Goal: Task Accomplishment & Management: Manage account settings

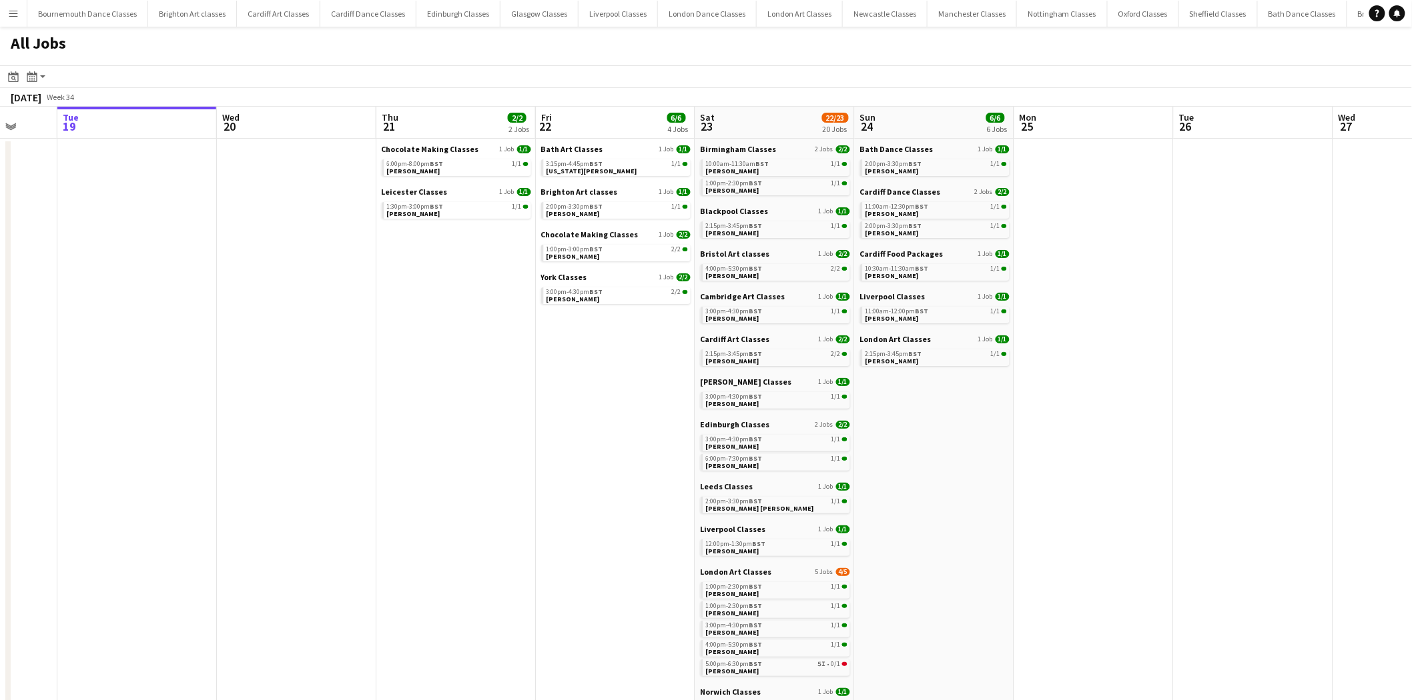
scroll to position [0, 516]
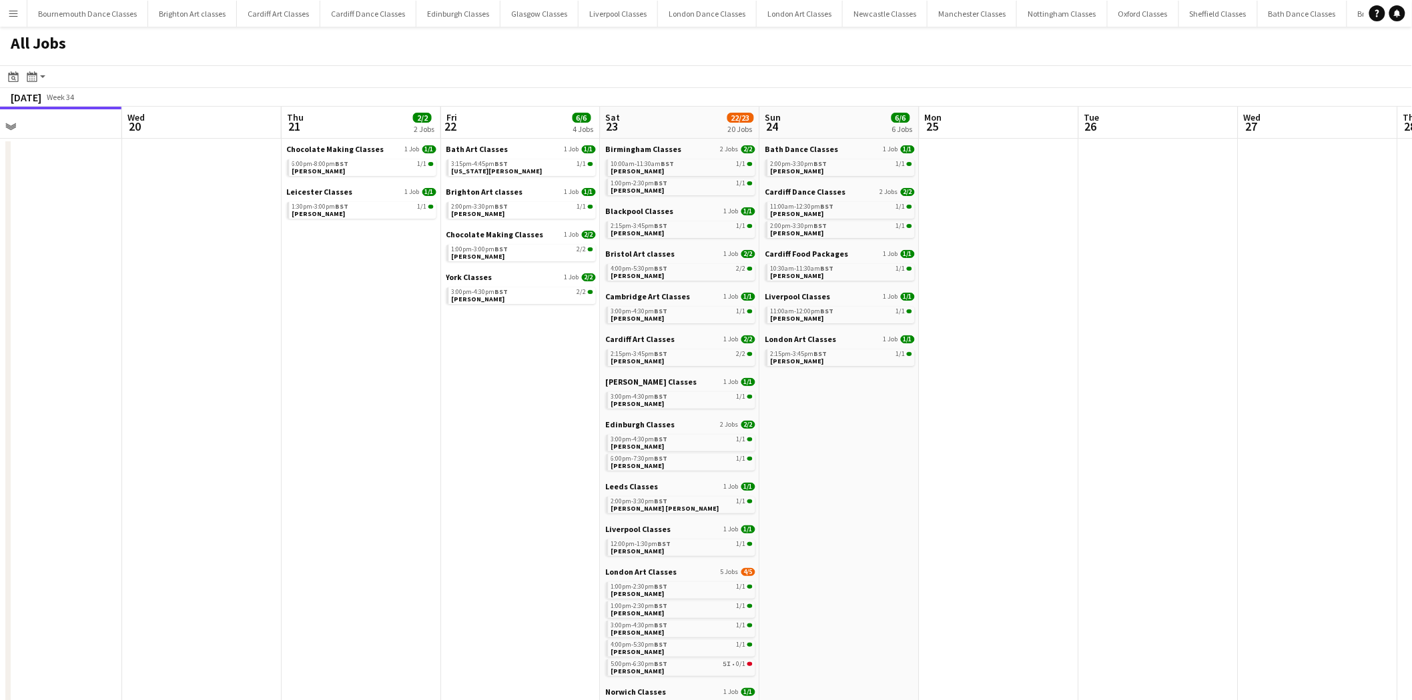
drag, startPoint x: 0, startPoint y: 0, endPoint x: 963, endPoint y: 451, distance: 1063.0
click at [684, 228] on div "2:15pm-3:45pm BST 1/1" at bounding box center [681, 226] width 141 height 7
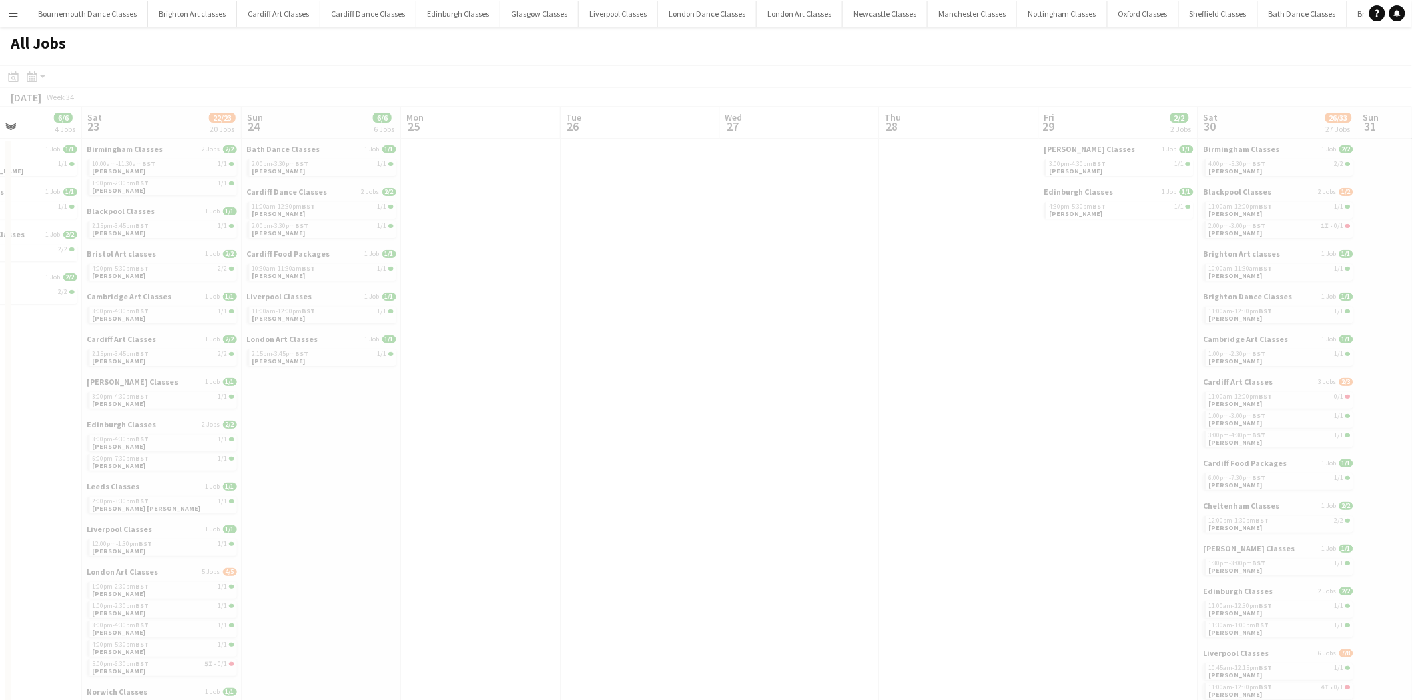
drag, startPoint x: 1134, startPoint y: 418, endPoint x: 420, endPoint y: 457, distance: 714.8
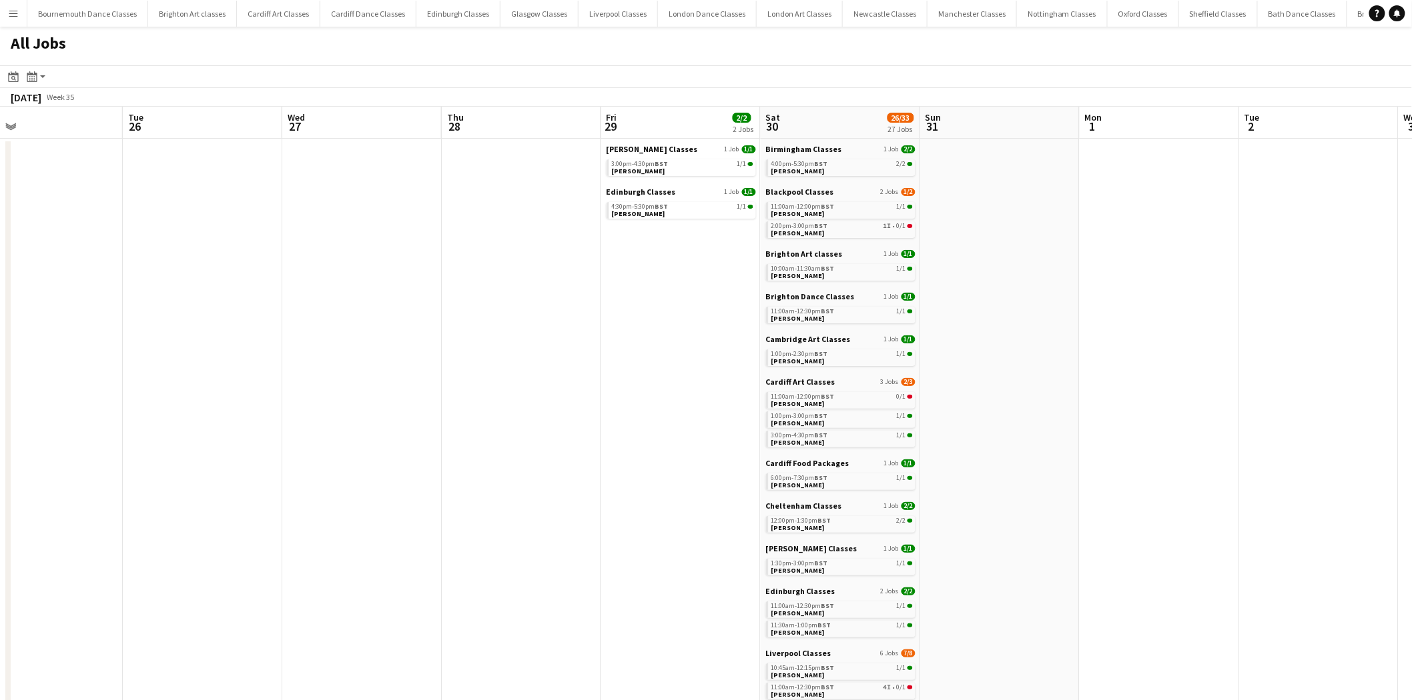
drag, startPoint x: 758, startPoint y: 439, endPoint x: 488, endPoint y: 434, distance: 270.2
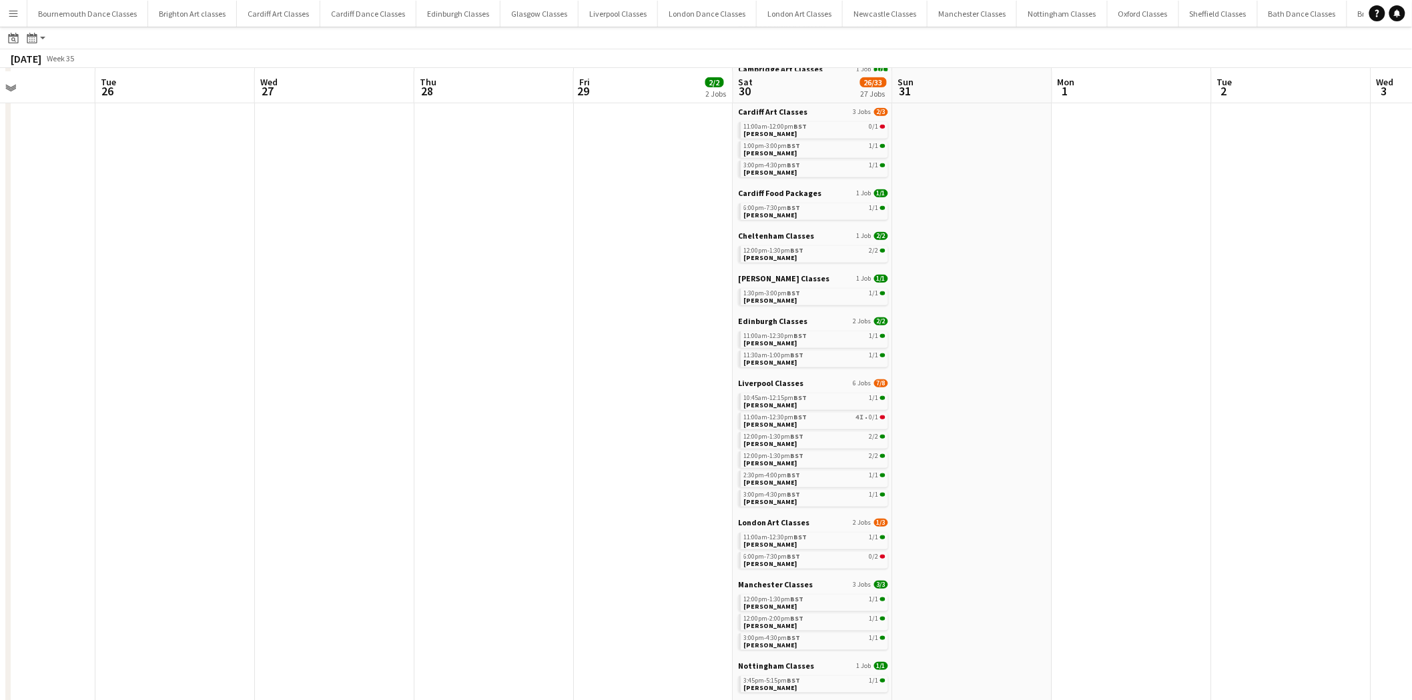
scroll to position [271, 0]
click at [812, 399] on link "10:45am-12:15pm BST 1/1 Charlotte Blackwell" at bounding box center [814, 398] width 141 height 15
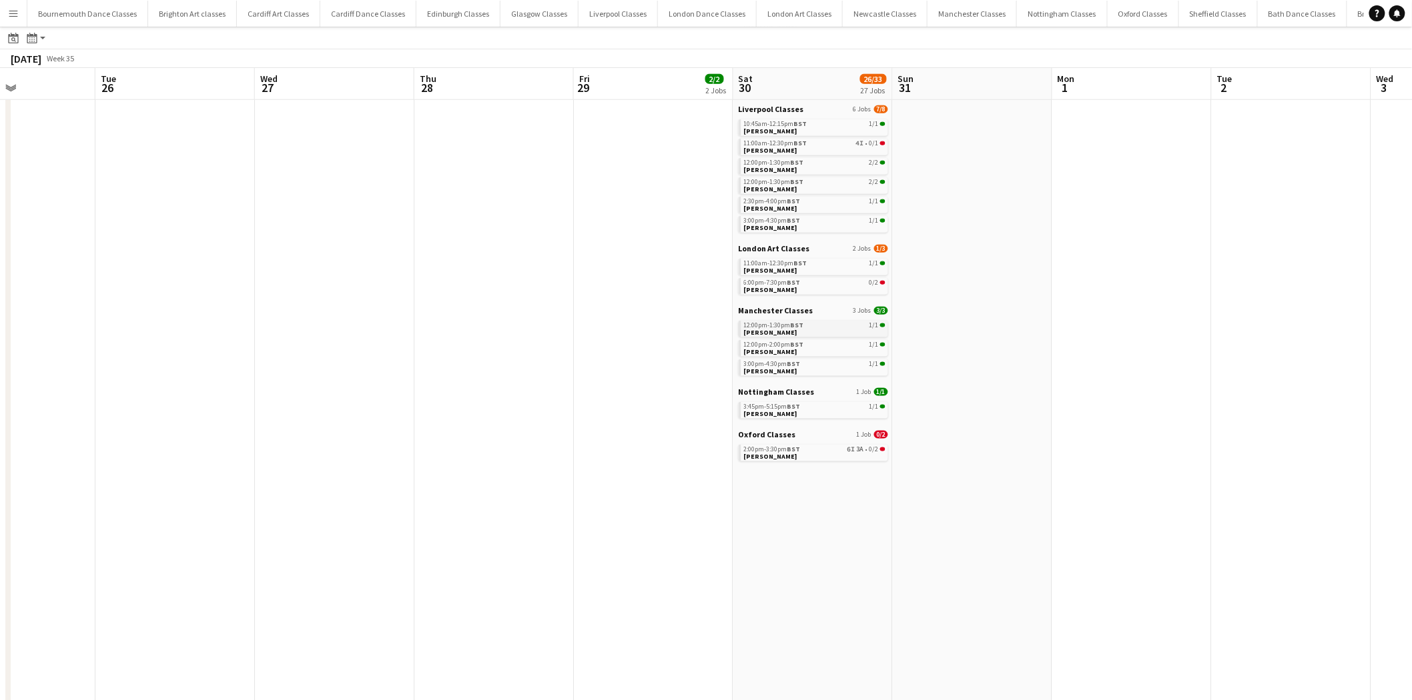
click at [791, 335] on link "12:00pm-1:30pm BST 1/1 Rachael Smith" at bounding box center [814, 328] width 141 height 15
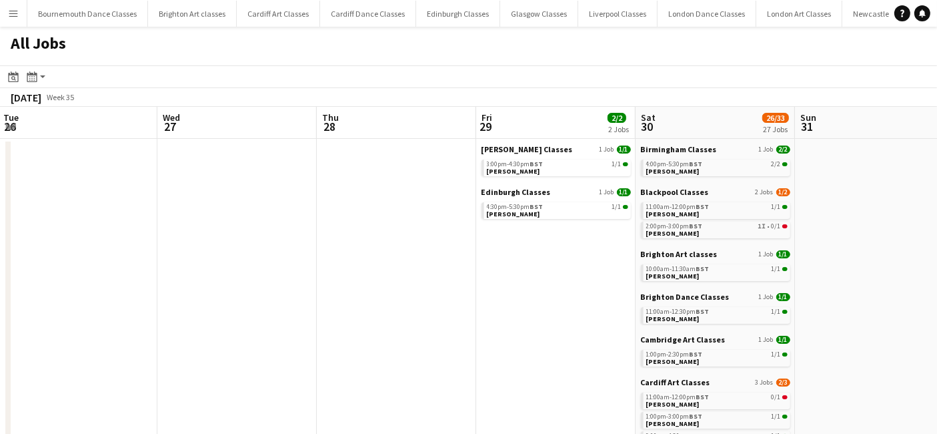
scroll to position [0, 507]
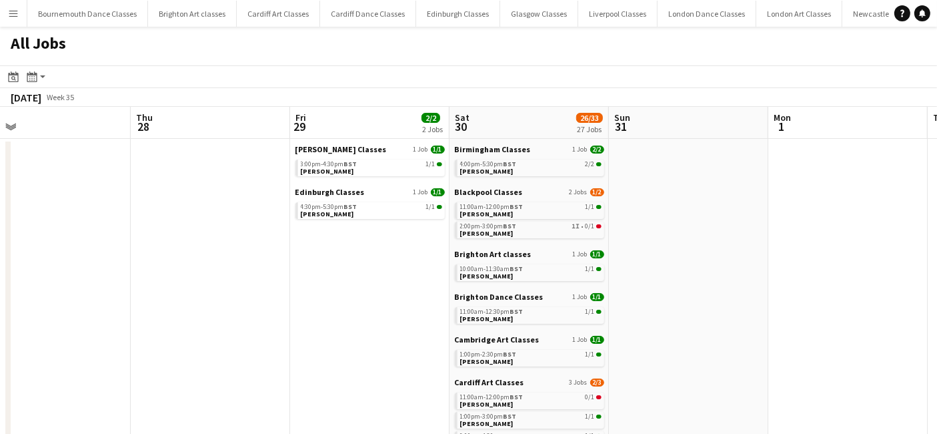
drag, startPoint x: 382, startPoint y: 214, endPoint x: 98, endPoint y: 218, distance: 283.5
click at [349, 172] on span "Annabelle Cooper" at bounding box center [327, 171] width 53 height 9
click at [376, 205] on div "4:30pm-5:30pm BST 1/1" at bounding box center [371, 206] width 141 height 7
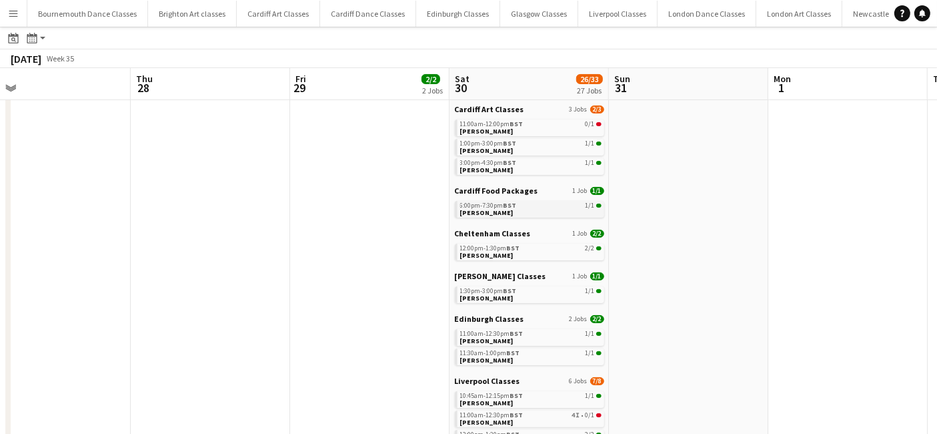
click at [522, 204] on div "6:00pm-7:30pm BST 1/1" at bounding box center [530, 205] width 141 height 7
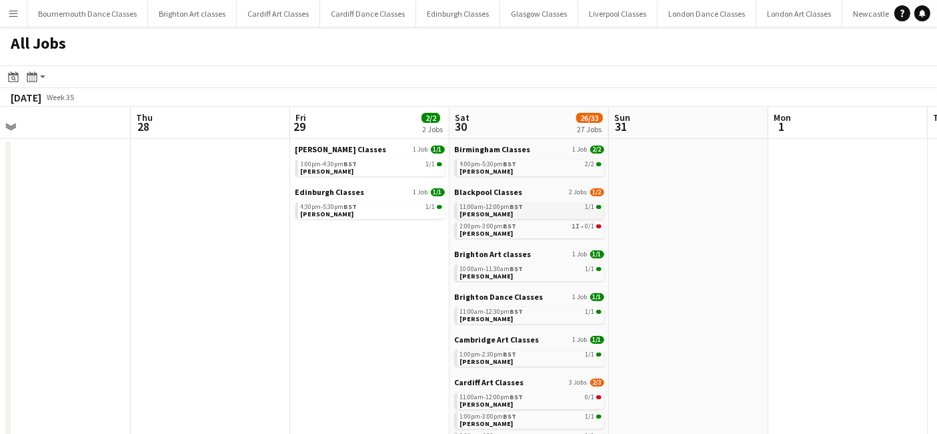
click at [508, 205] on span "11:00am-12:00pm BST" at bounding box center [491, 206] width 63 height 7
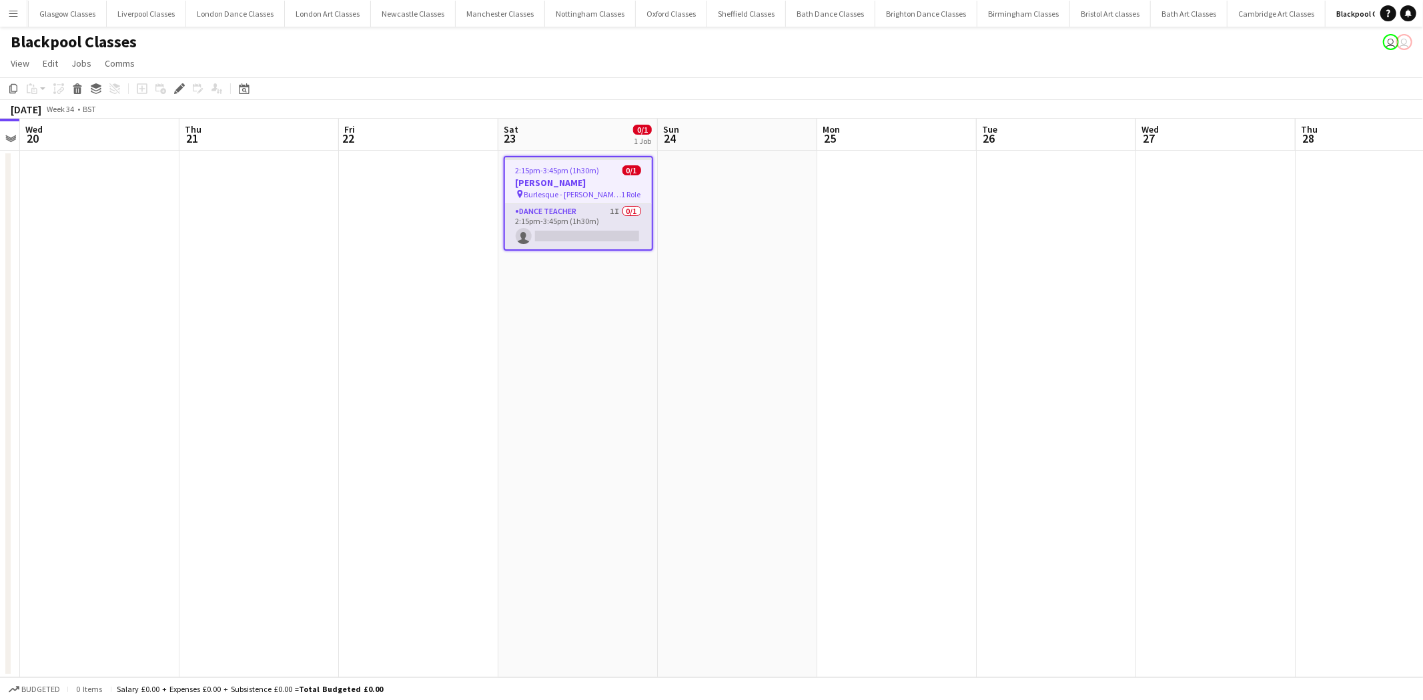
click at [551, 228] on app-card-role "Dance Teacher 1I 0/1 2:15pm-3:45pm (1h30m) single-neutral-actions" at bounding box center [578, 226] width 147 height 45
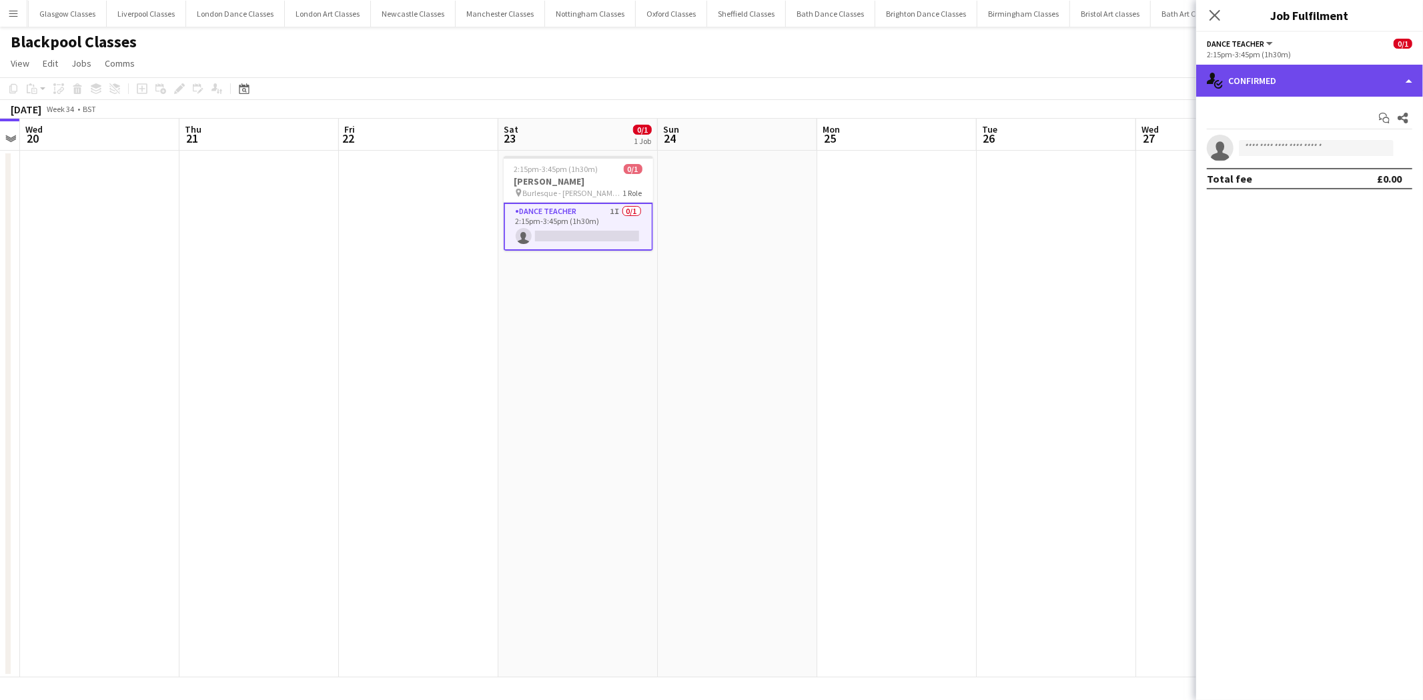
click at [1330, 89] on div "single-neutral-actions-check-2 Confirmed" at bounding box center [1309, 81] width 227 height 32
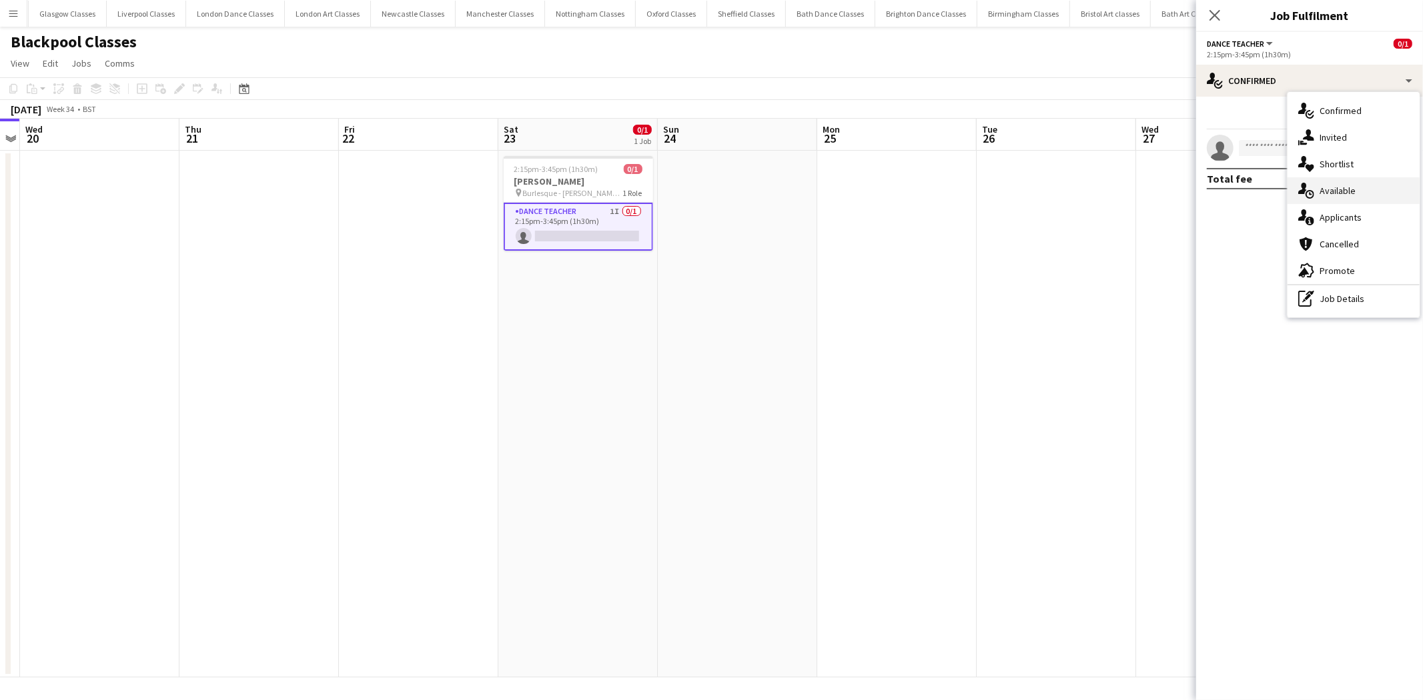
click at [1357, 195] on div "single-neutral-actions-upload Available" at bounding box center [1353, 190] width 132 height 27
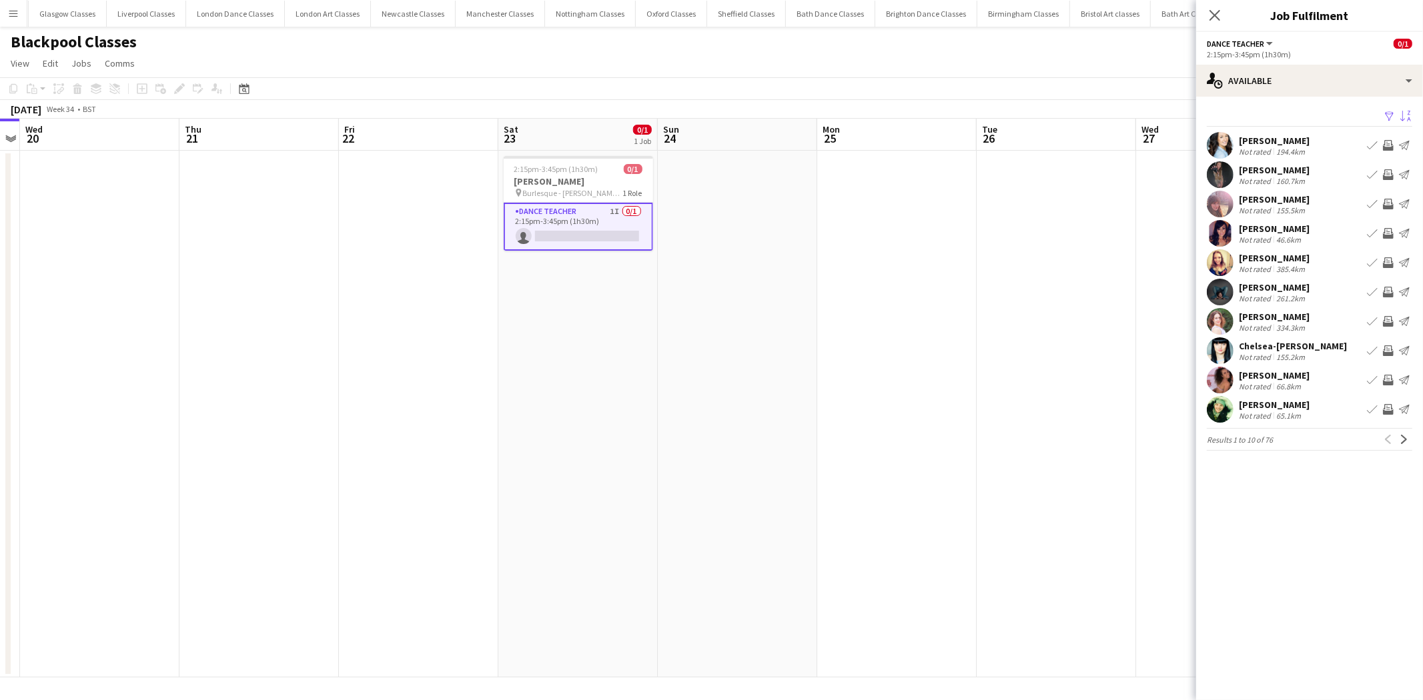
click at [1400, 114] on app-icon "Sort asc" at bounding box center [1405, 117] width 11 height 13
click at [1361, 157] on div "Default" at bounding box center [1325, 165] width 119 height 32
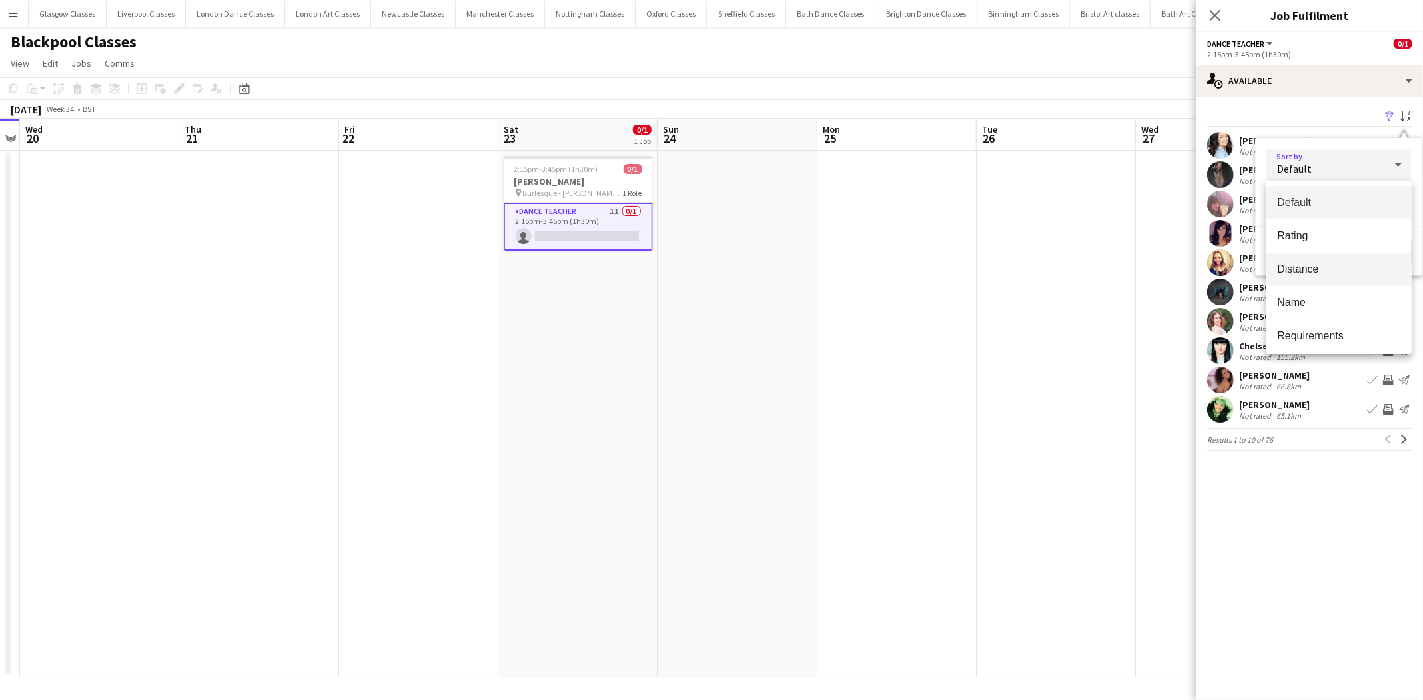
click at [1323, 257] on mat-option "Distance" at bounding box center [1338, 269] width 145 height 33
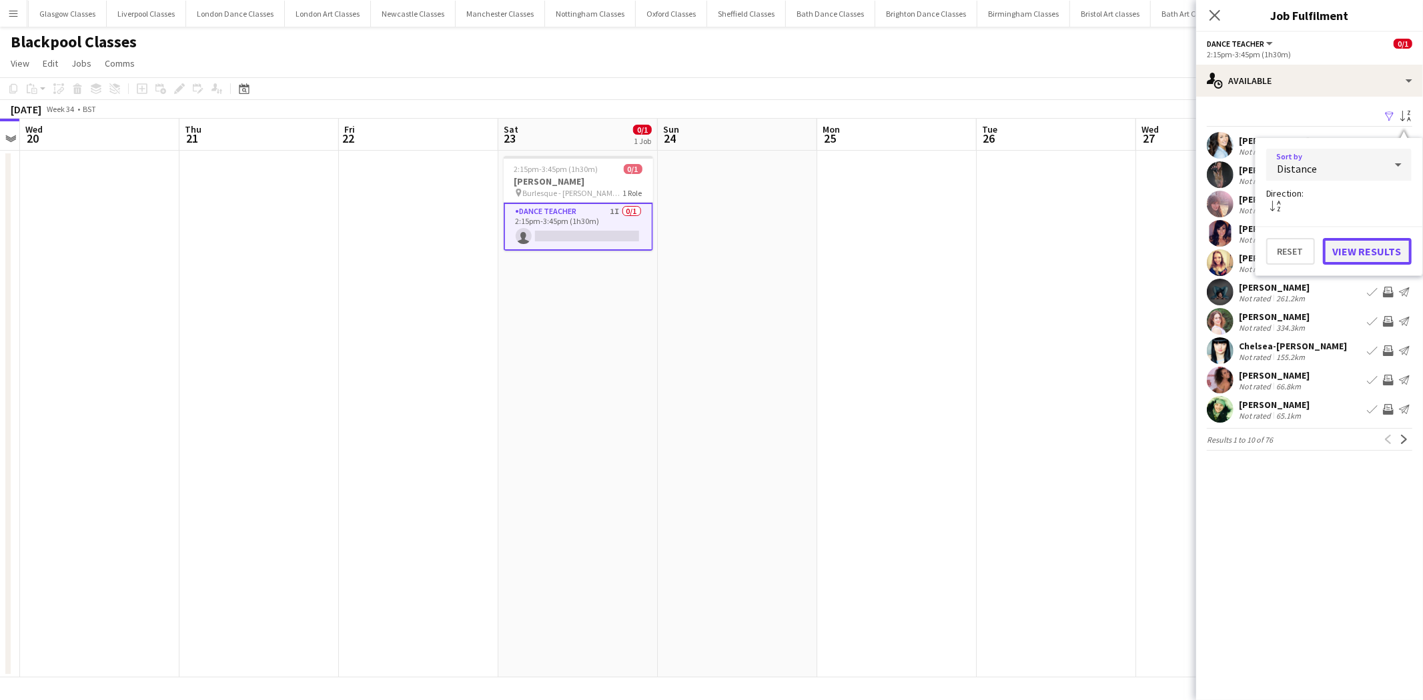
click at [1377, 249] on button "View Results" at bounding box center [1367, 251] width 89 height 27
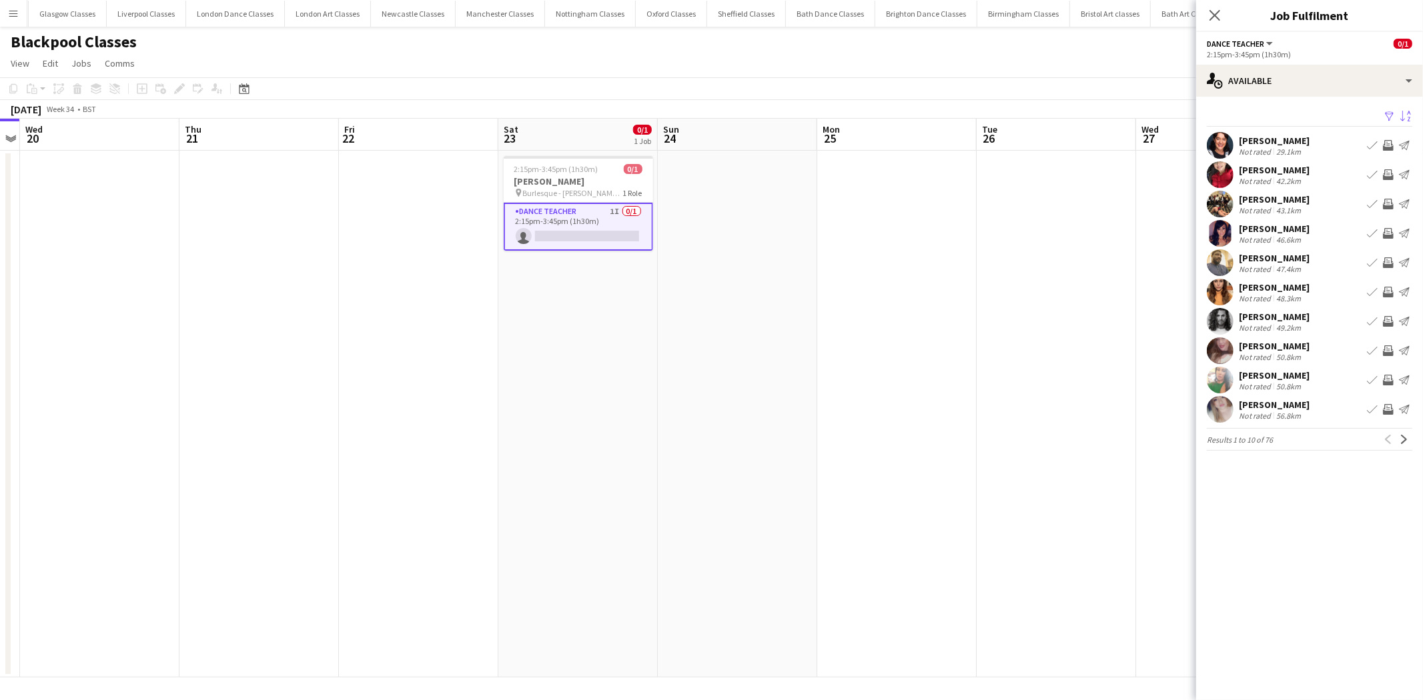
click at [1387, 233] on app-icon "Invite crew" at bounding box center [1388, 233] width 11 height 11
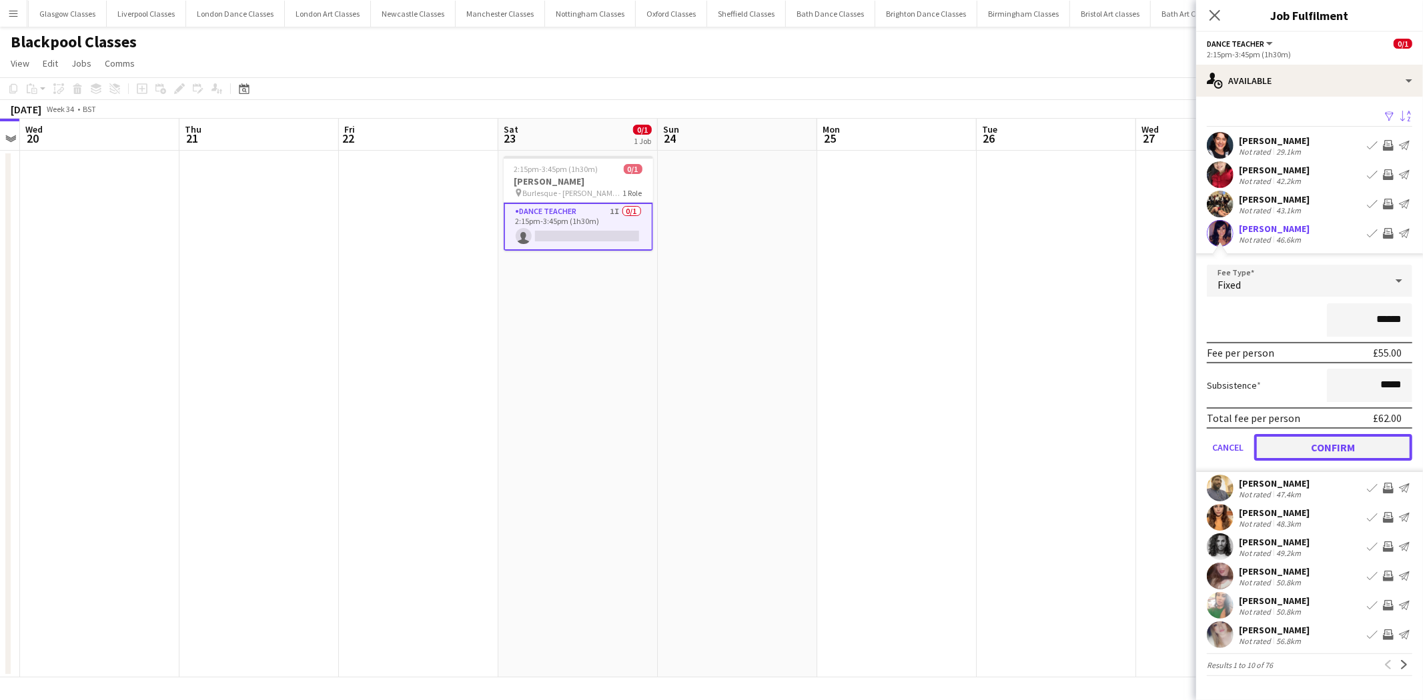
click at [1323, 434] on button "Confirm" at bounding box center [1333, 447] width 158 height 27
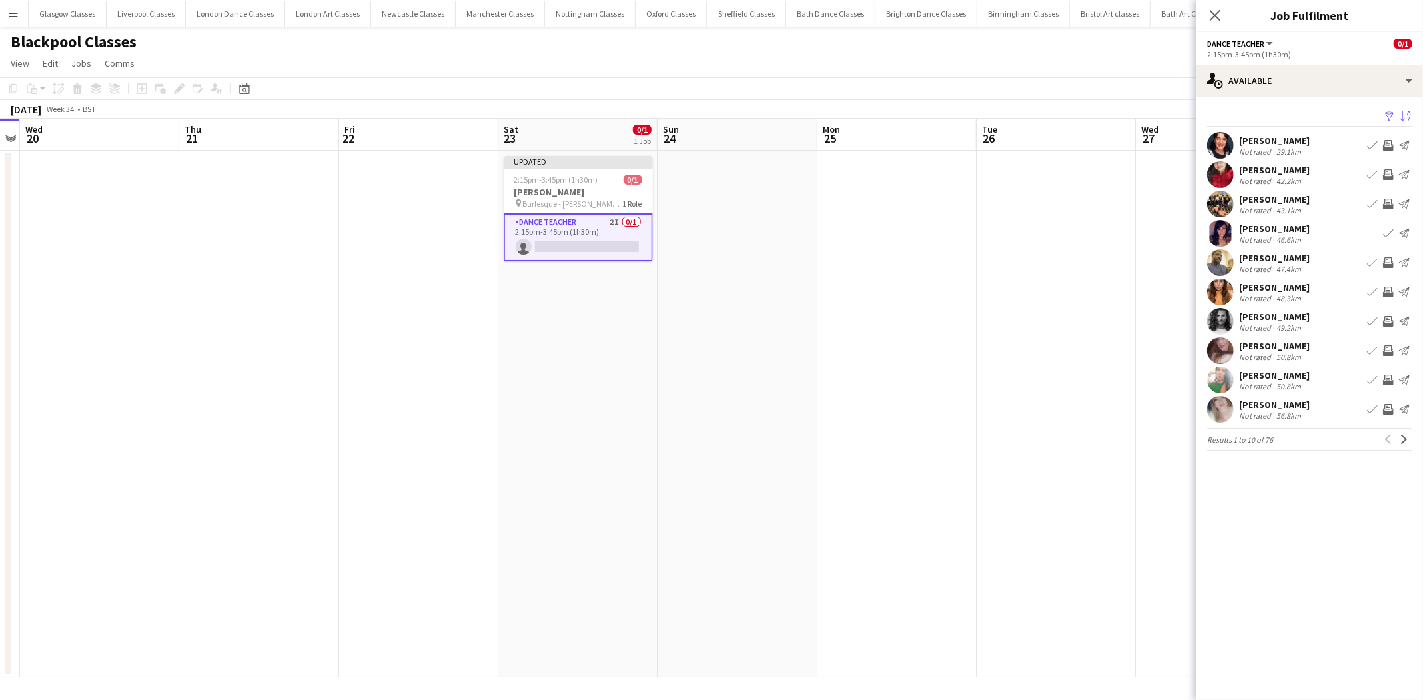
click at [1389, 294] on app-icon "Invite crew" at bounding box center [1388, 292] width 11 height 11
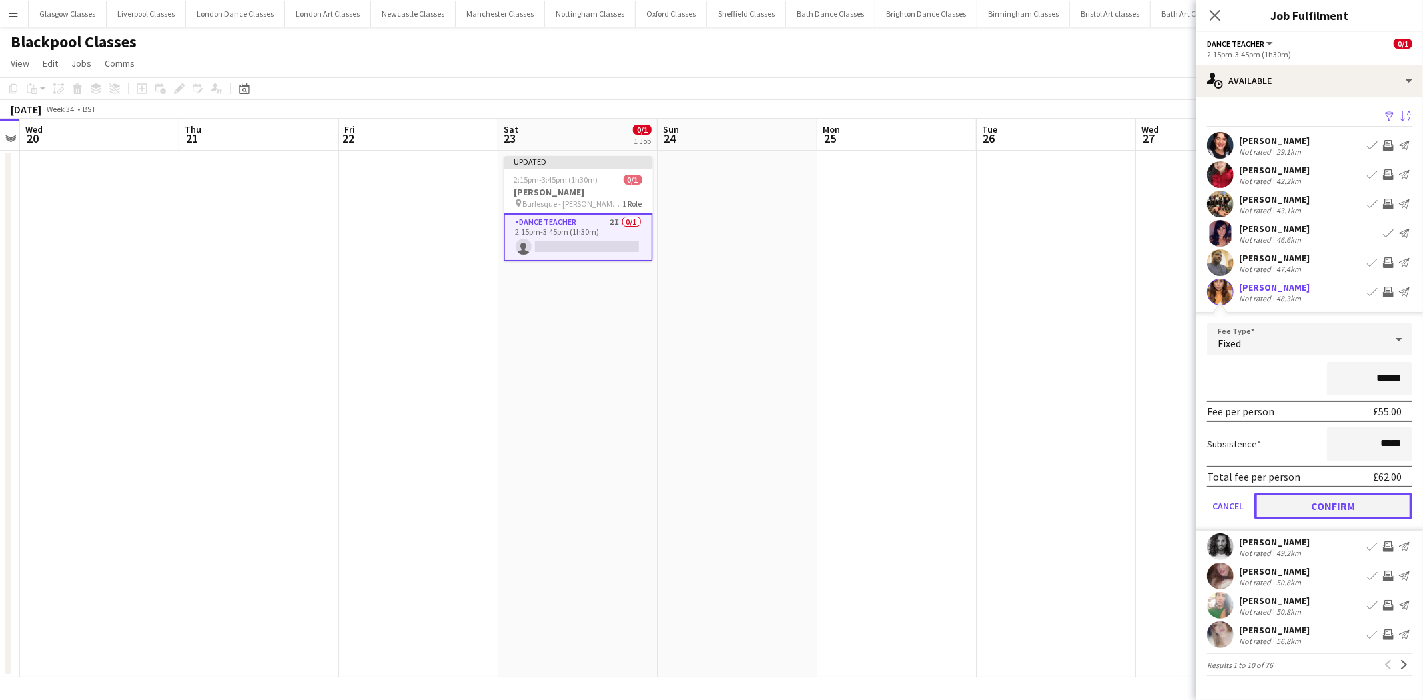
click at [1301, 504] on button "Confirm" at bounding box center [1333, 506] width 158 height 27
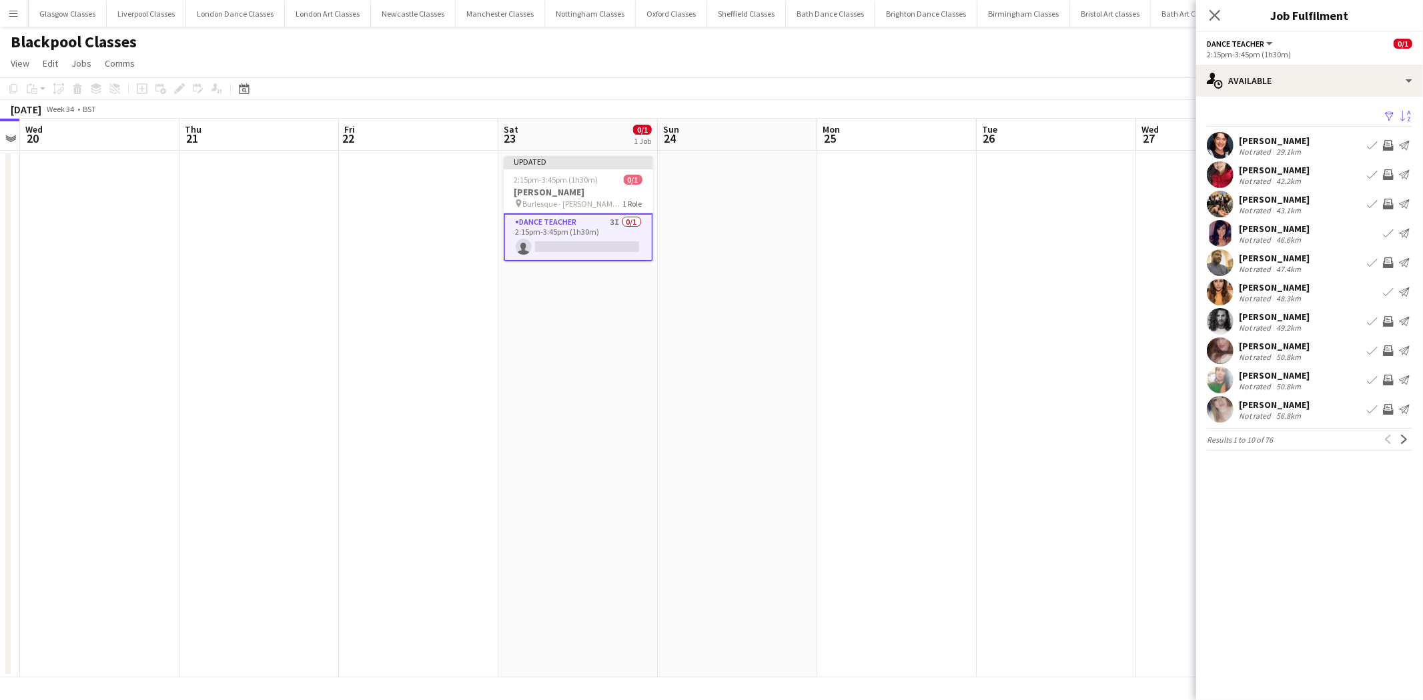
click at [1388, 322] on app-icon "Invite crew" at bounding box center [1388, 321] width 11 height 11
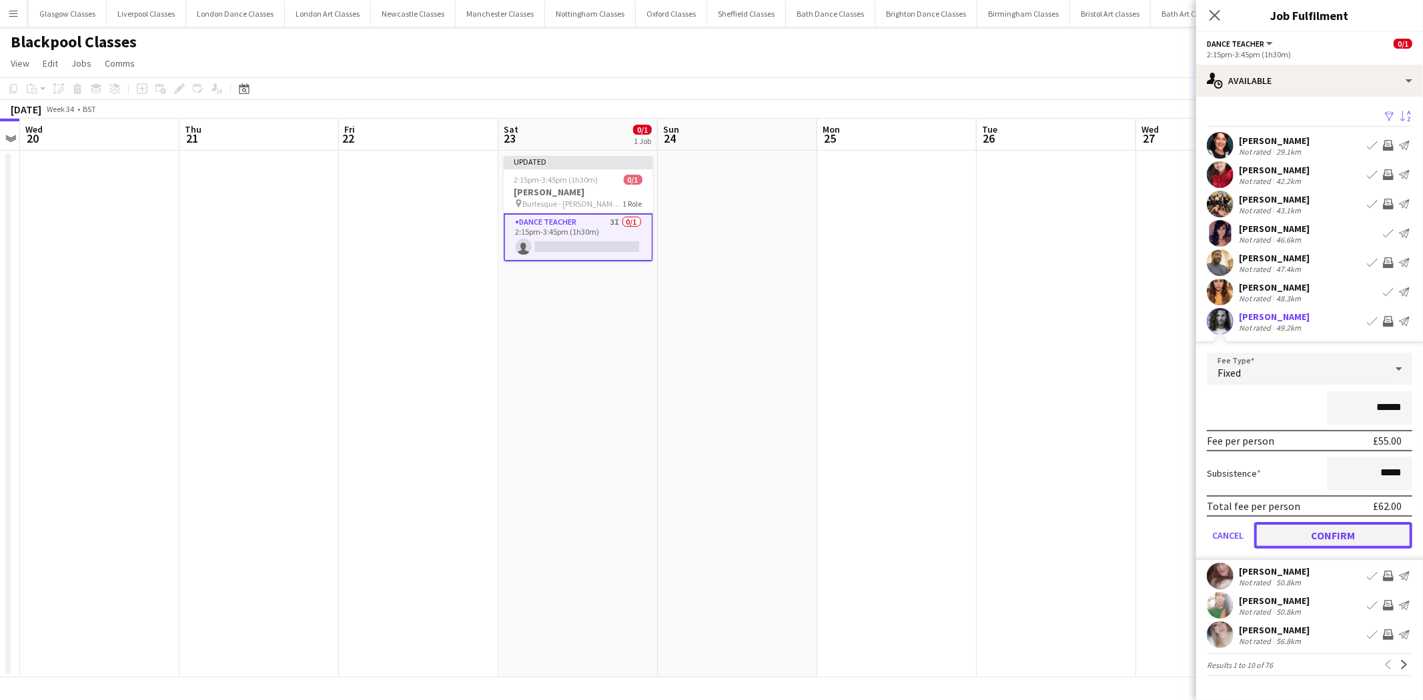
click at [1288, 546] on button "Confirm" at bounding box center [1333, 535] width 158 height 27
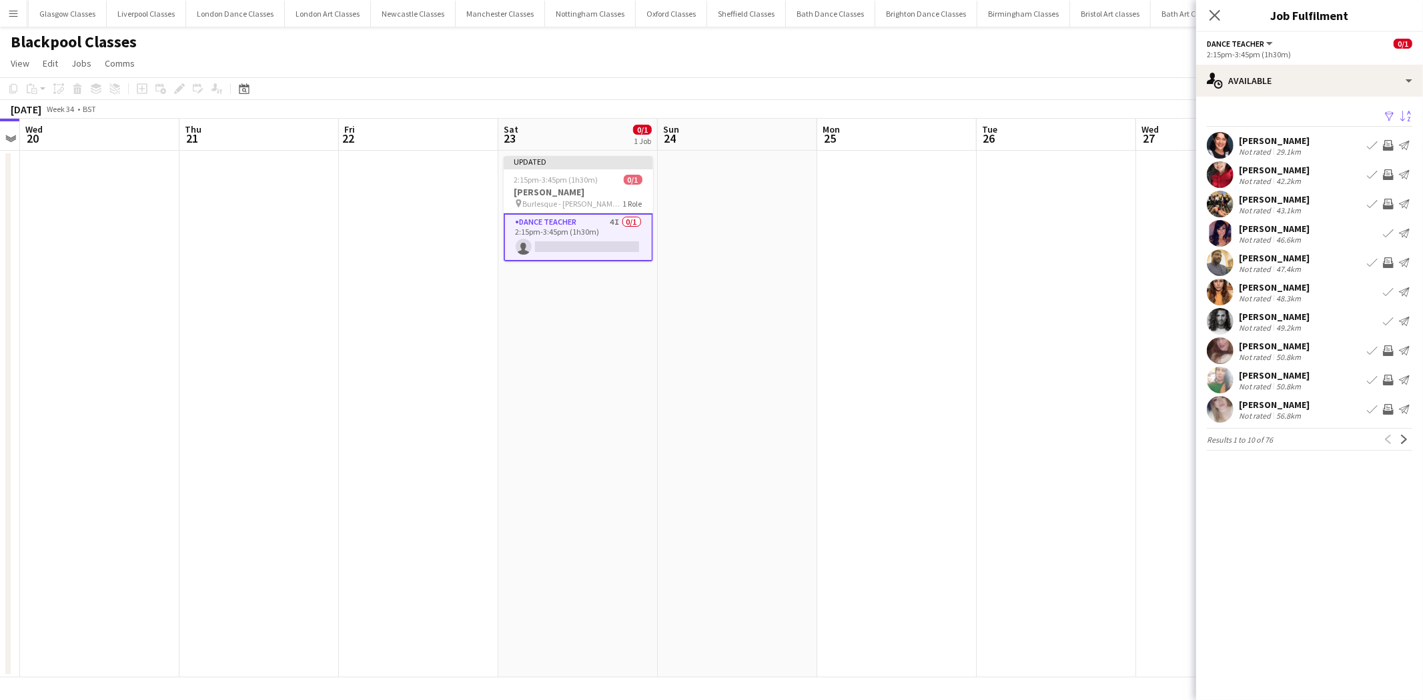
click at [1389, 145] on app-icon "Invite crew" at bounding box center [1388, 145] width 11 height 11
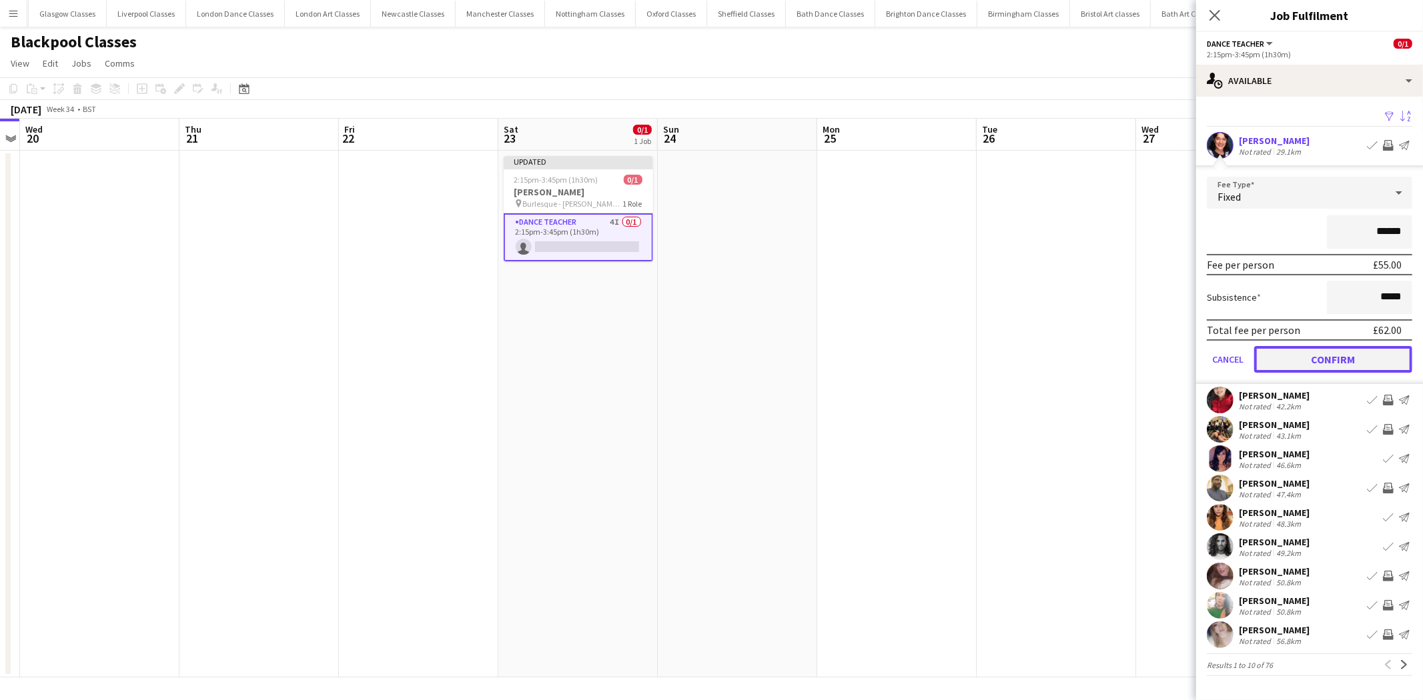
click at [1341, 359] on button "Confirm" at bounding box center [1333, 359] width 158 height 27
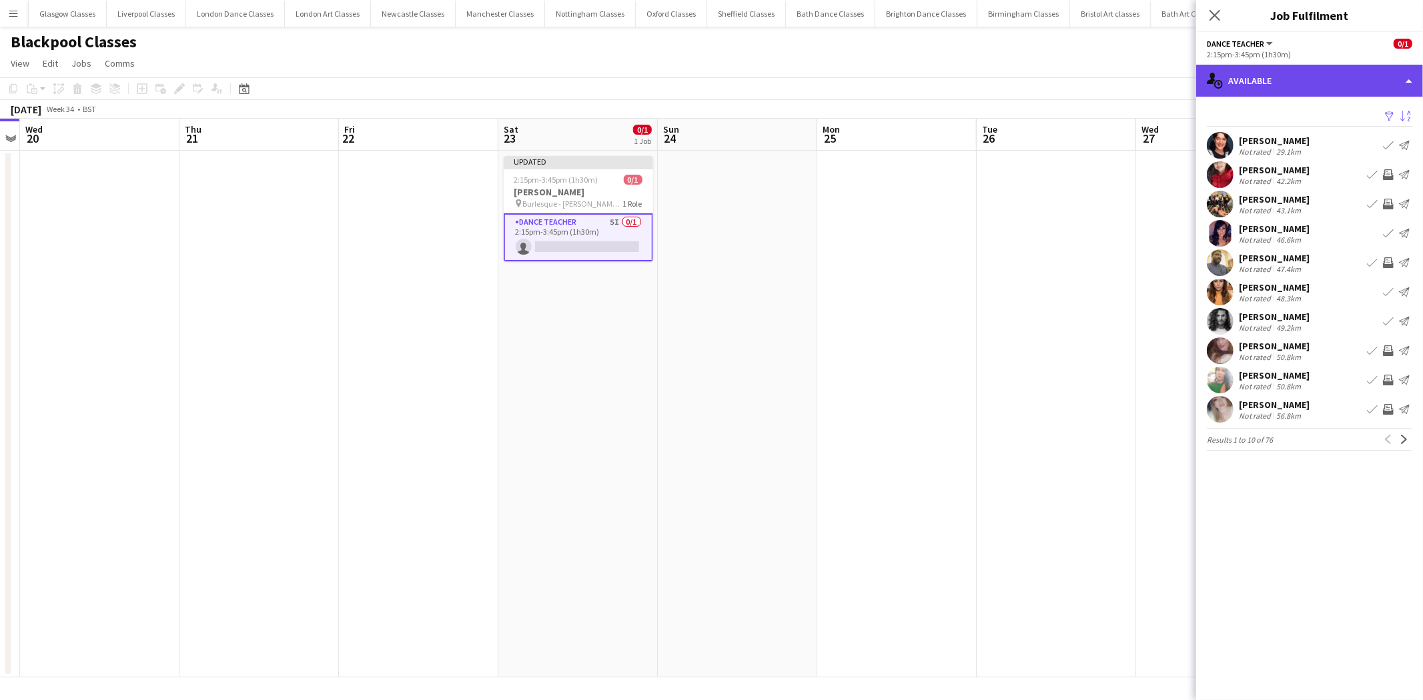
click at [1343, 89] on div "single-neutral-actions-upload Available" at bounding box center [1309, 81] width 227 height 32
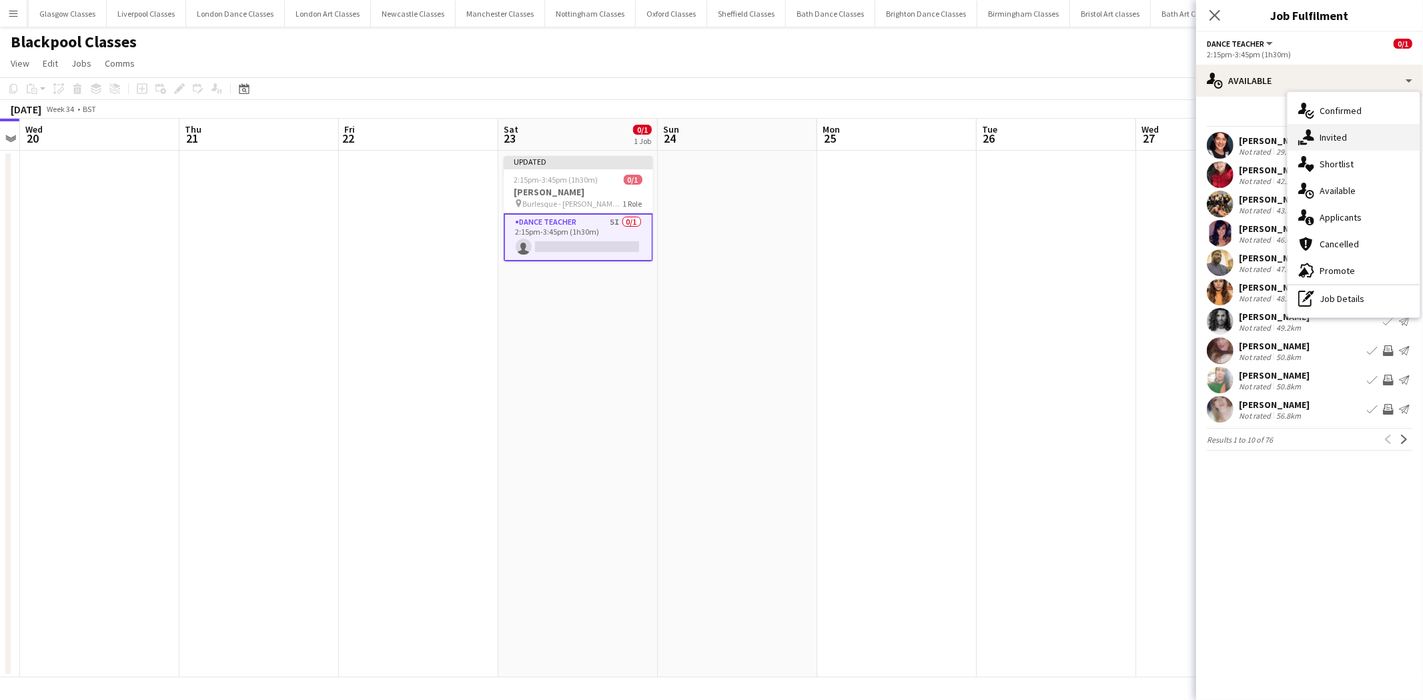
click at [1351, 141] on div "single-neutral-actions-share-1 Invited" at bounding box center [1353, 137] width 132 height 27
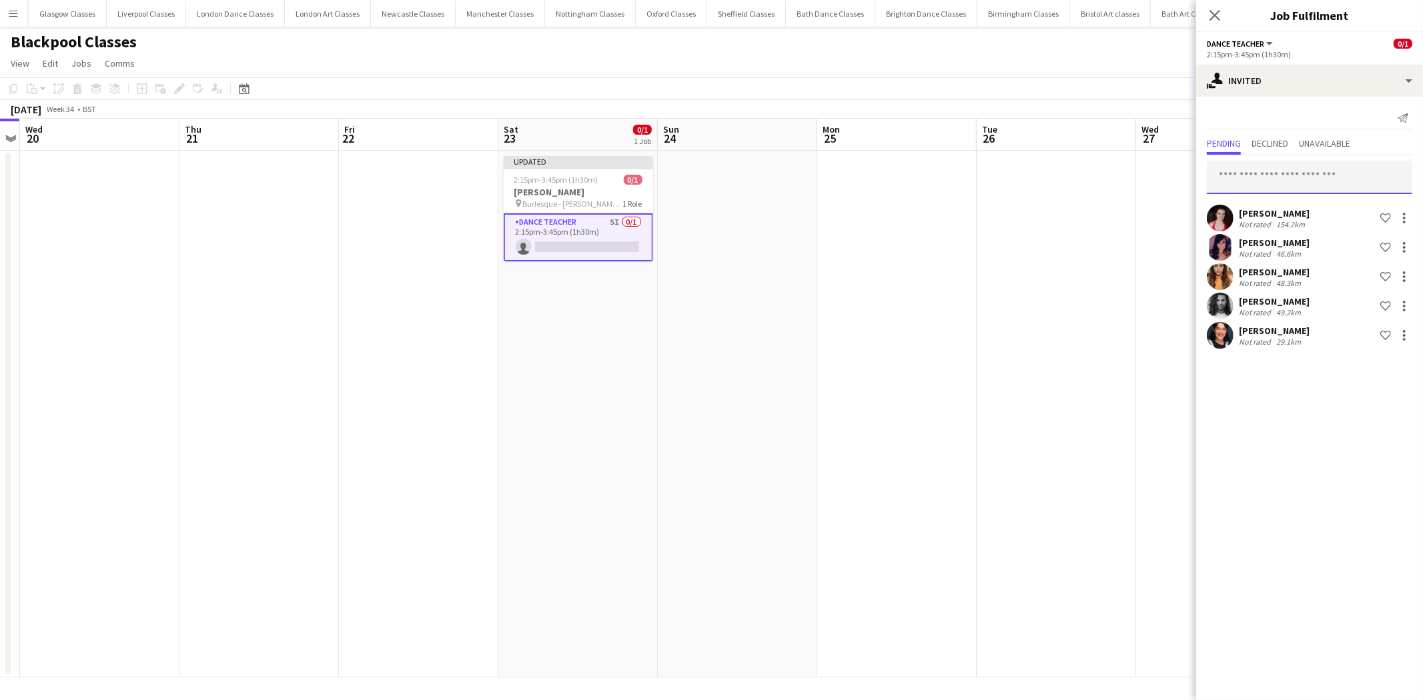
click at [1244, 183] on input "text" at bounding box center [1309, 177] width 205 height 33
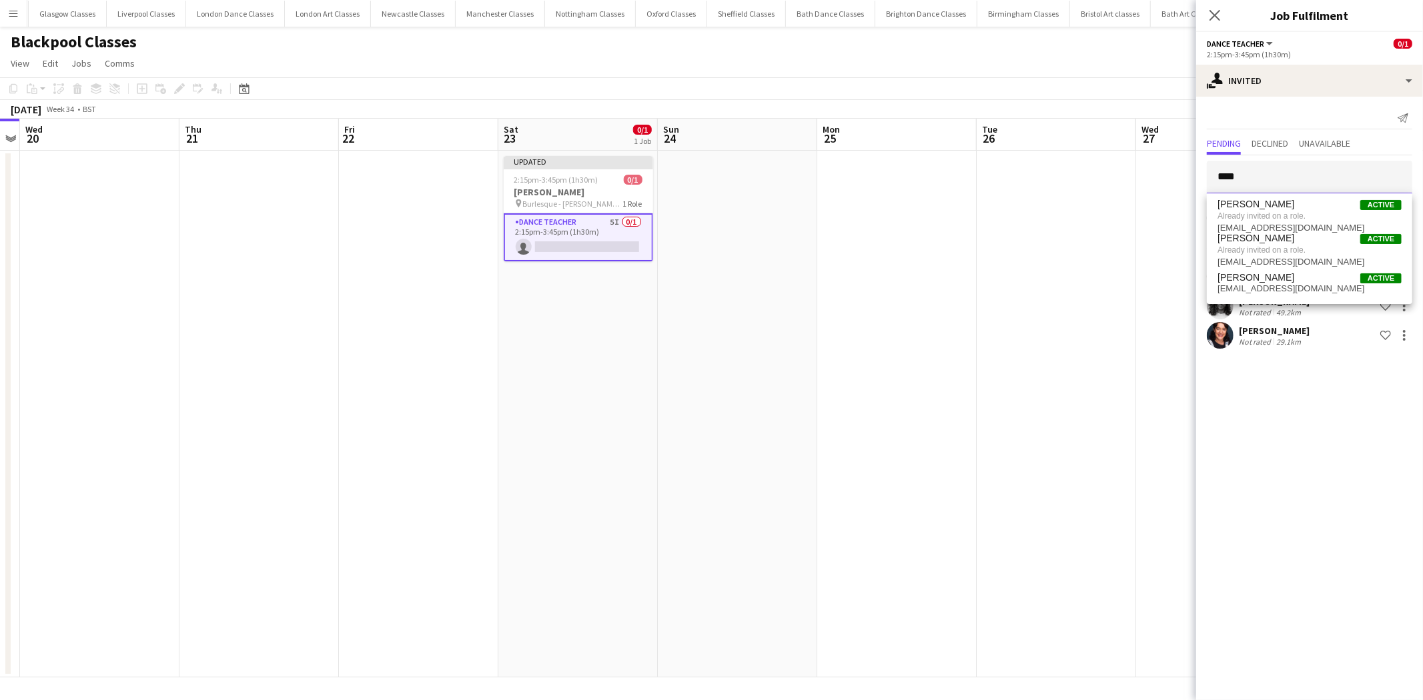
type input "****"
click at [1089, 222] on app-date-cell at bounding box center [1056, 414] width 159 height 527
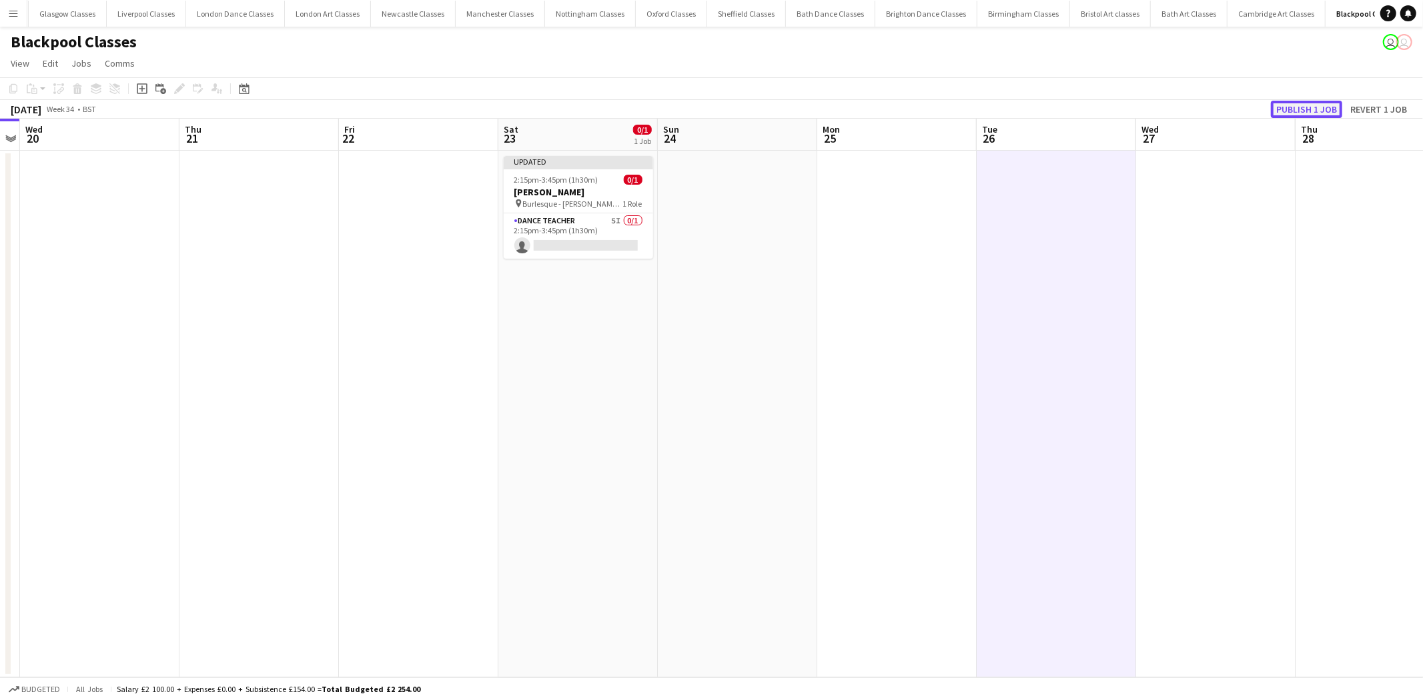
click at [1322, 111] on button "Publish 1 job" at bounding box center [1306, 109] width 71 height 17
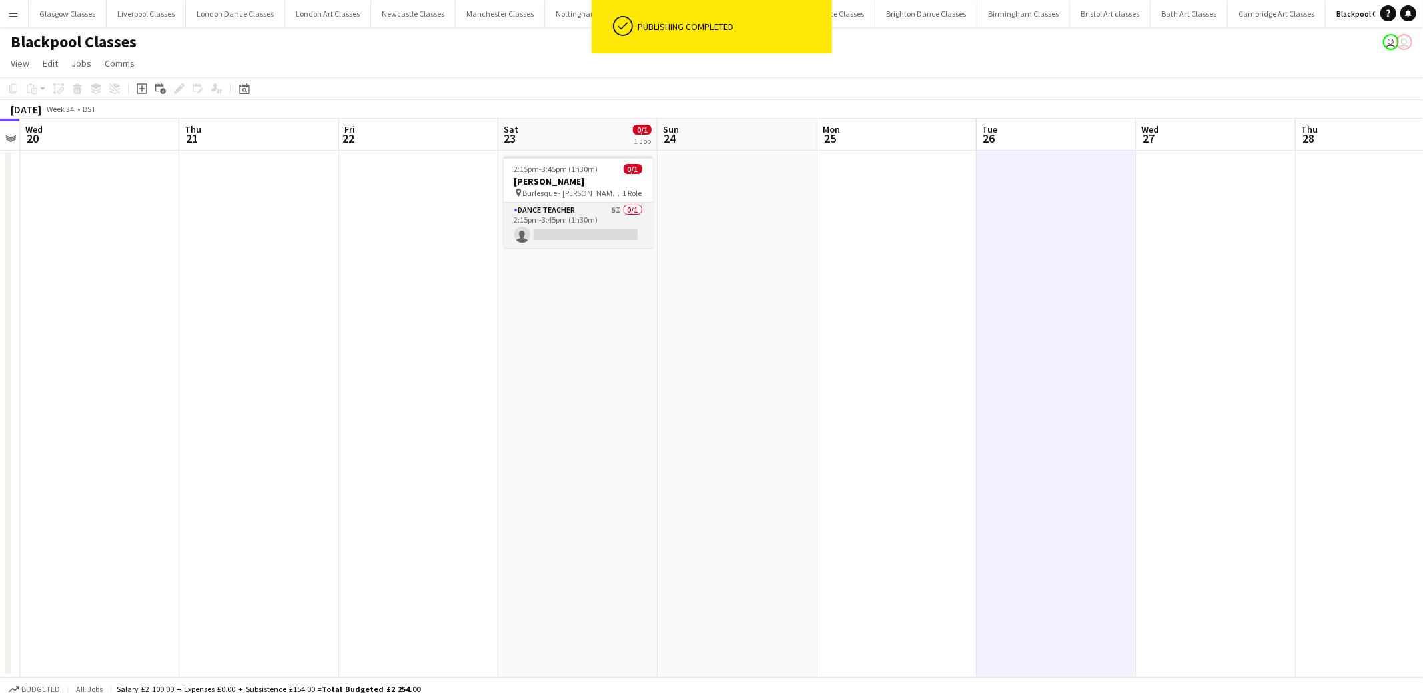
click at [590, 232] on app-card-role "Dance Teacher 5I 0/1 2:15pm-3:45pm (1h30m) single-neutral-actions" at bounding box center [578, 225] width 149 height 45
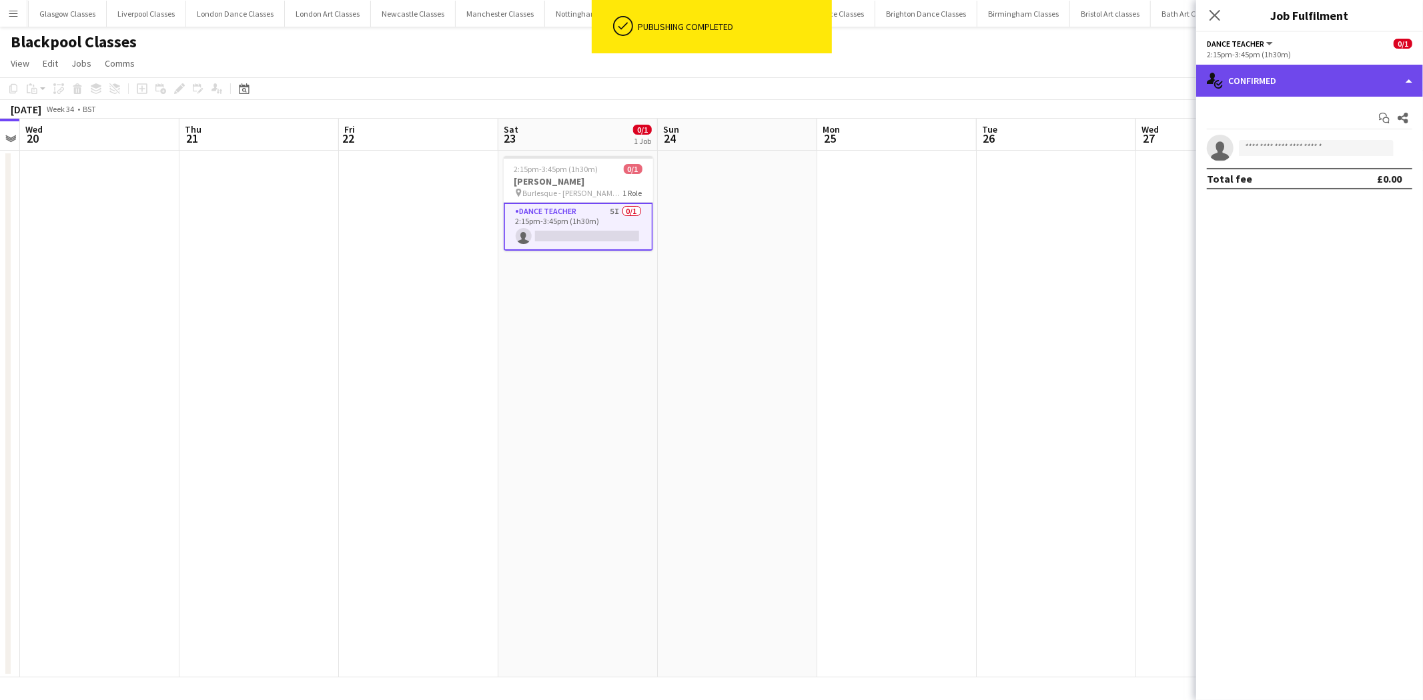
click at [1317, 95] on div "single-neutral-actions-check-2 Confirmed" at bounding box center [1309, 81] width 227 height 32
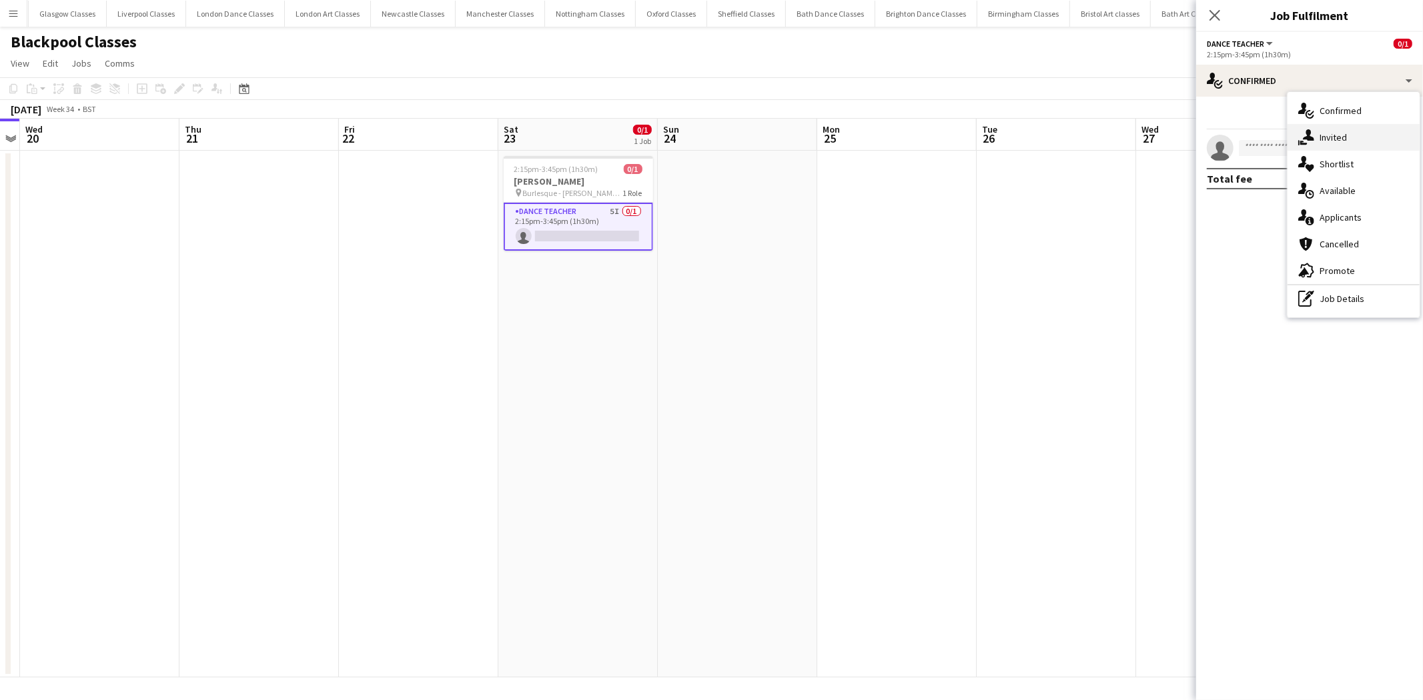
click at [1349, 141] on div "single-neutral-actions-share-1 Invited" at bounding box center [1353, 137] width 132 height 27
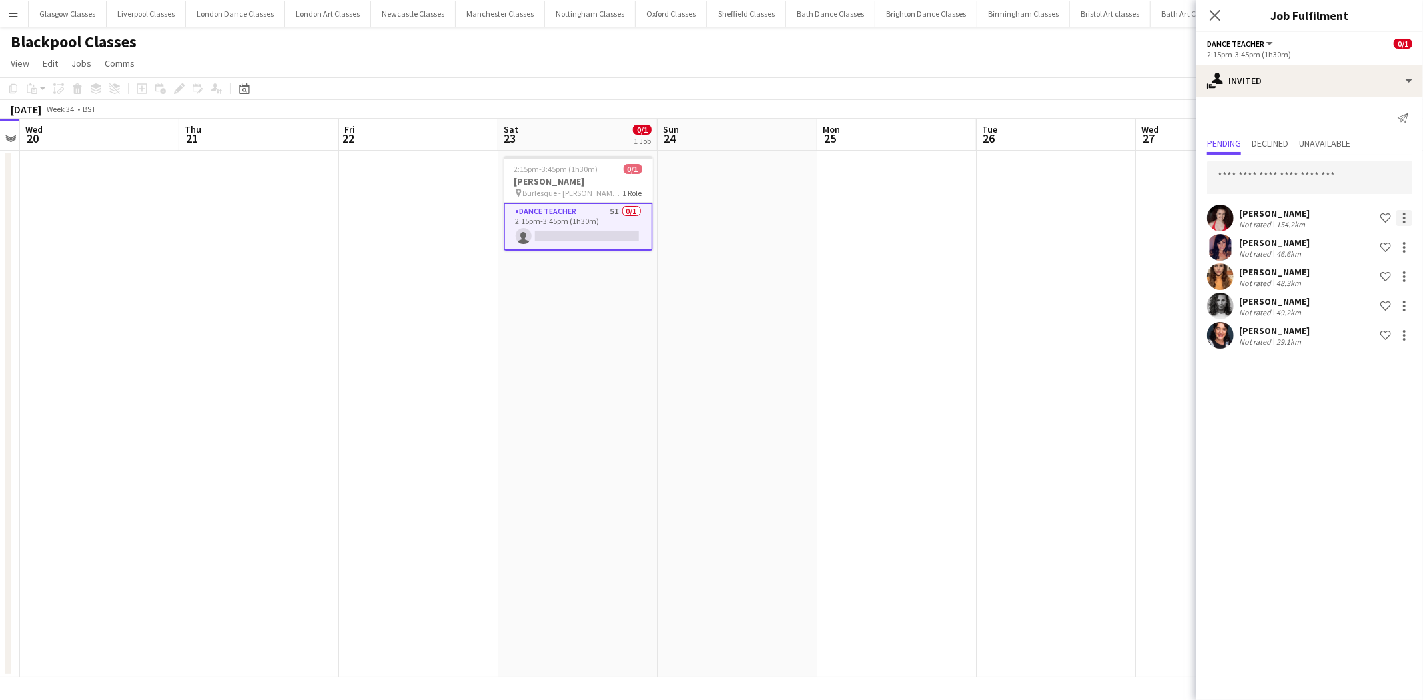
click at [1409, 218] on div at bounding box center [1404, 218] width 16 height 16
click at [1353, 280] on span "Send notification" at bounding box center [1362, 274] width 79 height 12
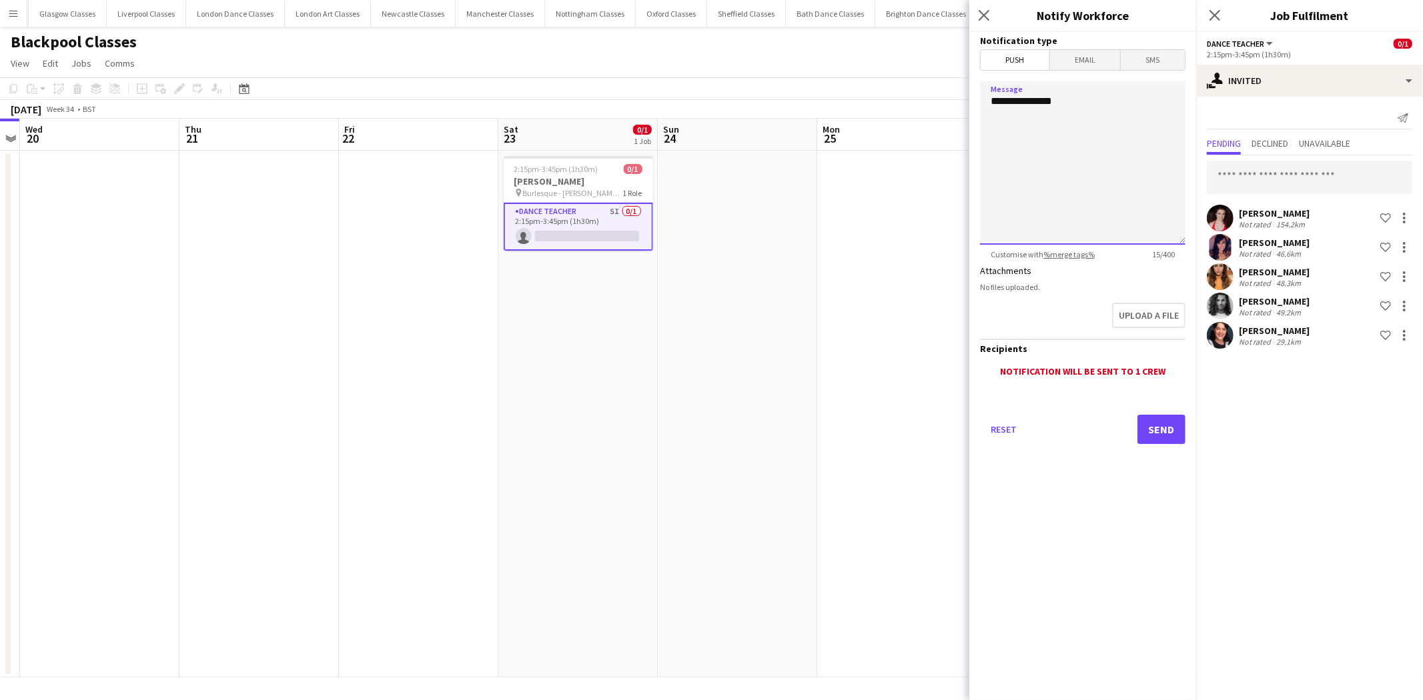
drag, startPoint x: 1097, startPoint y: 105, endPoint x: 989, endPoint y: 105, distance: 108.1
click at [989, 105] on textarea "**********" at bounding box center [1082, 162] width 205 height 163
type textarea "**********"
click at [1149, 435] on button "Send" at bounding box center [1161, 429] width 48 height 29
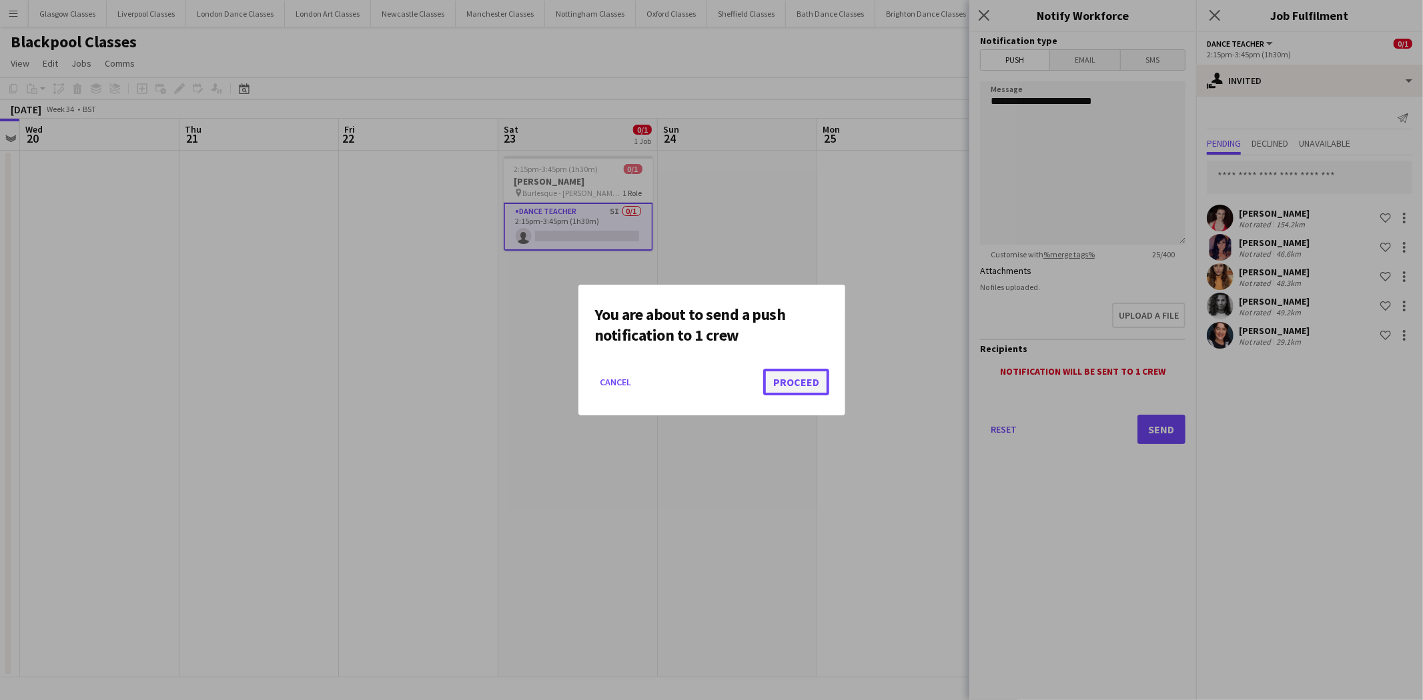
click at [801, 372] on button "Proceed" at bounding box center [796, 382] width 66 height 27
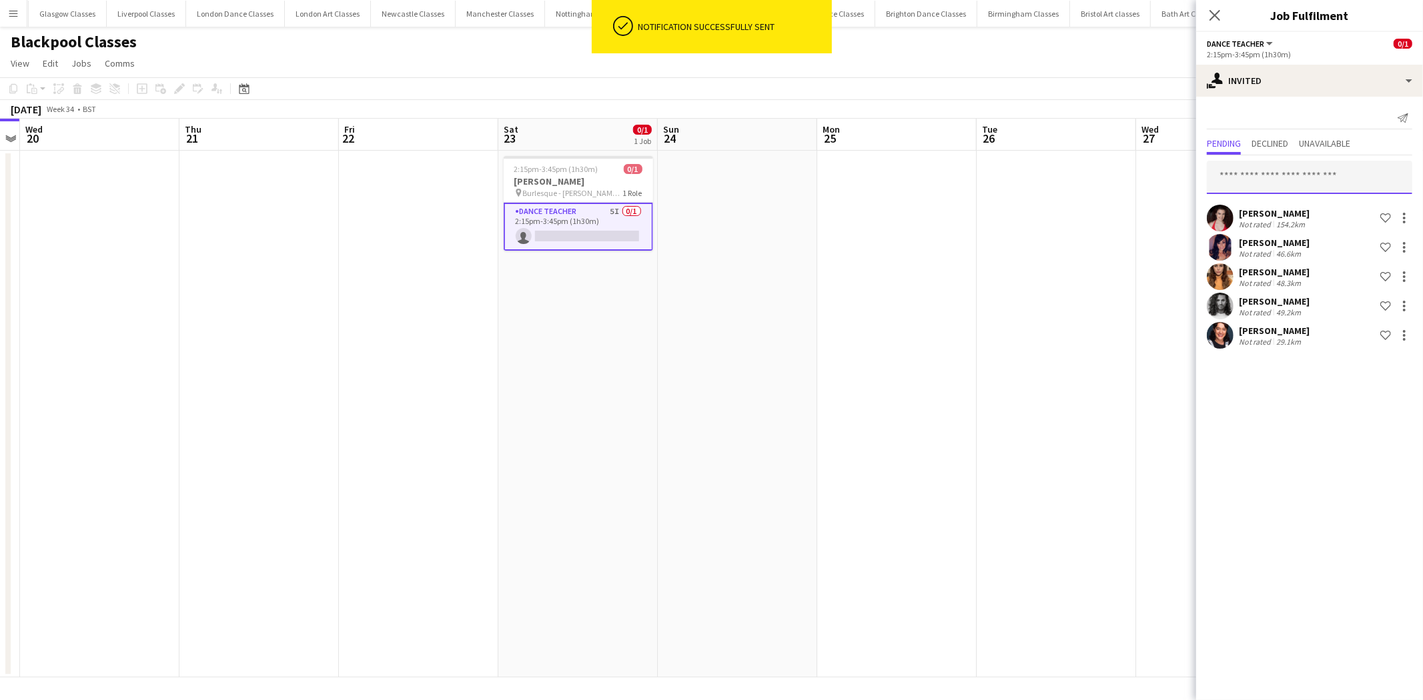
click at [1359, 171] on input "text" at bounding box center [1309, 177] width 205 height 33
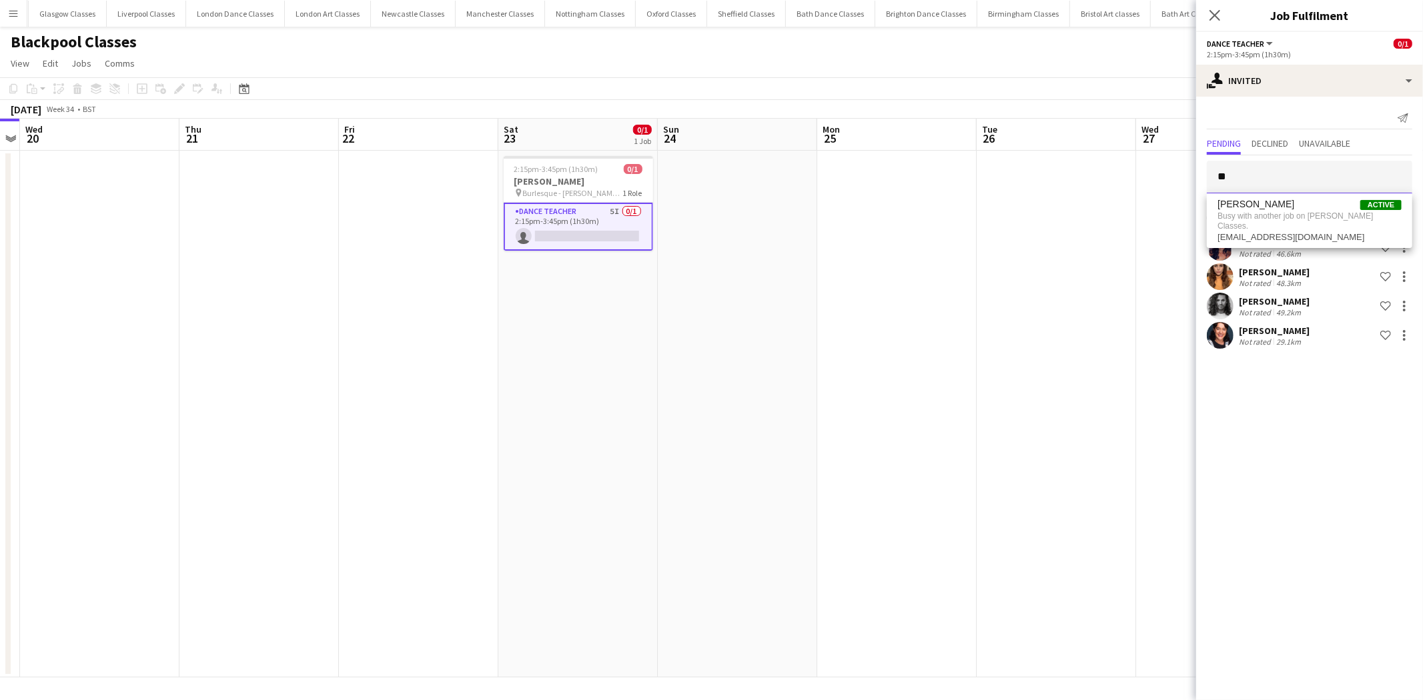
type input "*"
type input "***"
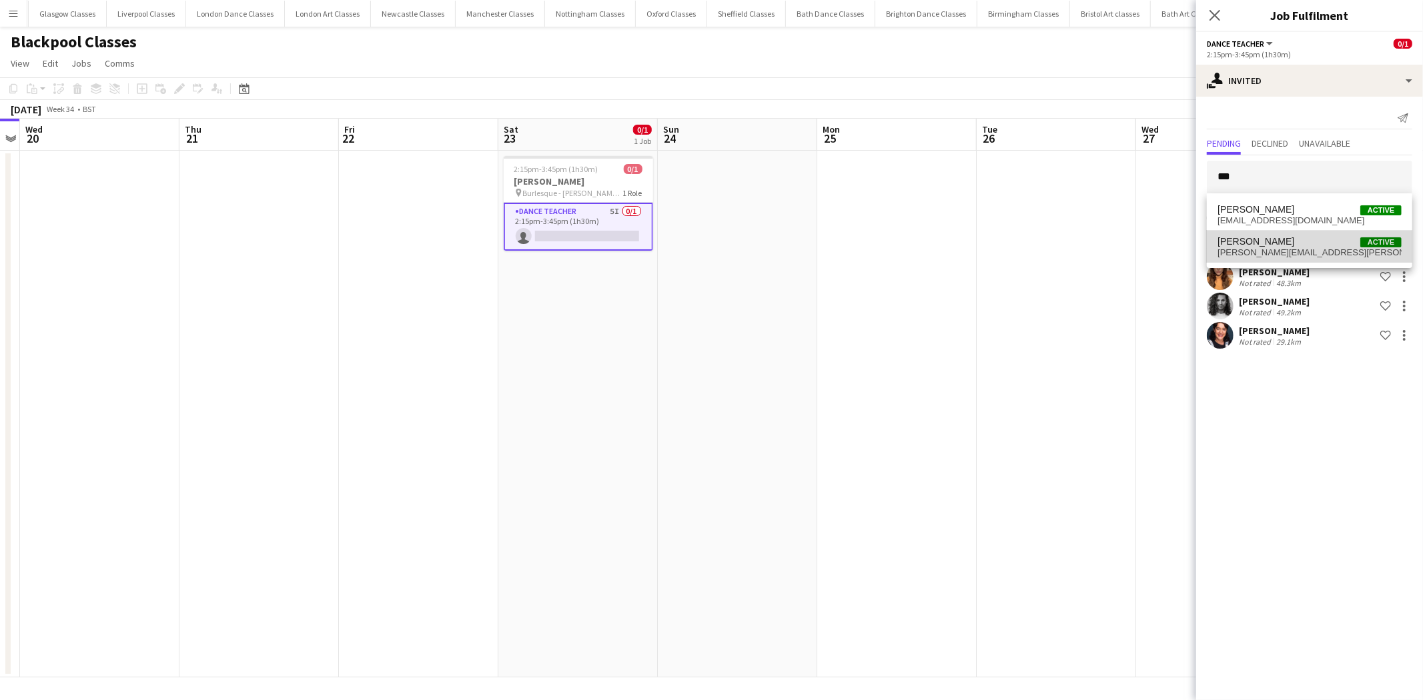
click at [1307, 244] on span "Madelene Waldeck Active" at bounding box center [1309, 241] width 184 height 11
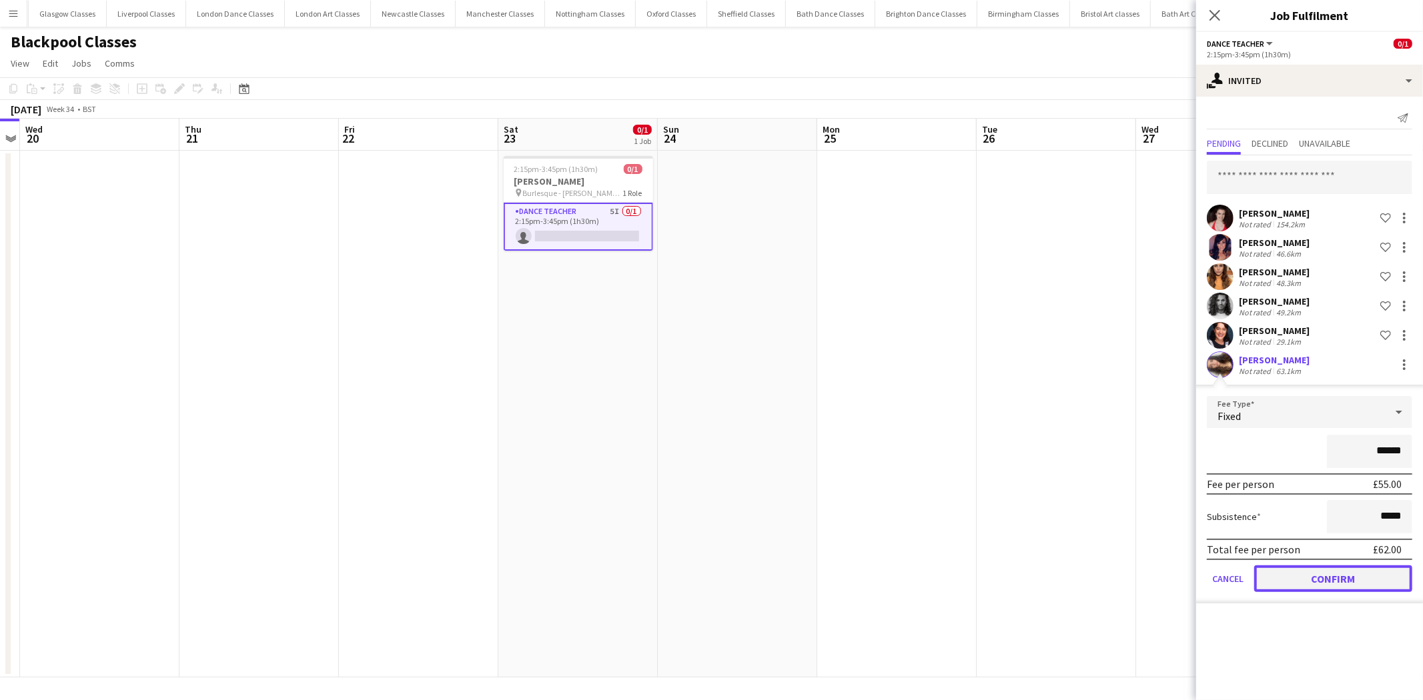
click at [1305, 583] on button "Confirm" at bounding box center [1333, 579] width 158 height 27
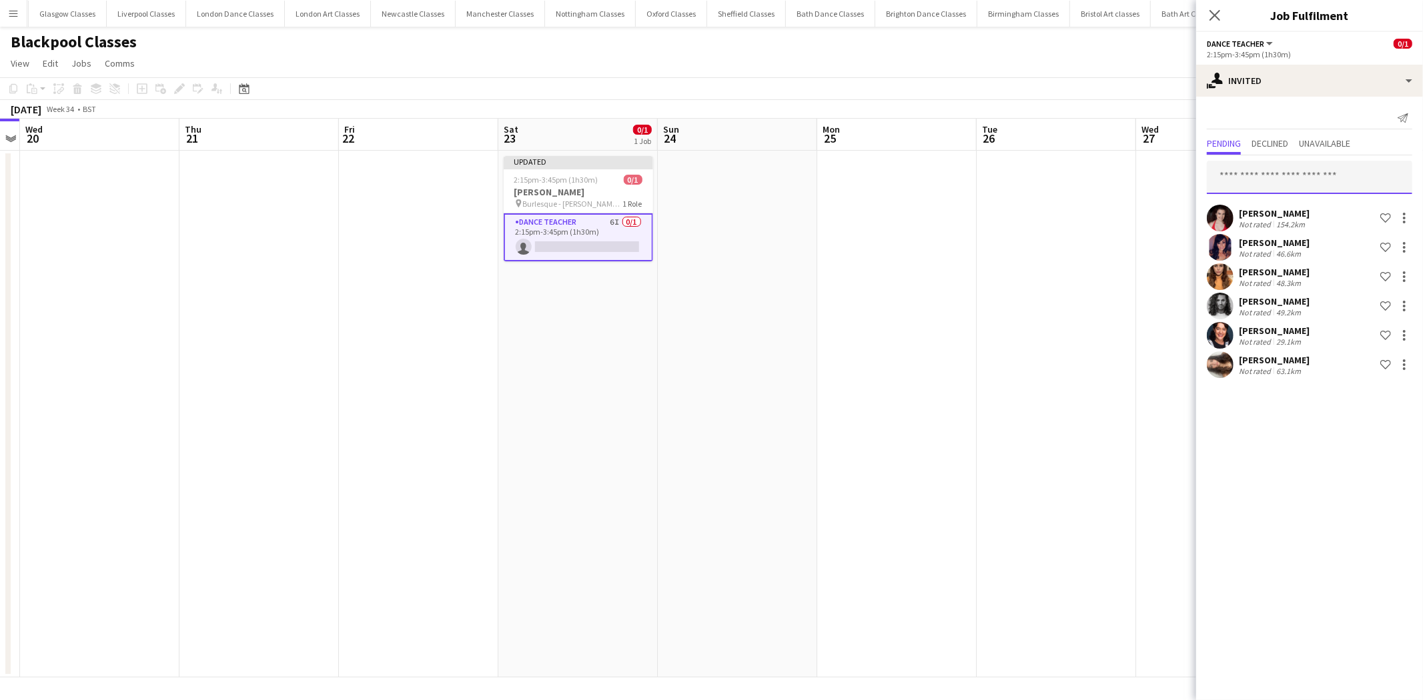
click at [1265, 183] on input "text" at bounding box center [1309, 177] width 205 height 33
type input "***"
click at [1267, 207] on span "Victoria Wilde" at bounding box center [1255, 209] width 77 height 11
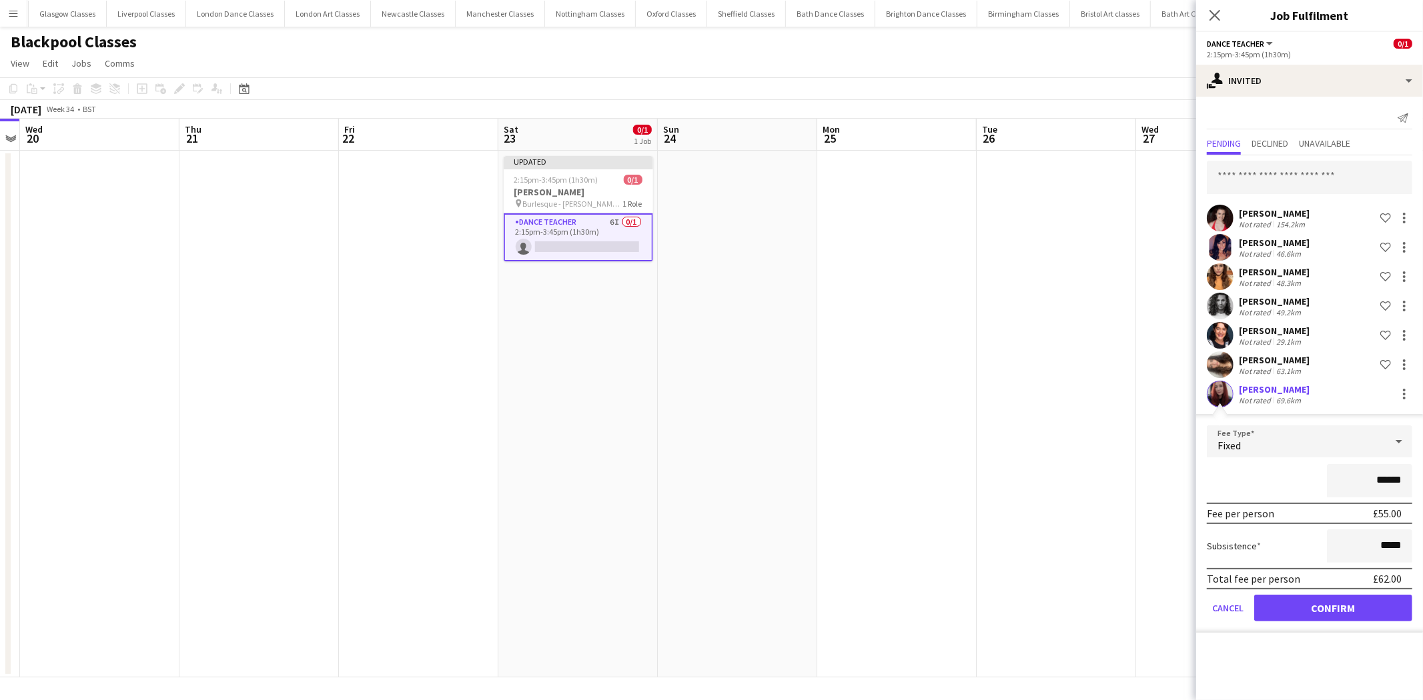
click at [1319, 620] on form "Fee Type Fixed ****** Fee per person £55.00 Subsistence ***** Total fee per per…" at bounding box center [1309, 529] width 227 height 207
click at [1321, 607] on button "Confirm" at bounding box center [1333, 608] width 158 height 27
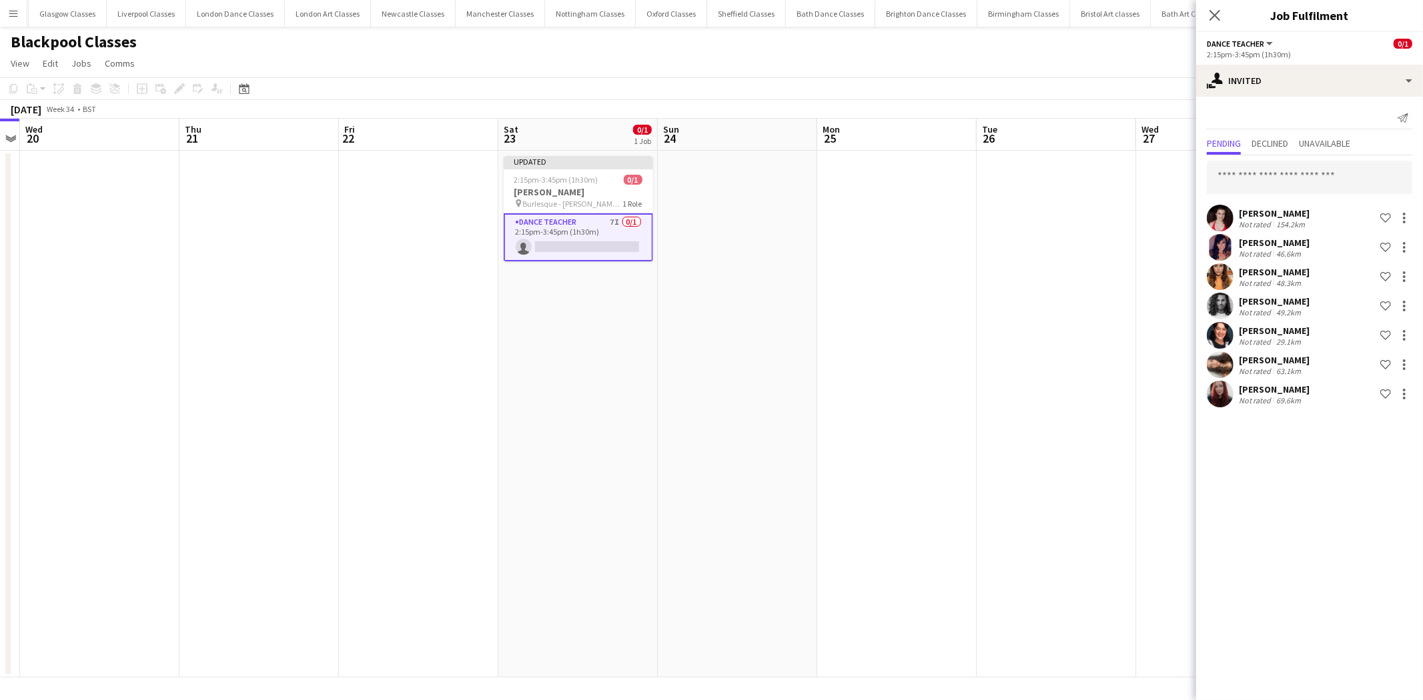
click at [1081, 554] on app-date-cell at bounding box center [1056, 414] width 159 height 527
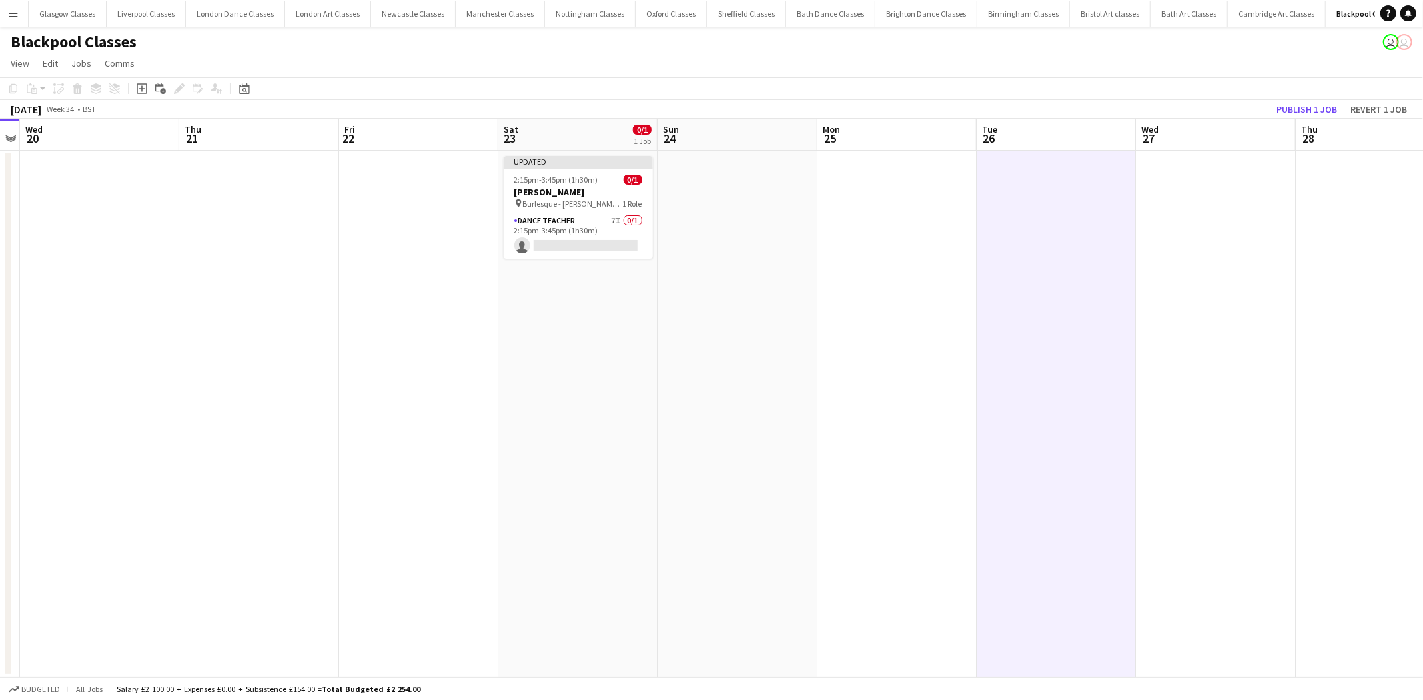
click at [1311, 121] on app-board-header-date "Thu 28" at bounding box center [1374, 135] width 159 height 32
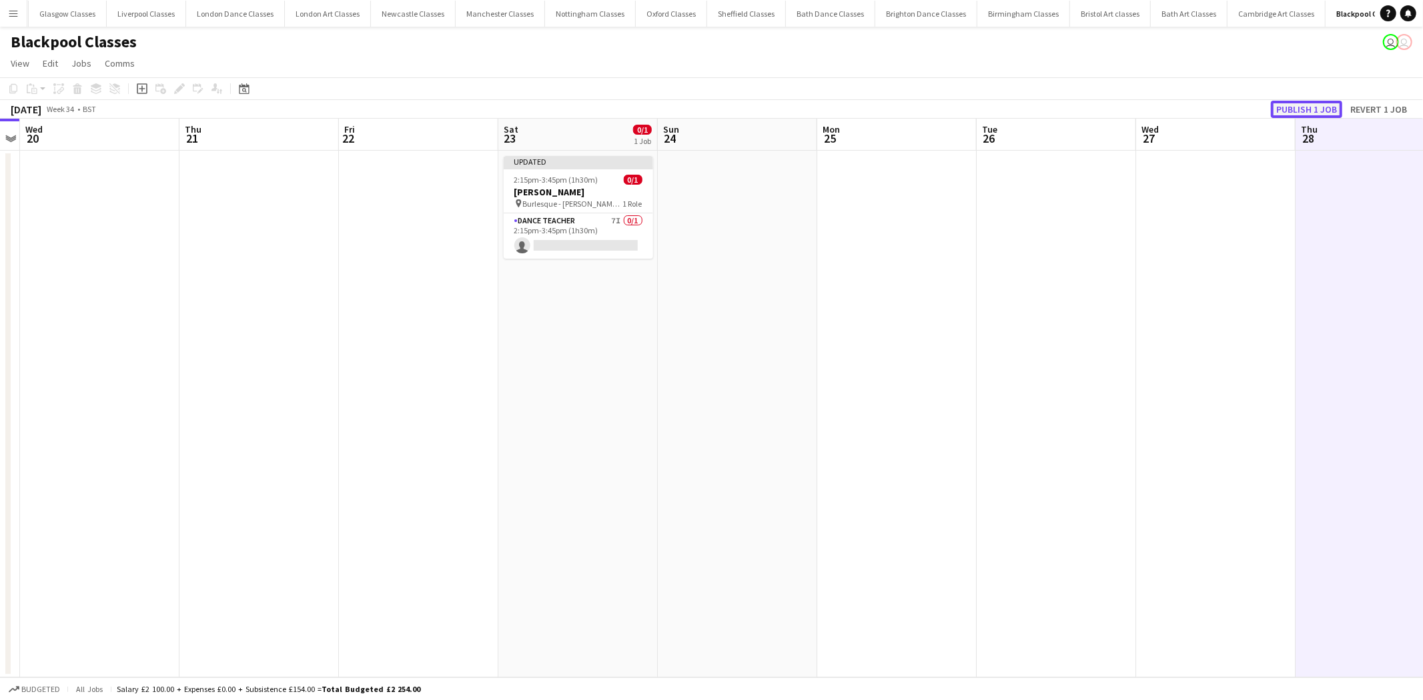
click at [1312, 114] on button "Publish 1 job" at bounding box center [1306, 109] width 71 height 17
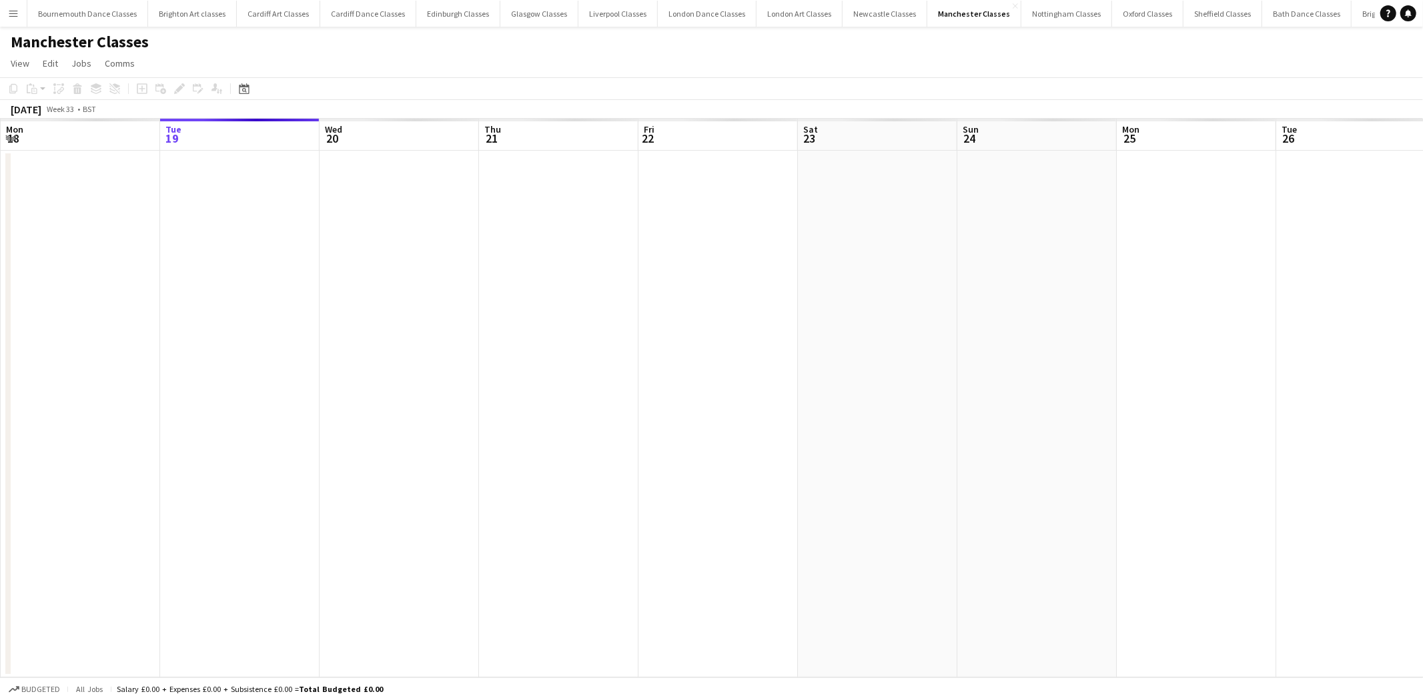
scroll to position [0, 458]
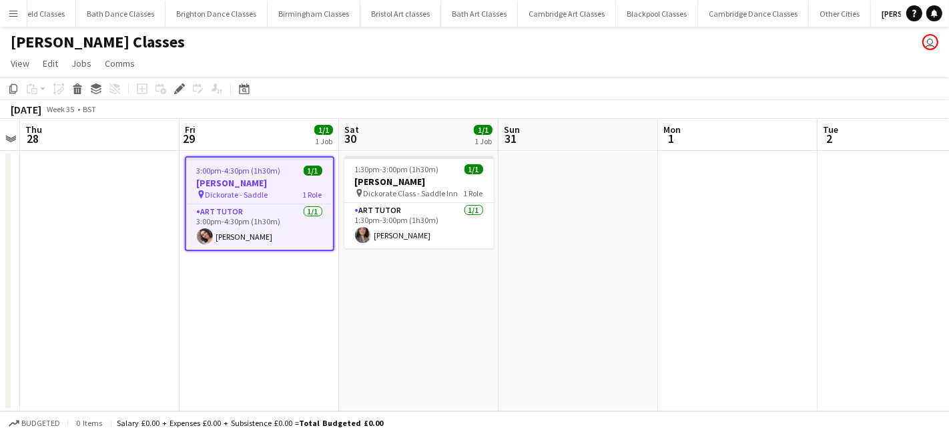
scroll to position [0, 1183]
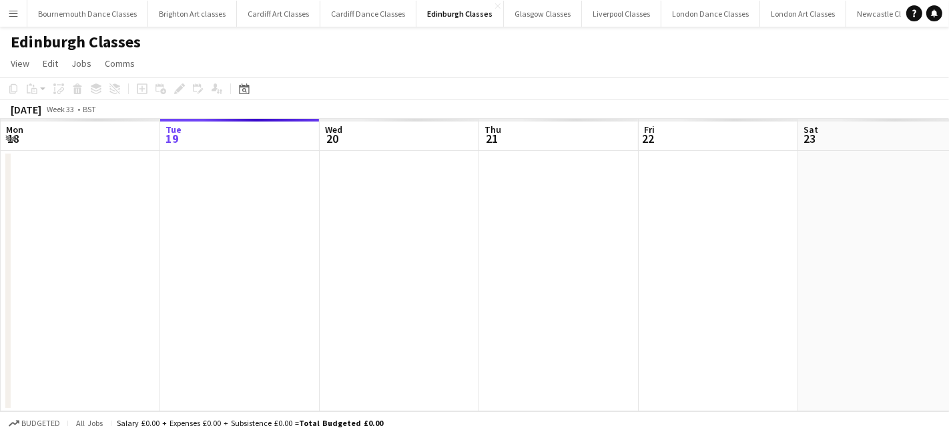
scroll to position [0, 458]
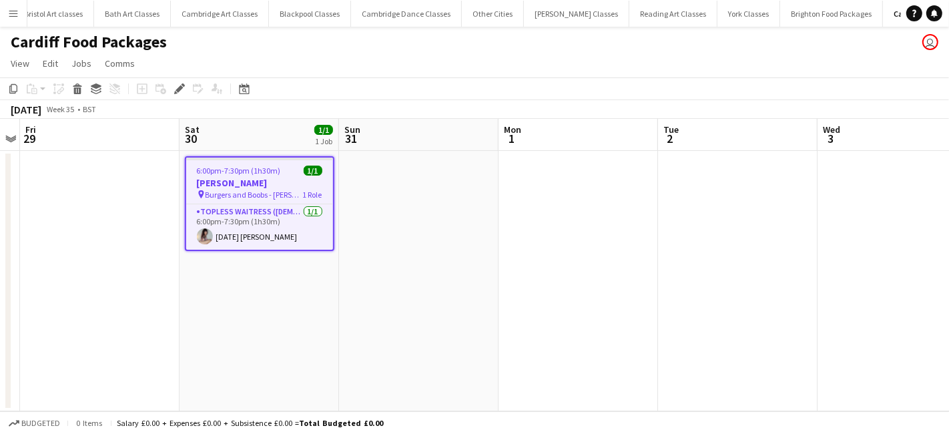
scroll to position [0, 1531]
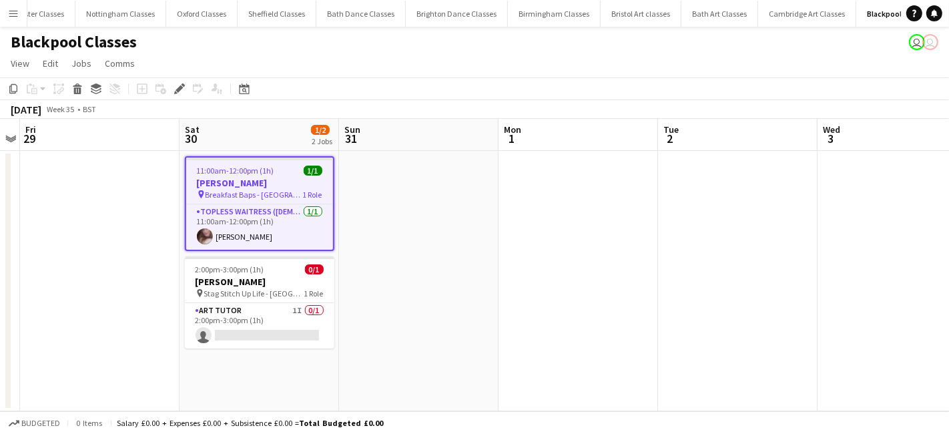
scroll to position [0, 941]
click at [267, 229] on app-card-role "Topless Waitress ([DEMOGRAPHIC_DATA]) [DATE] 11:00am-12:00pm (1h) [PERSON_NAME]" at bounding box center [259, 226] width 147 height 45
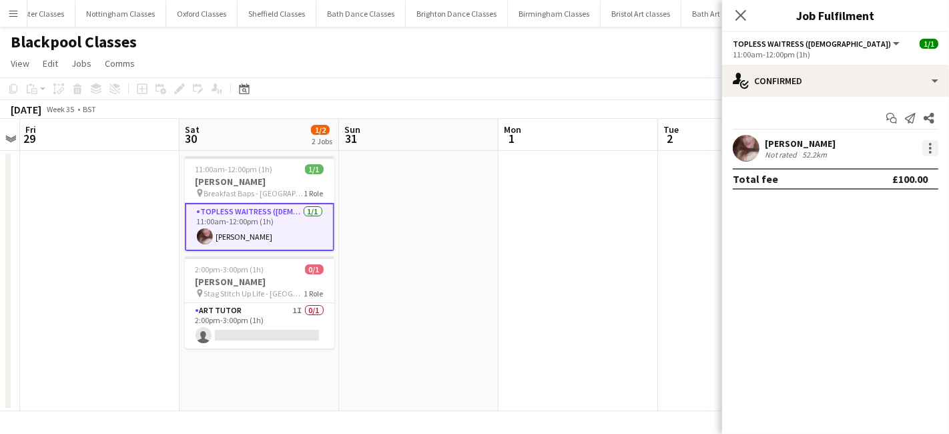
click at [925, 145] on div at bounding box center [930, 148] width 16 height 16
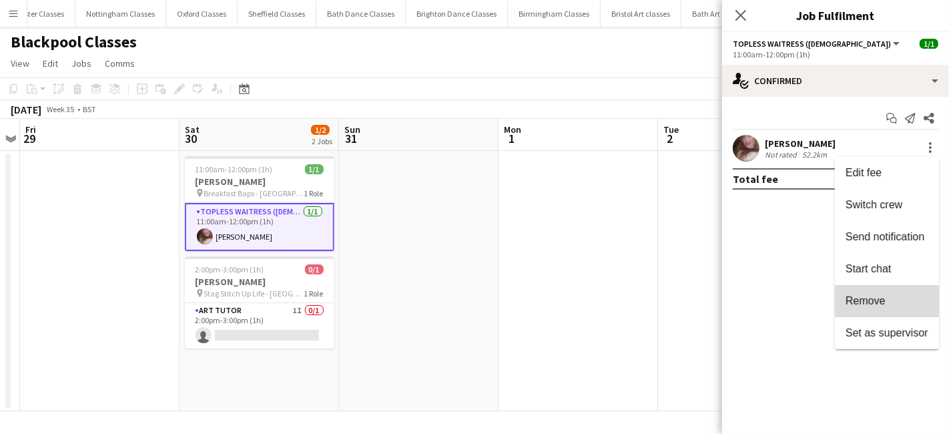
click at [867, 306] on span "Remove" at bounding box center [865, 300] width 40 height 11
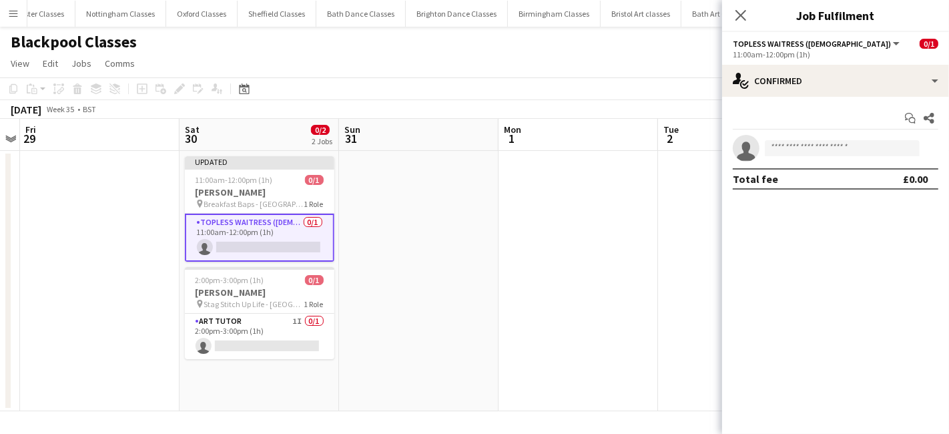
click at [467, 271] on app-date-cell at bounding box center [418, 281] width 159 height 260
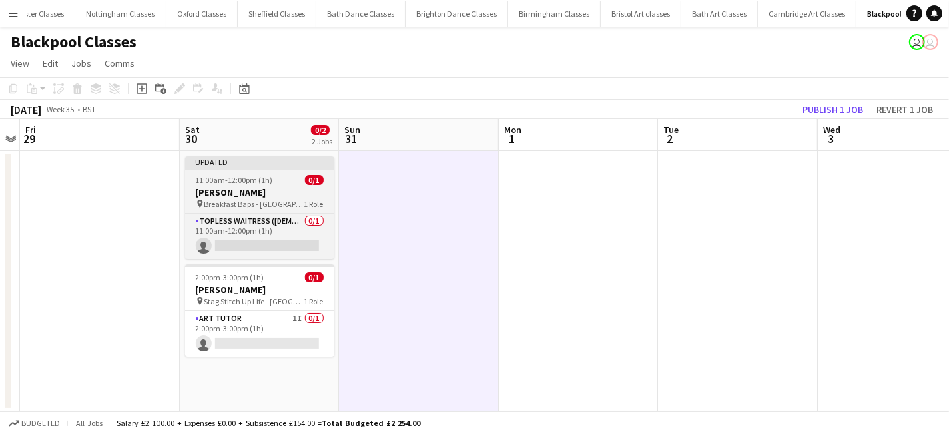
click at [290, 191] on h3 "Darren Loudon" at bounding box center [259, 192] width 149 height 12
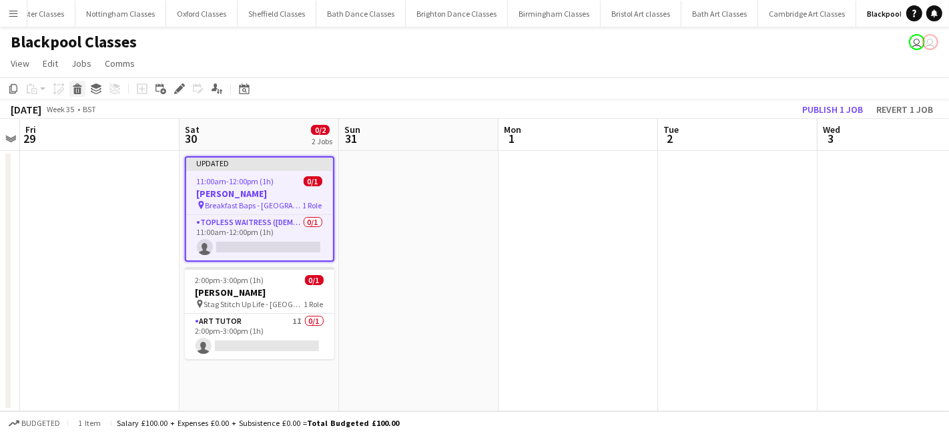
click at [77, 85] on icon "Delete" at bounding box center [77, 88] width 11 height 11
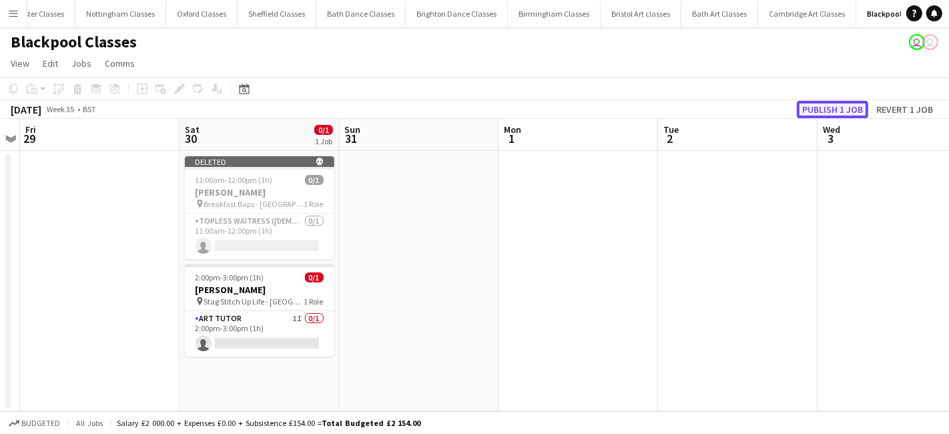
click at [830, 107] on button "Publish 1 job" at bounding box center [831, 109] width 71 height 17
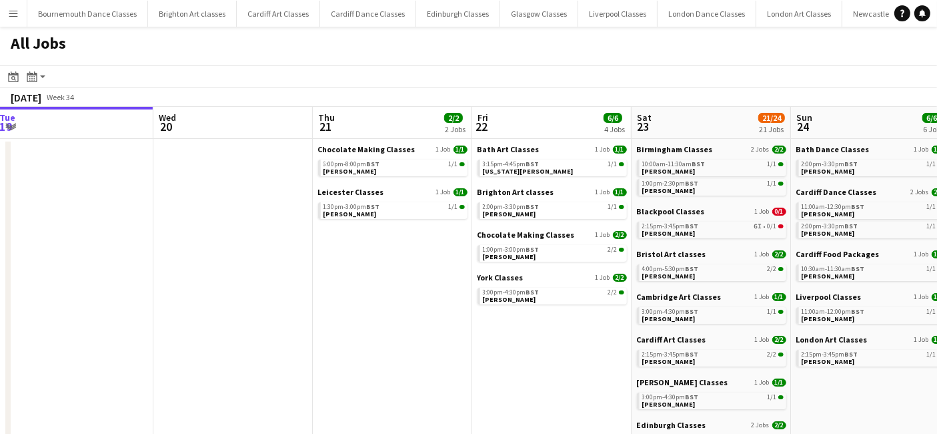
drag, startPoint x: 523, startPoint y: 311, endPoint x: 1, endPoint y: 302, distance: 521.7
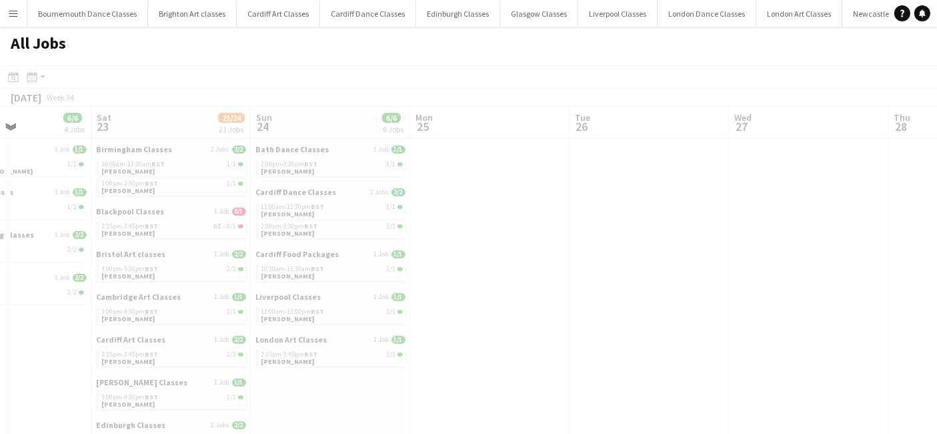
drag, startPoint x: 785, startPoint y: 300, endPoint x: 341, endPoint y: 301, distance: 444.3
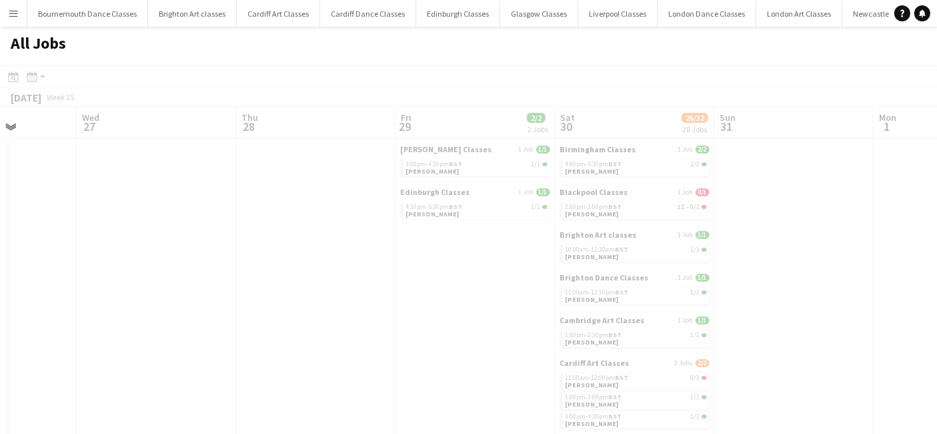
drag, startPoint x: 585, startPoint y: 294, endPoint x: 219, endPoint y: 294, distance: 366.2
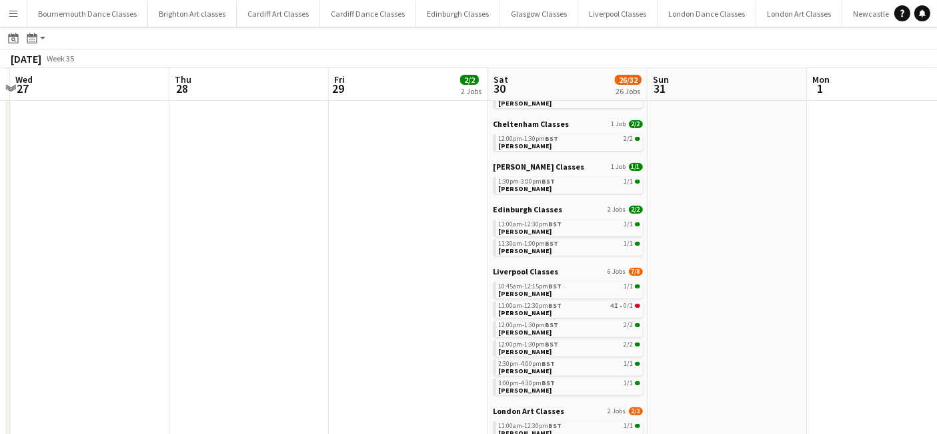
scroll to position [634, 0]
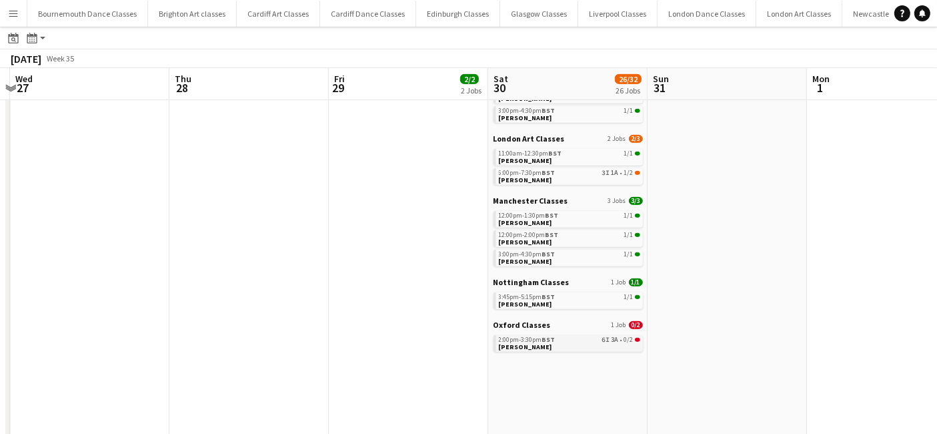
click at [562, 338] on div "2:00pm-3:30pm BST 6I 3A • 0/2" at bounding box center [569, 339] width 141 height 7
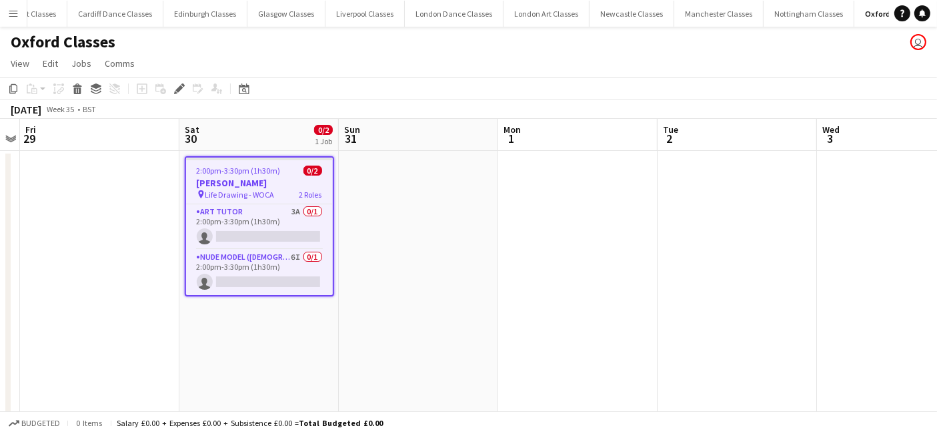
scroll to position [0, 255]
click at [265, 222] on app-card-role "Art Tutor 3A 0/1 2:00pm-3:30pm (1h30m) single-neutral-actions" at bounding box center [259, 226] width 147 height 45
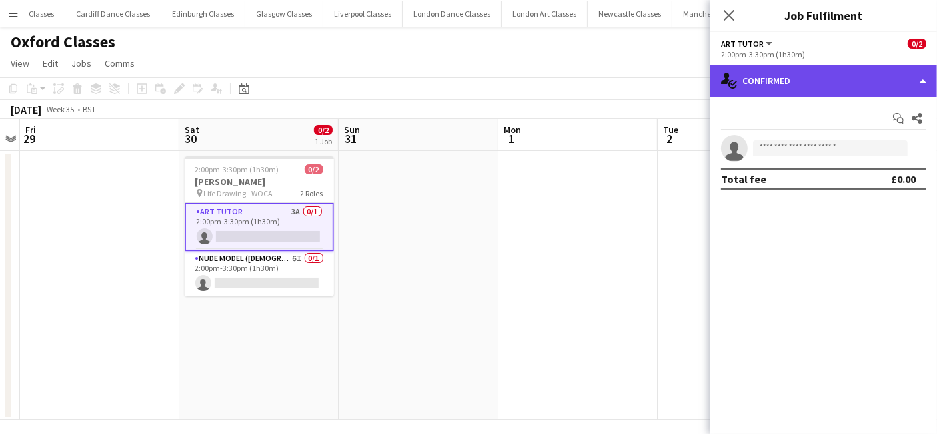
click at [852, 78] on div "single-neutral-actions-check-2 Confirmed" at bounding box center [823, 81] width 227 height 32
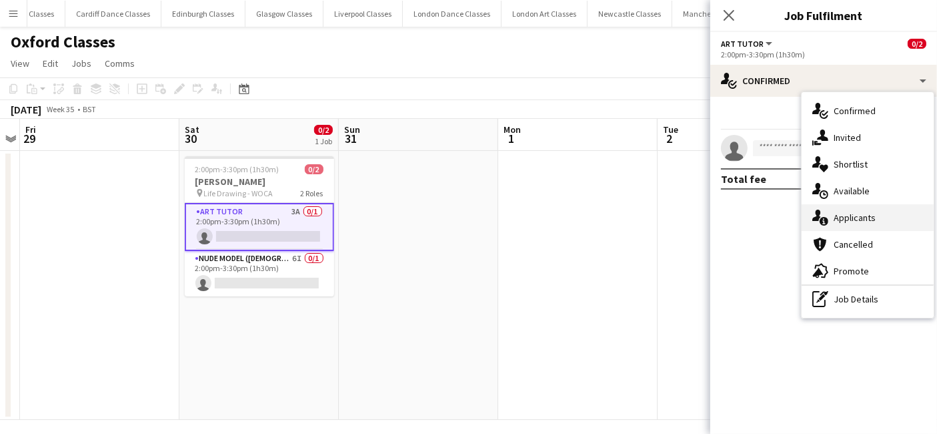
click at [867, 223] on div "single-neutral-actions-information Applicants" at bounding box center [868, 217] width 132 height 27
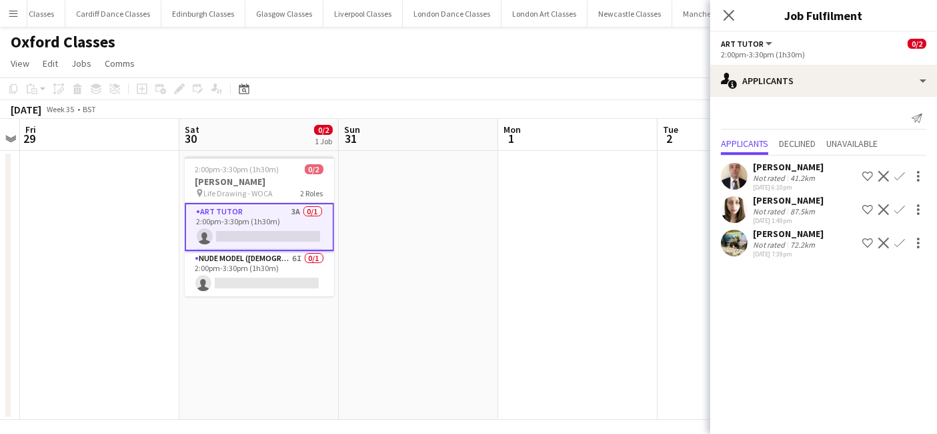
click at [897, 173] on app-icon "Confirm" at bounding box center [900, 176] width 11 height 11
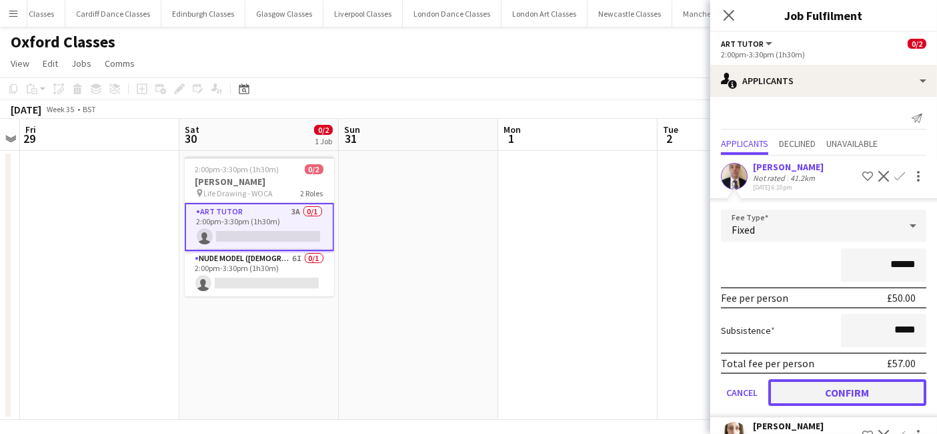
click at [845, 384] on button "Confirm" at bounding box center [847, 392] width 158 height 27
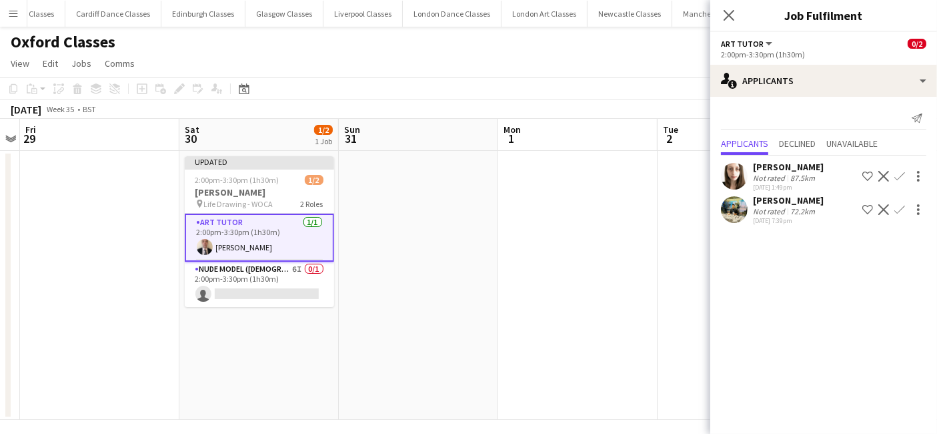
click at [583, 328] on app-date-cell at bounding box center [577, 285] width 159 height 269
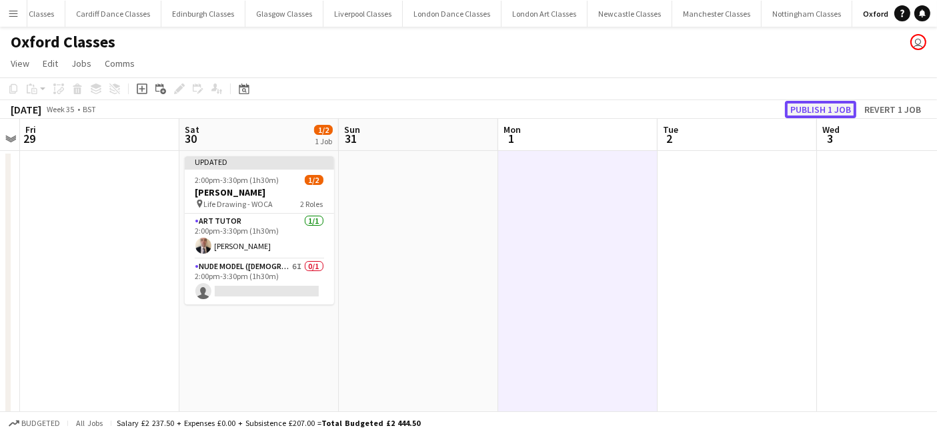
click at [796, 107] on button "Publish 1 job" at bounding box center [820, 109] width 71 height 17
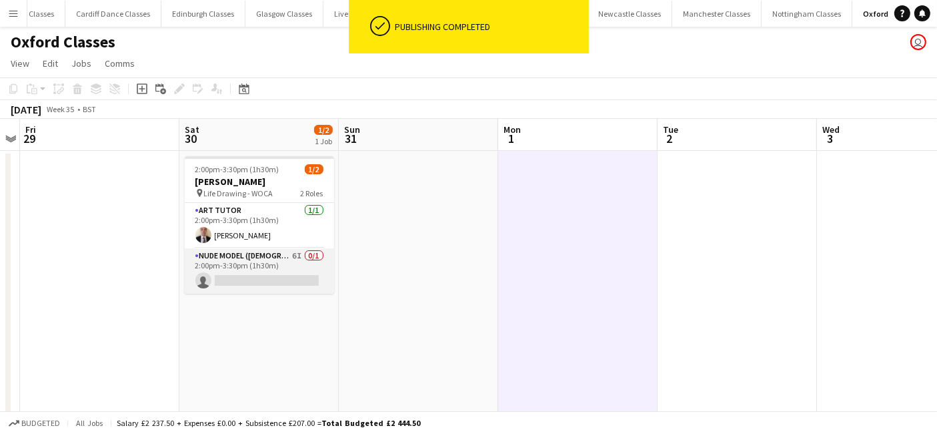
click at [259, 283] on app-card-role "Nude Model (Female) 6I 0/1 2:00pm-3:30pm (1h30m) single-neutral-actions" at bounding box center [259, 270] width 149 height 45
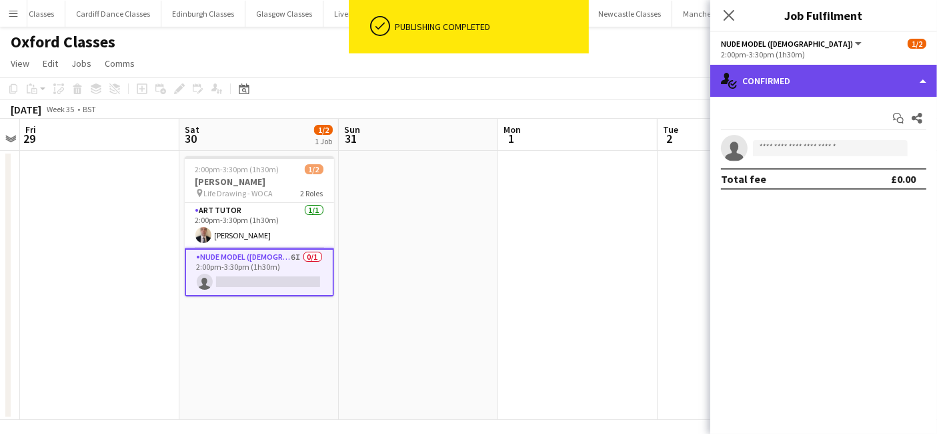
click at [798, 94] on div "single-neutral-actions-check-2 Confirmed" at bounding box center [823, 81] width 227 height 32
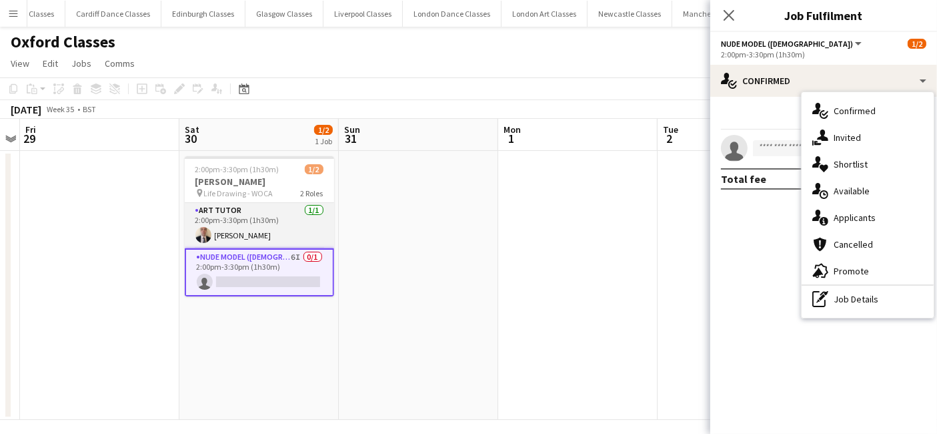
click at [304, 227] on app-card-role "Art Tutor 1/1 2:00pm-3:30pm (1h30m) Sean Sheen" at bounding box center [259, 225] width 149 height 45
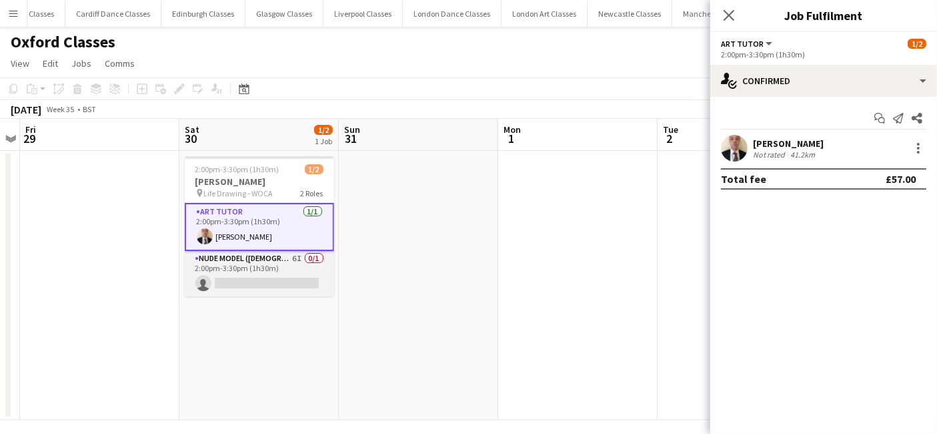
click at [284, 273] on app-card-role "Nude Model (Female) 6I 0/1 2:00pm-3:30pm (1h30m) single-neutral-actions" at bounding box center [259, 273] width 149 height 45
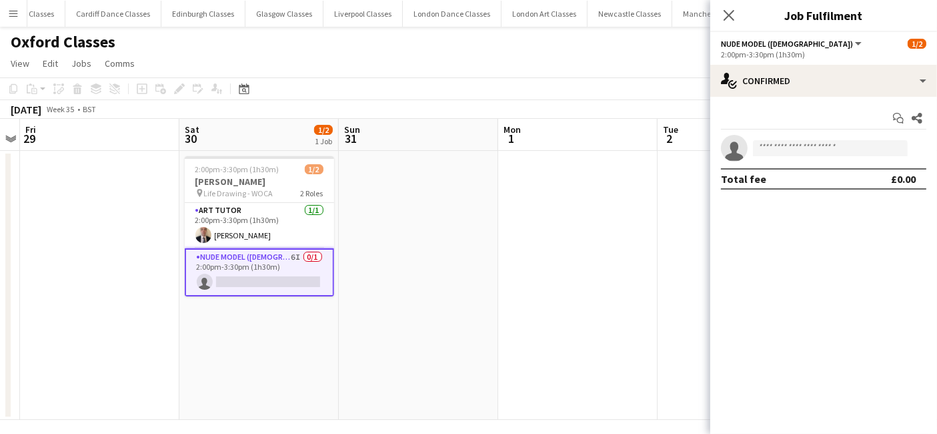
click at [584, 225] on app-date-cell at bounding box center [577, 285] width 159 height 269
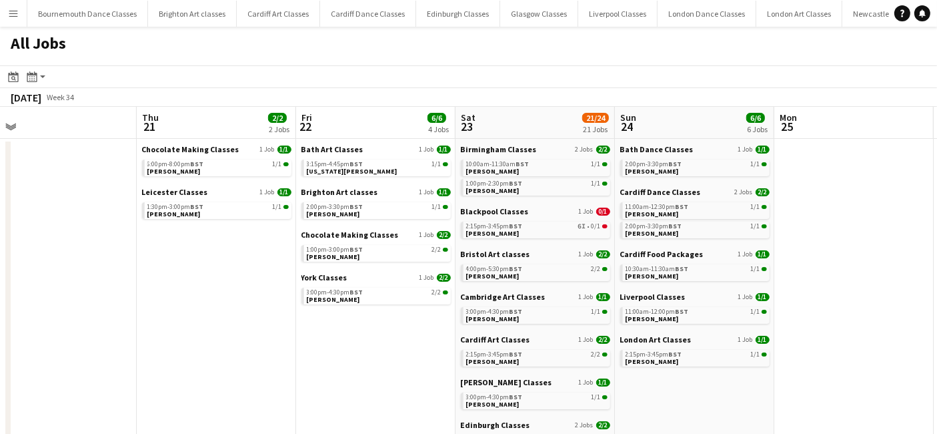
drag, startPoint x: 414, startPoint y: 239, endPoint x: 68, endPoint y: 240, distance: 346.2
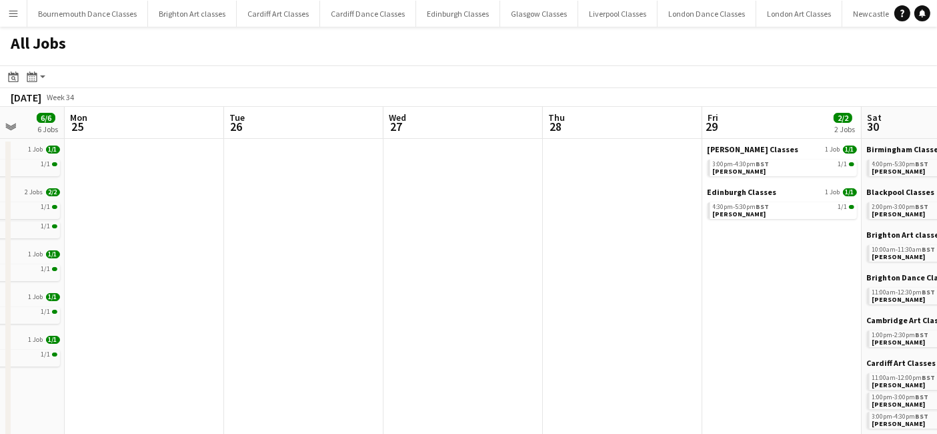
drag, startPoint x: 850, startPoint y: 241, endPoint x: 366, endPoint y: 256, distance: 484.5
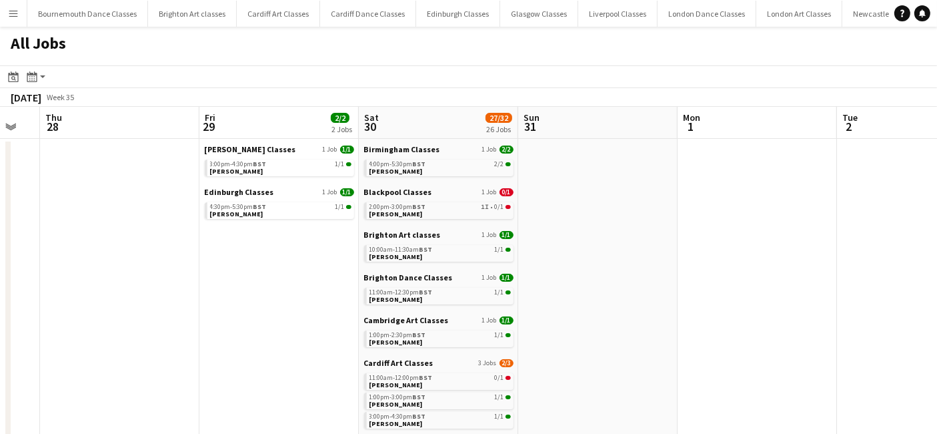
drag, startPoint x: 400, startPoint y: 243, endPoint x: 183, endPoint y: 245, distance: 216.8
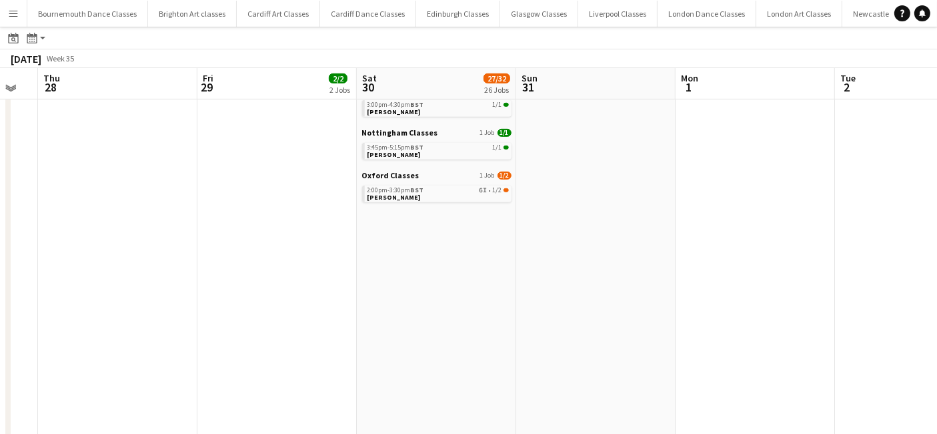
scroll to position [767, 0]
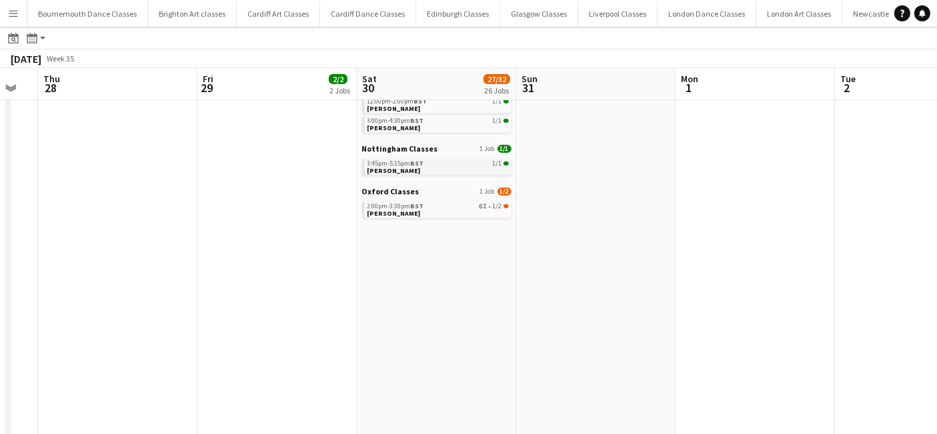
click at [478, 168] on link "3:45pm-5:15pm BST 1/1 [PERSON_NAME]" at bounding box center [438, 166] width 141 height 15
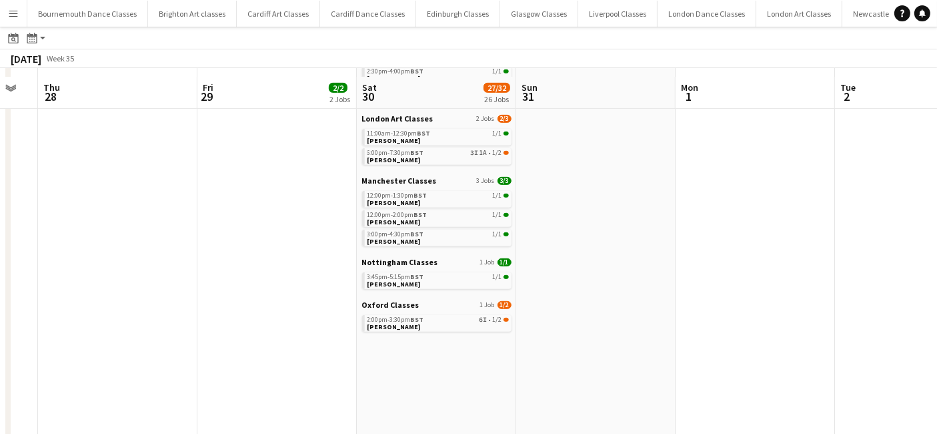
scroll to position [651, 0]
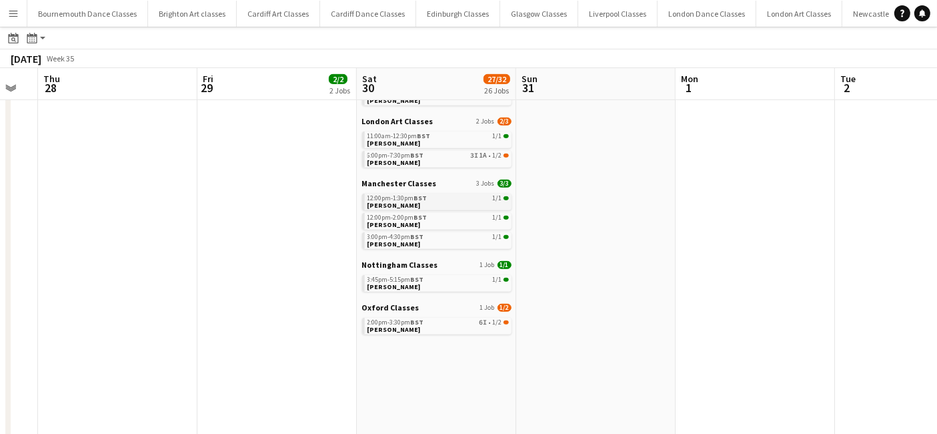
click at [428, 204] on link "12:00pm-1:30pm BST 1/1 [PERSON_NAME]" at bounding box center [438, 200] width 141 height 15
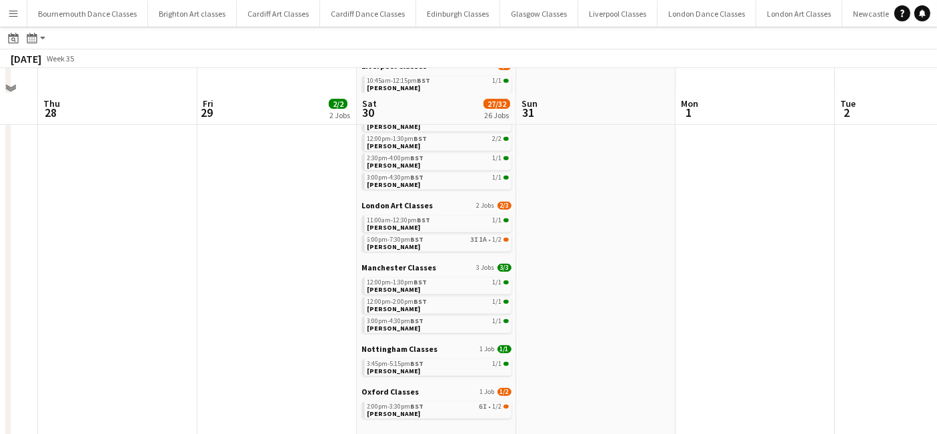
scroll to position [564, 0]
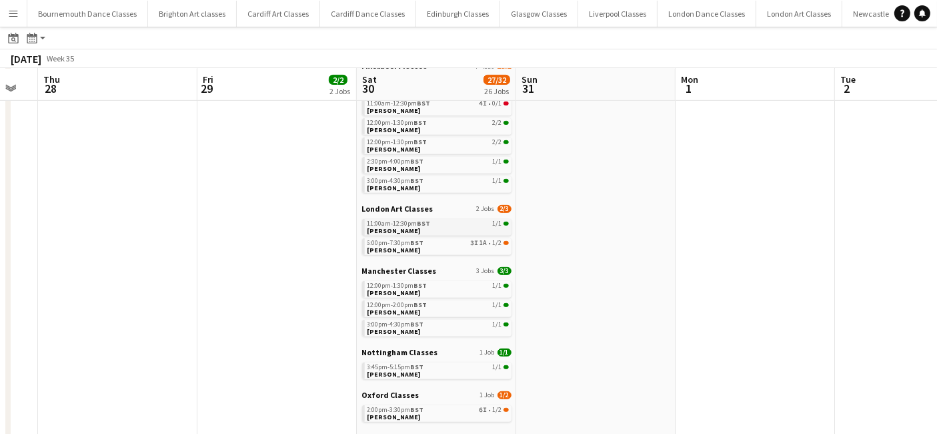
click at [440, 225] on div "11:00am-12:30pm BST 1/1" at bounding box center [438, 223] width 141 height 7
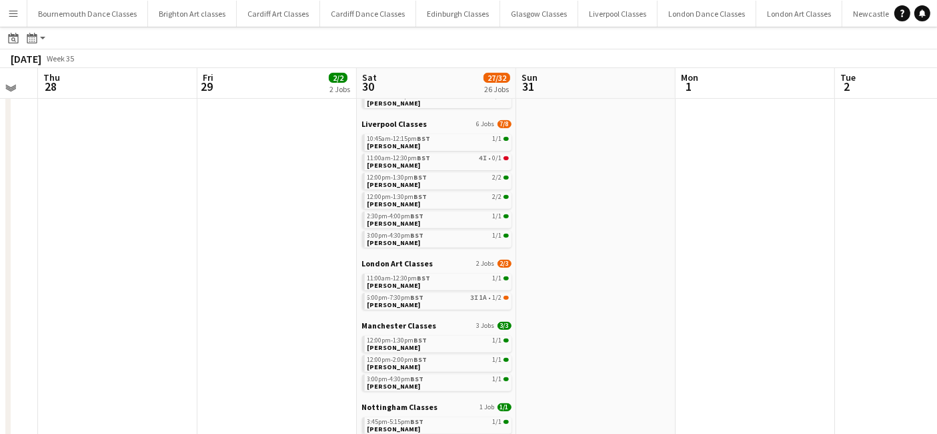
scroll to position [508, 0]
click at [408, 143] on span "Charlotte Blackwell" at bounding box center [394, 147] width 53 height 9
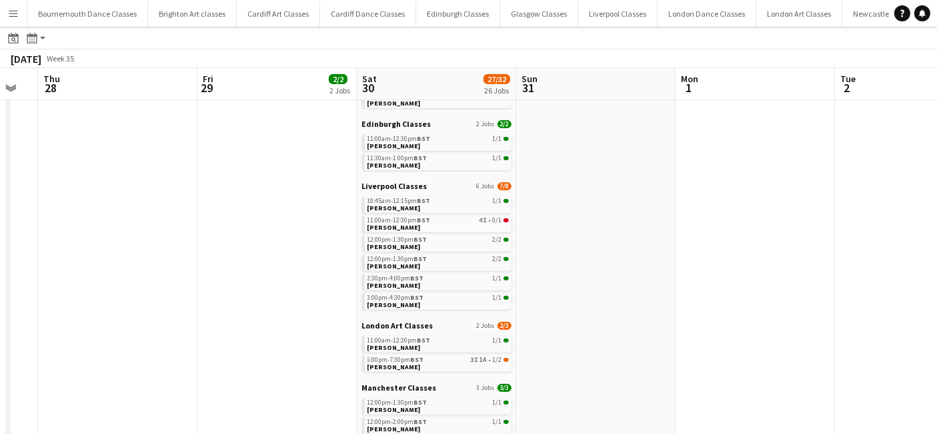
scroll to position [442, 0]
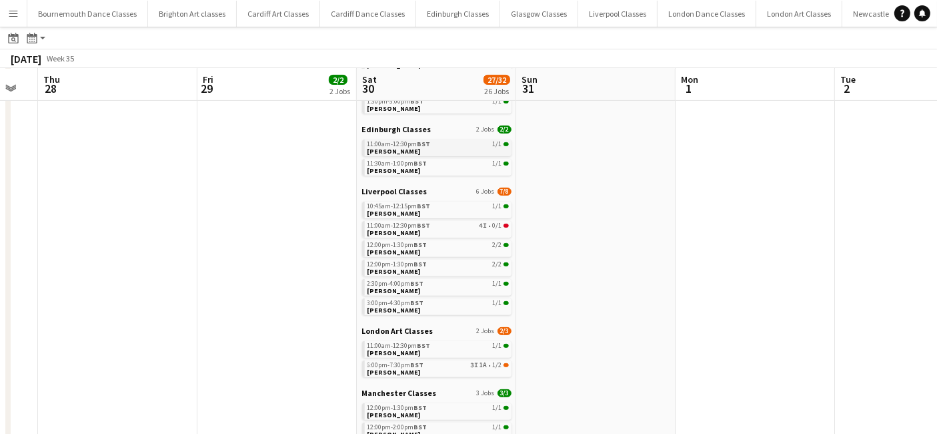
click at [434, 150] on link "11:00am-12:30pm BST 1/1 Dawn Harper" at bounding box center [438, 146] width 141 height 15
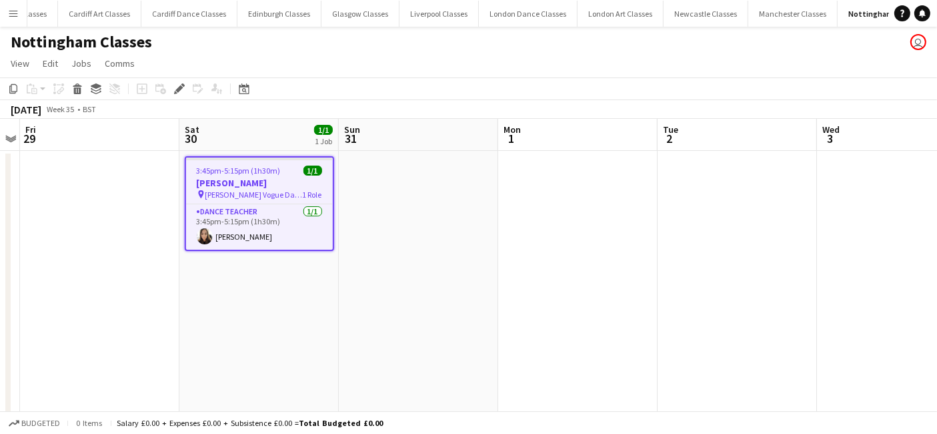
scroll to position [0, 185]
click at [295, 174] on div "3:45pm-5:15pm (1h30m) 1/1" at bounding box center [259, 170] width 147 height 10
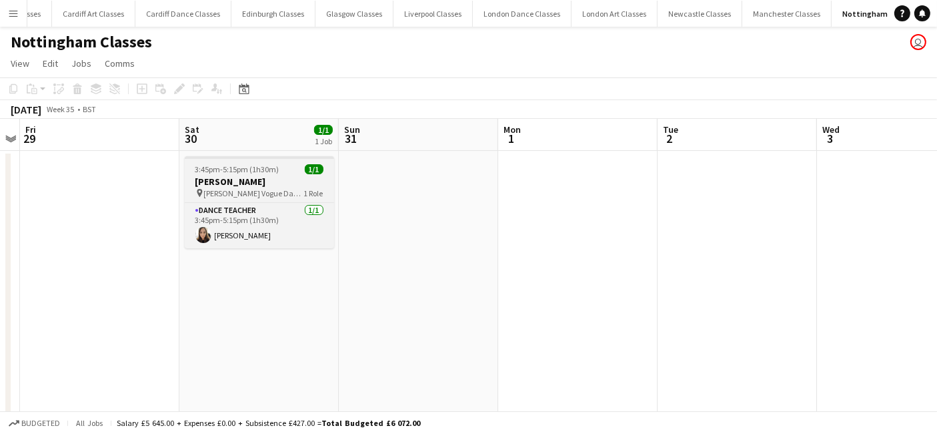
click at [253, 167] on span "3:45pm-5:15pm (1h30m)" at bounding box center [237, 169] width 84 height 10
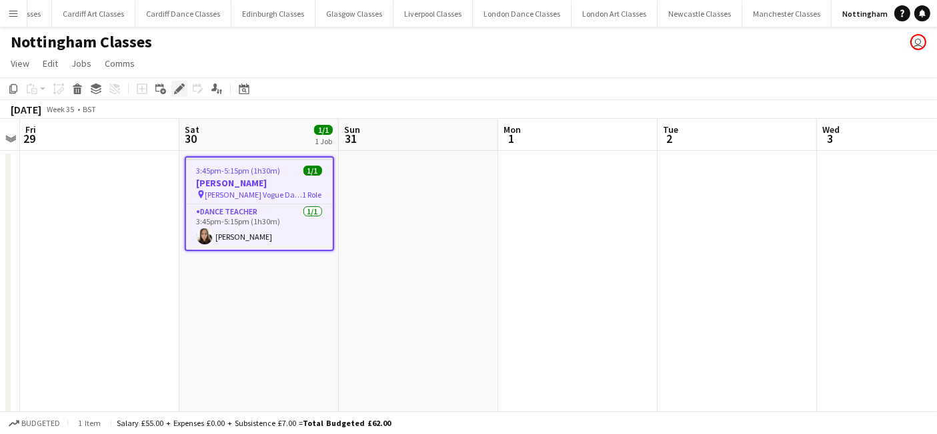
click at [175, 95] on div "Edit" at bounding box center [179, 89] width 16 height 16
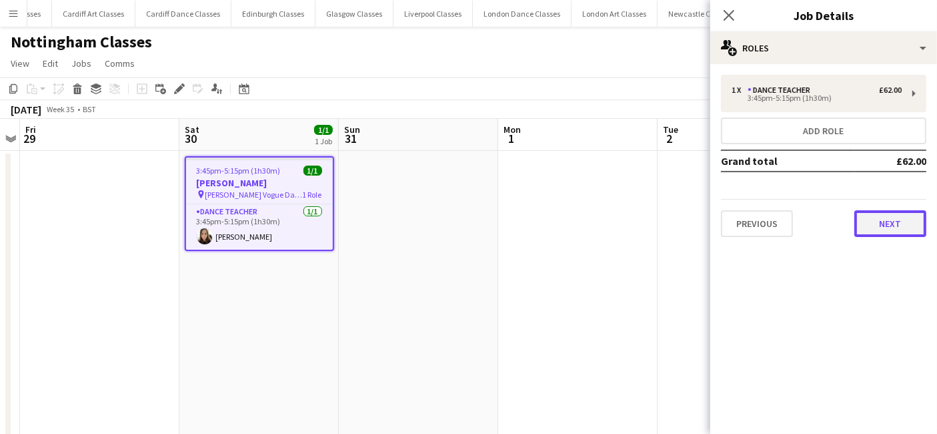
click at [899, 217] on button "Next" at bounding box center [891, 223] width 72 height 27
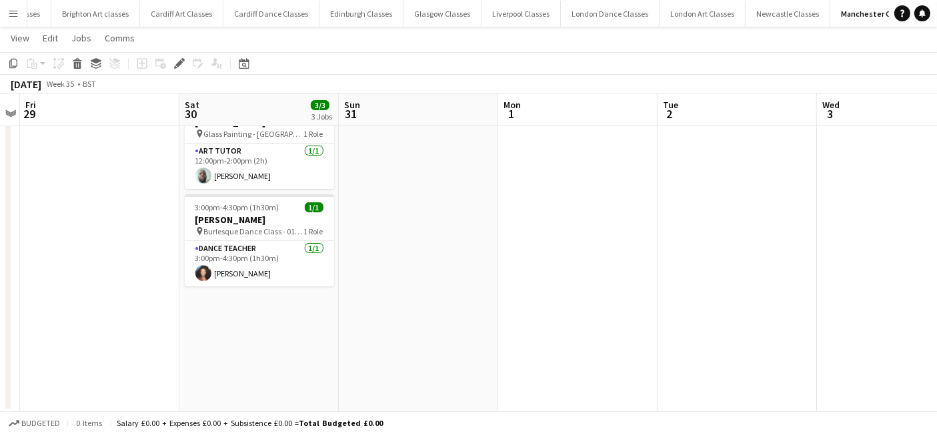
scroll to position [158, 0]
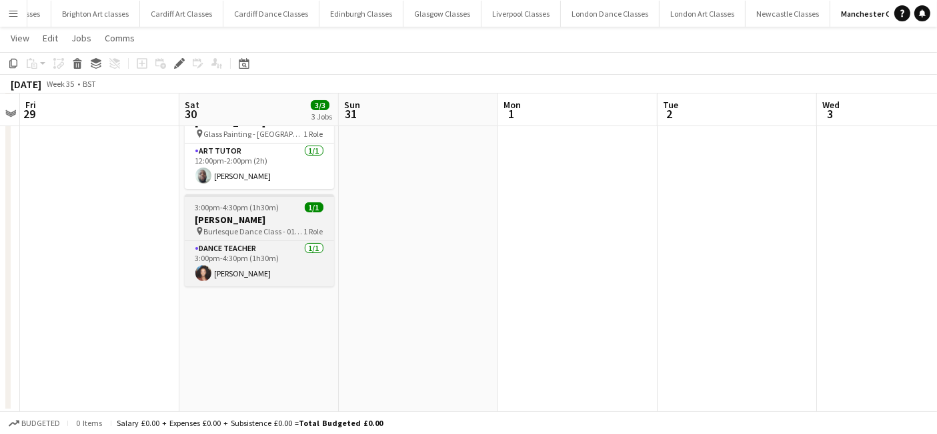
click at [256, 226] on span "Burlesque Dance Class - 0161 Studio" at bounding box center [254, 231] width 100 height 10
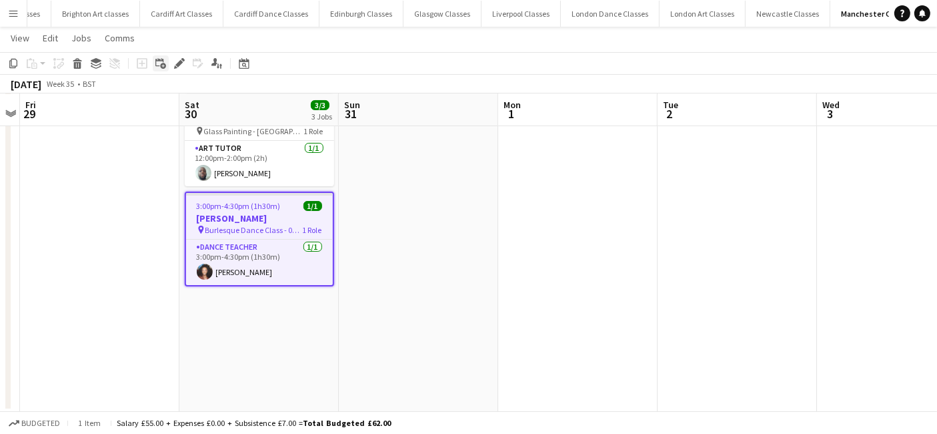
click at [167, 63] on div "Add linked Job" at bounding box center [161, 63] width 16 height 16
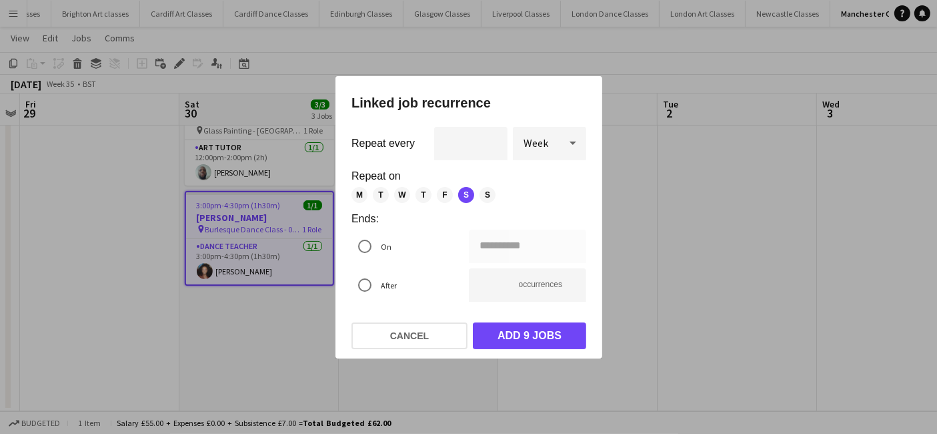
scroll to position [0, 0]
click at [682, 217] on div at bounding box center [468, 217] width 937 height 434
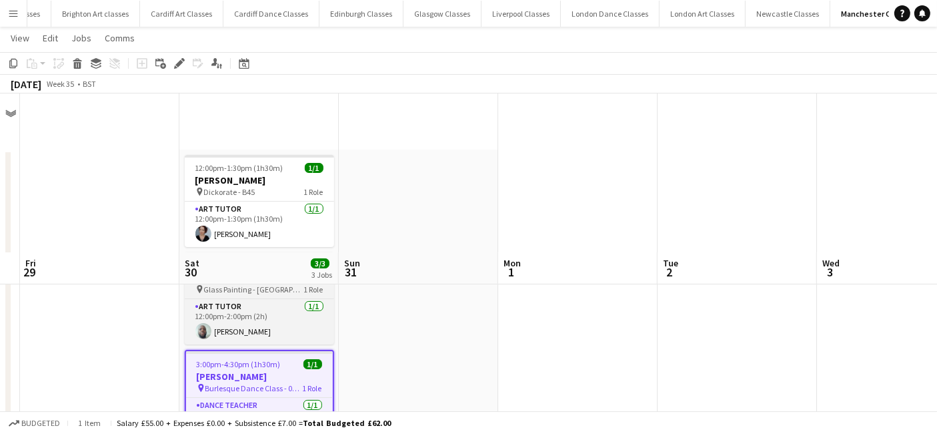
scroll to position [158, 0]
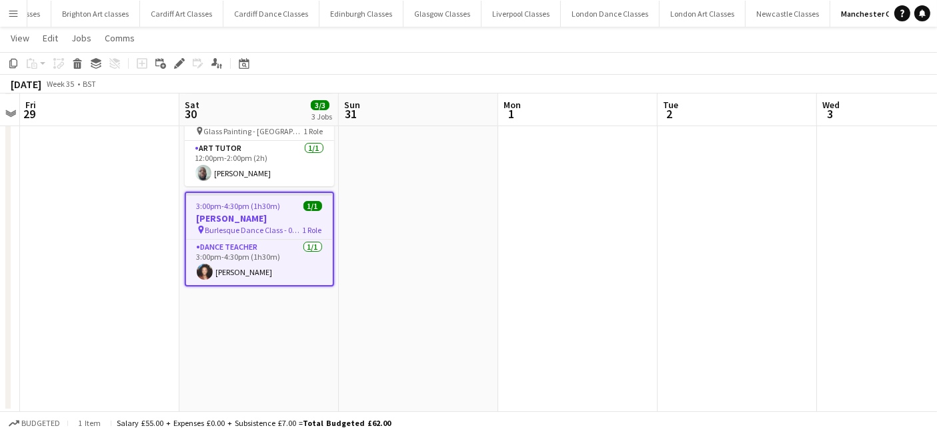
click at [235, 212] on h3 "Gabrielle Hawcroft" at bounding box center [259, 218] width 147 height 12
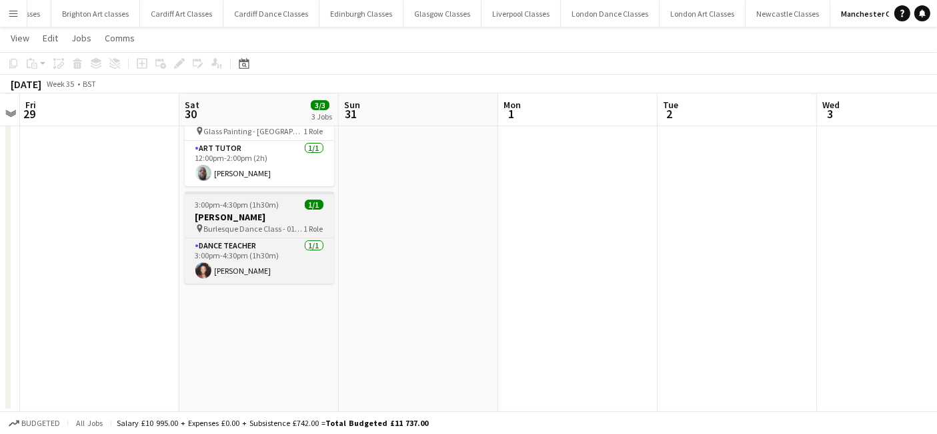
click at [223, 216] on h3 "Gabrielle Hawcroft" at bounding box center [259, 217] width 149 height 12
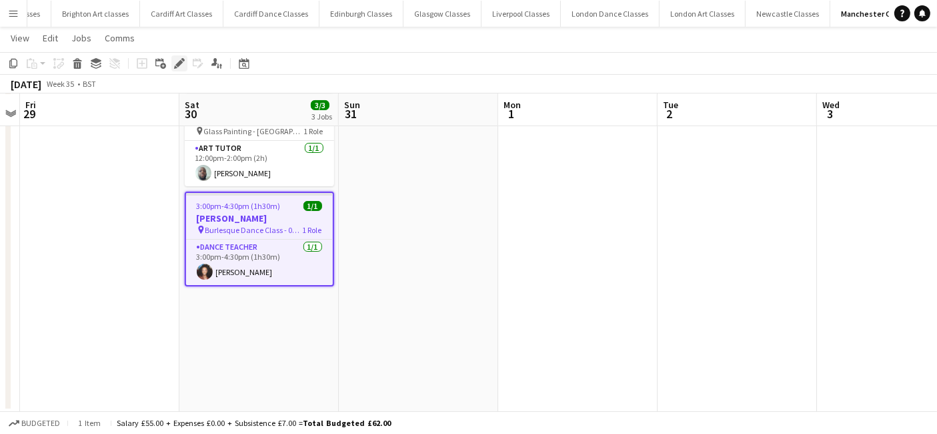
click at [183, 63] on icon "Edit" at bounding box center [179, 63] width 11 height 11
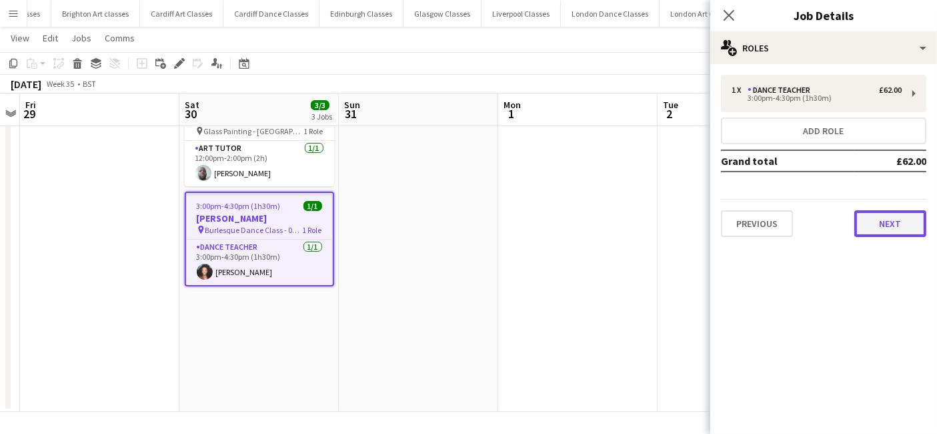
click at [879, 227] on button "Next" at bounding box center [891, 223] width 72 height 27
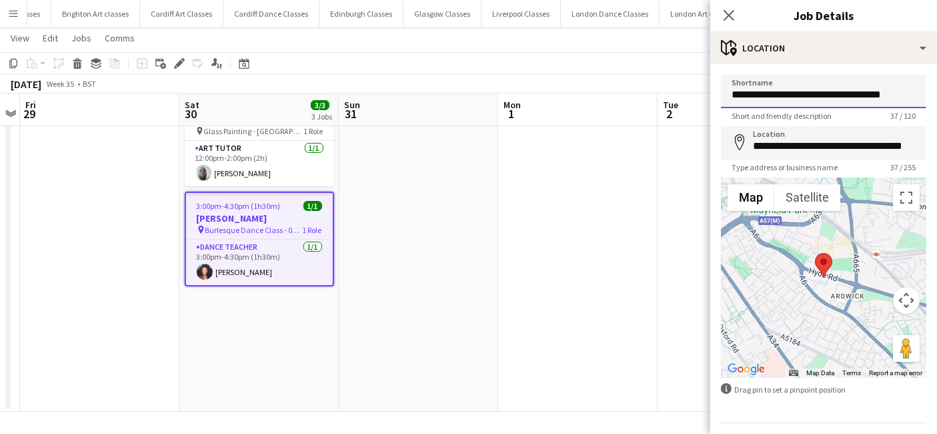
click at [895, 91] on input "**********" at bounding box center [823, 91] width 205 height 33
type input "**********"
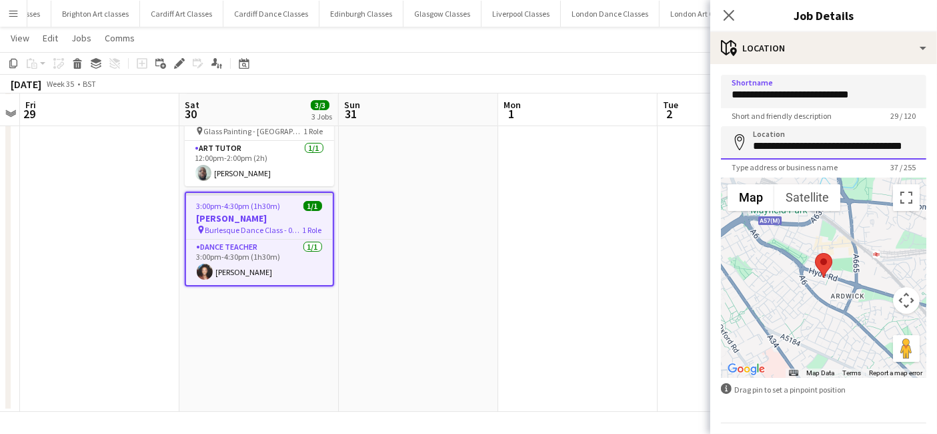
click at [783, 147] on input "**********" at bounding box center [823, 142] width 205 height 33
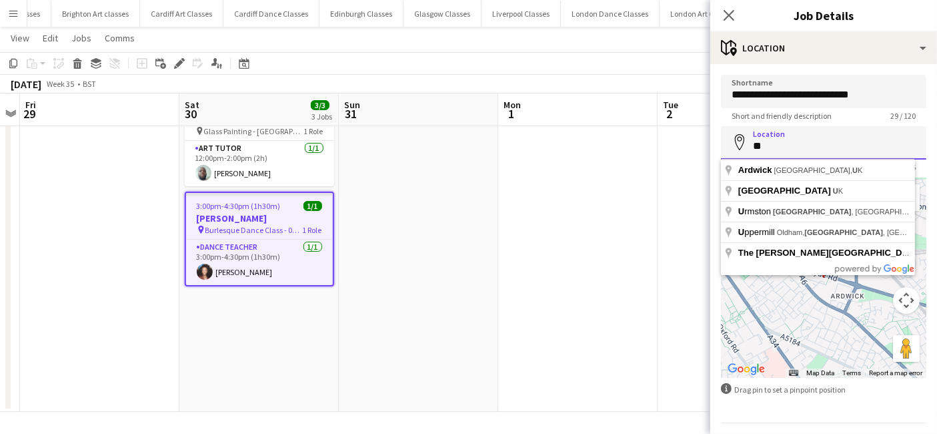
type input "*"
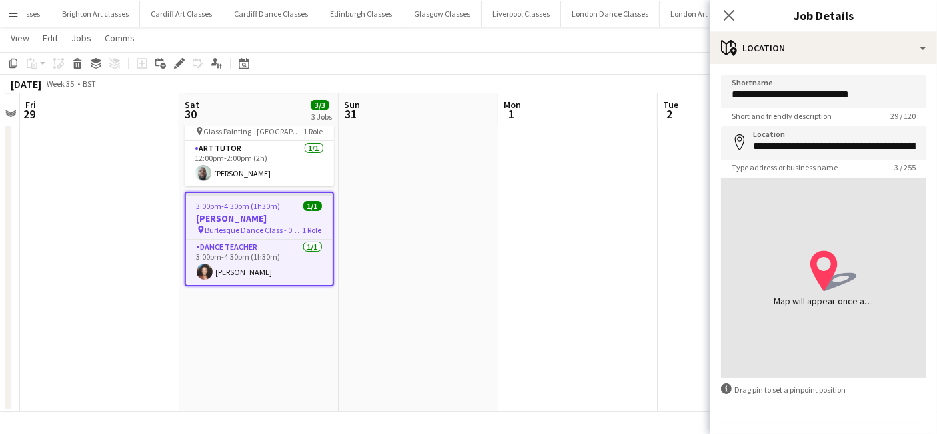
type input "**********"
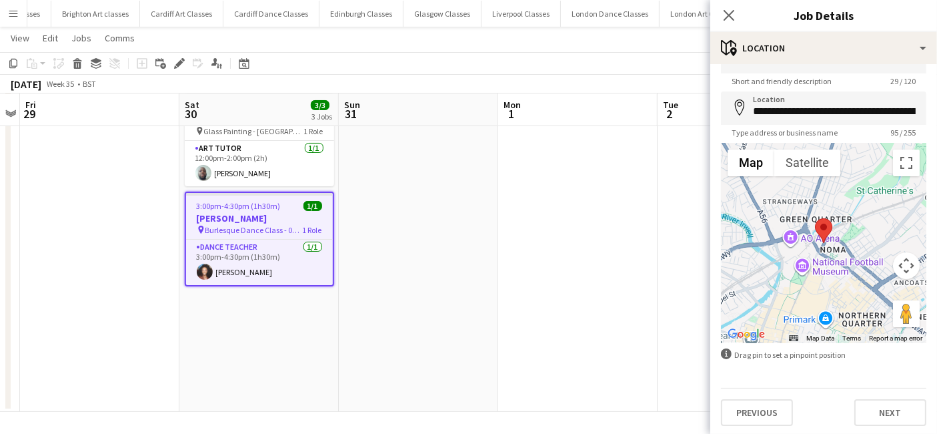
scroll to position [35, 0]
click at [886, 407] on button "Next" at bounding box center [891, 411] width 72 height 27
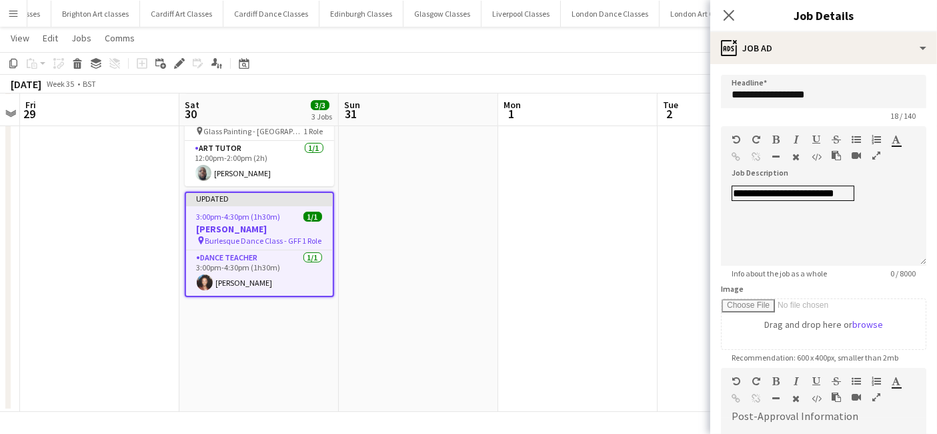
scroll to position [0, 0]
click at [638, 321] on app-date-cell at bounding box center [577, 201] width 159 height 420
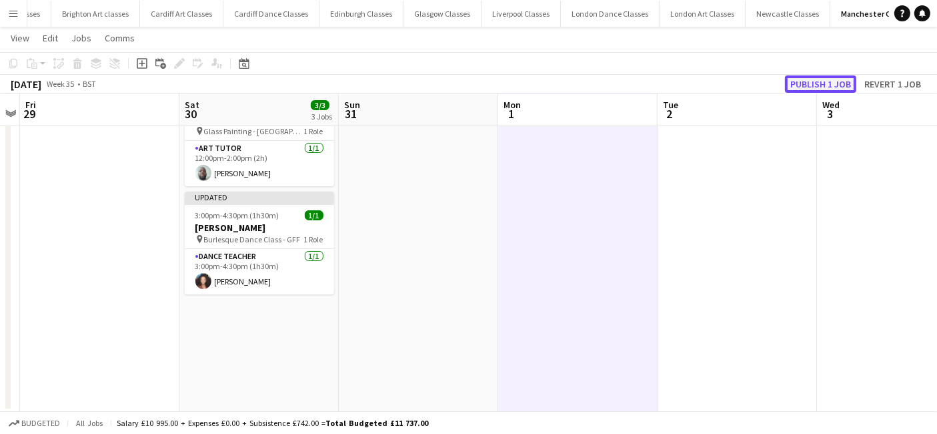
click at [806, 77] on button "Publish 1 job" at bounding box center [820, 83] width 71 height 17
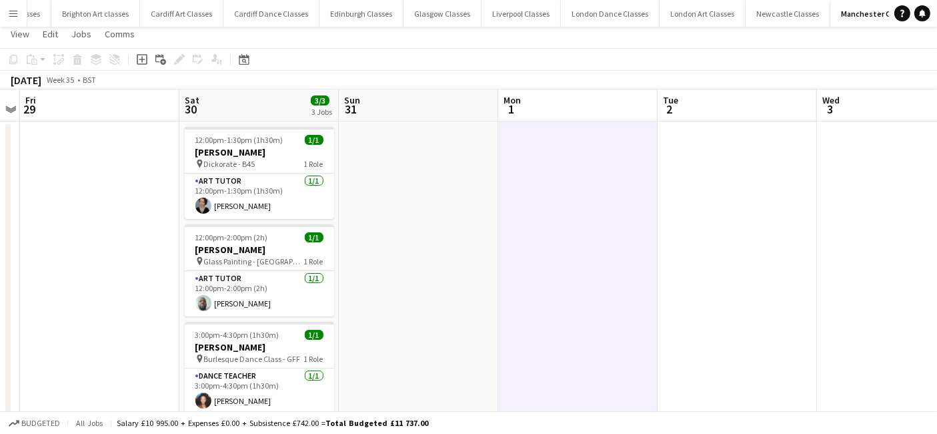
scroll to position [23, 0]
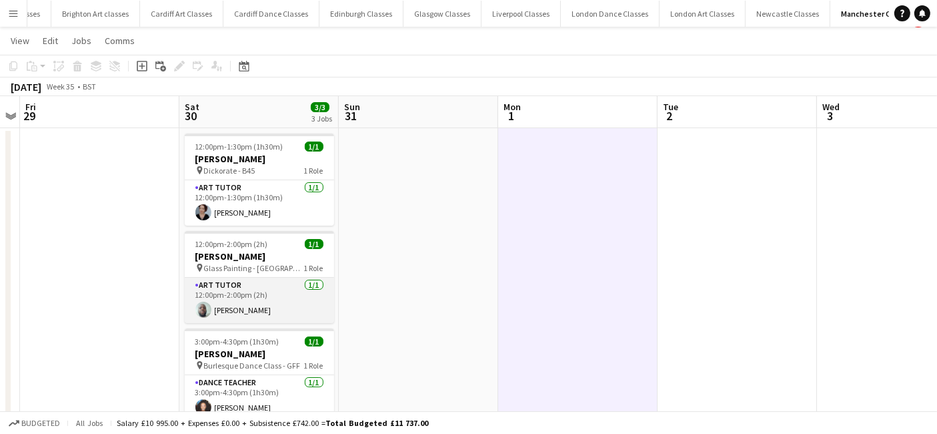
click at [282, 312] on app-card-role "Art Tutor 1/1 12:00pm-2:00pm (2h) Leon Thompson" at bounding box center [259, 299] width 149 height 45
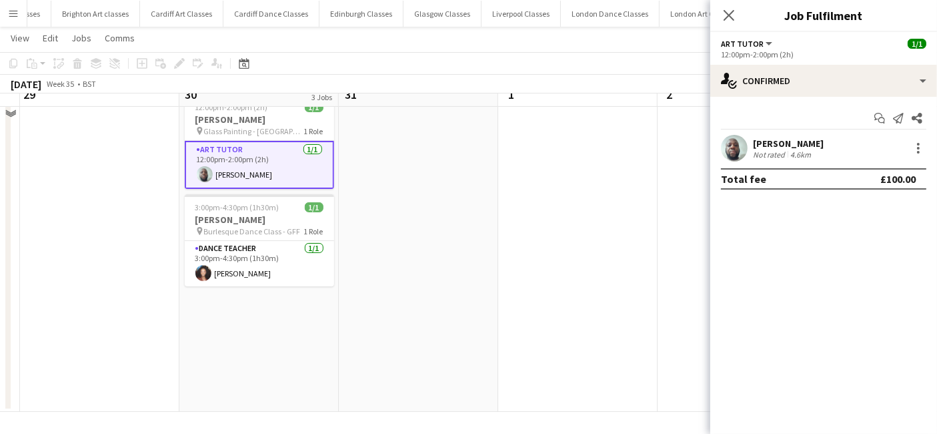
scroll to position [0, 0]
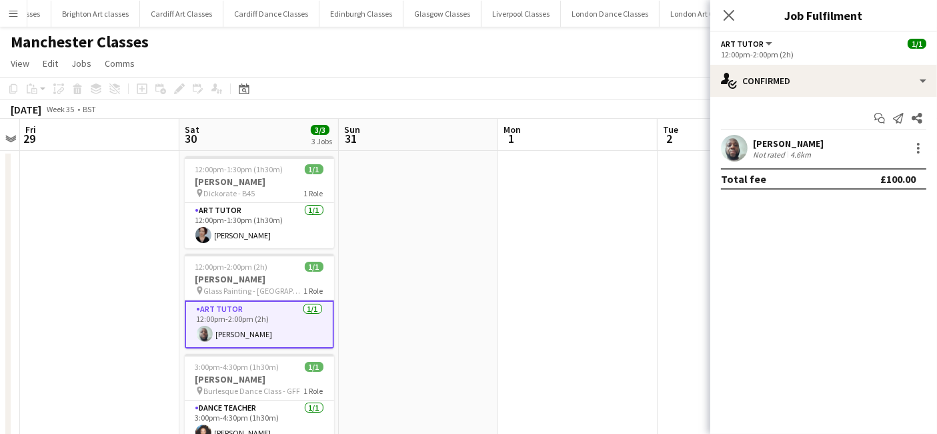
click at [931, 147] on div "Leon Thompson Not rated 4.6km" at bounding box center [823, 148] width 227 height 27
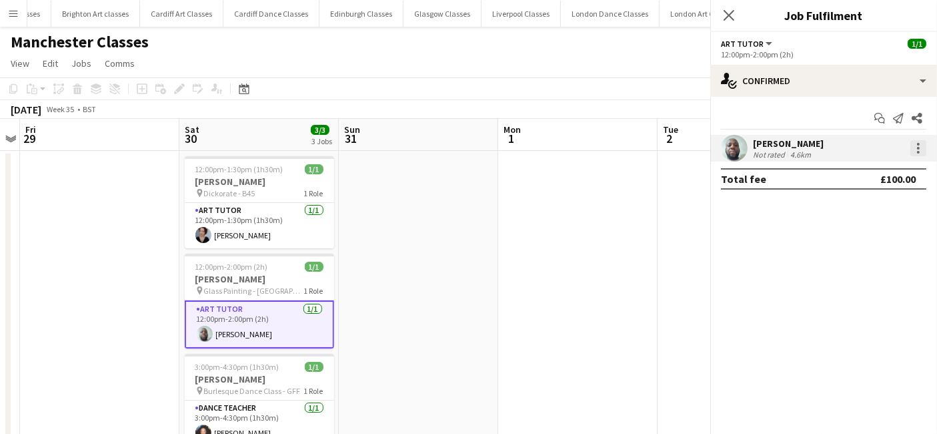
click at [923, 153] on div at bounding box center [919, 148] width 16 height 16
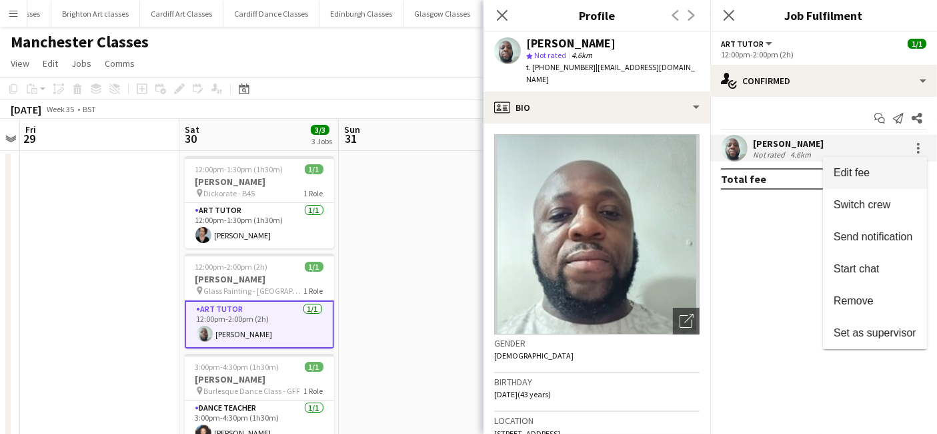
click at [879, 180] on button "Edit fee" at bounding box center [875, 173] width 104 height 32
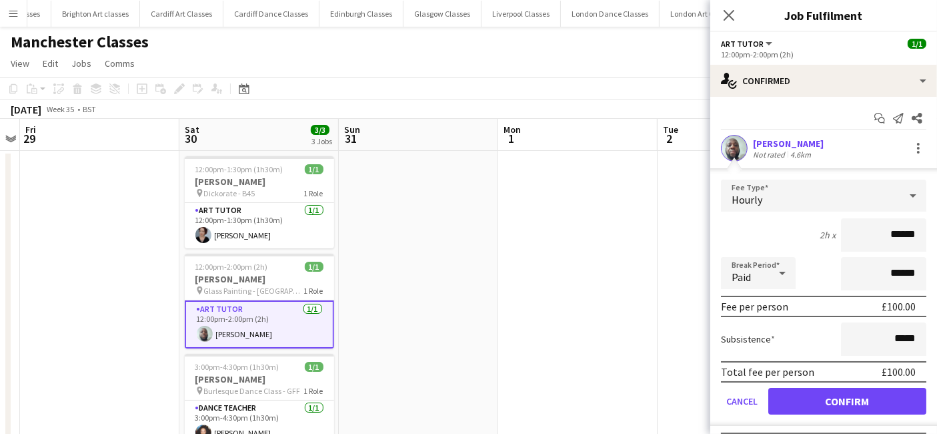
click at [821, 197] on div "Hourly" at bounding box center [810, 195] width 179 height 32
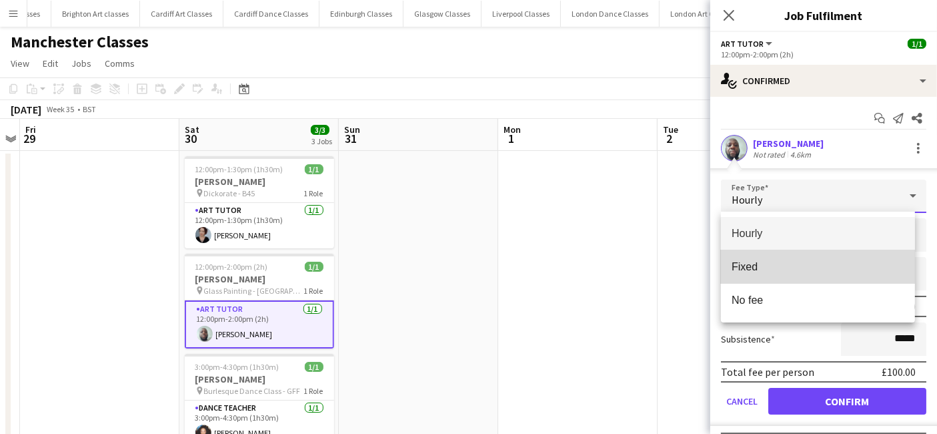
click at [768, 260] on span "Fixed" at bounding box center [818, 266] width 173 height 13
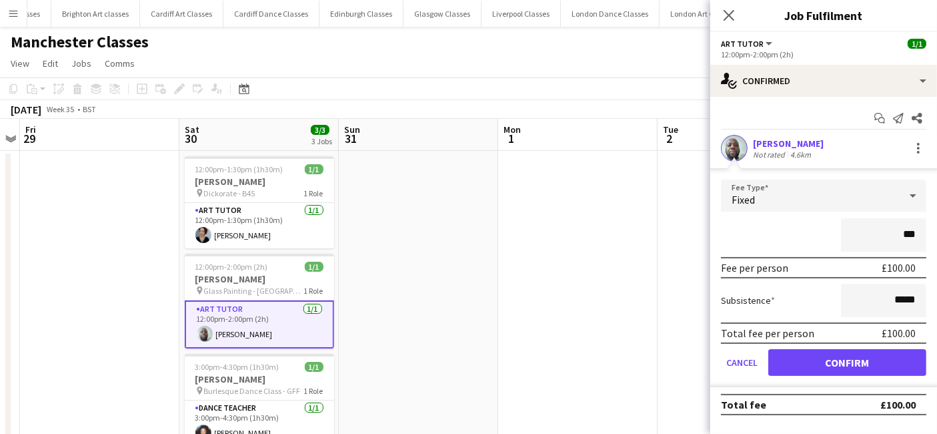
type input "**"
type input "******"
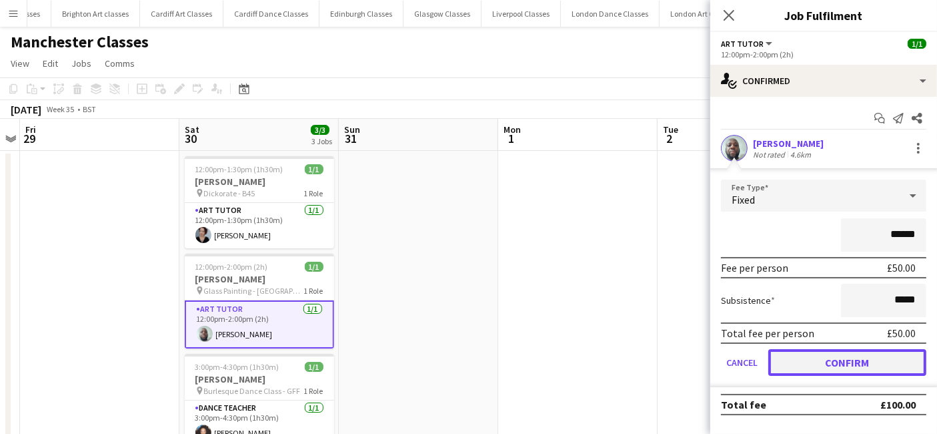
click at [857, 370] on button "Confirm" at bounding box center [847, 362] width 158 height 27
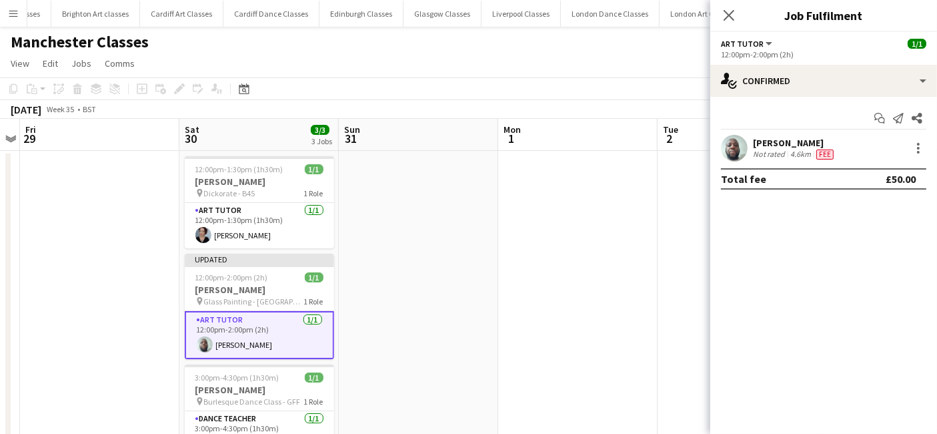
click at [699, 351] on app-date-cell at bounding box center [737, 361] width 159 height 420
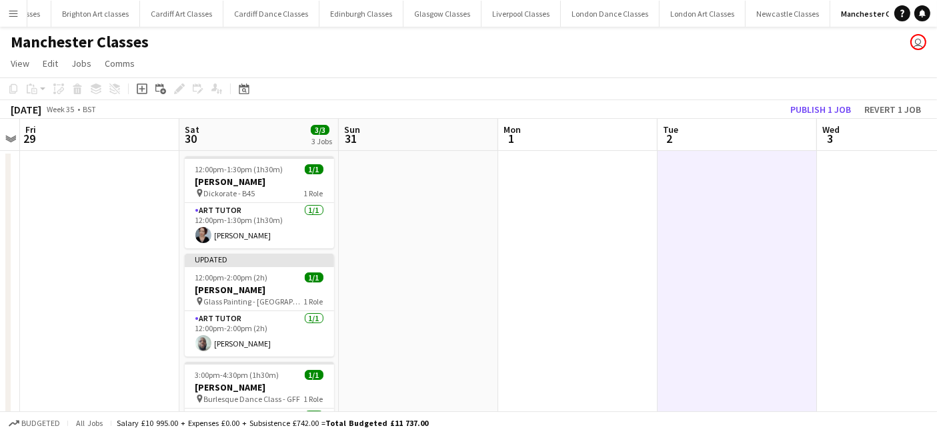
click at [845, 99] on app-toolbar "Copy Paste Paste Ctrl+V Paste with crew Ctrl+Shift+V Paste linked Job [GEOGRAPH…" at bounding box center [468, 88] width 937 height 23
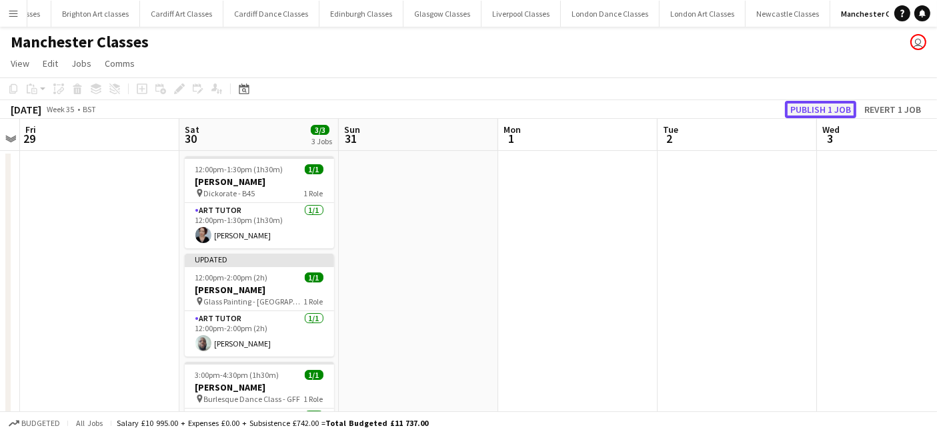
click at [844, 101] on button "Publish 1 job" at bounding box center [820, 109] width 71 height 17
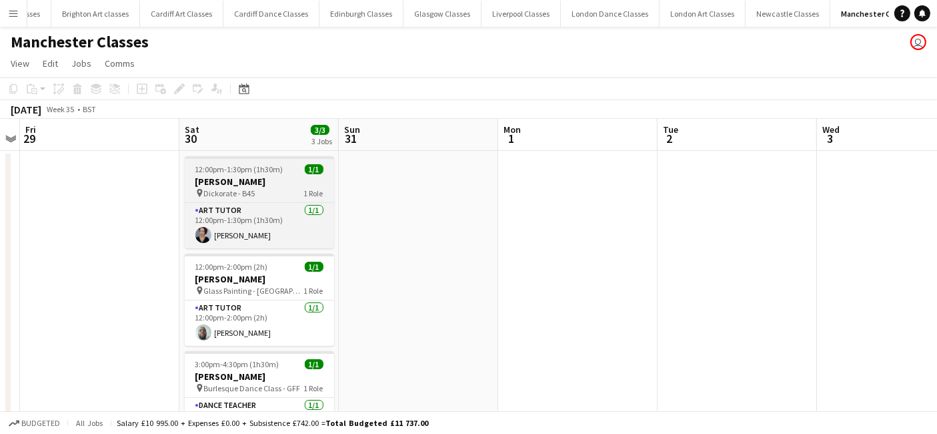
click at [266, 190] on div "pin Dickorate - B45 1 Role" at bounding box center [259, 192] width 149 height 11
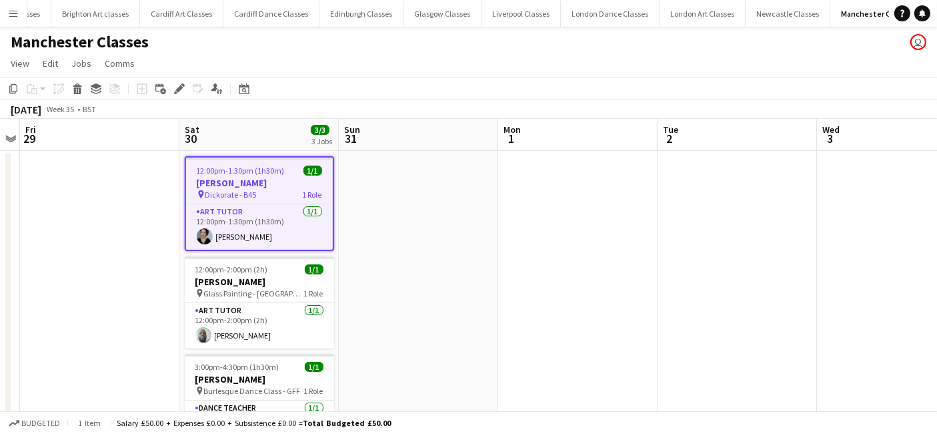
click at [266, 190] on div "pin Dickorate - B45 1 Role" at bounding box center [259, 194] width 147 height 11
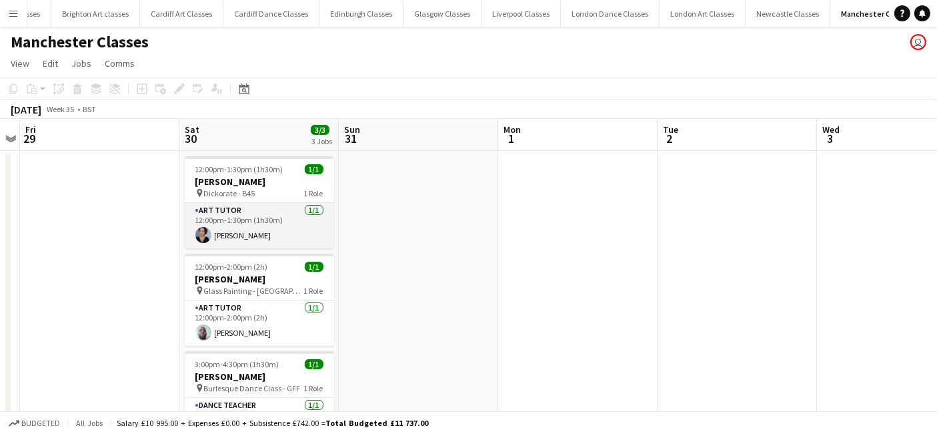
click at [252, 235] on app-card-role "Art Tutor 1/1 12:00pm-1:30pm (1h30m) Eve Howlett" at bounding box center [259, 225] width 149 height 45
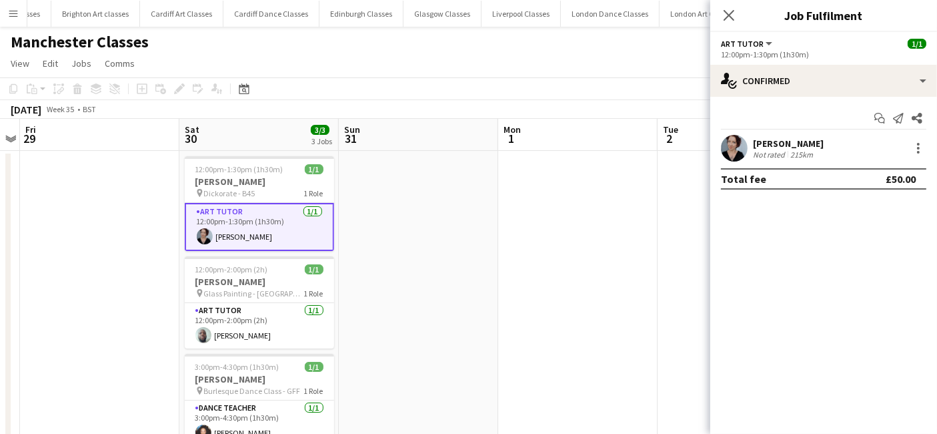
click at [921, 157] on div "Eve Howlett Not rated 215km" at bounding box center [823, 148] width 227 height 27
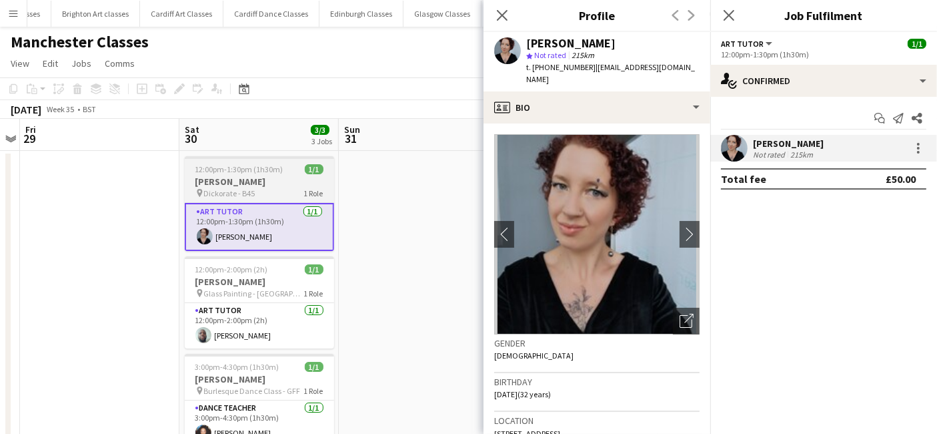
click at [271, 167] on span "12:00pm-1:30pm (1h30m)" at bounding box center [239, 169] width 88 height 10
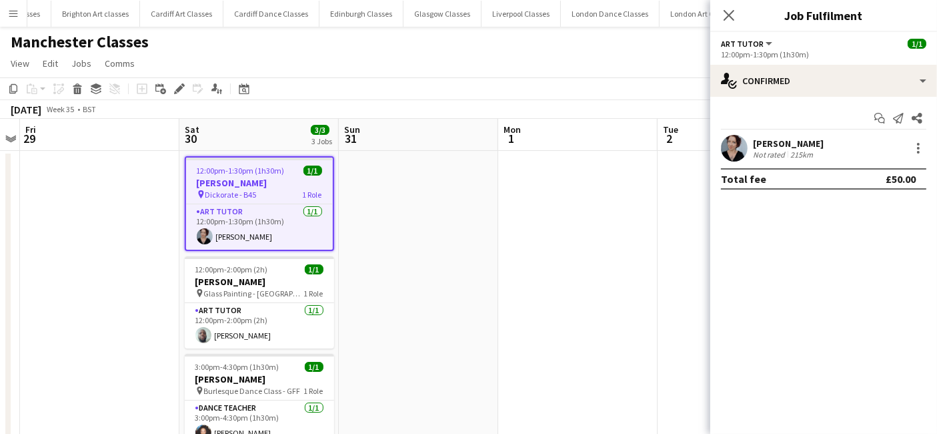
click at [267, 198] on div "pin Dickorate - B45 1 Role" at bounding box center [259, 194] width 147 height 11
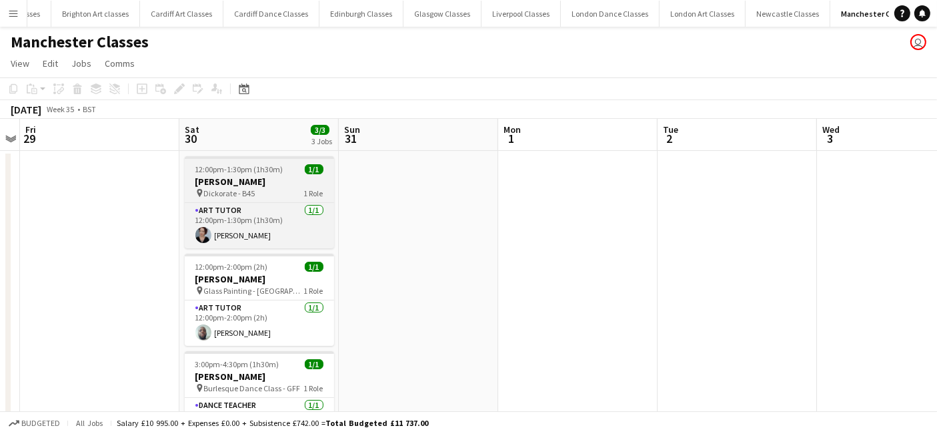
click at [267, 198] on div "pin Dickorate - B45 1 Role" at bounding box center [259, 192] width 149 height 11
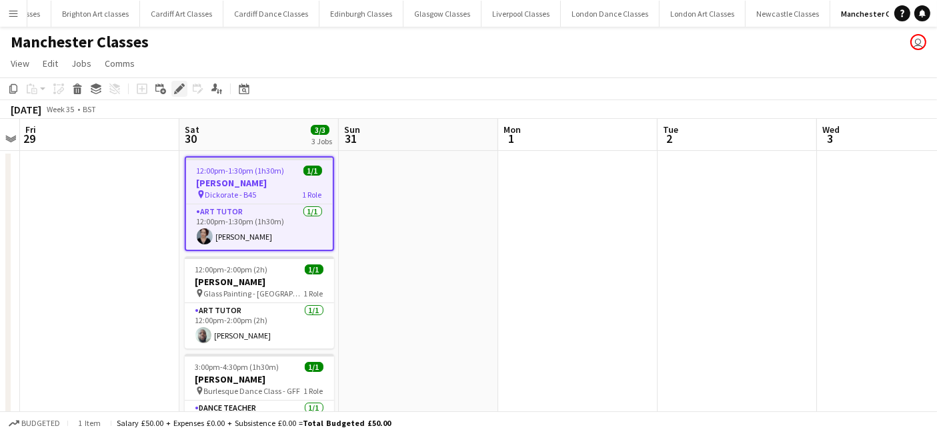
click at [175, 93] on icon at bounding box center [175, 92] width 3 height 3
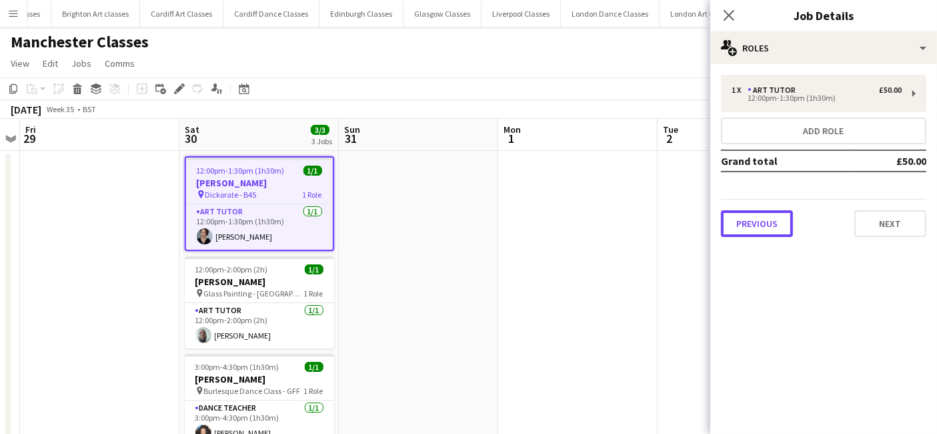
click at [770, 221] on button "Previous" at bounding box center [757, 223] width 72 height 27
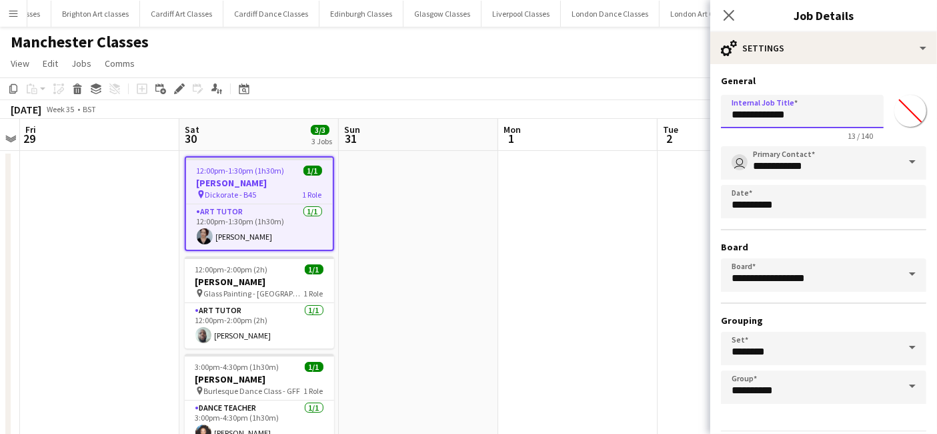
drag, startPoint x: 823, startPoint y: 119, endPoint x: 646, endPoint y: 114, distance: 176.8
click at [650, 114] on body "Menu Boards Boards Boards All jobs Status Workforce Workforce My Workforce Recr…" at bounding box center [468, 297] width 937 height 594
type input "*"
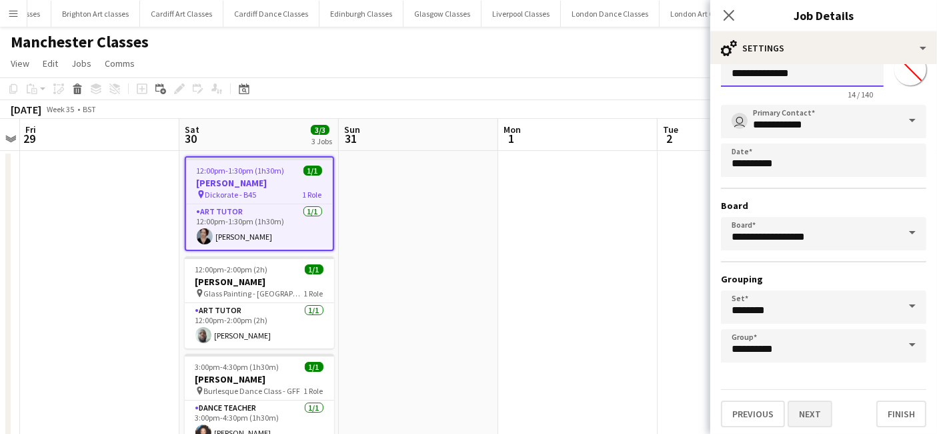
type input "**********"
click at [805, 414] on button "Next" at bounding box center [810, 413] width 45 height 27
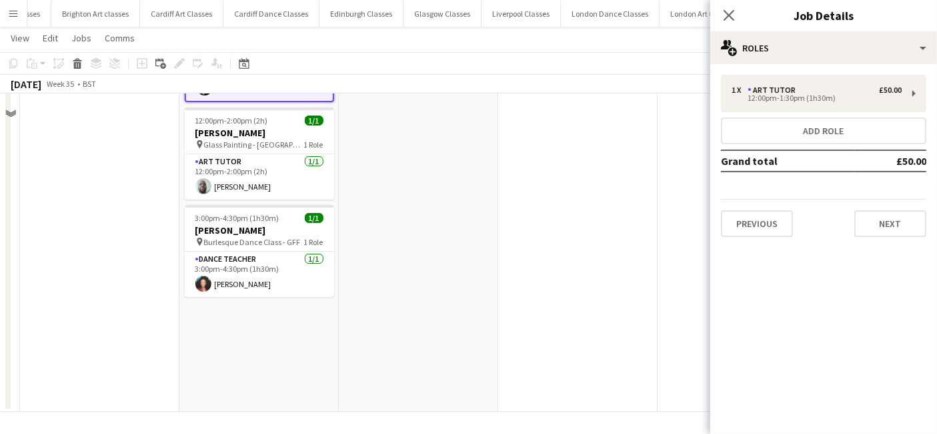
scroll to position [0, 0]
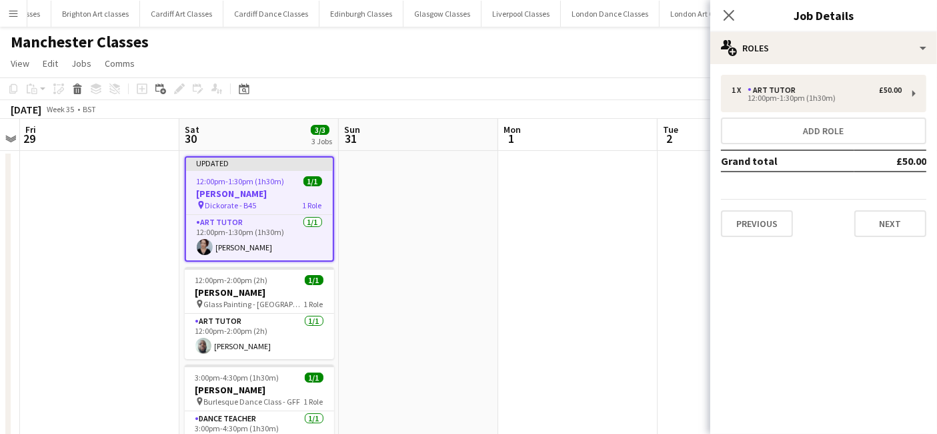
click at [265, 189] on h3 "Helen Bucknall" at bounding box center [259, 193] width 147 height 12
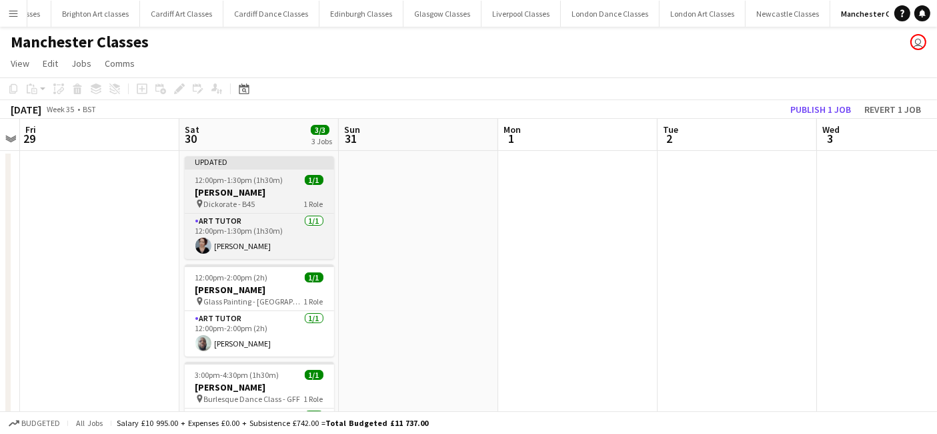
click at [265, 190] on h3 "Helen Bucknall" at bounding box center [259, 192] width 149 height 12
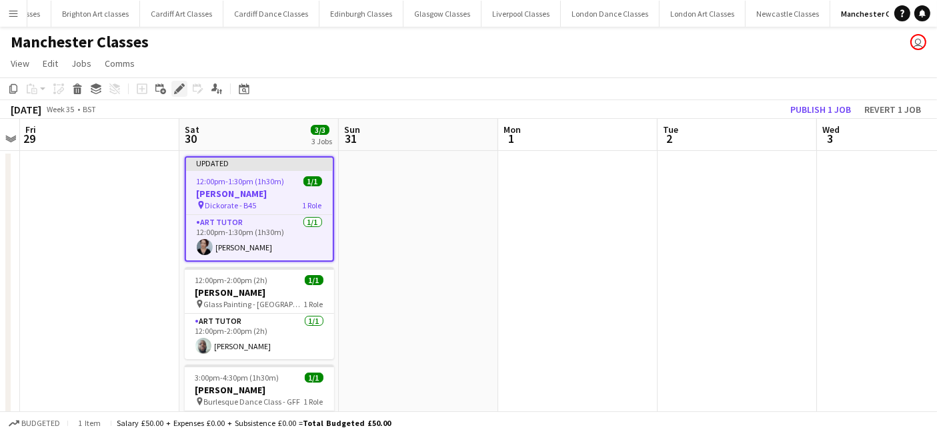
click at [175, 88] on icon "Edit" at bounding box center [179, 88] width 11 height 11
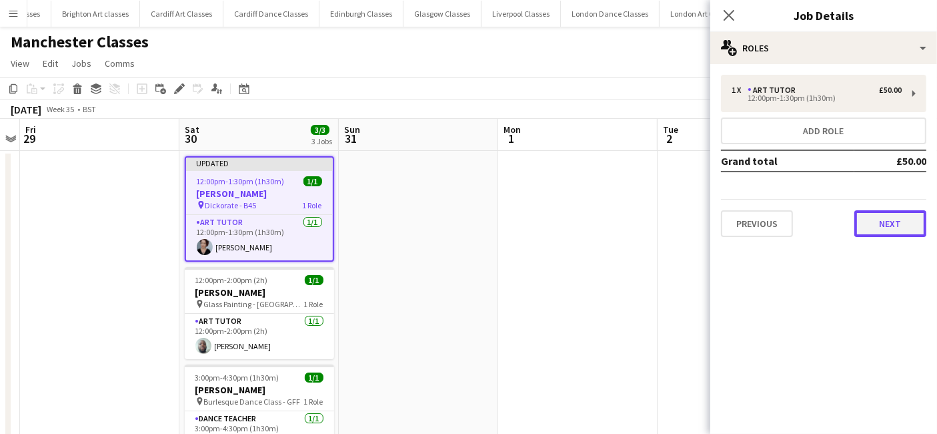
click at [892, 217] on button "Next" at bounding box center [891, 223] width 72 height 27
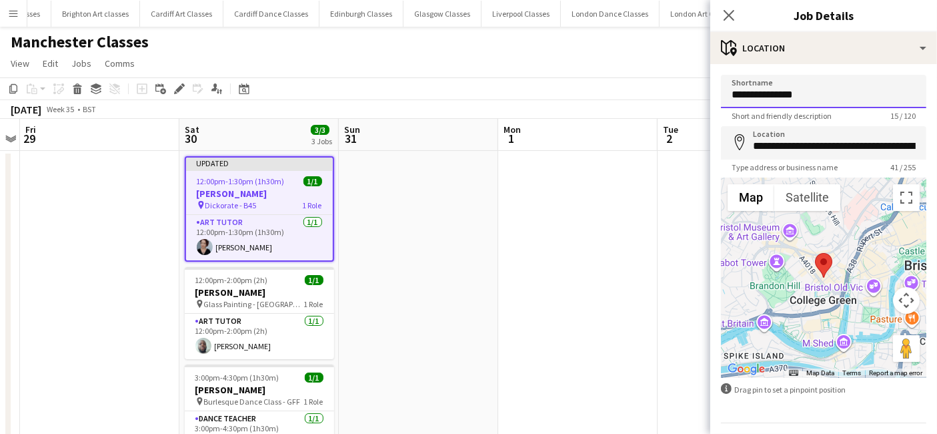
click at [848, 88] on input "**********" at bounding box center [823, 91] width 205 height 33
type input "**********"
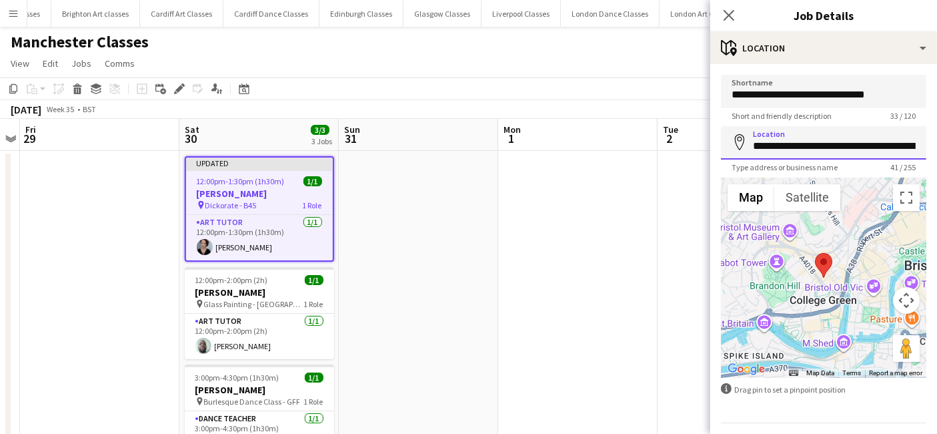
click at [832, 145] on input "**********" at bounding box center [823, 142] width 205 height 33
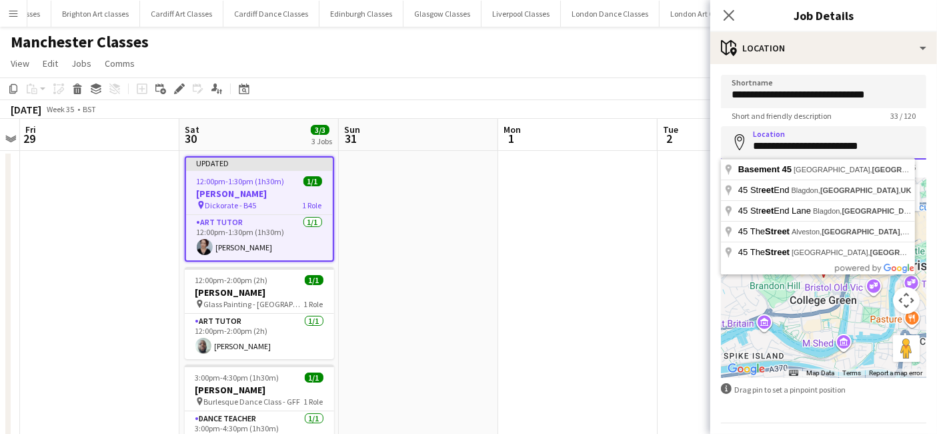
type input "**********"
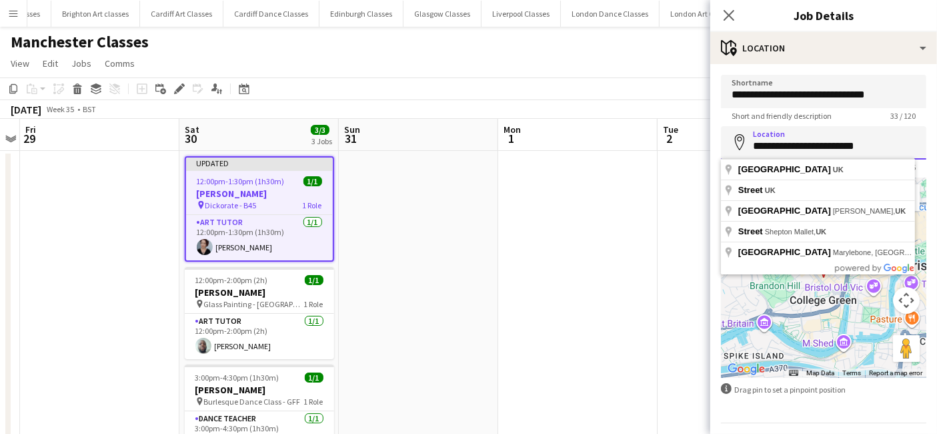
drag, startPoint x: 885, startPoint y: 143, endPoint x: 709, endPoint y: 169, distance: 178.0
click at [709, 169] on body "Menu Boards Boards Boards All jobs Status Workforce Workforce My Workforce Recr…" at bounding box center [468, 297] width 937 height 594
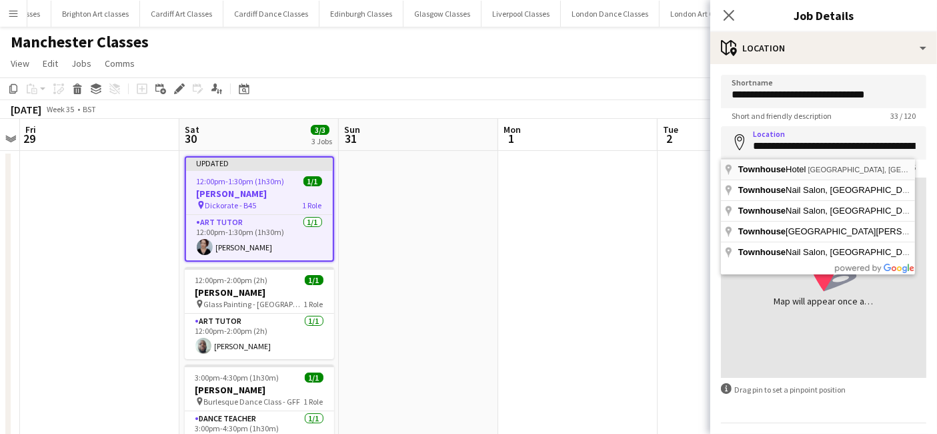
type input "**********"
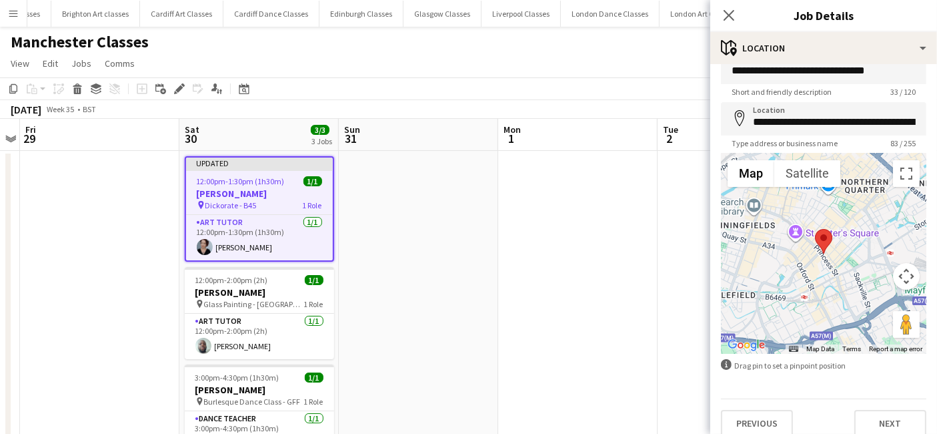
scroll to position [35, 0]
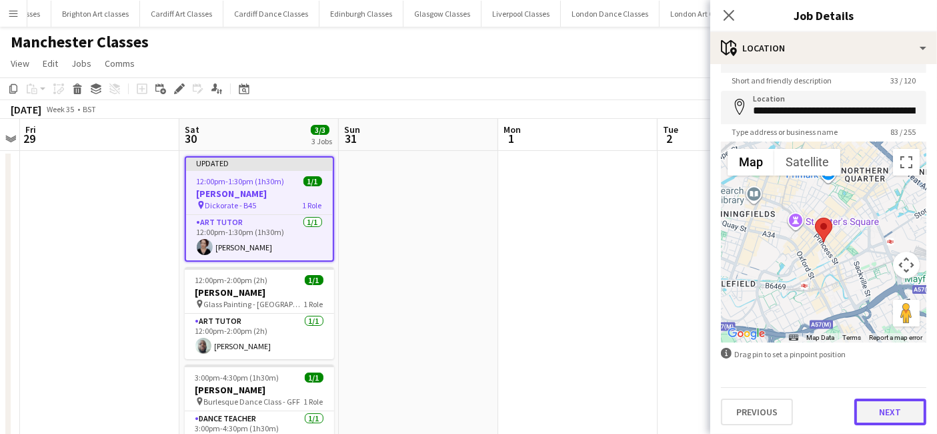
click at [885, 408] on button "Next" at bounding box center [891, 411] width 72 height 27
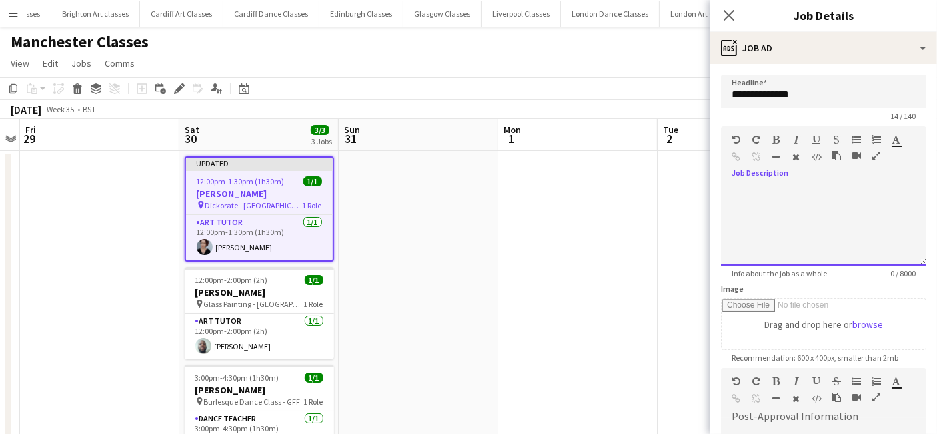
click at [760, 183] on div at bounding box center [823, 220] width 205 height 89
click at [692, 191] on app-date-cell at bounding box center [737, 361] width 159 height 420
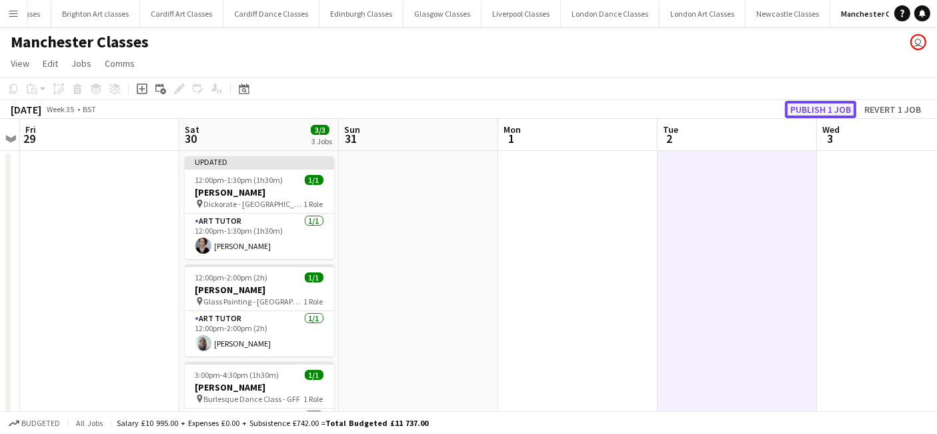
click at [822, 111] on button "Publish 1 job" at bounding box center [820, 109] width 71 height 17
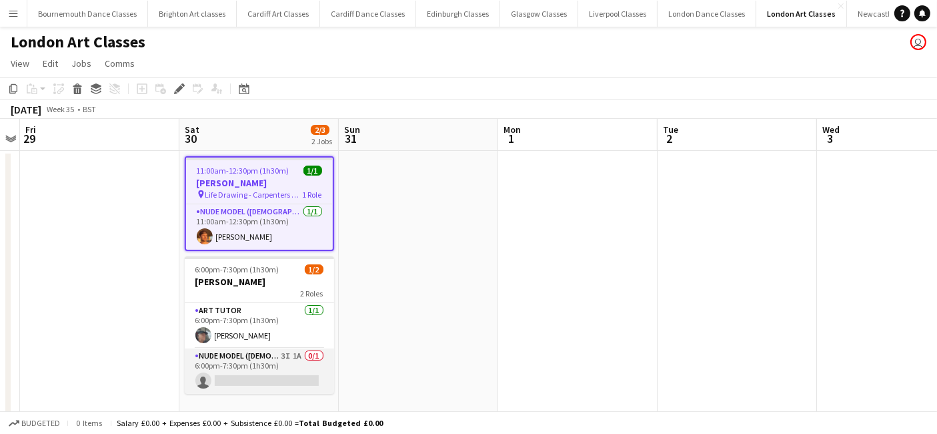
click at [292, 388] on app-card-role "Nude Model ([DEMOGRAPHIC_DATA]) 3I 1A 0/1 6:00pm-7:30pm (1h30m) single-neutral-…" at bounding box center [259, 370] width 149 height 45
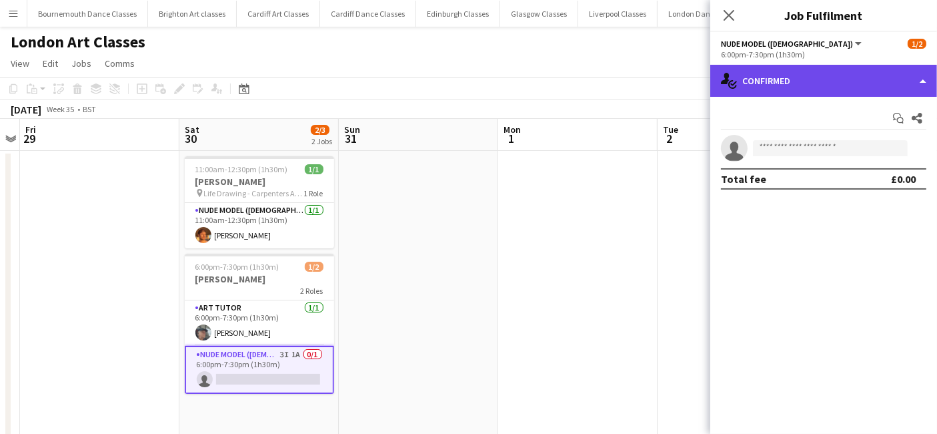
click at [855, 87] on div "single-neutral-actions-check-2 Confirmed" at bounding box center [823, 81] width 227 height 32
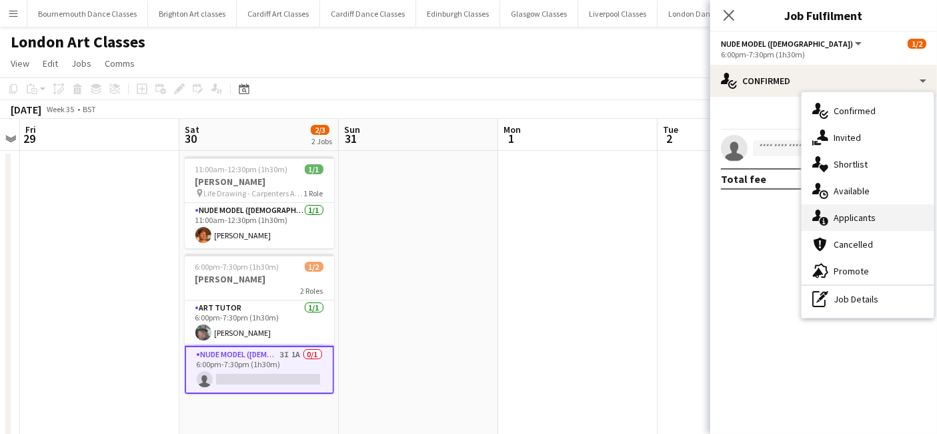
click at [863, 220] on div "single-neutral-actions-information Applicants" at bounding box center [868, 217] width 132 height 27
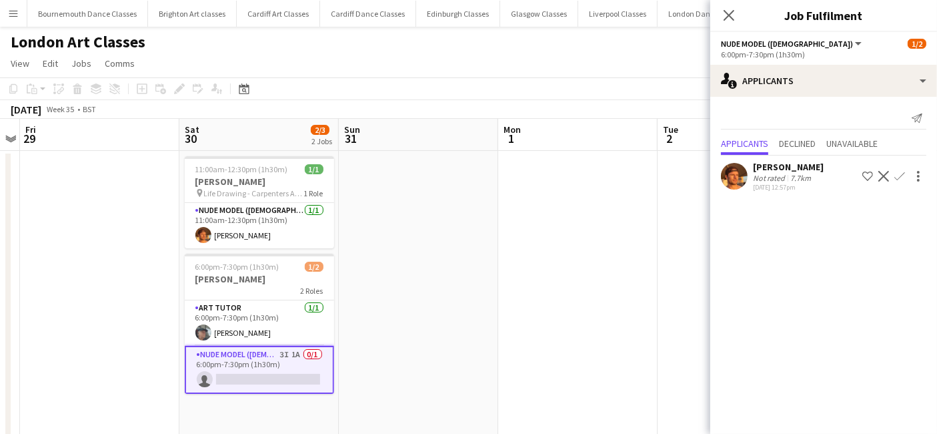
click at [901, 177] on app-icon "Confirm" at bounding box center [900, 176] width 11 height 11
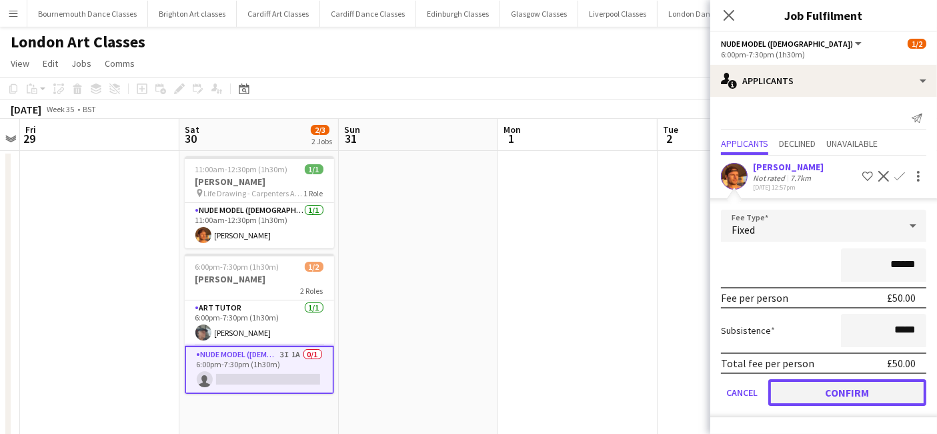
click at [838, 390] on button "Confirm" at bounding box center [847, 392] width 158 height 27
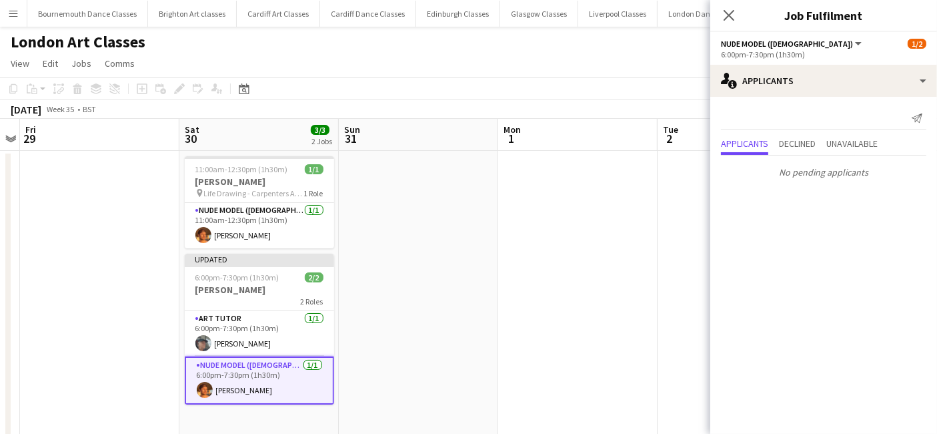
click at [510, 359] on app-date-cell at bounding box center [577, 410] width 159 height 519
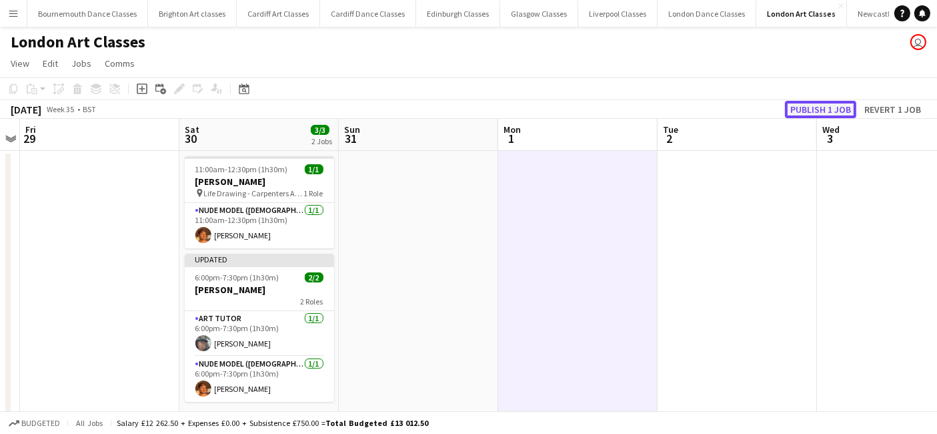
click at [812, 117] on button "Publish 1 job" at bounding box center [820, 109] width 71 height 17
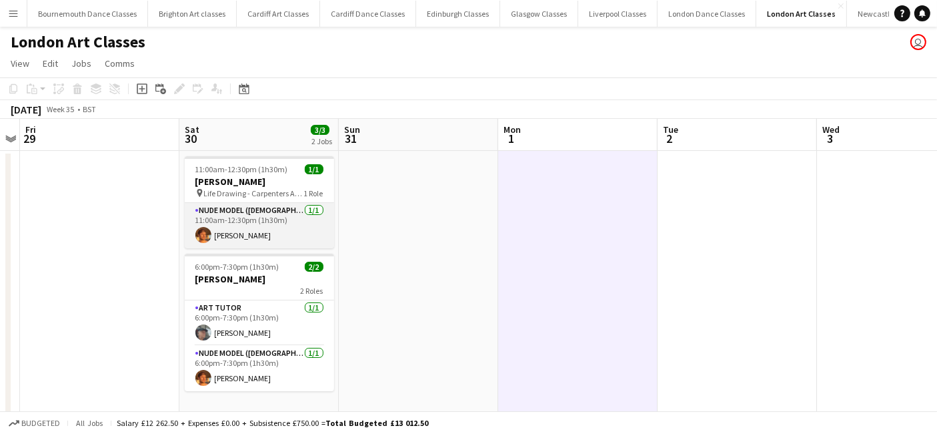
click at [282, 231] on app-card-role "Nude Model ([DEMOGRAPHIC_DATA]) [DATE] 11:00am-12:30pm (1h30m) [PERSON_NAME]" at bounding box center [259, 225] width 149 height 45
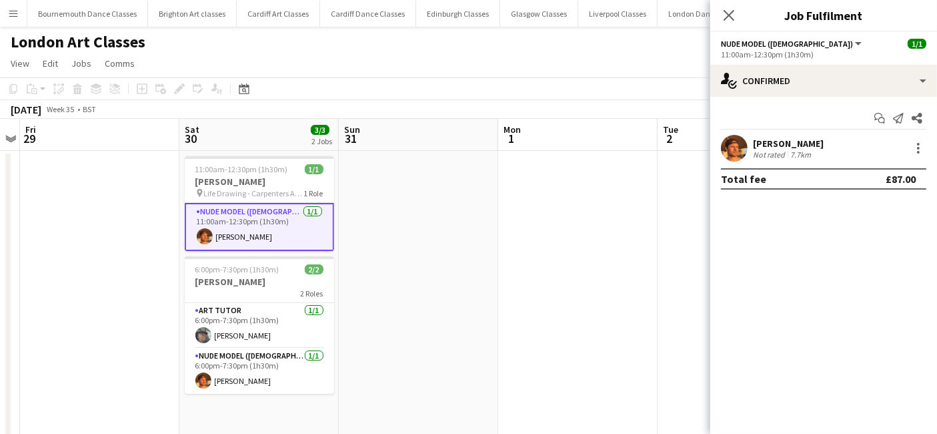
click at [454, 269] on app-date-cell at bounding box center [418, 410] width 159 height 519
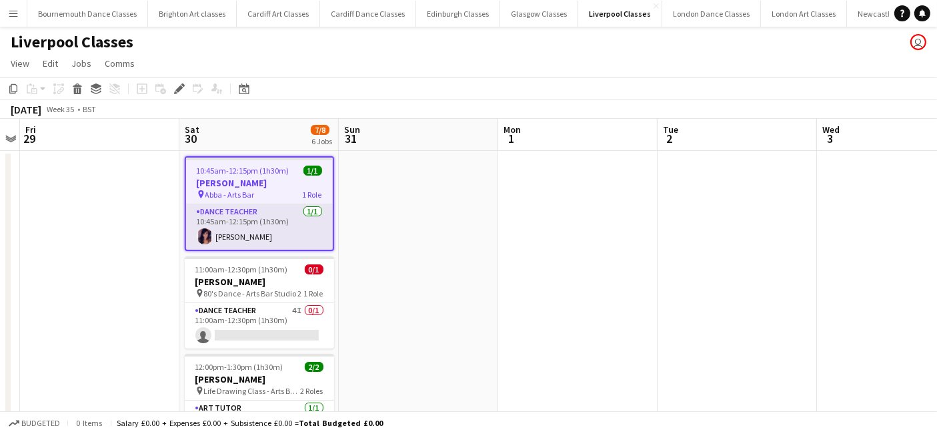
click at [231, 227] on app-card-role "Dance Teacher [DATE] 10:45am-12:15pm (1h30m) [PERSON_NAME]" at bounding box center [259, 226] width 147 height 45
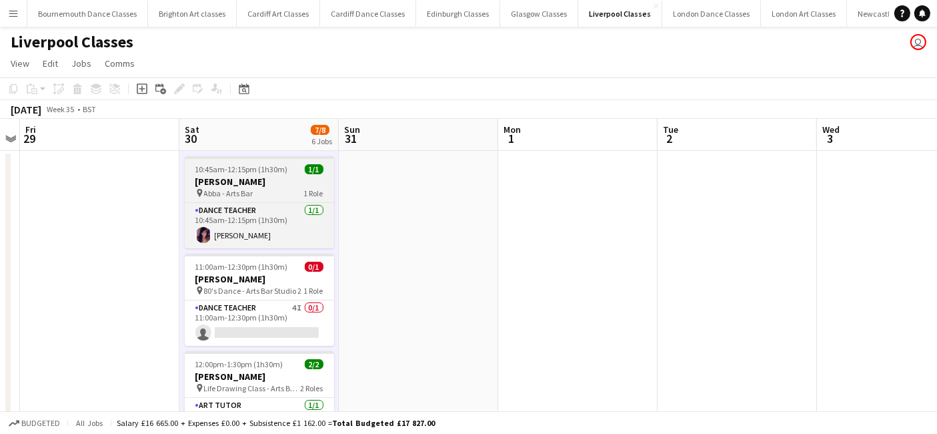
click at [234, 169] on span "10:45am-12:15pm (1h30m)" at bounding box center [241, 169] width 93 height 10
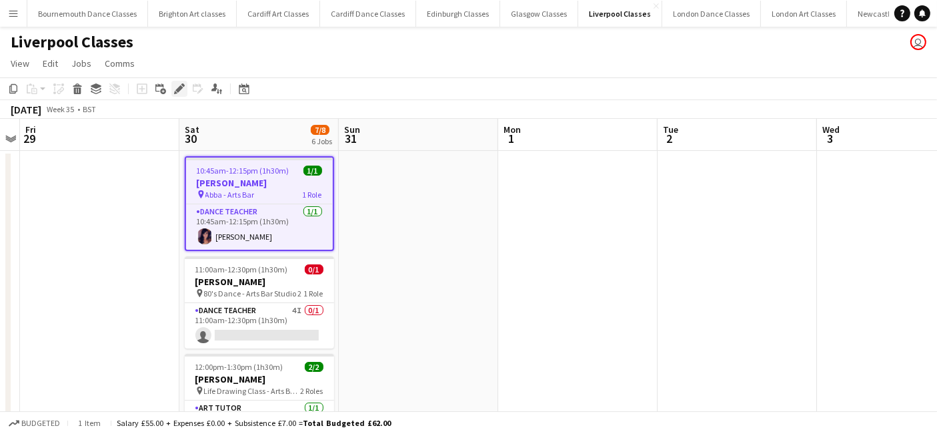
click at [176, 96] on div "Edit" at bounding box center [179, 89] width 16 height 16
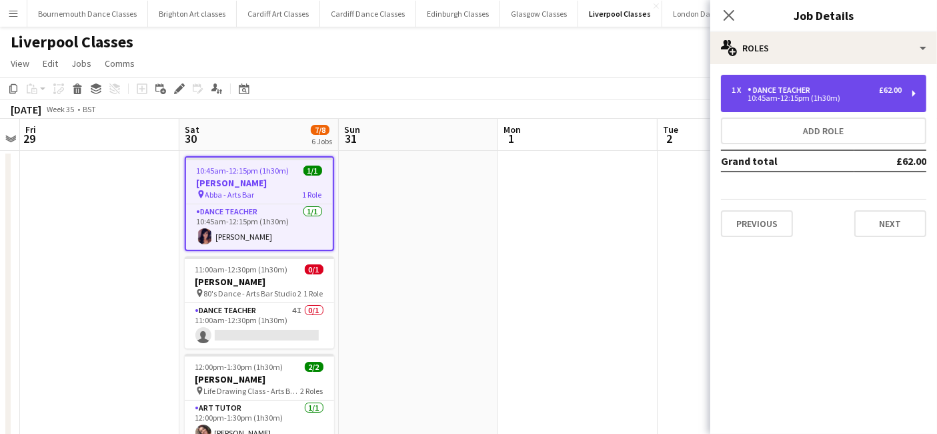
click at [861, 97] on div "10:45am-12:15pm (1h30m)" at bounding box center [817, 98] width 170 height 7
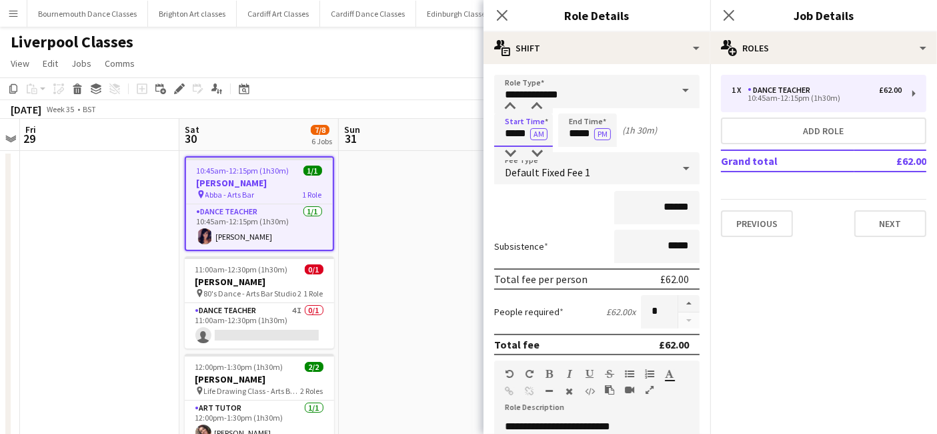
click at [520, 132] on input "*****" at bounding box center [523, 129] width 59 height 33
type input "*****"
click at [539, 149] on div at bounding box center [537, 153] width 27 height 13
click at [577, 135] on input "*****" at bounding box center [587, 129] width 59 height 33
type input "*****"
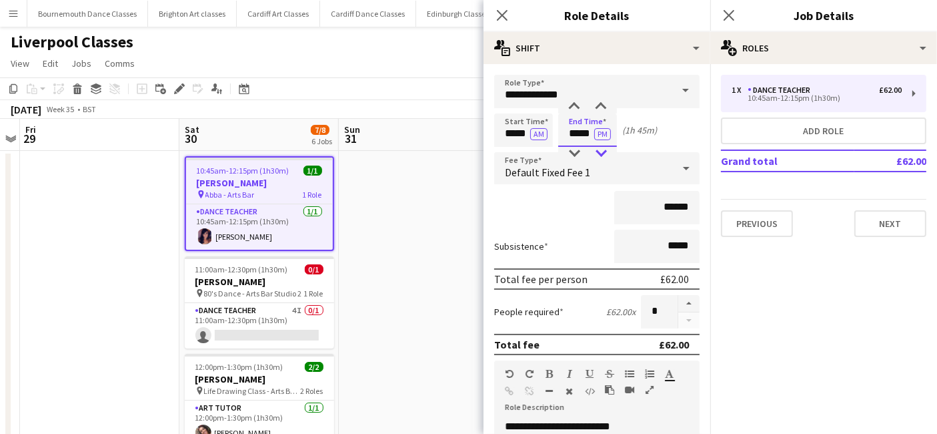
click at [596, 147] on div at bounding box center [601, 153] width 27 height 13
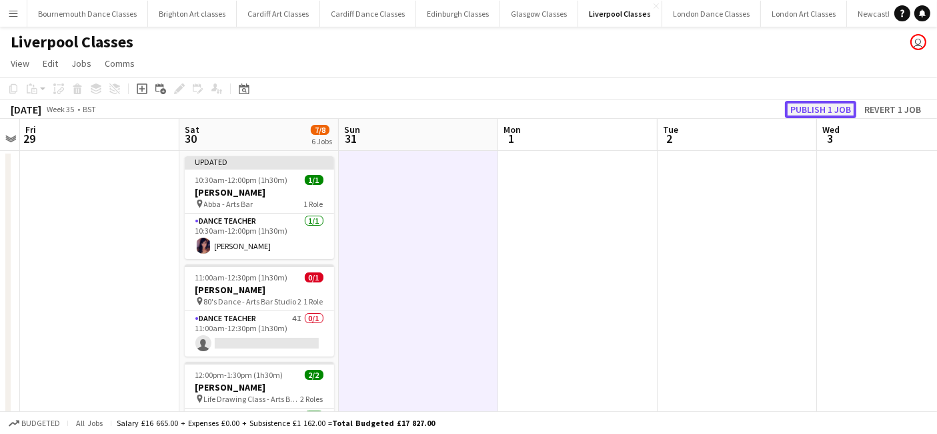
click at [811, 107] on button "Publish 1 job" at bounding box center [820, 109] width 71 height 17
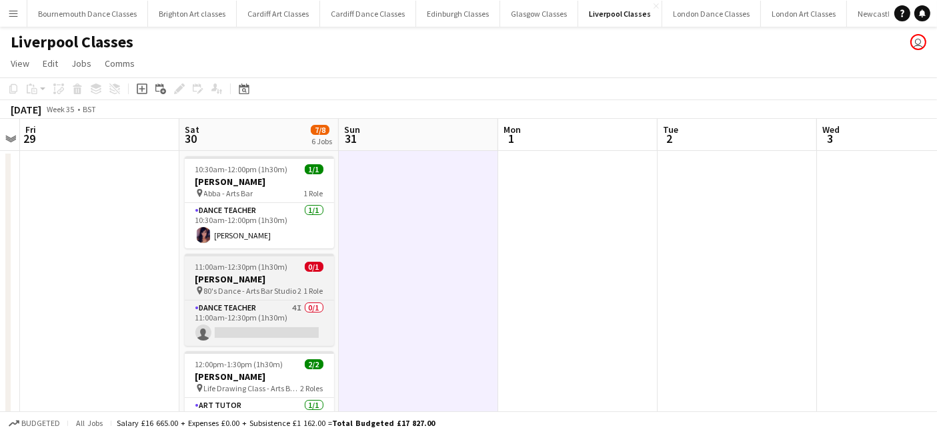
click at [273, 283] on h3 "[PERSON_NAME]" at bounding box center [259, 279] width 149 height 12
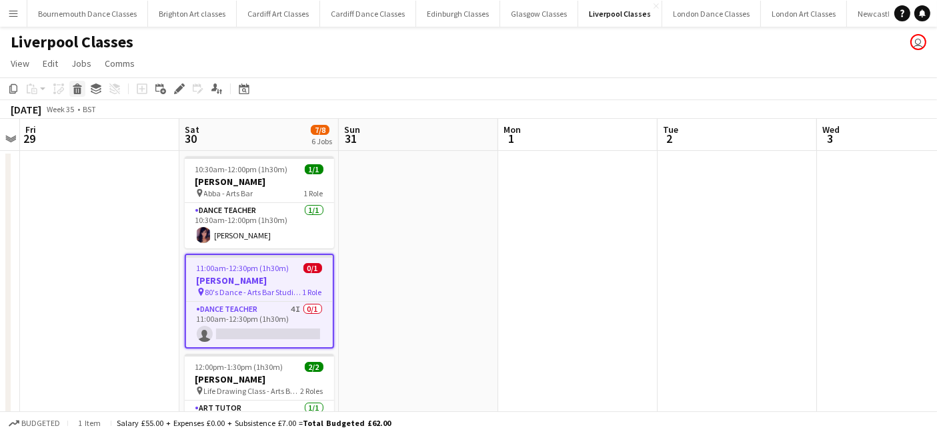
click at [81, 93] on icon "Delete" at bounding box center [77, 88] width 11 height 11
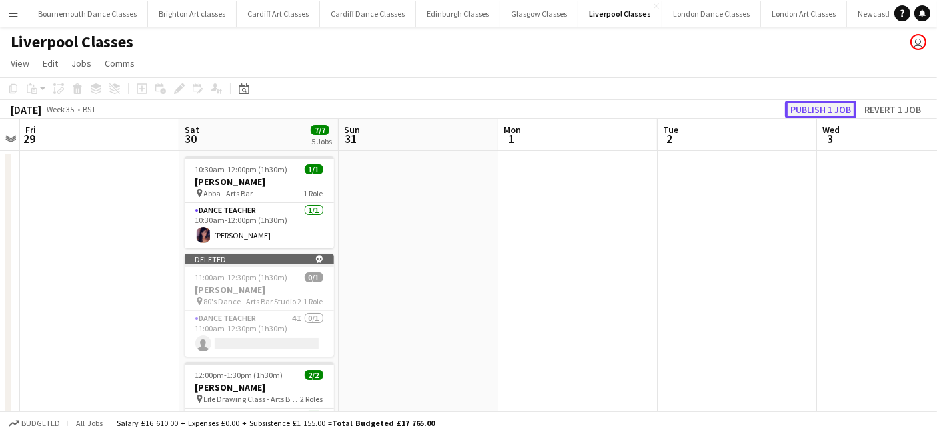
click at [834, 115] on button "Publish 1 job" at bounding box center [820, 109] width 71 height 17
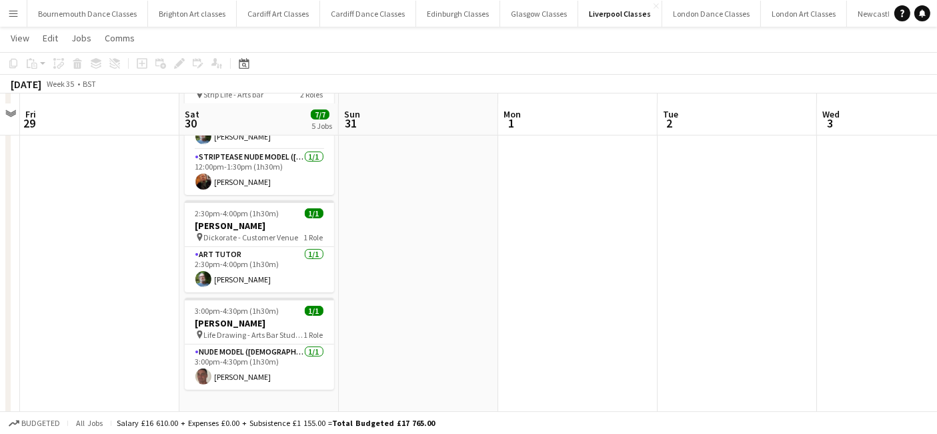
scroll to position [347, 0]
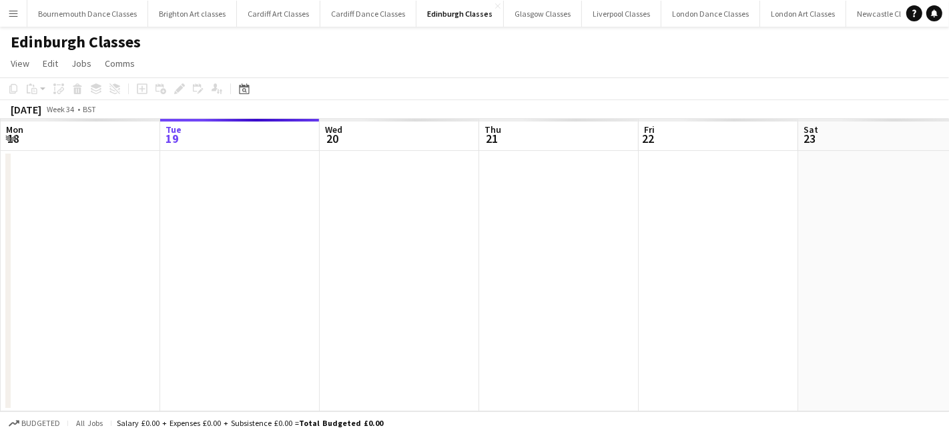
scroll to position [0, 458]
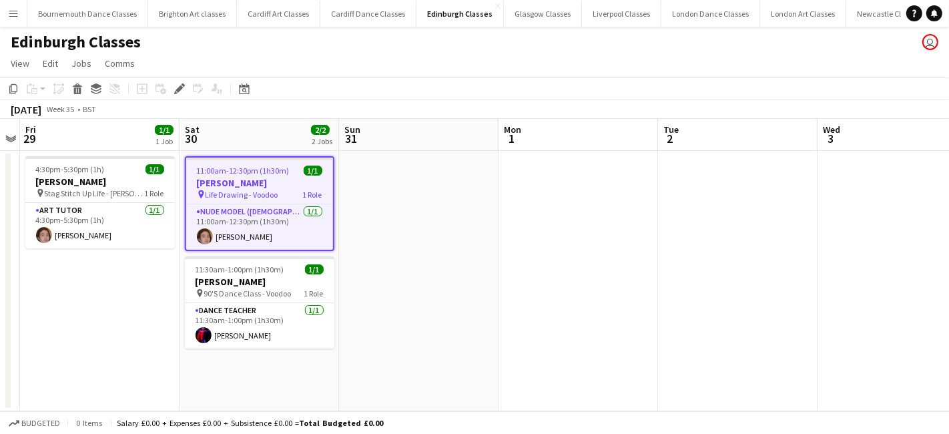
click at [241, 378] on app-date-cell "11:00am-12:30pm (1h30m) 1/1 [PERSON_NAME] pin Life Drawing - Voodoo 1 Role Nude…" at bounding box center [258, 281] width 159 height 260
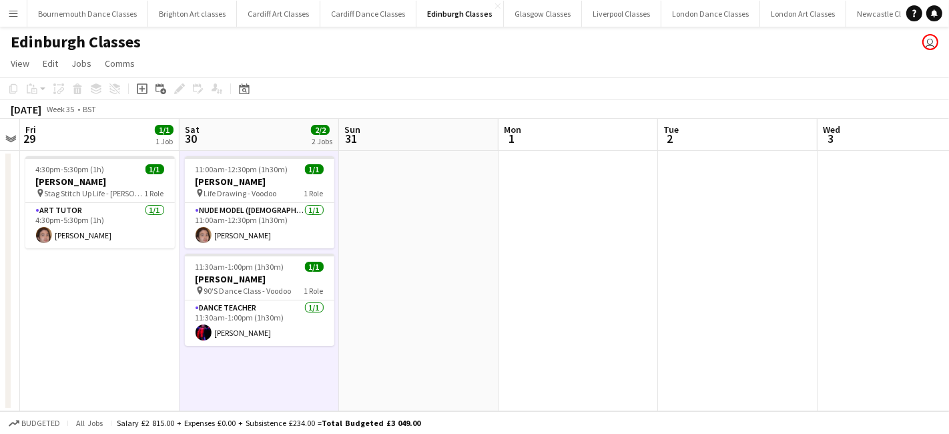
click at [137, 98] on app-toolbar "Copy Paste Paste Ctrl+V Paste with crew Ctrl+Shift+V Paste linked Job [GEOGRAPH…" at bounding box center [474, 88] width 949 height 23
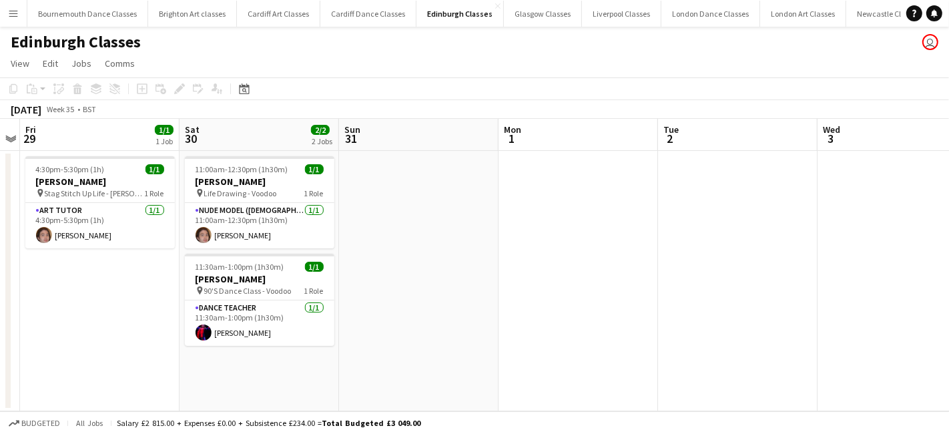
click at [247, 373] on app-date-cell "11:00am-12:30pm (1h30m) 1/1 [PERSON_NAME] pin Life Drawing - Voodoo 1 Role Nude…" at bounding box center [258, 281] width 159 height 260
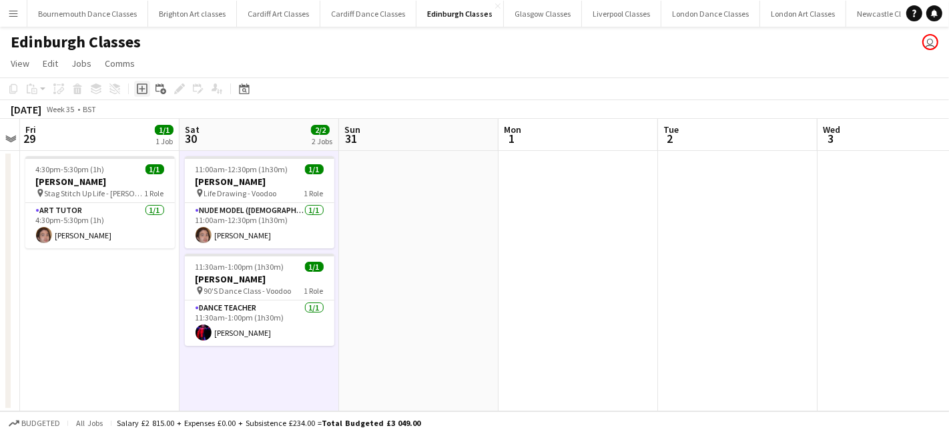
click at [146, 85] on icon at bounding box center [142, 88] width 11 height 11
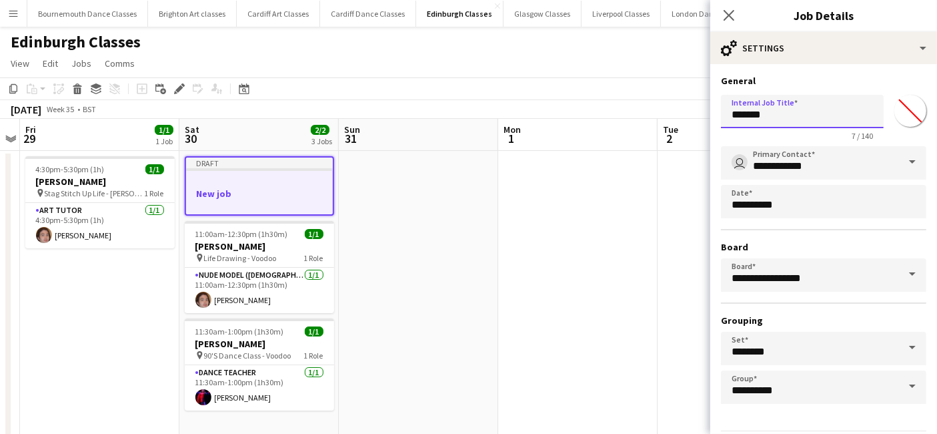
drag, startPoint x: 781, startPoint y: 119, endPoint x: 709, endPoint y: 117, distance: 72.1
click at [709, 117] on body "Menu Boards Boards Boards All jobs Status Workforce Workforce My Workforce Recr…" at bounding box center [468, 230] width 937 height 460
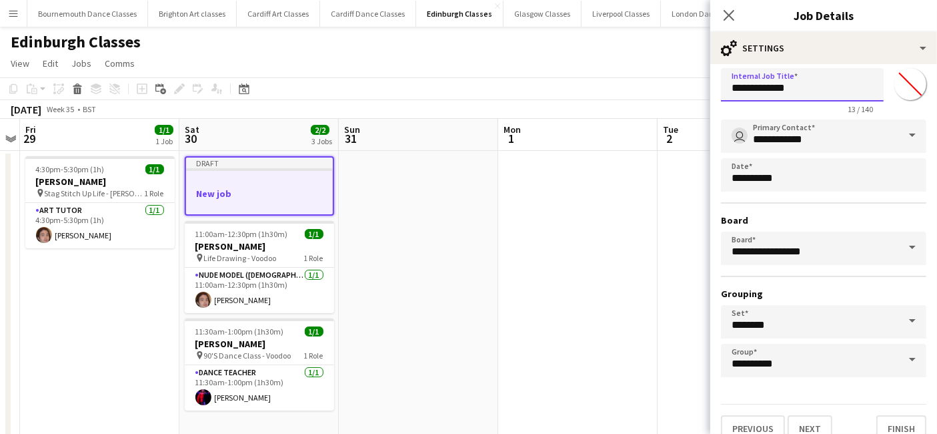
scroll to position [41, 0]
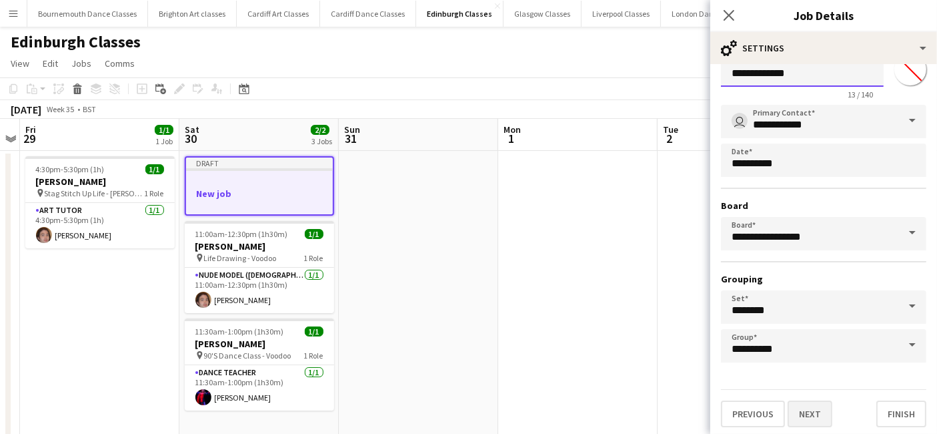
type input "**********"
click at [818, 420] on button "Next" at bounding box center [810, 413] width 45 height 27
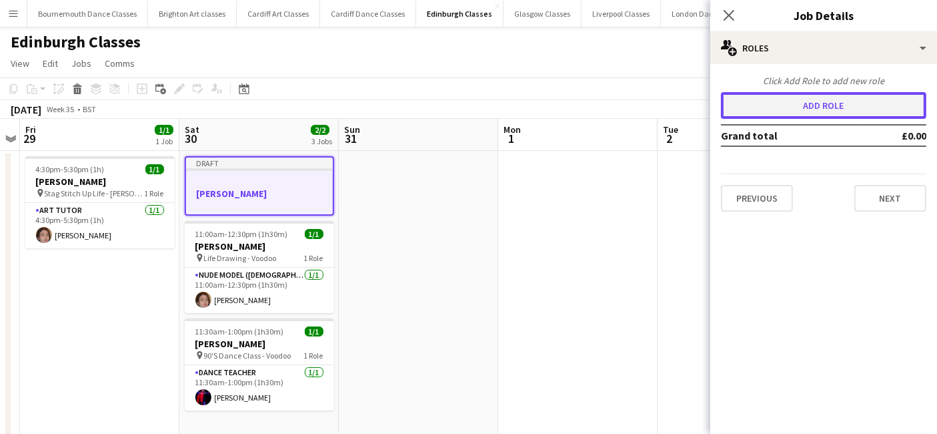
click at [795, 99] on button "Add role" at bounding box center [823, 105] width 205 height 27
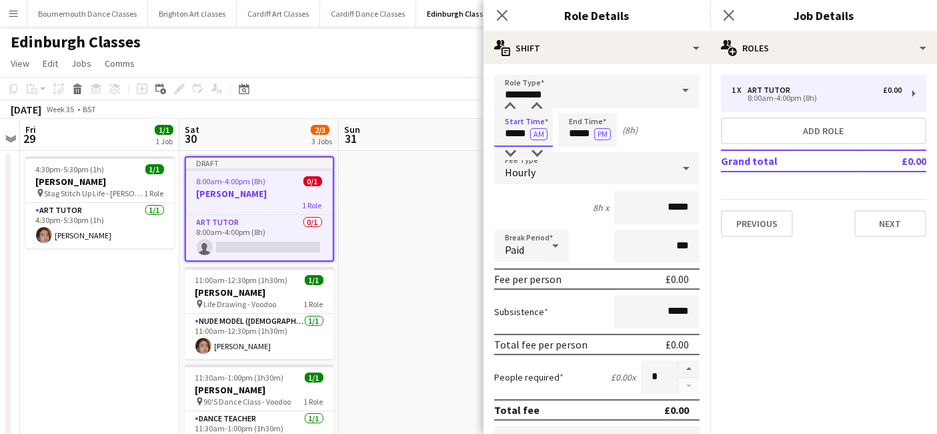
click at [521, 134] on input "*****" at bounding box center [523, 129] width 59 height 33
click at [512, 109] on div at bounding box center [510, 106] width 27 height 13
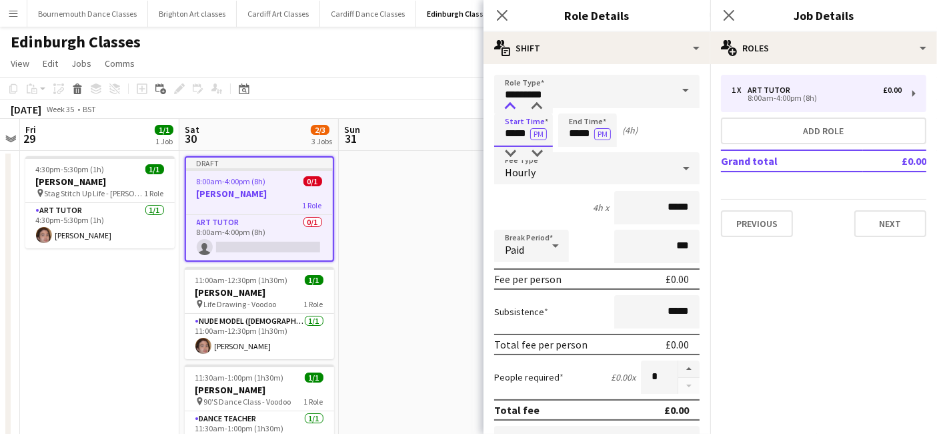
click at [512, 109] on div at bounding box center [510, 106] width 27 height 13
click at [529, 103] on div at bounding box center [537, 106] width 27 height 13
type input "*****"
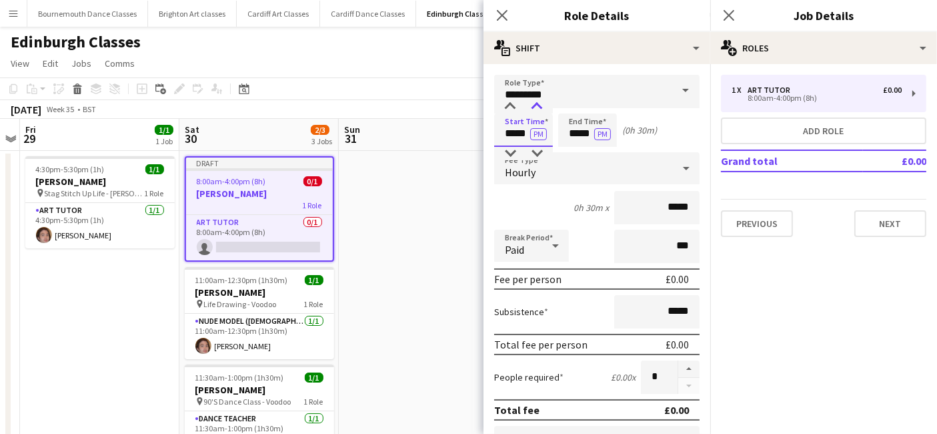
click at [529, 103] on div at bounding box center [537, 106] width 27 height 13
click at [588, 121] on input "*****" at bounding box center [587, 129] width 59 height 33
type input "*****"
click at [576, 100] on div at bounding box center [574, 106] width 27 height 13
click at [565, 167] on div "Hourly" at bounding box center [583, 168] width 179 height 32
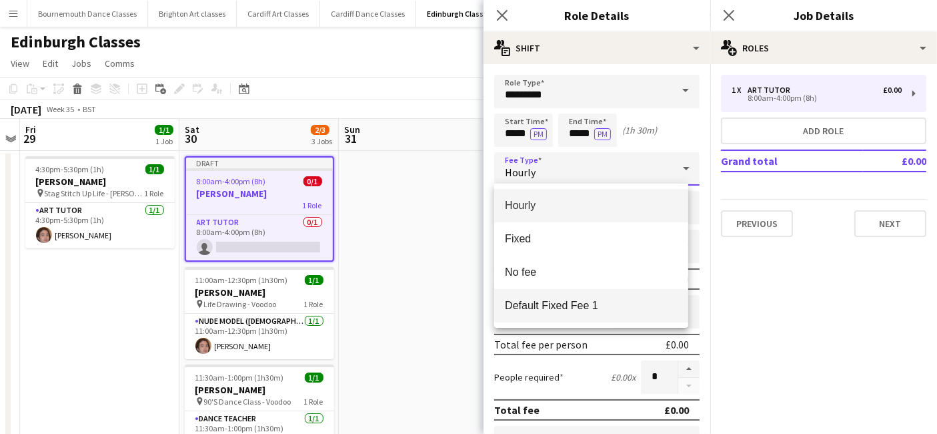
click at [554, 303] on span "Default Fixed Fee 1" at bounding box center [591, 305] width 173 height 13
type input "******"
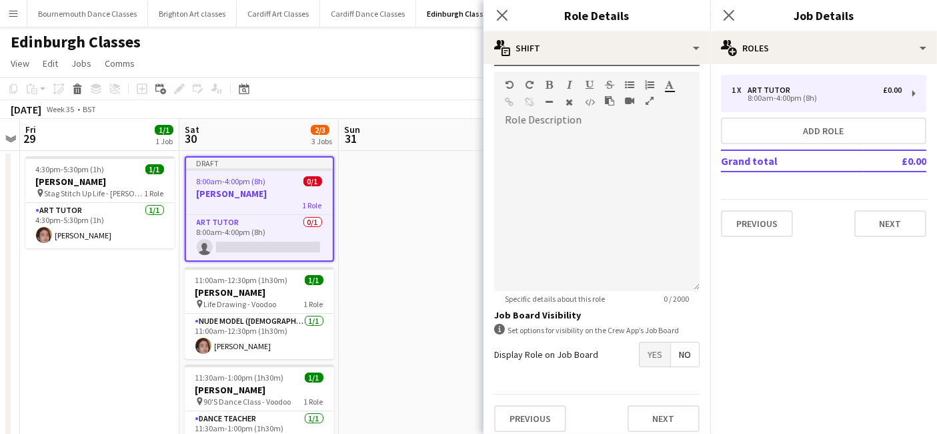
scroll to position [294, 0]
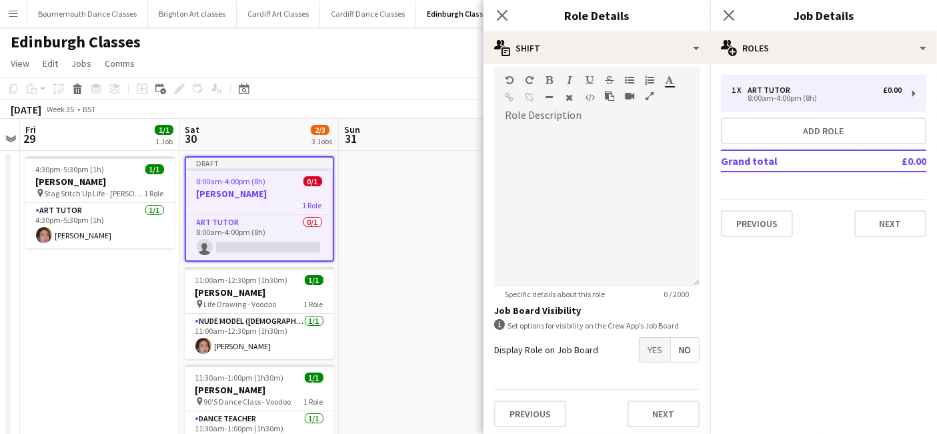
click at [648, 350] on span "Yes" at bounding box center [655, 350] width 31 height 24
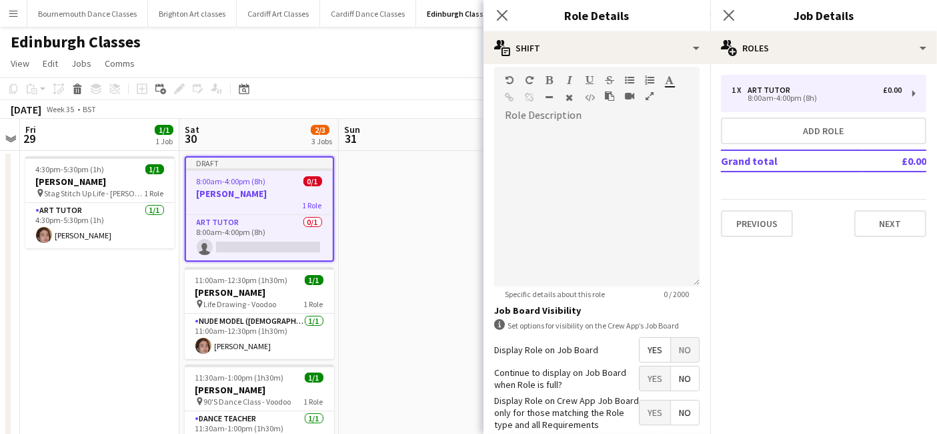
click at [671, 374] on span "No" at bounding box center [685, 378] width 28 height 24
click at [652, 408] on span "Yes" at bounding box center [655, 412] width 31 height 24
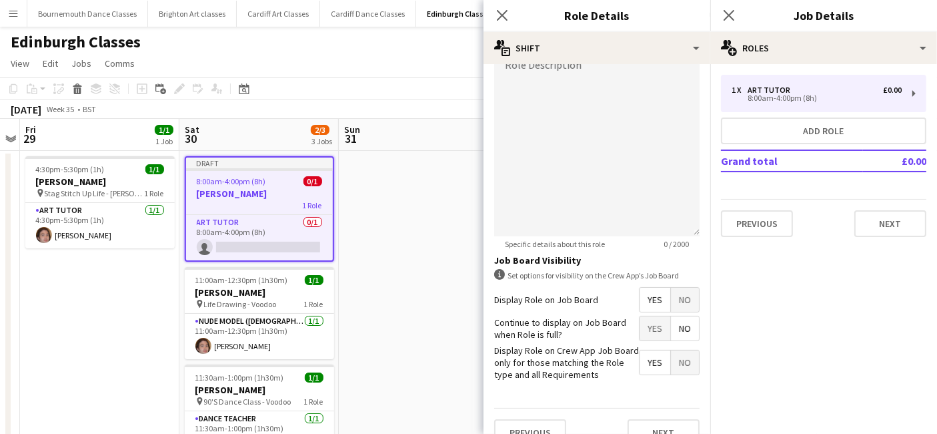
scroll to position [362, 0]
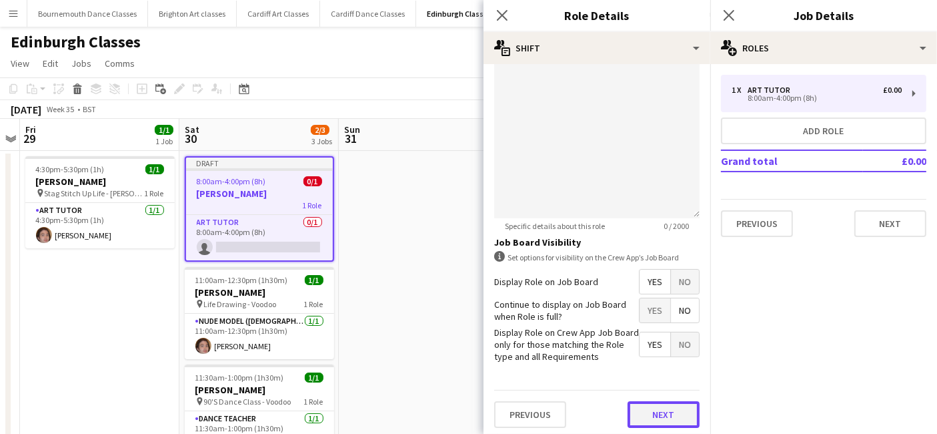
click at [658, 403] on button "Next" at bounding box center [664, 414] width 72 height 27
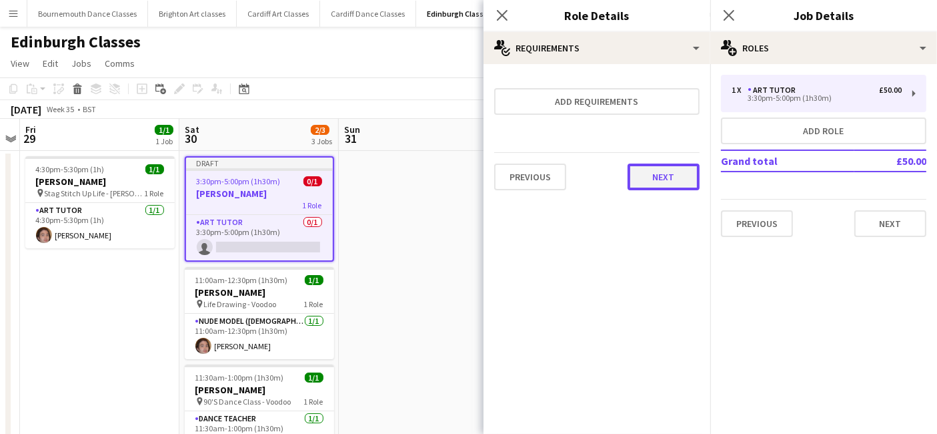
click at [667, 185] on button "Next" at bounding box center [664, 176] width 72 height 27
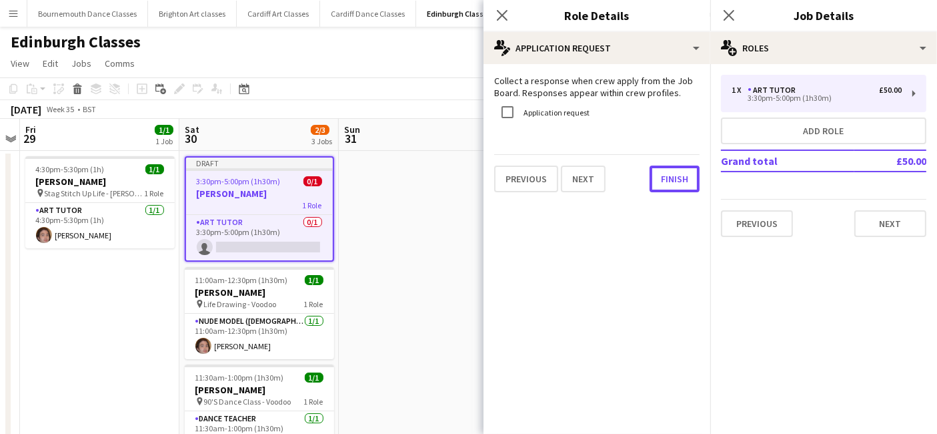
click at [667, 185] on button "Finish" at bounding box center [675, 178] width 50 height 27
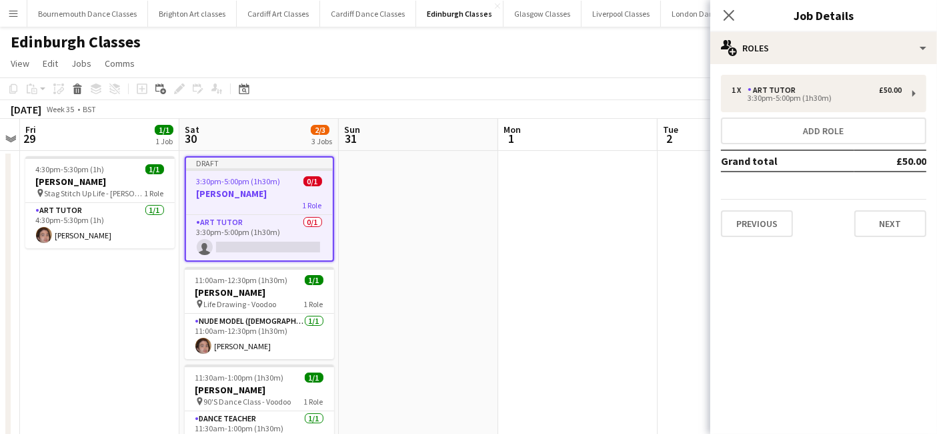
click at [881, 205] on div "Previous Next" at bounding box center [823, 218] width 205 height 38
click at [880, 220] on button "Next" at bounding box center [891, 223] width 72 height 27
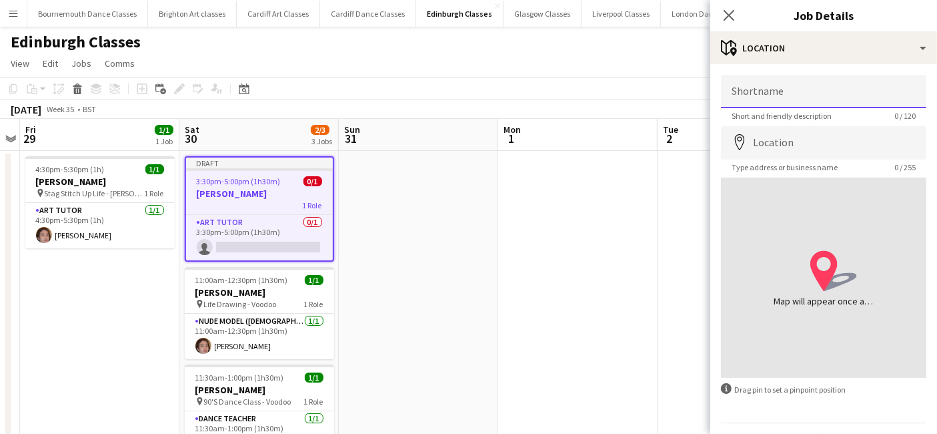
click at [785, 83] on input "Shortname" at bounding box center [823, 91] width 205 height 33
type input "**********"
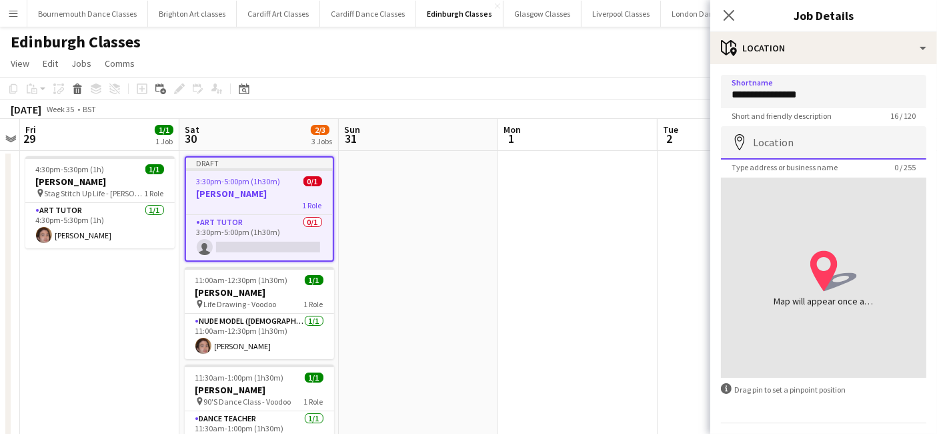
click at [756, 143] on input "Location" at bounding box center [823, 142] width 205 height 33
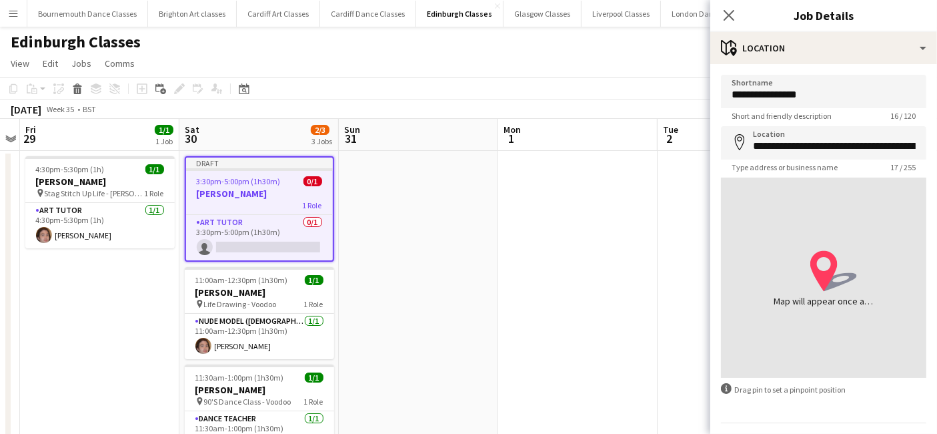
type input "**********"
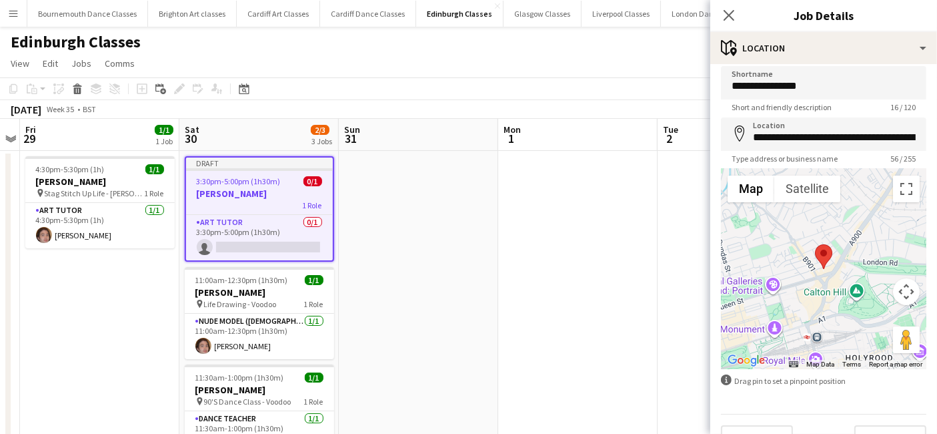
scroll to position [35, 0]
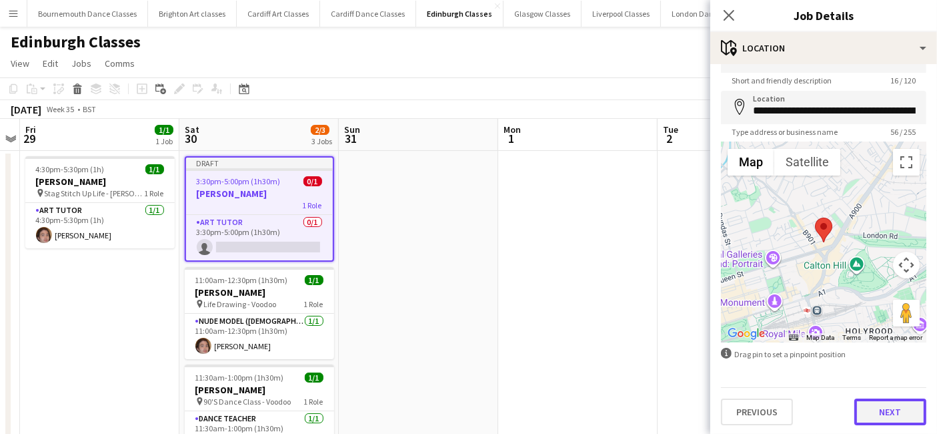
click at [879, 418] on button "Next" at bounding box center [891, 411] width 72 height 27
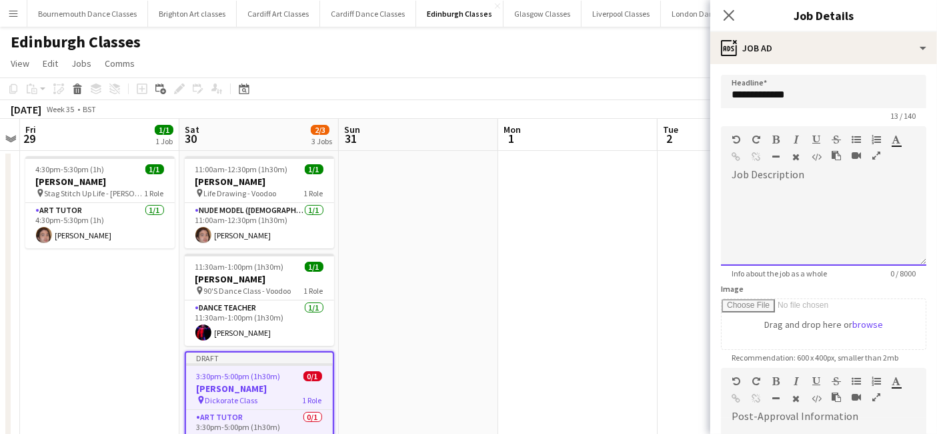
click at [780, 204] on div at bounding box center [823, 225] width 205 height 80
click at [562, 254] on app-date-cell at bounding box center [577, 294] width 159 height 286
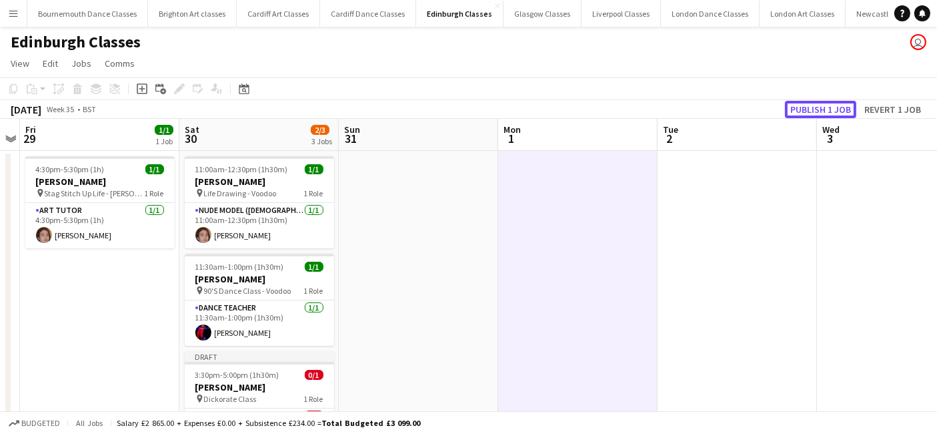
click at [837, 107] on button "Publish 1 job" at bounding box center [820, 109] width 71 height 17
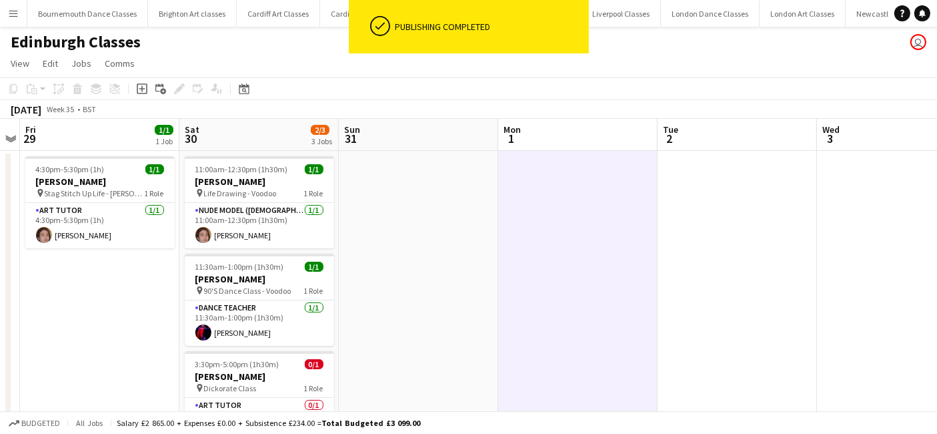
scroll to position [60, 0]
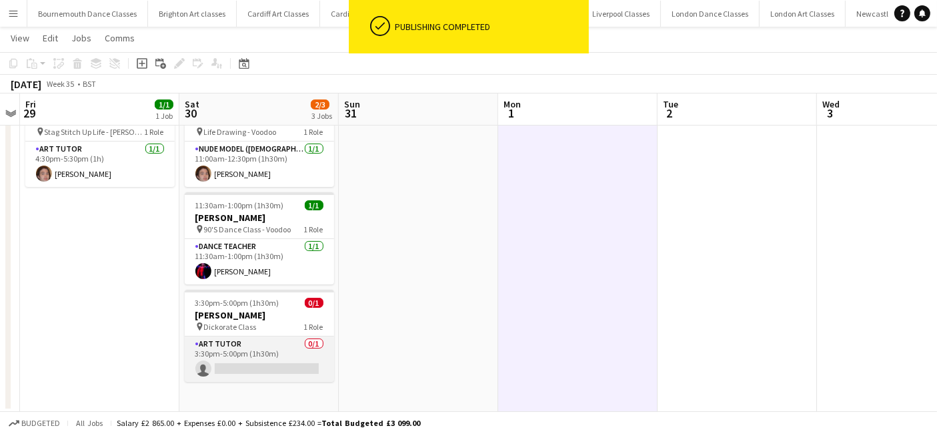
click at [249, 358] on app-card-role "Art Tutor 0/1 3:30pm-5:00pm (1h30m) single-neutral-actions" at bounding box center [259, 358] width 149 height 45
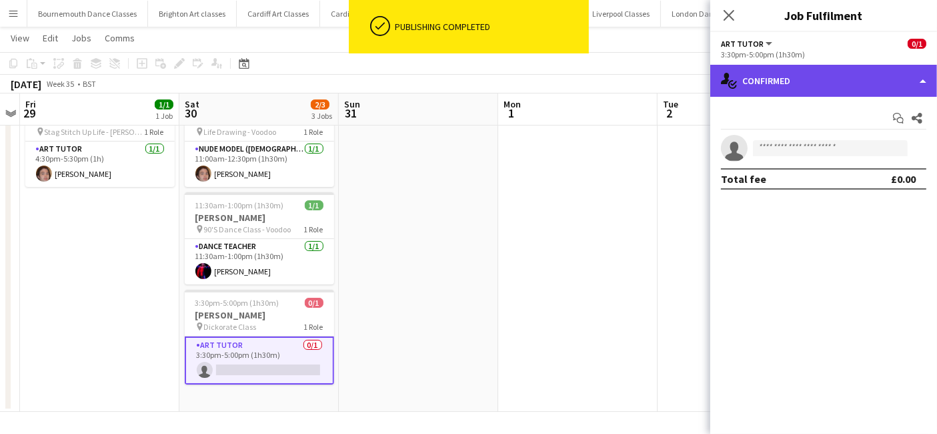
click at [791, 82] on div "single-neutral-actions-check-2 Confirmed" at bounding box center [823, 81] width 227 height 32
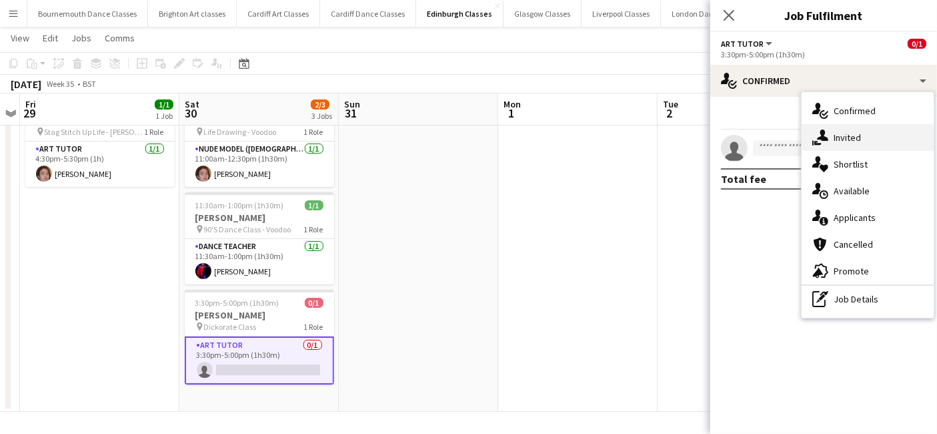
click at [855, 142] on div "single-neutral-actions-share-1 Invited" at bounding box center [868, 137] width 132 height 27
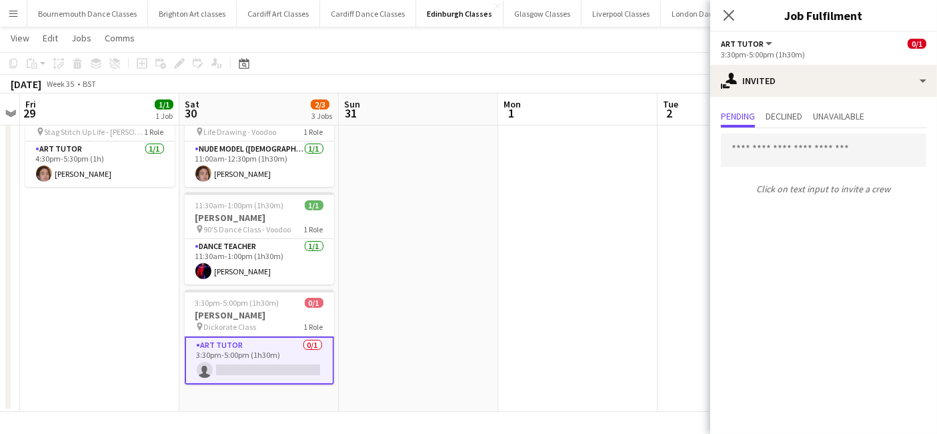
click at [787, 144] on input "text" at bounding box center [823, 149] width 205 height 33
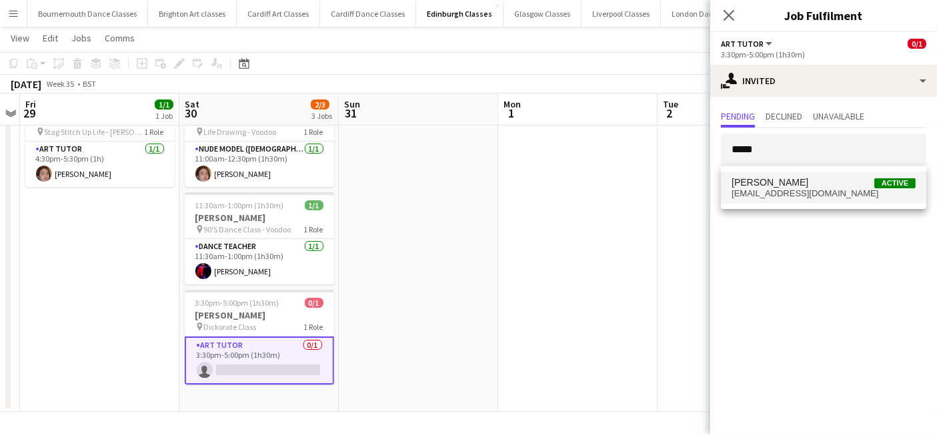
type input "*****"
click at [778, 189] on span "[EMAIL_ADDRESS][DOMAIN_NAME]" at bounding box center [824, 193] width 184 height 11
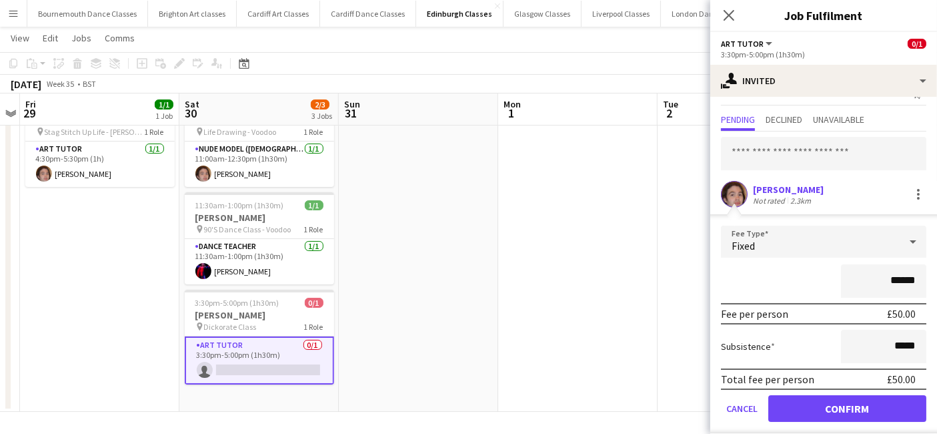
scroll to position [34, 0]
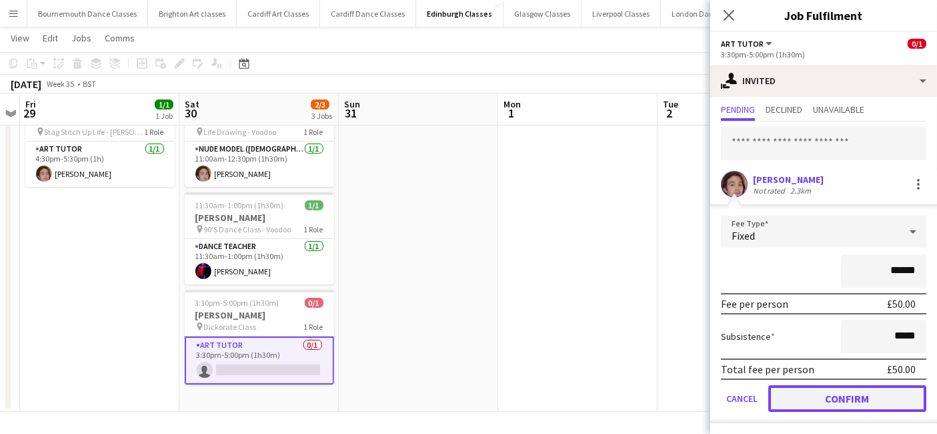
click at [838, 388] on button "Confirm" at bounding box center [847, 398] width 158 height 27
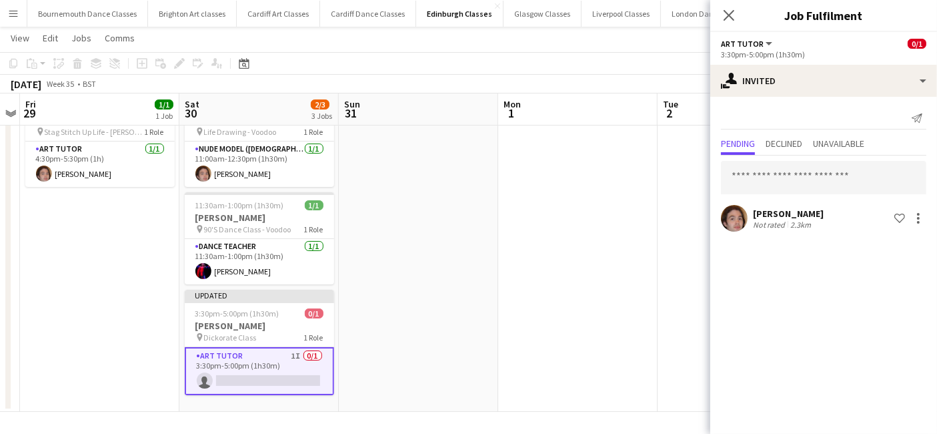
click at [607, 294] on app-date-cell at bounding box center [577, 250] width 159 height 322
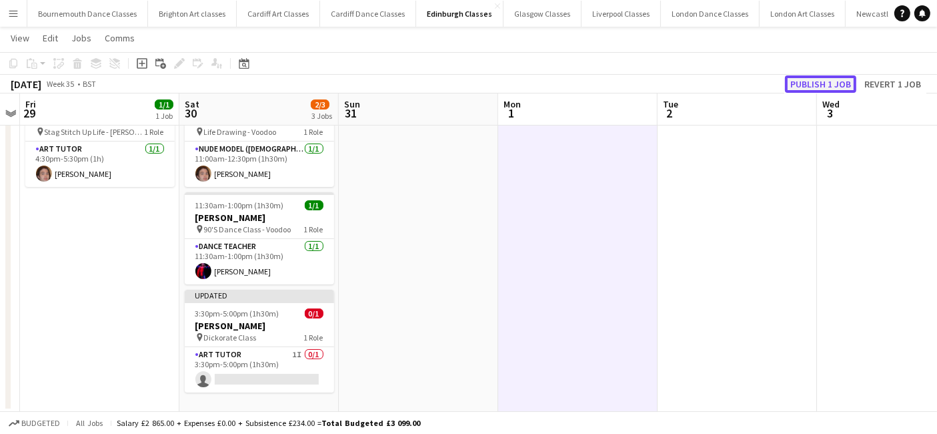
click at [819, 85] on button "Publish 1 job" at bounding box center [820, 83] width 71 height 17
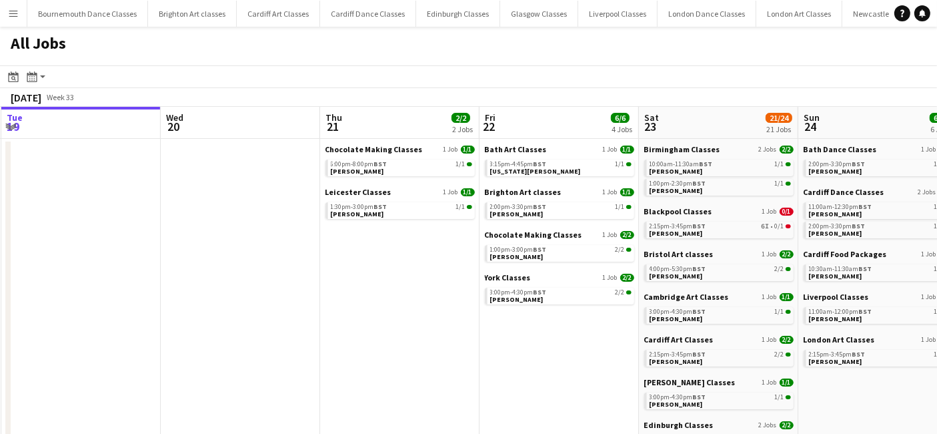
scroll to position [0, 448]
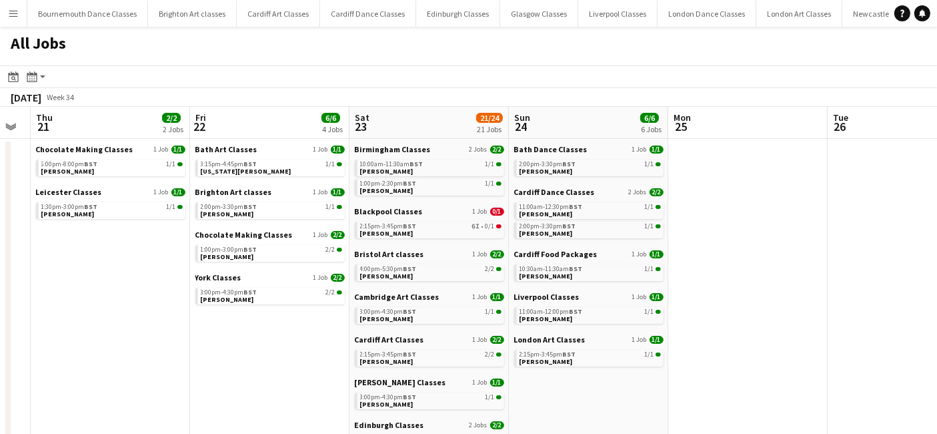
drag, startPoint x: 478, startPoint y: 314, endPoint x: 7, endPoint y: 323, distance: 471.0
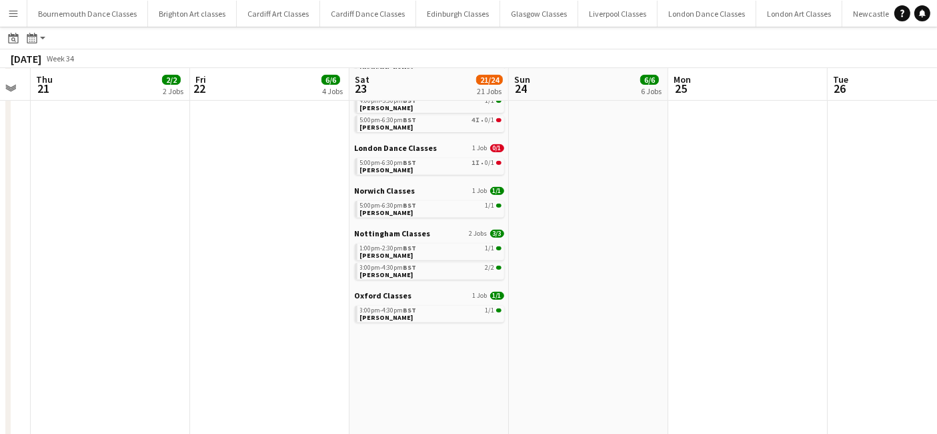
scroll to position [271, 0]
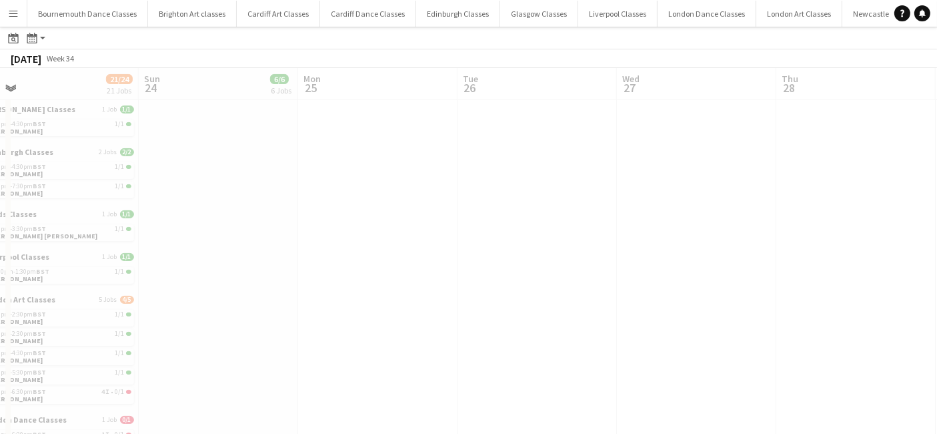
drag, startPoint x: 742, startPoint y: 272, endPoint x: 163, endPoint y: 288, distance: 578.5
click at [165, 288] on app-calendar-viewport "Wed 20 Thu 21 2/2 2 Jobs Fri 22 6/6 4 Jobs Sat 23 21/24 21 Jobs Sun 24 6/6 6 Jo…" at bounding box center [468, 431] width 937 height 1274
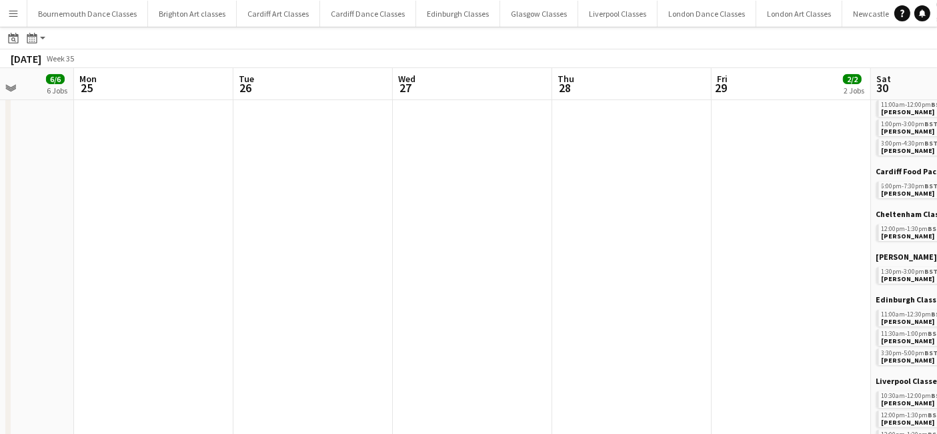
scroll to position [0, 388]
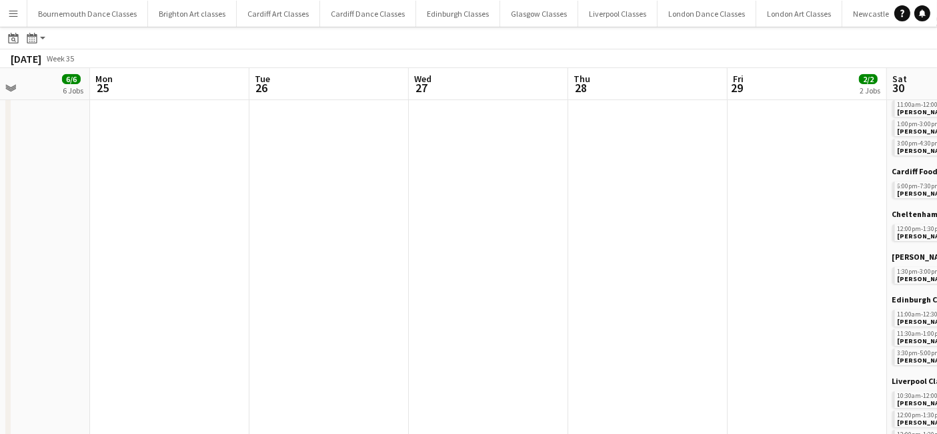
click at [160, 292] on app-all-jobs "All Jobs Date picker AUG 2025 AUG 2025 Monday M Tuesday T Wednesday W Thursday …" at bounding box center [468, 411] width 937 height 1313
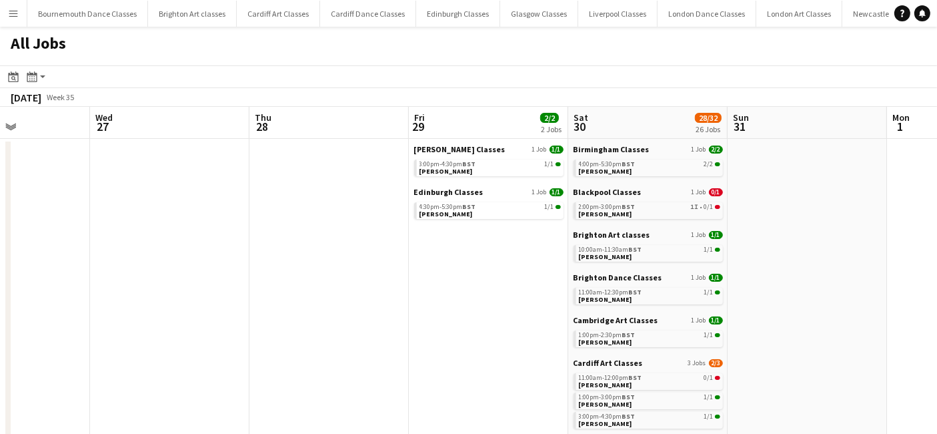
scroll to position [271, 0]
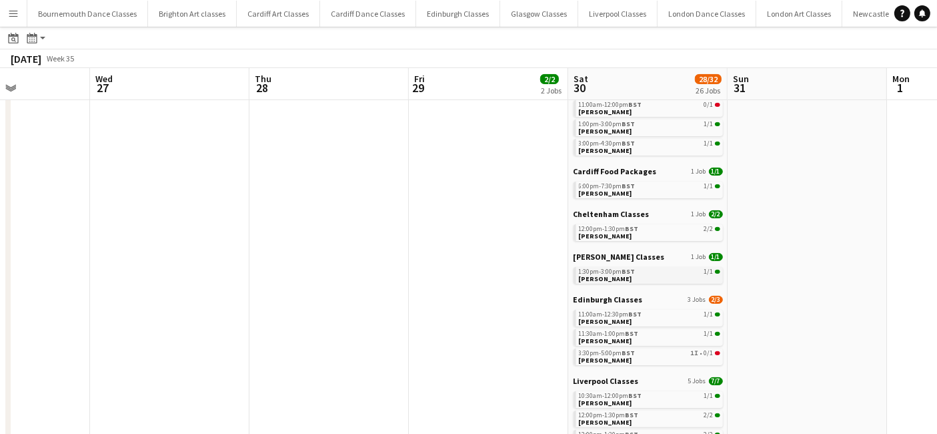
click at [656, 277] on link "1:30pm-3:00pm BST 1/1 Jade Wallace" at bounding box center [649, 274] width 141 height 15
click at [646, 239] on app-brief-job-card "12:00pm-1:30pm BST 2/2 Cynthia Mitchell-Allen" at bounding box center [648, 232] width 149 height 17
click at [604, 225] on span "12:00pm-1:30pm BST" at bounding box center [609, 228] width 60 height 7
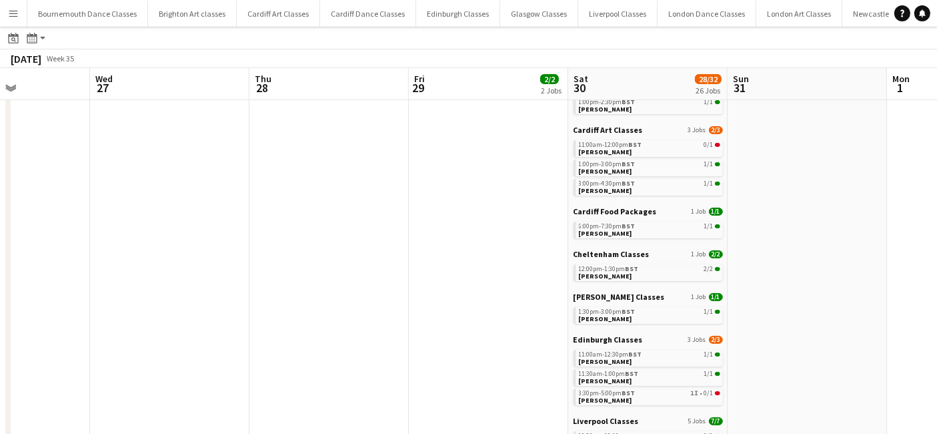
scroll to position [212, 0]
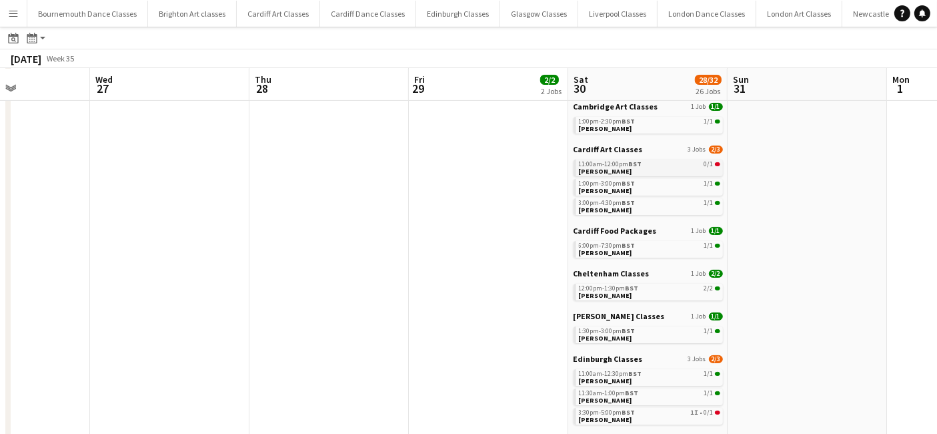
click at [684, 166] on div "11:00am-12:00pm BST 0/1" at bounding box center [649, 164] width 141 height 7
click at [646, 130] on link "1:00pm-2:30pm BST 1/1 Ada Emerson" at bounding box center [649, 124] width 141 height 15
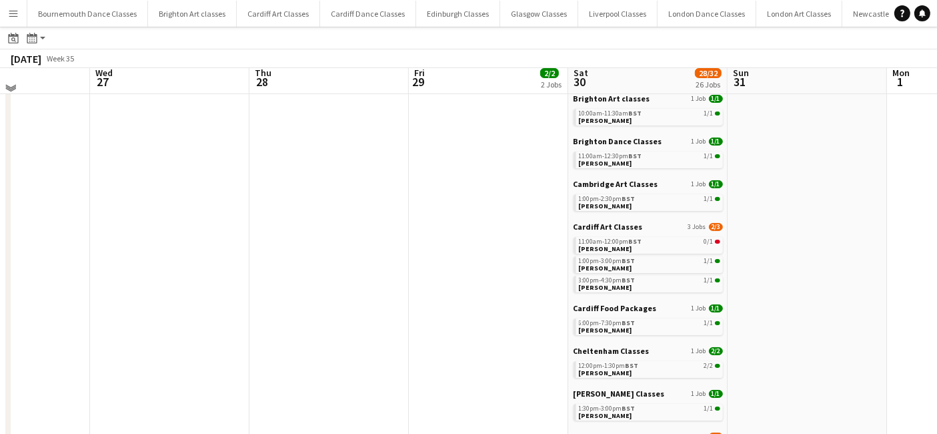
scroll to position [121, 0]
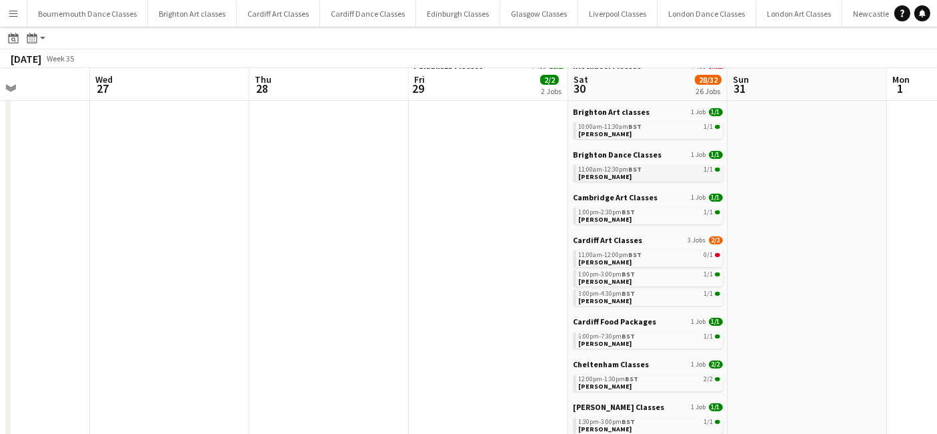
click at [636, 173] on link "11:00am-12:30pm BST 1/1 Natalie Daly" at bounding box center [649, 172] width 141 height 15
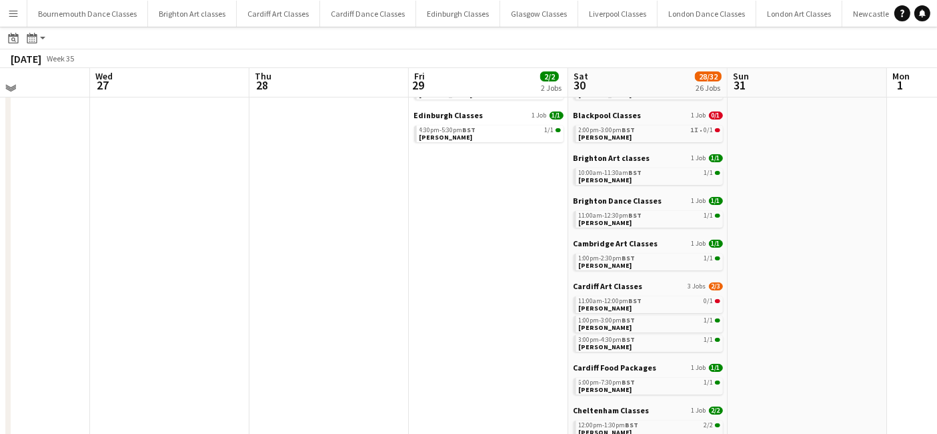
scroll to position [72, 0]
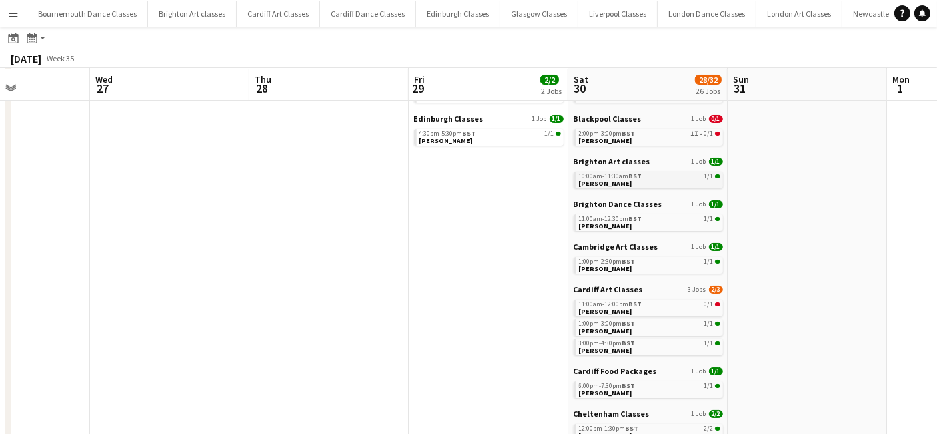
click at [690, 178] on div "10:00am-11:30am BST 1/1" at bounding box center [649, 176] width 141 height 7
click at [690, 141] on link "2:00pm-3:00pm BST 1I • 0/1 Darren Loudon" at bounding box center [649, 136] width 141 height 15
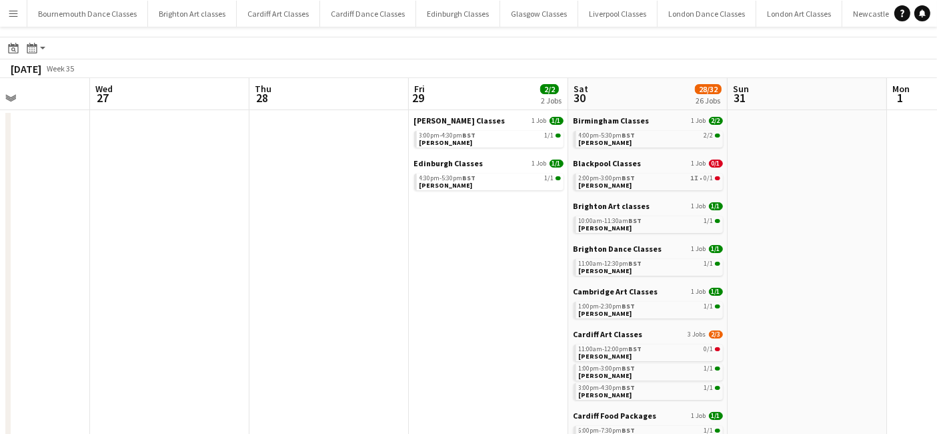
scroll to position [0, 0]
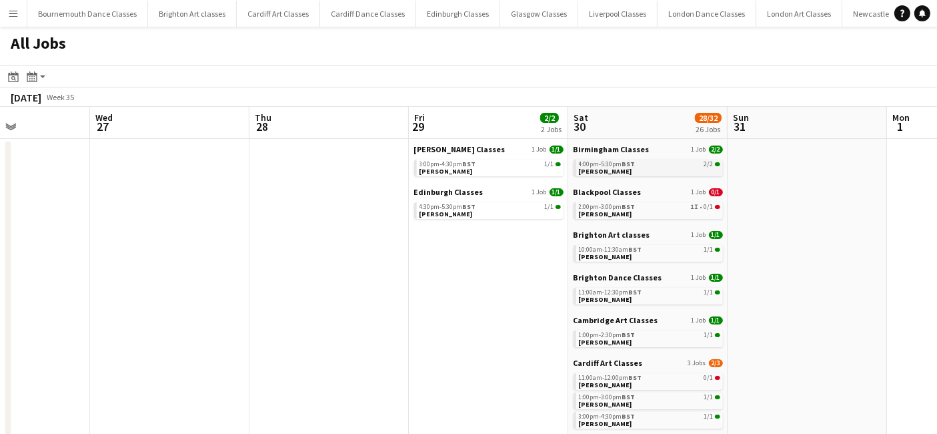
click at [655, 173] on link "4:00pm-5:30pm BST 2/2 Natasha Little" at bounding box center [649, 166] width 141 height 15
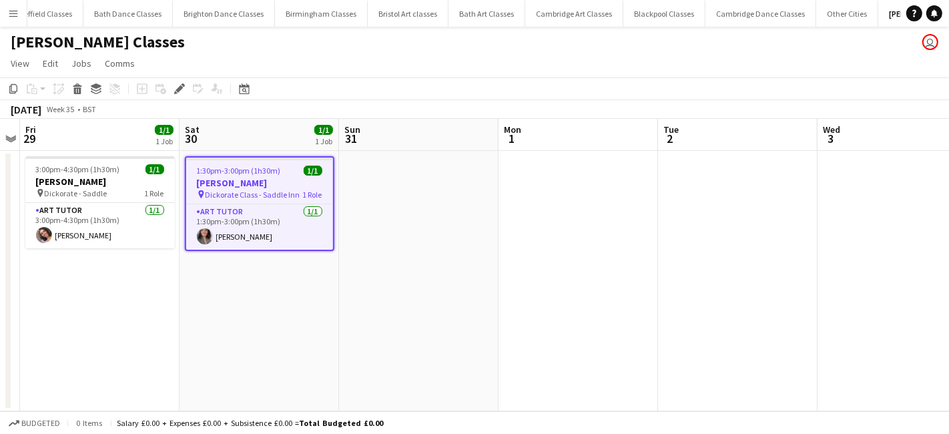
scroll to position [0, 1183]
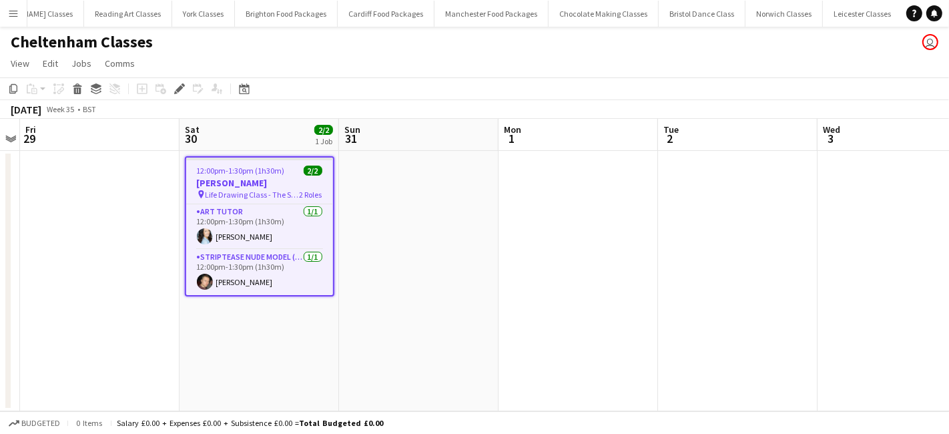
scroll to position [0, 2077]
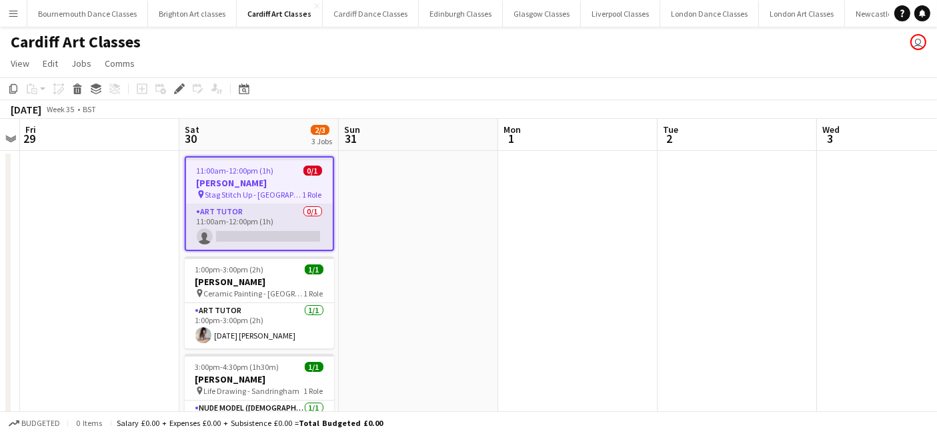
click at [276, 236] on app-card-role "Art Tutor 0/1 11:00am-12:00pm (1h) single-neutral-actions" at bounding box center [259, 226] width 147 height 45
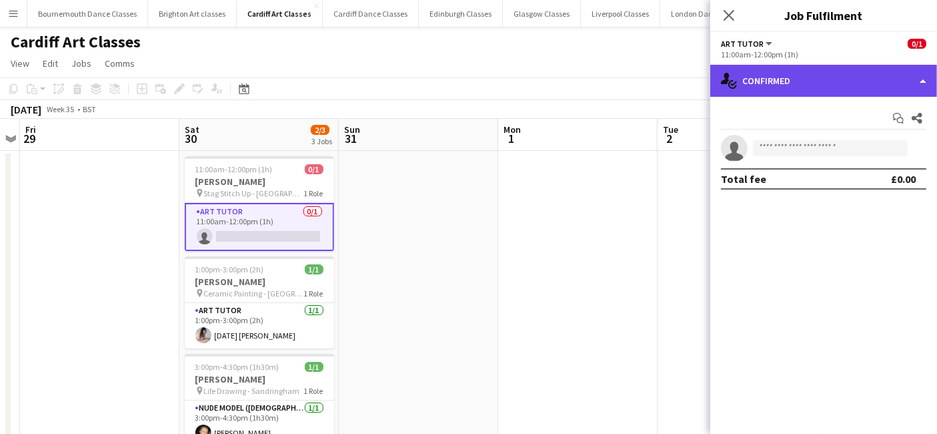
click at [861, 75] on div "single-neutral-actions-check-2 Confirmed" at bounding box center [823, 81] width 227 height 32
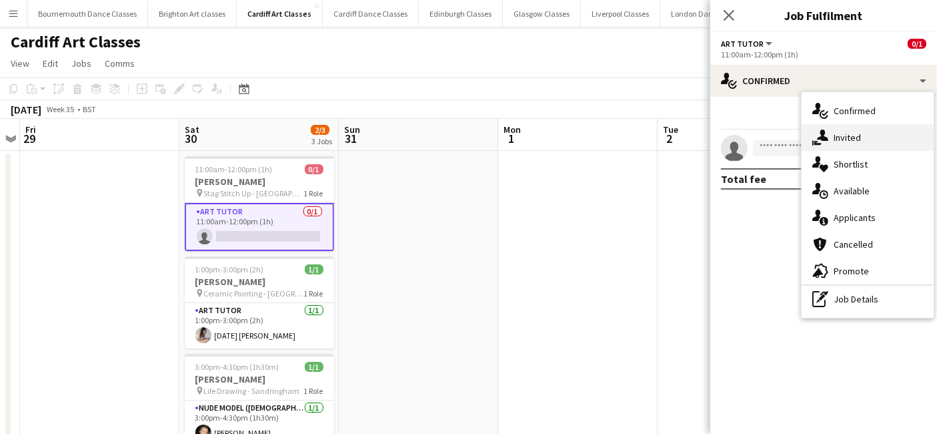
click at [864, 135] on div "single-neutral-actions-share-1 Invited" at bounding box center [868, 137] width 132 height 27
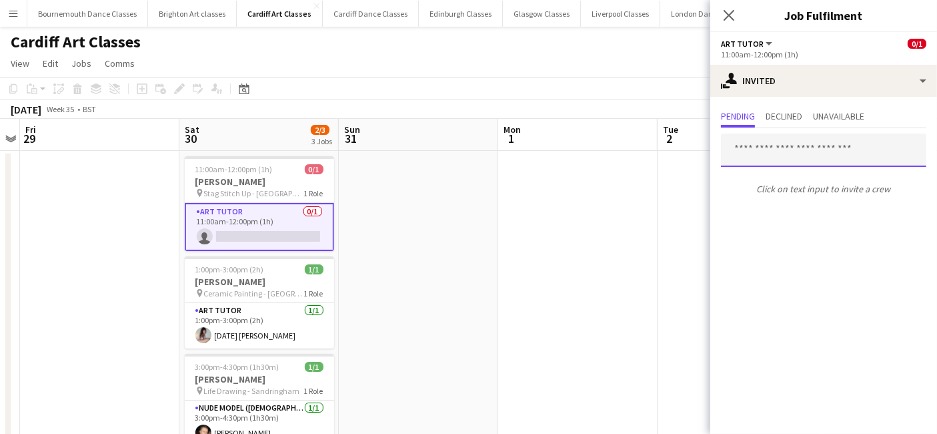
click at [773, 151] on input "text" at bounding box center [823, 149] width 205 height 33
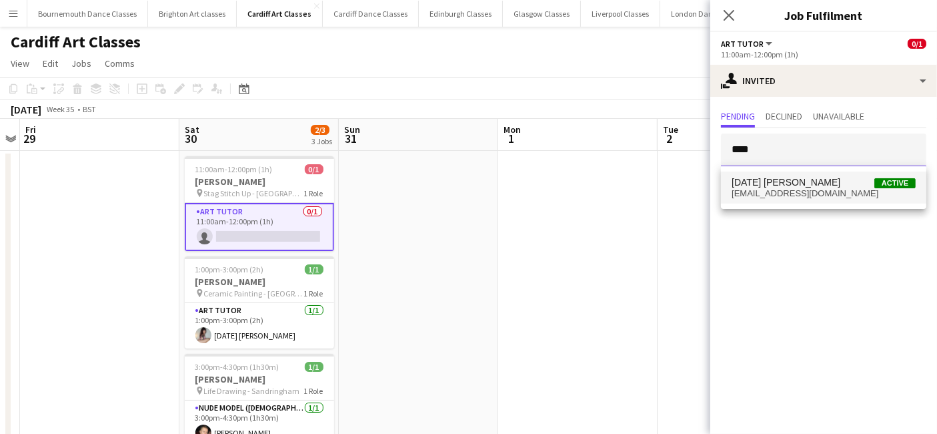
type input "****"
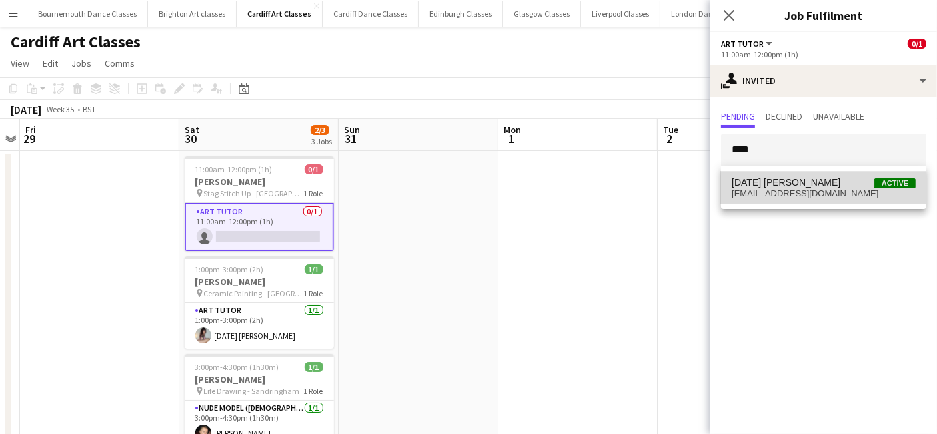
click at [796, 184] on span "Tuesday Laveau" at bounding box center [786, 182] width 109 height 11
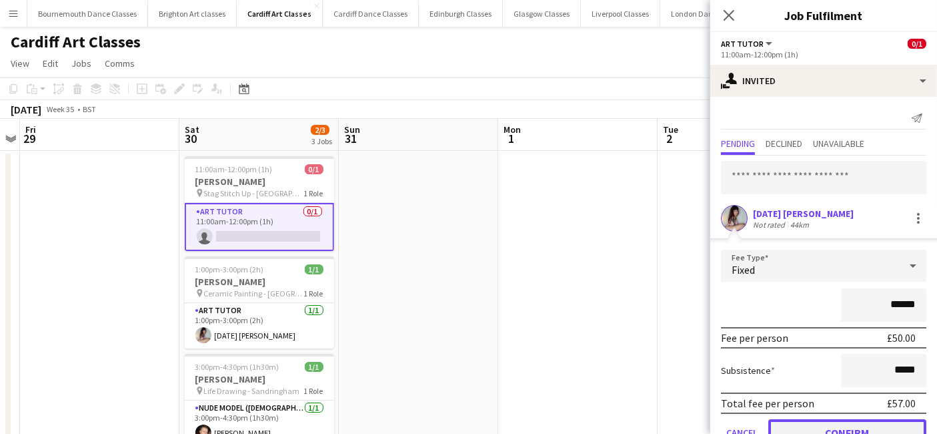
click at [798, 424] on button "Confirm" at bounding box center [847, 432] width 158 height 27
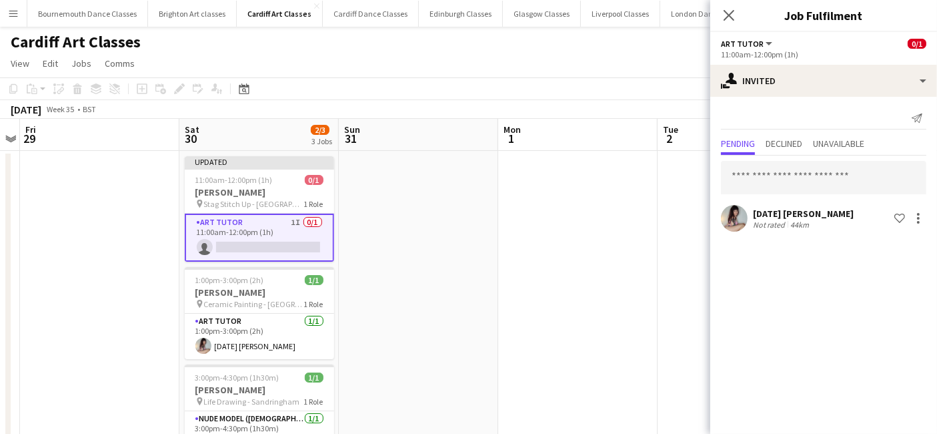
click at [581, 345] on app-date-cell at bounding box center [577, 357] width 159 height 413
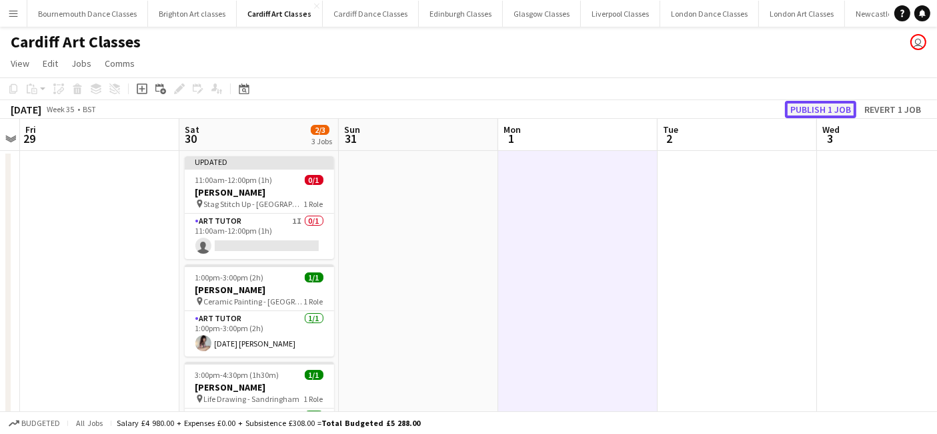
click at [830, 107] on button "Publish 1 job" at bounding box center [820, 109] width 71 height 17
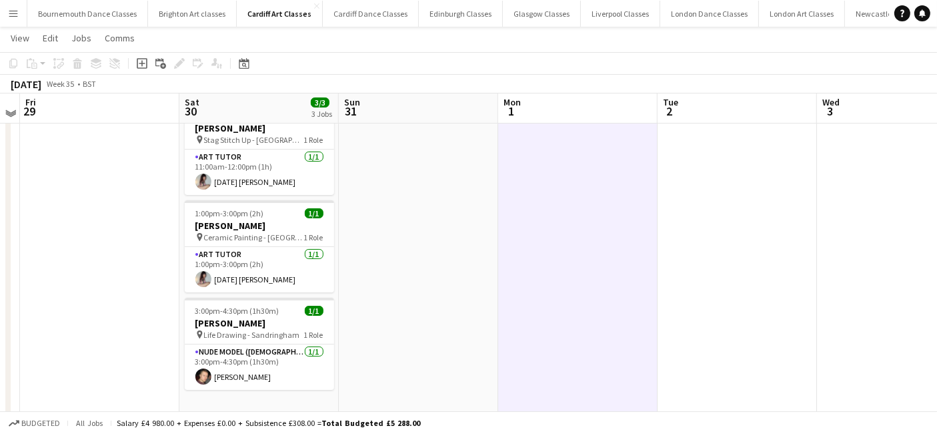
scroll to position [56, 0]
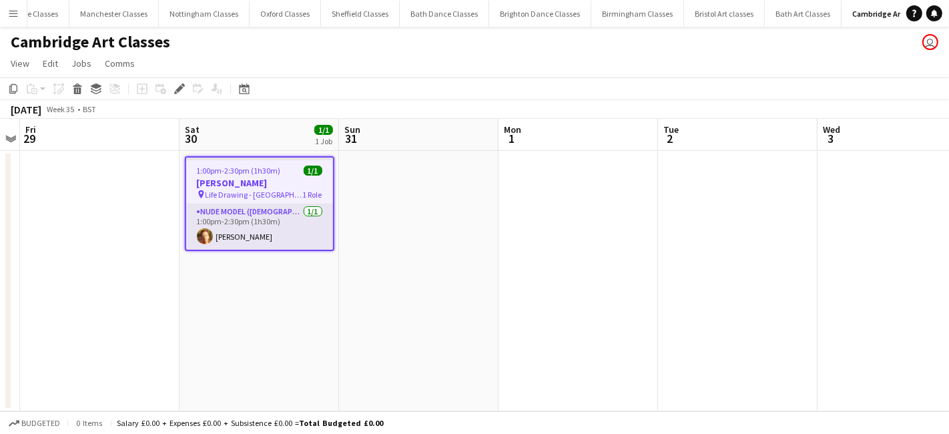
scroll to position [0, 861]
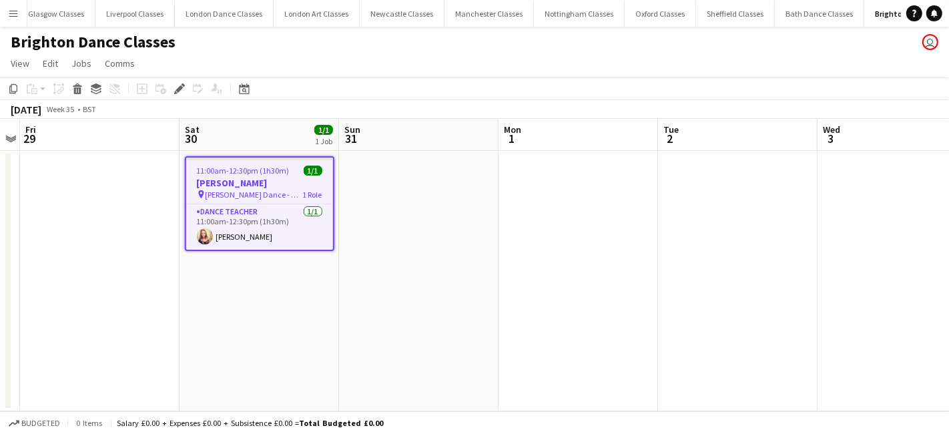
scroll to position [0, 519]
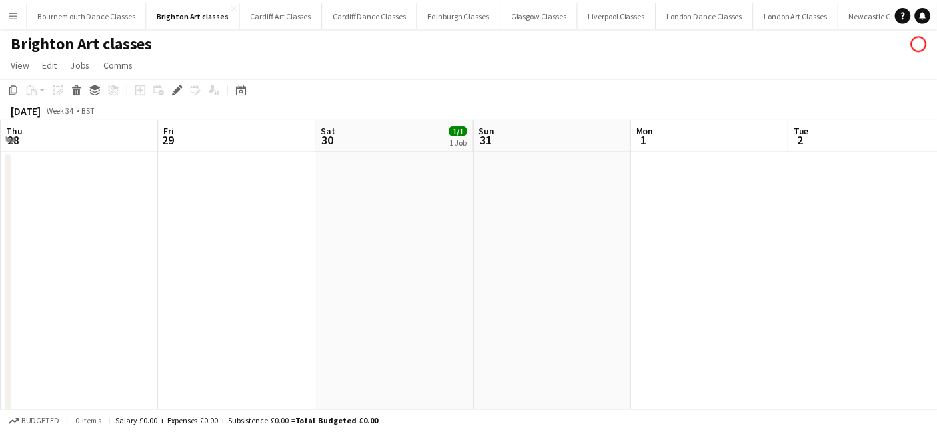
scroll to position [0, 458]
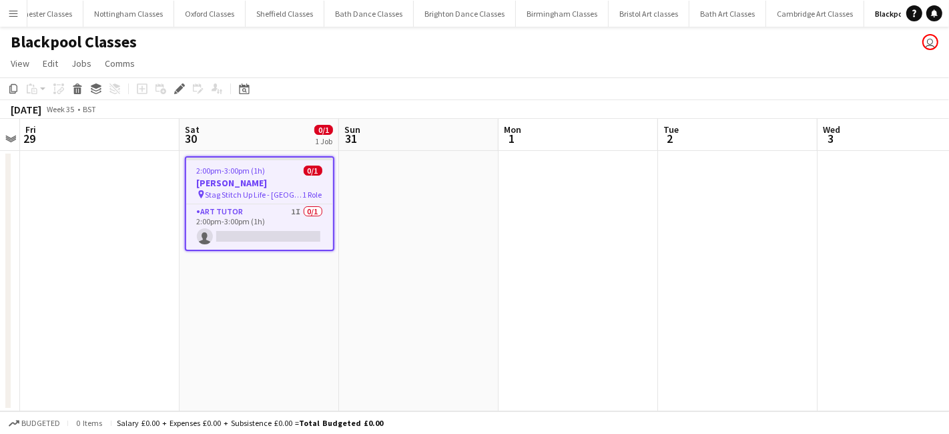
scroll to position [0, 941]
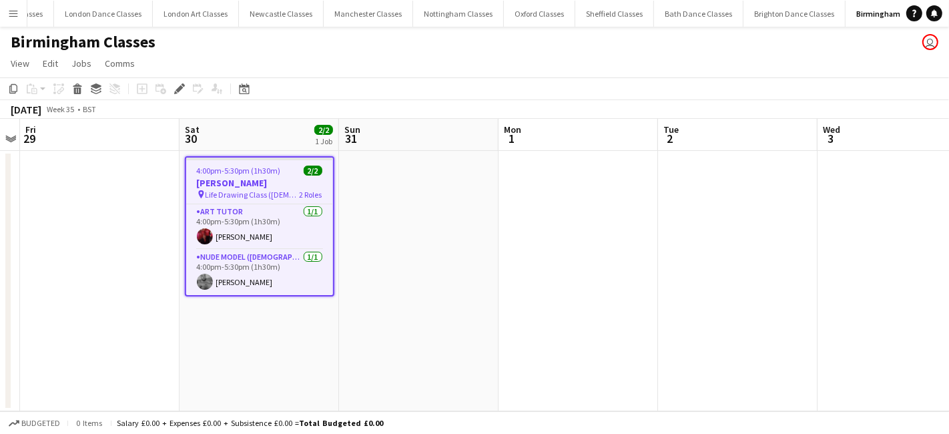
scroll to position [0, 608]
click at [295, 269] on app-card-role "Nude Model (Male) 1/1 4:00pm-5:30pm (1h30m) Philippe Ashfield" at bounding box center [259, 271] width 147 height 45
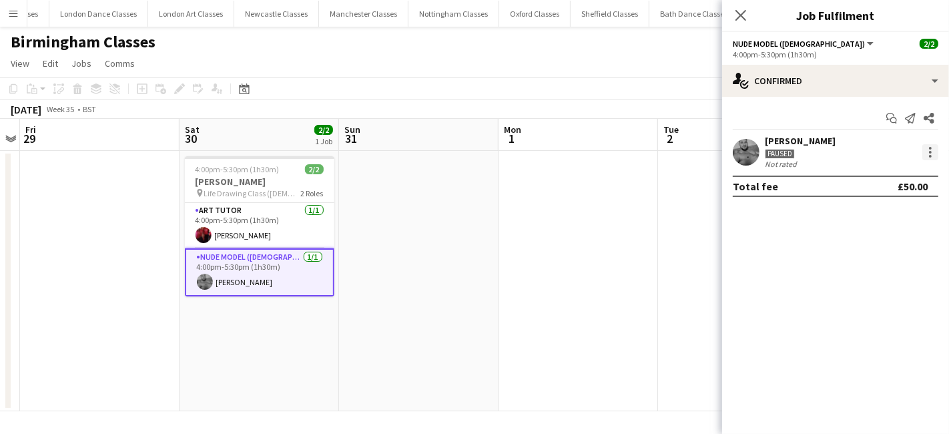
click at [929, 159] on div at bounding box center [930, 152] width 16 height 16
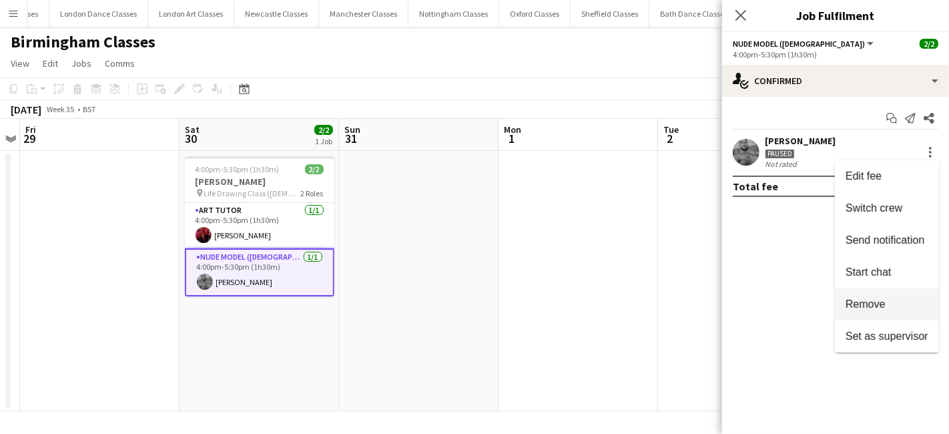
click at [876, 308] on span "Remove" at bounding box center [865, 303] width 40 height 11
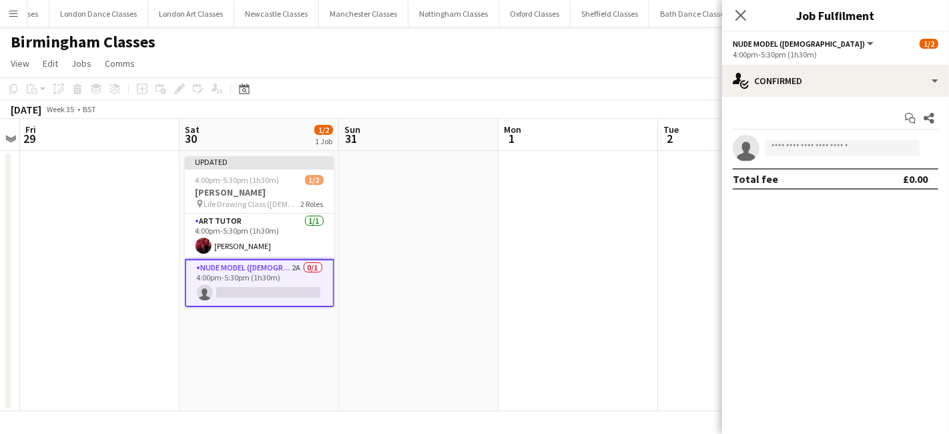
click at [557, 314] on app-date-cell at bounding box center [577, 281] width 159 height 260
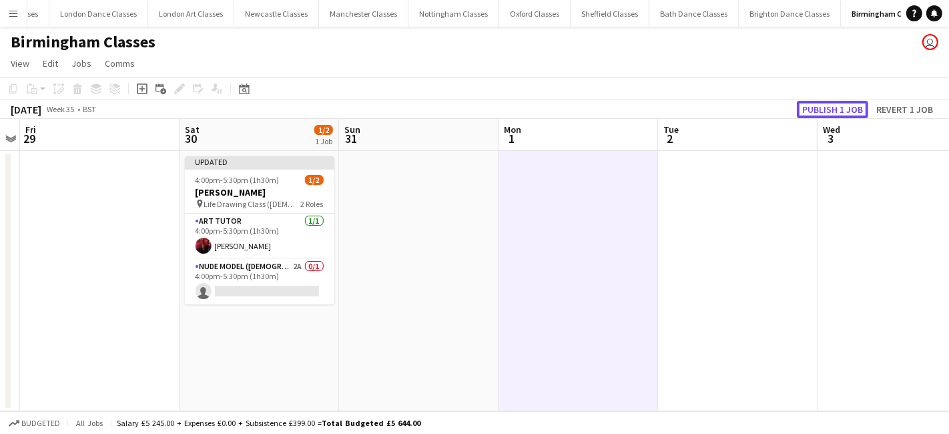
click at [832, 109] on button "Publish 1 job" at bounding box center [831, 109] width 71 height 17
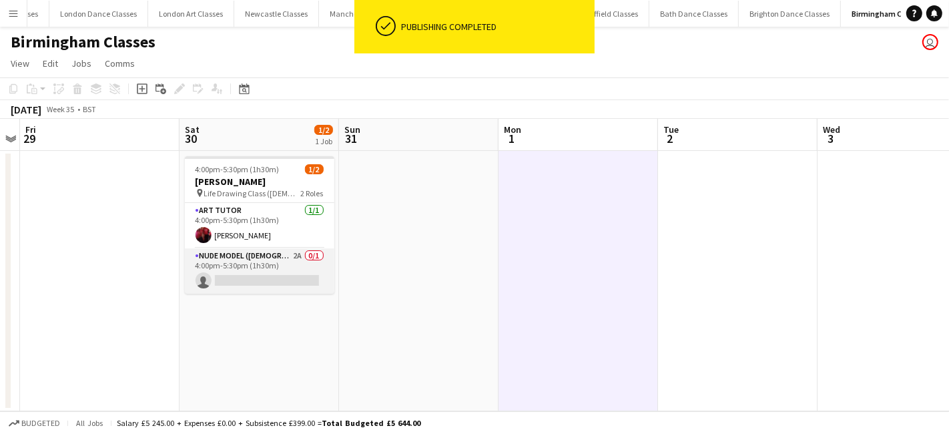
click at [287, 287] on app-card-role "Nude Model (Male) 2A 0/1 4:00pm-5:30pm (1h30m) single-neutral-actions" at bounding box center [259, 270] width 149 height 45
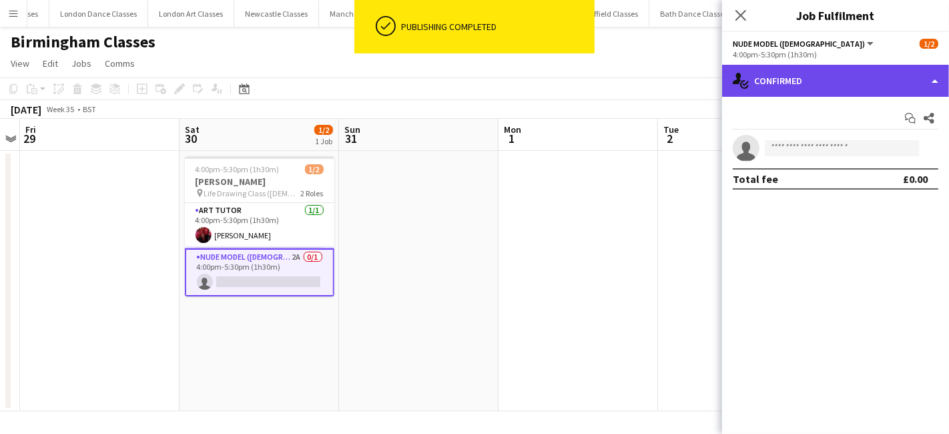
click at [863, 94] on div "single-neutral-actions-check-2 Confirmed" at bounding box center [835, 81] width 227 height 32
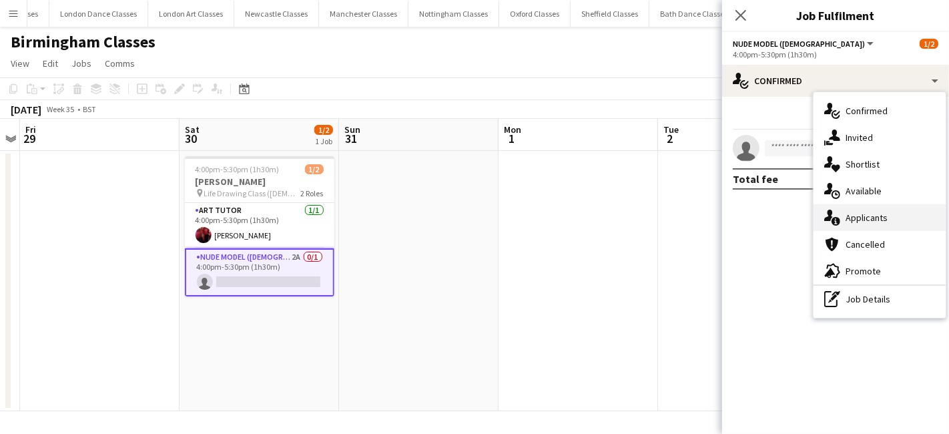
click at [872, 223] on div "single-neutral-actions-information Applicants" at bounding box center [879, 217] width 132 height 27
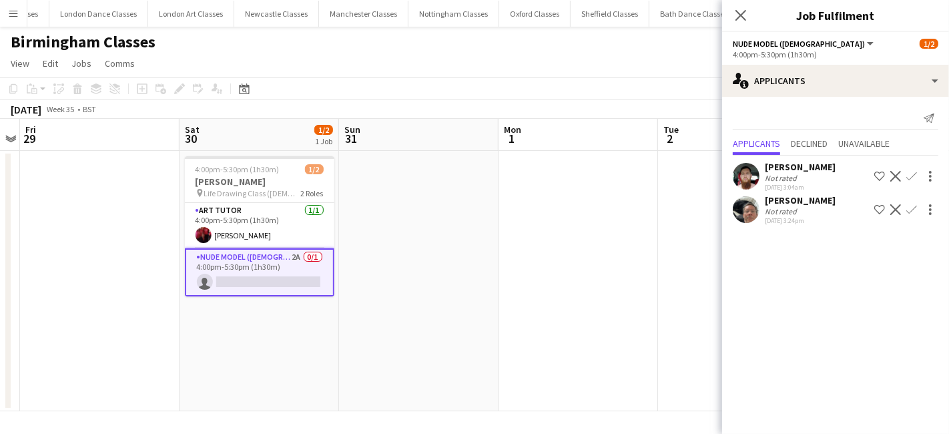
click at [743, 170] on app-user-avatar at bounding box center [745, 176] width 27 height 27
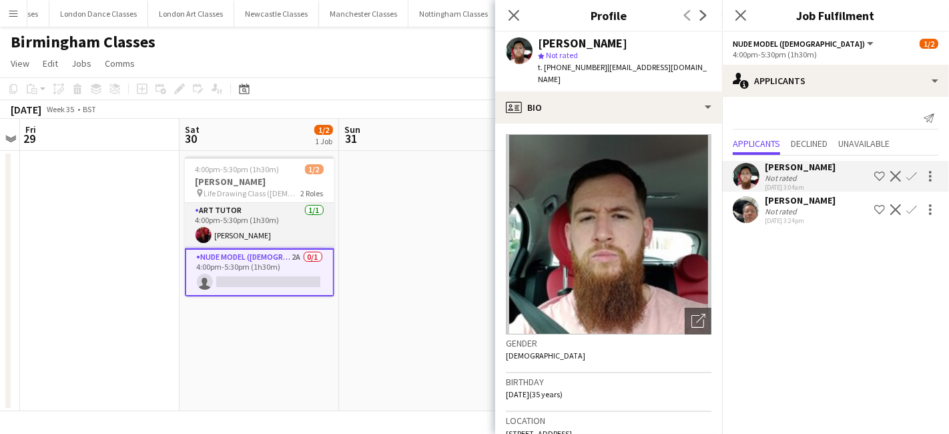
click at [230, 222] on app-card-role "Art Tutor 1/1 4:00pm-5:30pm (1h30m) Gary Izzard" at bounding box center [259, 225] width 149 height 45
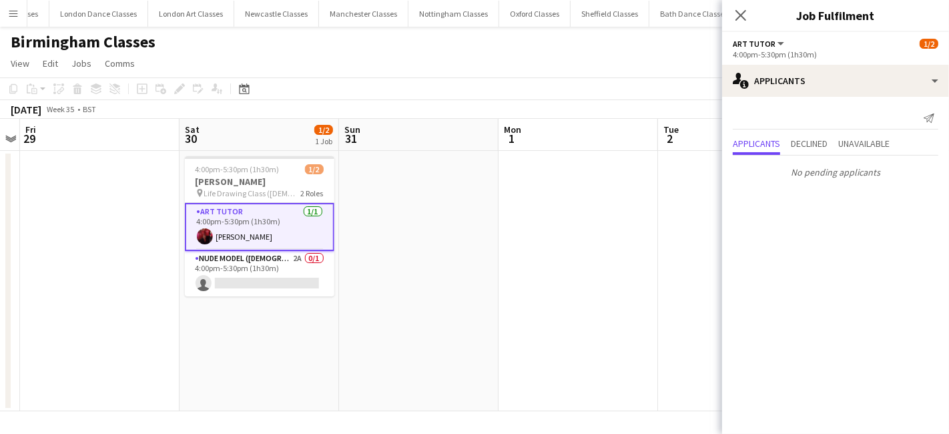
click at [209, 235] on app-user-avatar at bounding box center [205, 236] width 16 height 16
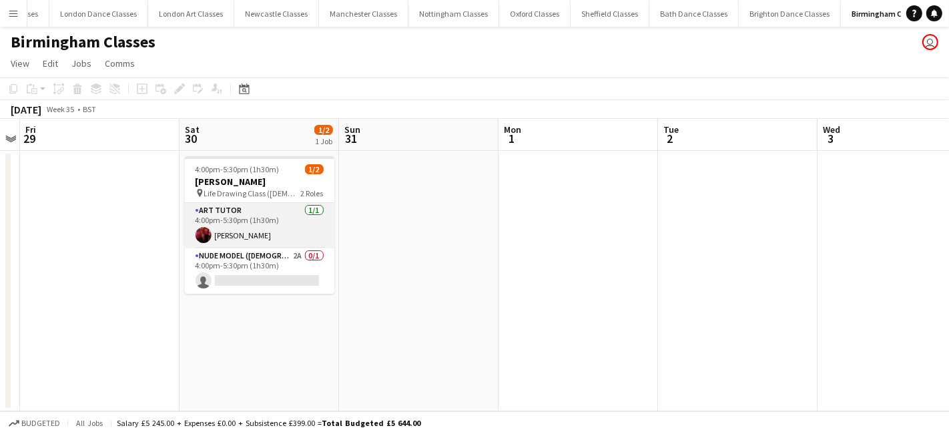
click at [201, 235] on app-user-avatar at bounding box center [203, 235] width 16 height 16
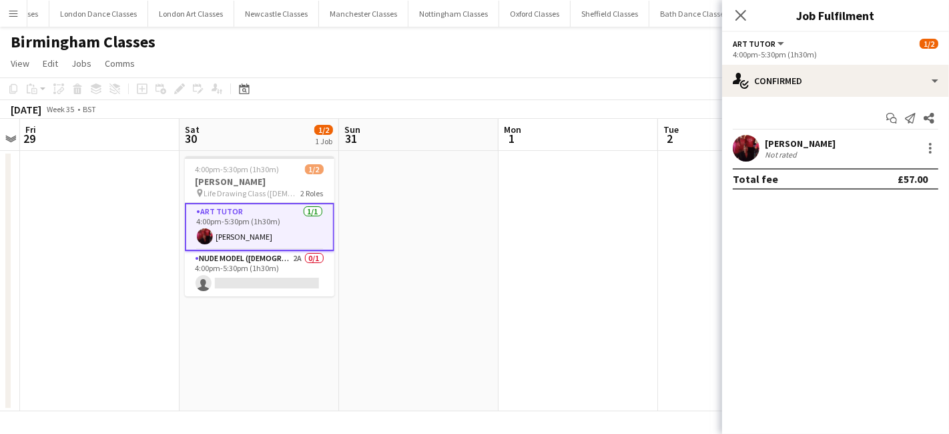
click at [201, 235] on app-user-avatar at bounding box center [205, 236] width 16 height 16
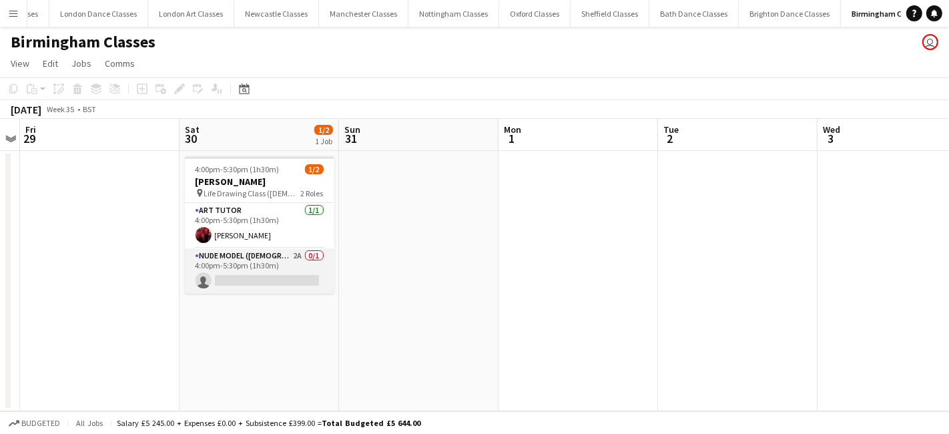
click at [249, 273] on app-card-role "Nude Model (Male) 2A 0/1 4:00pm-5:30pm (1h30m) single-neutral-actions" at bounding box center [259, 270] width 149 height 45
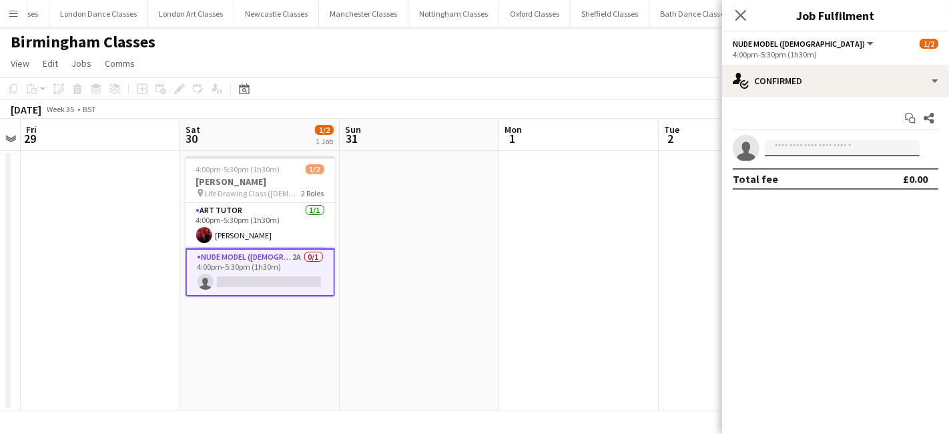
click at [820, 151] on input at bounding box center [841, 148] width 155 height 16
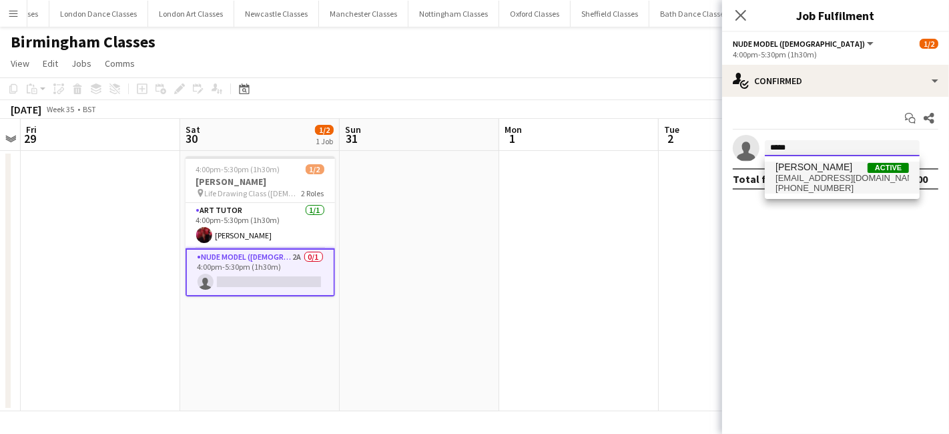
type input "*****"
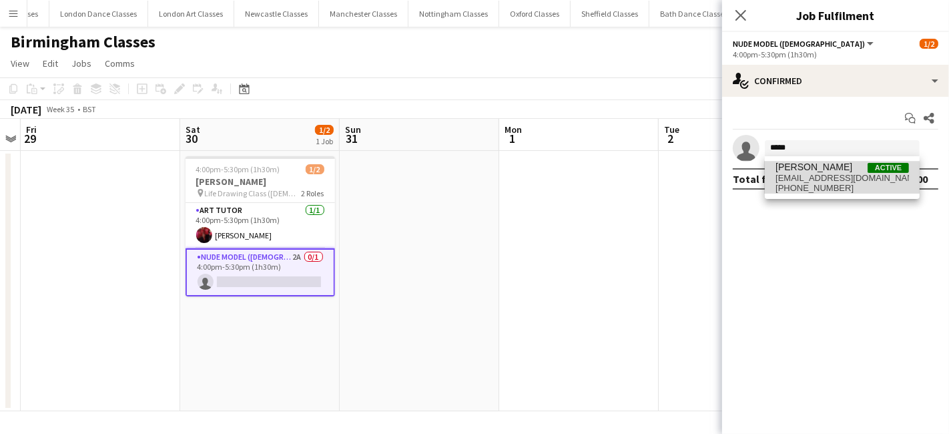
click at [832, 175] on span "theimperial_1983@yahoo.com" at bounding box center [841, 178] width 133 height 11
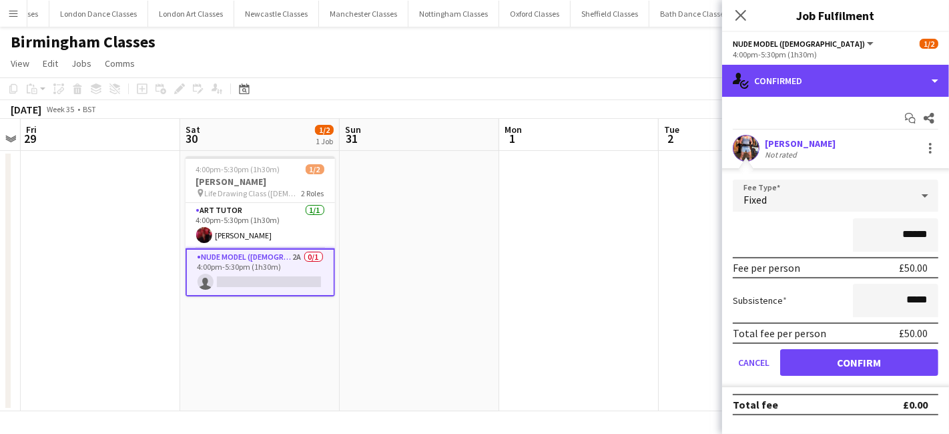
click at [859, 90] on div "single-neutral-actions-check-2 Confirmed" at bounding box center [835, 81] width 227 height 32
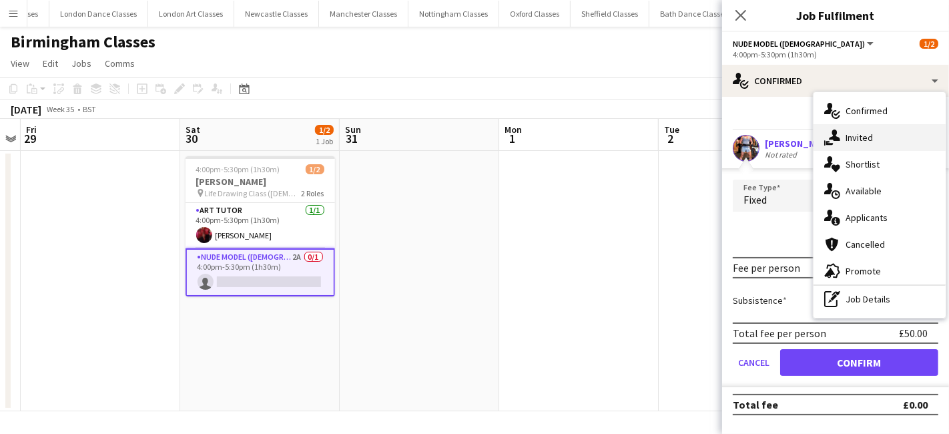
click at [850, 136] on div "single-neutral-actions-share-1 Invited" at bounding box center [879, 137] width 132 height 27
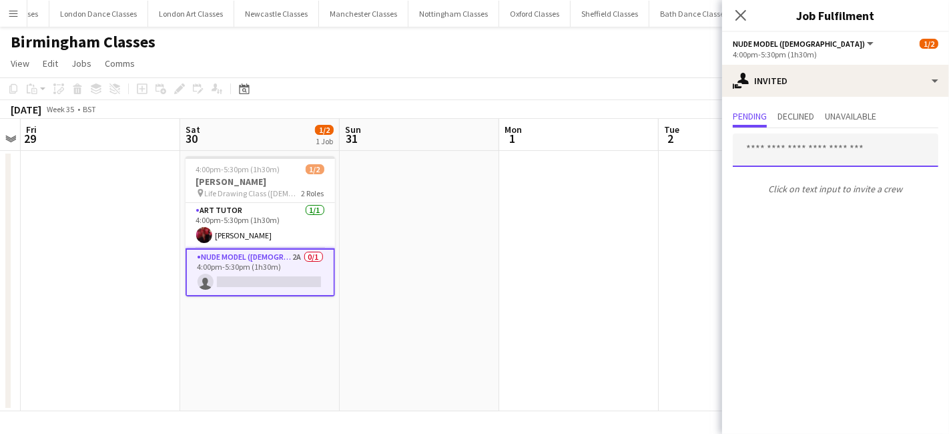
click at [784, 156] on input "text" at bounding box center [834, 149] width 205 height 33
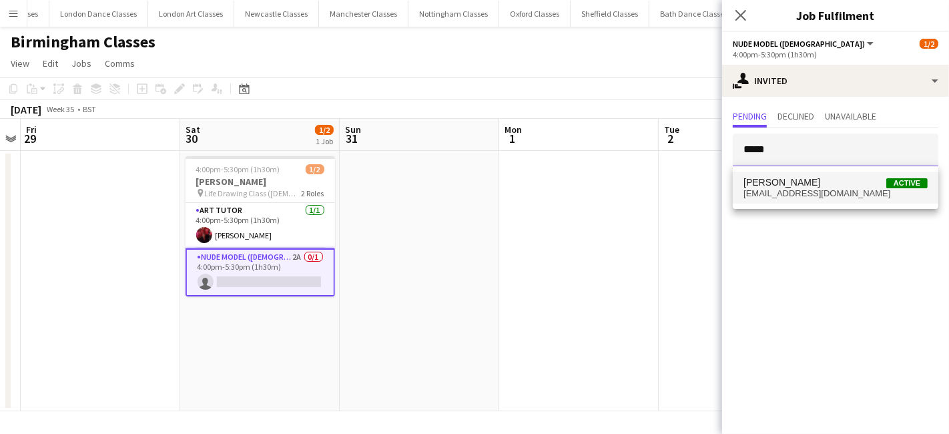
type input "*****"
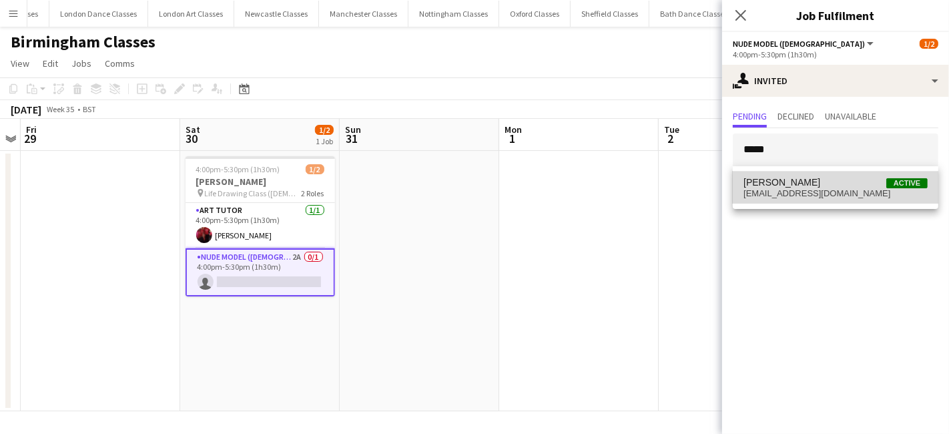
click at [785, 185] on span "[PERSON_NAME]" at bounding box center [781, 182] width 77 height 11
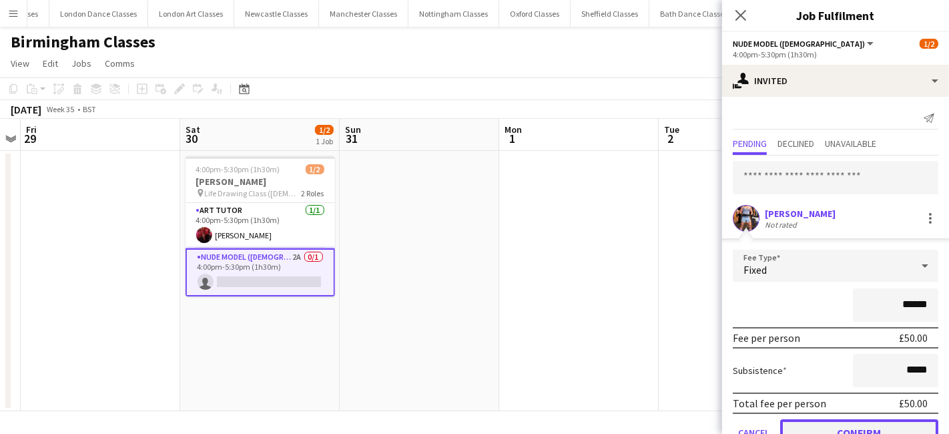
click at [865, 419] on button "Confirm" at bounding box center [859, 432] width 158 height 27
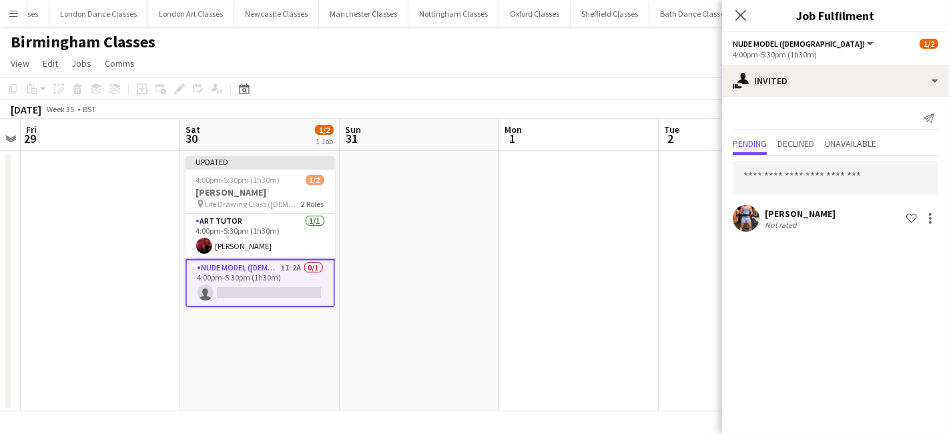
click at [585, 345] on app-date-cell at bounding box center [578, 281] width 159 height 260
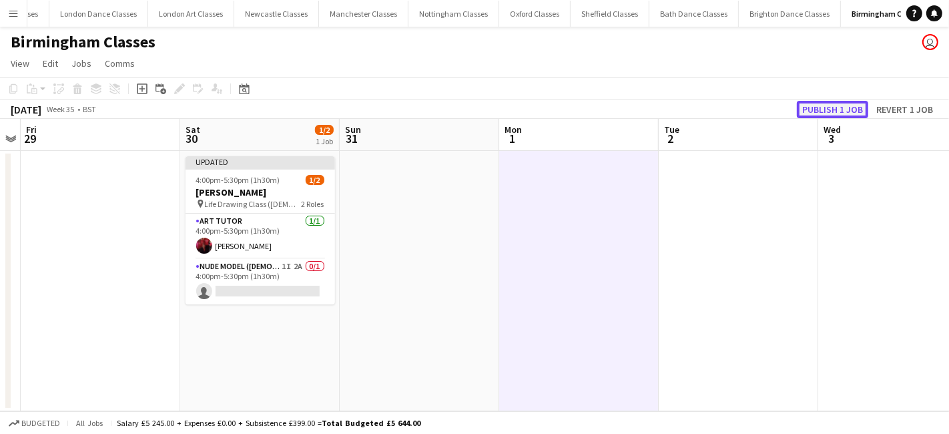
click at [843, 102] on button "Publish 1 job" at bounding box center [831, 109] width 71 height 17
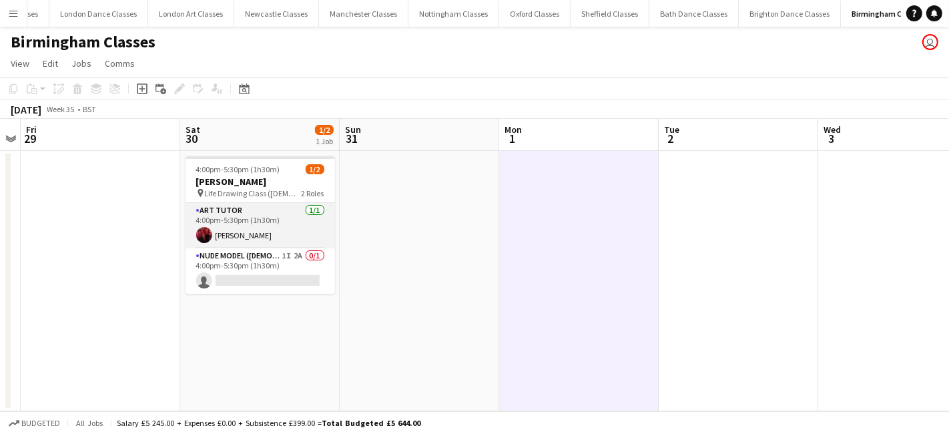
click at [268, 214] on app-card-role "Art Tutor 1/1 4:00pm-5:30pm (1h30m) Gary Izzard" at bounding box center [259, 225] width 149 height 45
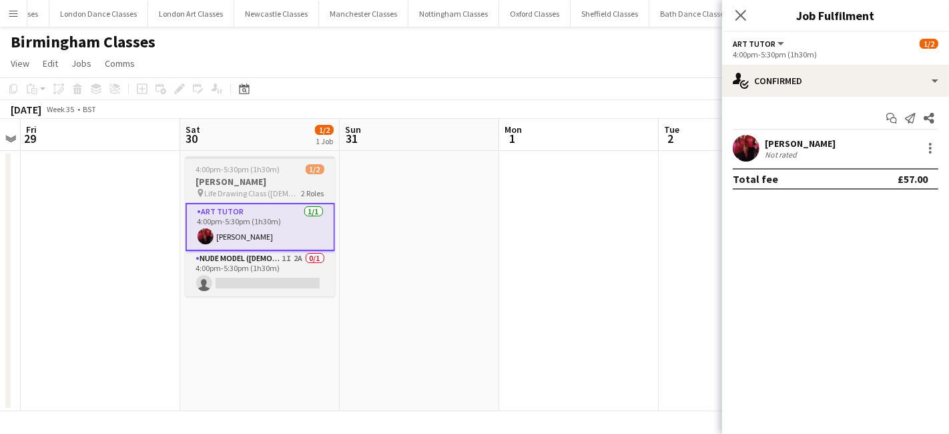
click at [283, 177] on h3 "Natasha Little" at bounding box center [259, 181] width 149 height 12
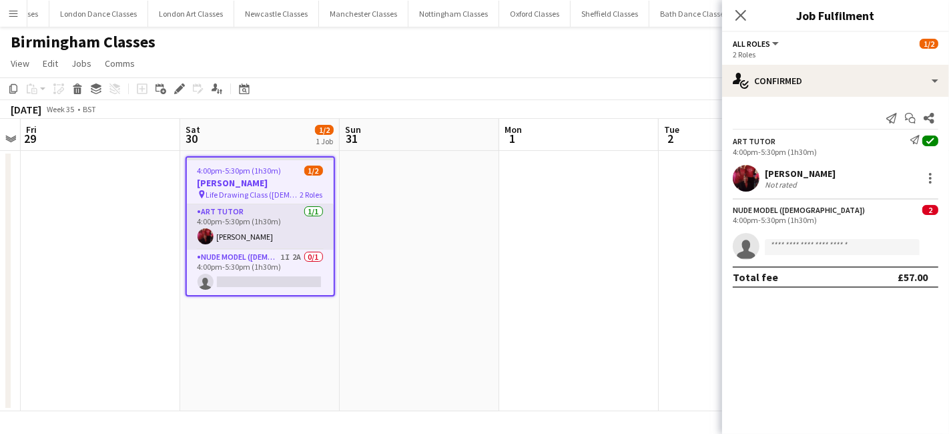
click at [286, 223] on app-card-role "Art Tutor 1/1 4:00pm-5:30pm (1h30m) Gary Izzard" at bounding box center [260, 226] width 147 height 45
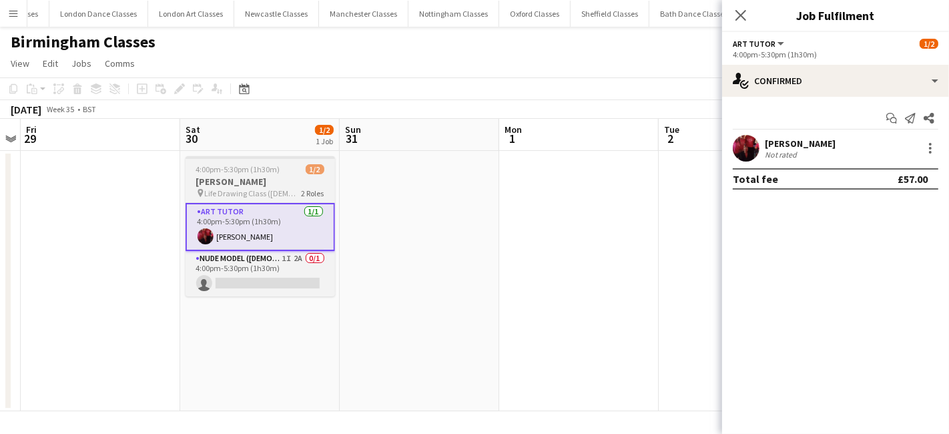
click at [266, 181] on h3 "Natasha Little" at bounding box center [259, 181] width 149 height 12
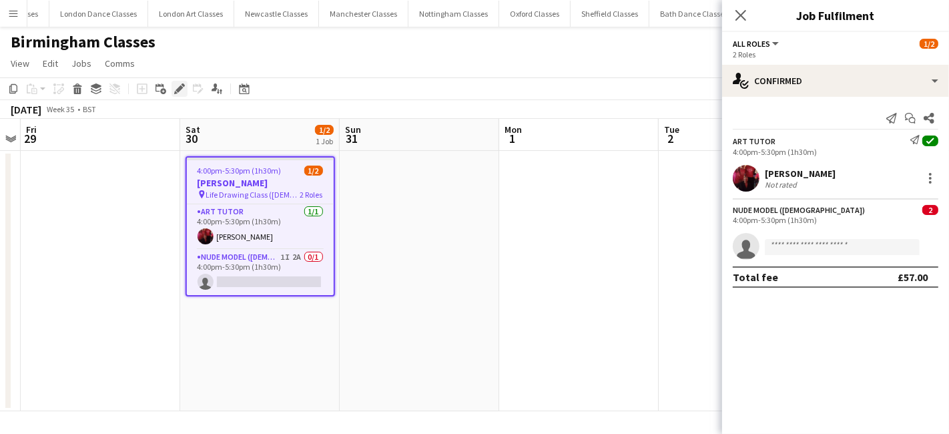
click at [173, 89] on div "Edit" at bounding box center [179, 89] width 16 height 16
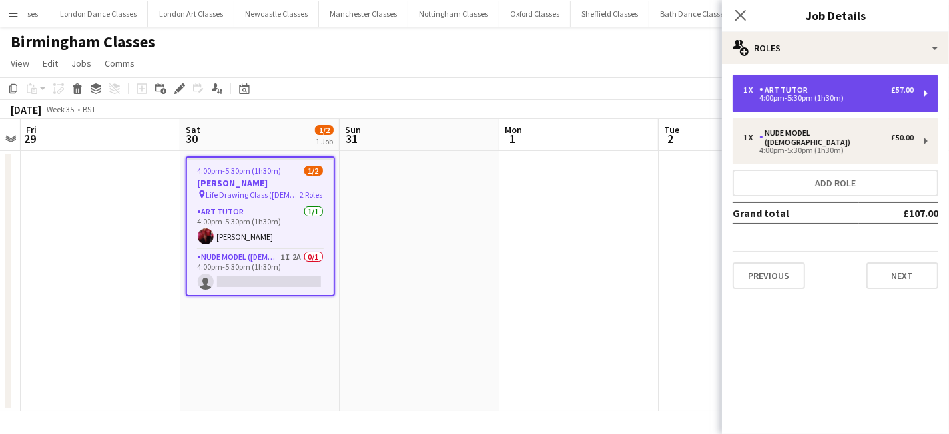
click at [861, 101] on div "1 x Art Tutor £57.00 4:00pm-5:30pm (1h30m)" at bounding box center [834, 93] width 205 height 37
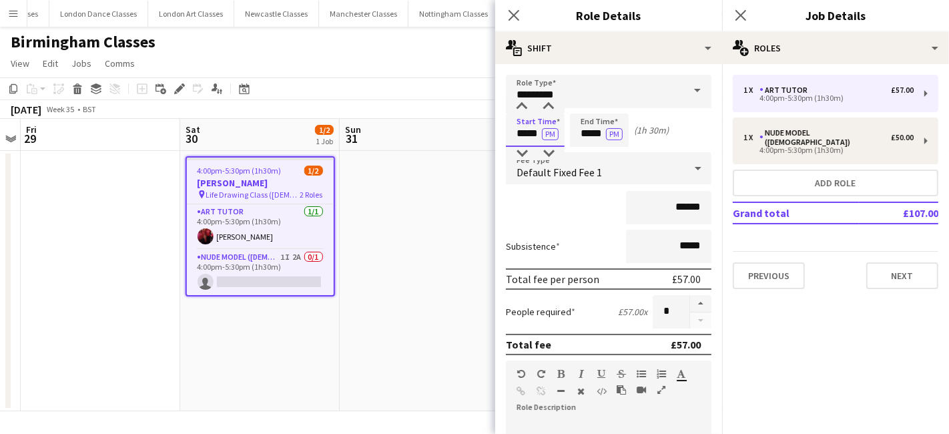
click at [528, 135] on input "*****" at bounding box center [535, 129] width 59 height 33
click at [523, 108] on div at bounding box center [521, 106] width 27 height 13
click at [521, 149] on div at bounding box center [521, 153] width 27 height 13
type input "*****"
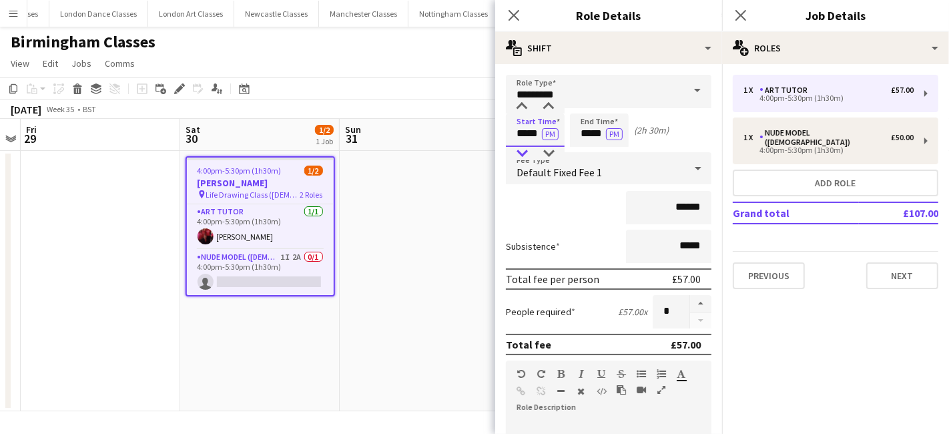
click at [521, 149] on div at bounding box center [521, 153] width 27 height 13
click at [599, 136] on input "*****" at bounding box center [599, 129] width 59 height 33
click at [591, 150] on div at bounding box center [585, 153] width 27 height 13
type input "*****"
click at [591, 150] on div at bounding box center [585, 153] width 27 height 13
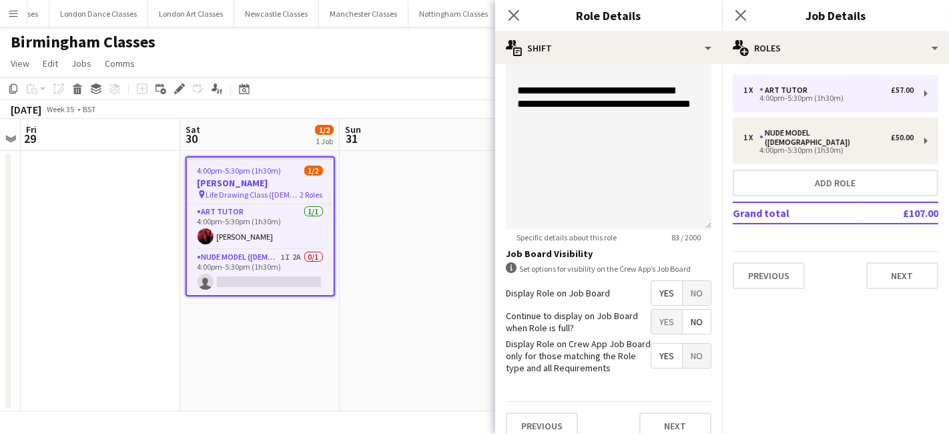
scroll to position [362, 0]
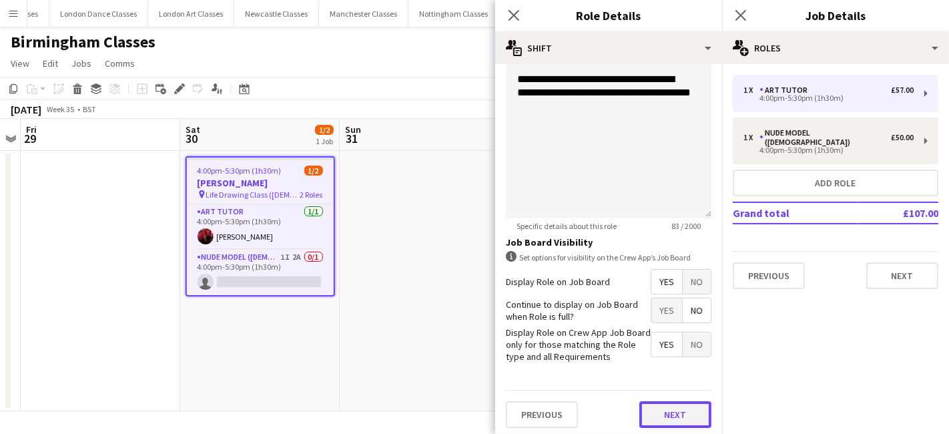
click at [659, 406] on button "Next" at bounding box center [675, 414] width 72 height 27
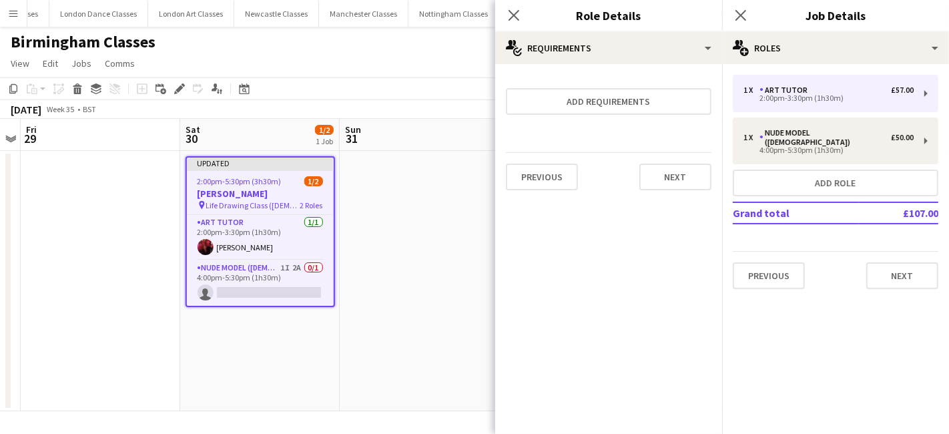
scroll to position [0, 0]
click at [690, 189] on div "Previous Next" at bounding box center [608, 176] width 205 height 49
click at [690, 179] on button "Next" at bounding box center [675, 176] width 72 height 27
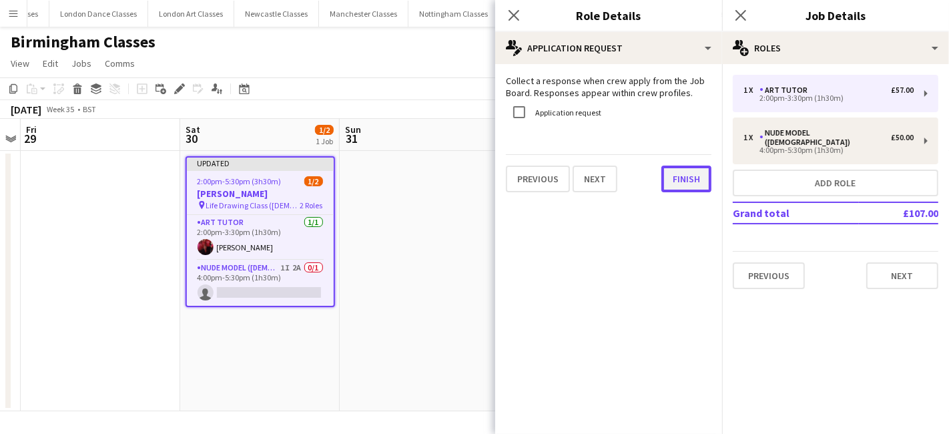
click at [700, 180] on button "Finish" at bounding box center [686, 178] width 50 height 27
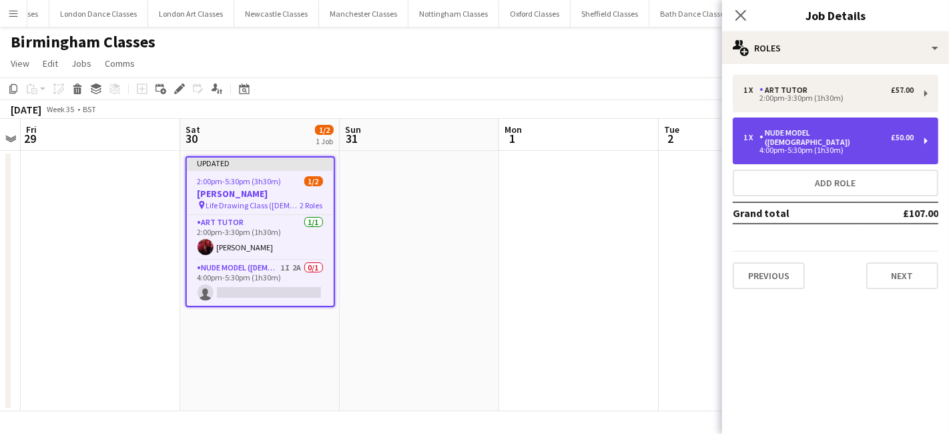
click at [840, 147] on div "4:00pm-5:30pm (1h30m)" at bounding box center [828, 150] width 170 height 7
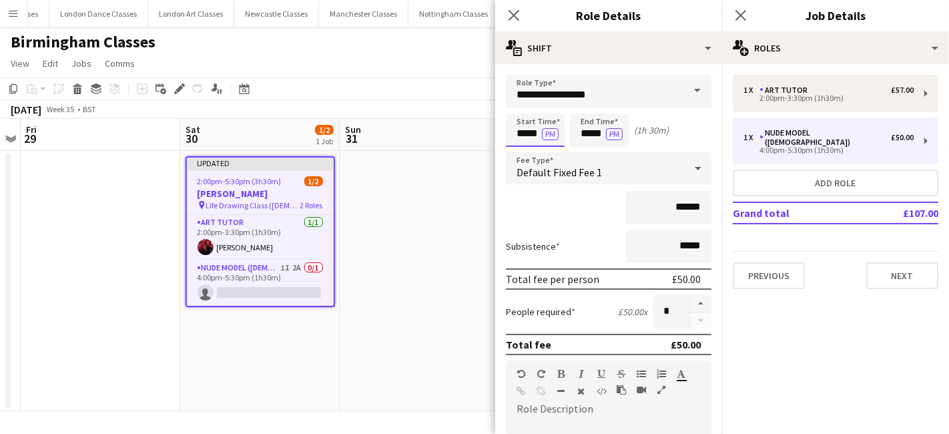
click at [540, 134] on input "*****" at bounding box center [535, 129] width 59 height 33
click at [527, 153] on div at bounding box center [521, 153] width 27 height 13
type input "*****"
click at [527, 153] on div at bounding box center [521, 153] width 27 height 13
click at [590, 128] on input "*****" at bounding box center [599, 129] width 59 height 33
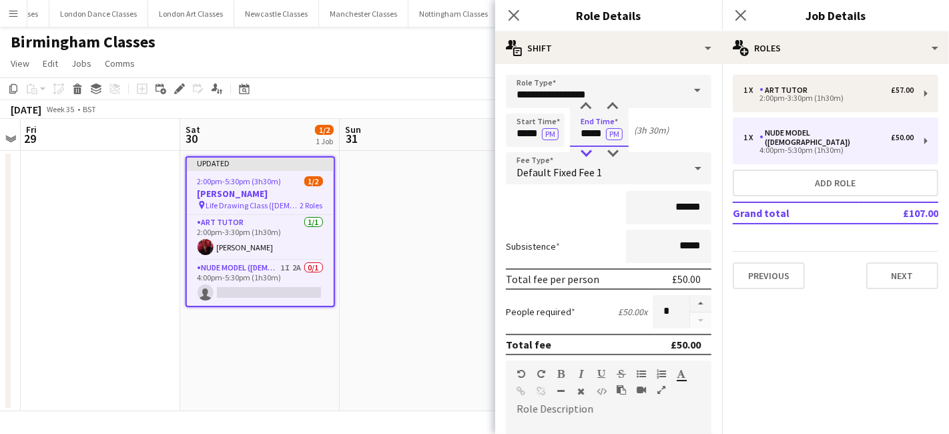
click at [590, 151] on div at bounding box center [585, 153] width 27 height 13
type input "*****"
click at [590, 151] on div at bounding box center [585, 153] width 27 height 13
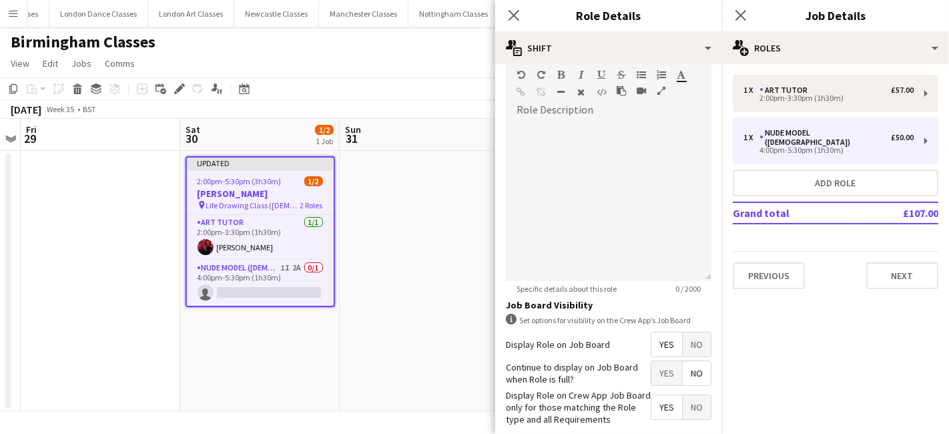
scroll to position [362, 0]
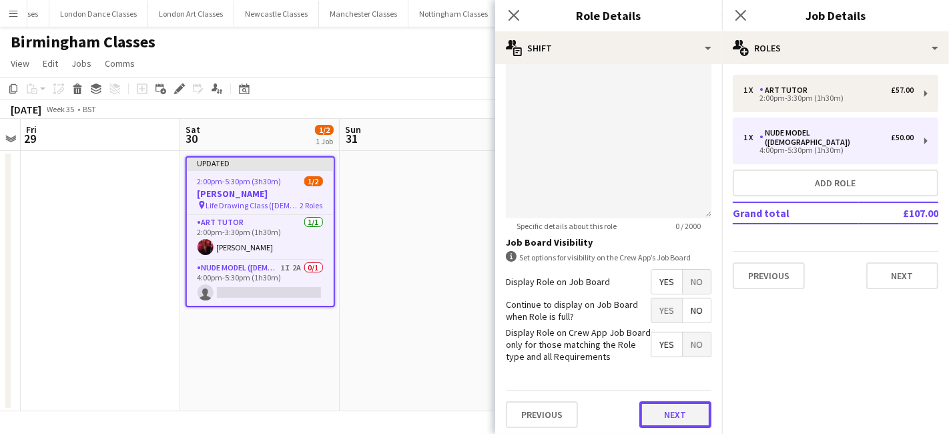
click at [675, 408] on button "Next" at bounding box center [675, 414] width 72 height 27
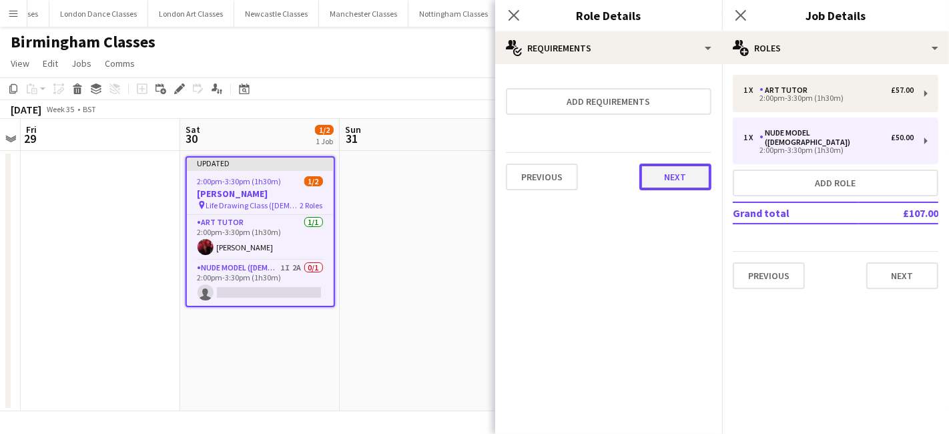
click at [696, 169] on button "Next" at bounding box center [675, 176] width 72 height 27
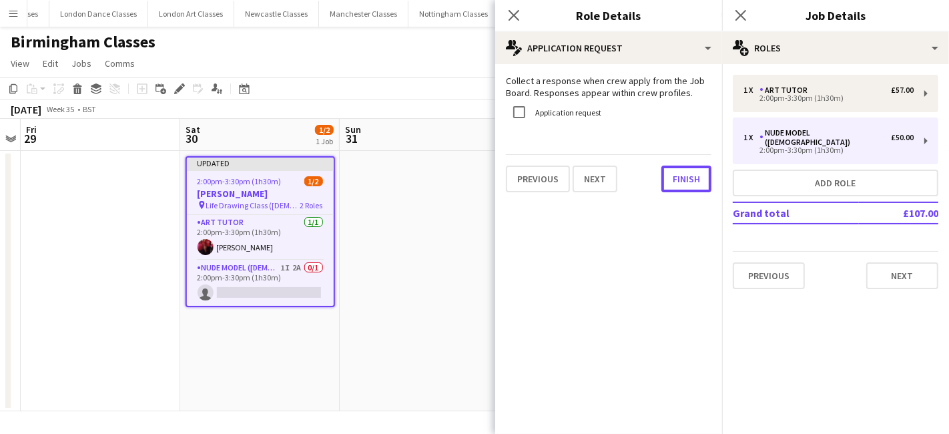
click at [695, 169] on button "Finish" at bounding box center [686, 178] width 50 height 27
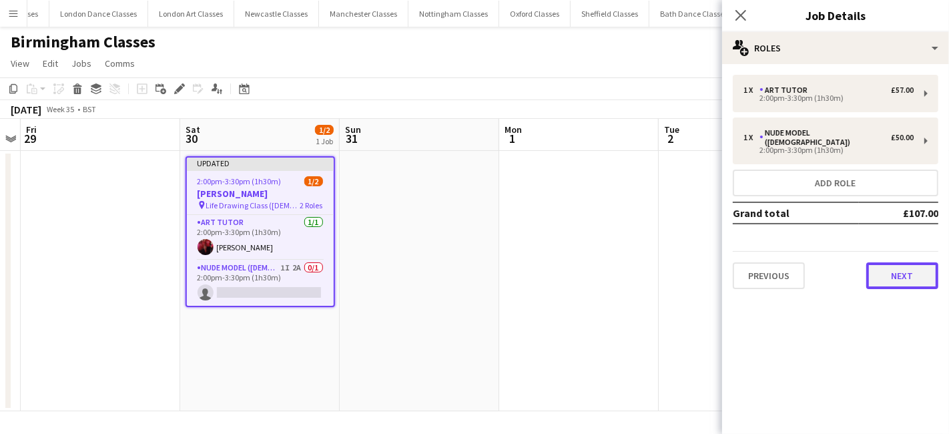
click at [897, 262] on button "Next" at bounding box center [902, 275] width 72 height 27
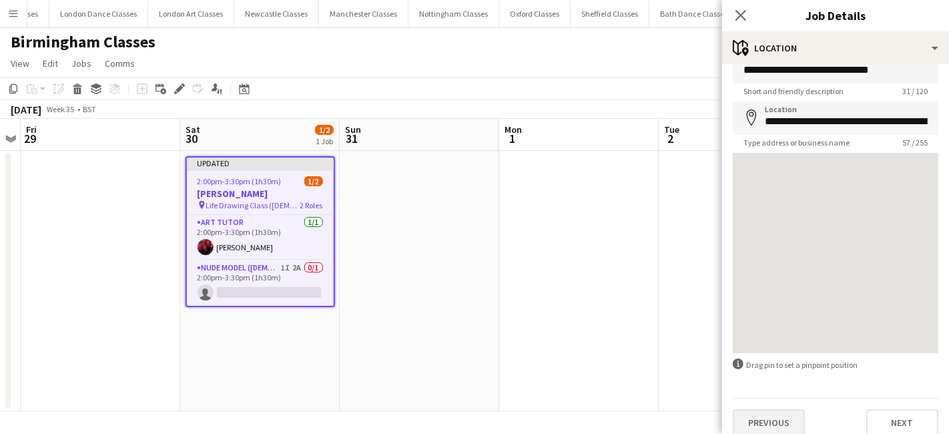
scroll to position [35, 0]
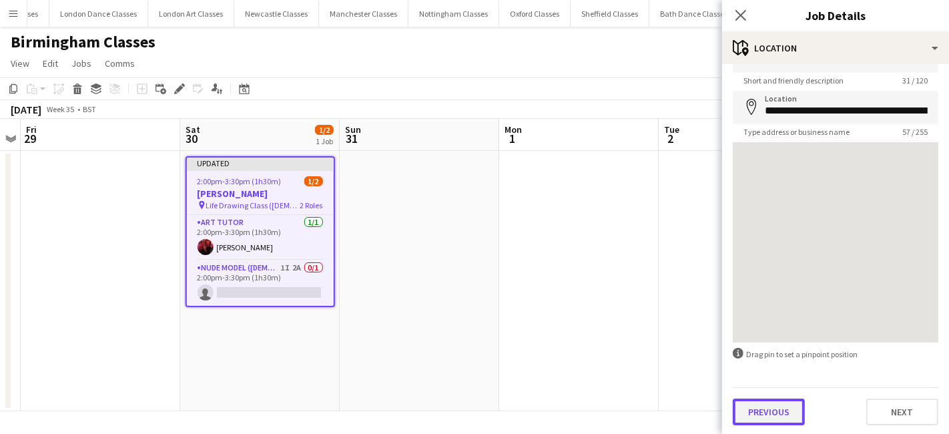
click at [777, 400] on button "Previous" at bounding box center [768, 411] width 72 height 27
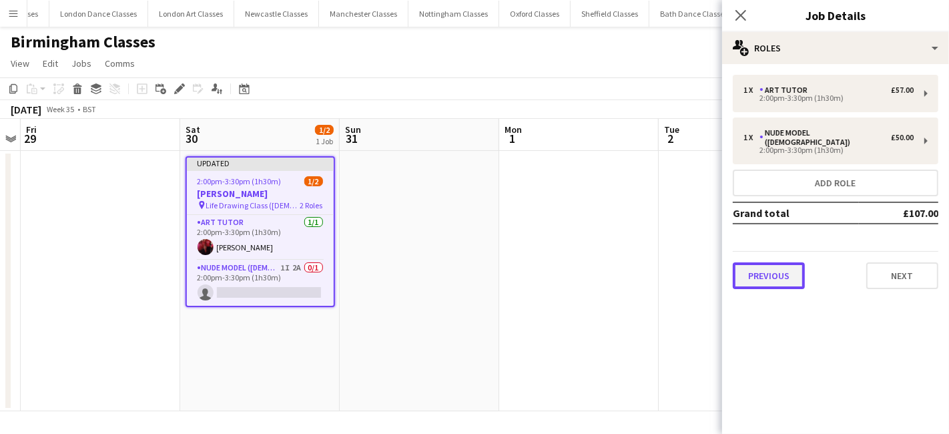
click at [762, 269] on button "Previous" at bounding box center [768, 275] width 72 height 27
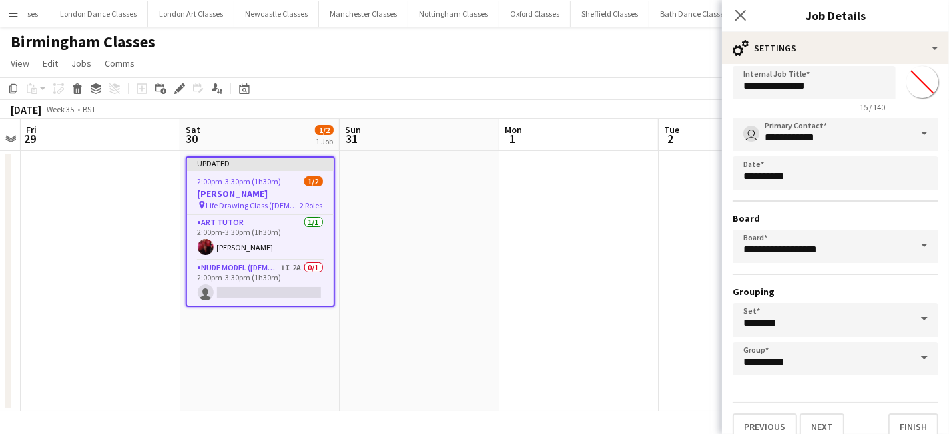
scroll to position [41, 0]
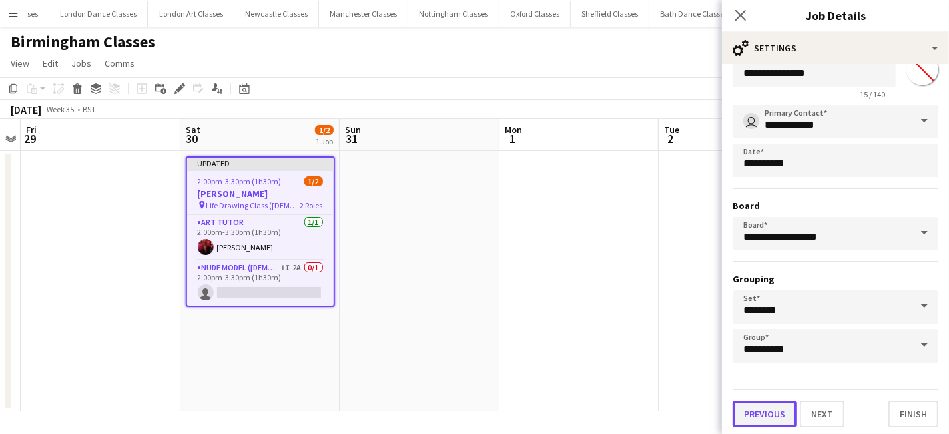
click at [779, 416] on button "Previous" at bounding box center [764, 413] width 64 height 27
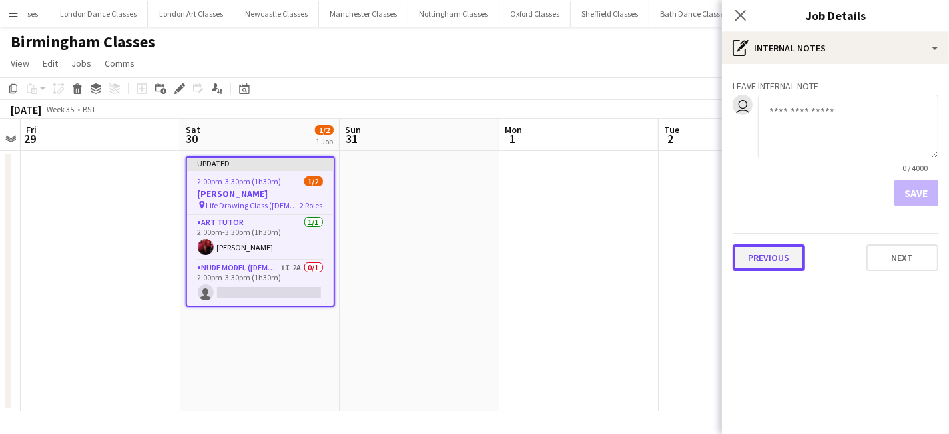
click at [764, 260] on button "Previous" at bounding box center [768, 257] width 72 height 27
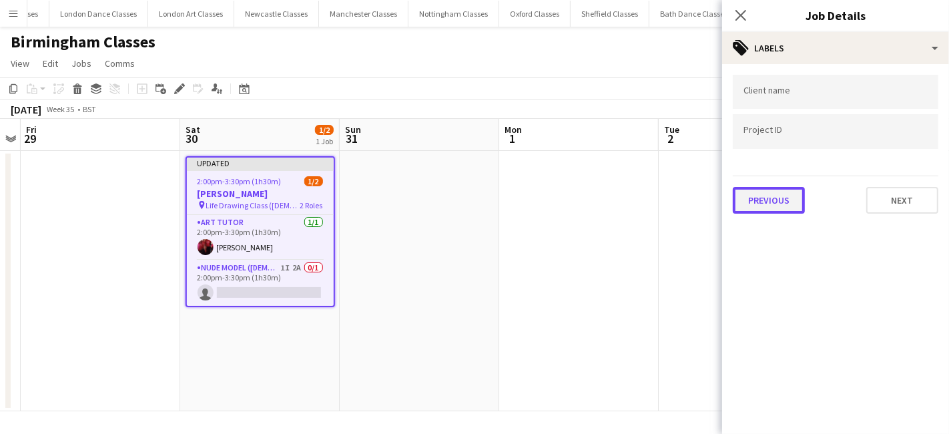
click at [766, 199] on button "Previous" at bounding box center [768, 200] width 72 height 27
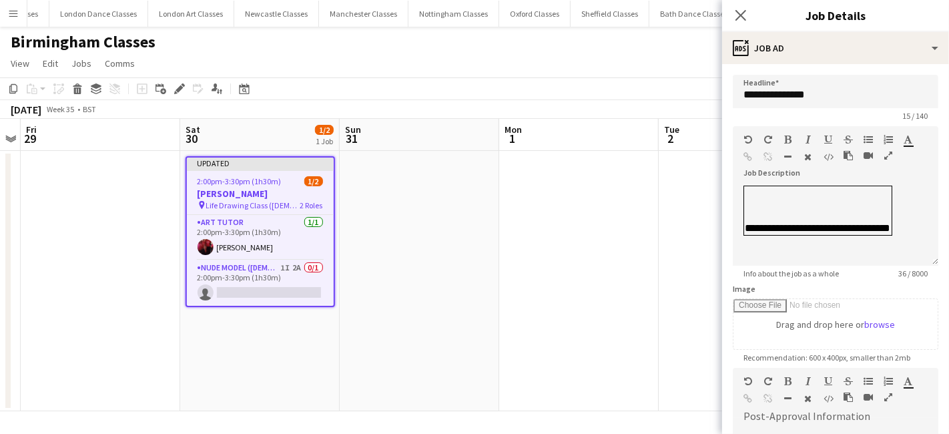
scroll to position [51, 0]
click at [770, 194] on td "**********" at bounding box center [818, 210] width 148 height 49
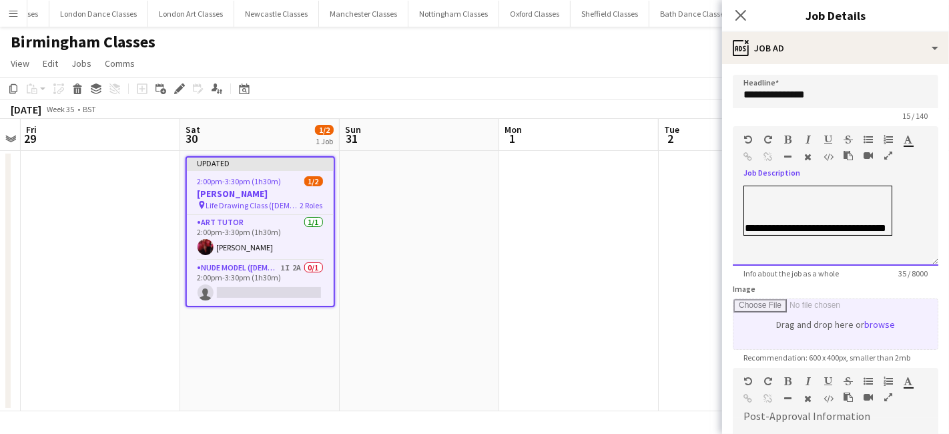
scroll to position [223, 0]
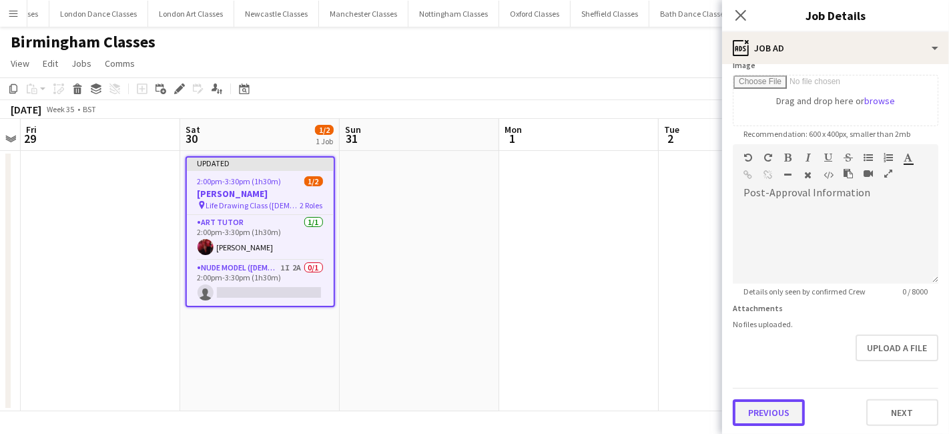
click at [762, 410] on button "Previous" at bounding box center [768, 412] width 72 height 27
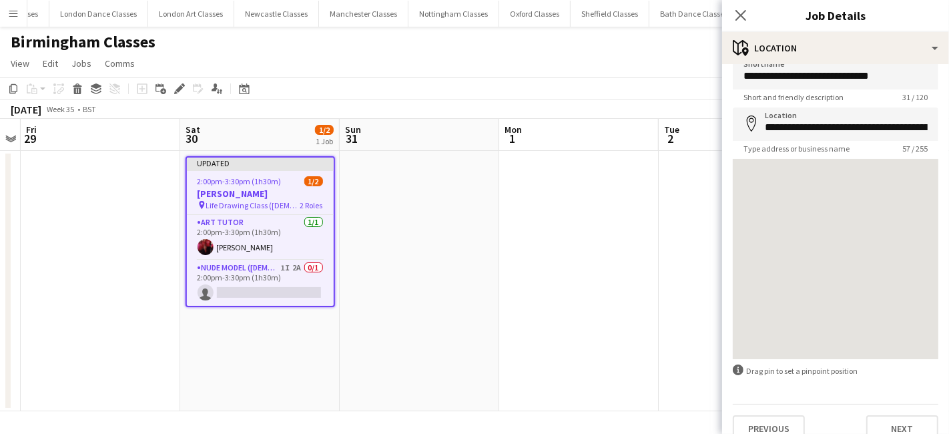
scroll to position [35, 0]
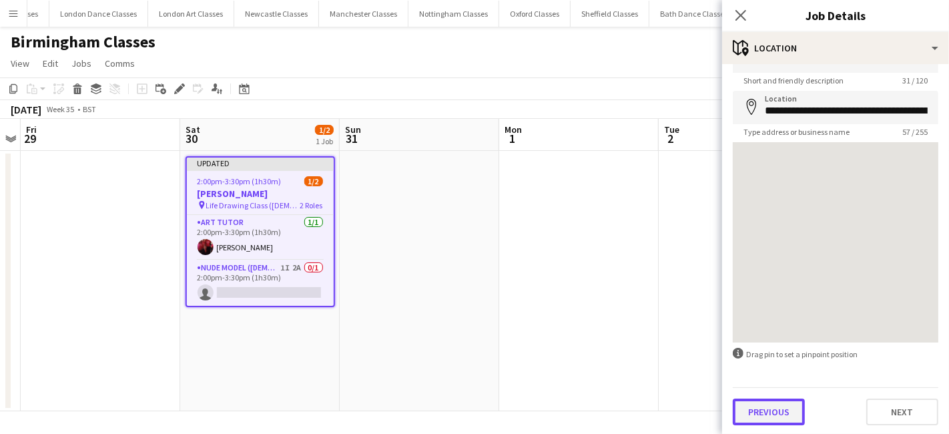
click at [756, 404] on button "Previous" at bounding box center [768, 411] width 72 height 27
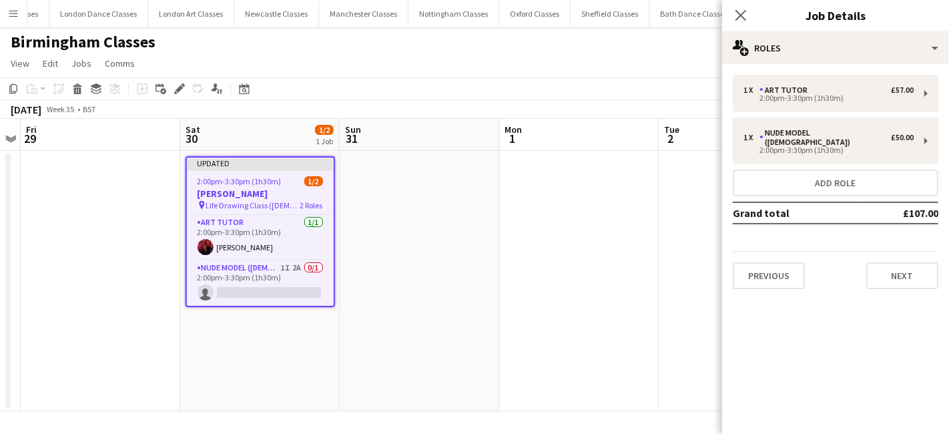
scroll to position [0, 0]
click at [777, 265] on button "Previous" at bounding box center [768, 275] width 72 height 27
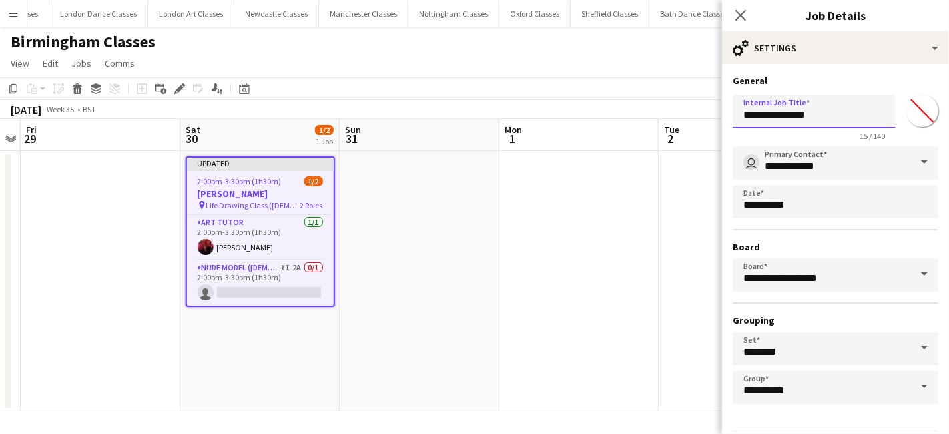
drag, startPoint x: 818, startPoint y: 118, endPoint x: 678, endPoint y: 117, distance: 139.4
click at [693, 117] on body "Menu Boards Boards Boards All jobs Status Workforce Workforce My Workforce Recr…" at bounding box center [474, 217] width 949 height 434
type input "*"
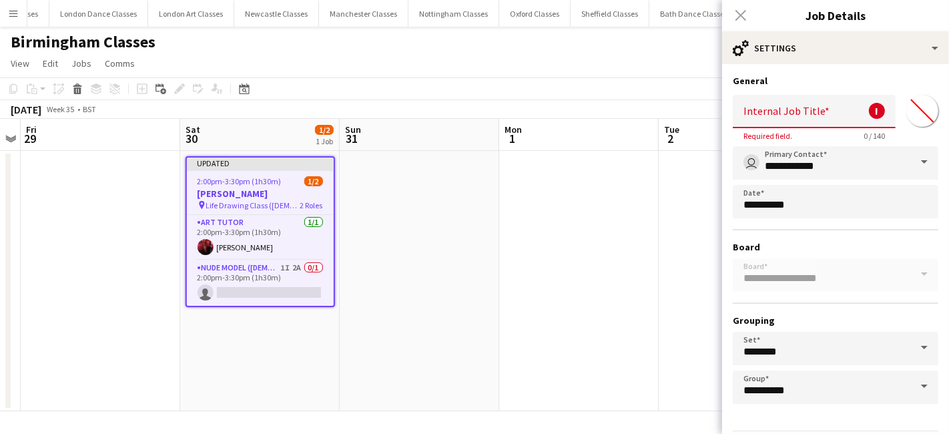
click at [792, 118] on input "Internal Job Title" at bounding box center [813, 111] width 163 height 33
paste input "**********"
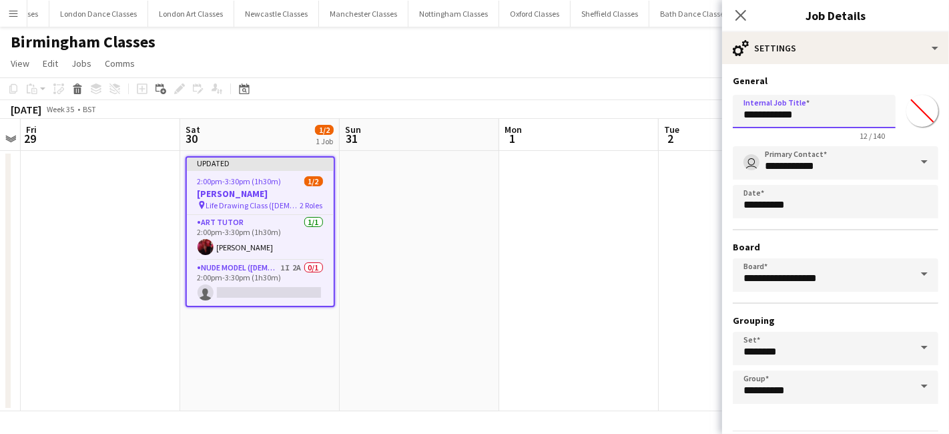
type input "**********"
click at [598, 205] on app-date-cell at bounding box center [578, 281] width 159 height 260
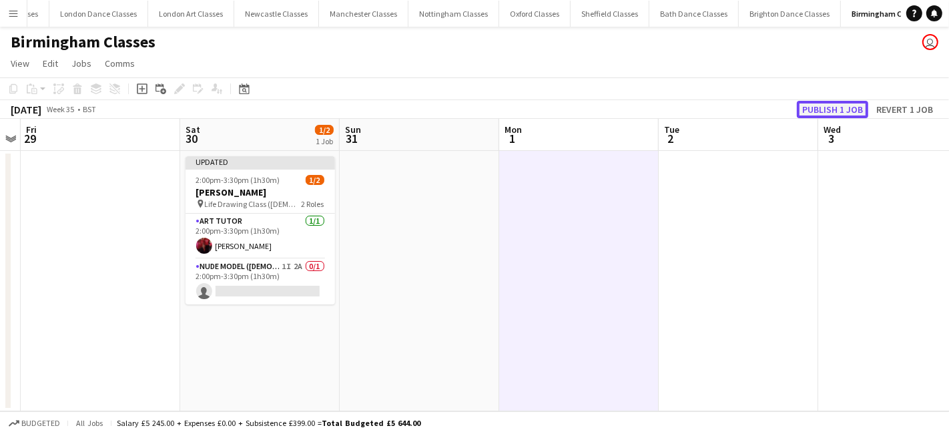
click at [822, 107] on button "Publish 1 job" at bounding box center [831, 109] width 71 height 17
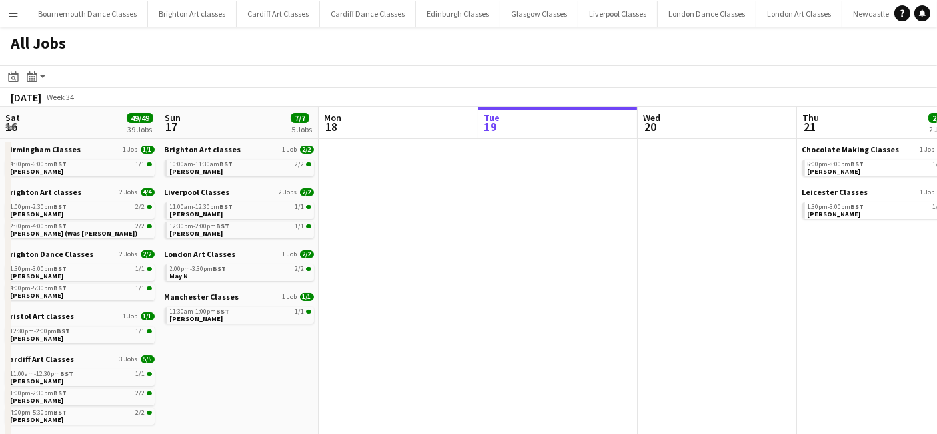
scroll to position [0, 318]
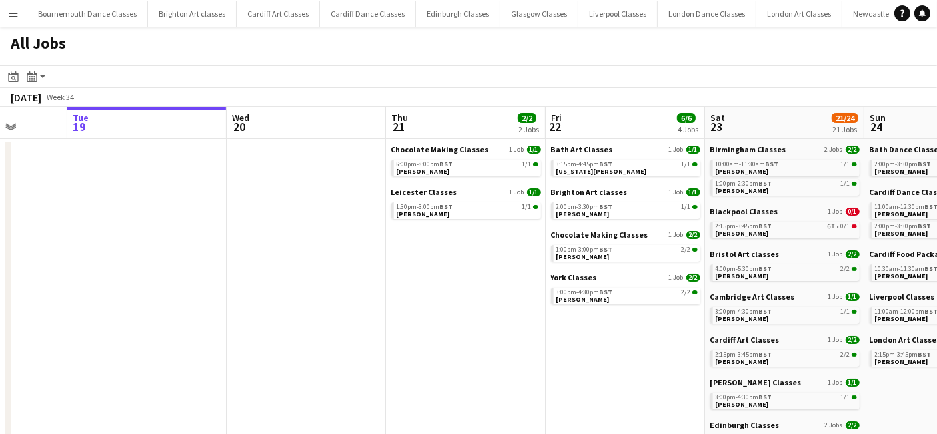
drag, startPoint x: 440, startPoint y: 313, endPoint x: 26, endPoint y: 314, distance: 414.2
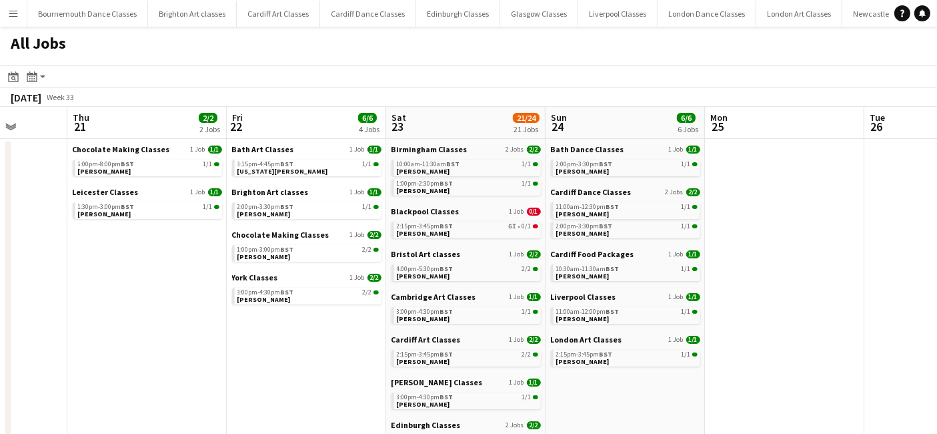
scroll to position [0, 419]
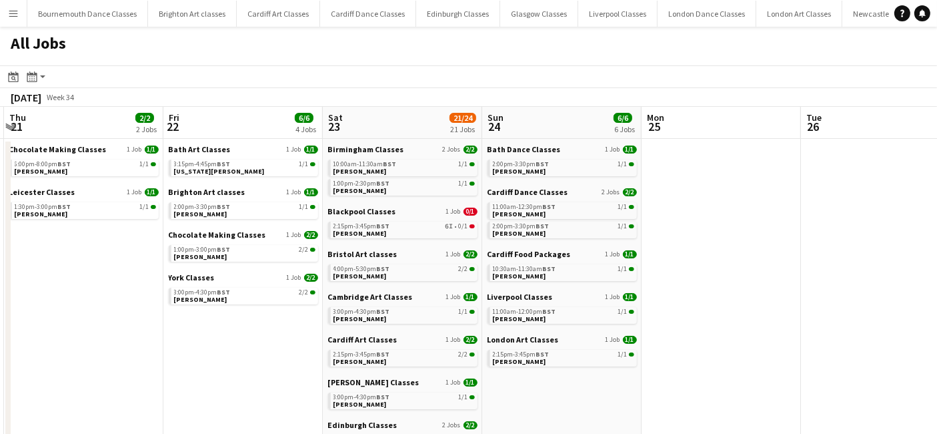
drag, startPoint x: 804, startPoint y: 300, endPoint x: 726, endPoint y: 305, distance: 78.2
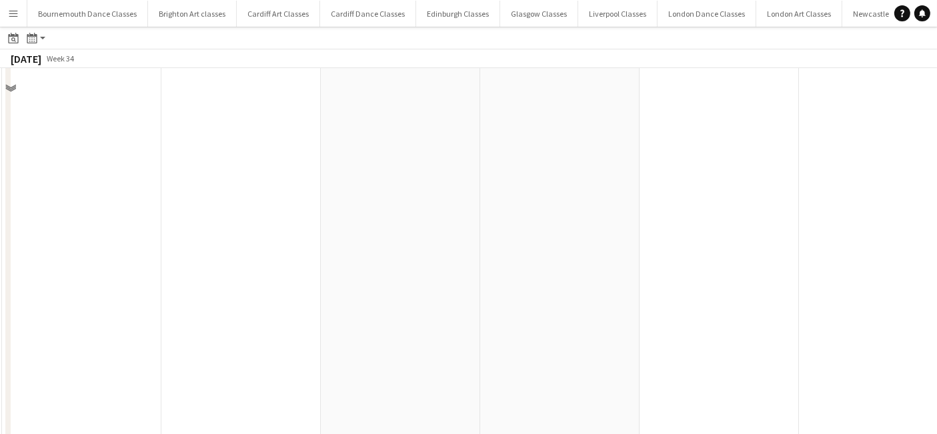
scroll to position [0, 0]
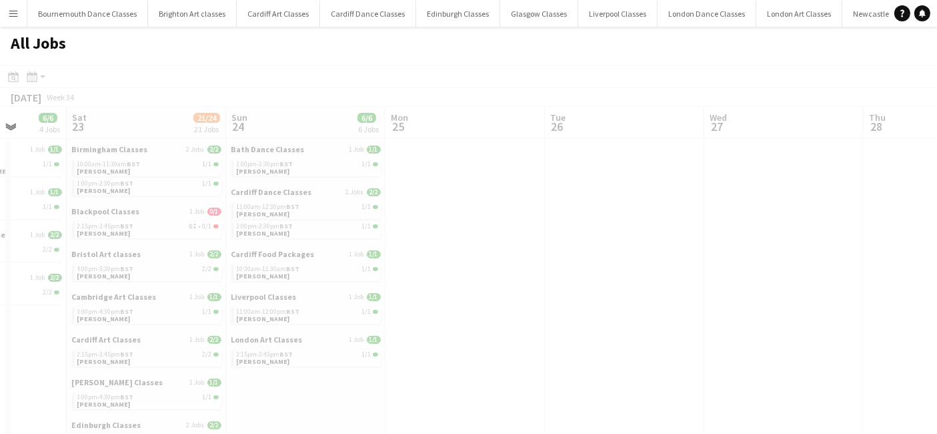
drag, startPoint x: 805, startPoint y: 247, endPoint x: 322, endPoint y: 257, distance: 483.1
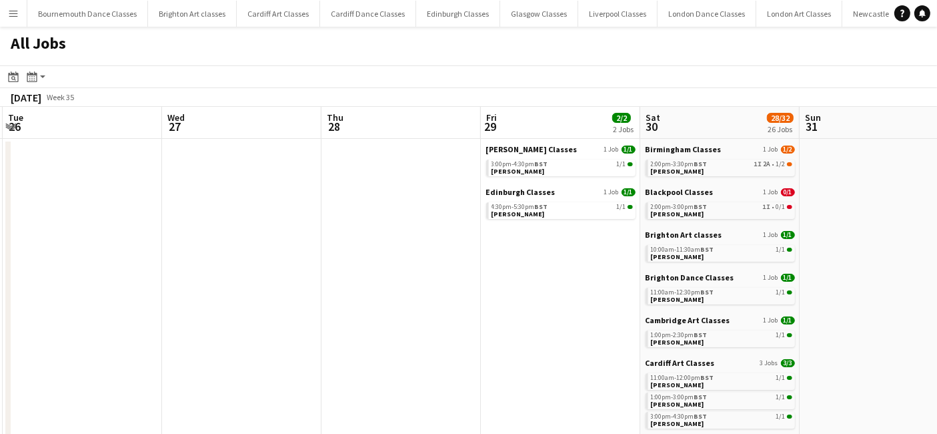
drag, startPoint x: 467, startPoint y: 260, endPoint x: 122, endPoint y: 285, distance: 345.8
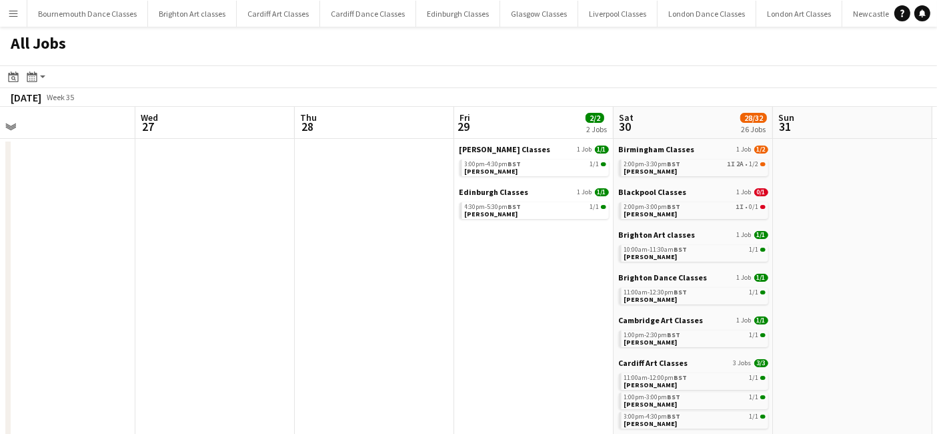
scroll to position [0, 387]
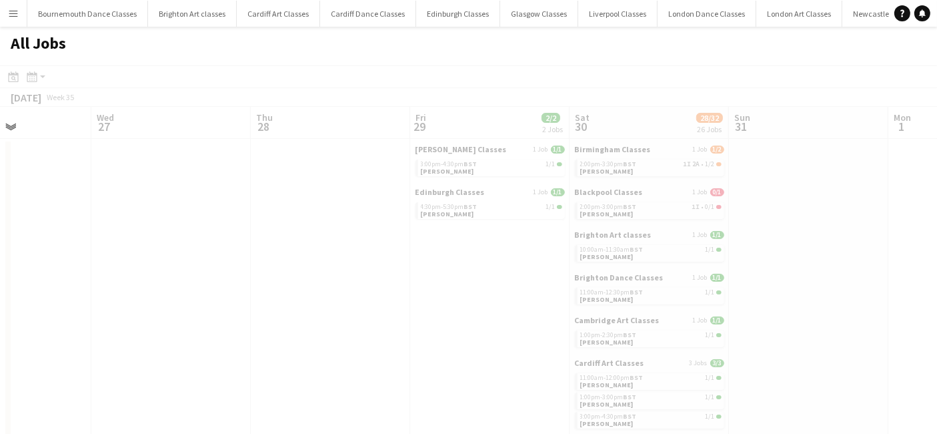
drag, startPoint x: 356, startPoint y: 280, endPoint x: 204, endPoint y: 283, distance: 151.4
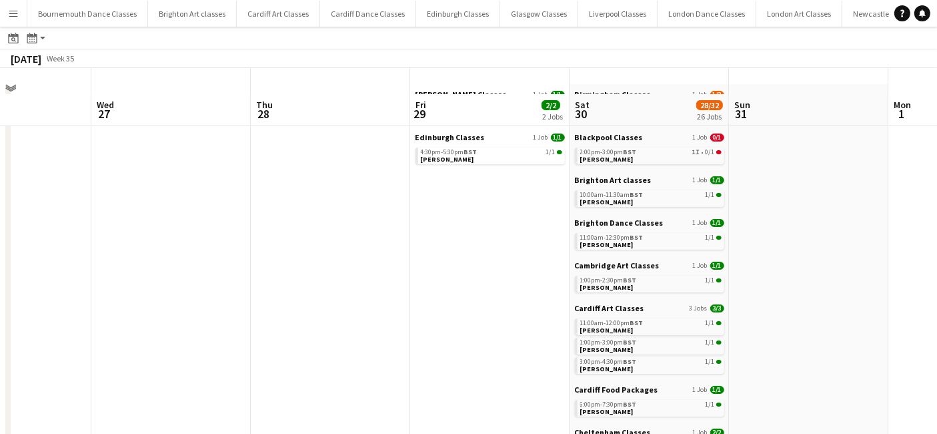
scroll to position [14, 0]
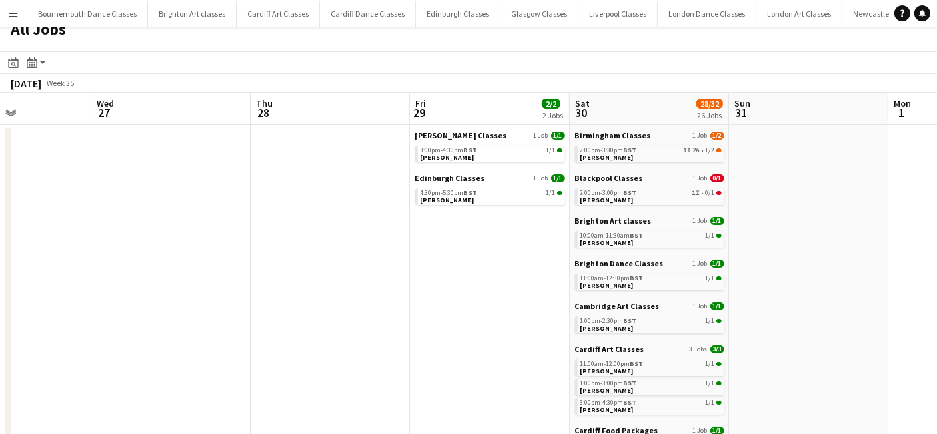
click at [17, 9] on app-icon "Menu" at bounding box center [13, 13] width 11 height 11
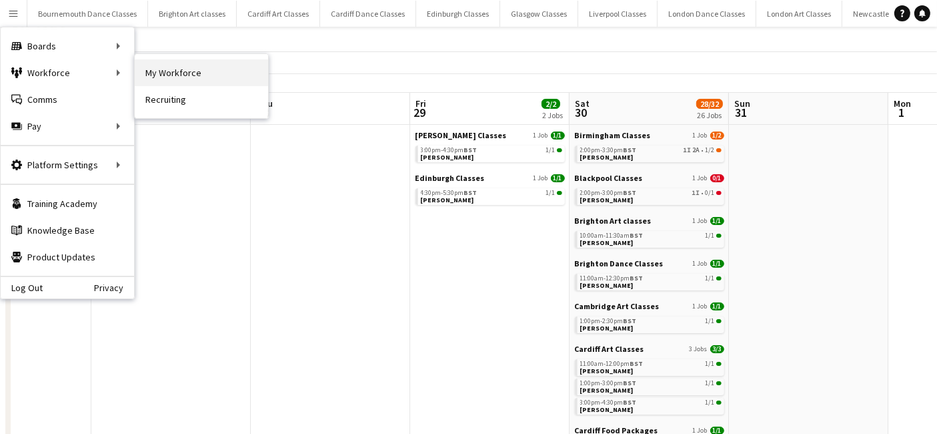
click at [203, 67] on link "My Workforce" at bounding box center [201, 72] width 133 height 27
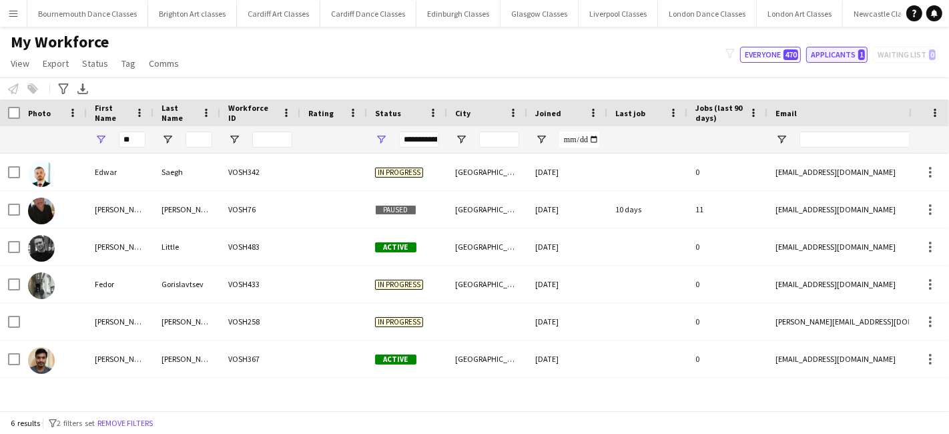
click at [836, 54] on button "Applicants 1" at bounding box center [836, 55] width 61 height 16
type input "**********"
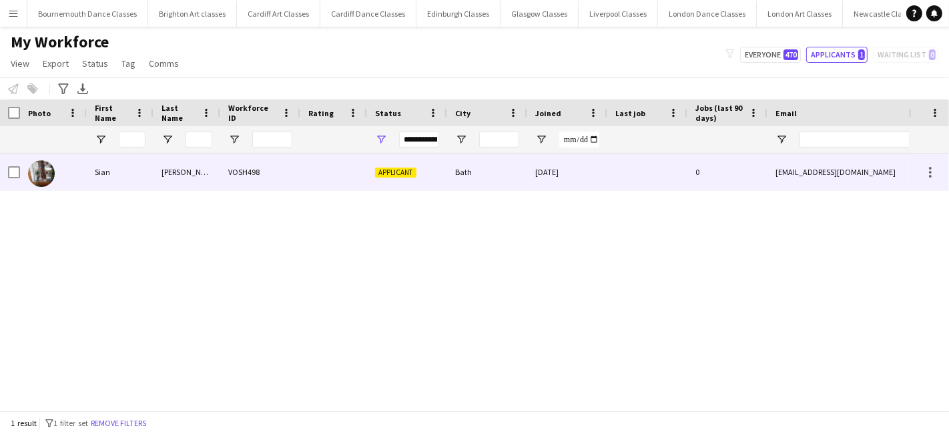
click at [169, 174] on div "Quarren Evans" at bounding box center [186, 171] width 67 height 37
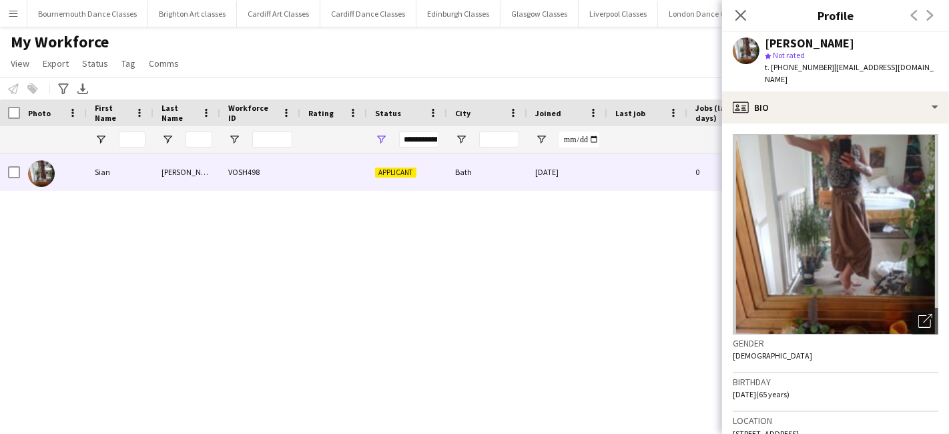
click at [534, 305] on div "Sian Quarren Evans VOSH498 Applicant Bath 19-08-2025 0 sianqe@gmail.com +447974…" at bounding box center [454, 275] width 909 height 245
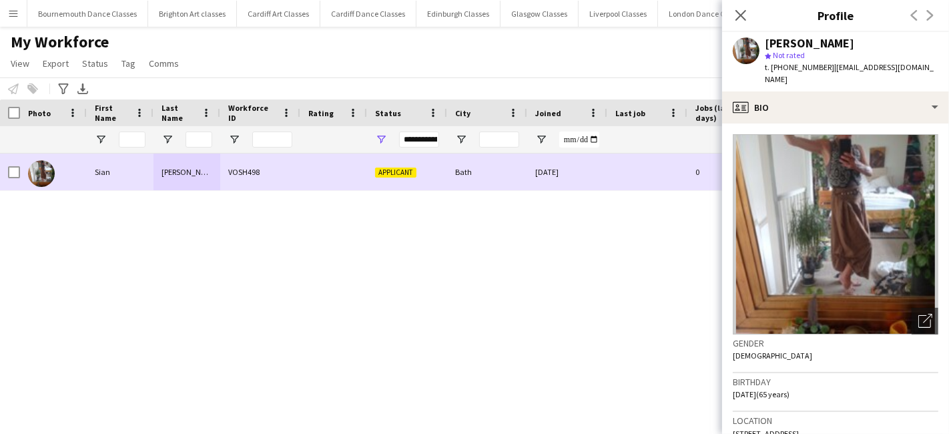
click at [643, 167] on div at bounding box center [647, 171] width 80 height 37
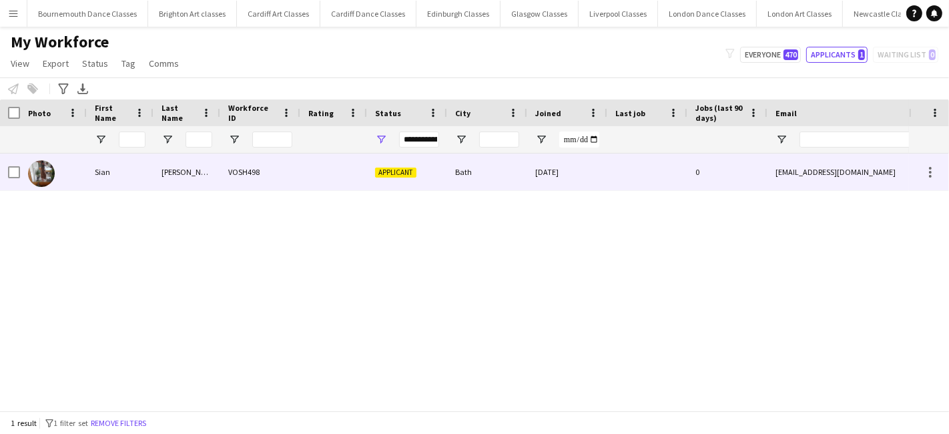
click at [807, 166] on div "[EMAIL_ADDRESS][DOMAIN_NAME]" at bounding box center [900, 171] width 267 height 37
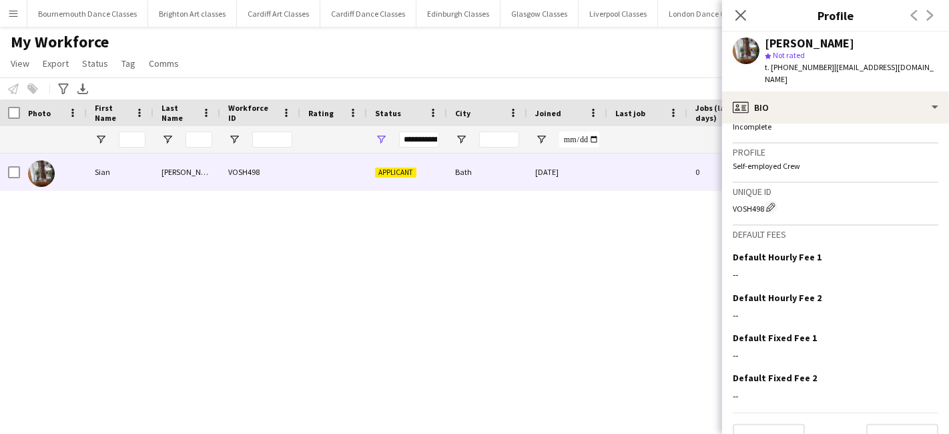
scroll to position [535, 0]
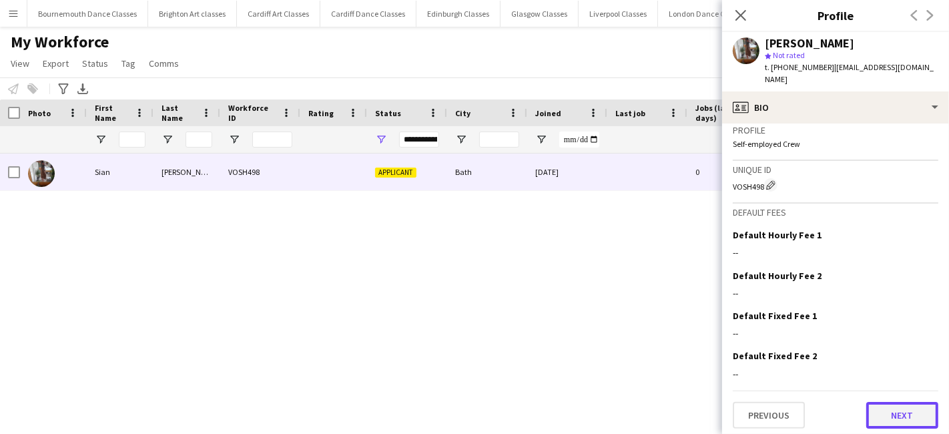
click at [892, 420] on button "Next" at bounding box center [902, 415] width 72 height 27
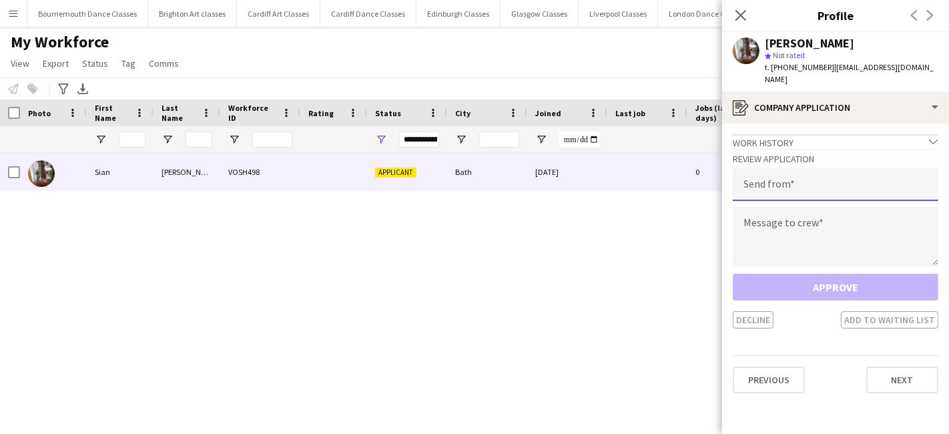
click at [812, 167] on input "email" at bounding box center [834, 183] width 205 height 33
type input "**********"
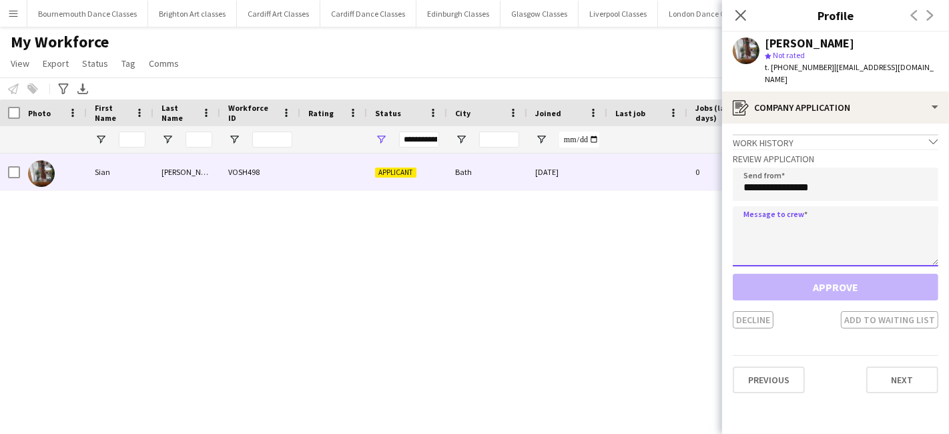
click at [768, 217] on textarea at bounding box center [834, 236] width 205 height 60
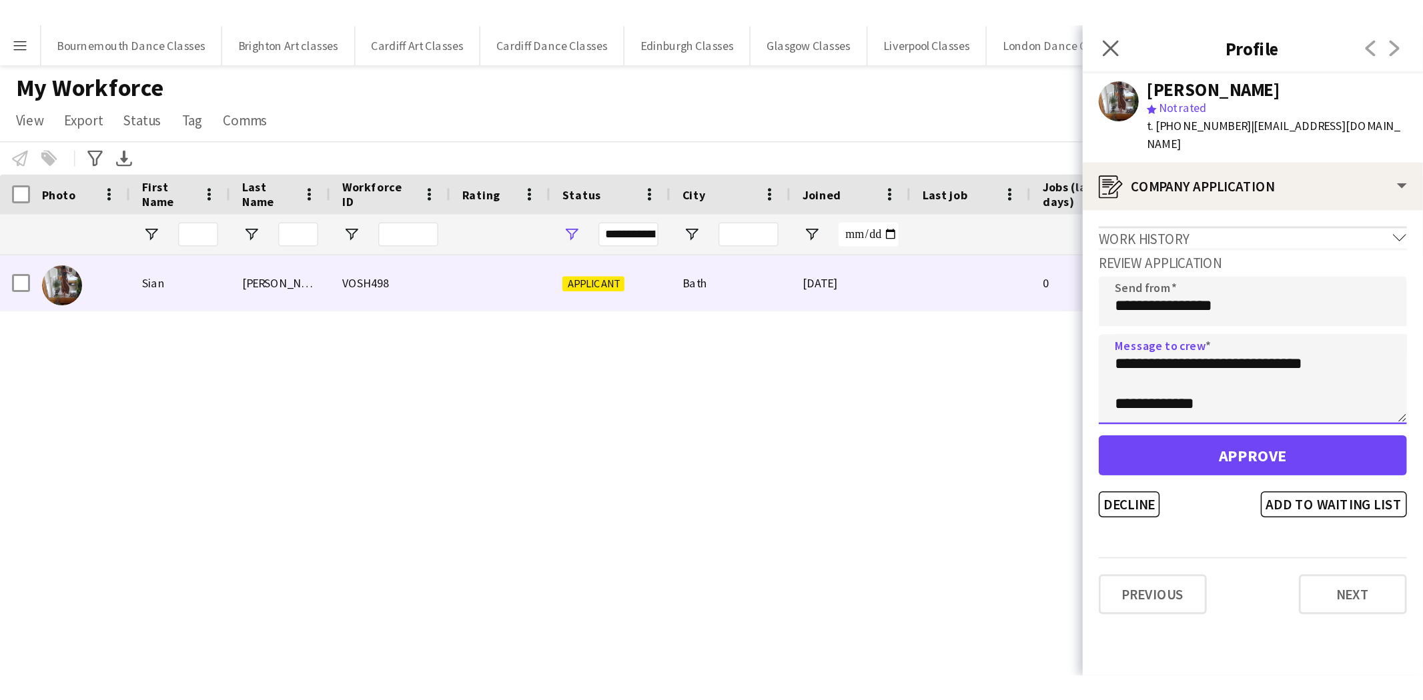
scroll to position [7, 0]
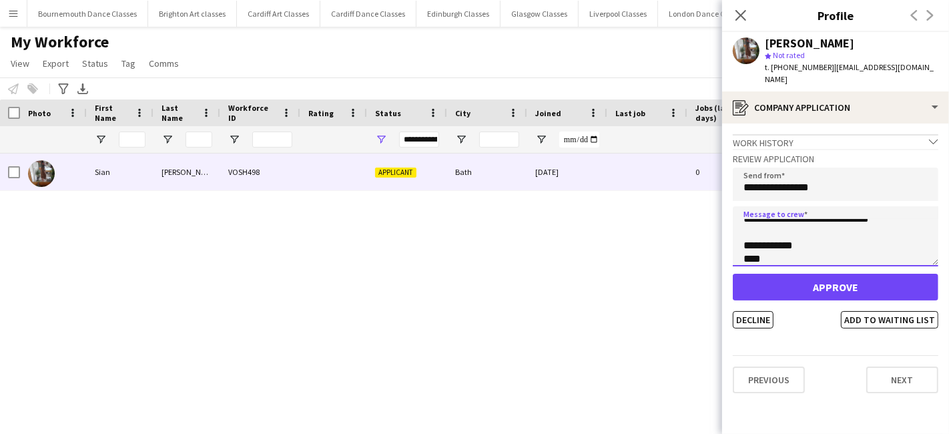
type textarea "**********"
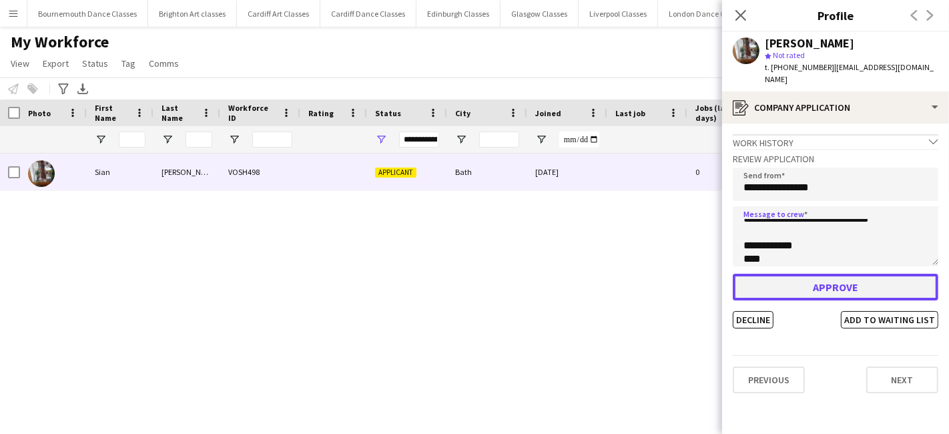
click at [789, 280] on button "Approve" at bounding box center [834, 286] width 205 height 27
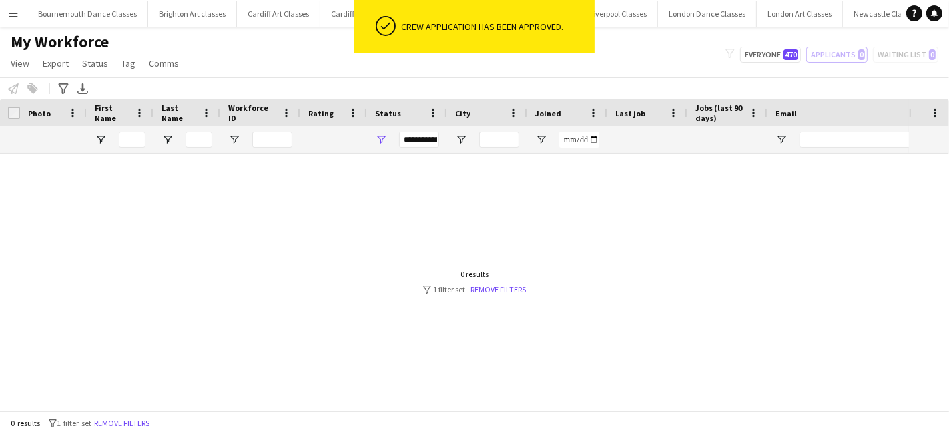
click at [640, 276] on div at bounding box center [454, 275] width 909 height 245
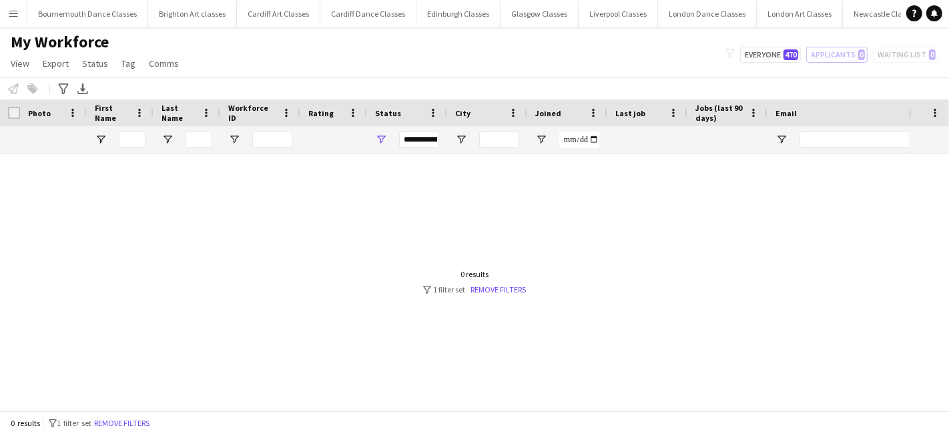
click at [15, 20] on button "Menu" at bounding box center [13, 13] width 27 height 27
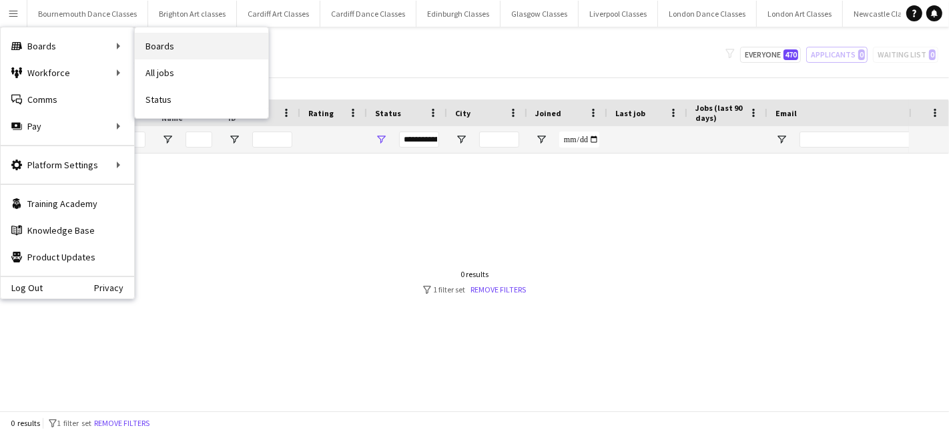
click at [173, 39] on link "Boards" at bounding box center [201, 46] width 133 height 27
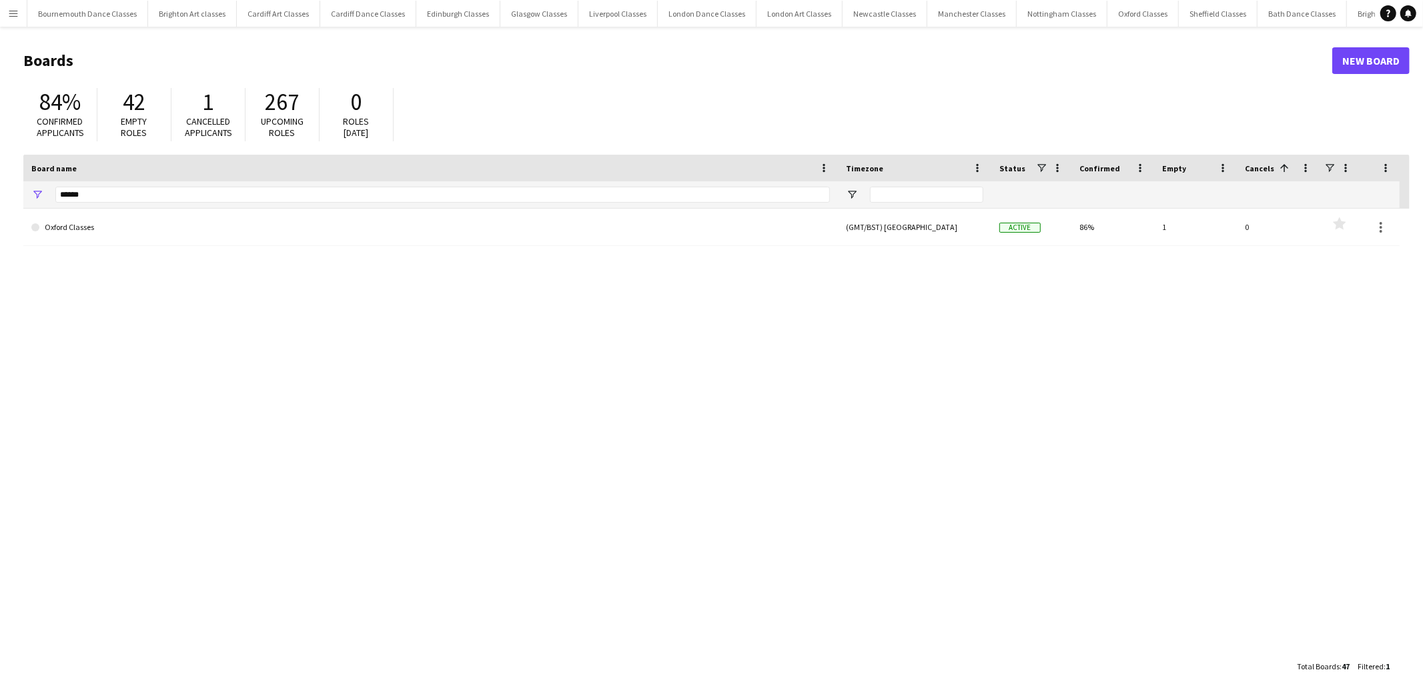
click at [5, 9] on button "Menu" at bounding box center [13, 13] width 27 height 27
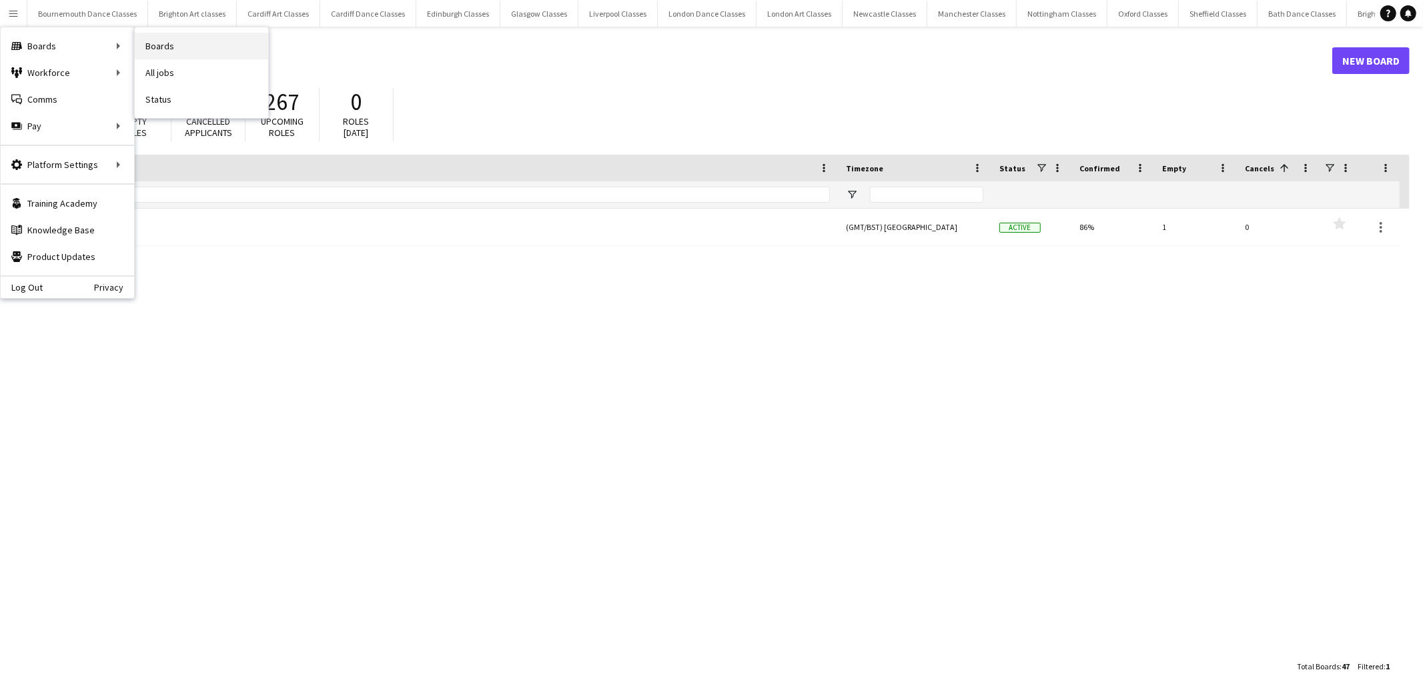
click at [190, 47] on link "Boards" at bounding box center [201, 46] width 133 height 27
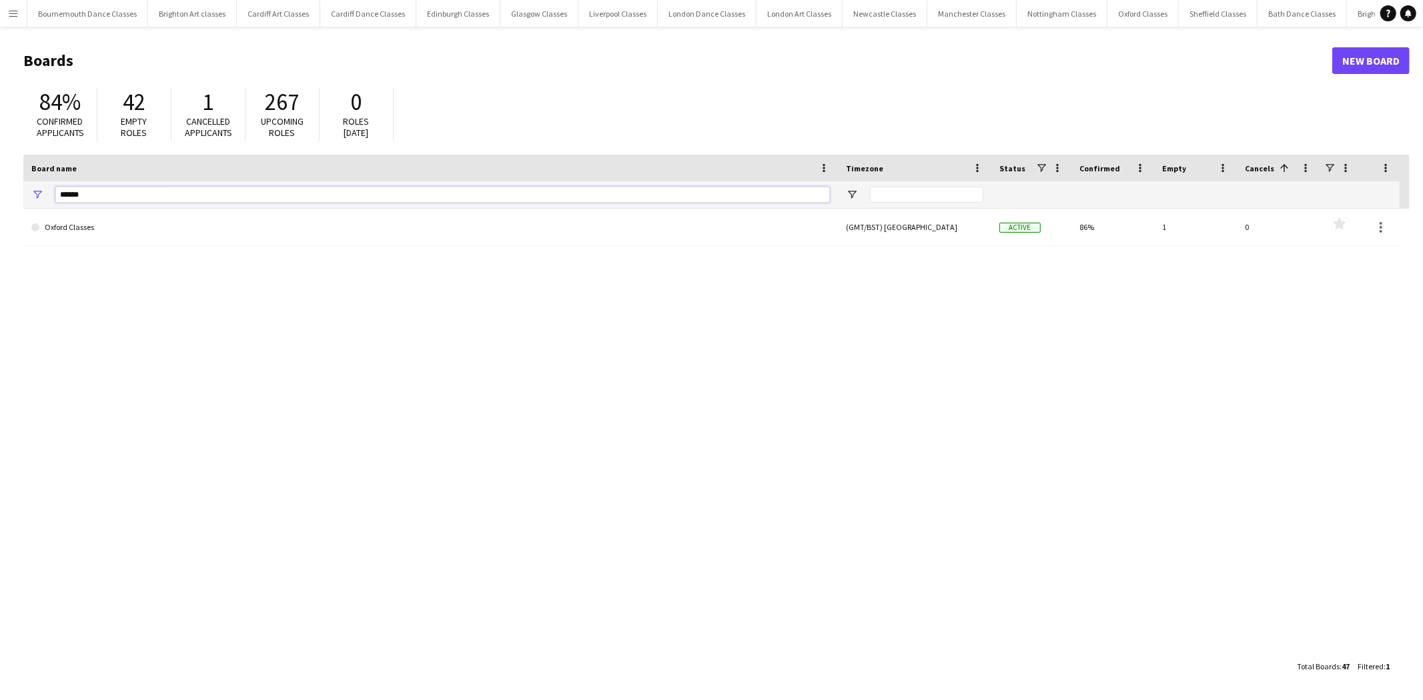
click at [137, 198] on input "******" at bounding box center [442, 195] width 774 height 16
type input "*"
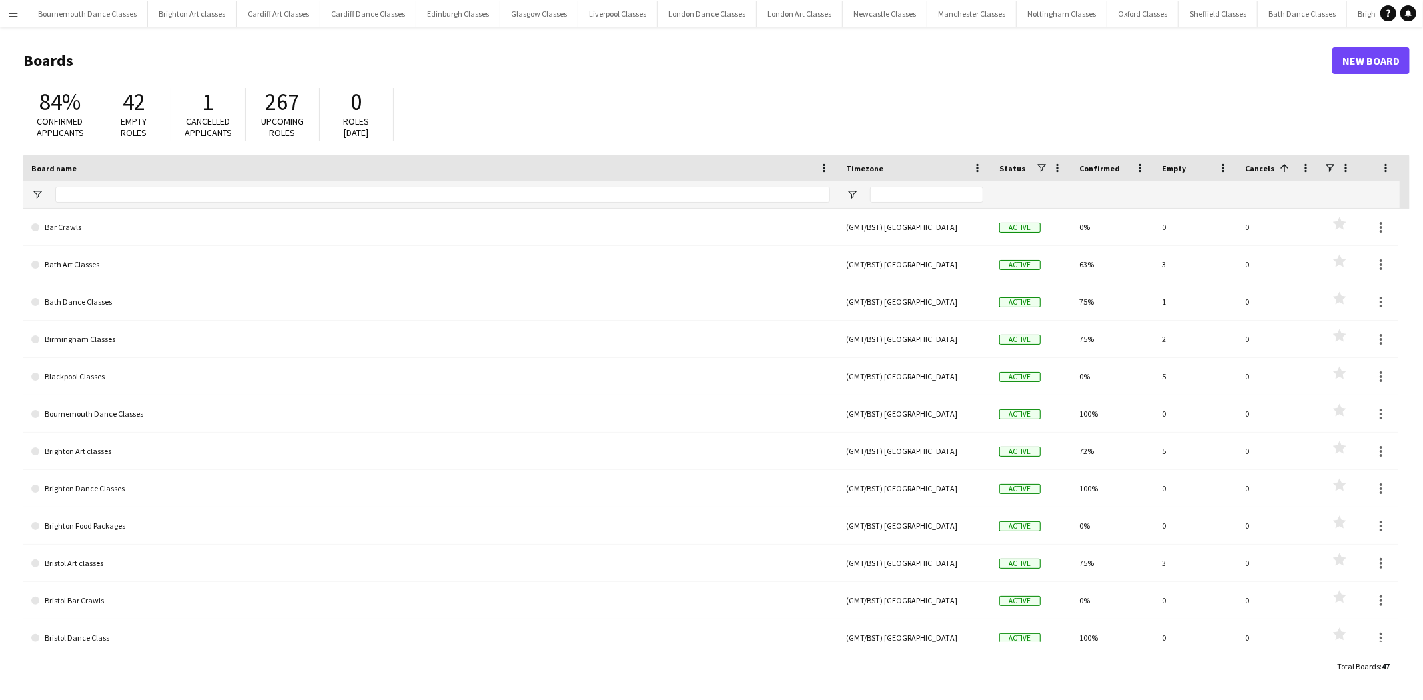
click at [8, 12] on app-icon "Menu" at bounding box center [13, 13] width 11 height 11
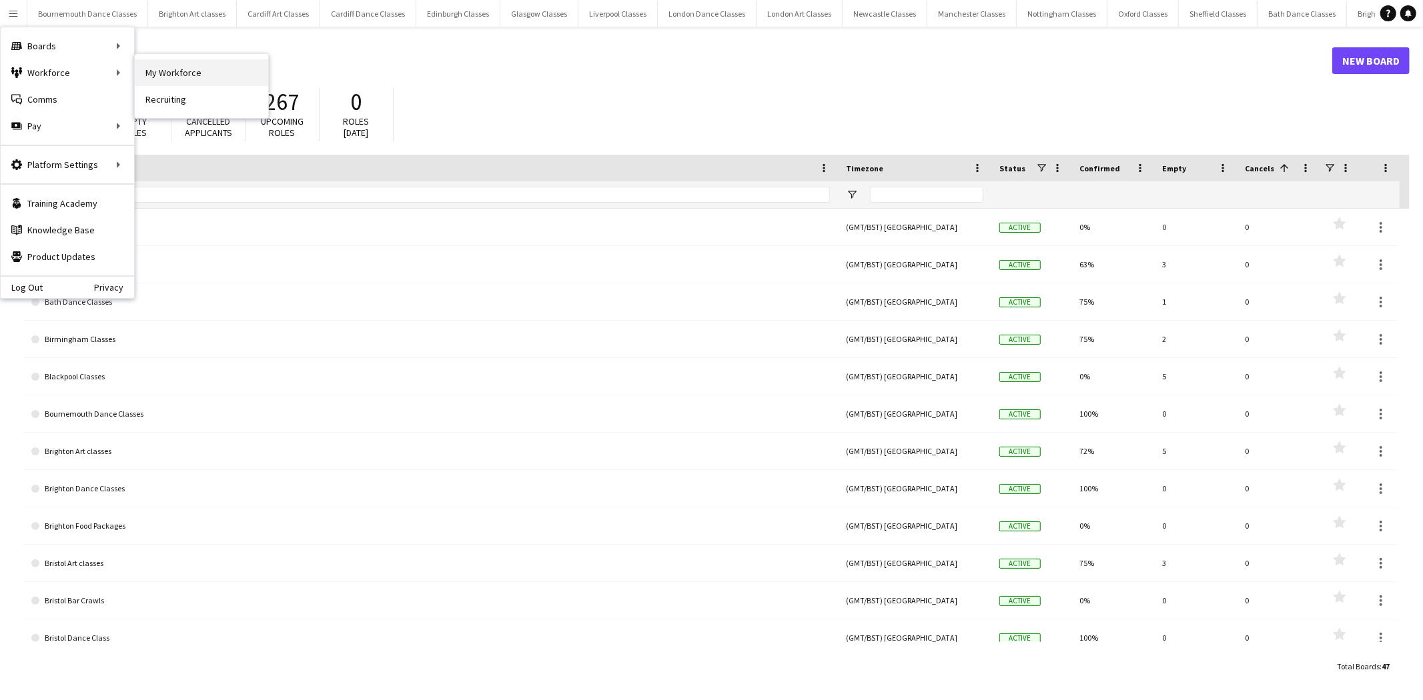
click at [174, 75] on link "My Workforce" at bounding box center [201, 72] width 133 height 27
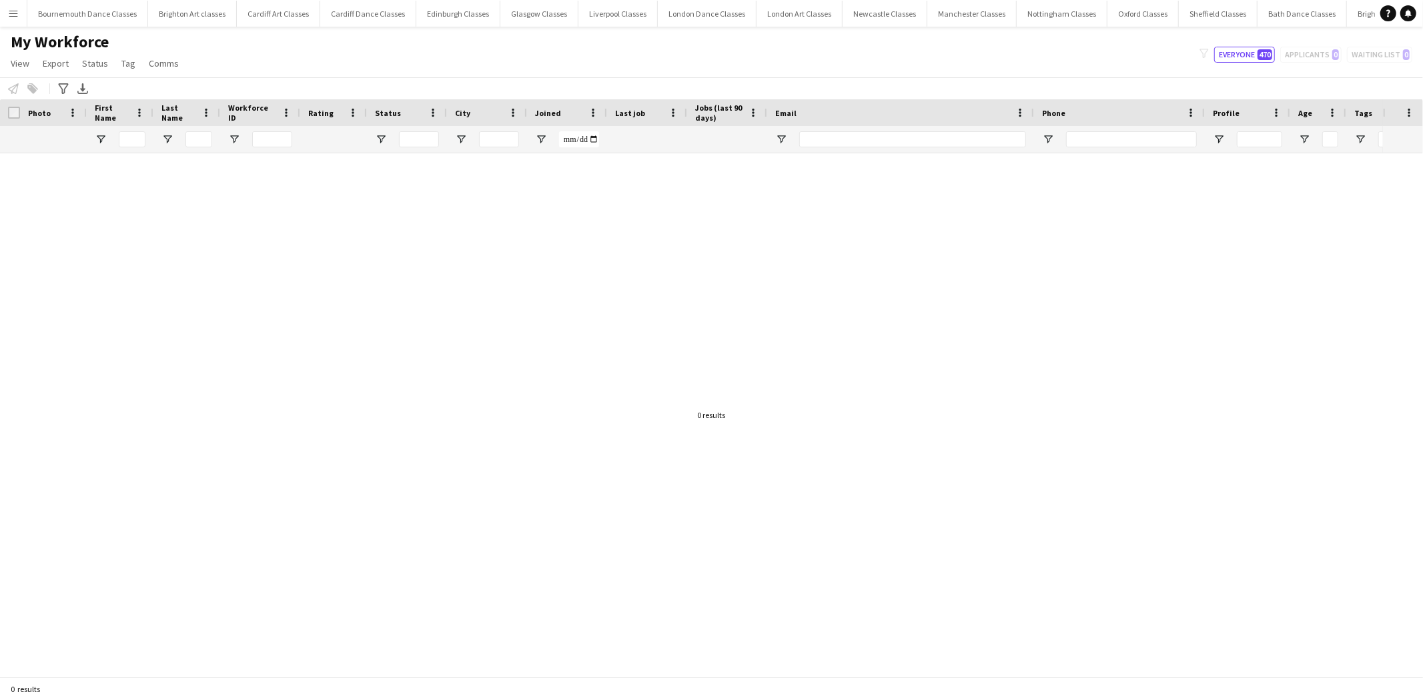
click at [16, 15] on app-icon "Menu" at bounding box center [13, 13] width 11 height 11
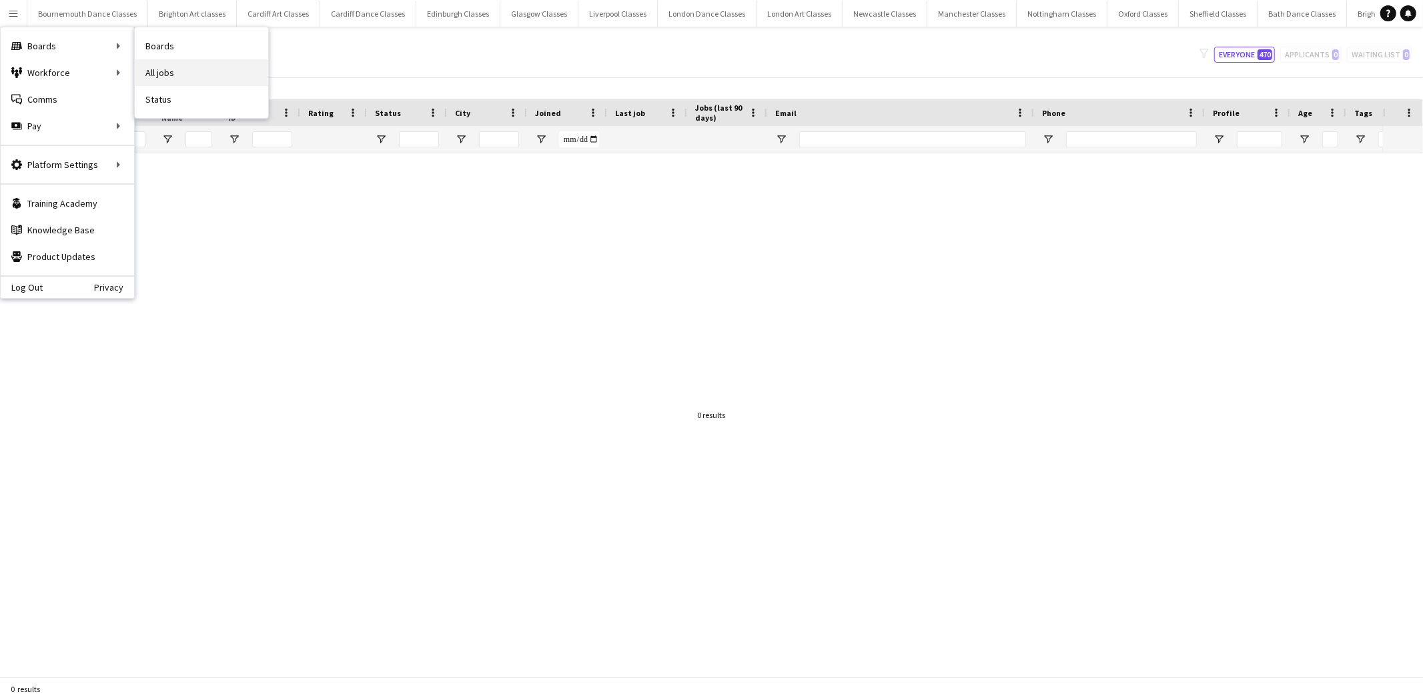
click at [178, 77] on link "All jobs" at bounding box center [201, 72] width 133 height 27
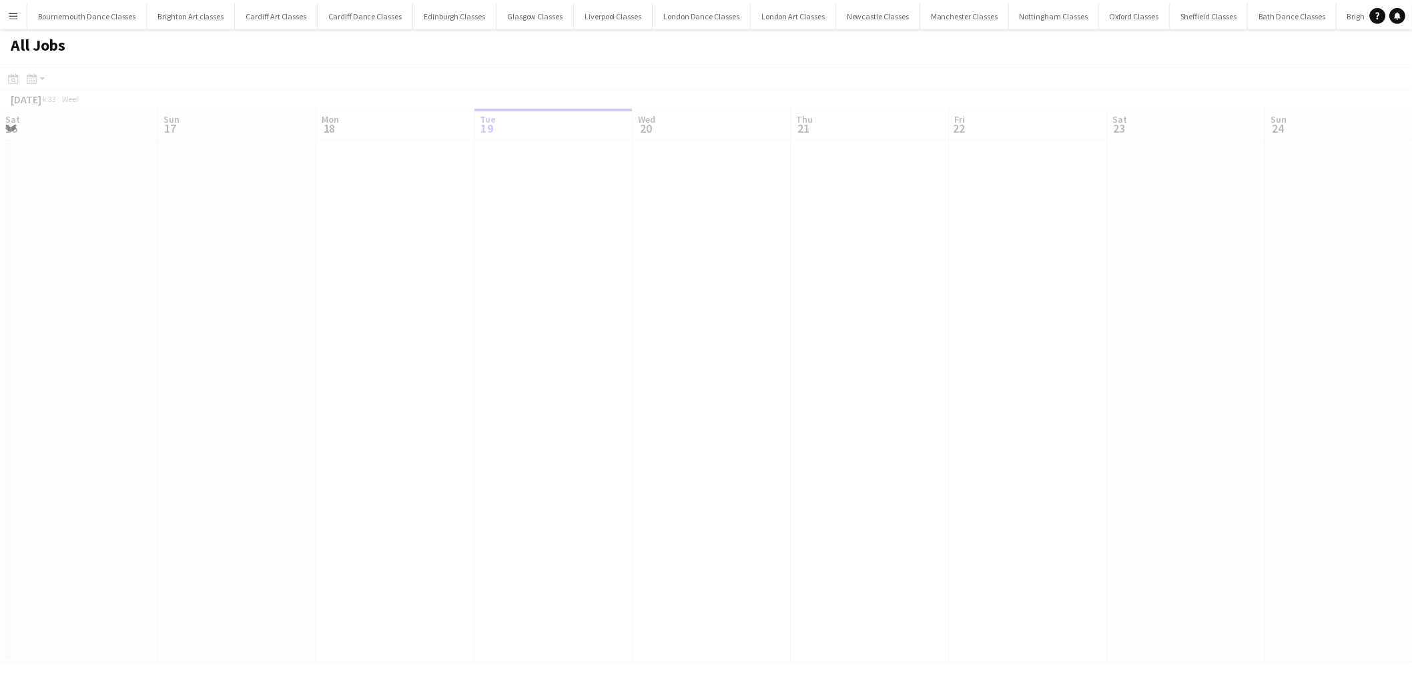
scroll to position [0, 318]
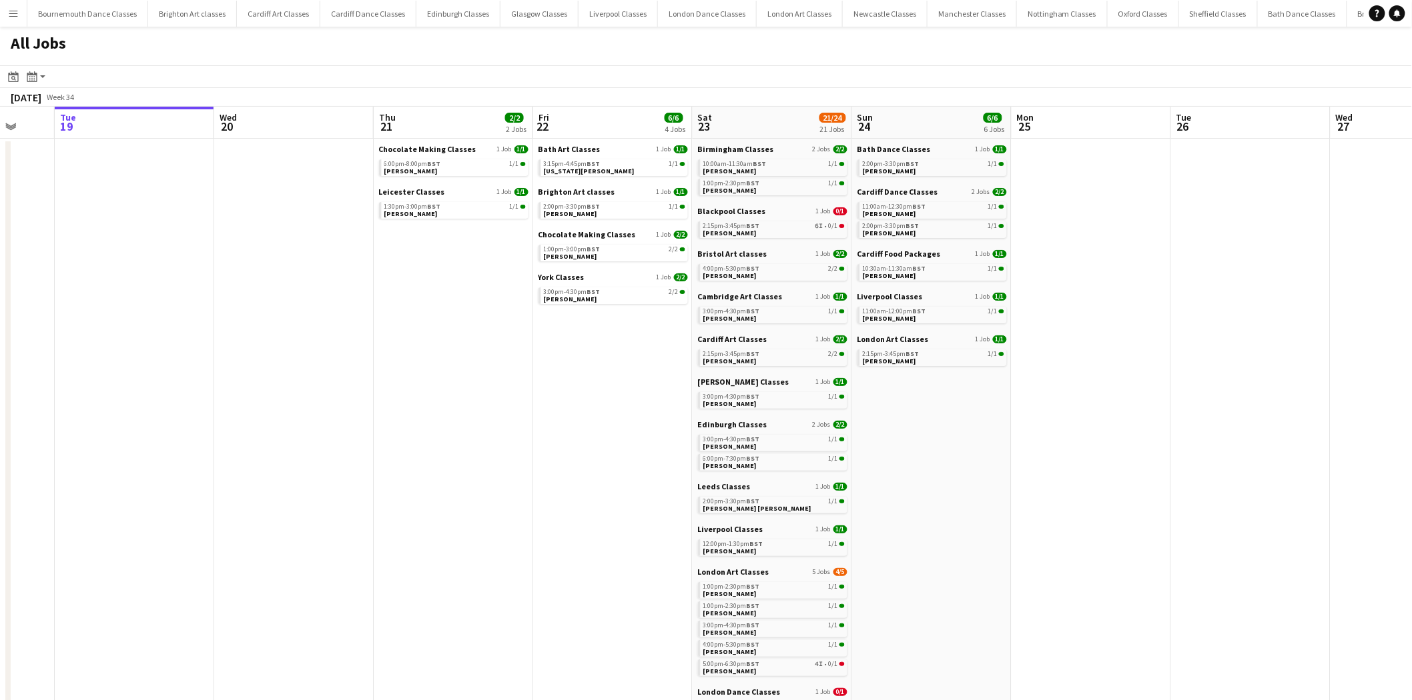
drag, startPoint x: 686, startPoint y: 454, endPoint x: 235, endPoint y: 475, distance: 450.8
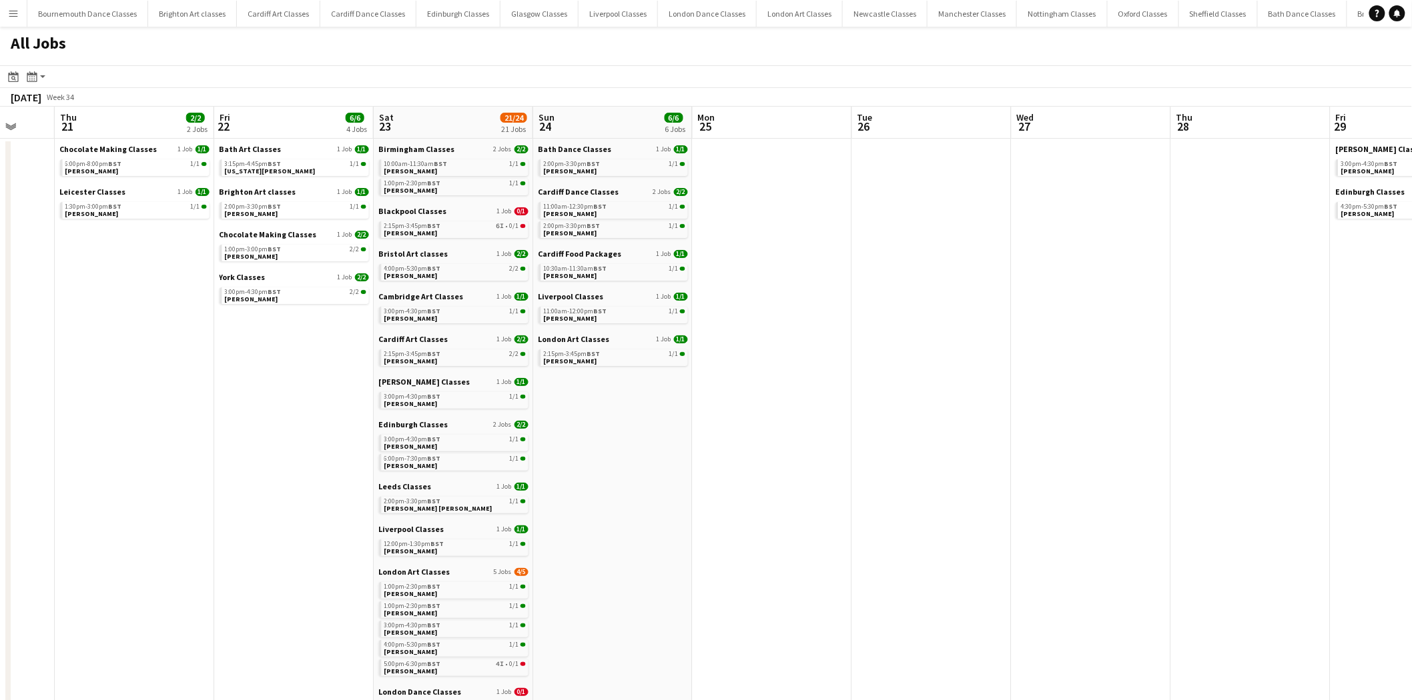
scroll to position [0, 449]
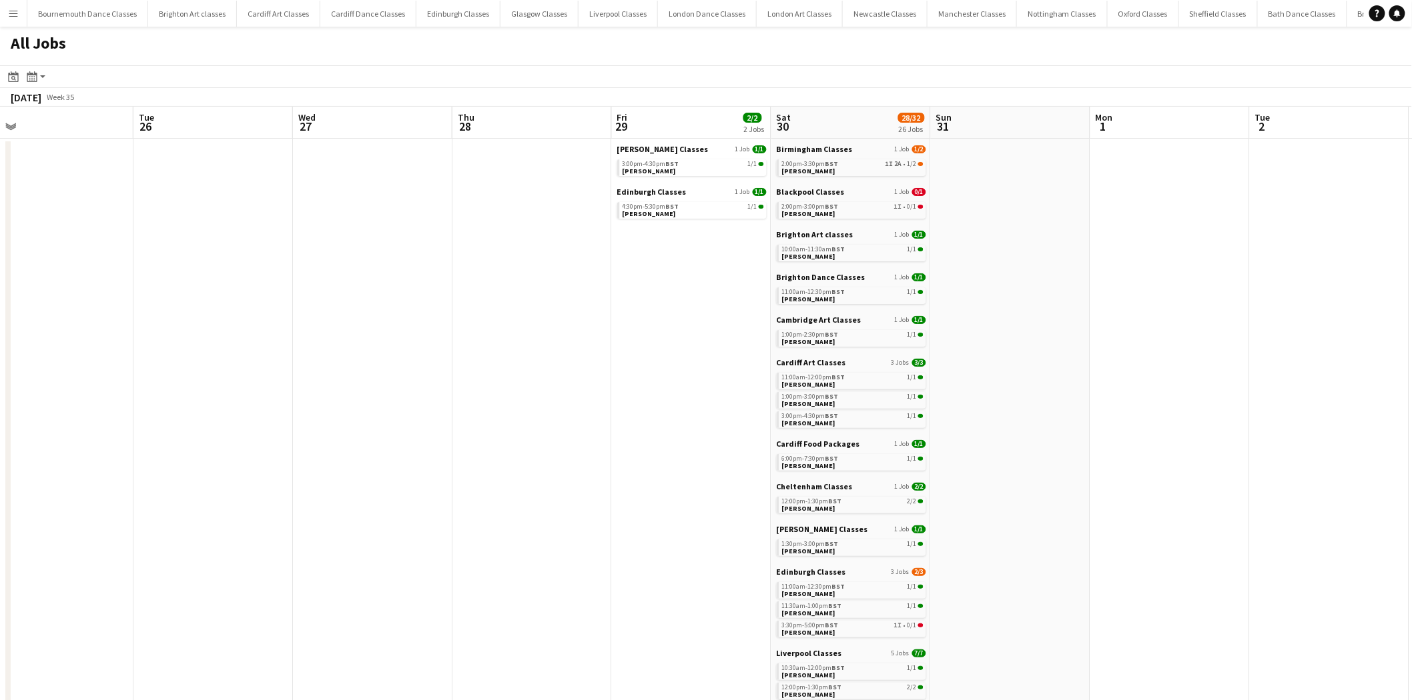
drag, startPoint x: 1129, startPoint y: 430, endPoint x: 387, endPoint y: 438, distance: 741.8
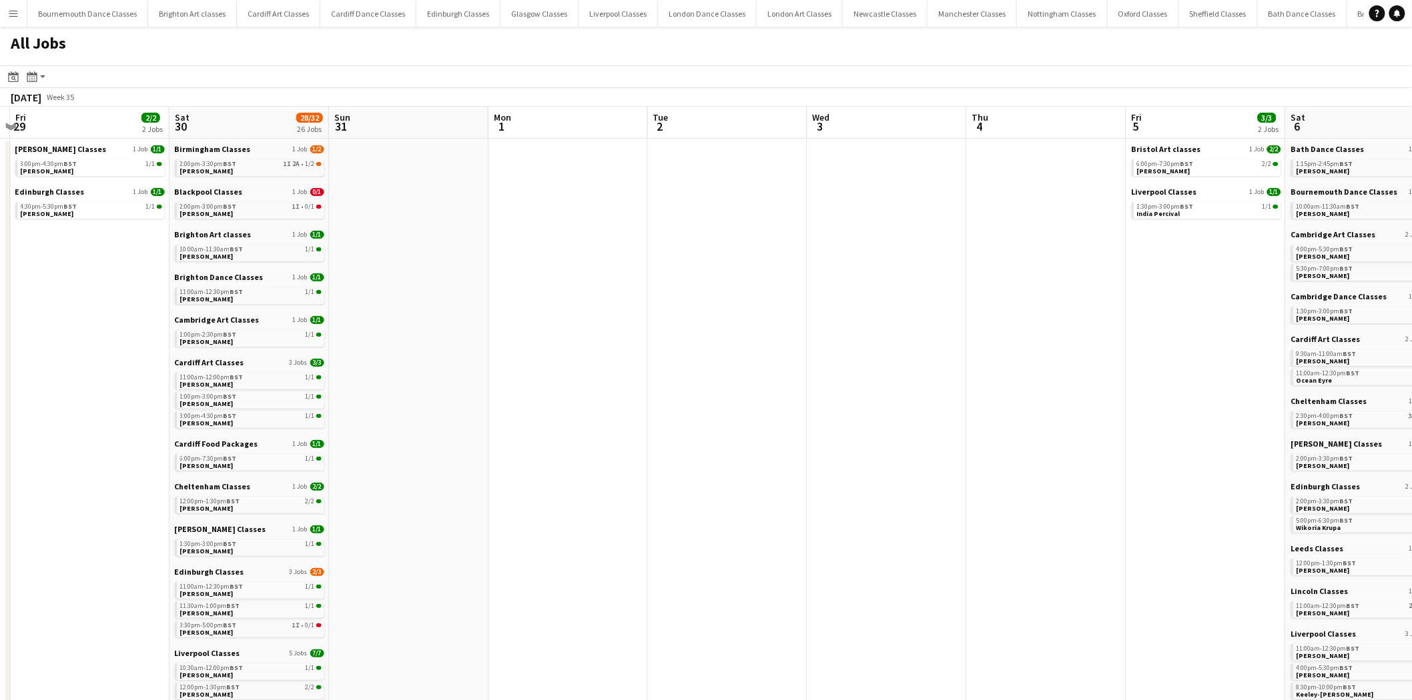
drag, startPoint x: 1063, startPoint y: 376, endPoint x: 479, endPoint y: 410, distance: 585.4
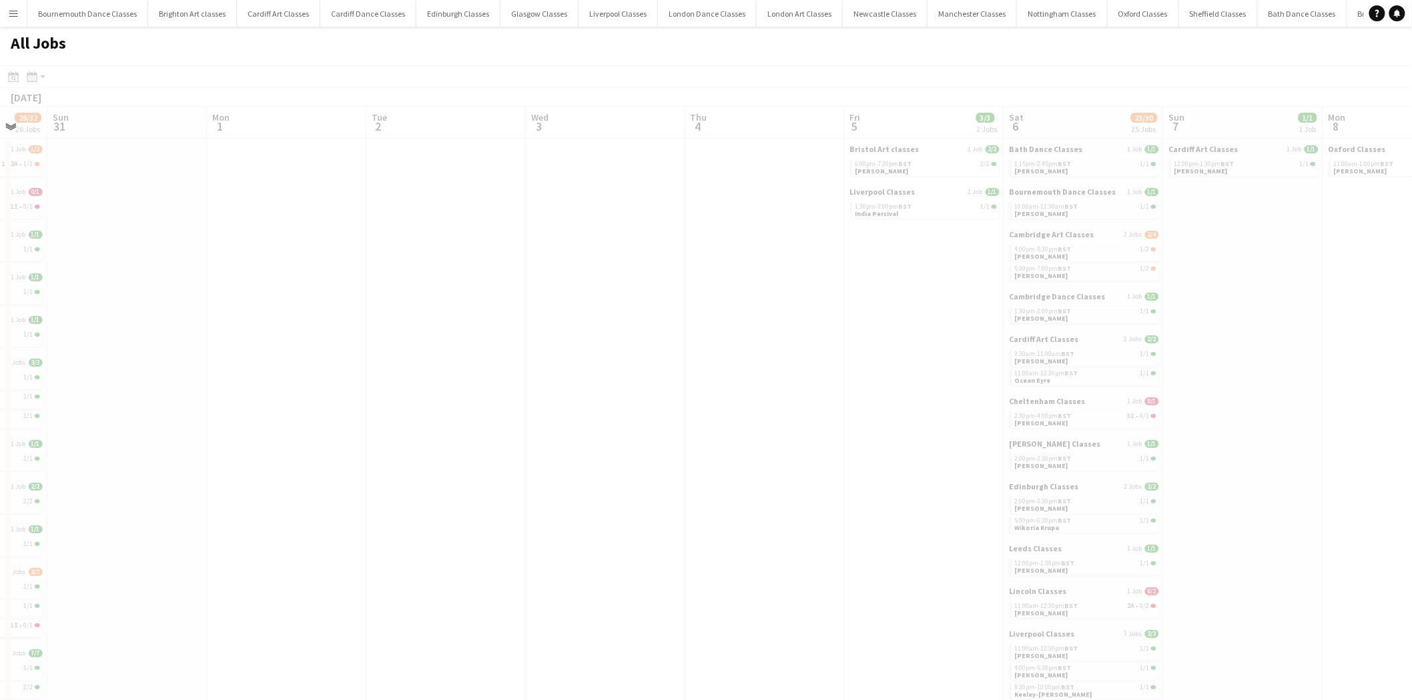
drag, startPoint x: 1055, startPoint y: 388, endPoint x: 528, endPoint y: 402, distance: 526.5
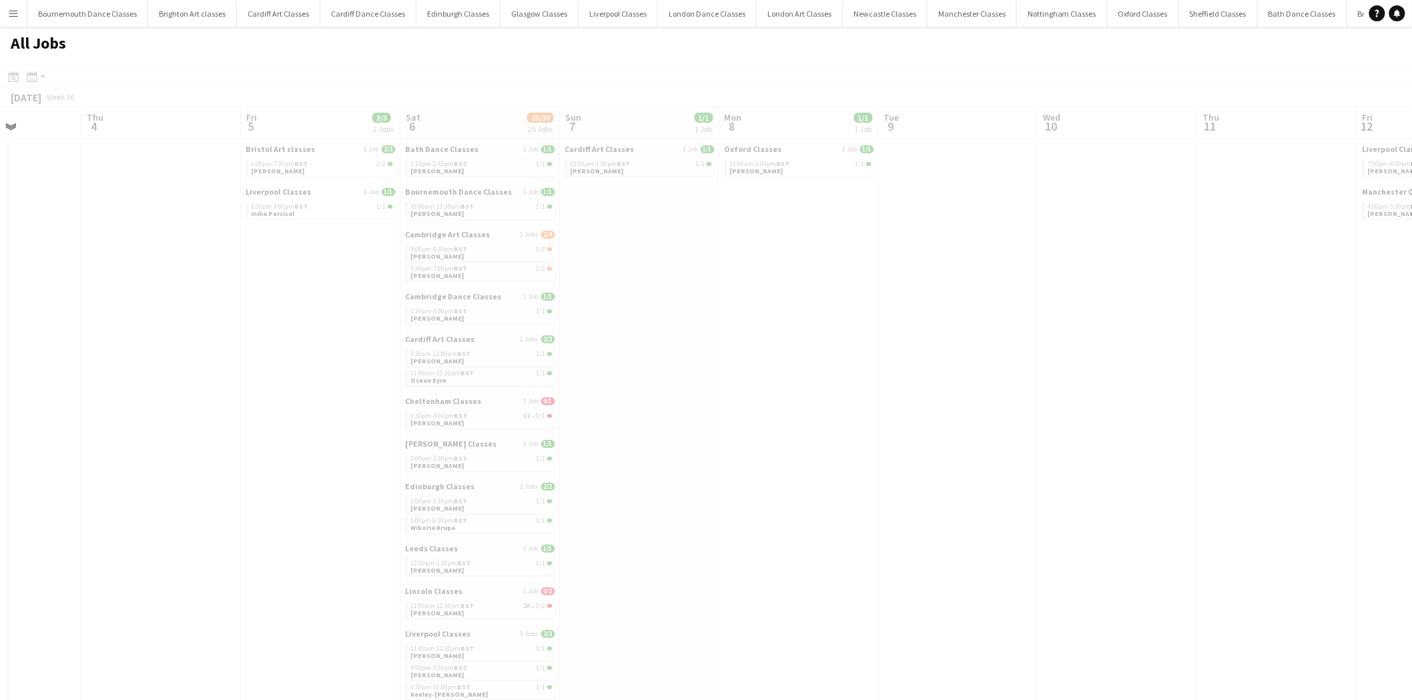
drag, startPoint x: 1199, startPoint y: 342, endPoint x: 524, endPoint y: 400, distance: 677.6
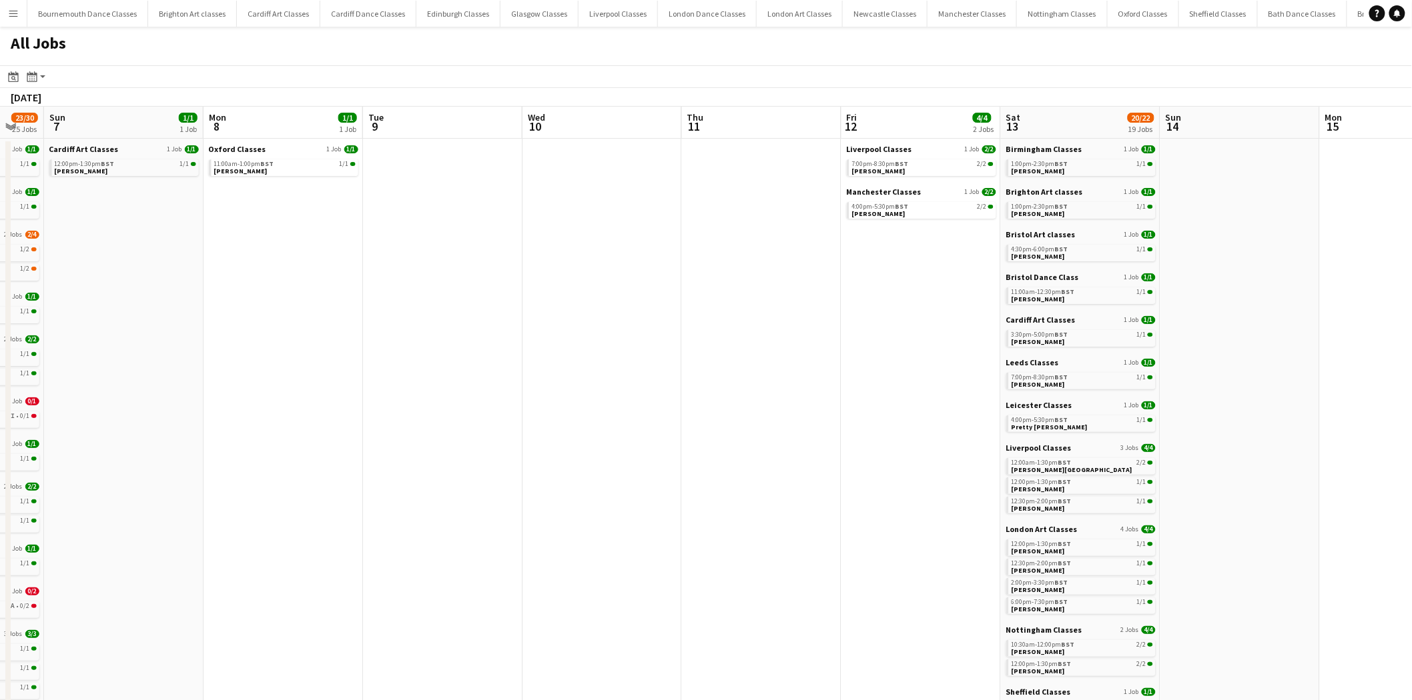
drag, startPoint x: 971, startPoint y: 404, endPoint x: 360, endPoint y: 421, distance: 610.6
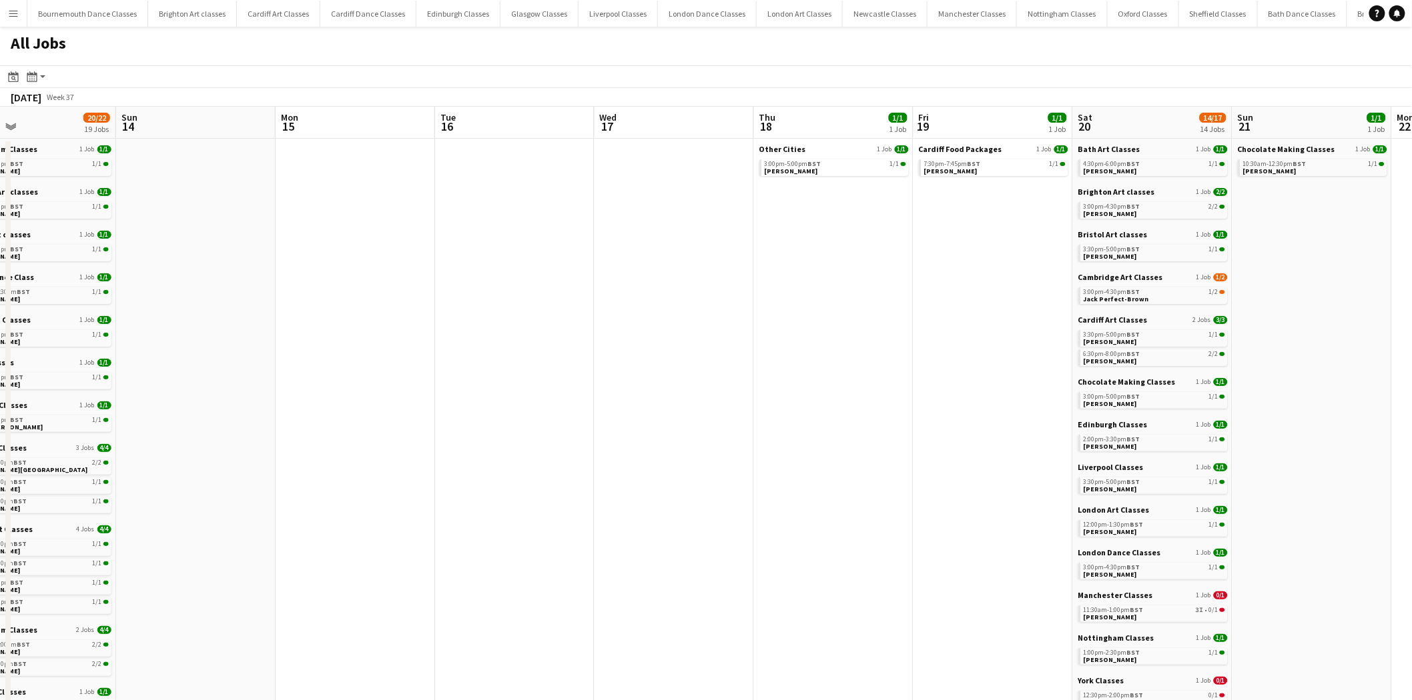
drag, startPoint x: 1067, startPoint y: 362, endPoint x: 422, endPoint y: 374, distance: 645.8
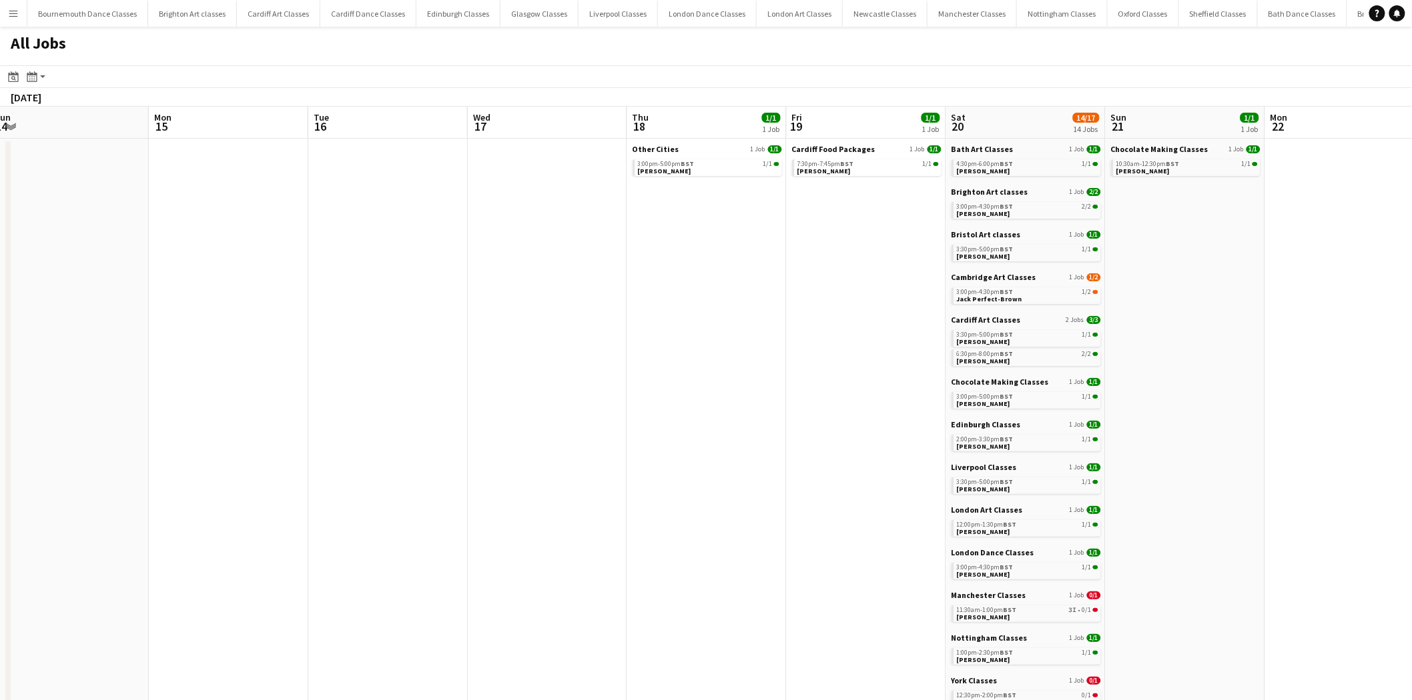
drag, startPoint x: 878, startPoint y: 345, endPoint x: 609, endPoint y: 344, distance: 268.8
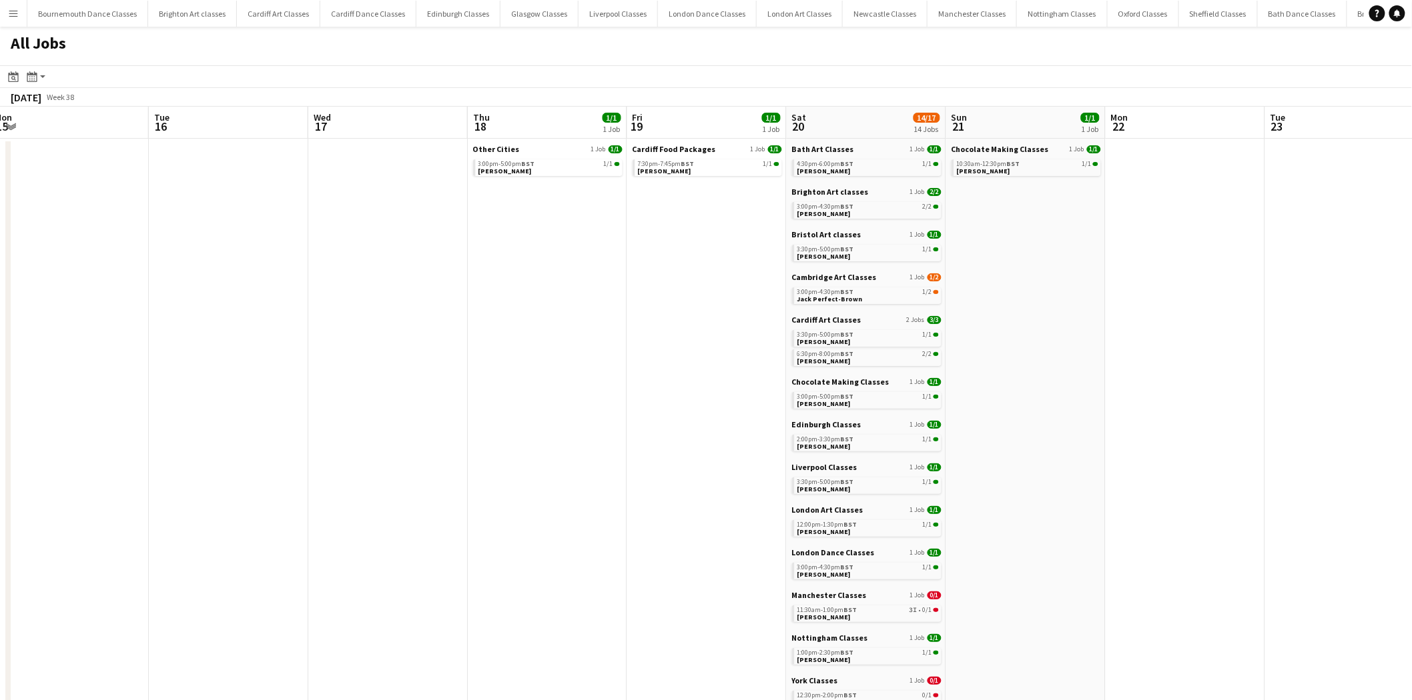
scroll to position [0, 490]
click at [867, 171] on link "4:30pm-6:00pm BST 1/1 Ellie De'ath" at bounding box center [866, 166] width 141 height 15
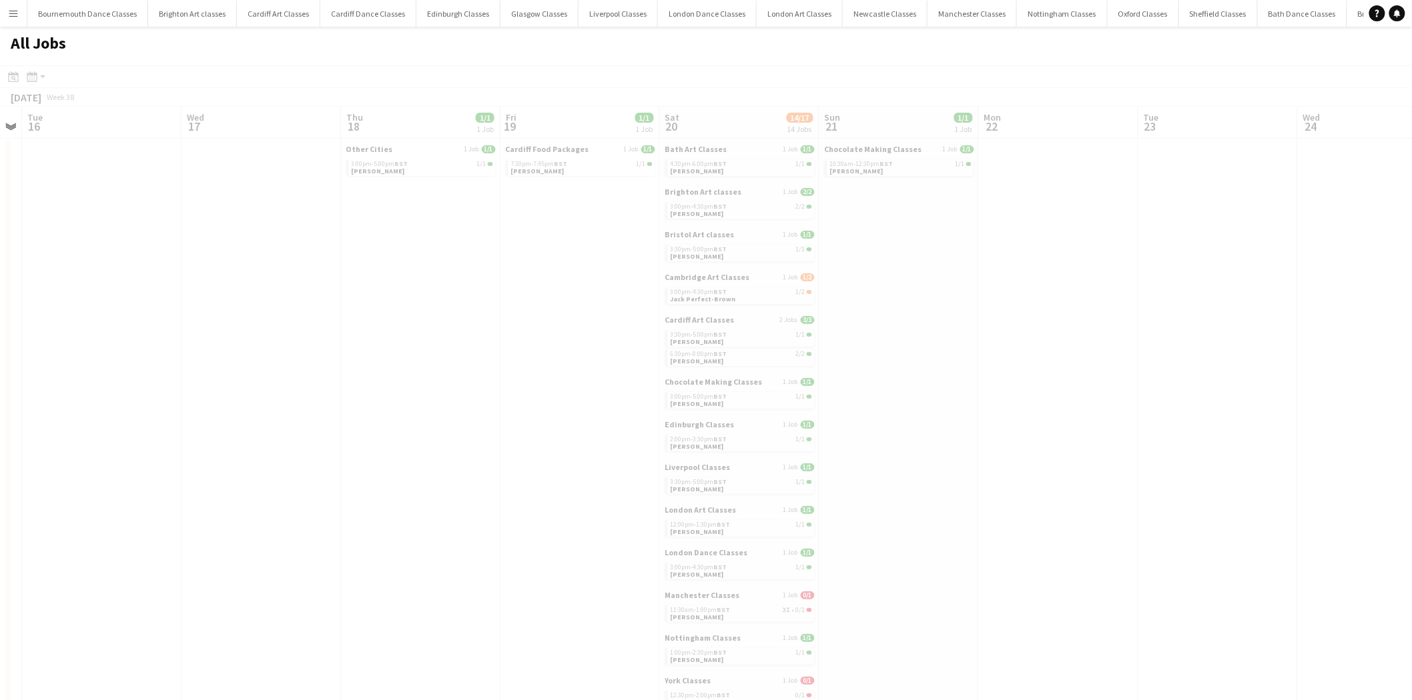
drag, startPoint x: 1171, startPoint y: 315, endPoint x: 674, endPoint y: 356, distance: 498.7
click at [674, 356] on app-all-jobs "All Jobs Date picker AUG 2025 AUG 2025 Monday M Tuesday T Wednesday W Thursday …" at bounding box center [706, 684] width 1412 height 1314
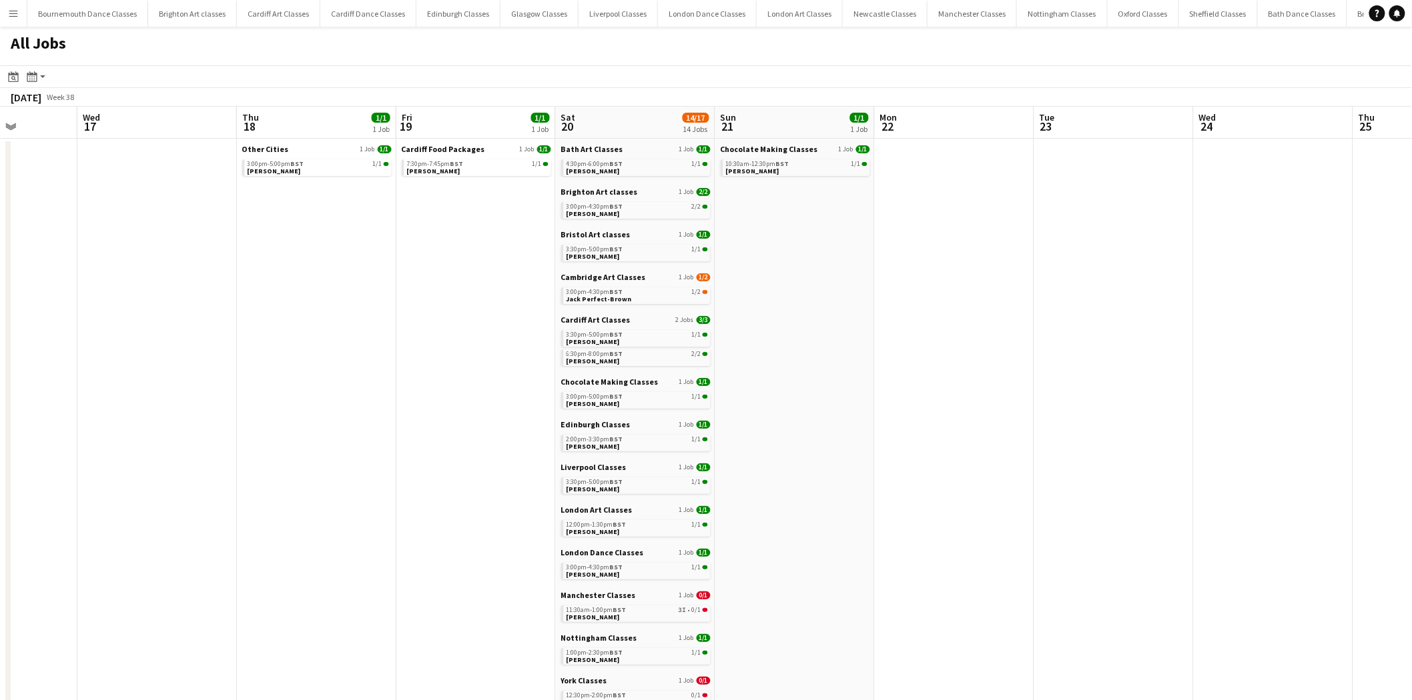
drag, startPoint x: 1159, startPoint y: 318, endPoint x: 464, endPoint y: 401, distance: 699.4
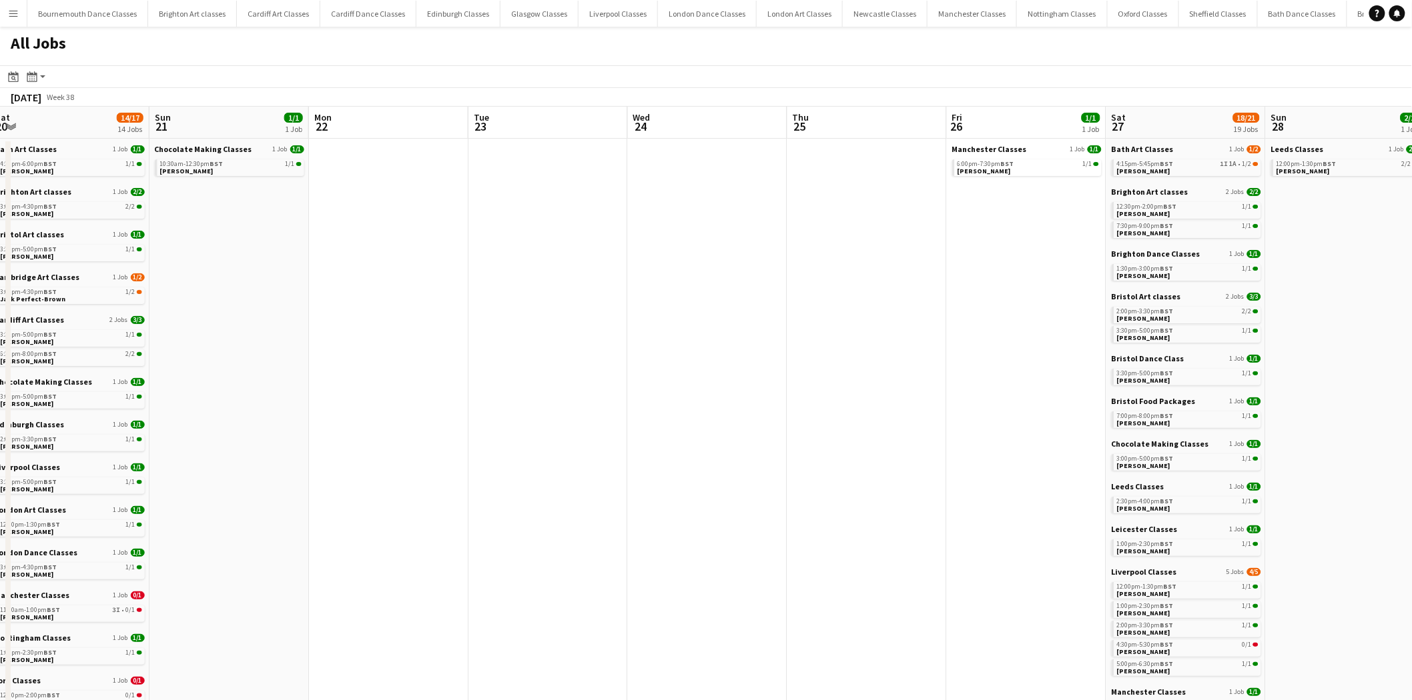
drag, startPoint x: 1003, startPoint y: 351, endPoint x: 758, endPoint y: 378, distance: 246.3
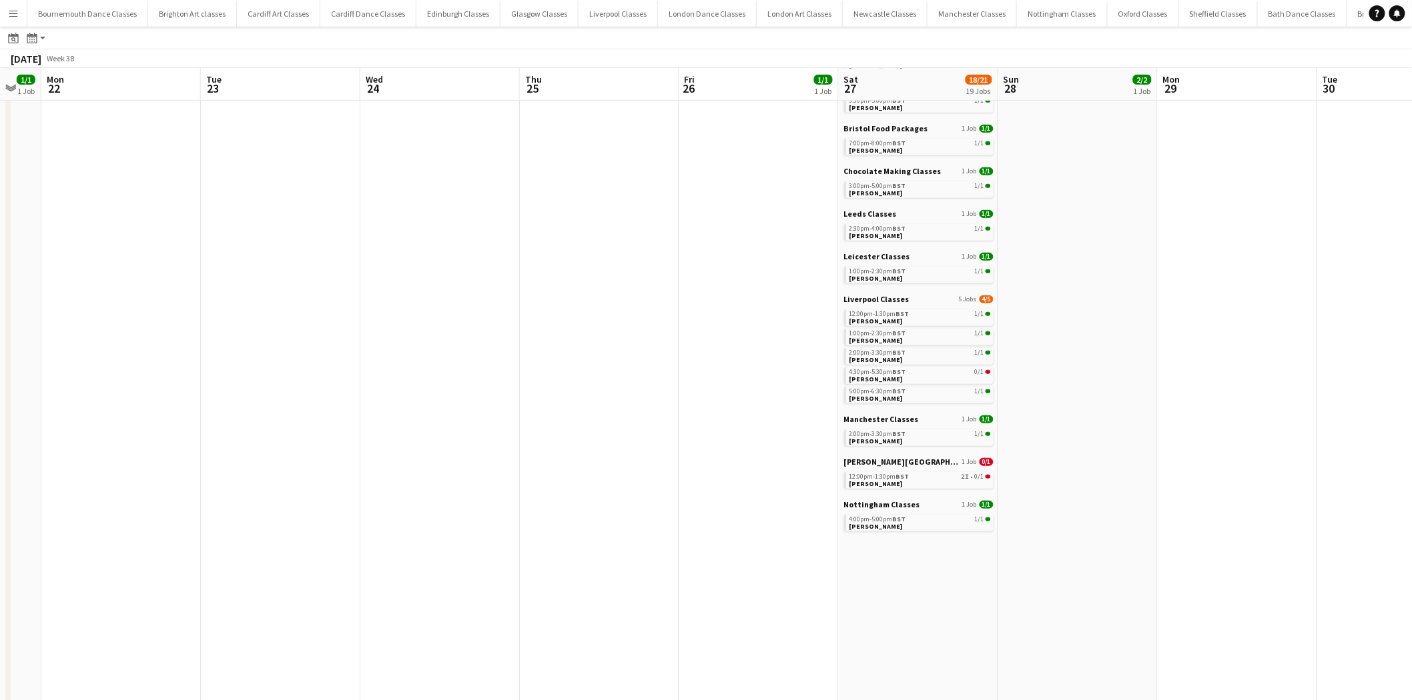
scroll to position [0, 0]
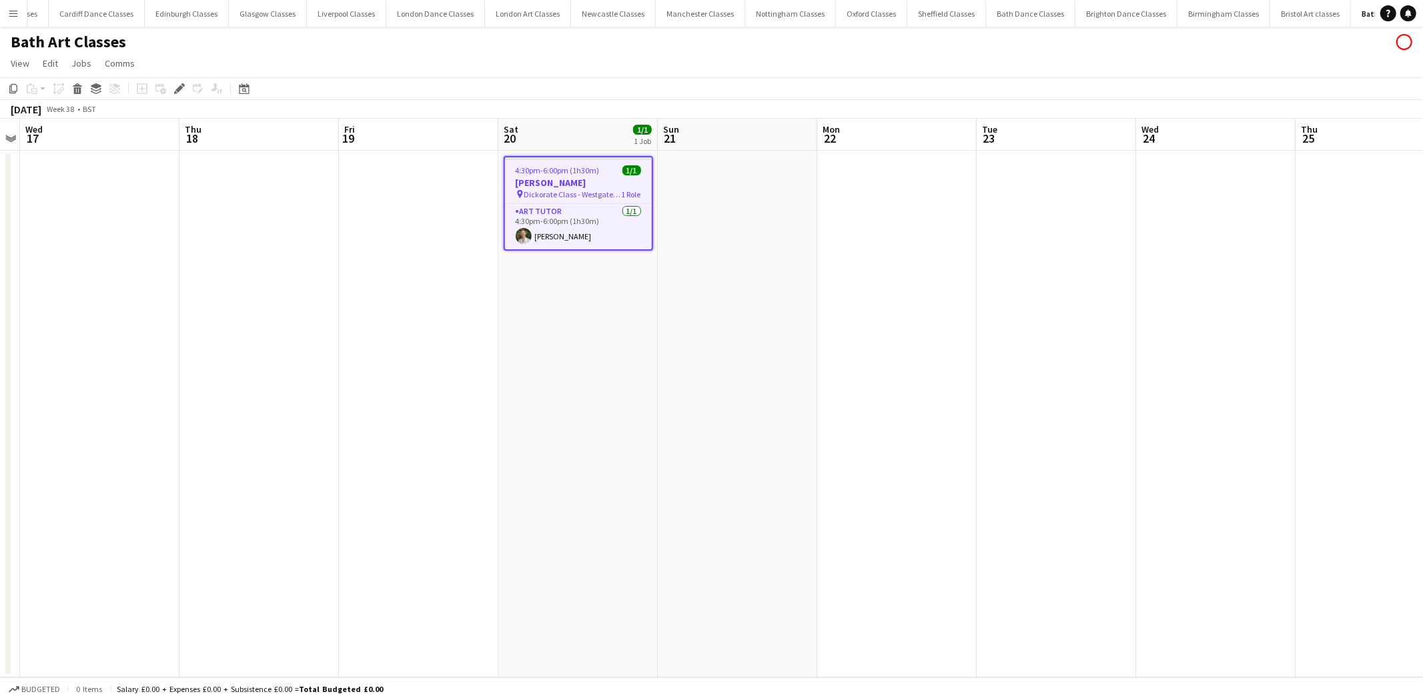
scroll to position [0, 294]
click at [564, 242] on app-card-role "Art Tutor [DATE] 4:30pm-6:00pm (1h30m) [PERSON_NAME]" at bounding box center [578, 226] width 147 height 45
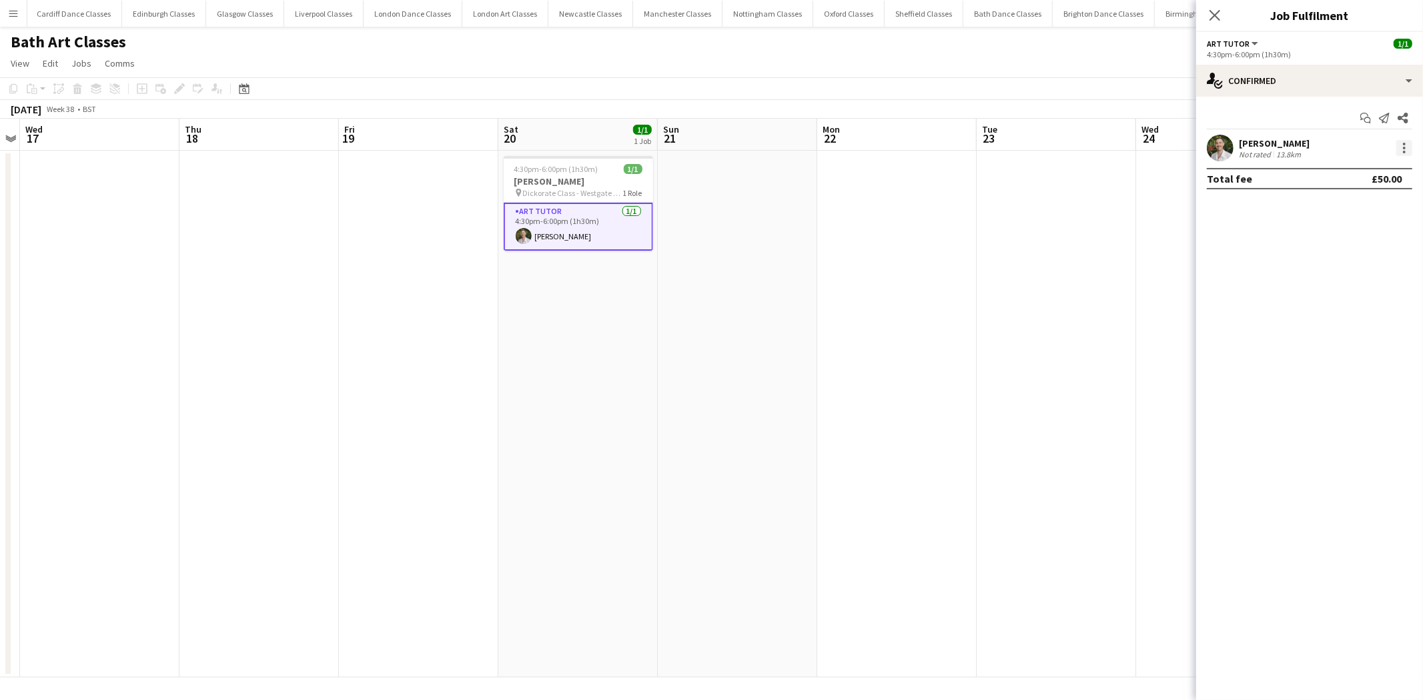
click at [1403, 144] on div at bounding box center [1404, 144] width 3 height 3
click at [1342, 292] on button "Remove" at bounding box center [1361, 301] width 104 height 32
click at [935, 263] on app-date-cell at bounding box center [896, 414] width 159 height 527
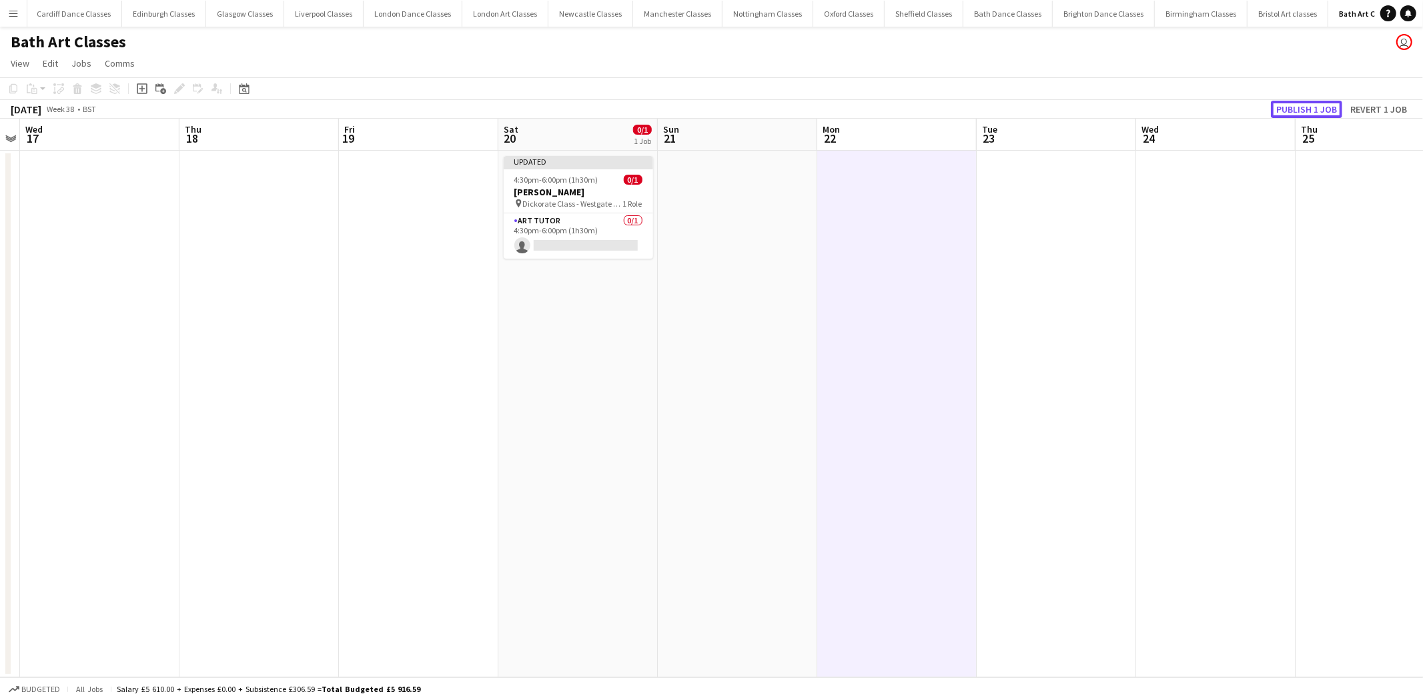
drag, startPoint x: 1281, startPoint y: 105, endPoint x: 1037, endPoint y: 147, distance: 247.8
click at [1282, 105] on button "Publish 1 job" at bounding box center [1306, 109] width 71 height 17
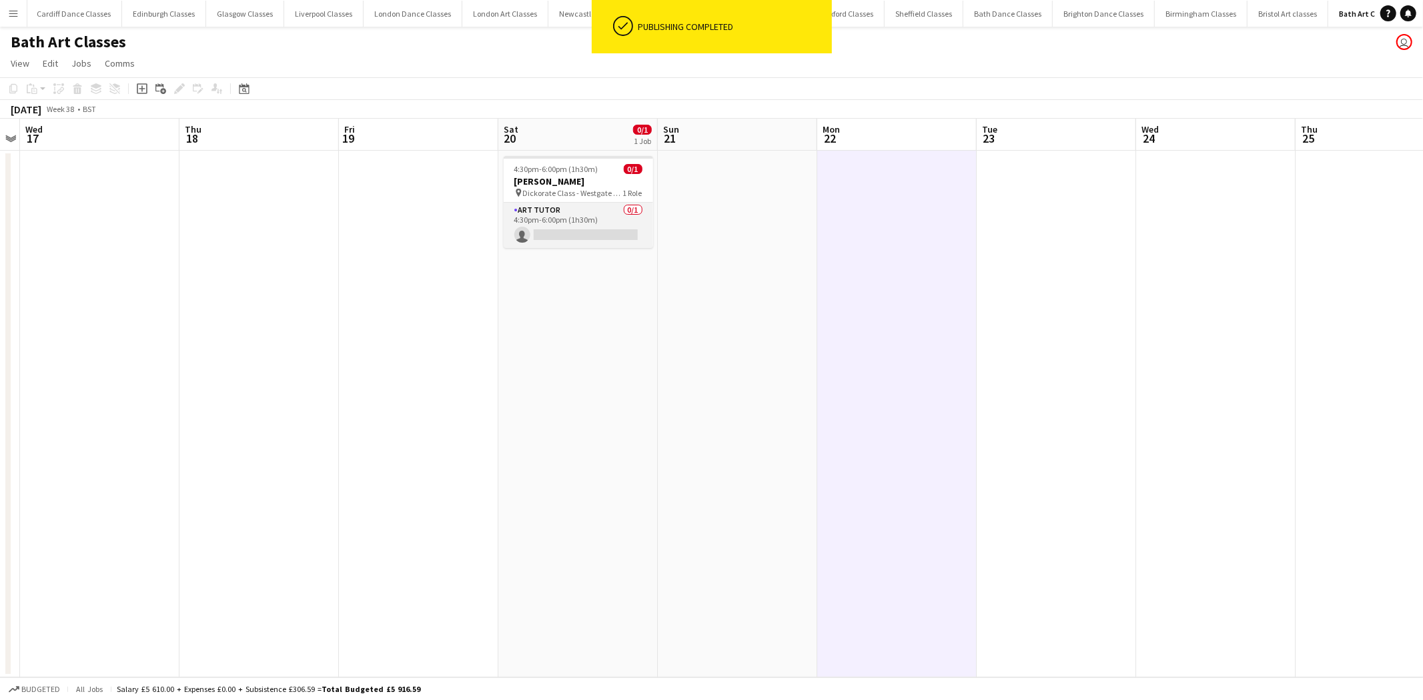
click at [588, 231] on app-card-role "Art Tutor 0/1 4:30pm-6:00pm (1h30m) single-neutral-actions" at bounding box center [578, 225] width 149 height 45
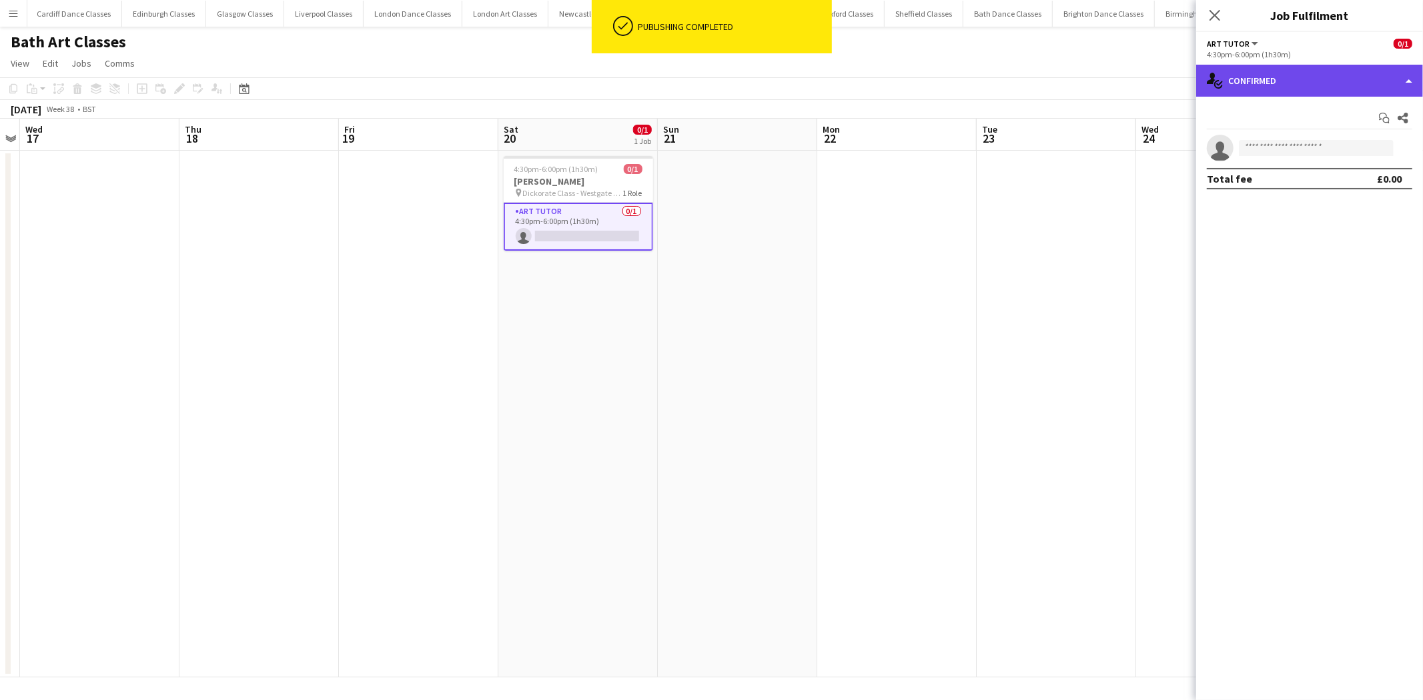
click at [1309, 83] on div "single-neutral-actions-check-2 Confirmed" at bounding box center [1309, 81] width 227 height 32
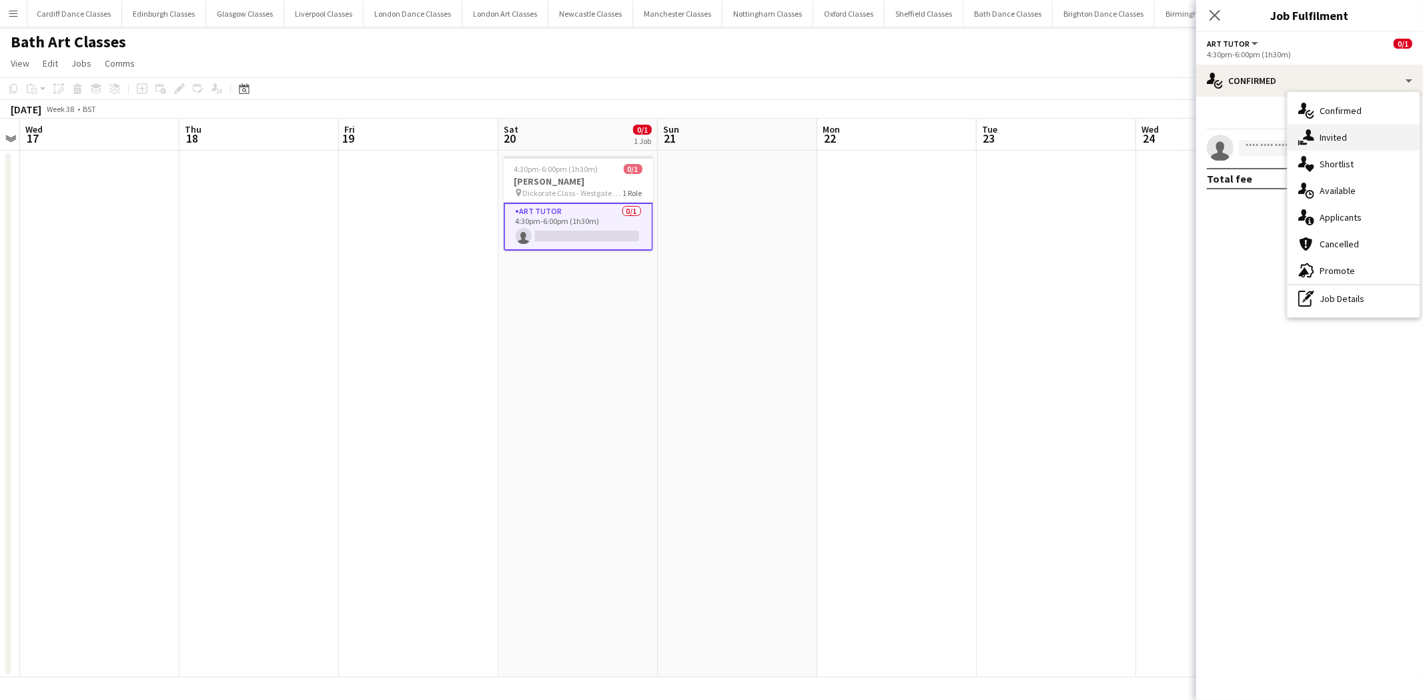
click at [1326, 128] on div "single-neutral-actions-share-1 Invited" at bounding box center [1353, 137] width 132 height 27
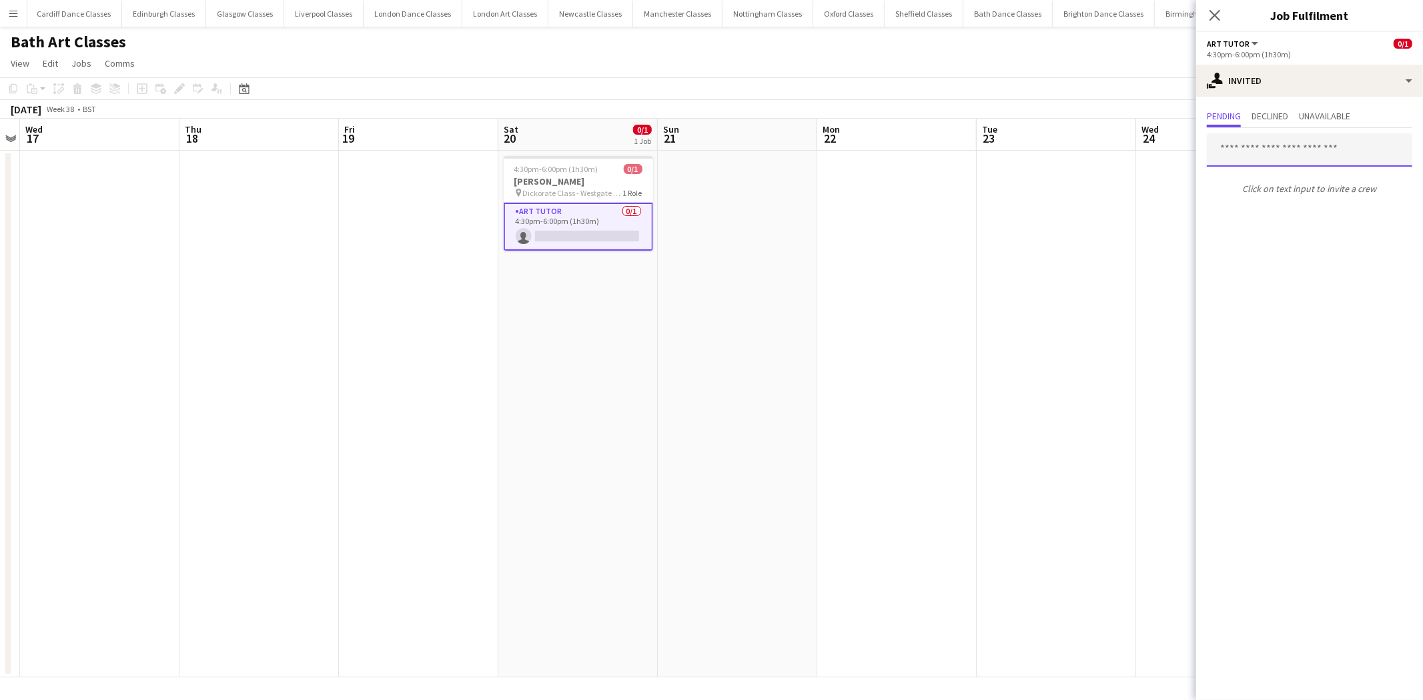
click at [1288, 149] on input "text" at bounding box center [1309, 149] width 205 height 33
type input "****"
click at [1285, 175] on mat-option "[PERSON_NAME] Active [EMAIL_ADDRESS][DOMAIN_NAME]" at bounding box center [1309, 187] width 205 height 32
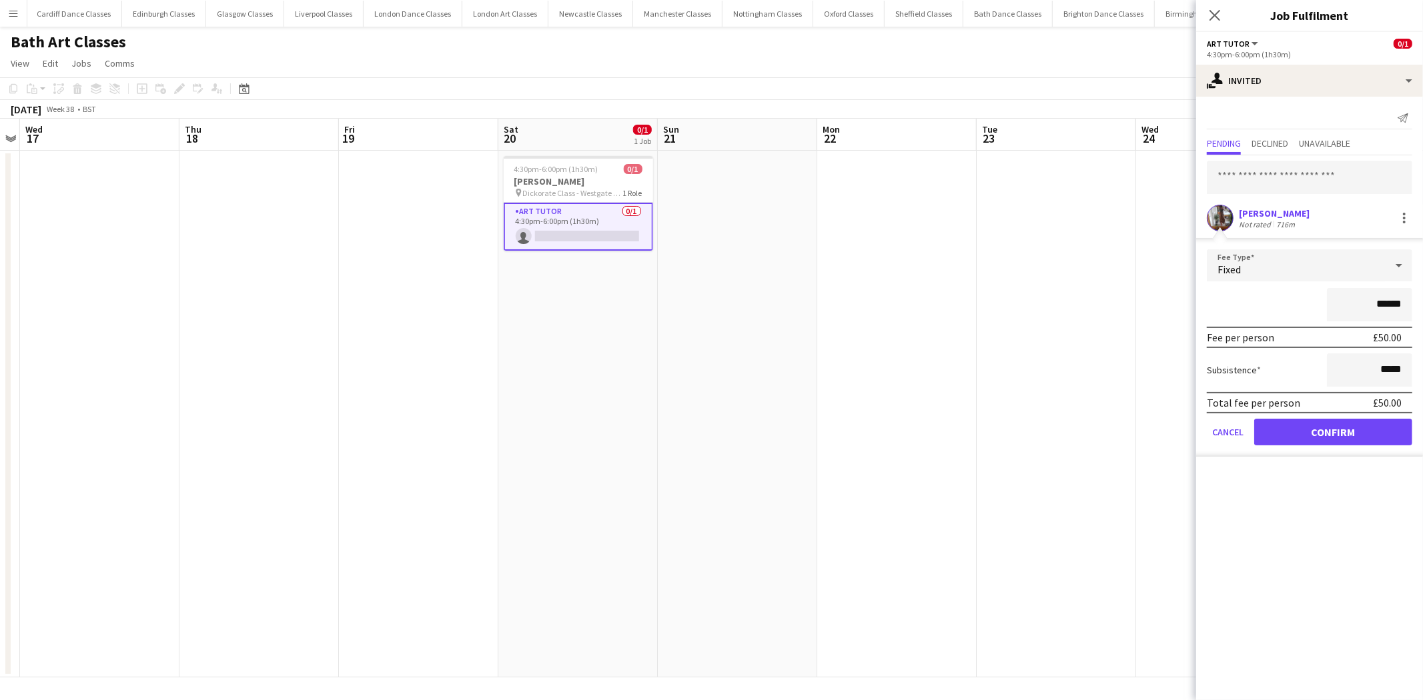
click at [1384, 302] on input "******" at bounding box center [1369, 304] width 85 height 33
type input "**"
type input "******"
click at [1337, 426] on button "Confirm" at bounding box center [1333, 432] width 158 height 27
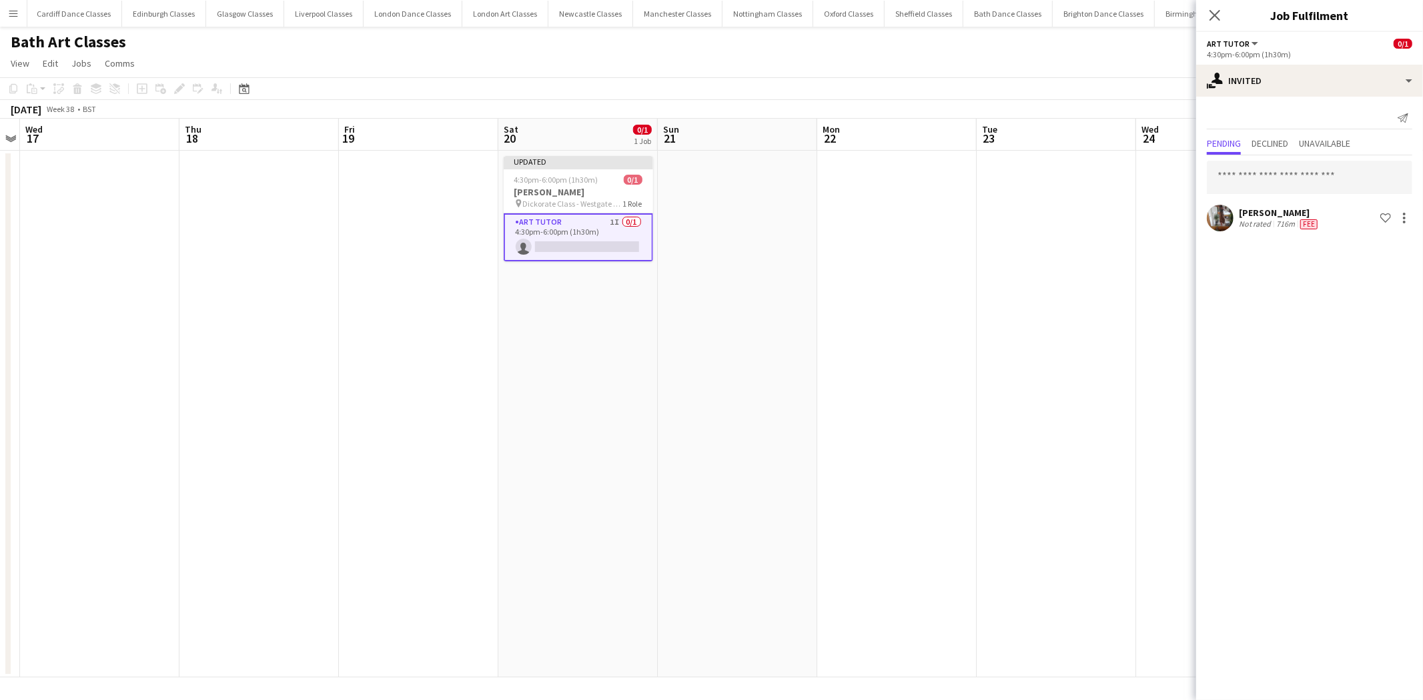
click at [1071, 429] on app-date-cell at bounding box center [1056, 414] width 159 height 527
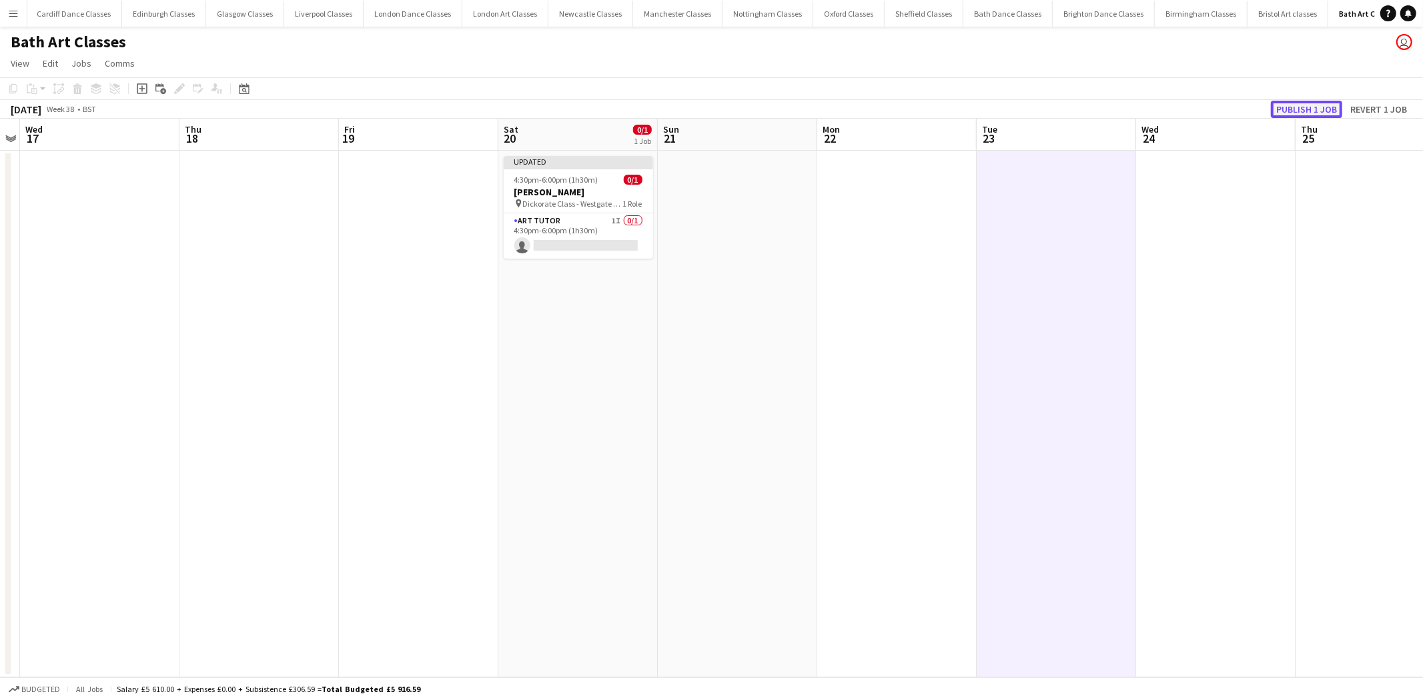
click at [1313, 109] on button "Publish 1 job" at bounding box center [1306, 109] width 71 height 17
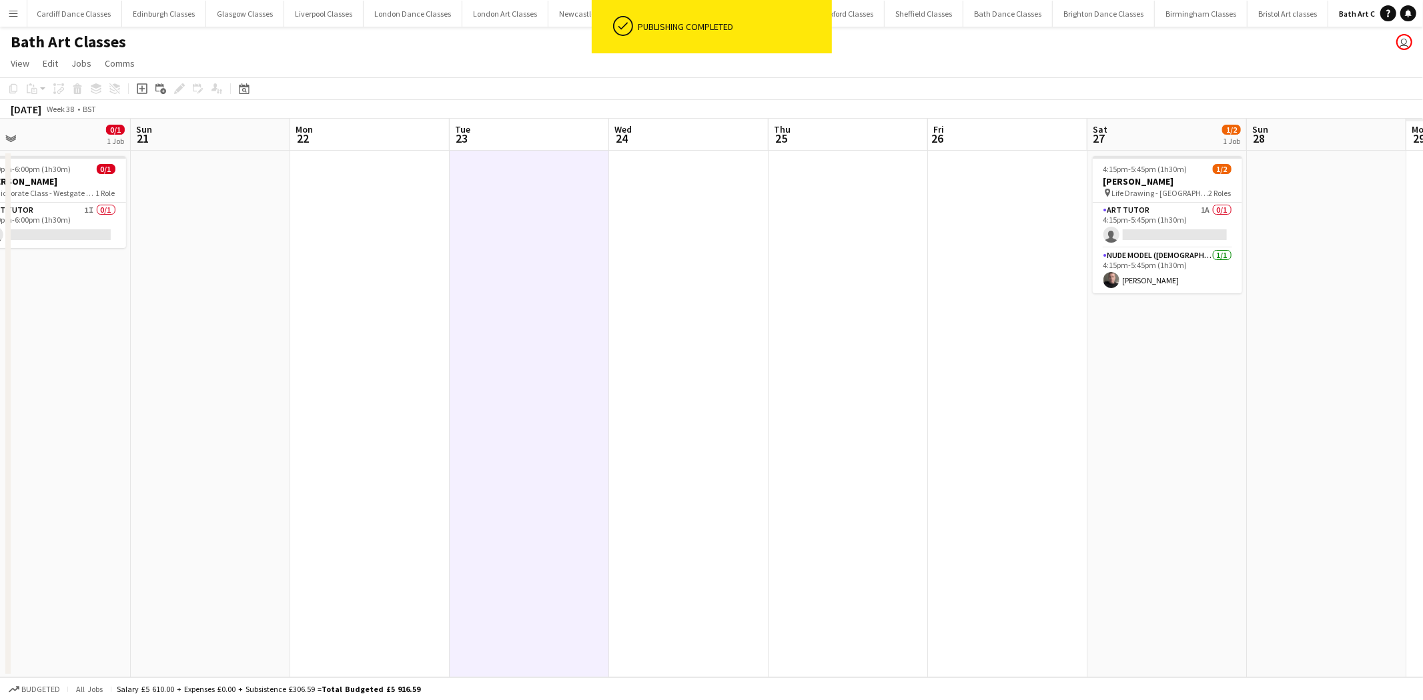
drag, startPoint x: 1079, startPoint y: 345, endPoint x: 372, endPoint y: 402, distance: 709.4
click at [372, 402] on app-calendar-viewport "Wed 17 Thu 18 Fri 19 Sat 20 0/1 1 Job Sun 21 Mon 22 Tue 23 Wed 24 Thu 25 Fri 26…" at bounding box center [711, 398] width 1423 height 559
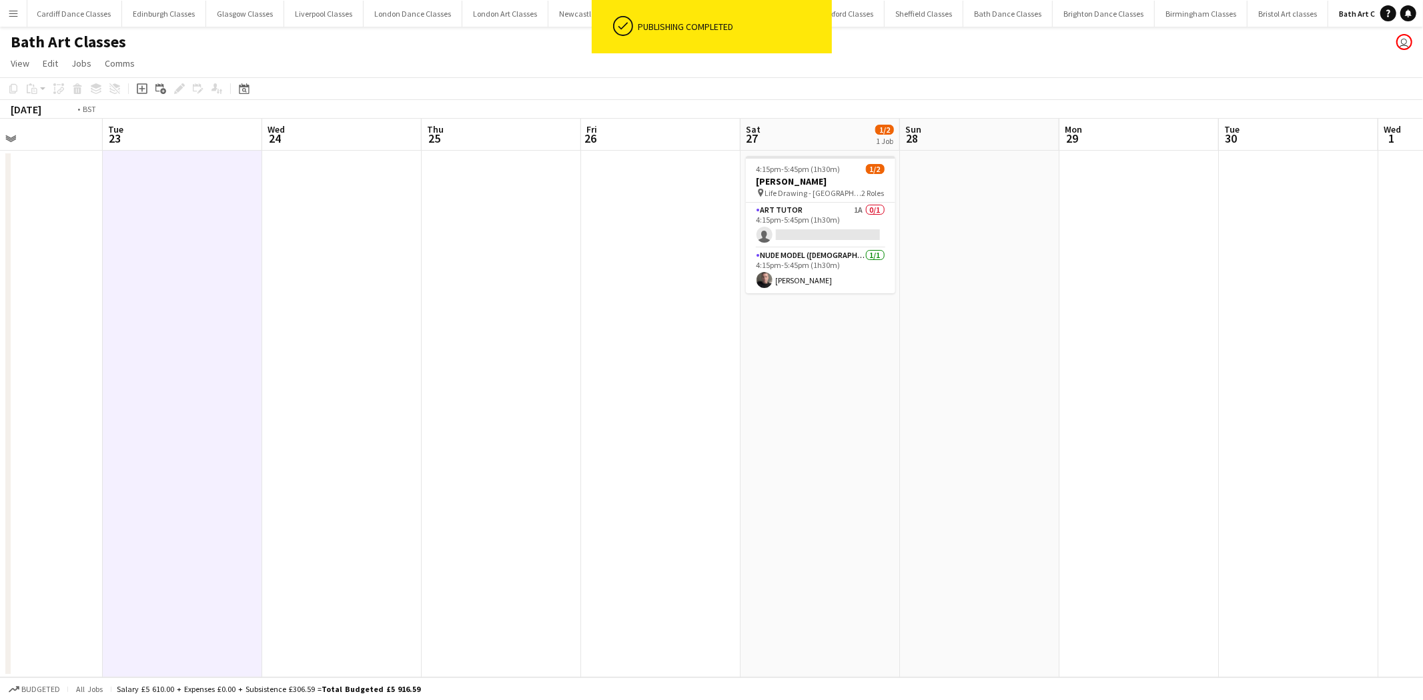
drag, startPoint x: 885, startPoint y: 401, endPoint x: 692, endPoint y: 392, distance: 193.0
click at [699, 394] on app-calendar-viewport "Fri 19 Sat 20 0/1 1 Job Sun 21 Mon 22 Tue 23 Wed 24 Thu 25 Fri 26 Sat 27 1/2 1 …" at bounding box center [711, 398] width 1423 height 559
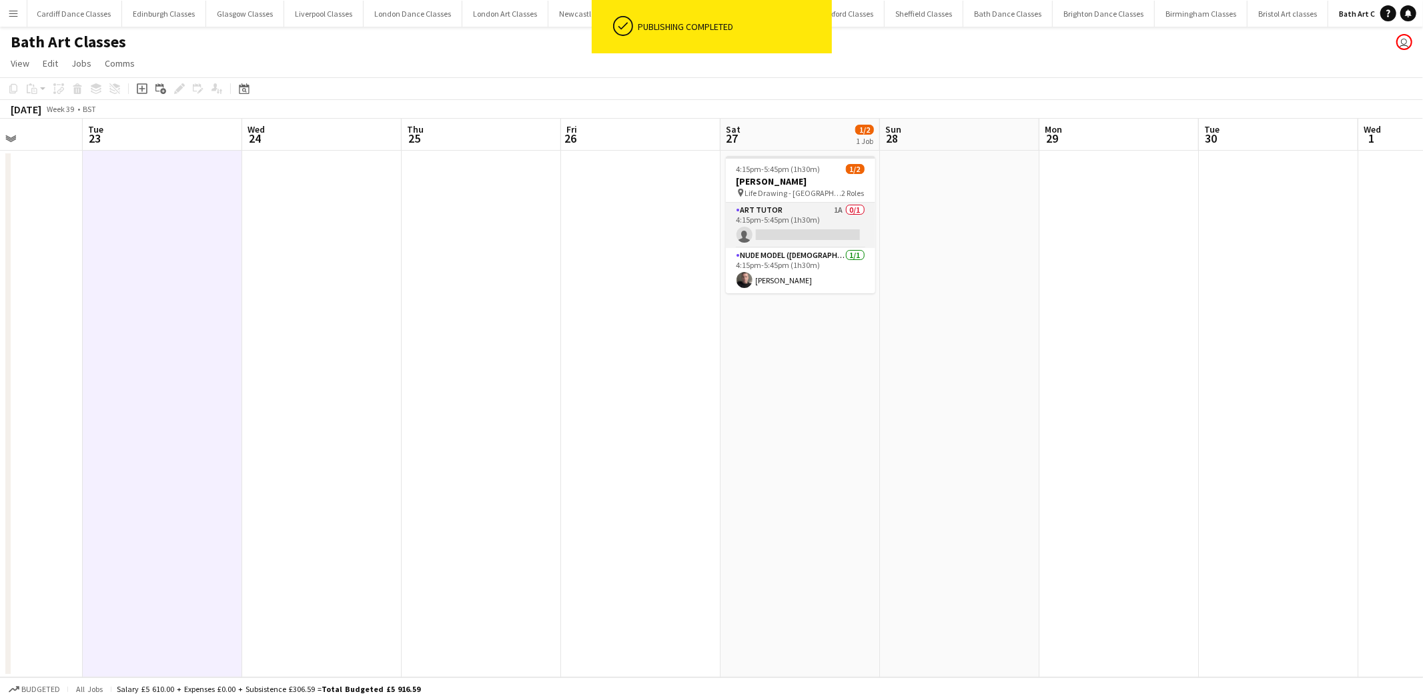
click at [822, 209] on app-card-role "Art Tutor 1A 0/1 4:15pm-5:45pm (1h30m) single-neutral-actions" at bounding box center [800, 225] width 149 height 45
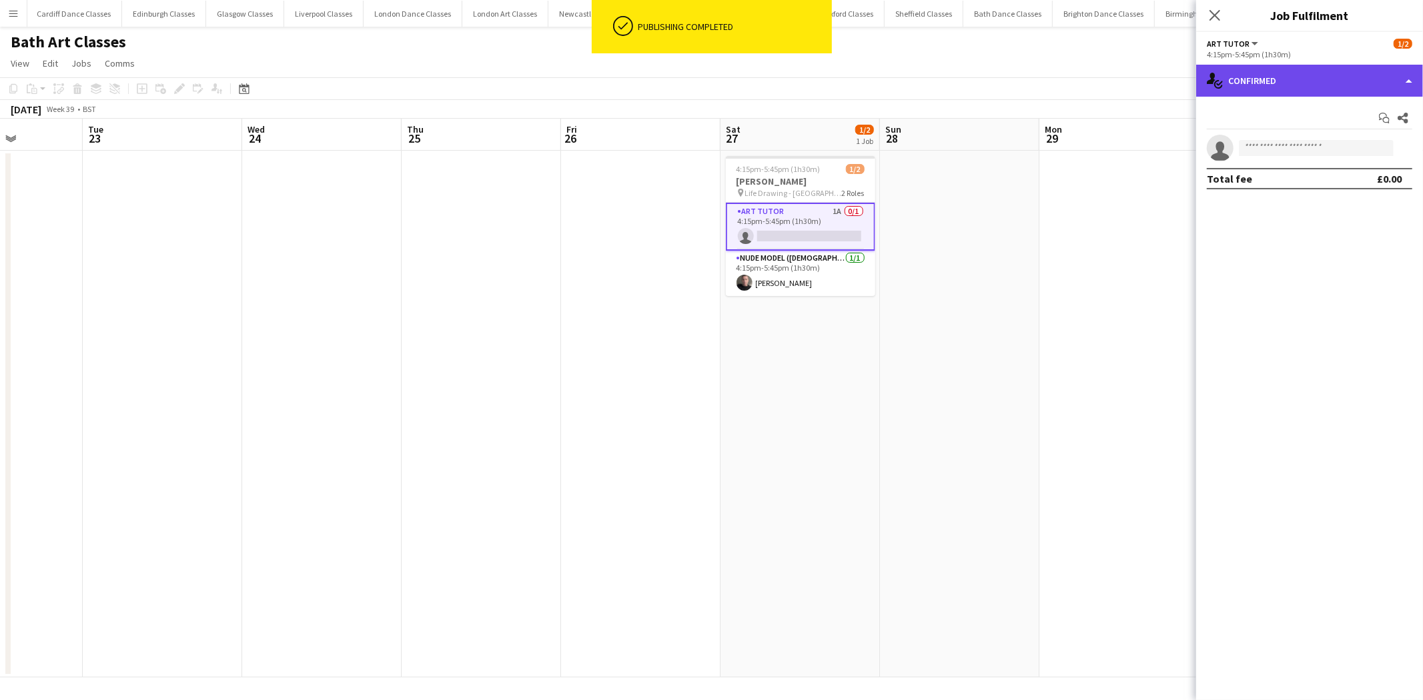
click at [1303, 79] on div "single-neutral-actions-check-2 Confirmed" at bounding box center [1309, 81] width 227 height 32
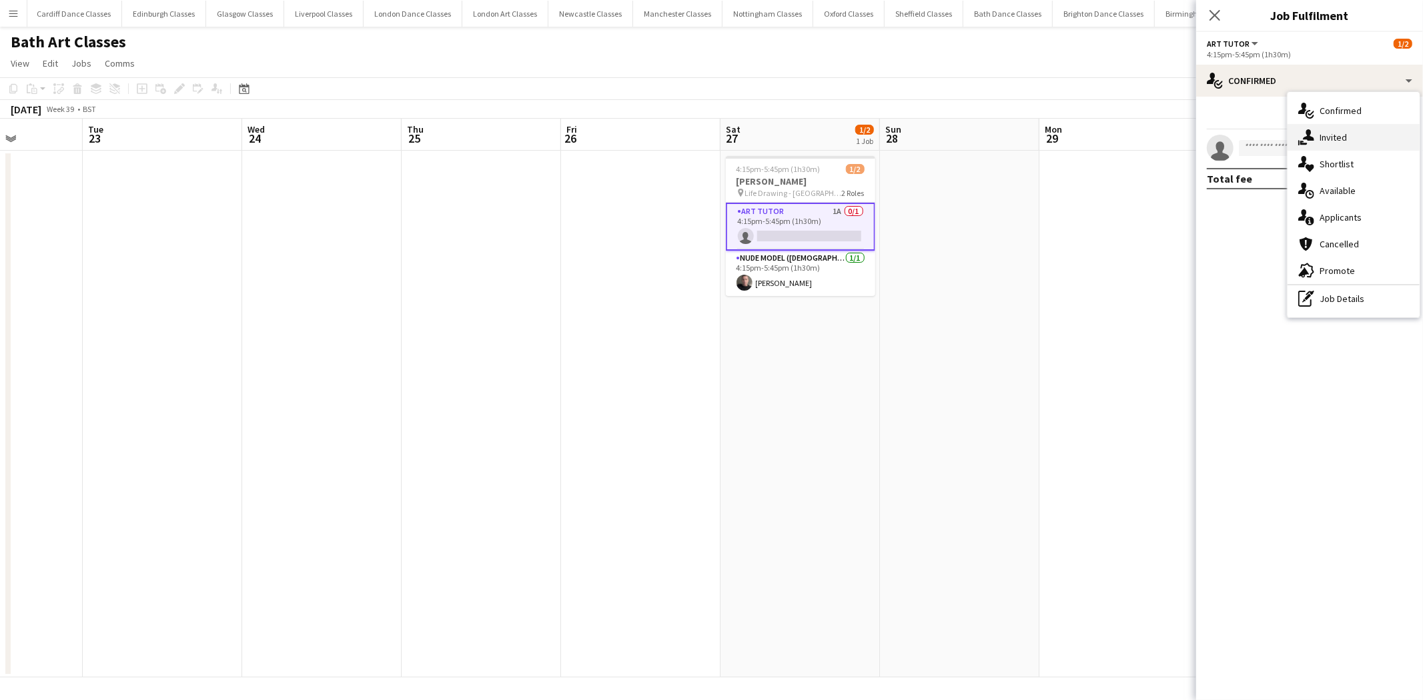
click at [1335, 129] on div "single-neutral-actions-share-1 Invited" at bounding box center [1353, 137] width 132 height 27
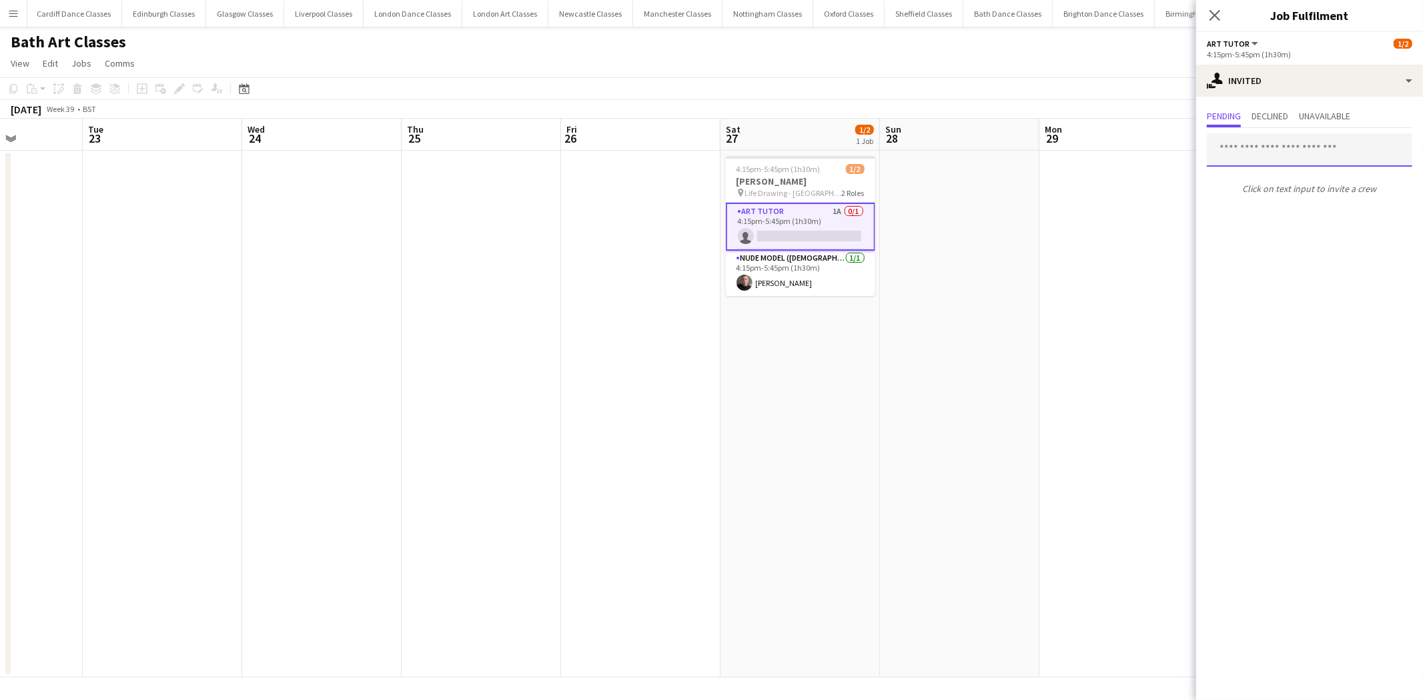
click at [1279, 143] on input "text" at bounding box center [1309, 149] width 205 height 33
type input "****"
click at [1277, 189] on span "[EMAIL_ADDRESS][DOMAIN_NAME]" at bounding box center [1309, 193] width 184 height 11
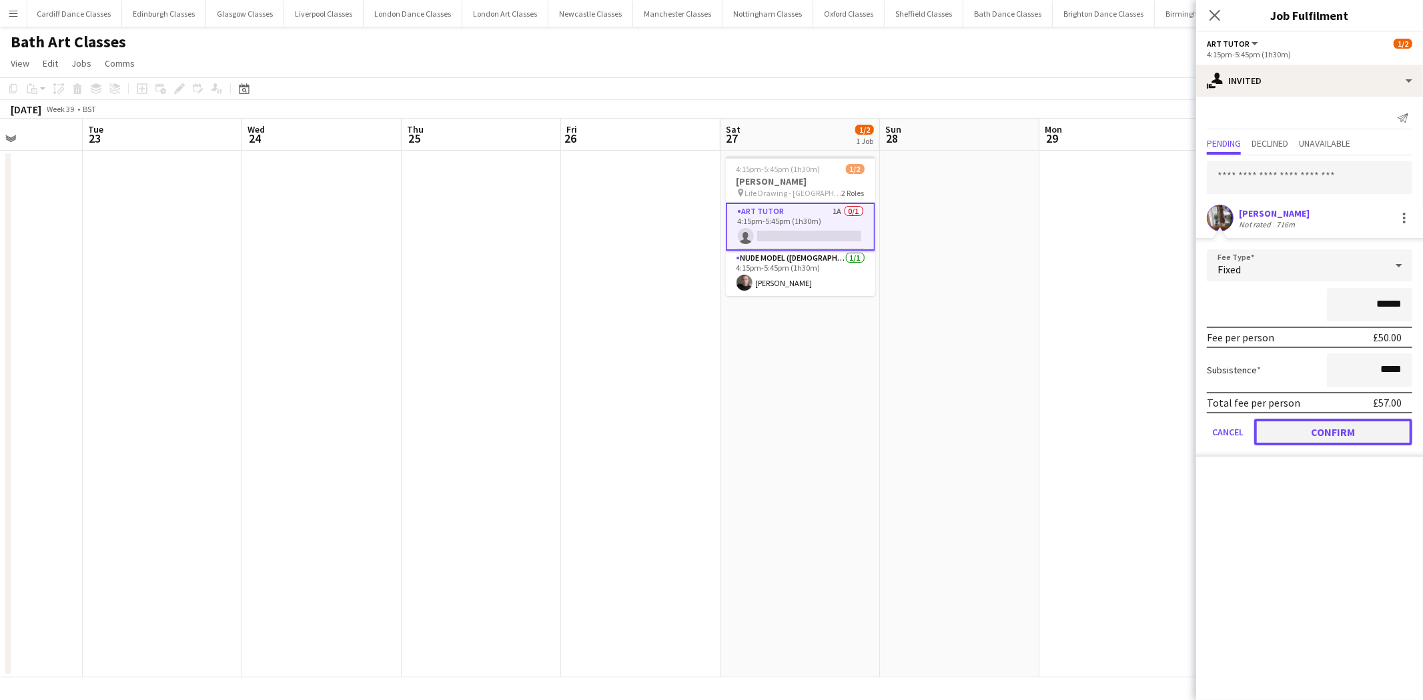
click at [1321, 422] on button "Confirm" at bounding box center [1333, 432] width 158 height 27
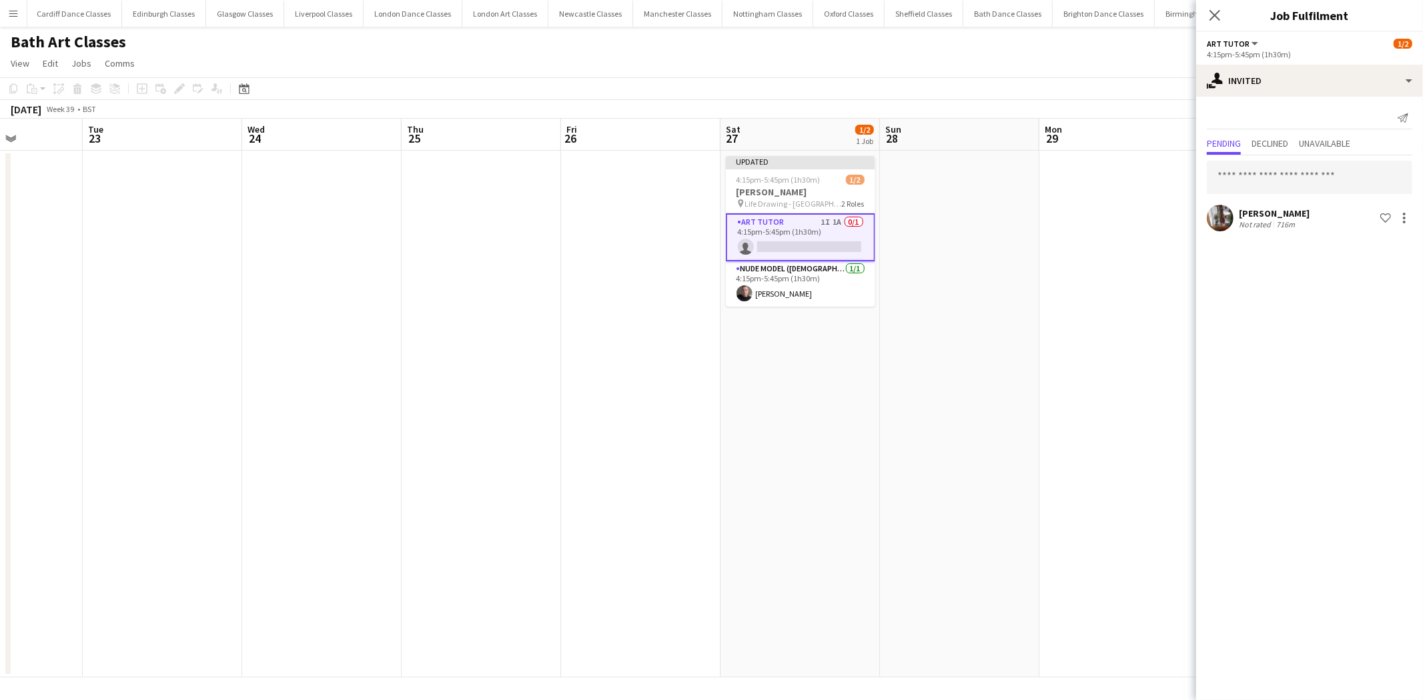
drag, startPoint x: 772, startPoint y: 227, endPoint x: 881, endPoint y: 235, distance: 108.4
click at [775, 225] on app-card-role "Art Tutor 1I 1A 0/1 4:15pm-5:45pm (1h30m) single-neutral-actions" at bounding box center [800, 237] width 149 height 48
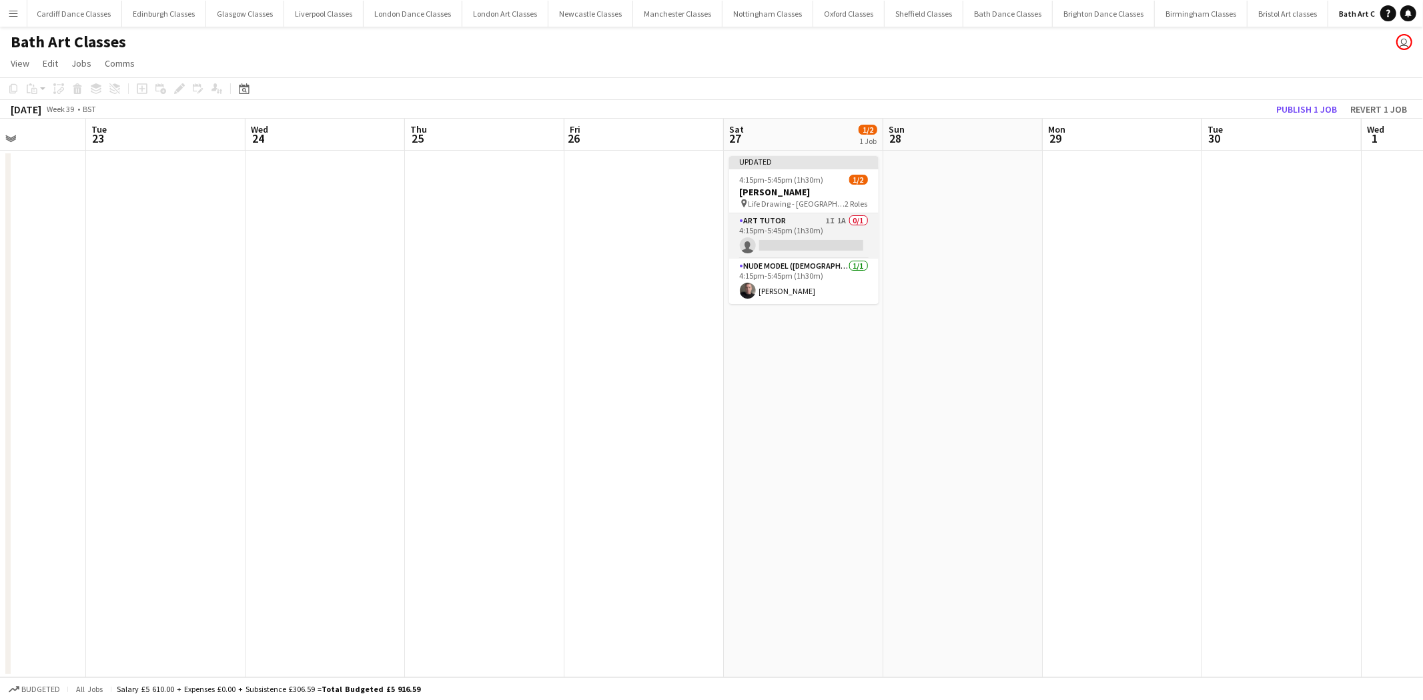
click at [798, 231] on app-card-role "Art Tutor 1I 1A 0/1 4:15pm-5:45pm (1h30m) single-neutral-actions" at bounding box center [803, 235] width 149 height 45
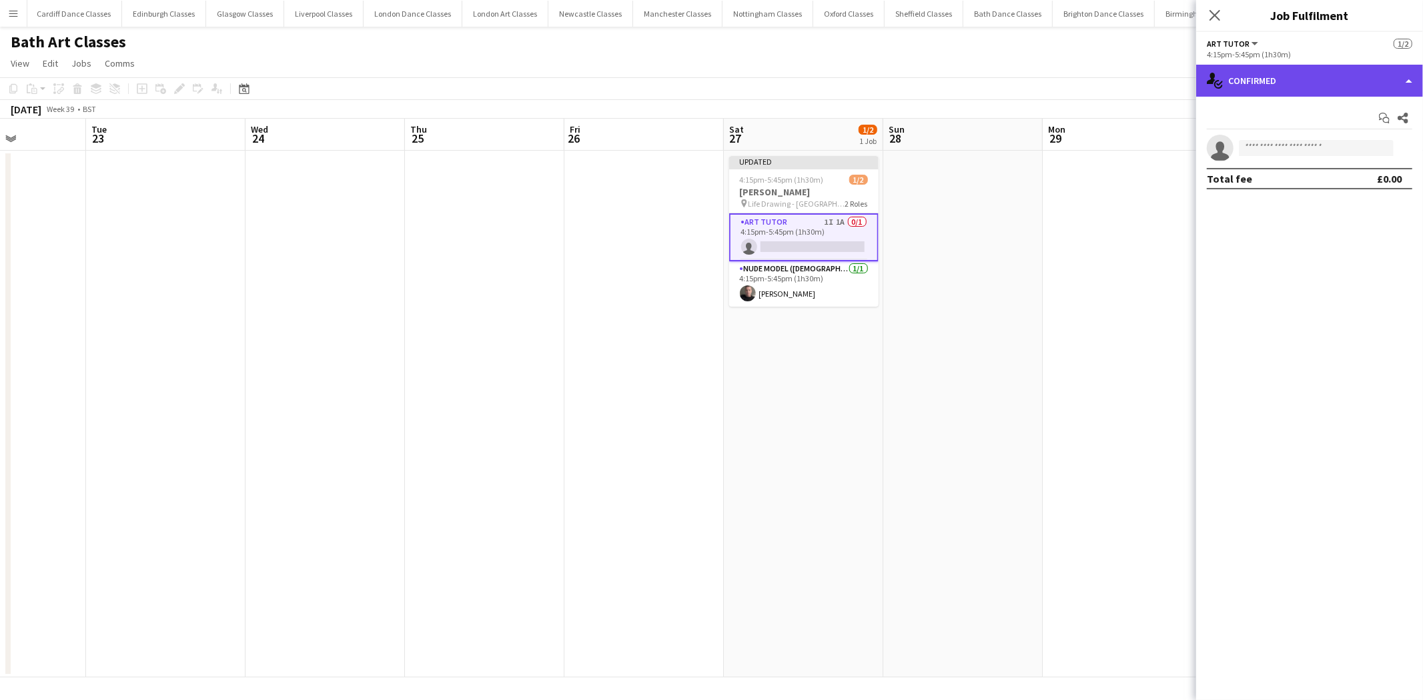
click at [1284, 78] on div "single-neutral-actions-check-2 Confirmed" at bounding box center [1309, 81] width 227 height 32
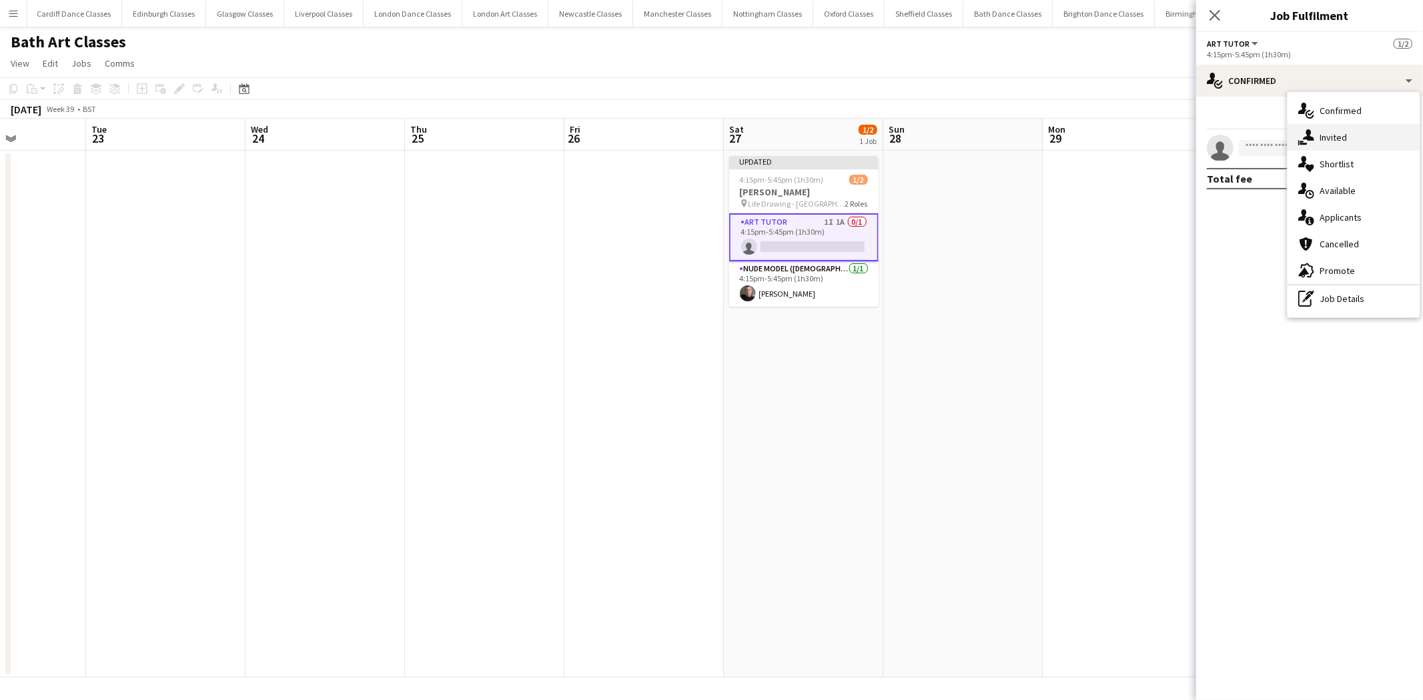
click at [1364, 145] on div "single-neutral-actions-share-1 Invited" at bounding box center [1353, 137] width 132 height 27
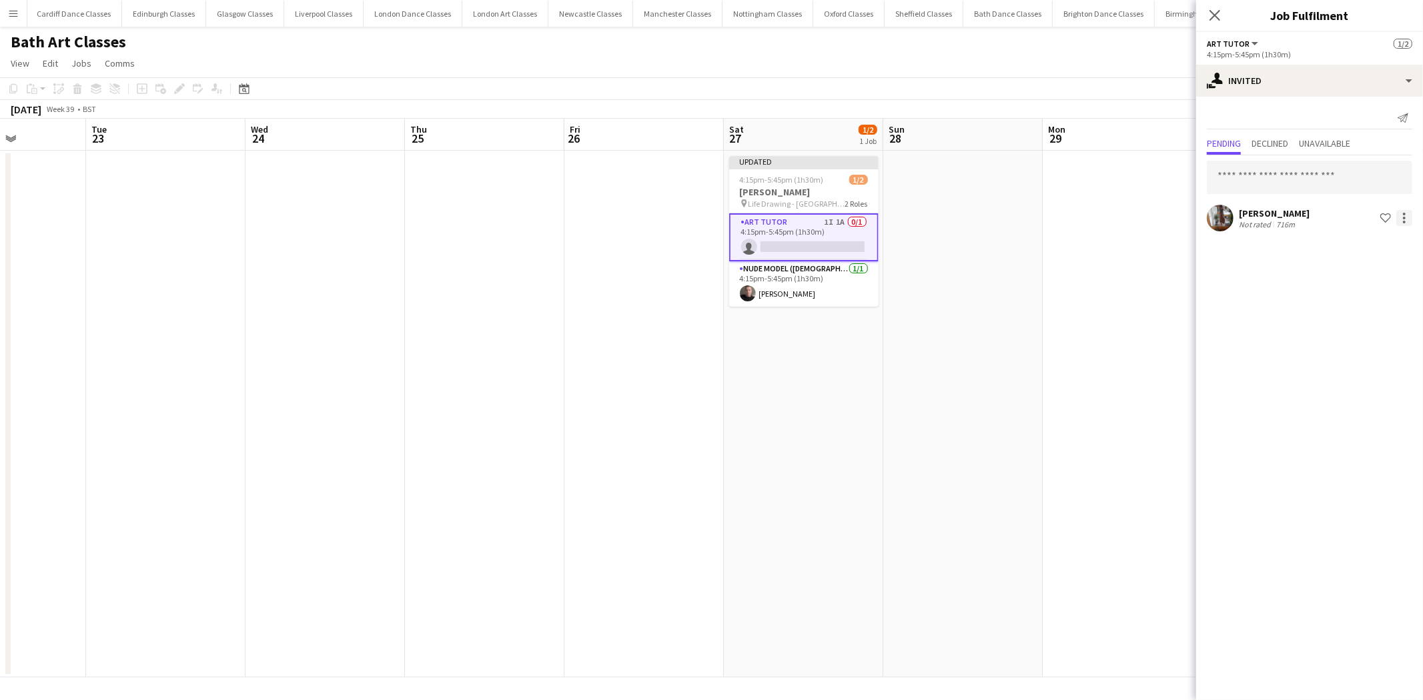
click at [1402, 223] on div at bounding box center [1404, 218] width 16 height 16
click at [1355, 249] on button "Edit fee" at bounding box center [1362, 242] width 100 height 32
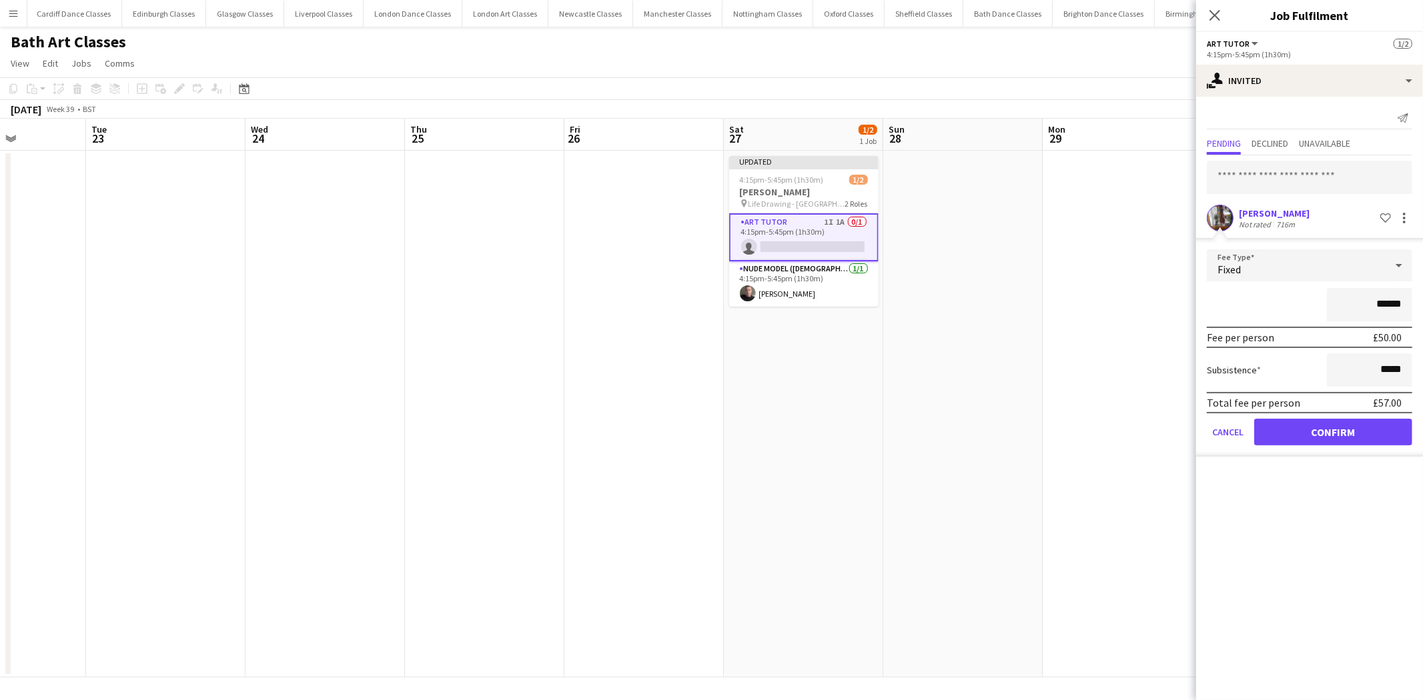
click at [1382, 308] on input "******" at bounding box center [1369, 304] width 85 height 33
type input "**"
type input "******"
click at [1321, 443] on form "Fee Type Fixed ****** Fee per person £60.00 Subsistence ***** Total fee per per…" at bounding box center [1309, 352] width 227 height 207
click at [1321, 430] on button "Confirm" at bounding box center [1333, 432] width 158 height 27
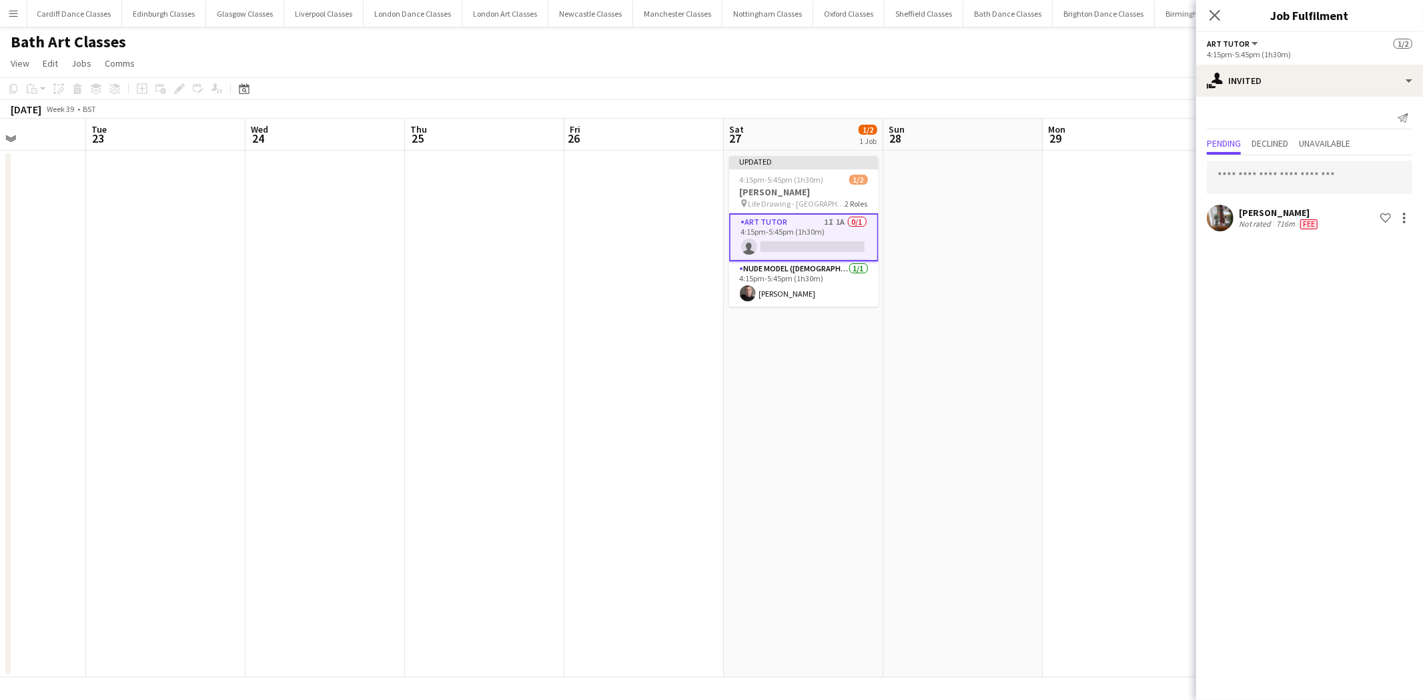
click at [1032, 422] on app-date-cell at bounding box center [962, 414] width 159 height 527
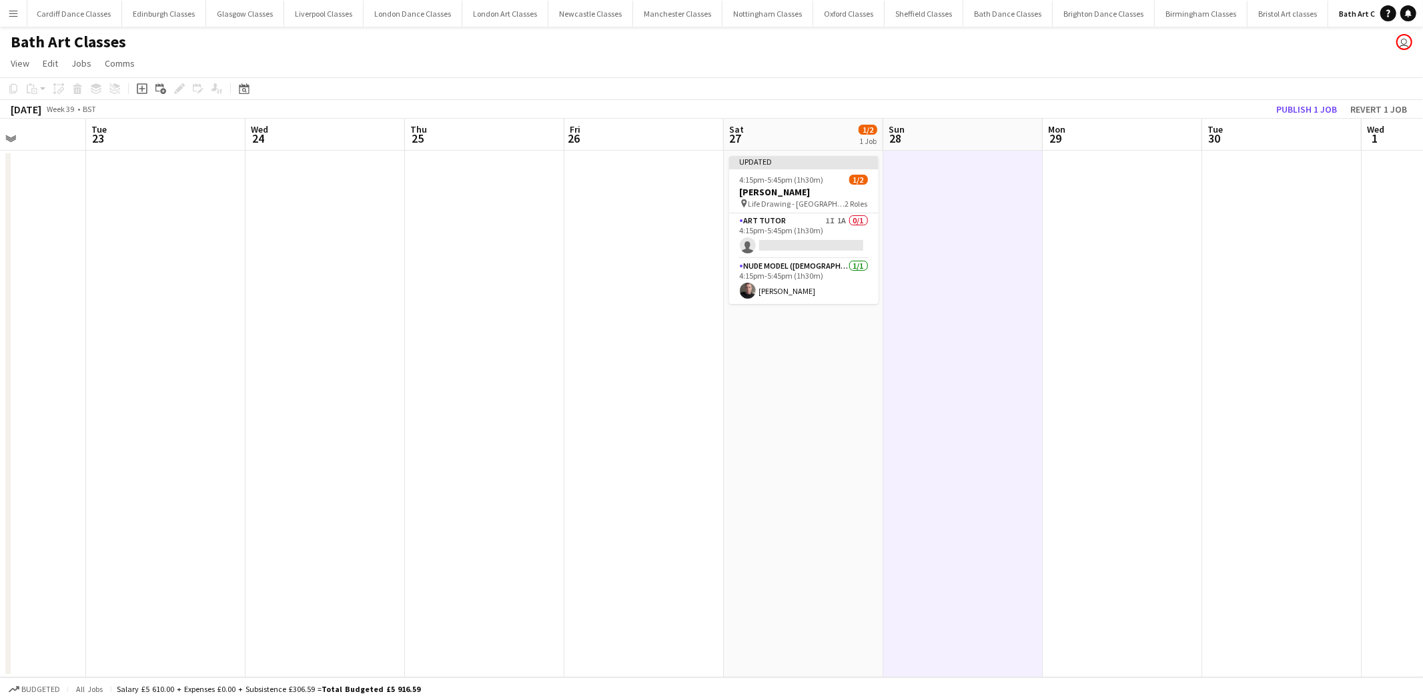
scroll to position [0, 394]
drag, startPoint x: 1299, startPoint y: 107, endPoint x: 1161, endPoint y: 187, distance: 159.4
click at [1299, 109] on button "Publish 1 job" at bounding box center [1306, 109] width 71 height 17
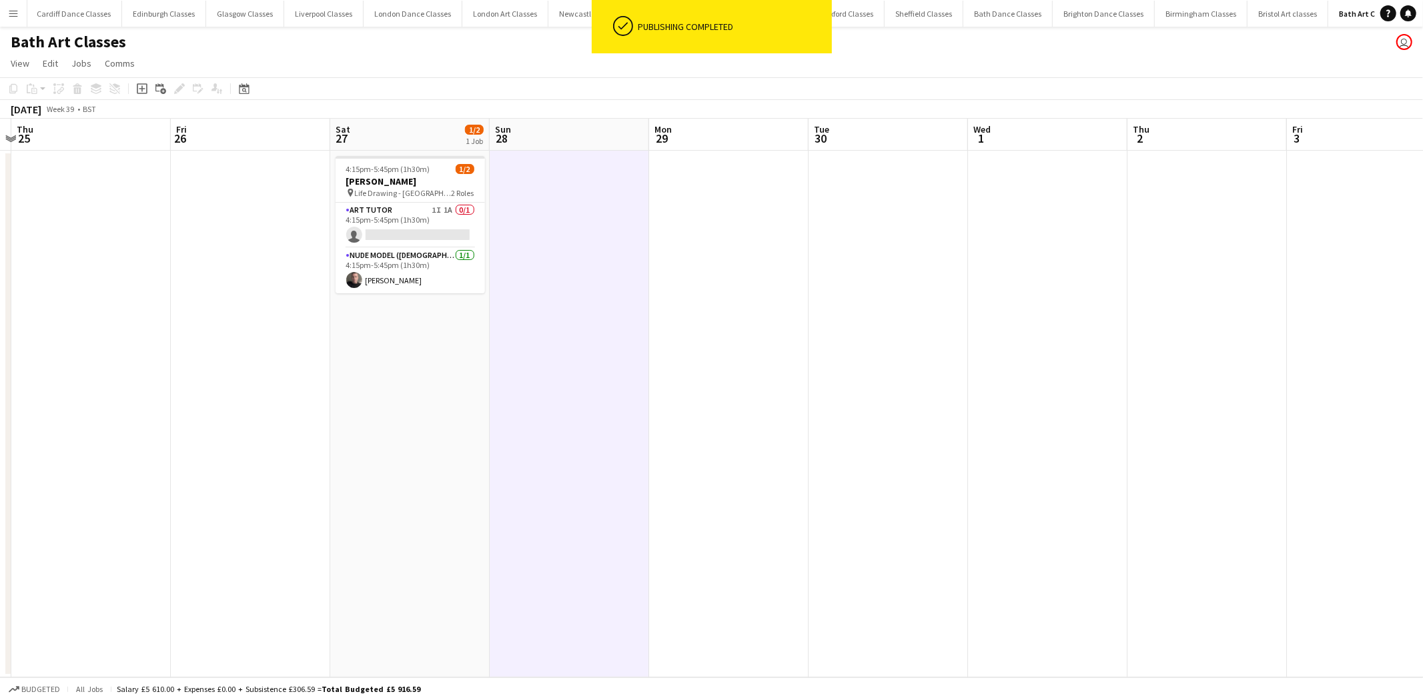
drag, startPoint x: 1184, startPoint y: 342, endPoint x: 668, endPoint y: 416, distance: 520.8
click at [584, 416] on app-calendar-viewport "Mon 22 Tue 23 Wed 24 Thu 25 Fri 26 Sat 27 1/2 1 Job Sun 28 Mon 29 Tue 30 Wed 1 …" at bounding box center [711, 398] width 1423 height 559
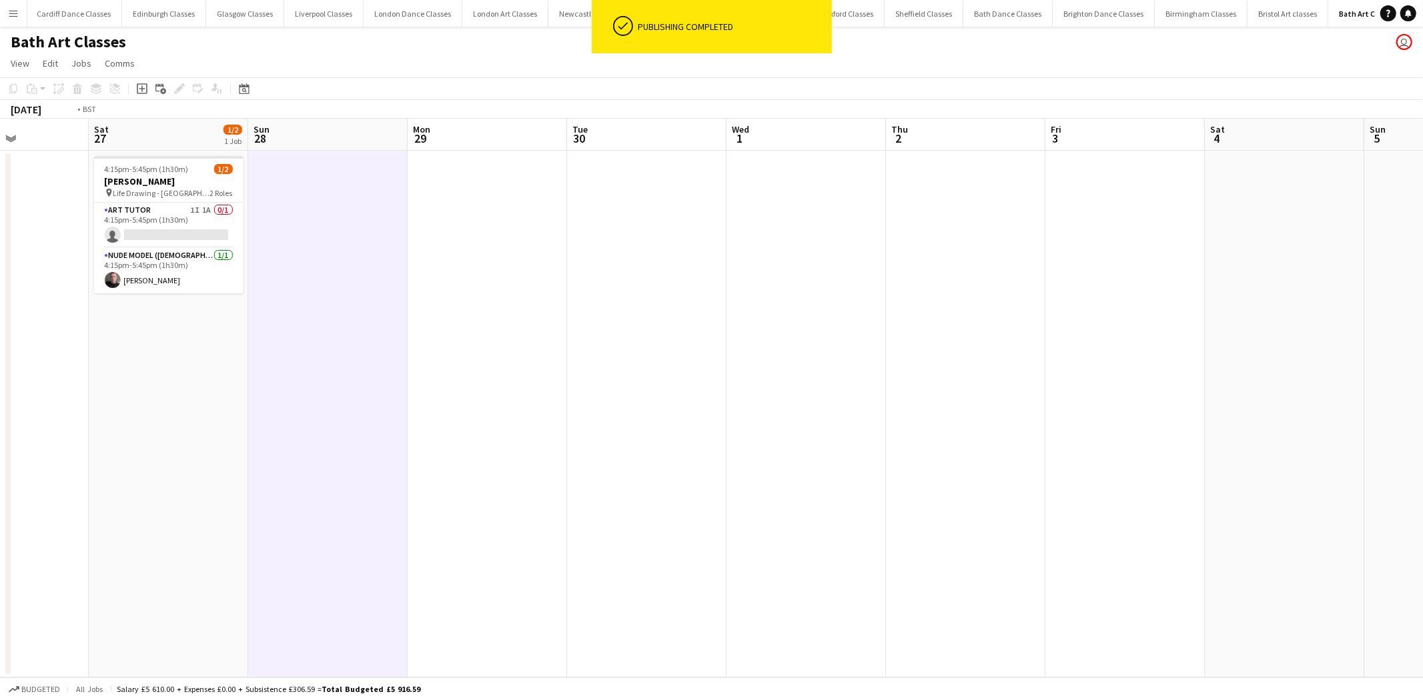
drag, startPoint x: 1055, startPoint y: 385, endPoint x: 519, endPoint y: 400, distance: 535.9
click at [432, 408] on app-calendar-viewport "Wed 24 Thu 25 Fri 26 Sat 27 1/2 1 Job Sun 28 Mon 29 Tue 30 Wed 1 Thu 2 Fri 3 Sa…" at bounding box center [711, 398] width 1423 height 559
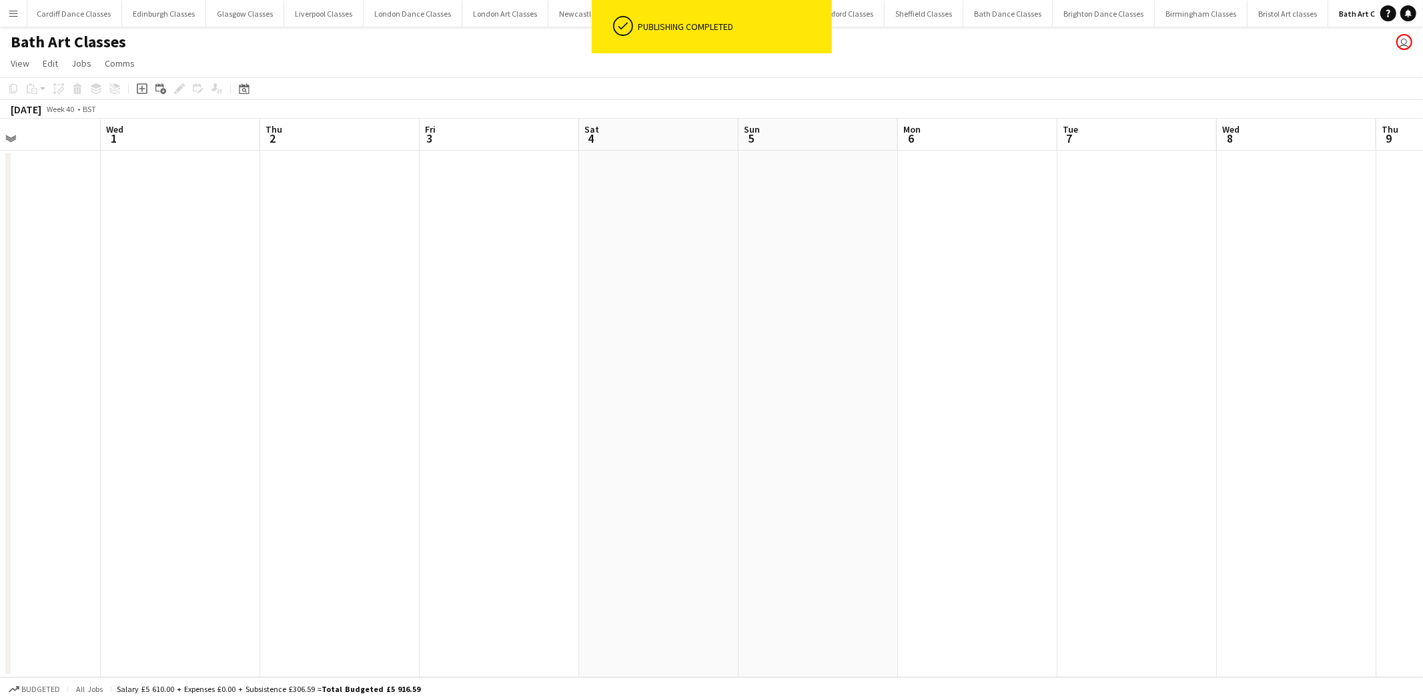
drag, startPoint x: 909, startPoint y: 374, endPoint x: 515, endPoint y: 404, distance: 395.4
click at [496, 404] on app-calendar-viewport "Sat 27 1/2 1 Job Sun 28 Mon 29 Tue 30 Wed 1 Thu 2 Fri 3 Sat 4 Sun 5 Mon 6 Tue 7…" at bounding box center [711, 398] width 1423 height 559
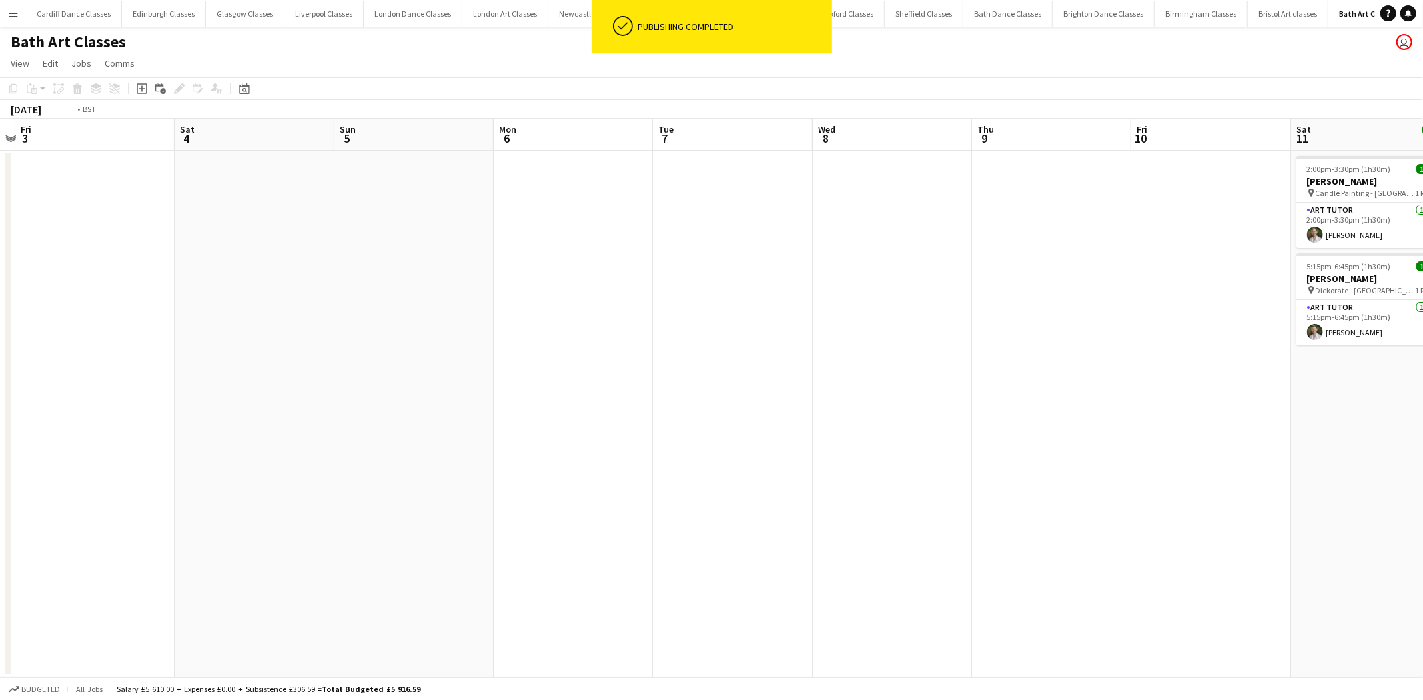
drag, startPoint x: 990, startPoint y: 394, endPoint x: 478, endPoint y: 422, distance: 513.1
click at [514, 422] on app-calendar-viewport "Tue 30 Wed 1 Thu 2 Fri 3 Sat 4 Sun 5 Mon 6 Tue 7 Wed 8 Thu 9 Fri 10 Sat 11 2/2 …" at bounding box center [711, 398] width 1423 height 559
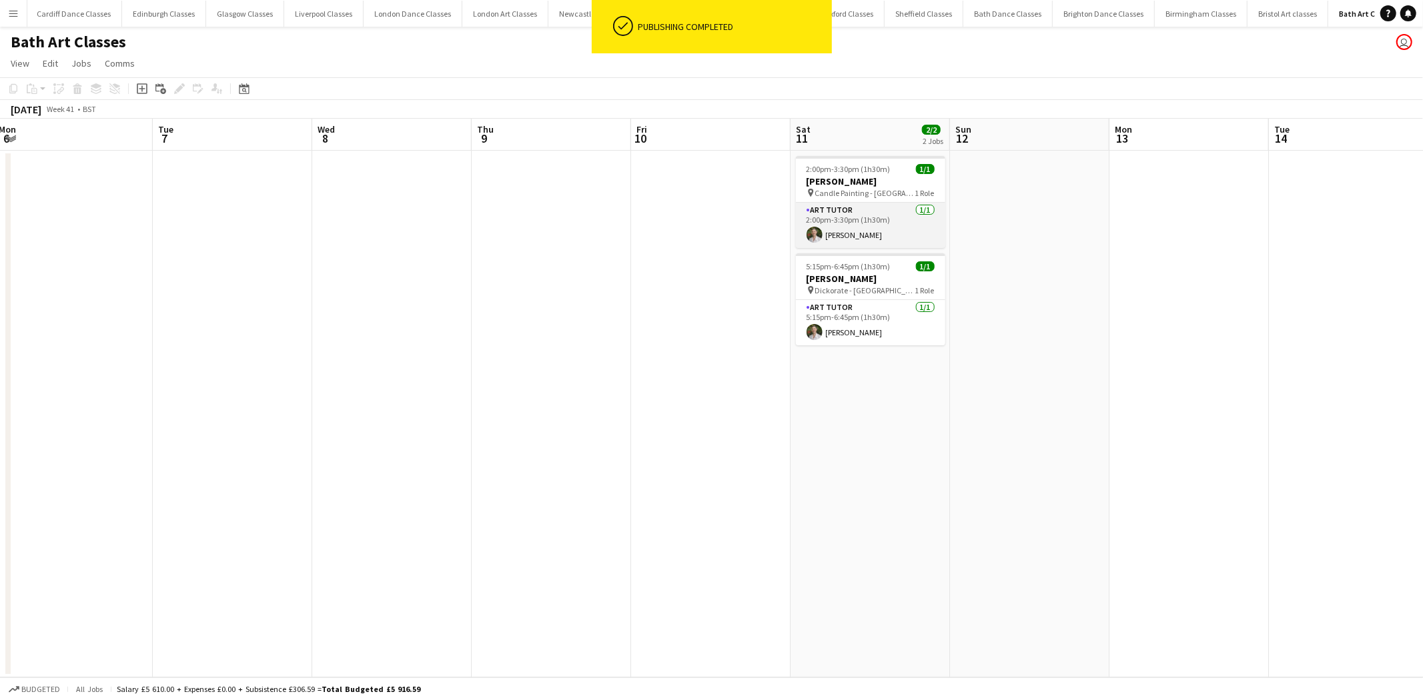
click at [879, 227] on app-card-role "Art Tutor [DATE] 2:00pm-3:30pm (1h30m) [PERSON_NAME]" at bounding box center [870, 225] width 149 height 45
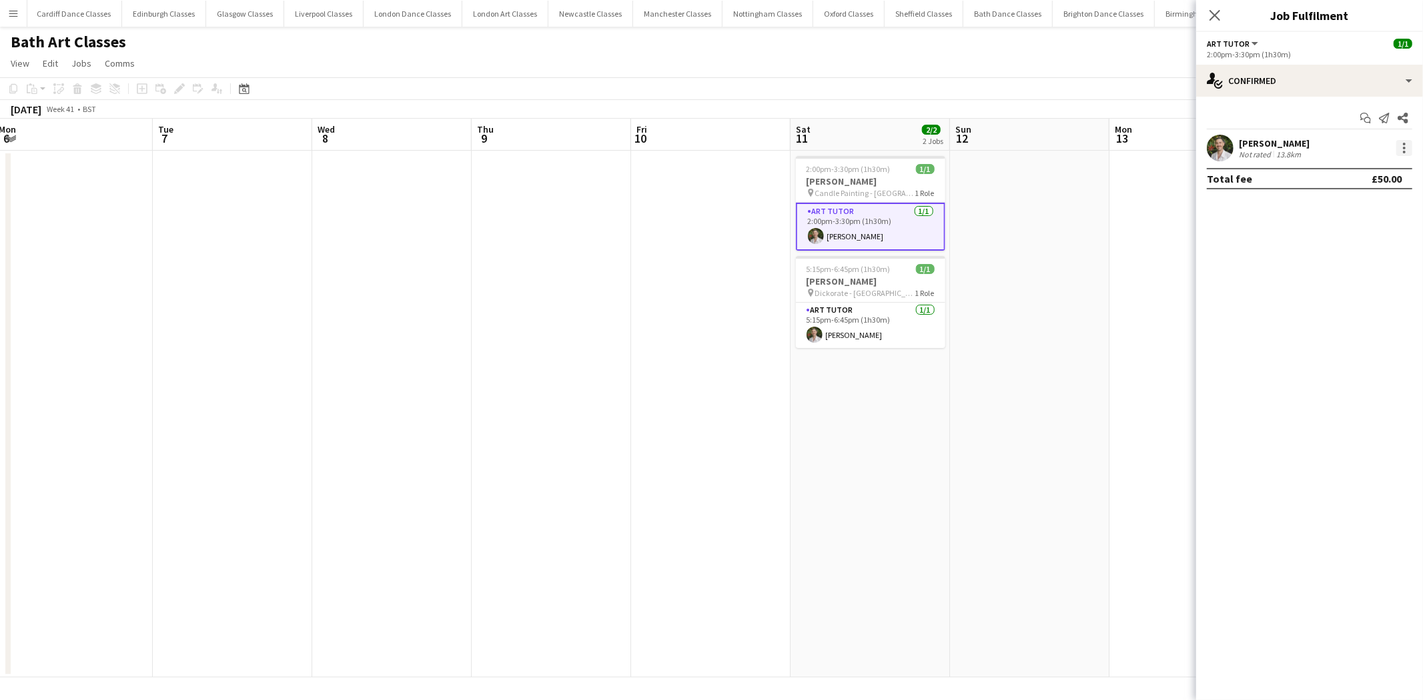
click at [1402, 151] on div at bounding box center [1404, 148] width 16 height 16
click at [1346, 305] on span "Remove" at bounding box center [1339, 300] width 40 height 11
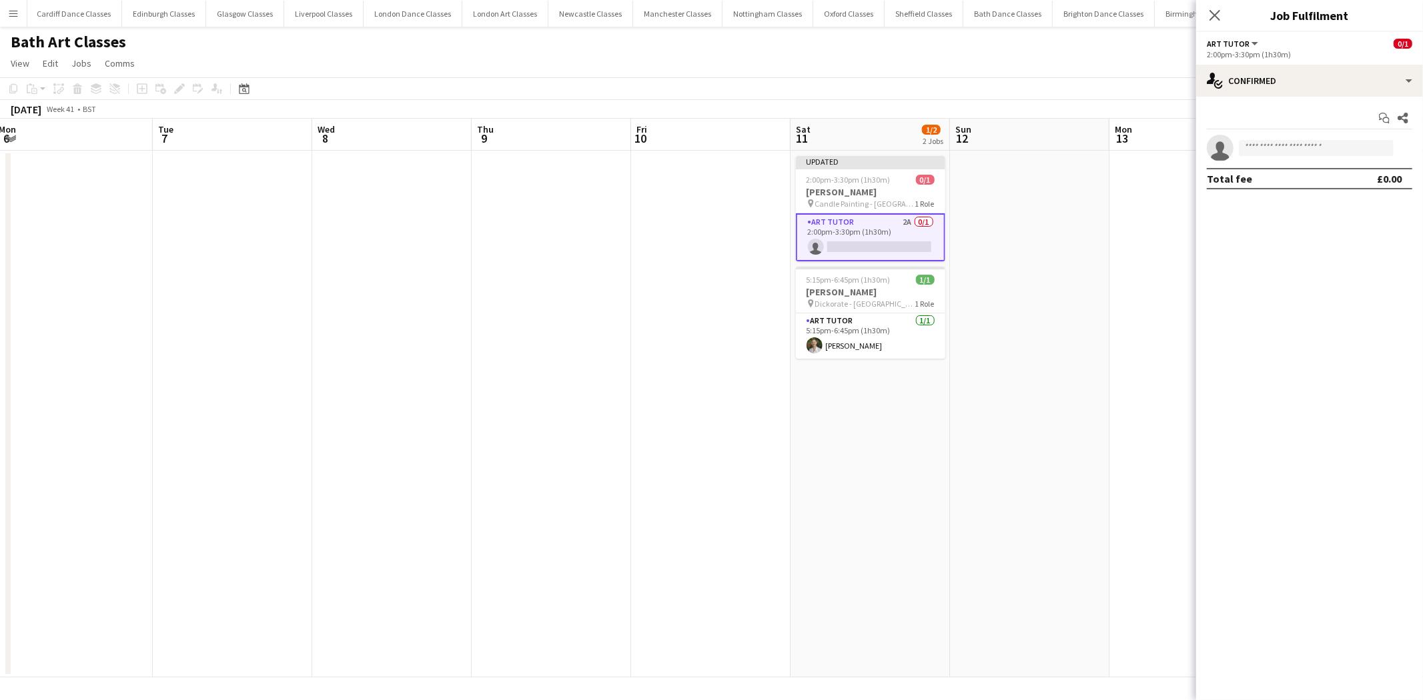
click at [1121, 357] on app-date-cell at bounding box center [1188, 414] width 159 height 527
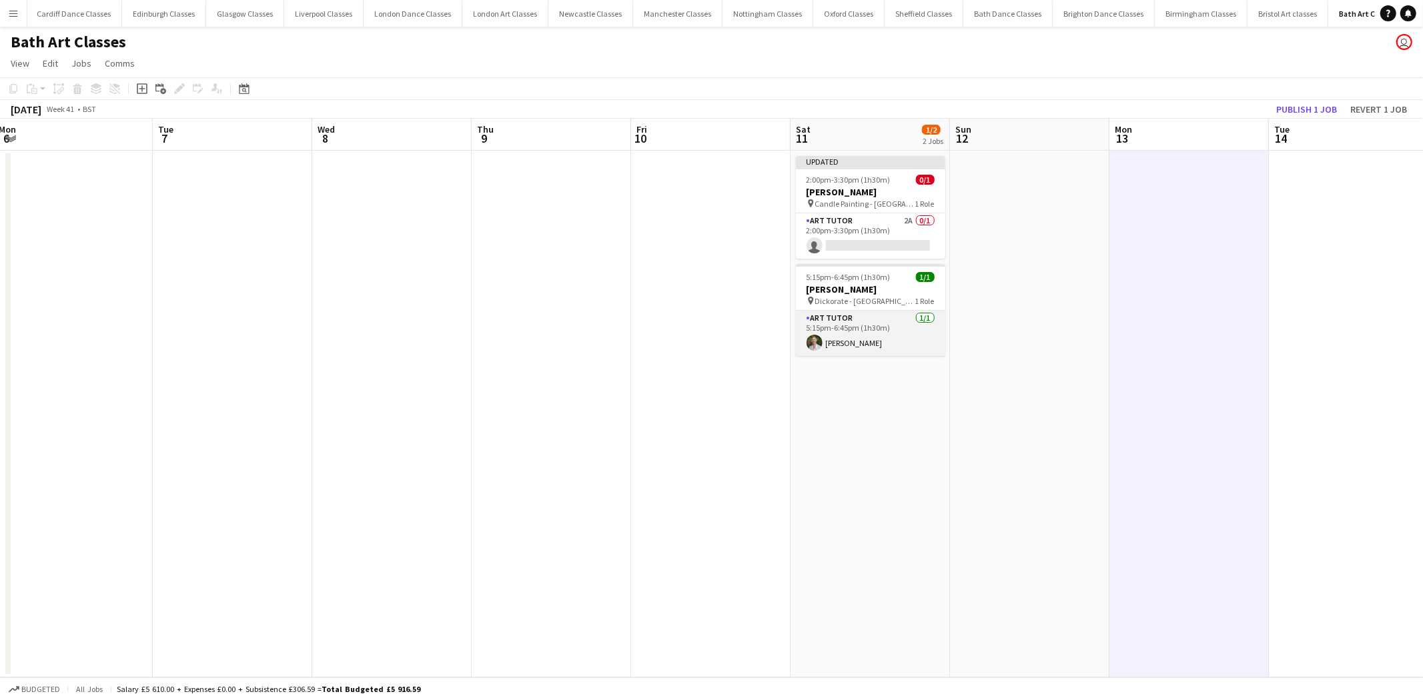
click at [821, 322] on app-card-role "Art Tutor [DATE] 5:15pm-6:45pm (1h30m) [PERSON_NAME]" at bounding box center [870, 333] width 149 height 45
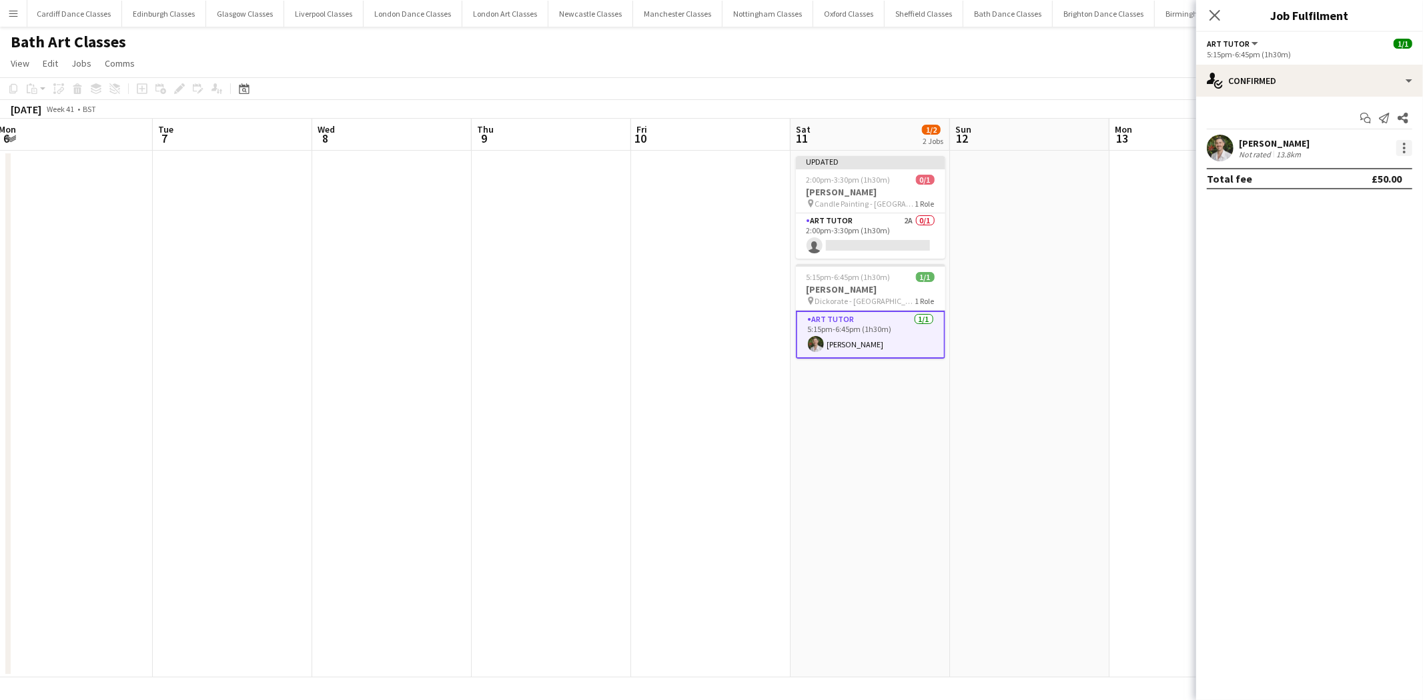
click at [1399, 150] on div at bounding box center [1404, 148] width 16 height 16
click at [1343, 303] on span "Remove" at bounding box center [1339, 300] width 40 height 11
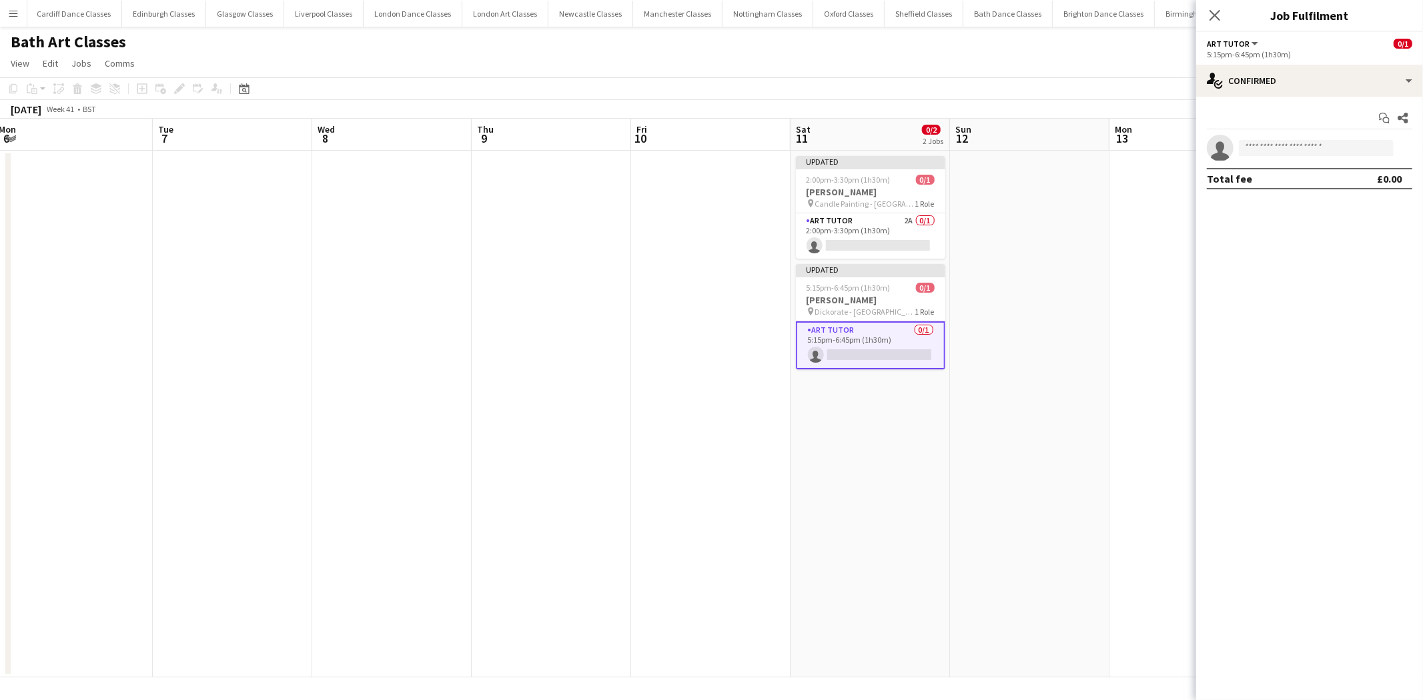
click at [1058, 362] on app-date-cell at bounding box center [1029, 414] width 159 height 527
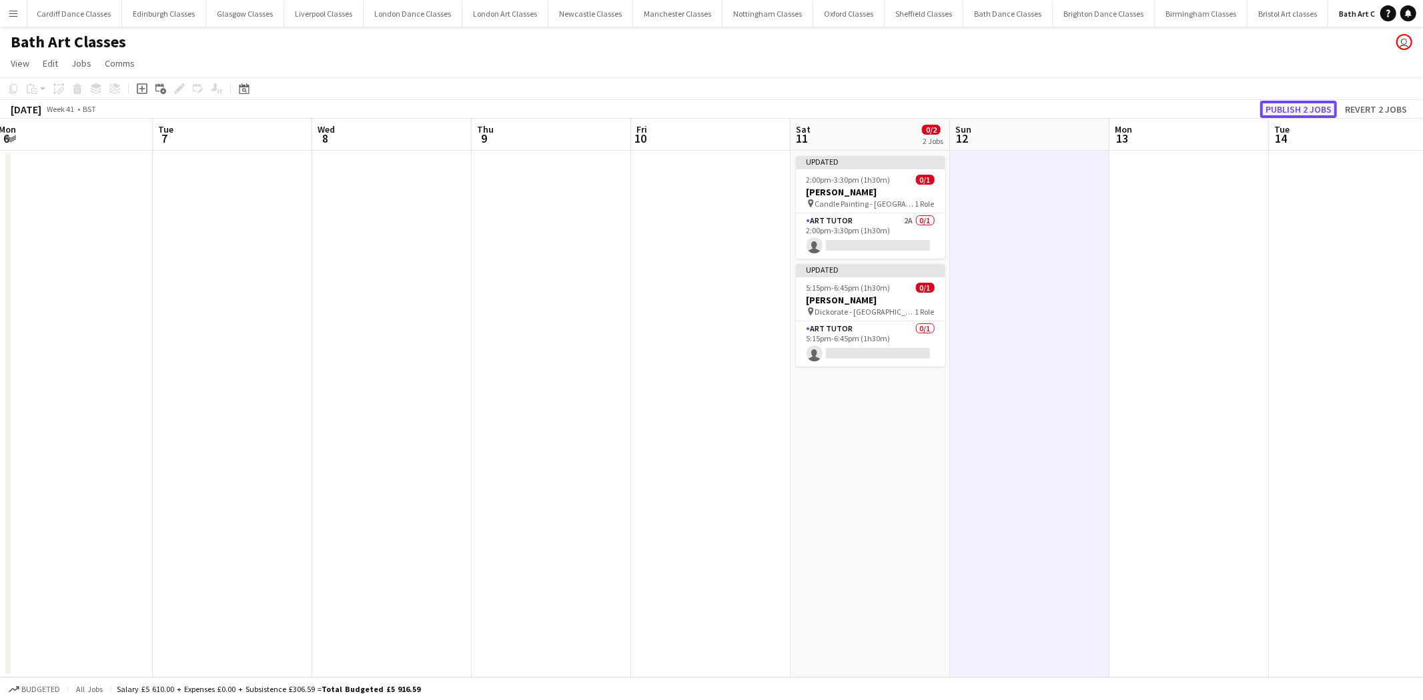
click at [1305, 109] on button "Publish 2 jobs" at bounding box center [1298, 109] width 77 height 17
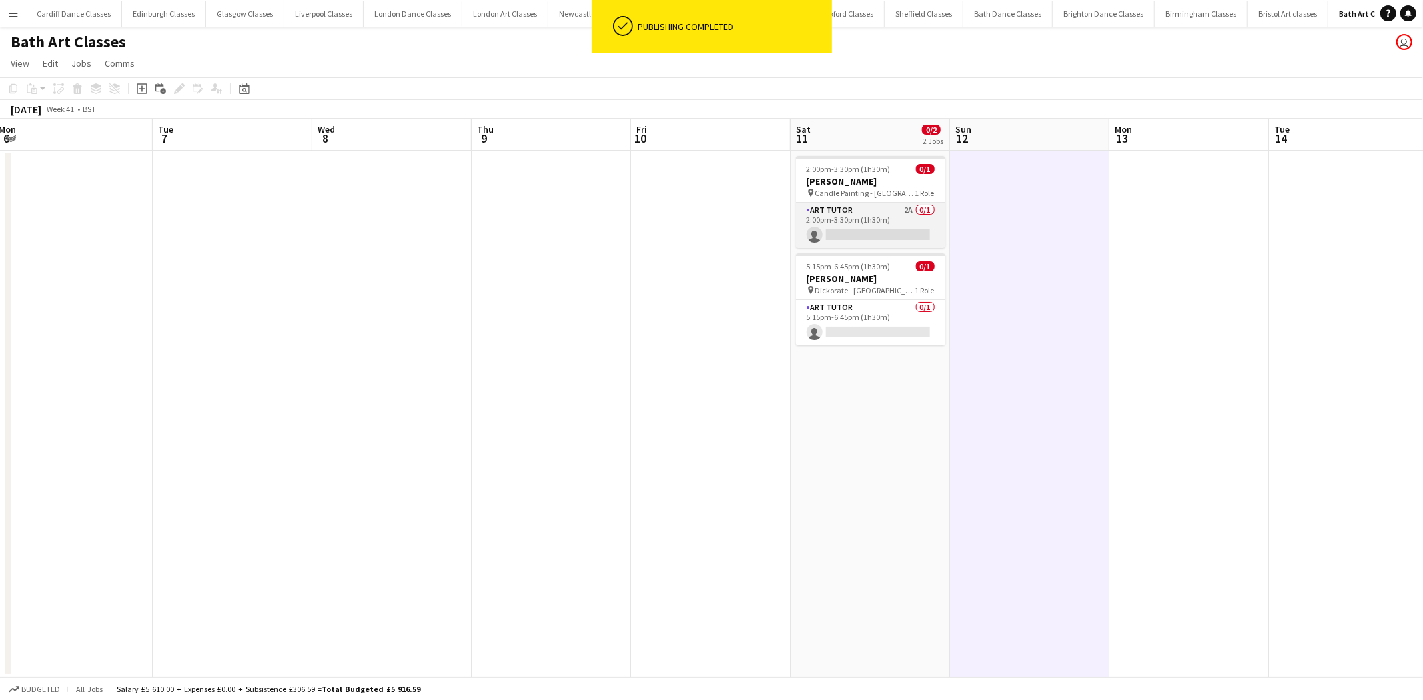
click at [891, 217] on app-card-role "Art Tutor 2A 0/1 2:00pm-3:30pm (1h30m) single-neutral-actions" at bounding box center [870, 225] width 149 height 45
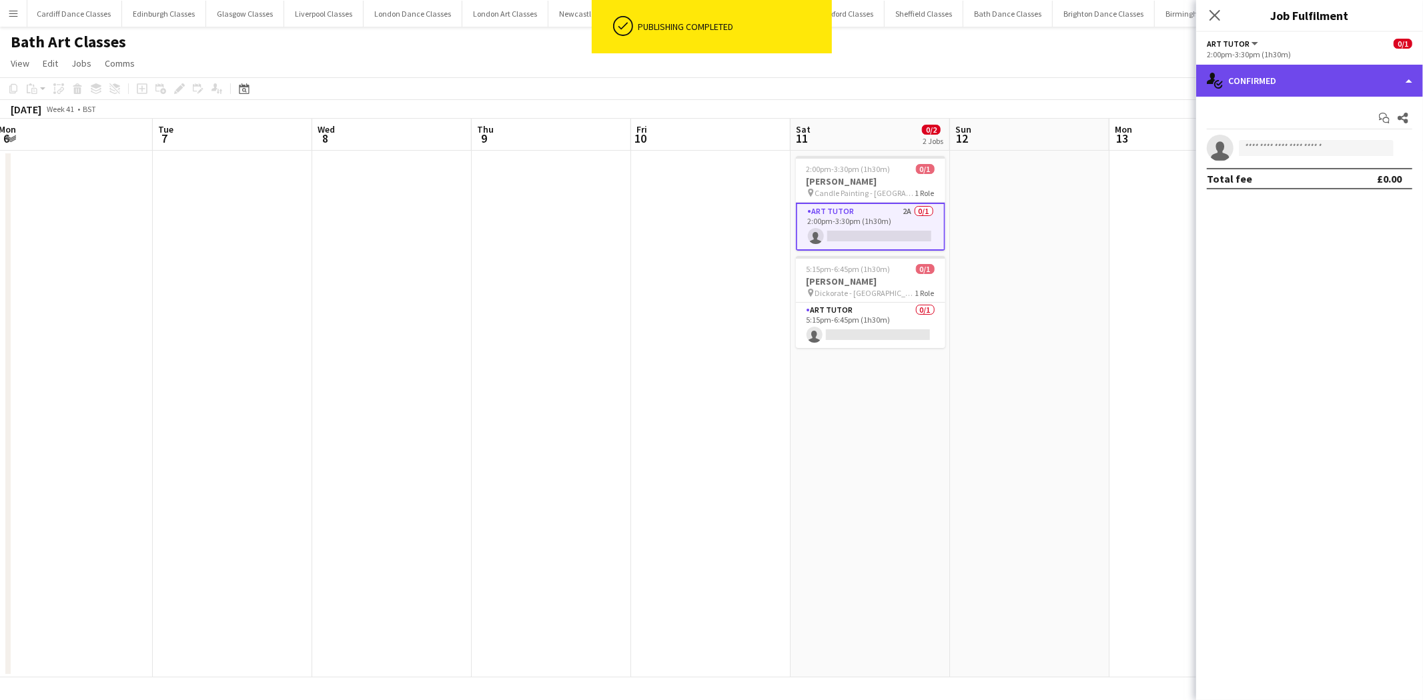
click at [1379, 84] on div "single-neutral-actions-check-2 Confirmed" at bounding box center [1309, 81] width 227 height 32
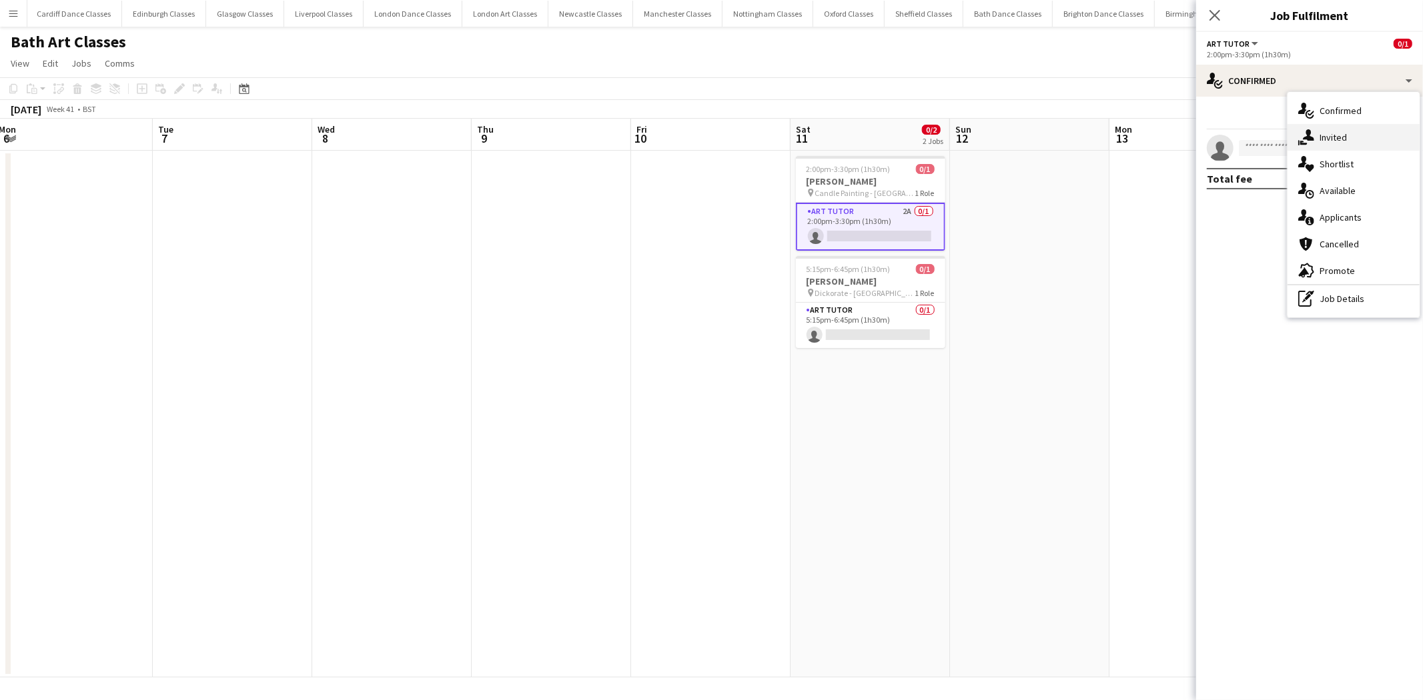
click at [1342, 130] on div "single-neutral-actions-share-1 Invited" at bounding box center [1353, 137] width 132 height 27
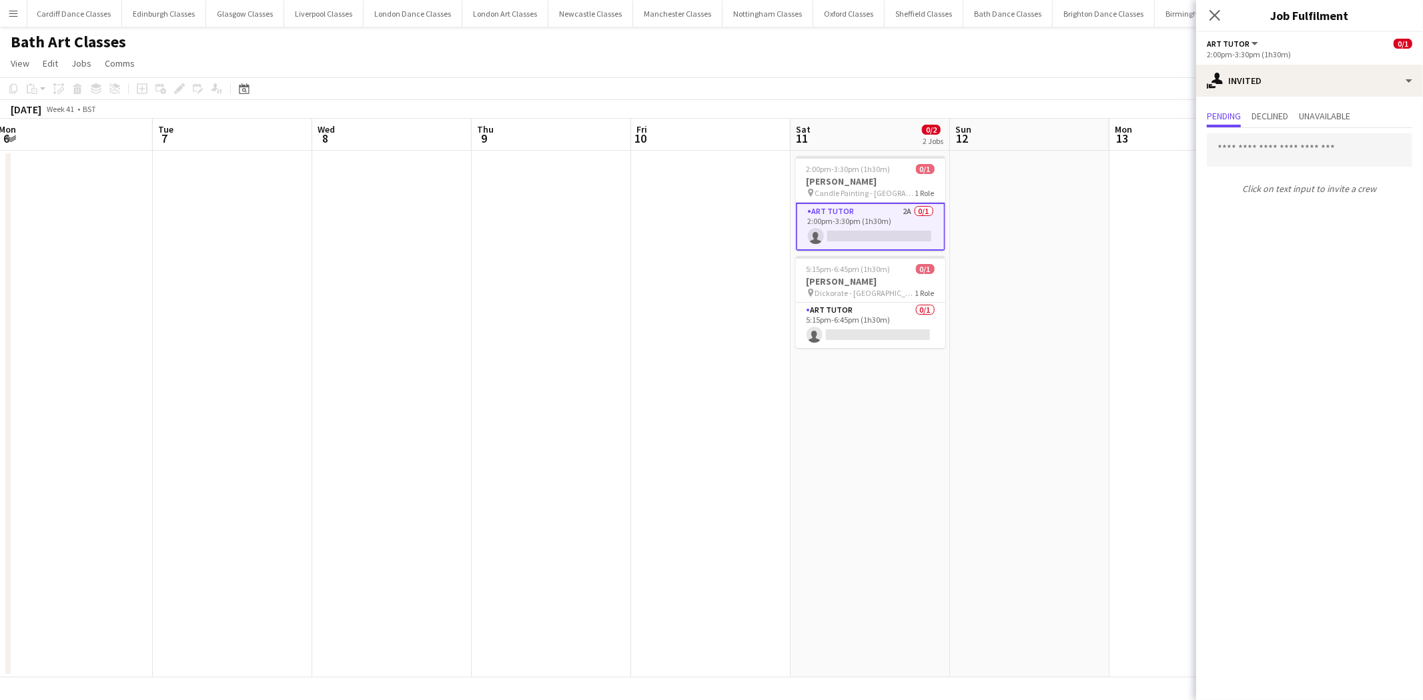
click at [1259, 167] on div "Click on text input to invite a crew" at bounding box center [1309, 164] width 227 height 72
click at [1259, 165] on input "text" at bounding box center [1309, 149] width 205 height 33
type input "****"
click at [1259, 184] on span "[PERSON_NAME]" at bounding box center [1255, 182] width 77 height 11
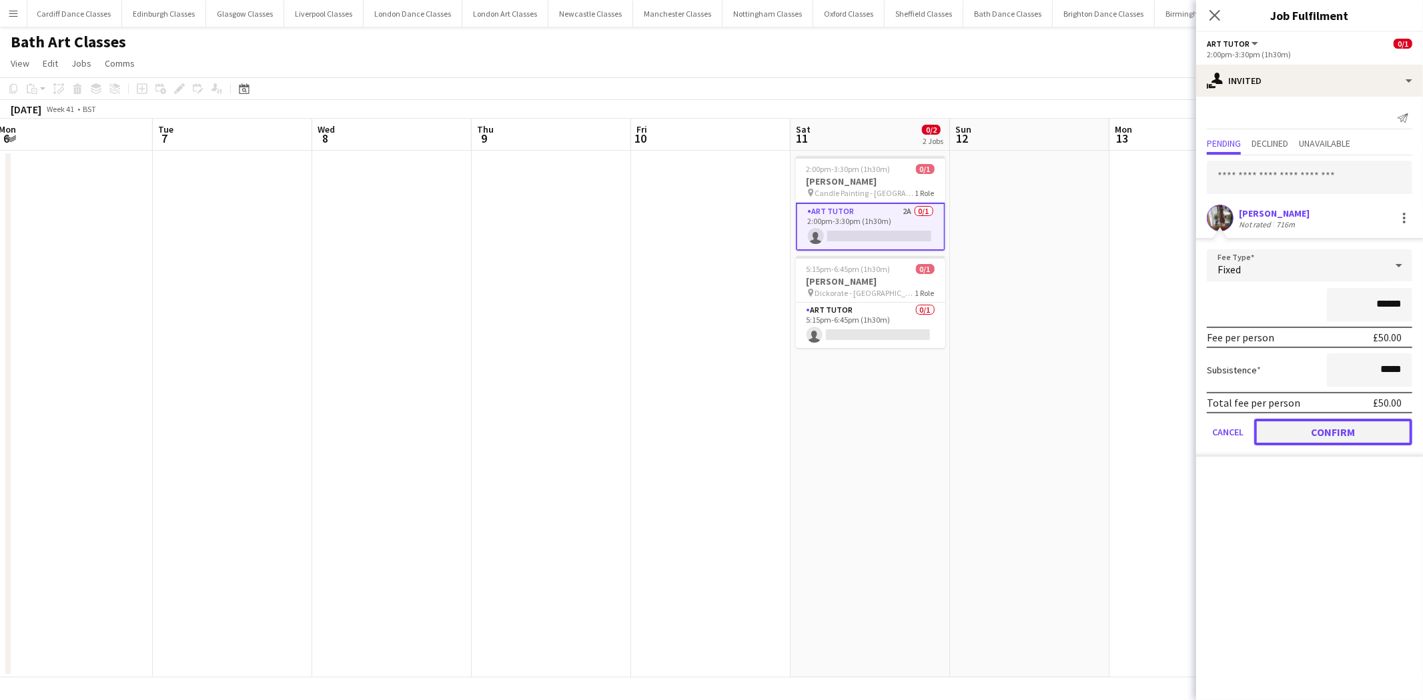
click at [1305, 442] on button "Confirm" at bounding box center [1333, 432] width 158 height 27
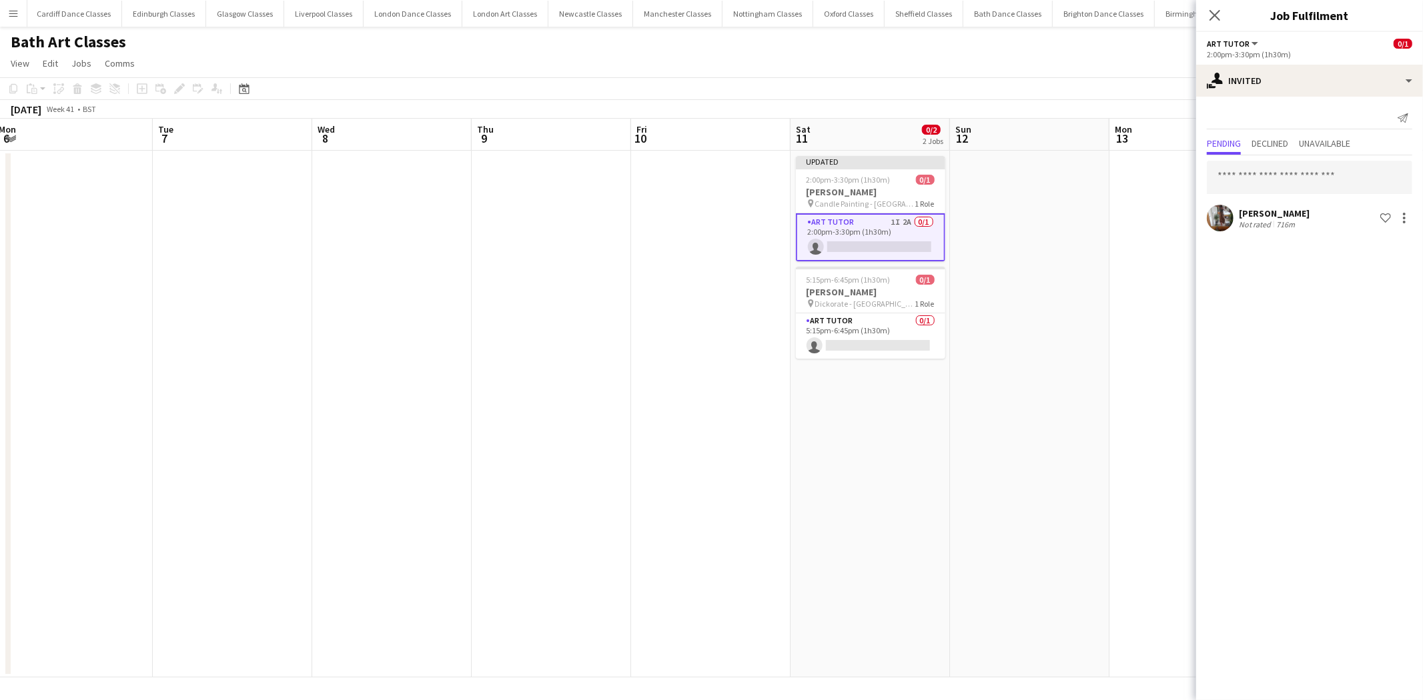
click at [1305, 427] on mat-expansion-panel "user-plus Invited Send notification Pending Declined Unavailable [PERSON_NAME] …" at bounding box center [1309, 399] width 227 height 604
click at [851, 354] on app-card-role "Art Tutor 0/1 5:15pm-6:45pm (1h30m) single-neutral-actions" at bounding box center [870, 336] width 149 height 45
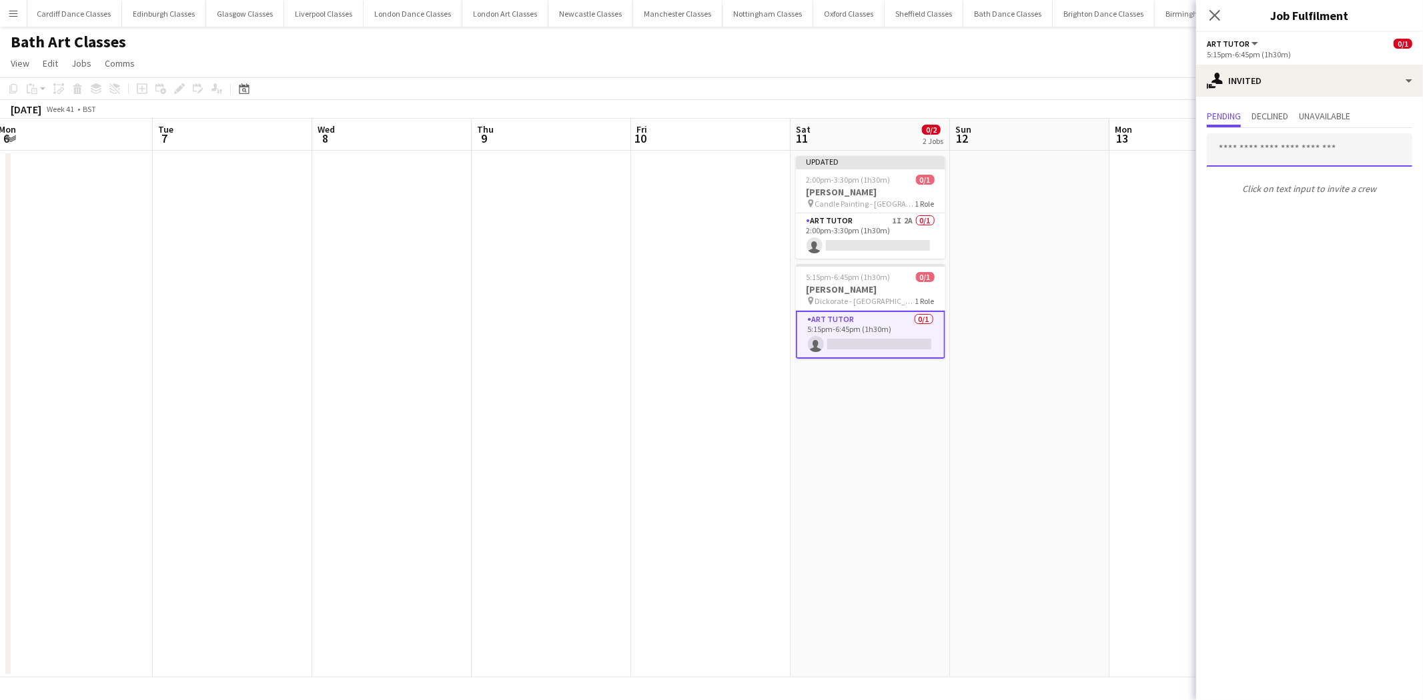
click at [1275, 140] on input "text" at bounding box center [1309, 149] width 205 height 33
type input "****"
click at [1278, 185] on span "[PERSON_NAME]" at bounding box center [1255, 182] width 77 height 11
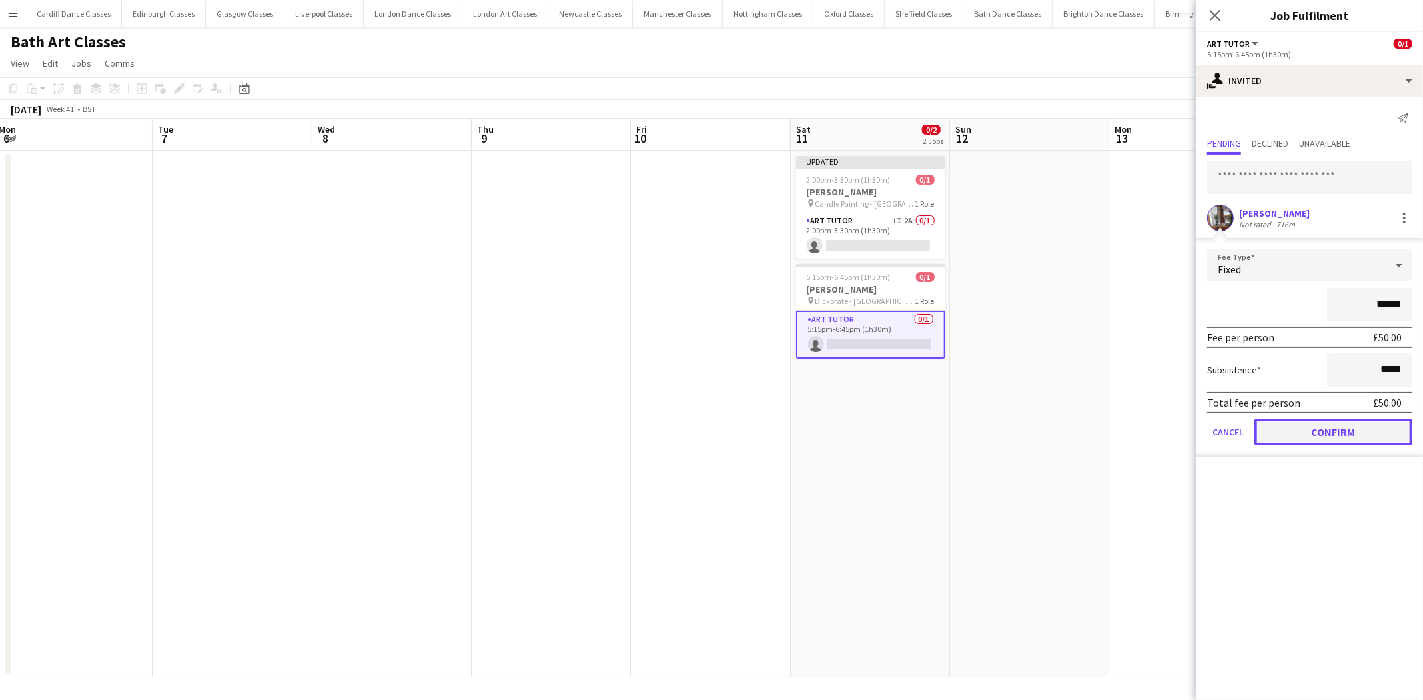
click at [1325, 425] on button "Confirm" at bounding box center [1333, 432] width 158 height 27
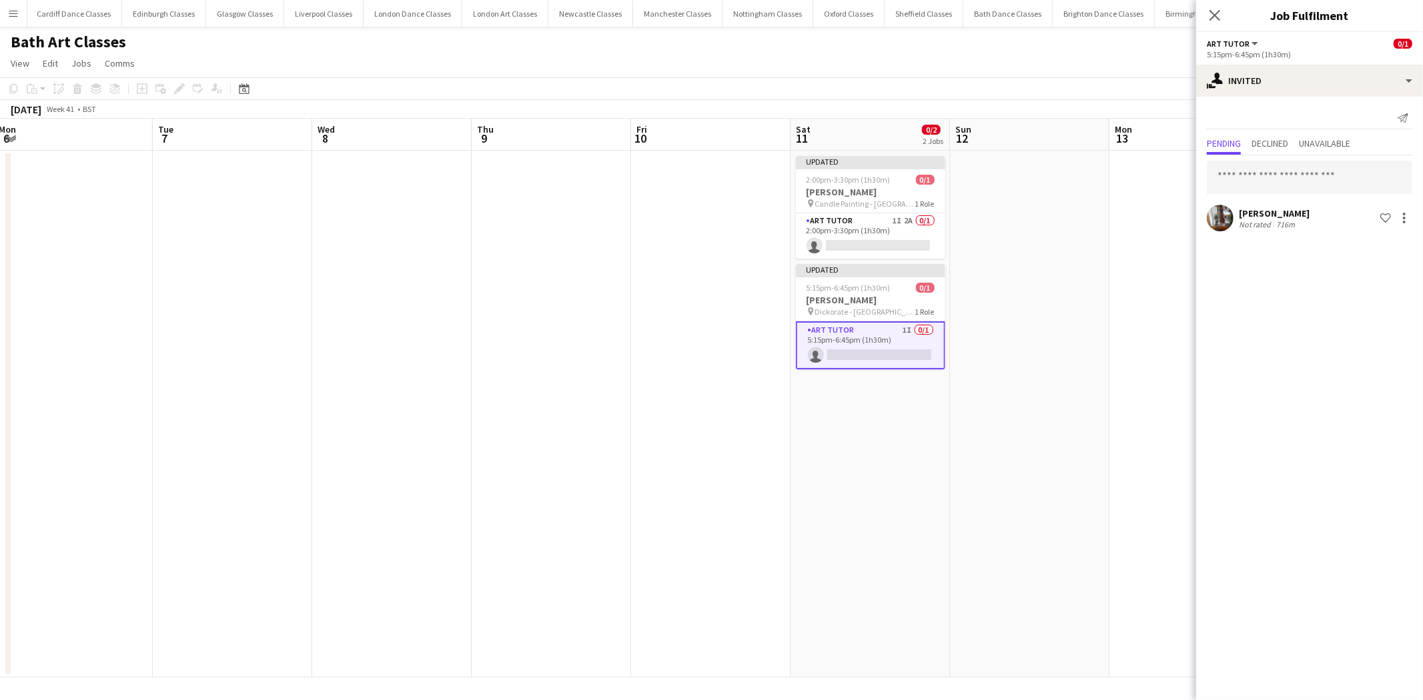
click at [1035, 385] on app-date-cell at bounding box center [1029, 414] width 159 height 527
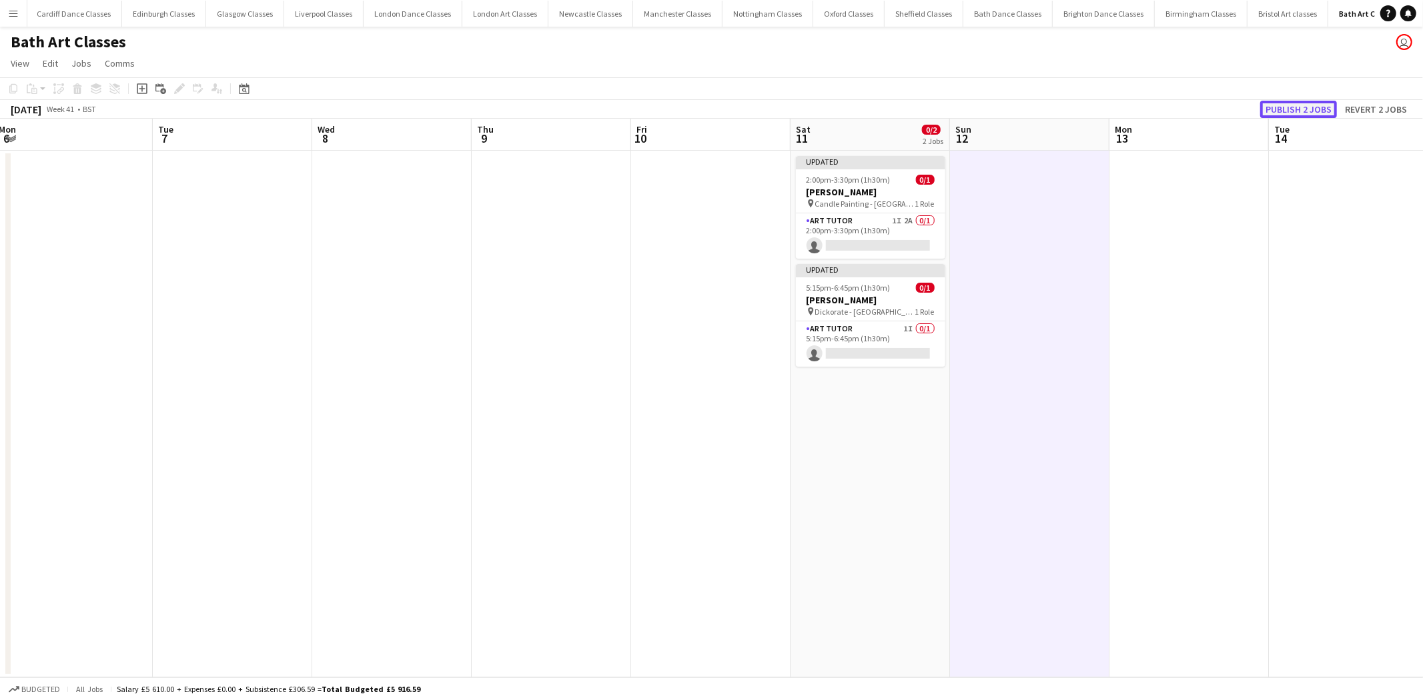
click at [1292, 102] on button "Publish 2 jobs" at bounding box center [1298, 109] width 77 height 17
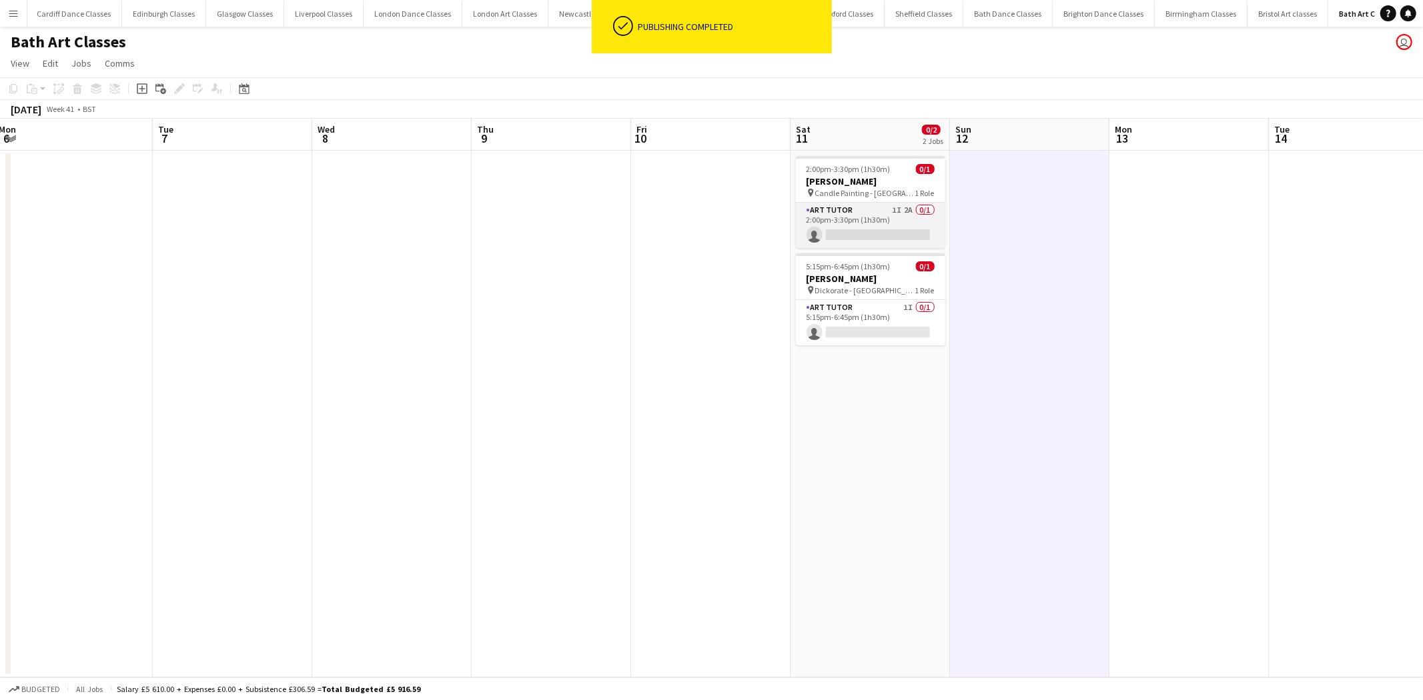
click at [873, 221] on app-card-role "Art Tutor 1I 2A 0/1 2:00pm-3:30pm (1h30m) single-neutral-actions" at bounding box center [870, 225] width 149 height 45
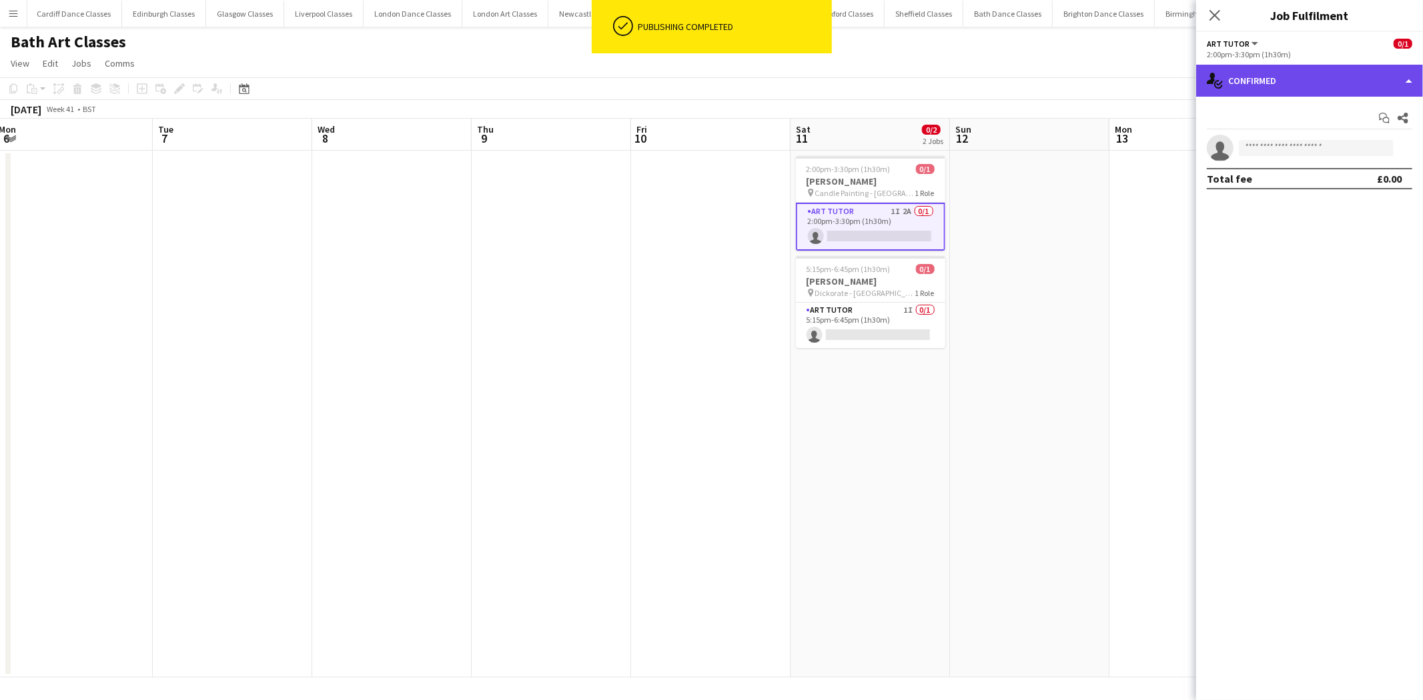
click at [1329, 90] on div "single-neutral-actions-check-2 Confirmed" at bounding box center [1309, 81] width 227 height 32
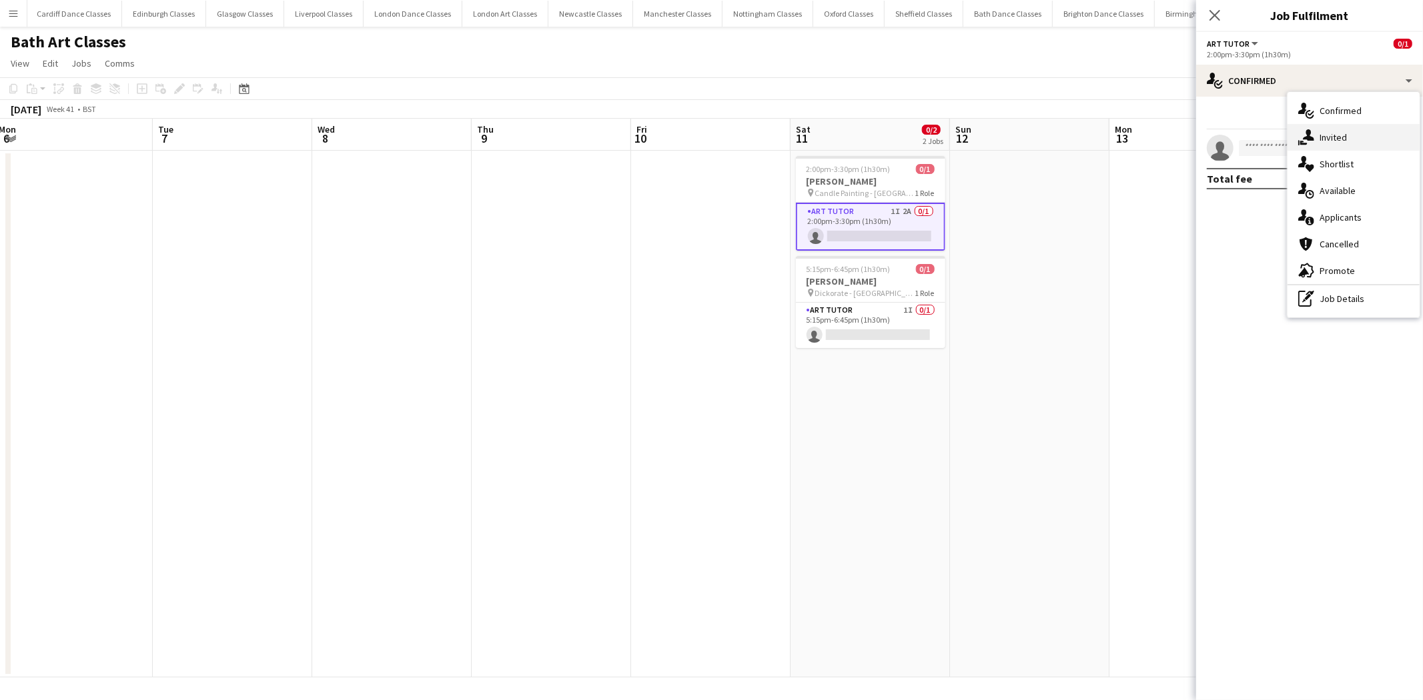
click at [1331, 144] on div "single-neutral-actions-share-1 Invited" at bounding box center [1353, 137] width 132 height 27
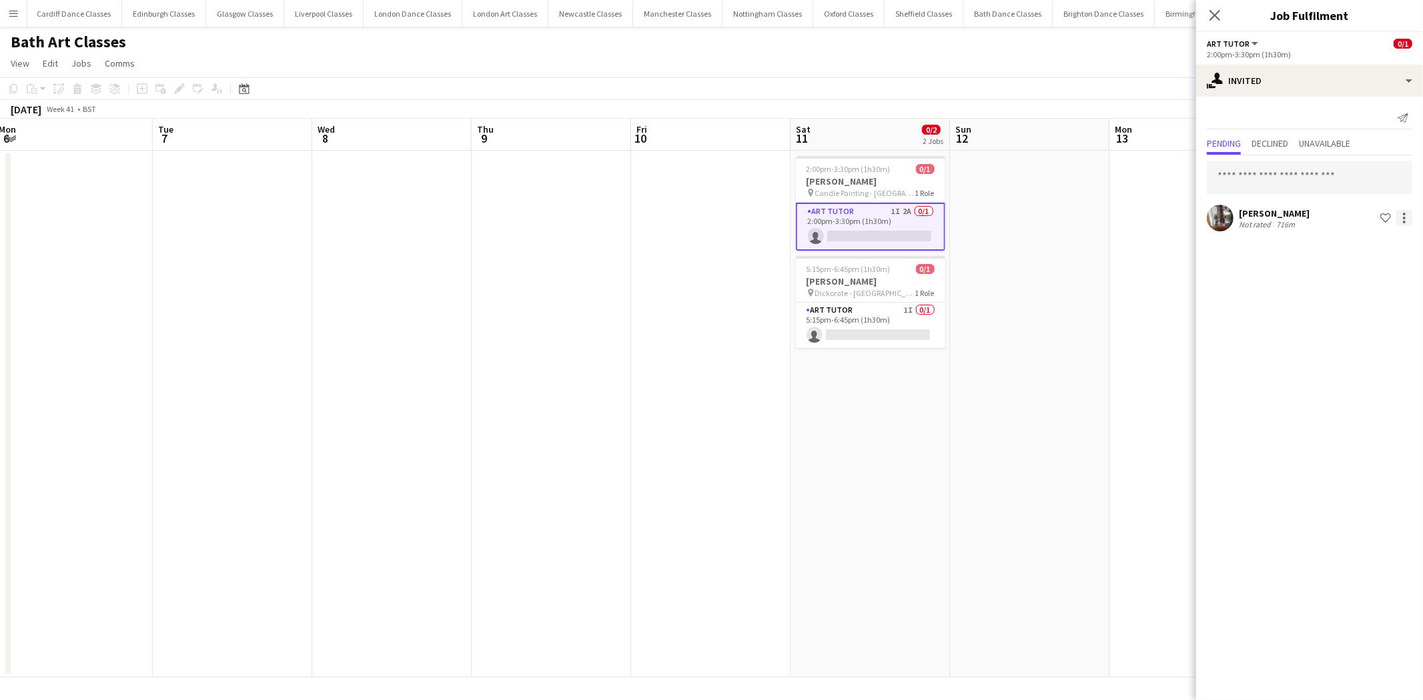
click at [1406, 215] on div at bounding box center [1404, 218] width 16 height 16
click at [1361, 251] on button "Edit fee" at bounding box center [1362, 242] width 100 height 32
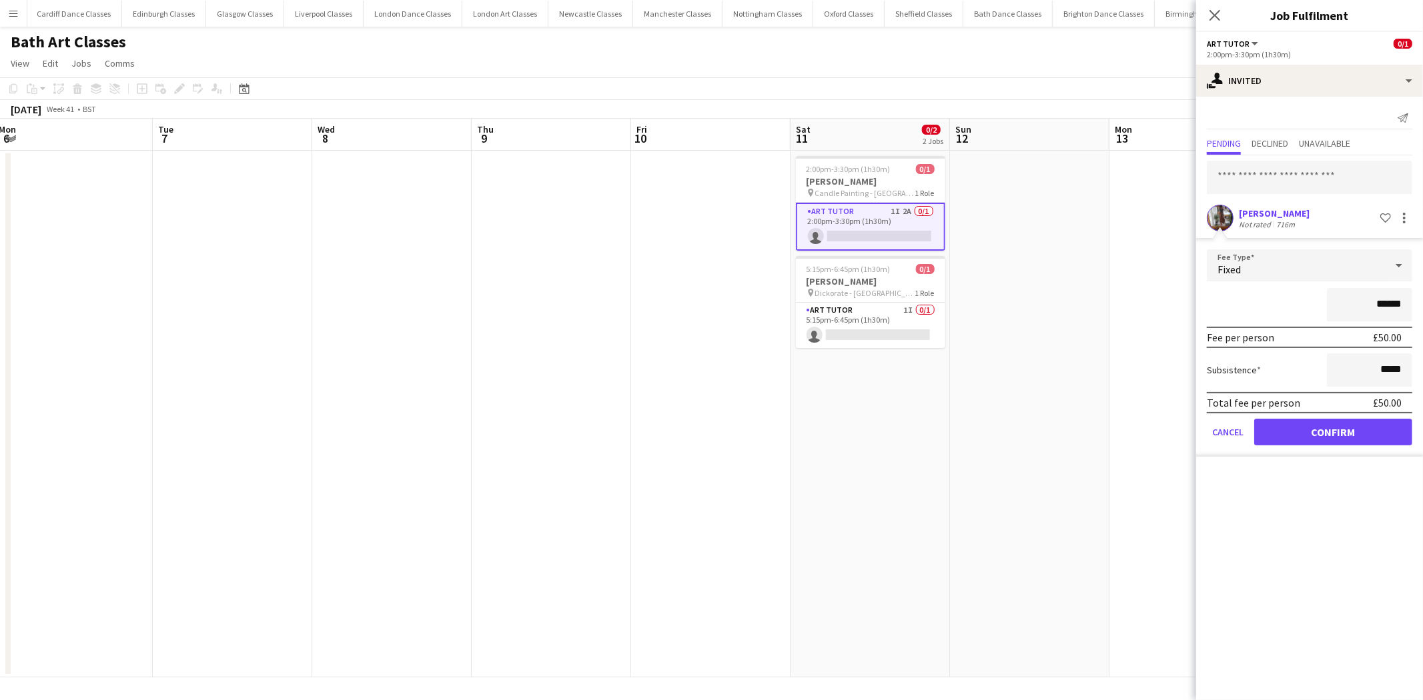
click at [1383, 298] on input "******" at bounding box center [1369, 304] width 85 height 33
type input "**"
type input "******"
click at [1314, 438] on button "Confirm" at bounding box center [1333, 432] width 158 height 27
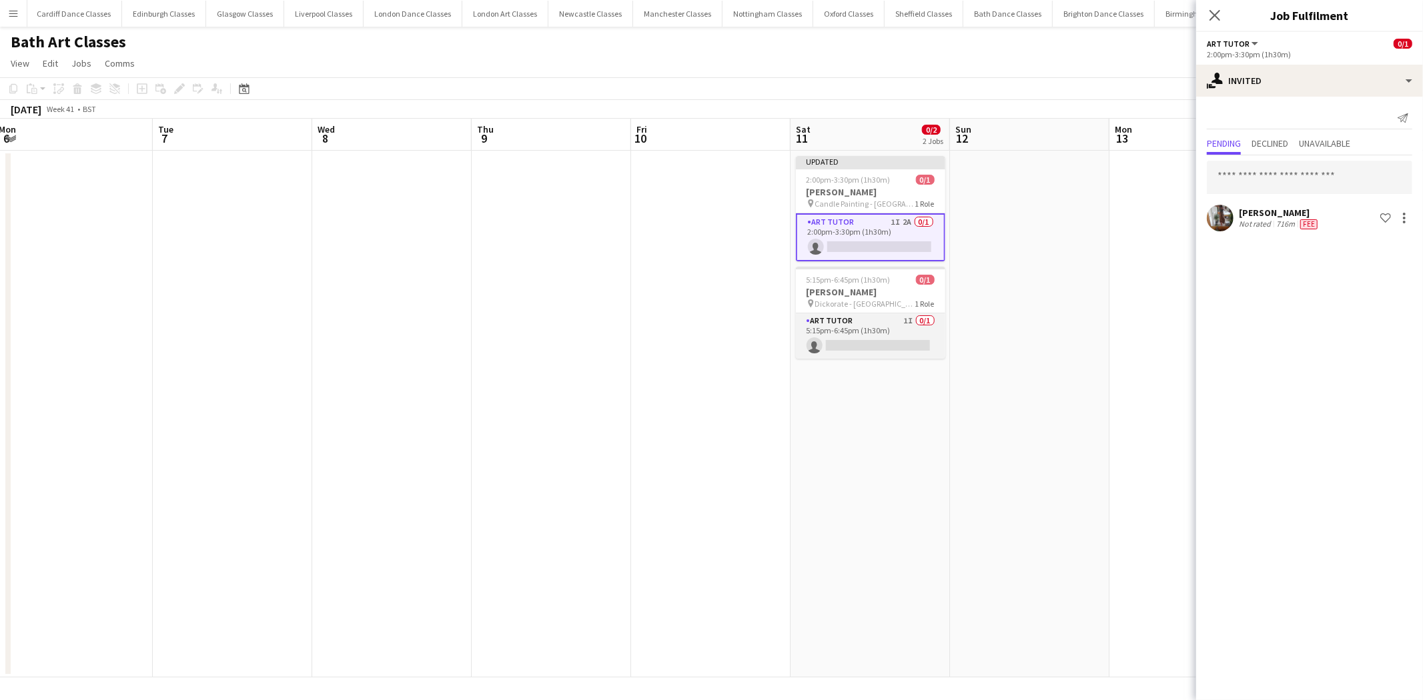
click at [901, 350] on app-card-role "Art Tutor 1I 0/1 5:15pm-6:45pm (1h30m) single-neutral-actions" at bounding box center [870, 336] width 149 height 45
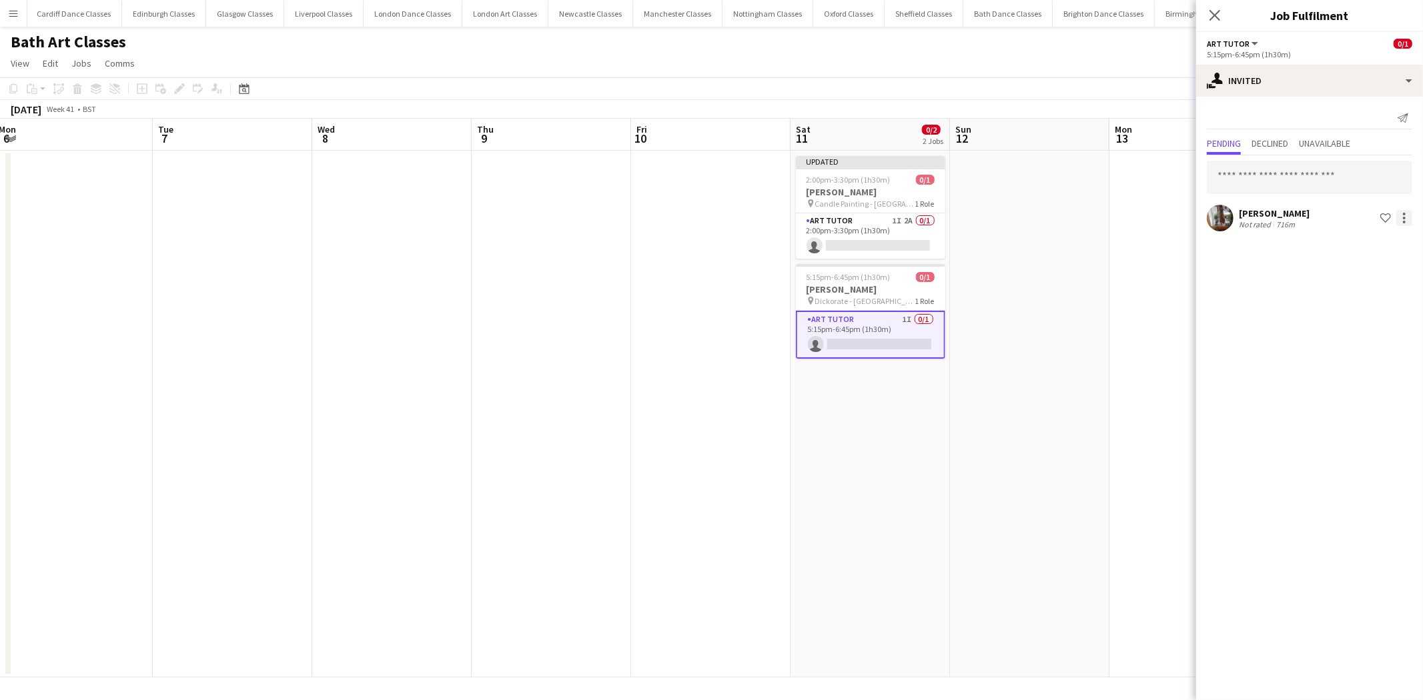
click at [1401, 210] on div at bounding box center [1404, 218] width 16 height 16
click at [1349, 248] on button "Edit fee" at bounding box center [1362, 242] width 100 height 32
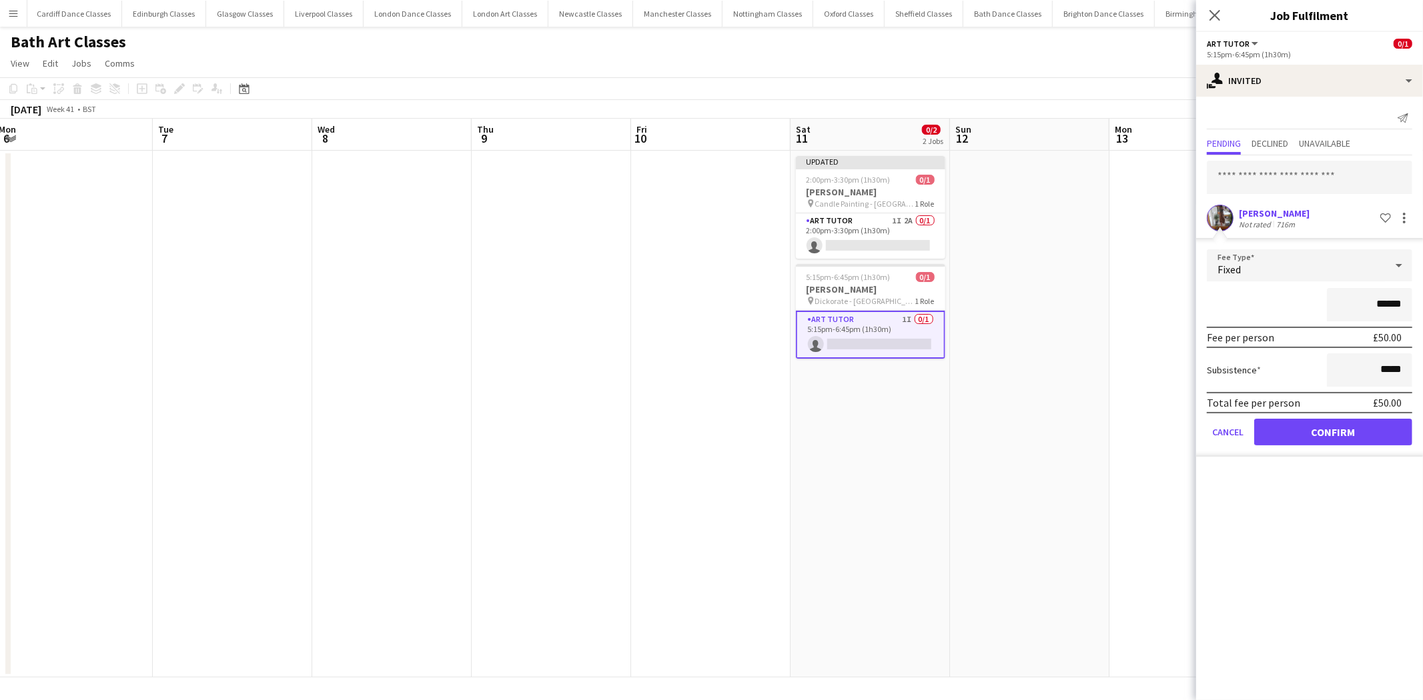
drag, startPoint x: 1403, startPoint y: 302, endPoint x: 1326, endPoint y: 309, distance: 77.0
click at [1328, 308] on input "******" at bounding box center [1369, 304] width 85 height 33
type input "******"
click at [1315, 425] on button "Confirm" at bounding box center [1333, 432] width 158 height 27
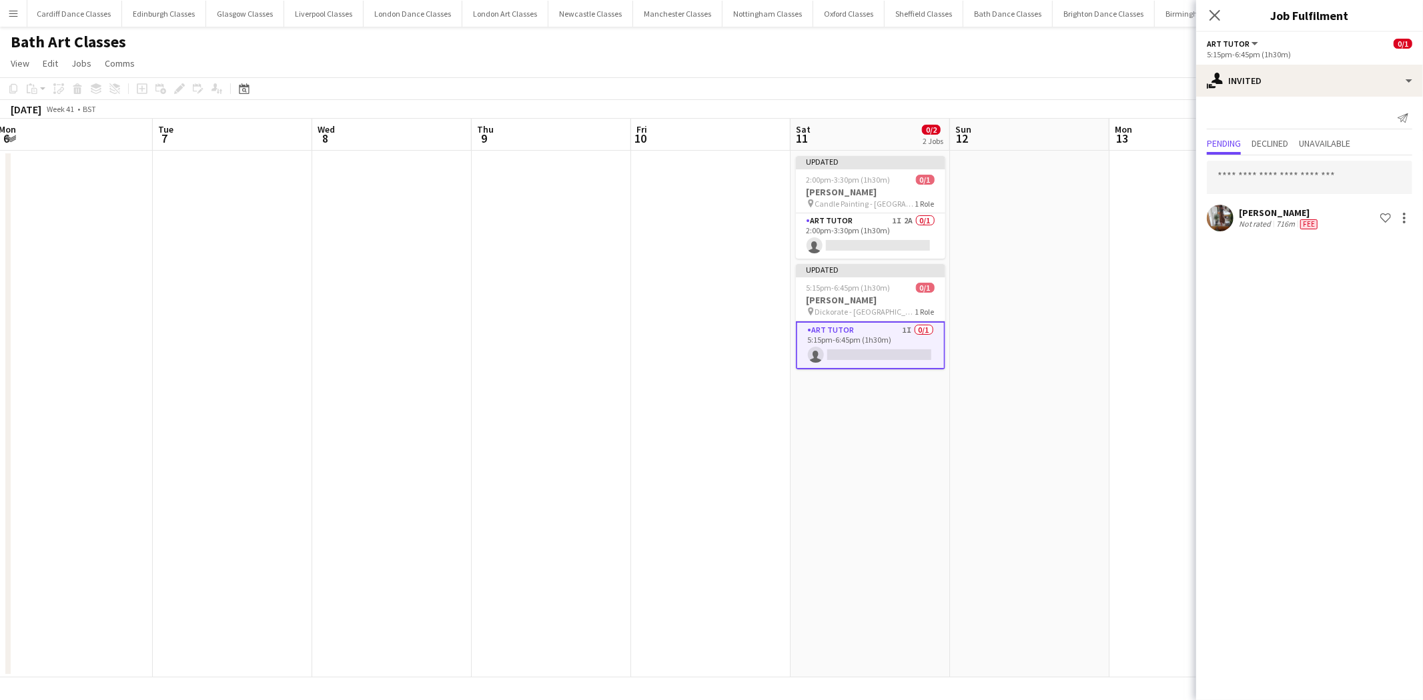
click at [1098, 405] on app-date-cell at bounding box center [1029, 414] width 159 height 527
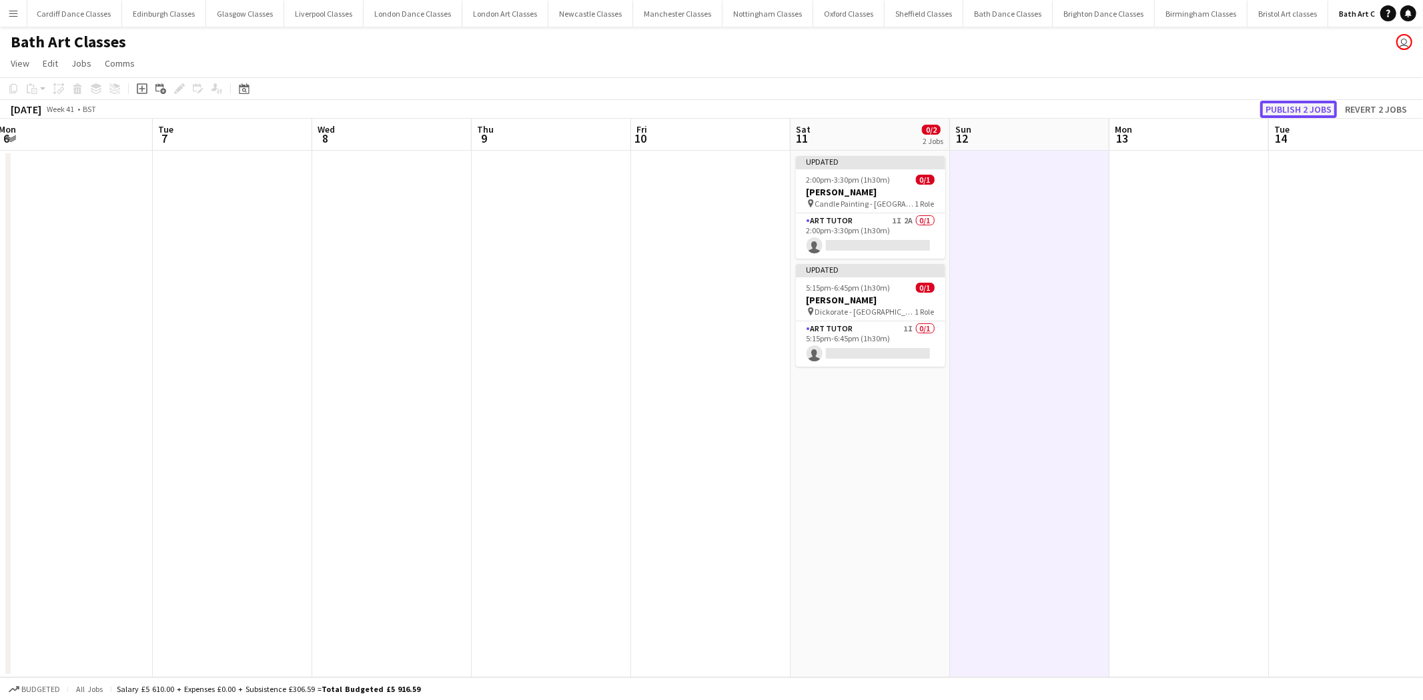
click at [1295, 102] on button "Publish 2 jobs" at bounding box center [1298, 109] width 77 height 17
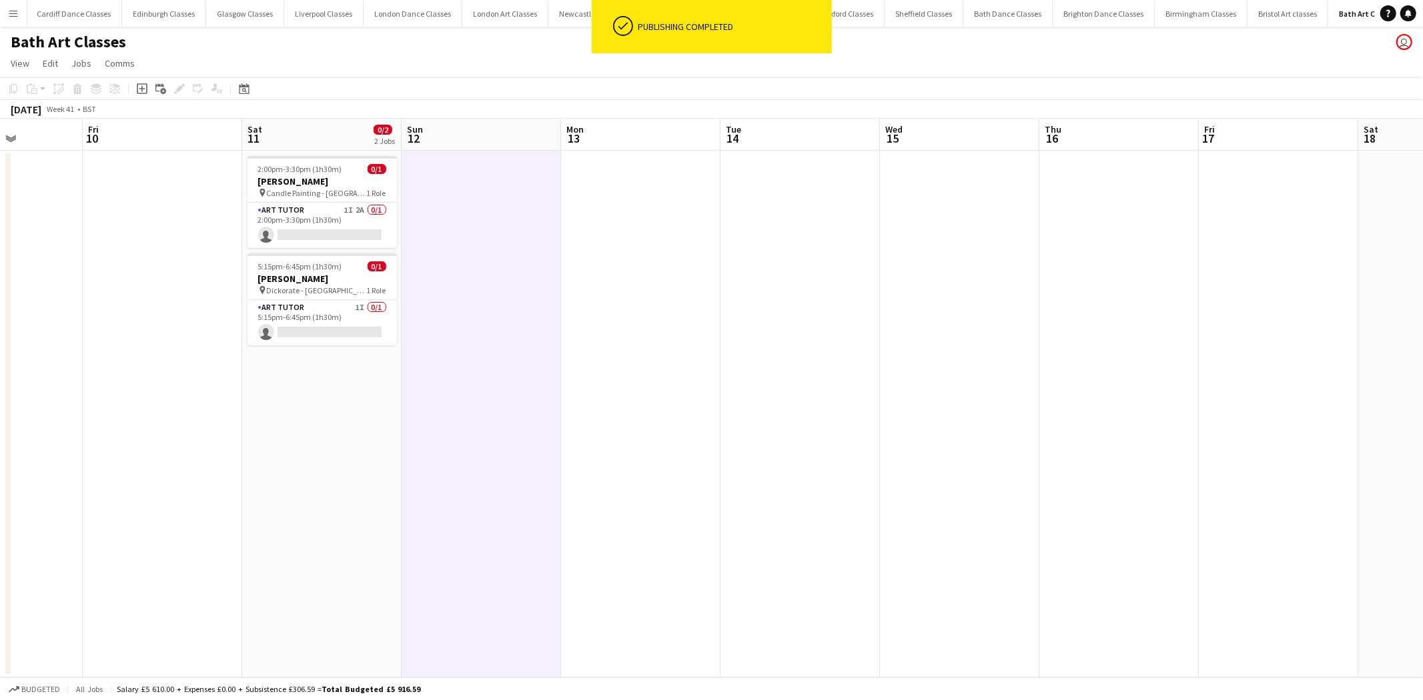
drag, startPoint x: 1271, startPoint y: 364, endPoint x: 564, endPoint y: 455, distance: 713.0
click at [564, 455] on app-calendar-viewport "Tue 7 Wed 8 Thu 9 Fri 10 Sat 11 0/2 2 Jobs Sun 12 Mon 13 Tue 14 Wed 15 Thu 16 F…" at bounding box center [711, 398] width 1423 height 559
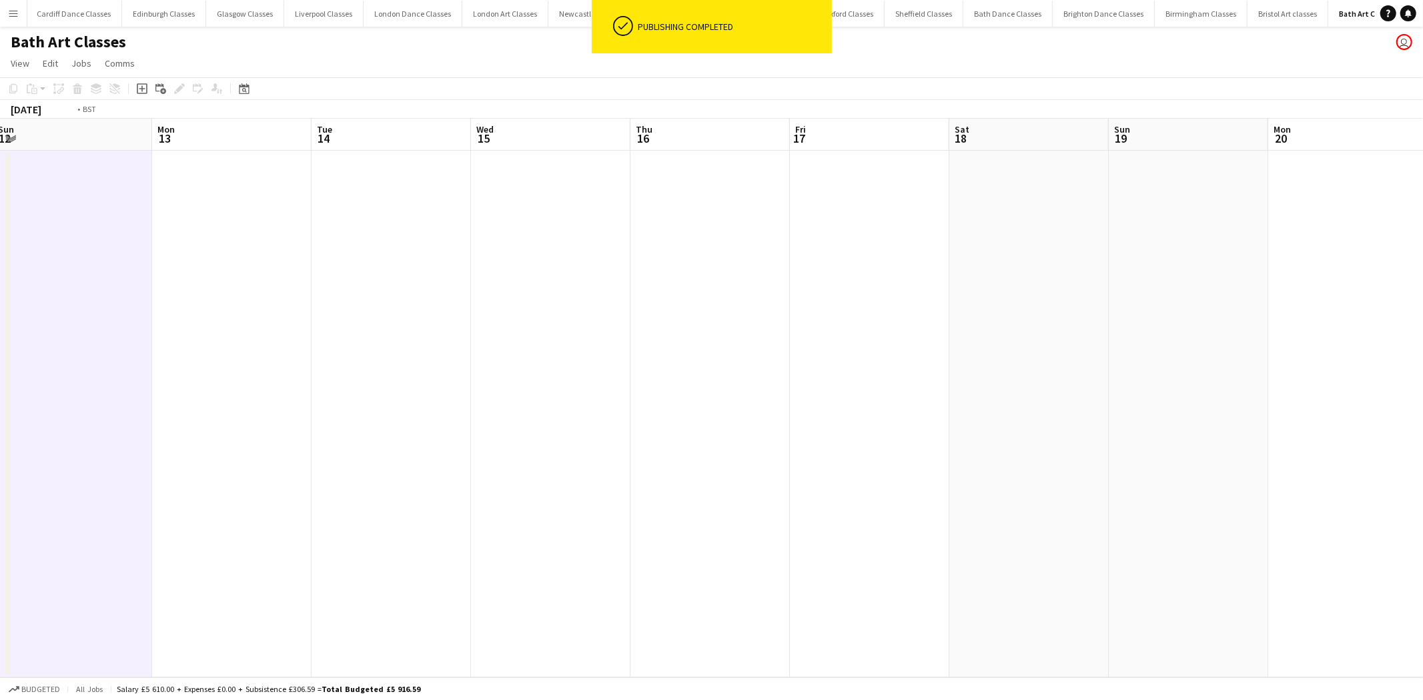
drag, startPoint x: 1089, startPoint y: 398, endPoint x: 523, endPoint y: 438, distance: 567.8
click at [518, 447] on app-calendar-viewport "Thu 9 Fri 10 Sat 11 0/2 2 Jobs Sun 12 Mon 13 Tue 14 Wed 15 Thu 16 Fri 17 Sat 18…" at bounding box center [711, 398] width 1423 height 559
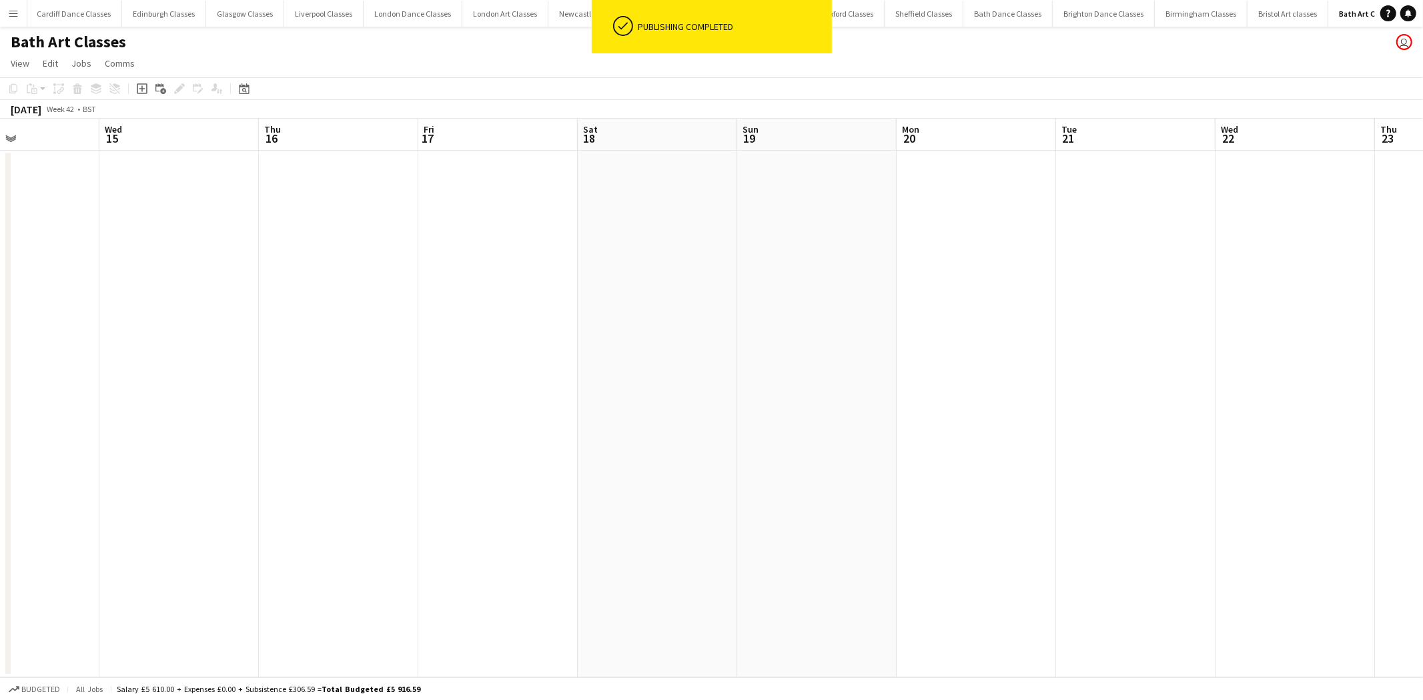
drag, startPoint x: 1032, startPoint y: 390, endPoint x: 301, endPoint y: 406, distance: 731.3
click at [303, 409] on app-calendar-viewport "Sat 11 0/2 2 Jobs Sun 12 Mon 13 Tue 14 Wed 15 Thu 16 Fri 17 Sat 18 Sun 19 Mon 2…" at bounding box center [711, 398] width 1423 height 559
drag, startPoint x: 1083, startPoint y: 352, endPoint x: 245, endPoint y: 396, distance: 838.3
click at [245, 396] on app-calendar-viewport "Tue 21 Wed 22 Thu 23 Fri 24 Sat 25 Sun 26 Mon 27 Tue 28 Wed 29 Thu 30 Fri 31 Sa…" at bounding box center [711, 398] width 1423 height 559
drag, startPoint x: 1045, startPoint y: 350, endPoint x: 684, endPoint y: 384, distance: 362.5
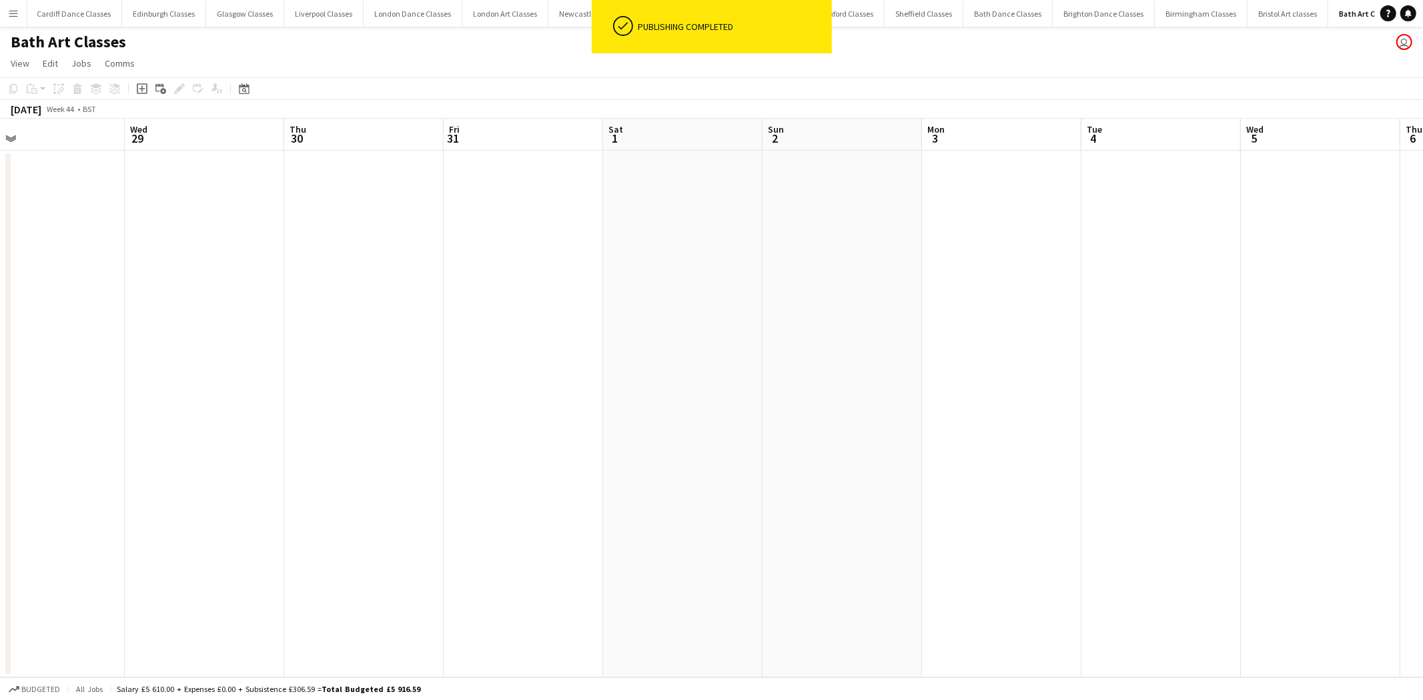
click at [205, 414] on app-calendar-viewport "Sat 25 Sun 26 Mon 27 Tue 28 Wed 29 Thu 30 Fri 31 Sat 1 Sun 2 Mon 3 Tue 4 Wed 5 …" at bounding box center [711, 398] width 1423 height 559
drag, startPoint x: 1131, startPoint y: 354, endPoint x: 397, endPoint y: 388, distance: 735.2
click at [318, 403] on app-calendar-viewport "Wed 29 Thu 30 Fri 31 Sat 1 Sun 2 Mon 3 Tue 4 Wed 5 Thu 6 Fri 7 Sat 8 Sun 9 Mon …" at bounding box center [711, 398] width 1423 height 559
drag, startPoint x: 1004, startPoint y: 356, endPoint x: 466, endPoint y: 394, distance: 539.6
click at [463, 398] on app-calendar-viewport "Sun 2 Mon 3 Tue 4 Wed 5 Thu 6 Fri 7 Sat 8 Sun 9 Mon 10 Tue 11 Wed 12 Thu 13 Fri…" at bounding box center [711, 398] width 1423 height 559
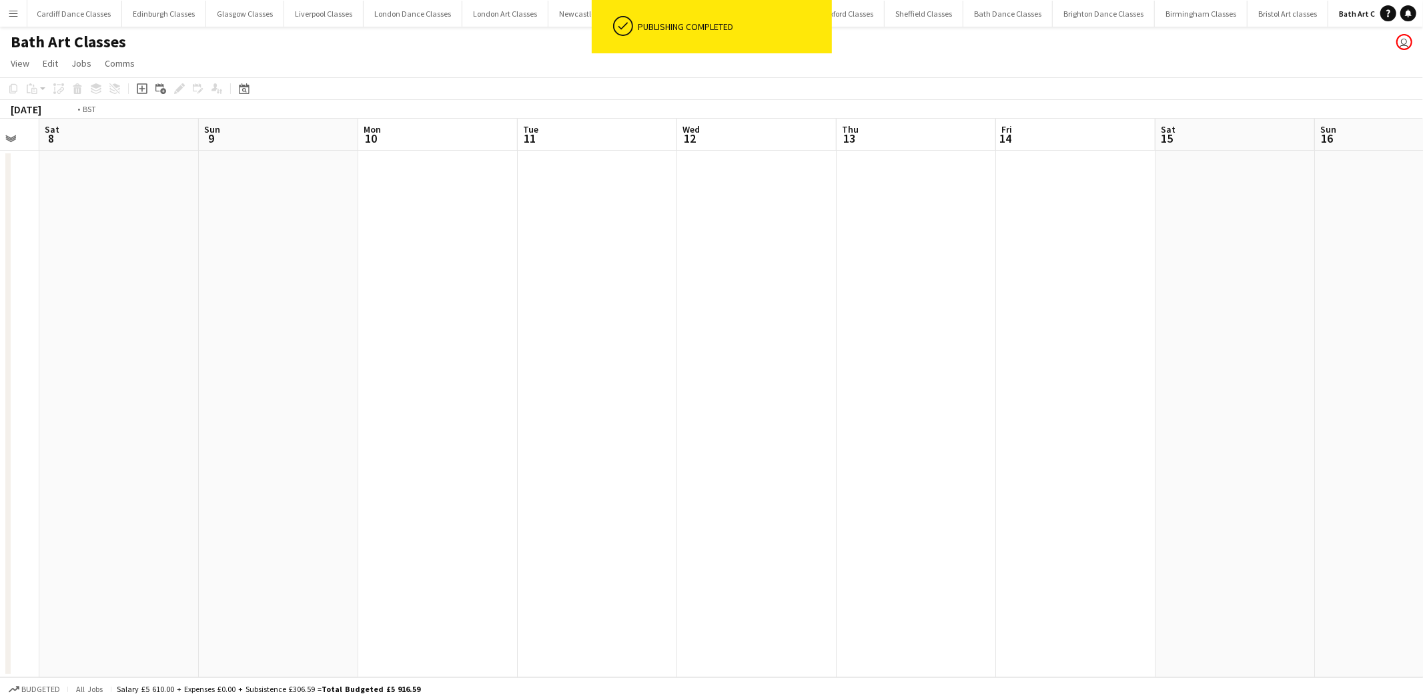
drag, startPoint x: 1154, startPoint y: 370, endPoint x: 347, endPoint y: 419, distance: 808.7
click at [334, 422] on app-calendar-viewport "Wed 5 Thu 6 Fri 7 Sat 8 Sun 9 Mon 10 Tue 11 Wed 12 Thu 13 Fri 14 Sat 15 Sun 16 …" at bounding box center [711, 398] width 1423 height 559
drag, startPoint x: 1103, startPoint y: 380, endPoint x: 327, endPoint y: 426, distance: 777.1
click at [327, 426] on app-calendar-viewport "Mon 10 Tue 11 Wed 12 Thu 13 Fri 14 Sat 15 Sun 16 Mon 17 Tue 18 Wed 19 Thu 20 Fr…" at bounding box center [711, 398] width 1423 height 559
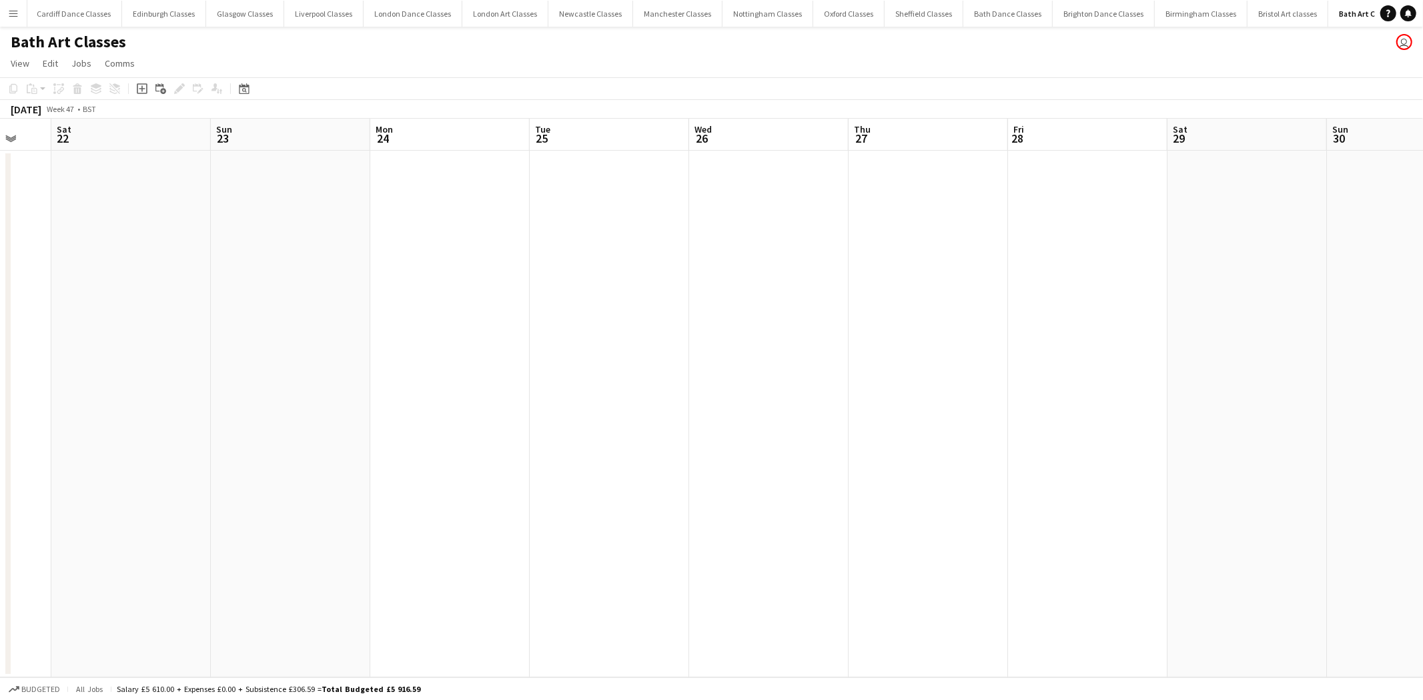
drag, startPoint x: 1051, startPoint y: 390, endPoint x: 364, endPoint y: 423, distance: 687.9
click at [364, 423] on app-calendar-viewport "Wed 19 Thu 20 Fri 21 Sat 22 Sun 23 Mon 24 Tue 25 Wed 26 Thu 27 Fri 28 Sat 29 Su…" at bounding box center [711, 398] width 1423 height 559
drag, startPoint x: 1192, startPoint y: 390, endPoint x: 955, endPoint y: 382, distance: 237.6
click at [602, 410] on app-calendar-viewport "Sat 22 Sun 23 Mon 24 Tue 25 Wed 26 Thu 27 Fri 28 Sat 29 Sun 30 Mon 1 Tue 2 Wed …" at bounding box center [711, 398] width 1423 height 559
drag, startPoint x: 1269, startPoint y: 354, endPoint x: 514, endPoint y: 399, distance: 756.4
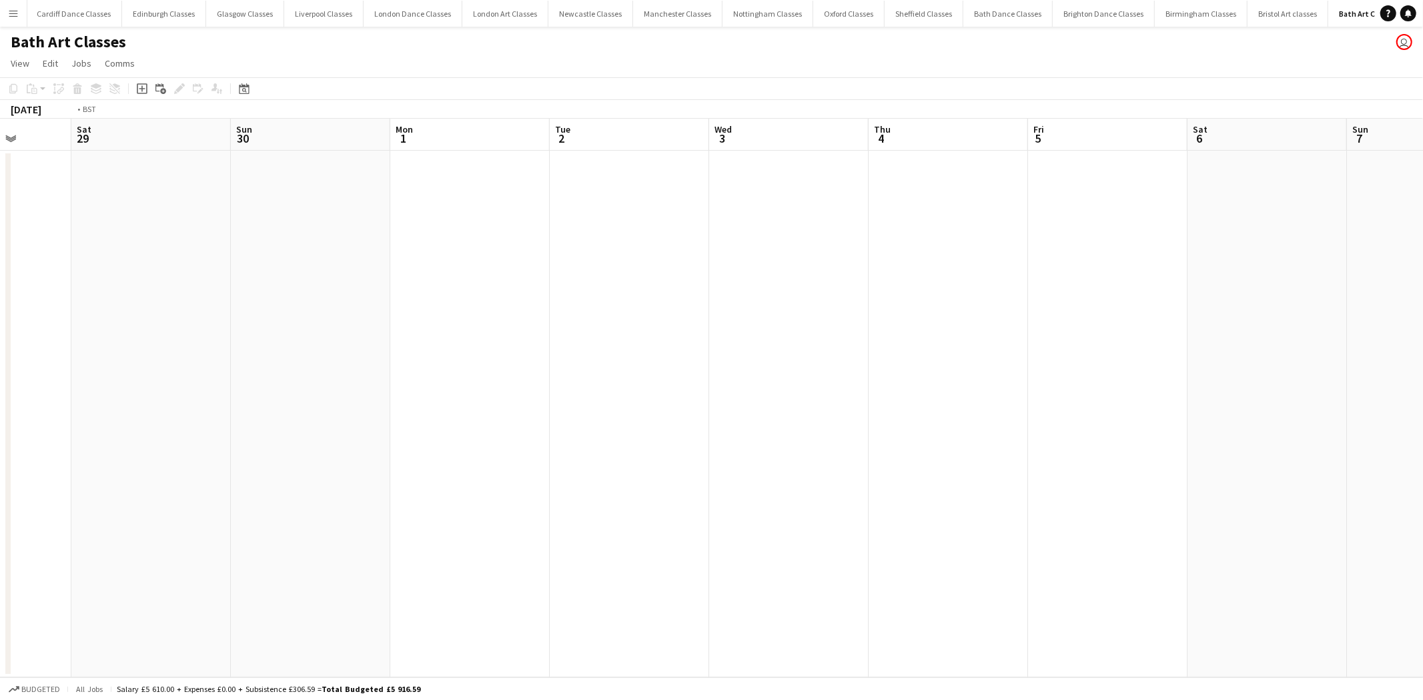
click at [456, 405] on app-calendar-viewport "Wed 26 Thu 27 Fri 28 Sat 29 Sun 30 Mon 1 Tue 2 Wed 3 Thu 4 Fri 5 Sat 6 Sun 7 Mo…" at bounding box center [711, 398] width 1423 height 559
drag, startPoint x: 1002, startPoint y: 374, endPoint x: 548, endPoint y: 385, distance: 454.4
click at [503, 394] on app-calendar-viewport "Mon 1 Tue 2 Wed 3 Thu 4 Fri 5 Sat 6 Sun 7 Mon 8 Tue 9 Wed 10 Thu 11 Fri 12 Sat …" at bounding box center [711, 398] width 1423 height 559
drag, startPoint x: 1281, startPoint y: 362, endPoint x: 635, endPoint y: 396, distance: 646.6
click at [518, 399] on app-calendar-viewport "Thu 4 Fri 5 Sat 6 Sun 7 Mon 8 Tue 9 Wed 10 Thu 11 Fri 12 Sat 13 Sun 14 Mon 15 T…" at bounding box center [711, 398] width 1423 height 559
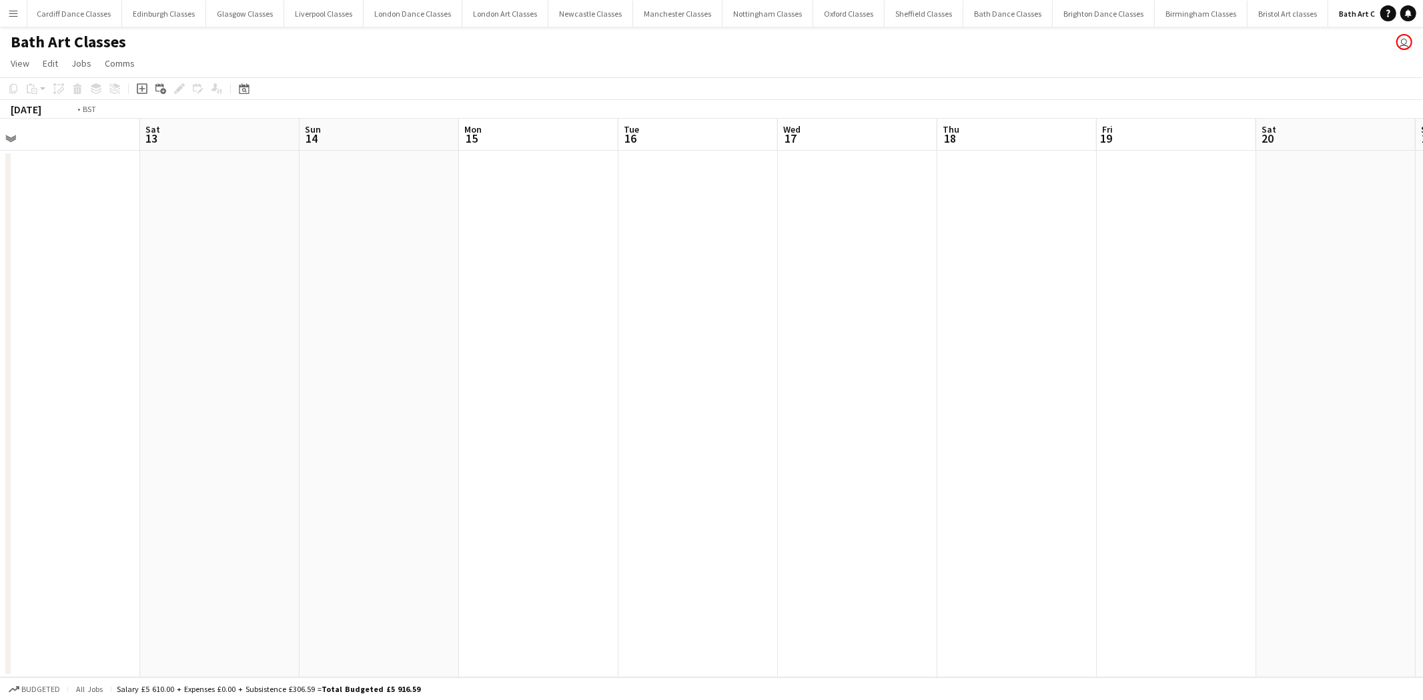
drag, startPoint x: 1083, startPoint y: 361, endPoint x: 411, endPoint y: 410, distance: 673.5
click at [363, 414] on app-calendar-viewport "Tue 9 Wed 10 Thu 11 Fri 12 Sat 13 Sun 14 Mon 15 Tue 16 Wed 17 Thu 18 Fri 19 Sat…" at bounding box center [711, 398] width 1423 height 559
drag, startPoint x: 1231, startPoint y: 361, endPoint x: 346, endPoint y: 418, distance: 887.0
click at [348, 418] on app-calendar-viewport "Sun 14 Mon 15 Tue 16 Wed 17 Thu 18 Fri 19 Sat 20 Sun 21 Mon 22 Tue 23 Wed 24 Th…" at bounding box center [711, 398] width 1423 height 559
drag, startPoint x: 1296, startPoint y: 375, endPoint x: 467, endPoint y: 416, distance: 830.2
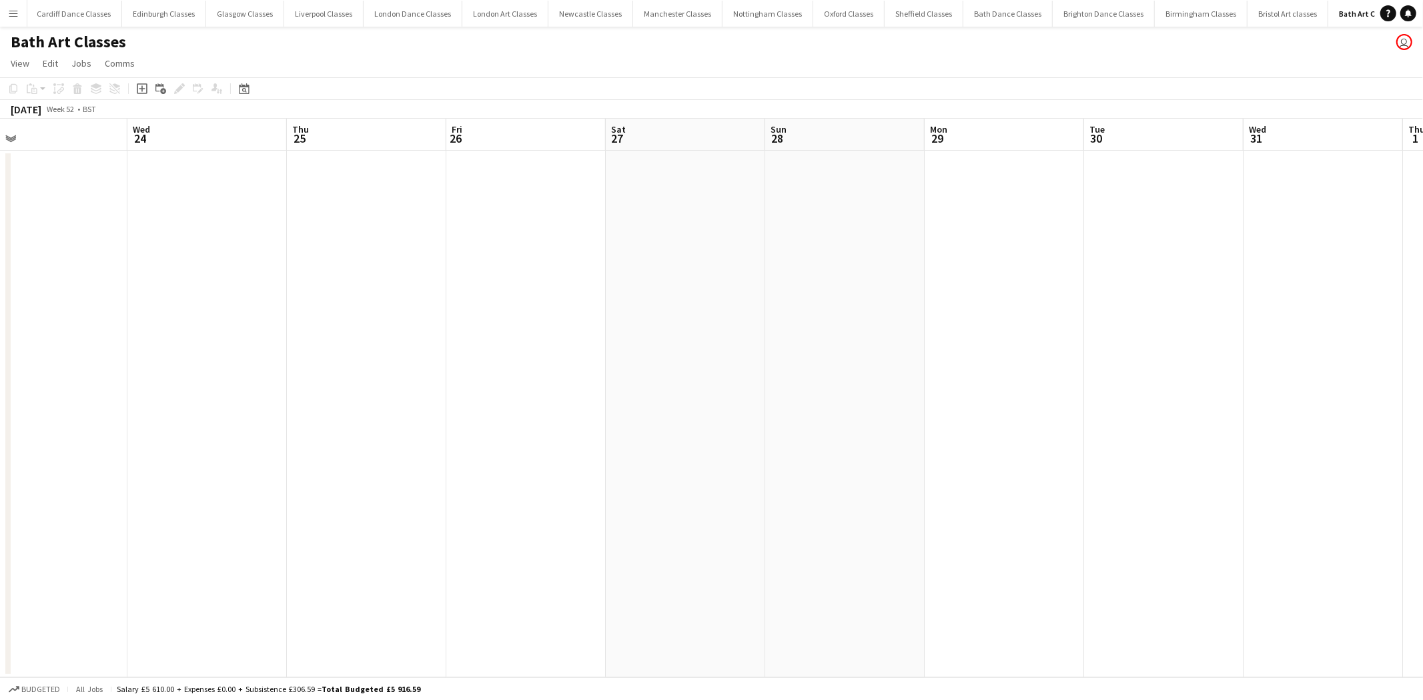
click at [467, 416] on app-calendar-viewport "Sat 20 Sun 21 Mon 22 Tue 23 Wed 24 Thu 25 Fri 26 Sat 27 Sun 28 Mon 29 Tue 30 We…" at bounding box center [711, 398] width 1423 height 559
drag, startPoint x: 1287, startPoint y: 378, endPoint x: 618, endPoint y: 426, distance: 671.5
click at [543, 430] on app-calendar-viewport "Thu 25 Fri 26 Sat 27 Sun 28 Mon 29 Tue 30 Wed 31 Thu 1 Fri 2 Sat 3 Sun 4 Mon 5 …" at bounding box center [711, 398] width 1423 height 559
drag, startPoint x: 1239, startPoint y: 386, endPoint x: 595, endPoint y: 432, distance: 645.4
click at [526, 438] on app-calendar-viewport "Tue 30 Wed 31 Thu 1 Fri 2 Sat 3 Sun 4 Mon 5 Tue 6 Wed 7 Thu 8 Fri 9 Sat 10 Sun …" at bounding box center [711, 398] width 1423 height 559
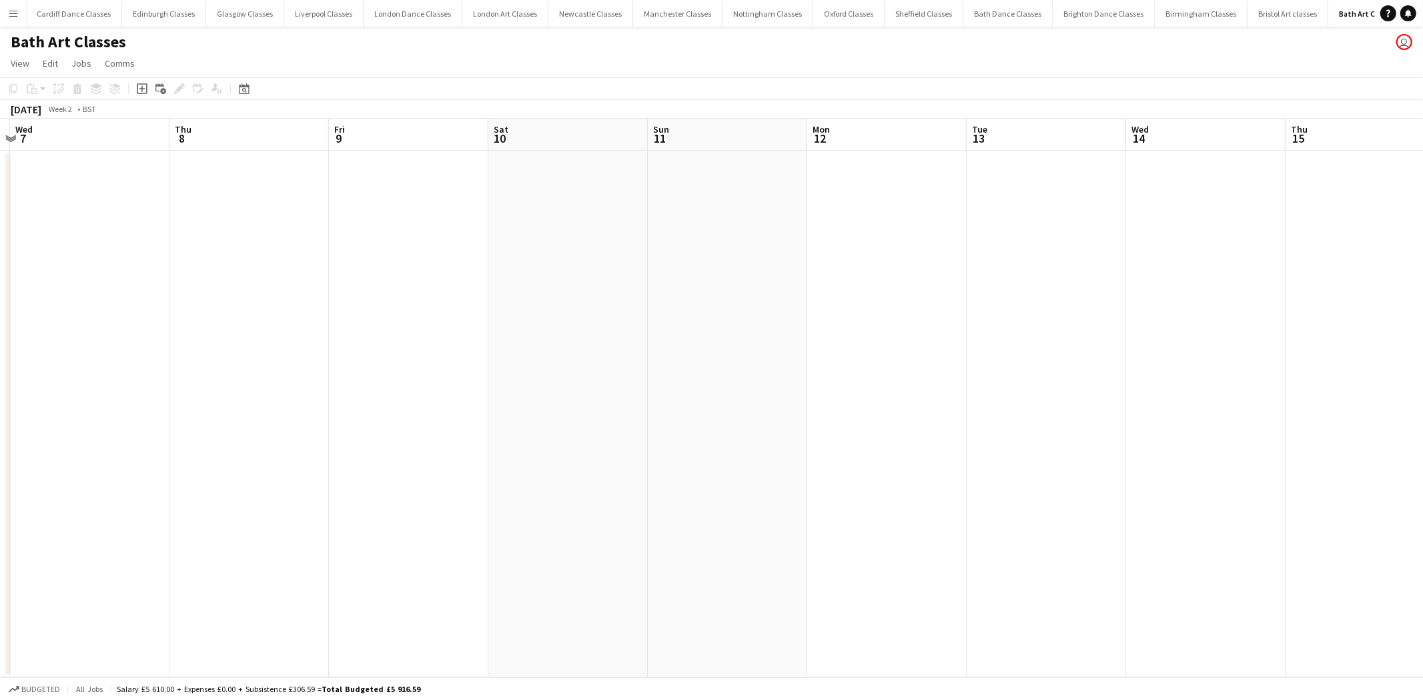
drag, startPoint x: 1211, startPoint y: 397, endPoint x: 570, endPoint y: 432, distance: 642.0
click at [546, 434] on app-calendar-viewport "Sun 4 Mon 5 Tue 6 Wed 7 Thu 8 Fri 9 Sat 10 Sun 11 Mon 12 Tue 13 Wed 14 Thu 15 F…" at bounding box center [711, 398] width 1423 height 559
drag, startPoint x: 1187, startPoint y: 376, endPoint x: 396, endPoint y: 416, distance: 792.1
click at [396, 416] on app-calendar-viewport "Thu 8 Fri 9 Sat 10 Sun 11 Mon 12 Tue 13 Wed 14 Thu 15 Fri 16 Sat 17 Sun 18 Mon …" at bounding box center [711, 398] width 1423 height 559
drag, startPoint x: 1151, startPoint y: 398, endPoint x: 227, endPoint y: 425, distance: 923.6
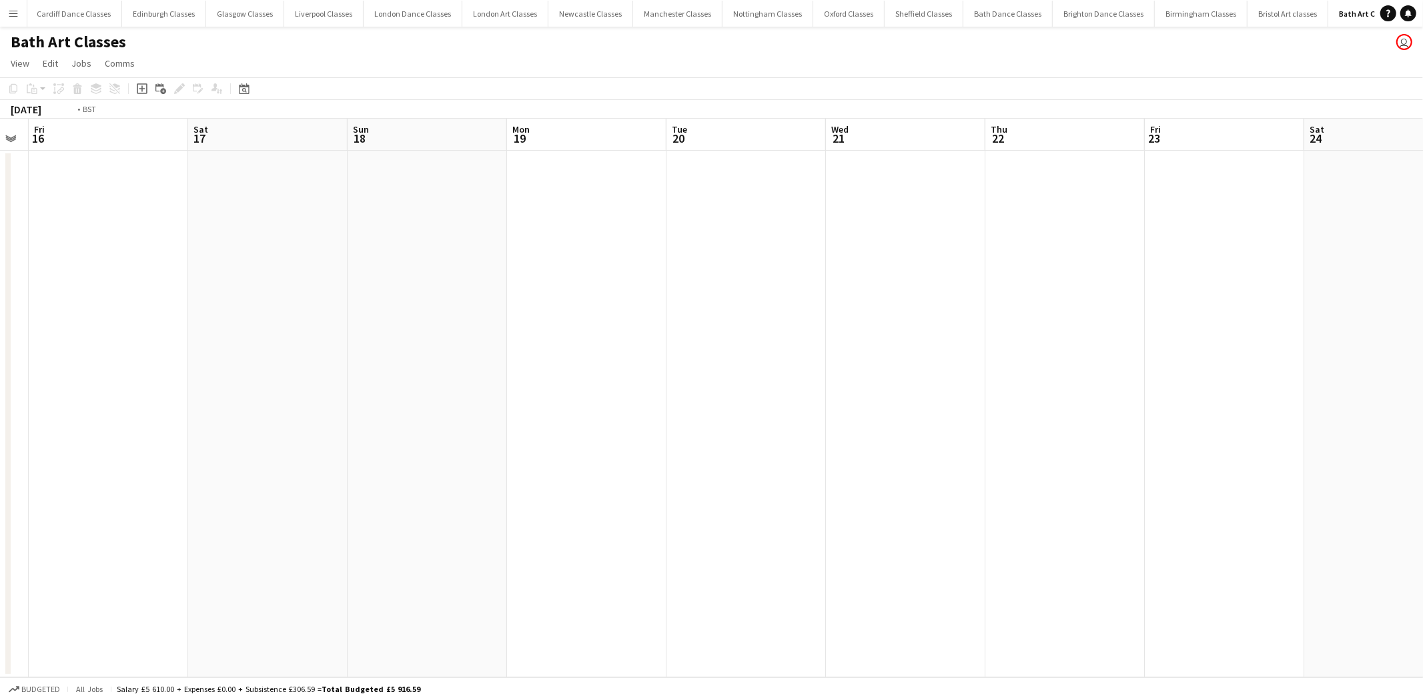
click at [227, 425] on app-calendar-viewport "Tue 13 Wed 14 Thu 15 Fri 16 Sat 17 Sun 18 Mon 19 Tue 20 Wed 21 Thu 22 Fri 23 Sa…" at bounding box center [711, 398] width 1423 height 559
drag, startPoint x: 1010, startPoint y: 389, endPoint x: 812, endPoint y: 401, distance: 197.8
click at [491, 417] on app-calendar-viewport "Mon 19 Tue 20 Wed 21 Thu 22 Fri 23 Sat 24 Sun 25 Mon 26 Tue 27 Wed 28 Thu 29 Fr…" at bounding box center [711, 398] width 1423 height 559
drag, startPoint x: 806, startPoint y: 381, endPoint x: 670, endPoint y: 387, distance: 135.5
click at [636, 387] on app-calendar-viewport "Thu 22 Fri 23 Sat 24 Sun 25 Mon 26 Tue 27 Wed 28 Thu 29 Fri 30 Sat 31 Sun 1 Mon…" at bounding box center [711, 398] width 1423 height 559
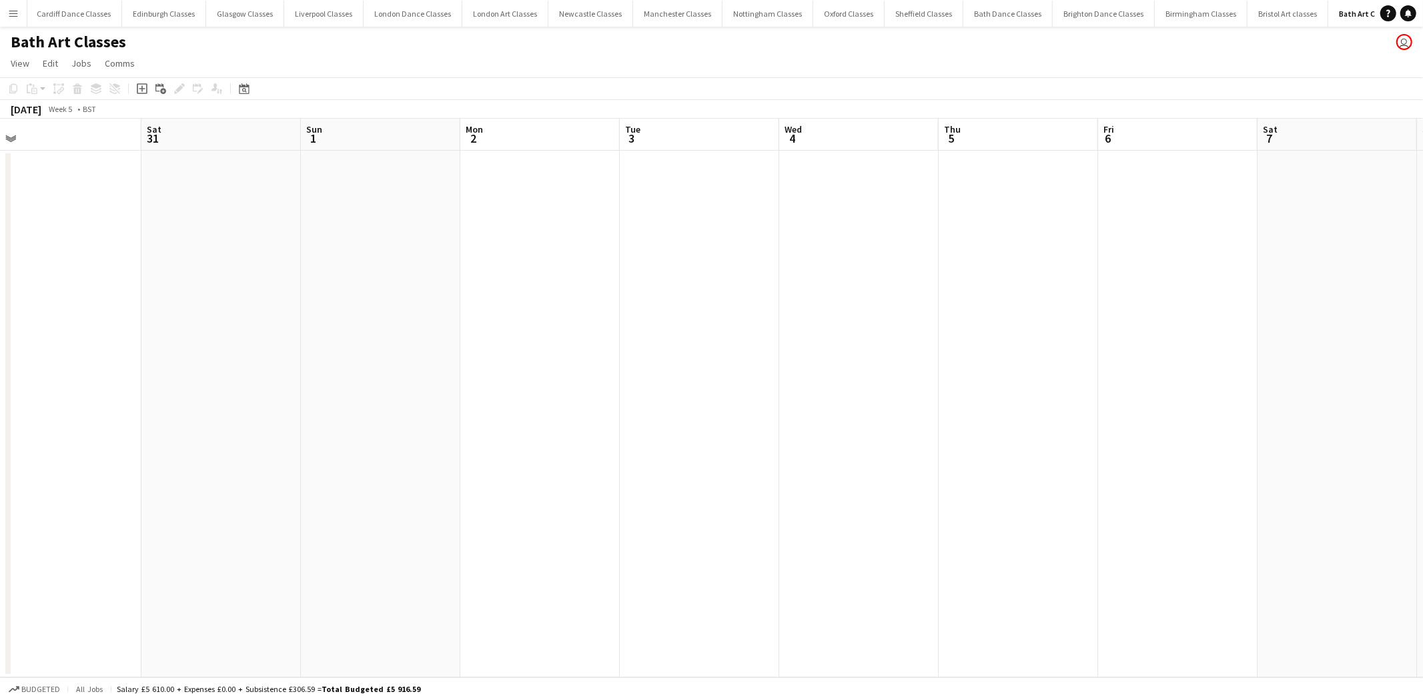
drag, startPoint x: 654, startPoint y: 382, endPoint x: 589, endPoint y: 385, distance: 65.5
click at [589, 385] on app-calendar-viewport "Tue 27 Wed 28 Thu 29 Fri 30 Sat 31 Sun 1 Mon 2 Tue 3 Wed 4 Thu 5 Fri 6 Sat 7 Su…" at bounding box center [711, 398] width 1423 height 559
drag, startPoint x: 867, startPoint y: 348, endPoint x: 1105, endPoint y: 346, distance: 237.5
click at [710, 358] on app-calendar-viewport "Wed 28 Thu 29 Fri 30 Sat 31 Sun 1 Mon 2 Tue 3 Wed 4 Thu 5 Fri 6 Sat 7 Sun 8 Mon…" at bounding box center [711, 398] width 1423 height 559
drag, startPoint x: 1125, startPoint y: 342, endPoint x: 1201, endPoint y: 338, distance: 76.2
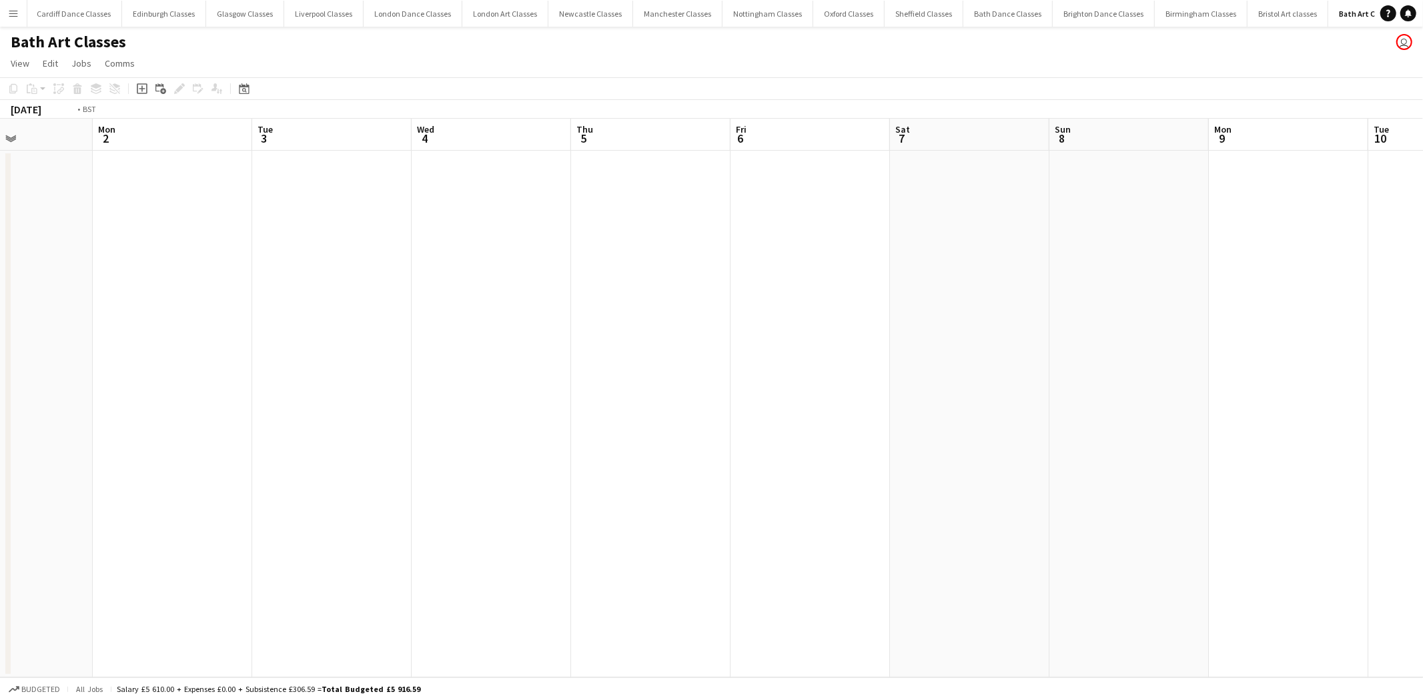
click at [663, 348] on app-calendar-viewport "Fri 30 Sat 31 Sun 1 Mon 2 Tue 3 Wed 4 Thu 5 Fri 6 Sat 7 Sun 8 Mon 9 Tue 10 Wed …" at bounding box center [711, 398] width 1423 height 559
click at [814, 350] on app-calendar-viewport "Sun 1 Mon 2 Tue 3 Wed 4 Thu 5 Fri 6 Sat 7 Sun 8 Mon 9 Tue 10 Wed 11 Thu 12 Fri …" at bounding box center [711, 398] width 1423 height 559
drag, startPoint x: 857, startPoint y: 364, endPoint x: 901, endPoint y: 352, distance: 45.0
click at [574, 372] on app-calendar-viewport "Thu 5 Fri 6 Sat 7 Sun 8 Mon 9 Tue 10 Wed 11 Thu 12 Fri 13 Sat 14 Sun 15 Mon 16 …" at bounding box center [711, 398] width 1423 height 559
drag, startPoint x: 1269, startPoint y: 299, endPoint x: 742, endPoint y: 332, distance: 528.0
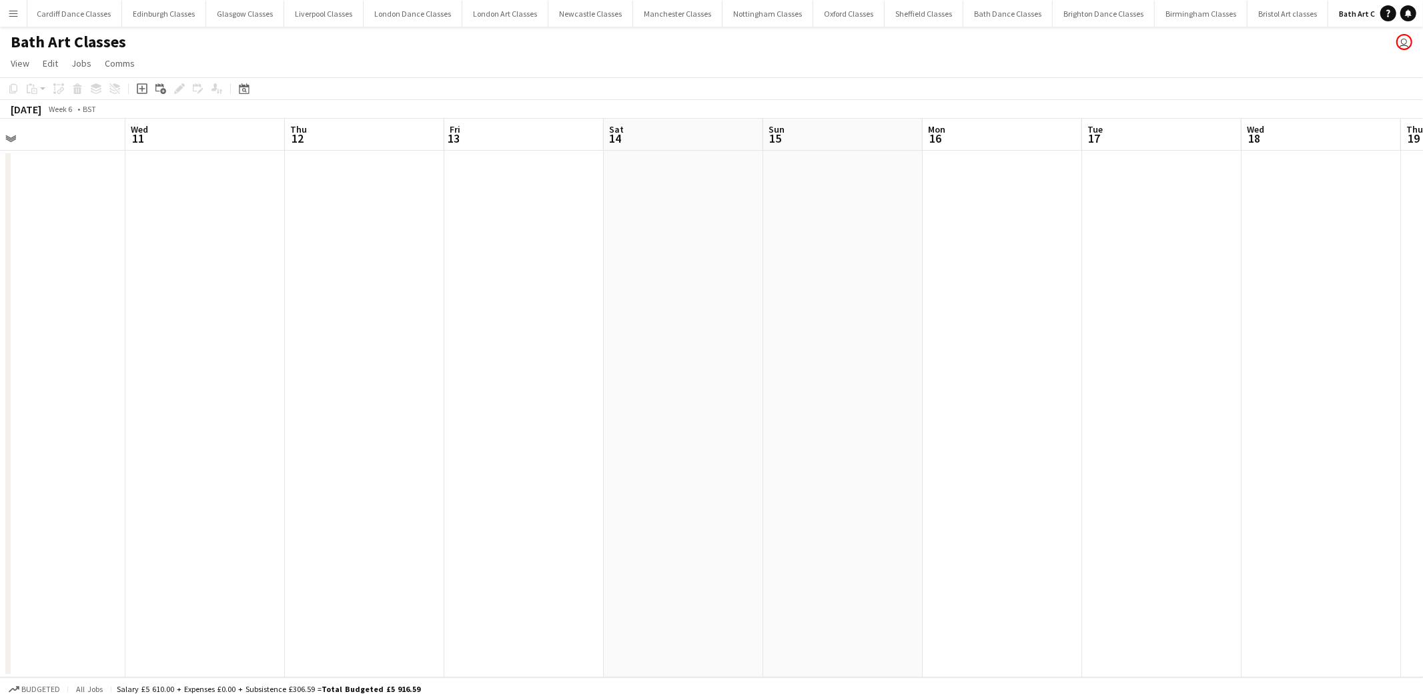
click at [789, 331] on app-calendar-viewport "Sat 7 Sun 8 Mon 9 Tue 10 Wed 11 Thu 12 Fri 13 Sat 14 Sun 15 Mon 16 Tue 17 Wed 1…" at bounding box center [711, 398] width 1423 height 559
click at [648, 358] on app-calendar-viewport "Sat 14 Sun 15 Mon 16 Tue 17 Wed 18 Thu 19 Fri 20 Sat 21 Sun 22 Mon 23 Tue 24 We…" at bounding box center [711, 398] width 1423 height 559
drag
click at [743, 338] on app-calendar-viewport "Sat 14 Sun 15 Mon 16 Tue 17 Wed 18 Thu 19 Fri 20 Sat 21 Sun 22 Mon 23 Tue 24 We…" at bounding box center [711, 398] width 1423 height 559
click at [736, 316] on app-calendar-viewport "Sat 21 Sun 22 Mon 23 Tue 24 Wed 25 Thu 26 Fri 27 Sat 28 Sun 1 Mon 2 Tue 3 Wed 4…" at bounding box center [711, 398] width 1423 height 559
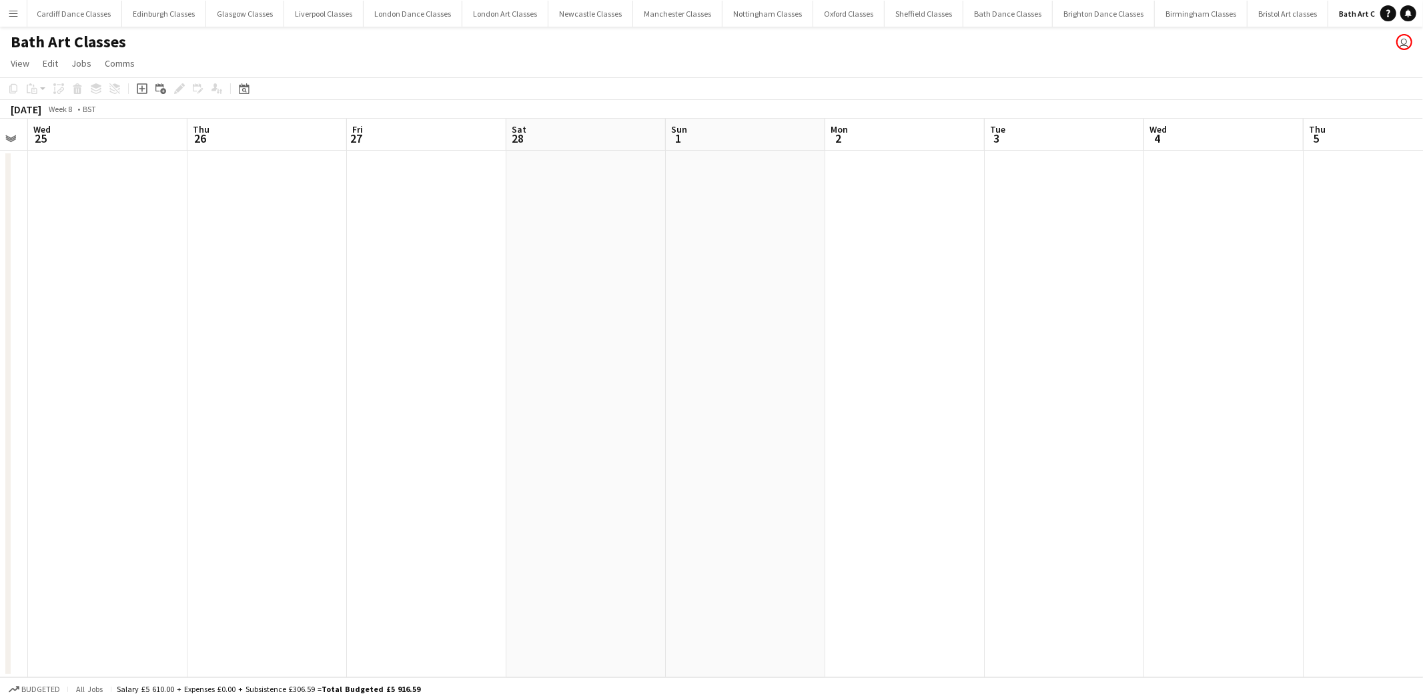
click at [480, 329] on app-calendar-viewport "Sun 22 Mon 23 Tue 24 Wed 25 Thu 26 Fri 27 Sat 28 Sun 1 Mon 2 Tue 3 Wed 4 Thu 5 …" at bounding box center [711, 398] width 1423 height 559
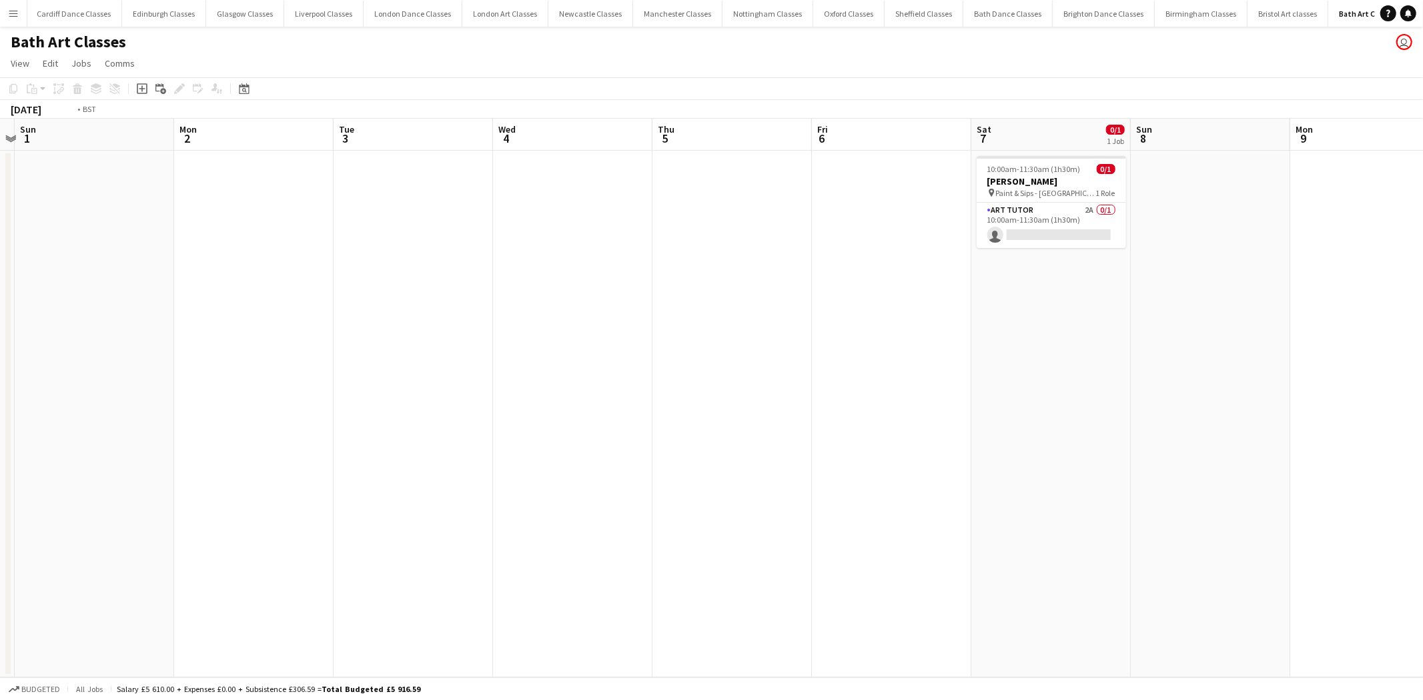
click at [630, 324] on app-calendar-viewport "Thu 26 Fri 27 Sat 28 Sun 1 Mon 2 Tue 3 Wed 4 Thu 5 Fri 6 Sat 7 0/1 1 Job Sun 8 …" at bounding box center [711, 398] width 1423 height 559
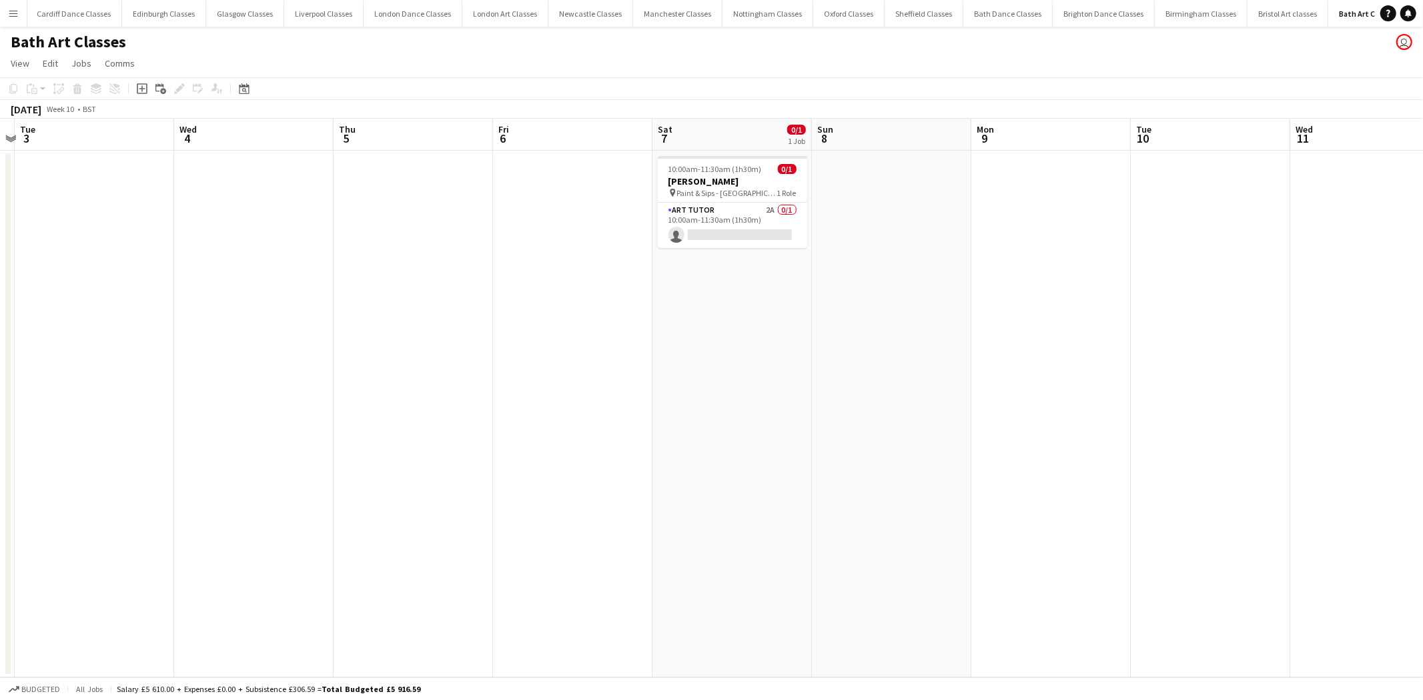
scroll to position [0, 498]
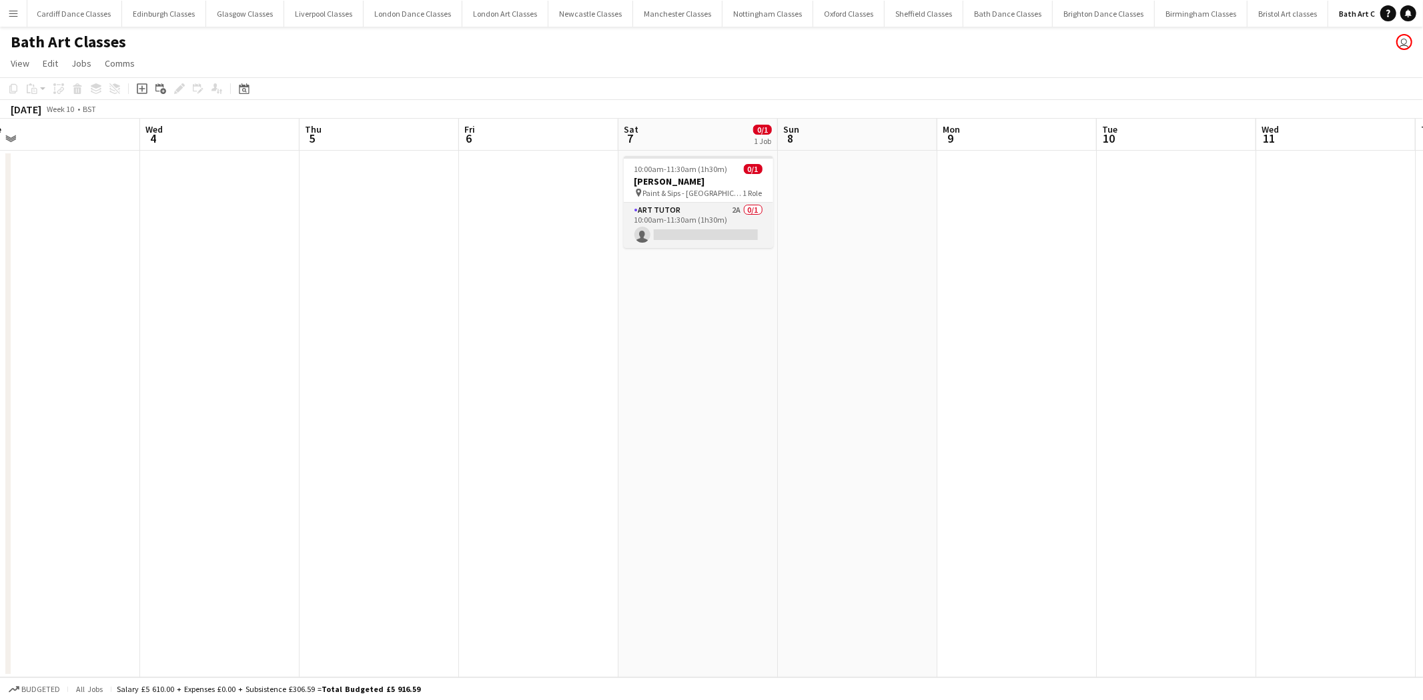
click at [724, 218] on app-card-role "Art Tutor 2A 0/1 10:00am-11:30am (1h30m) single-neutral-actions" at bounding box center [698, 225] width 149 height 45
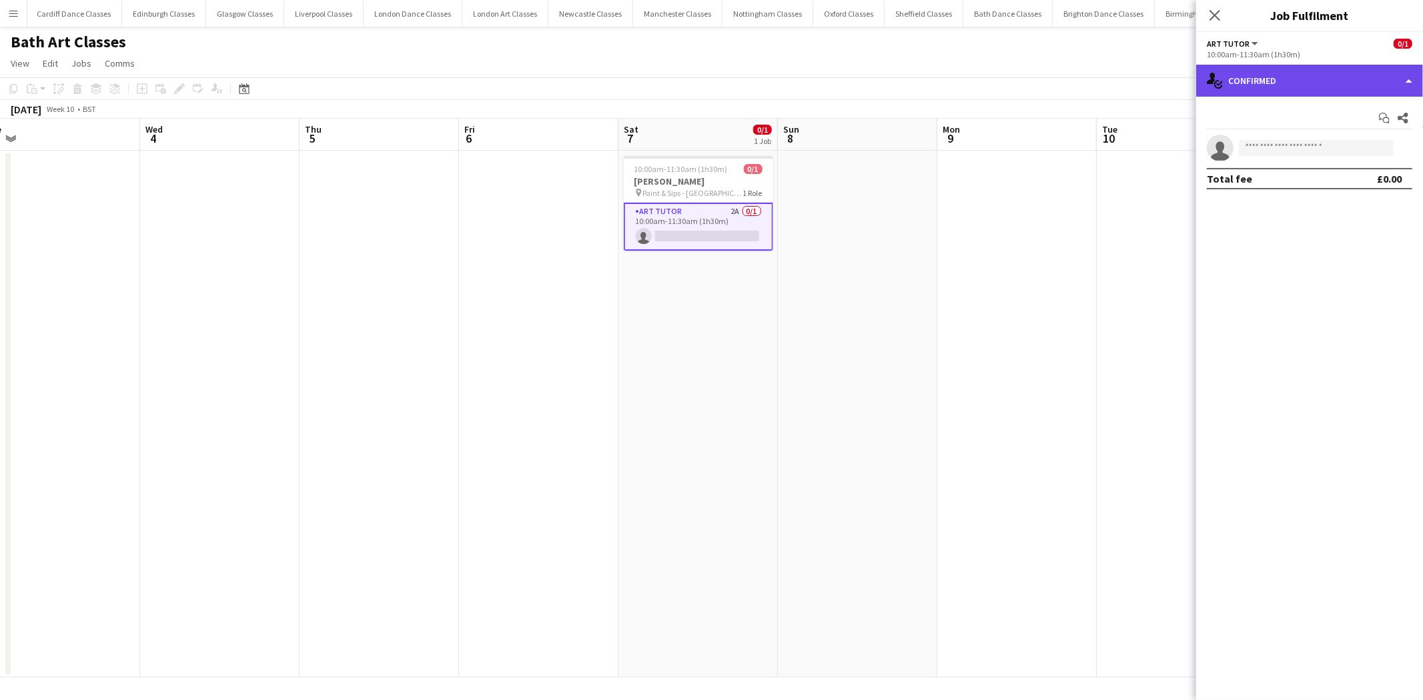
click at [1345, 85] on div "single-neutral-actions-check-2 Confirmed" at bounding box center [1309, 81] width 227 height 32
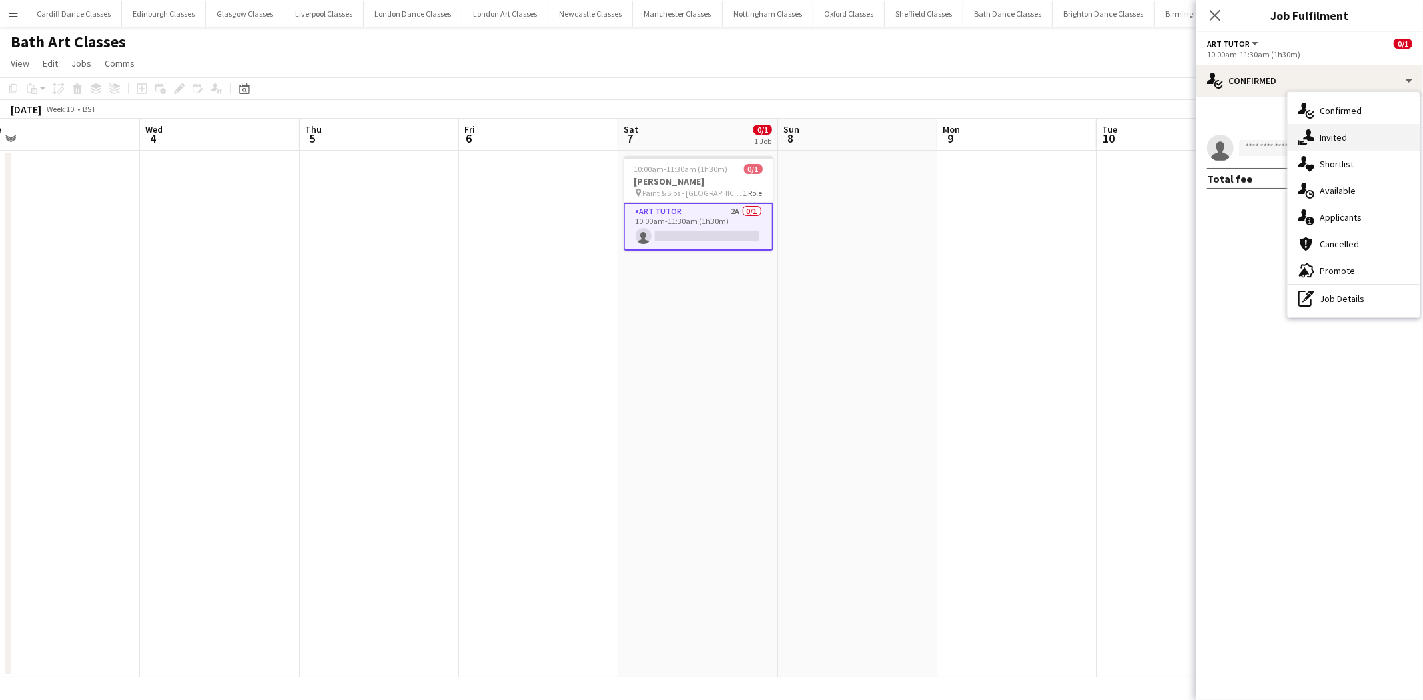
click at [1363, 139] on div "single-neutral-actions-share-1 Invited" at bounding box center [1353, 137] width 132 height 27
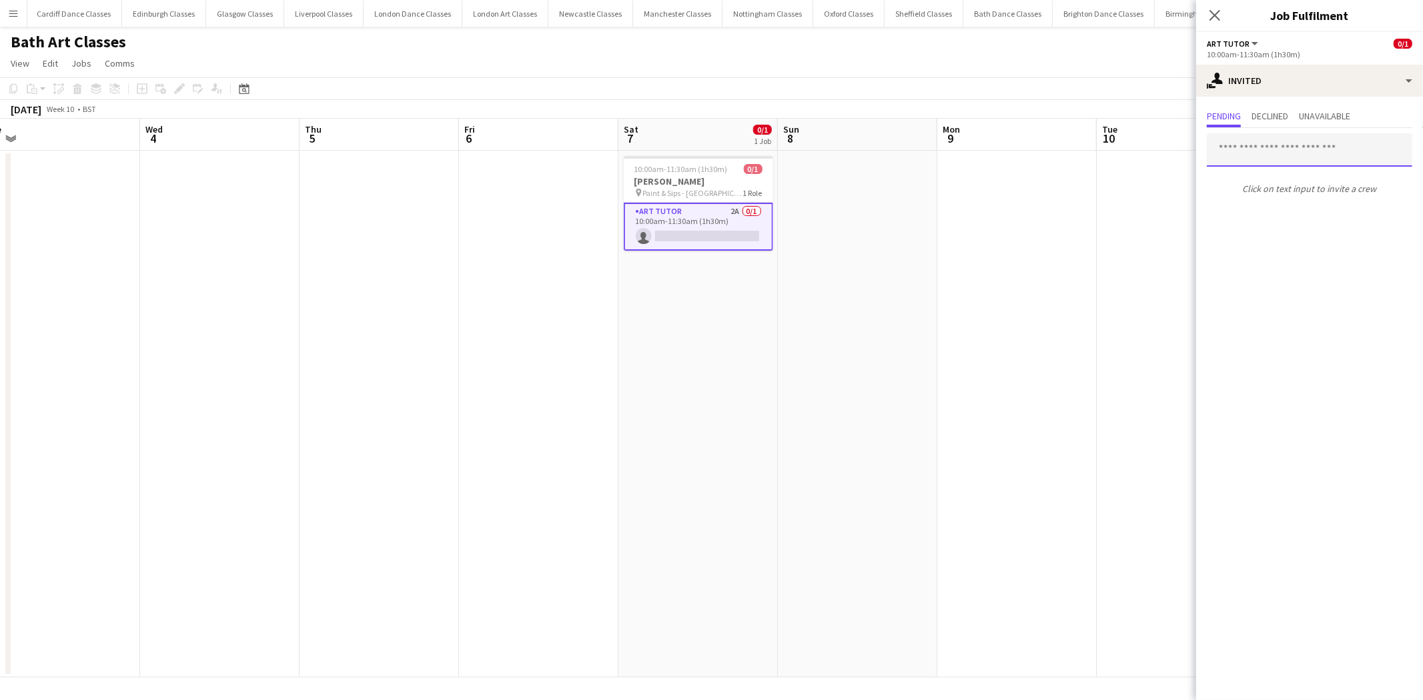
click at [1301, 153] on input "text" at bounding box center [1309, 149] width 205 height 33
type input "****"
click at [1297, 175] on mat-option "Sian Quarren Evans Active sianqe@gmail.com" at bounding box center [1309, 187] width 205 height 32
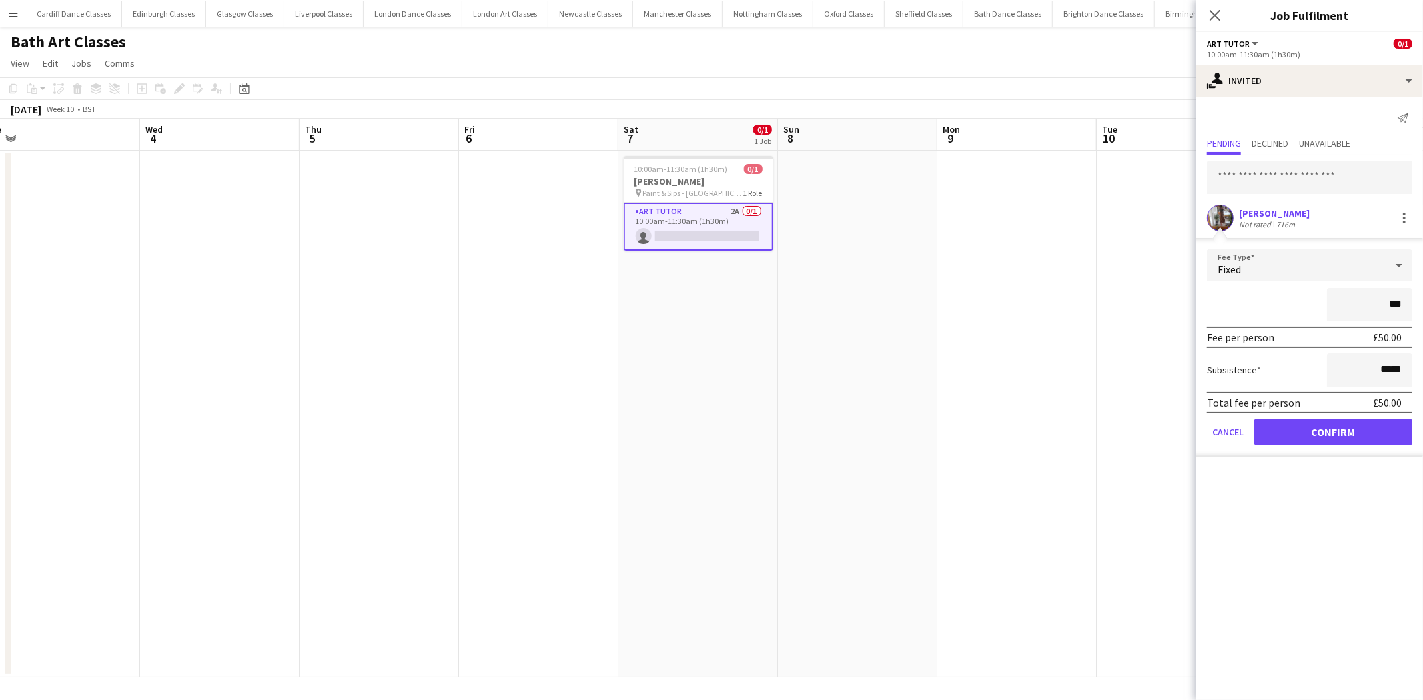
type input "**"
type input "******"
click at [1328, 428] on button "Confirm" at bounding box center [1333, 432] width 158 height 27
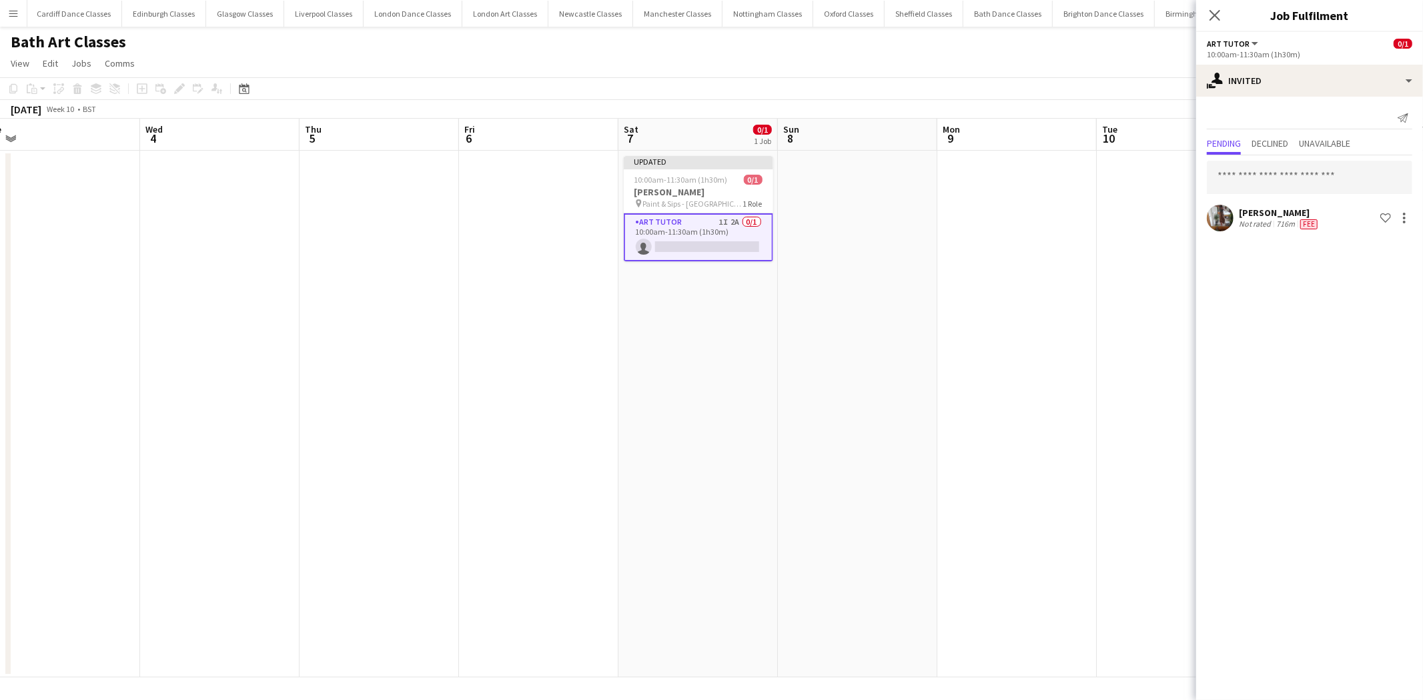
click at [976, 372] on app-date-cell at bounding box center [1016, 414] width 159 height 527
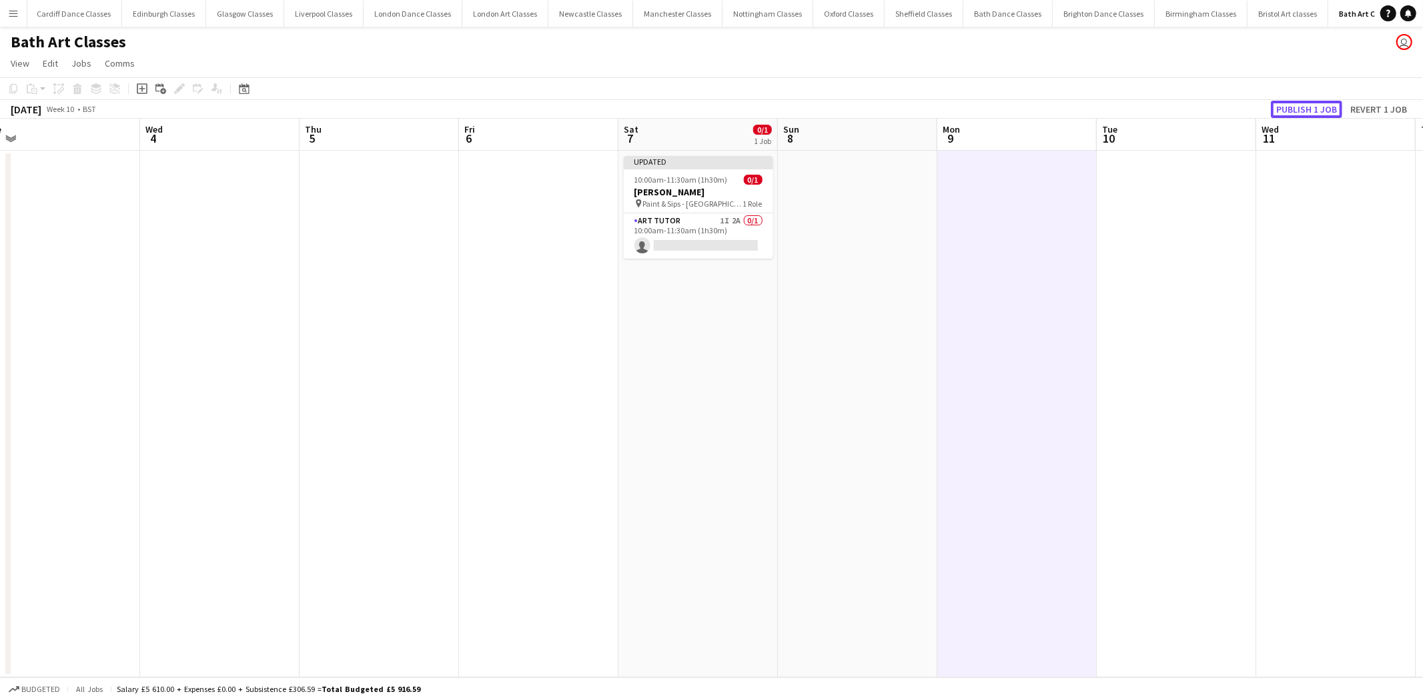
click at [1308, 111] on button "Publish 1 job" at bounding box center [1306, 109] width 71 height 17
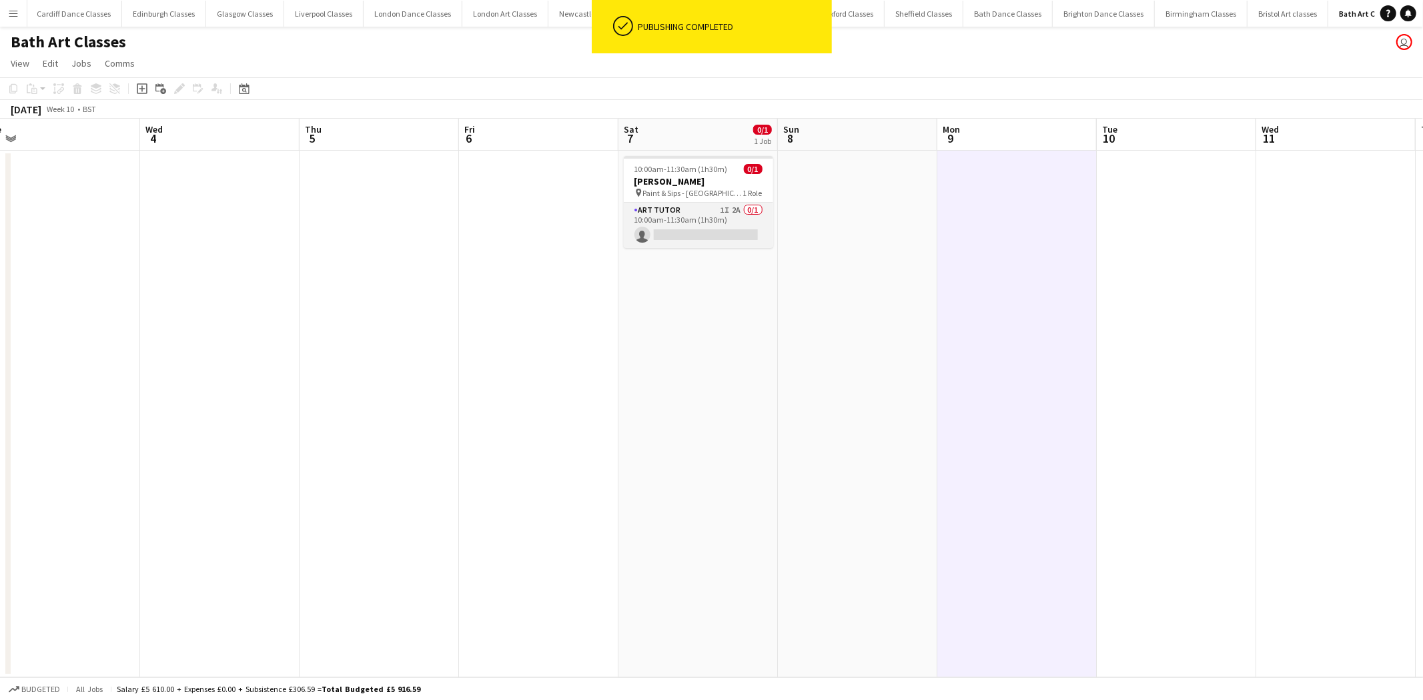
click at [738, 239] on app-card-role "Art Tutor 1I 2A 0/1 10:00am-11:30am (1h30m) single-neutral-actions" at bounding box center [698, 225] width 149 height 45
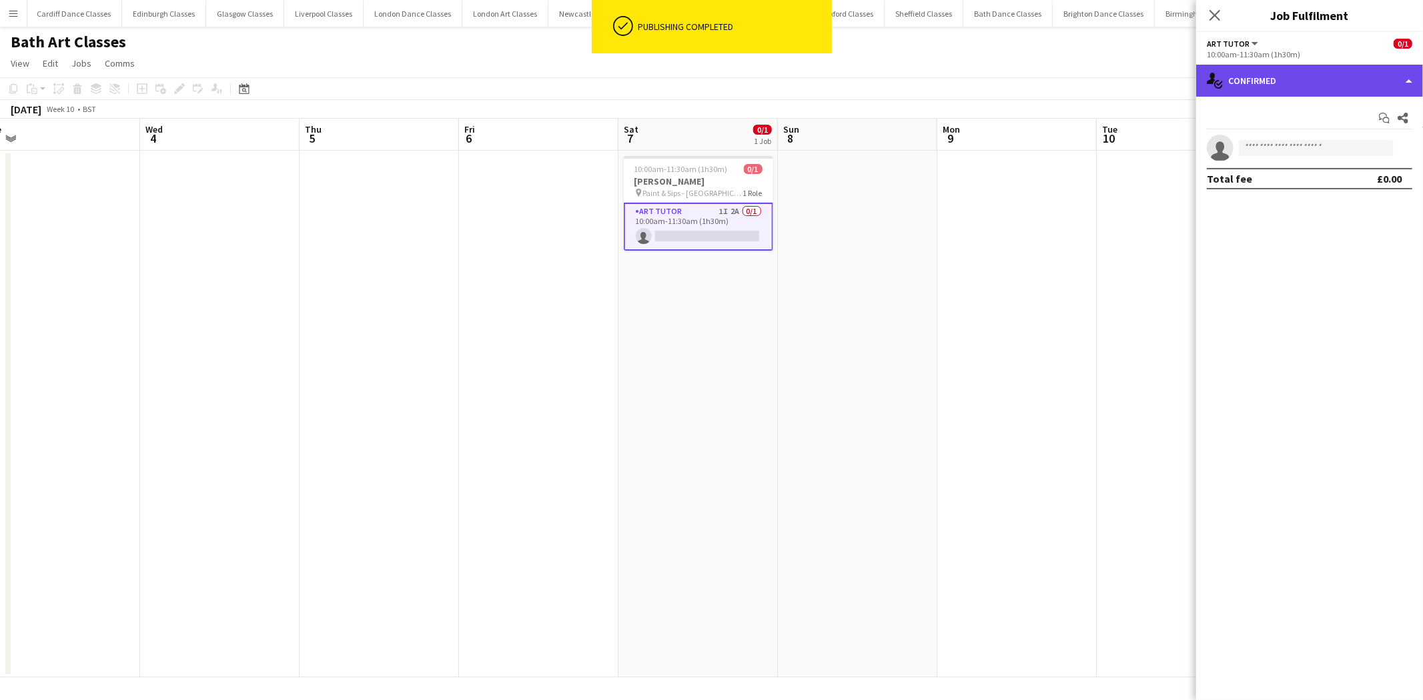
click at [1303, 77] on div "single-neutral-actions-check-2 Confirmed" at bounding box center [1309, 81] width 227 height 32
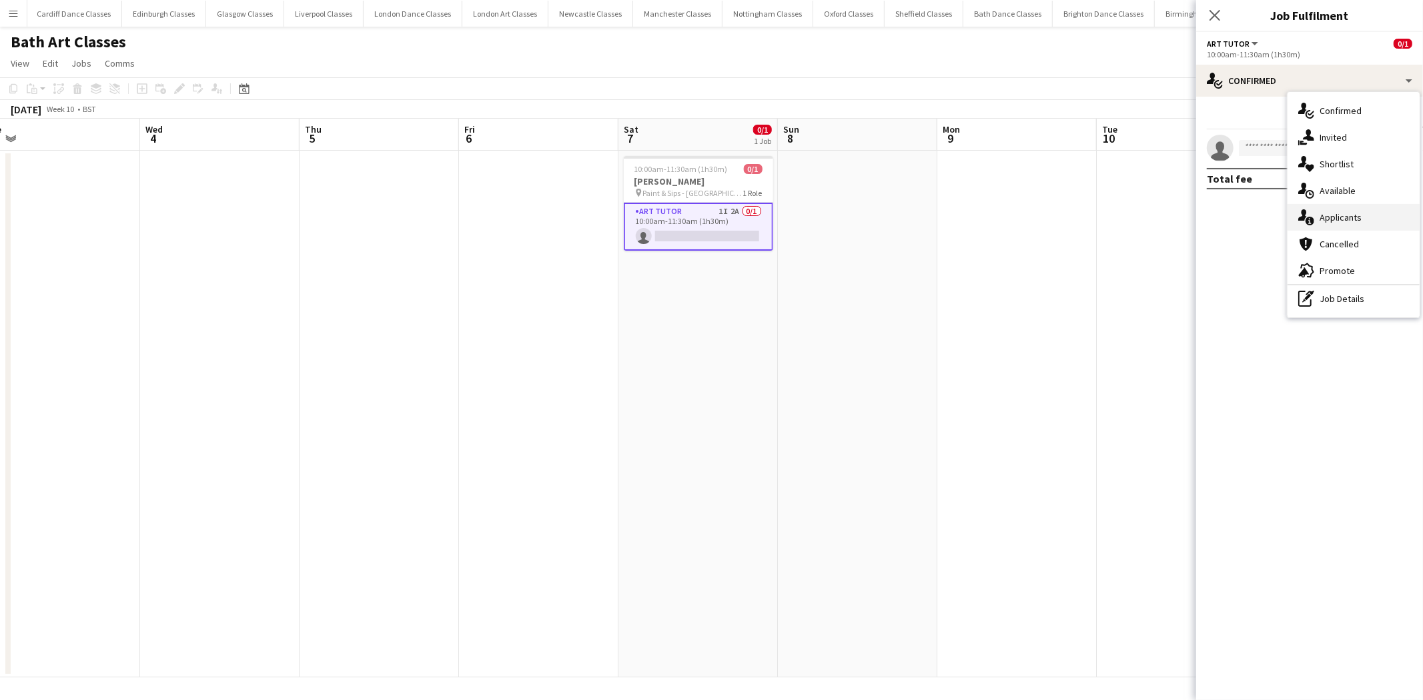
click at [1357, 214] on div "single-neutral-actions-information Applicants" at bounding box center [1353, 217] width 132 height 27
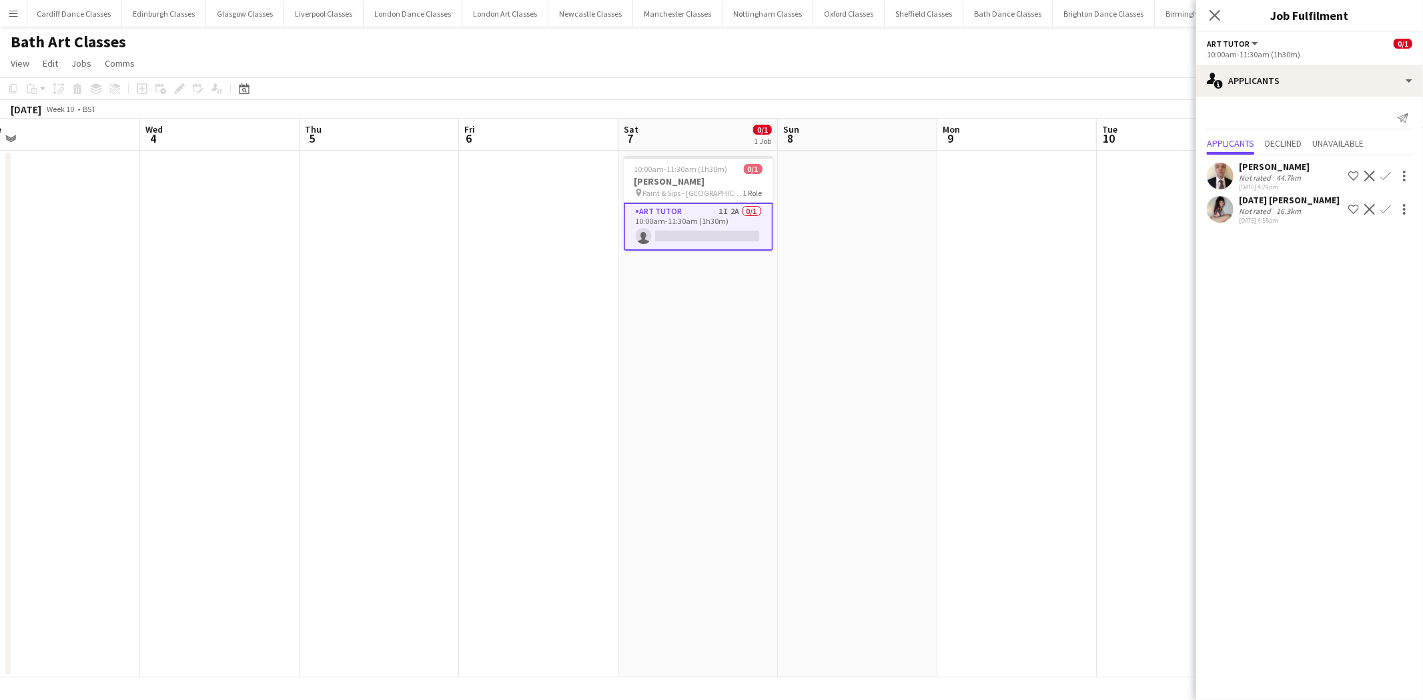
click at [1379, 177] on button "Confirm" at bounding box center [1385, 176] width 16 height 16
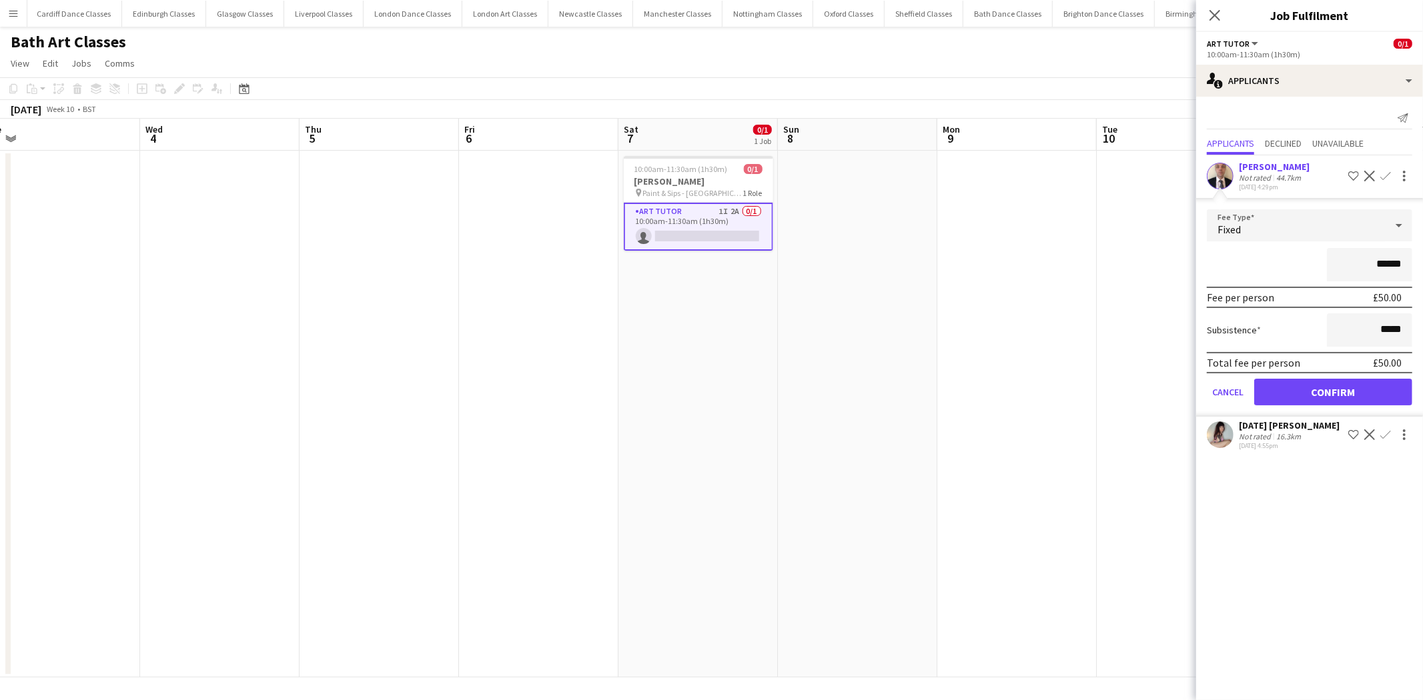
click at [1368, 174] on app-icon "Decline" at bounding box center [1369, 176] width 11 height 11
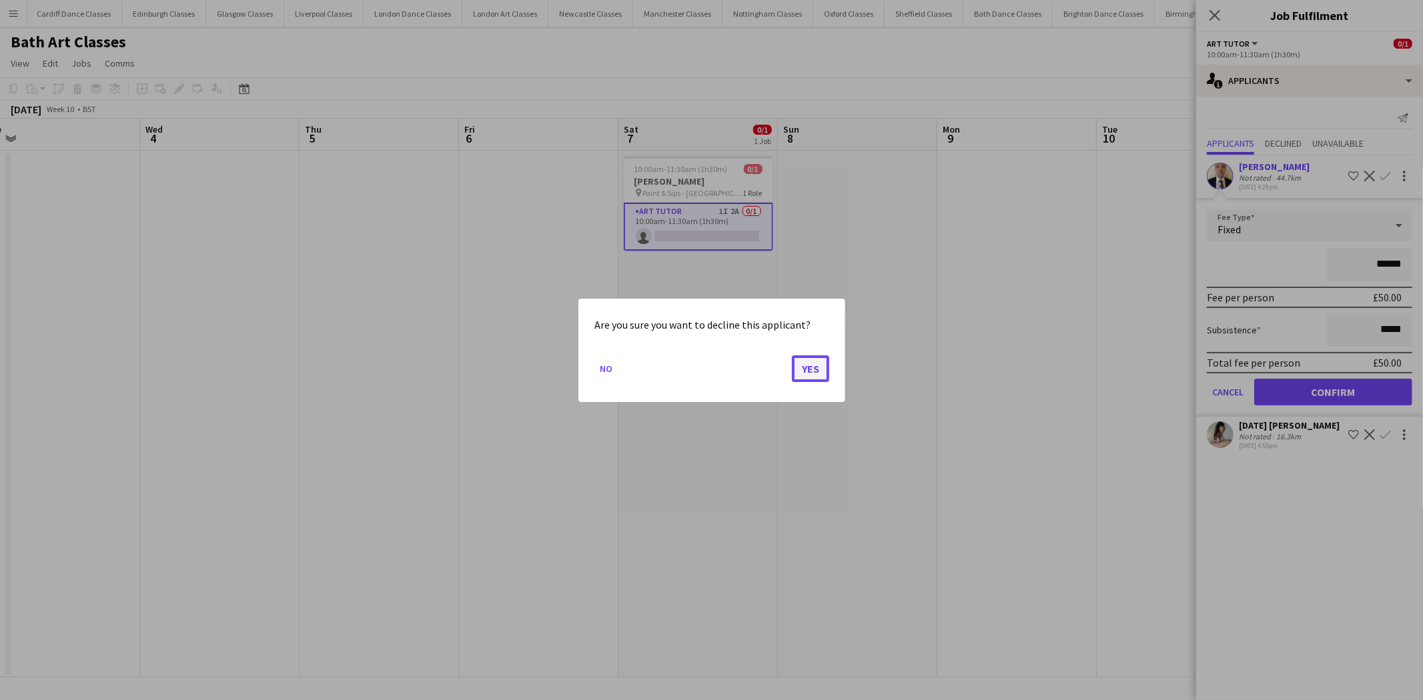
click at [798, 363] on button "Yes" at bounding box center [810, 368] width 37 height 27
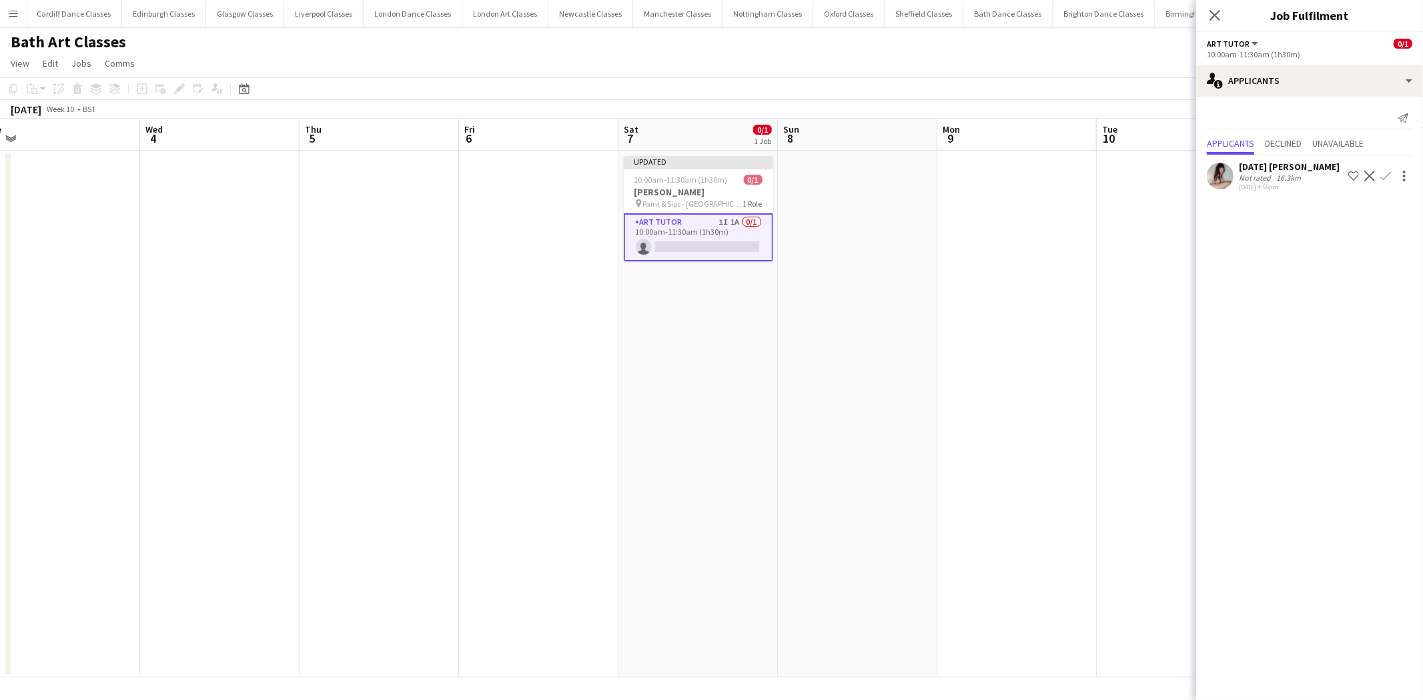
click at [1366, 171] on button "Decline" at bounding box center [1369, 176] width 16 height 16
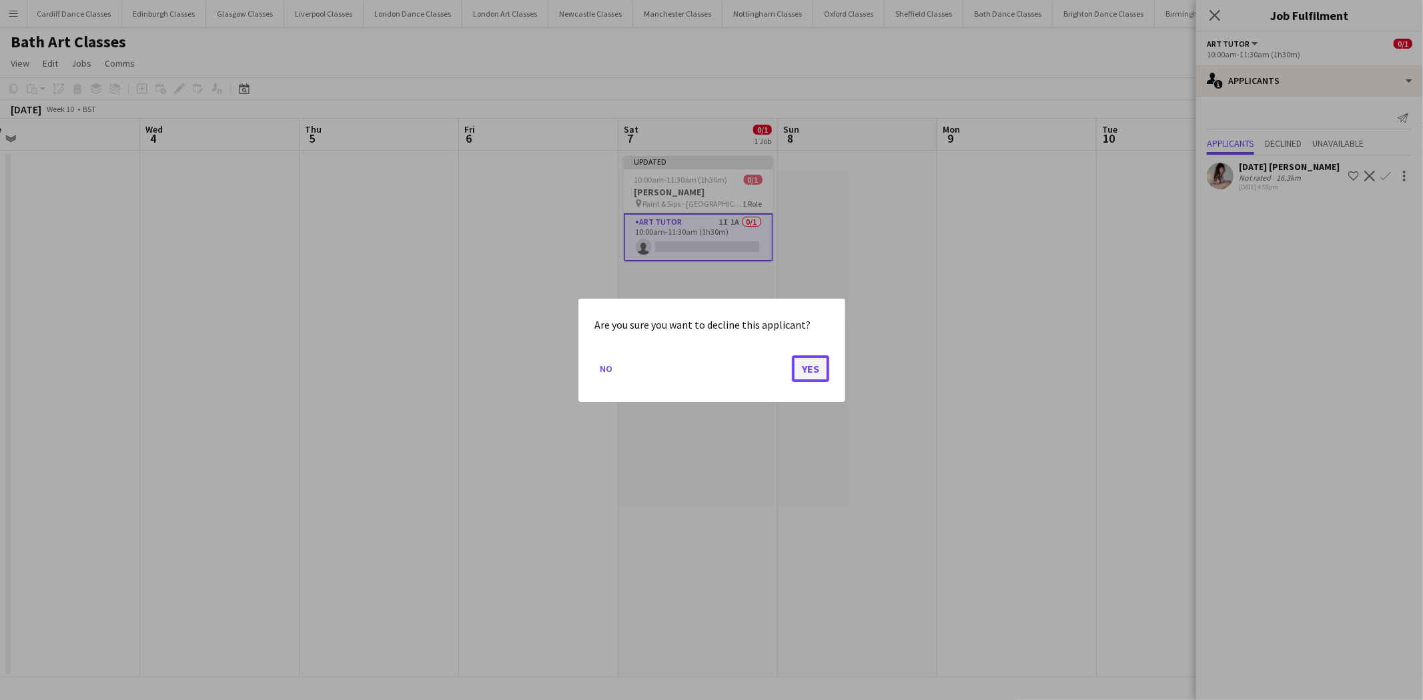
click at [808, 362] on button "Yes" at bounding box center [810, 368] width 37 height 27
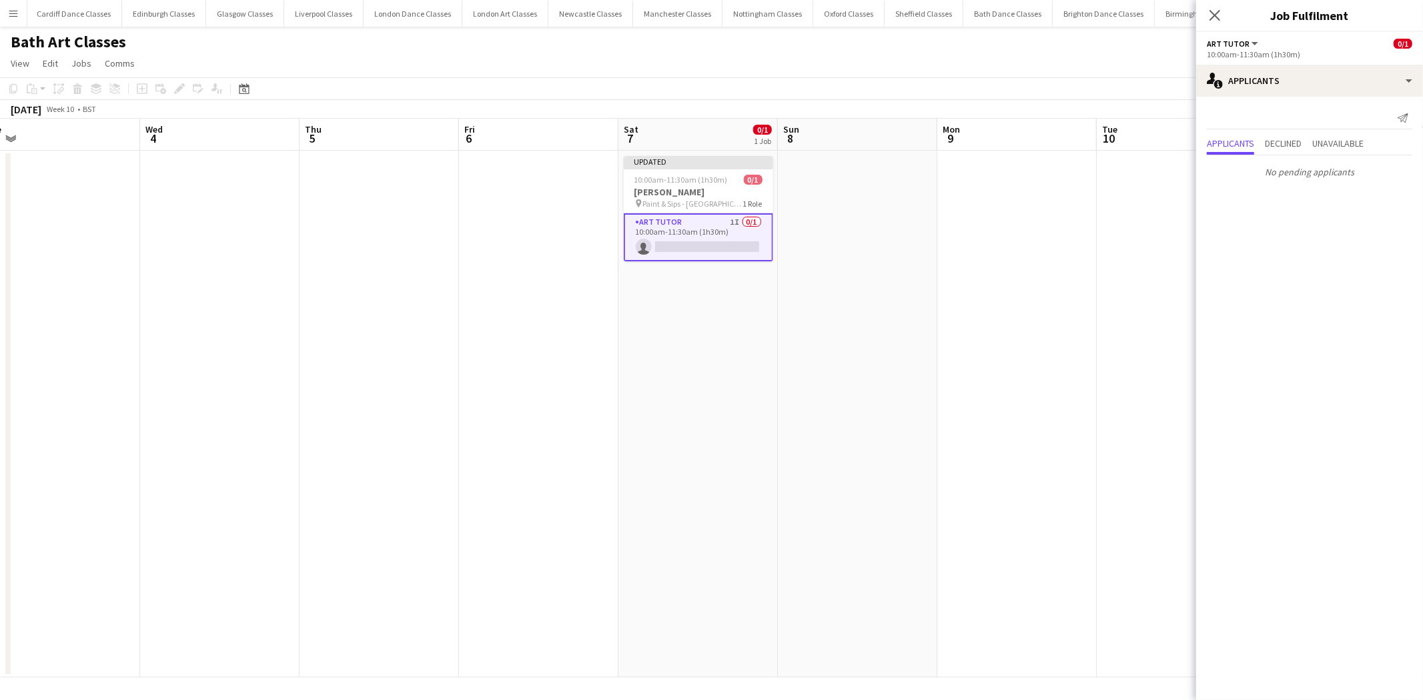
click at [1012, 310] on app-date-cell at bounding box center [1016, 414] width 159 height 527
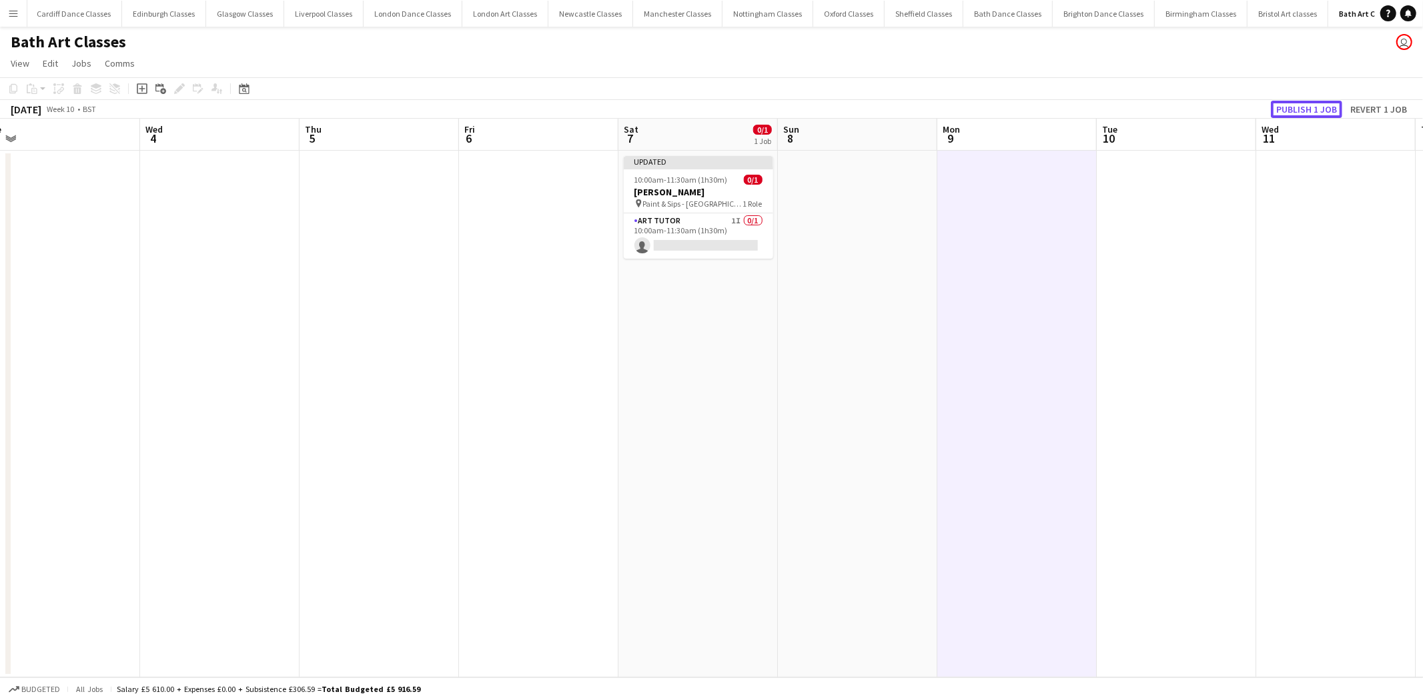
click at [1311, 109] on button "Publish 1 job" at bounding box center [1306, 109] width 71 height 17
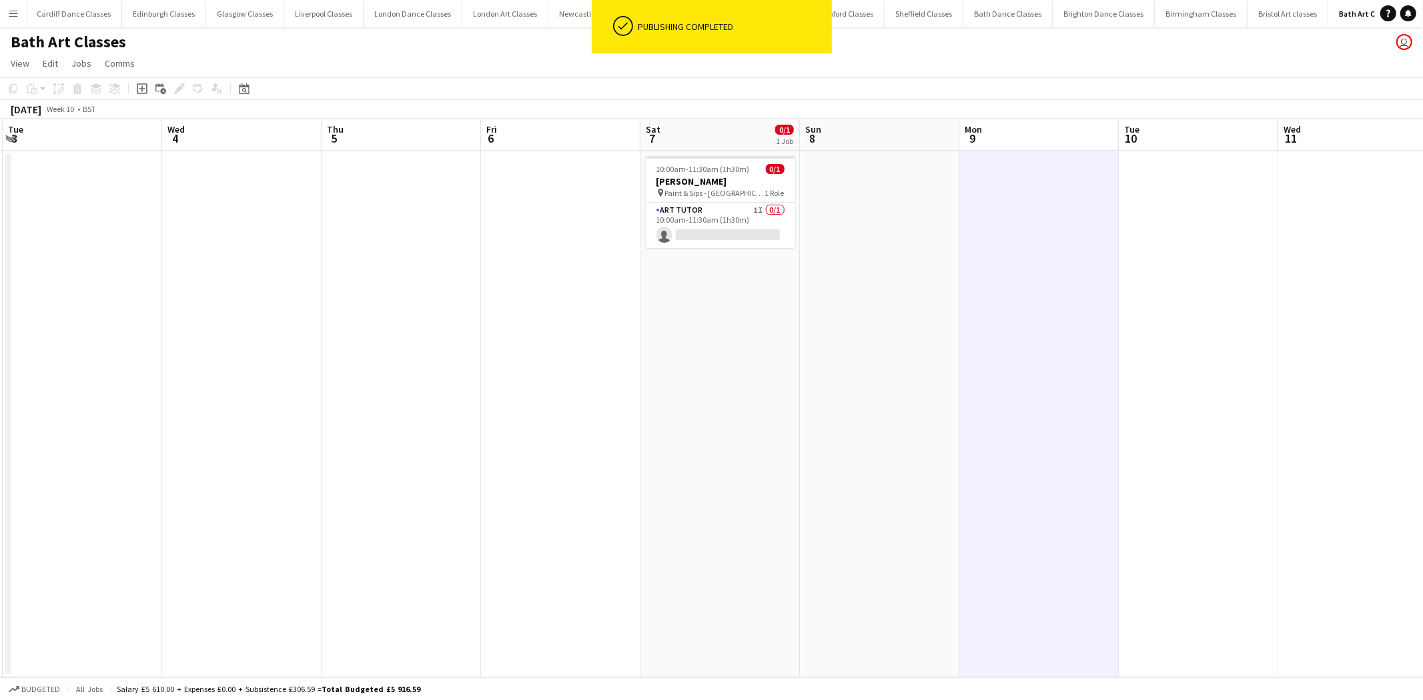
click at [371, 388] on app-calendar-viewport "Sat 28 Sun 1 Mon 2 Tue 3 Wed 4 Thu 5 Fri 6 Sat 7 0/1 1 Job Sun 8 Mon 9 Tue 10 W…" at bounding box center [711, 398] width 1423 height 559
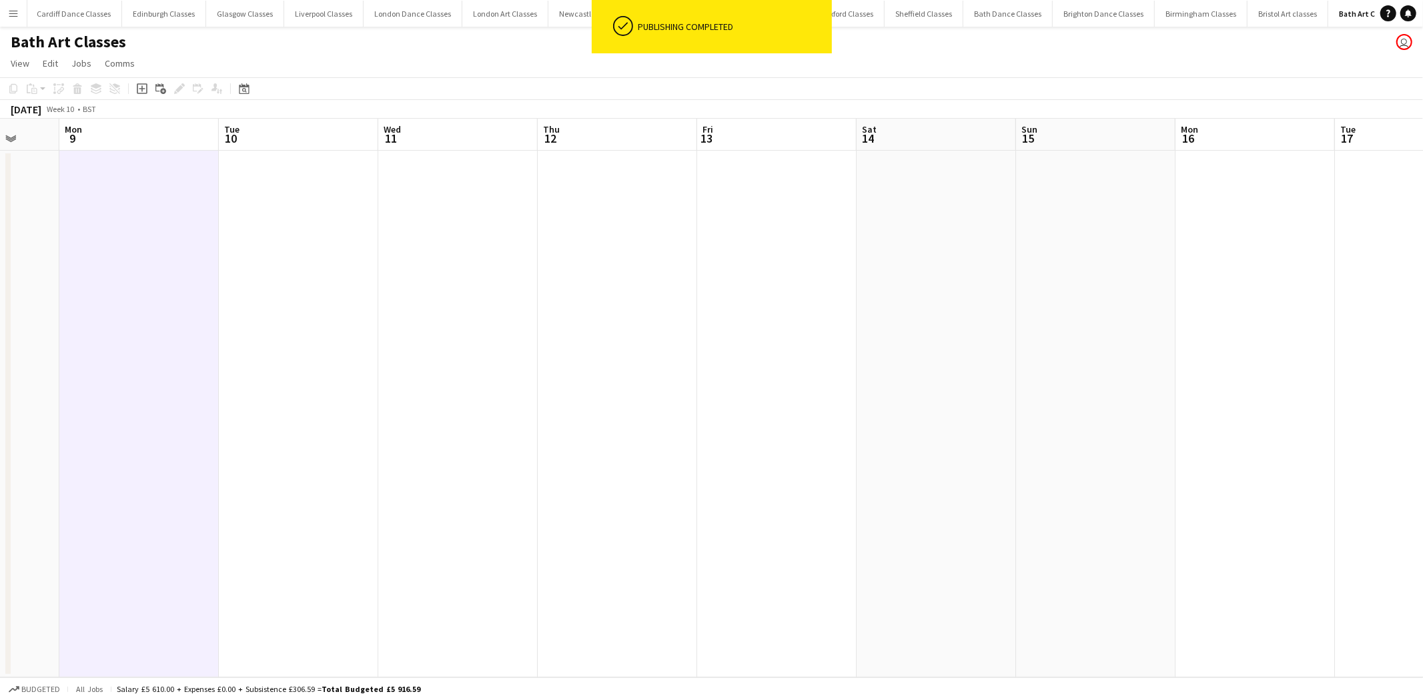
click at [514, 349] on app-calendar-viewport "Fri 6 Sat 7 0/1 1 Job Sun 8 Mon 9 Tue 10 Wed 11 Thu 12 Fri 13 Sat 14 Sun 15 Mon…" at bounding box center [711, 398] width 1423 height 559
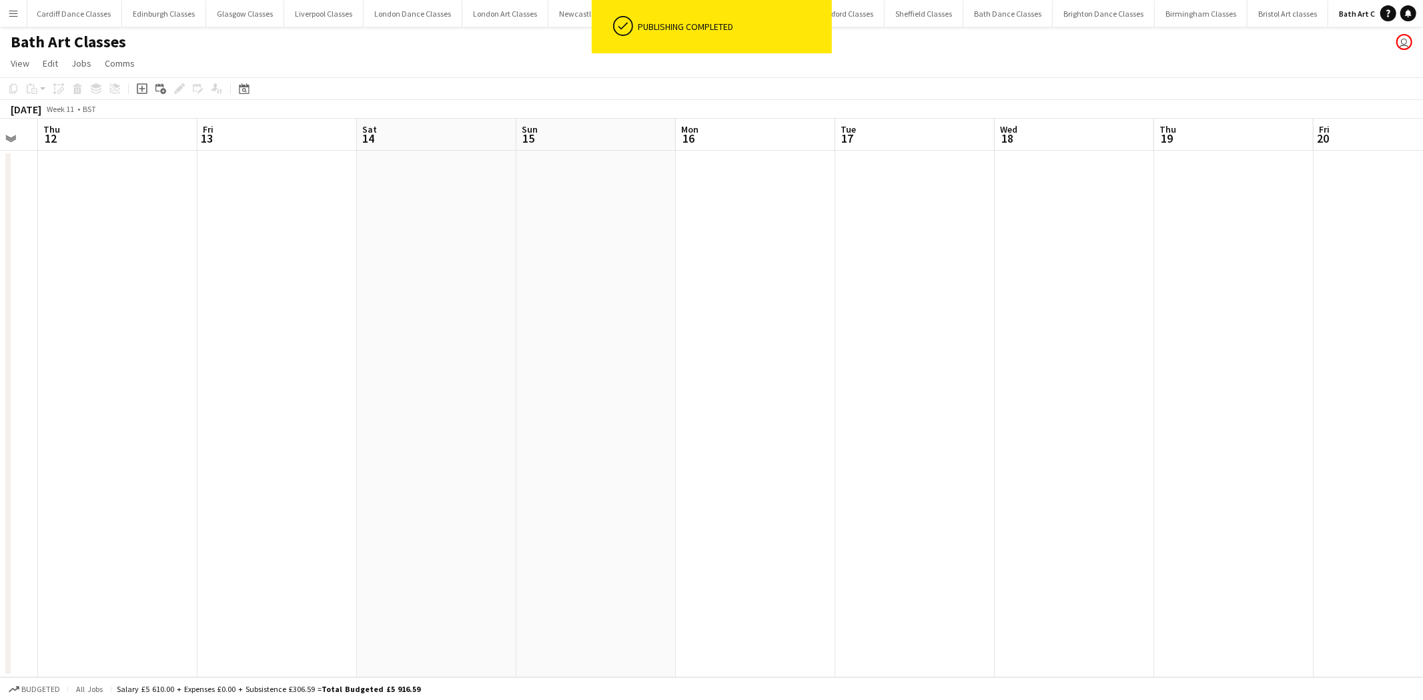
click at [519, 327] on app-calendar-viewport "Mon 9 Tue 10 Wed 11 Thu 12 Fri 13 Sat 14 Sun 15 Mon 16 Tue 17 Wed 18 Thu 19 Fri…" at bounding box center [711, 398] width 1423 height 559
click at [290, 342] on app-calendar-viewport "Mon 16 Tue 17 Wed 18 Thu 19 Fri 20 Sat 21 Sun 22 Mon 23 Tue 24 Wed 25 Thu 26 Fr…" at bounding box center [711, 398] width 1423 height 559
click at [539, 321] on app-calendar-viewport "Mon 16 Tue 17 Wed 18 Thu 19 Fri 20 Sat 21 Sun 22 Mon 23 Tue 24 Wed 25 Thu 26 Fr…" at bounding box center [711, 398] width 1423 height 559
click at [302, 340] on app-calendar-viewport "Sun 22 Mon 23 Tue 24 Wed 25 Thu 26 Fri 27 Sat 28 Sun 29 Mon 30 Tue 31 Wed 1 Thu…" at bounding box center [711, 398] width 1423 height 559
click at [385, 329] on app-calendar-viewport "Sun 22 Mon 23 Tue 24 Wed 25 Thu 26 Fri 27 Sat 28 Sun 29 Mon 30 Tue 31 Wed 1 Thu…" at bounding box center [711, 398] width 1423 height 559
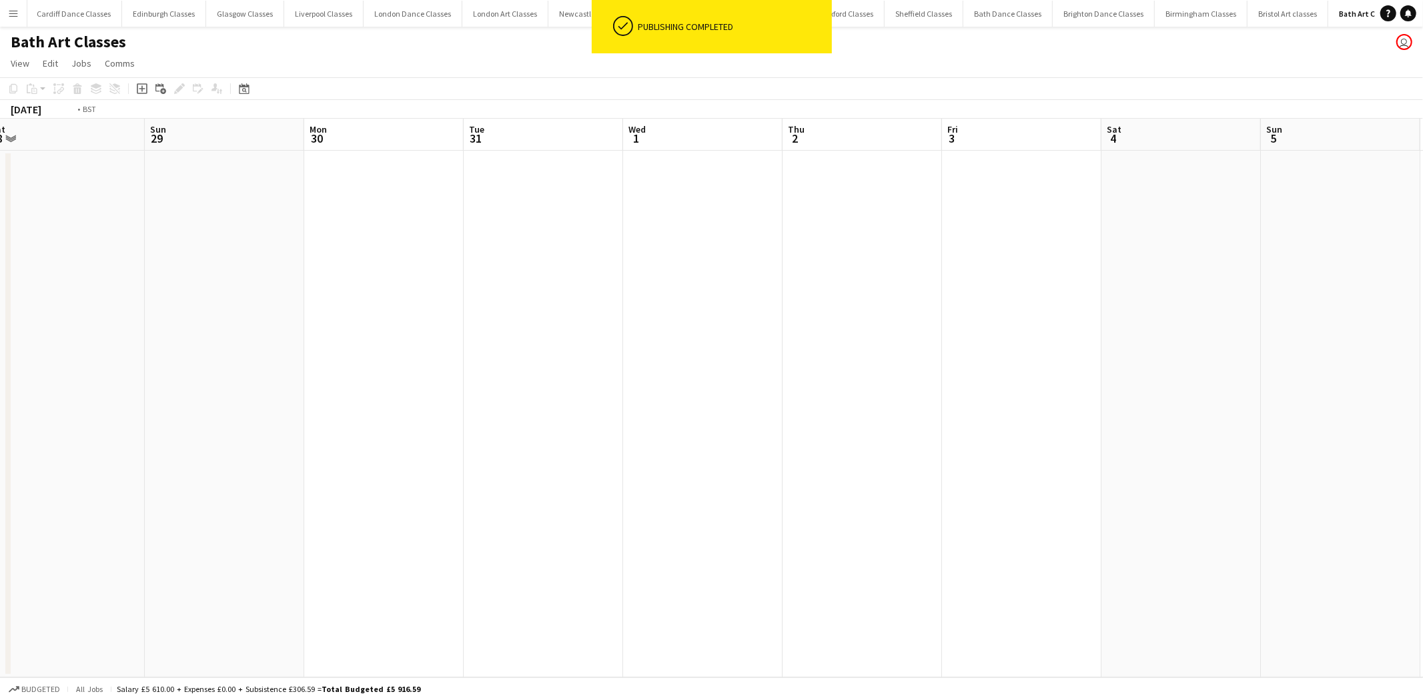
click at [344, 320] on app-calendar-viewport "Thu 26 Fri 27 Sat 28 Sun 29 Mon 30 Tue 31 Wed 1 Thu 2 Fri 3 Sat 4 Sun 5 Mon 6 T…" at bounding box center [711, 398] width 1423 height 559
click at [472, 291] on app-calendar-viewport "Sun 29 Mon 30 Tue 31 Wed 1 Thu 2 Fri 3 Sat 4 Sun 5 Mon 6 Tue 7 Wed 8 Thu 9 Fri …" at bounding box center [711, 398] width 1423 height 559
click at [542, 301] on app-calendar-viewport "Wed 1 Thu 2 Fri 3 Sat 4 Sun 5 Mon 6 Tue 7 Wed 8 Thu 9 Fri 10 Sat 11 Sun 12 Mon …" at bounding box center [711, 398] width 1423 height 559
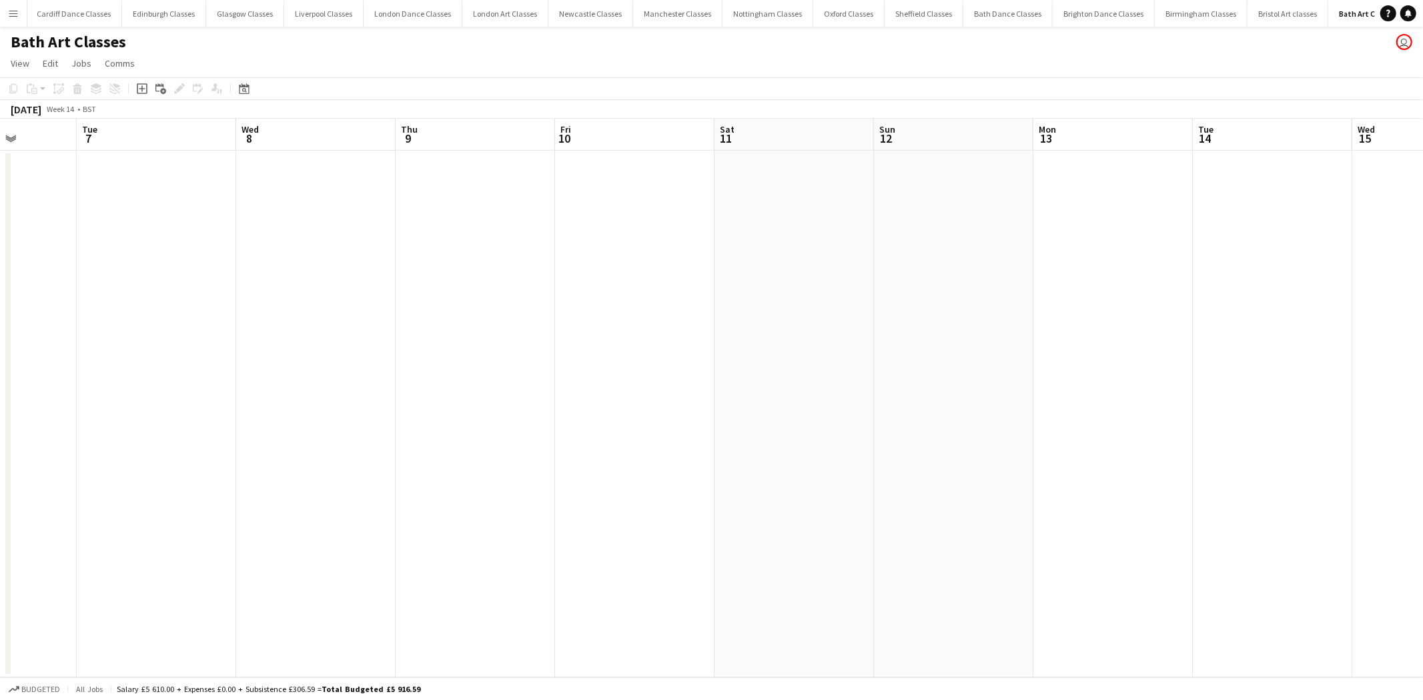
click at [451, 287] on app-calendar-viewport "Sat 4 Sun 5 Mon 6 Tue 7 Wed 8 Thu 9 Fri 10 Sat 11 Sun 12 Mon 13 Tue 14 Wed 15 T…" at bounding box center [711, 398] width 1423 height 559
click at [416, 302] on app-calendar-viewport "Tue 7 Wed 8 Thu 9 Fri 10 Sat 11 Sun 12 Mon 13 Tue 14 Wed 15 Thu 16 Fri 17 Sat 1…" at bounding box center [711, 398] width 1423 height 559
click at [428, 294] on app-calendar-viewport "Sat 11 Sun 12 Mon 13 Tue 14 Wed 15 Thu 16 Fri 17 Sat 18 Sun 19 Mon 20 Tue 21 We…" at bounding box center [711, 398] width 1423 height 559
click at [127, 305] on app-calendar-viewport "Tue 14 Wed 15 Thu 16 Fri 17 Sat 18 Sun 19 Mon 20 Tue 21 Wed 22 Thu 23 Fri 24 Sa…" at bounding box center [711, 398] width 1423 height 559
click at [446, 223] on app-calendar-viewport "Wed 22 Thu 23 Fri 24 Sat 25 Sun 26 Mon 27 Tue 28 Wed 29 Thu 30 Fri 1 Sat 2 Sun …" at bounding box center [711, 398] width 1423 height 559
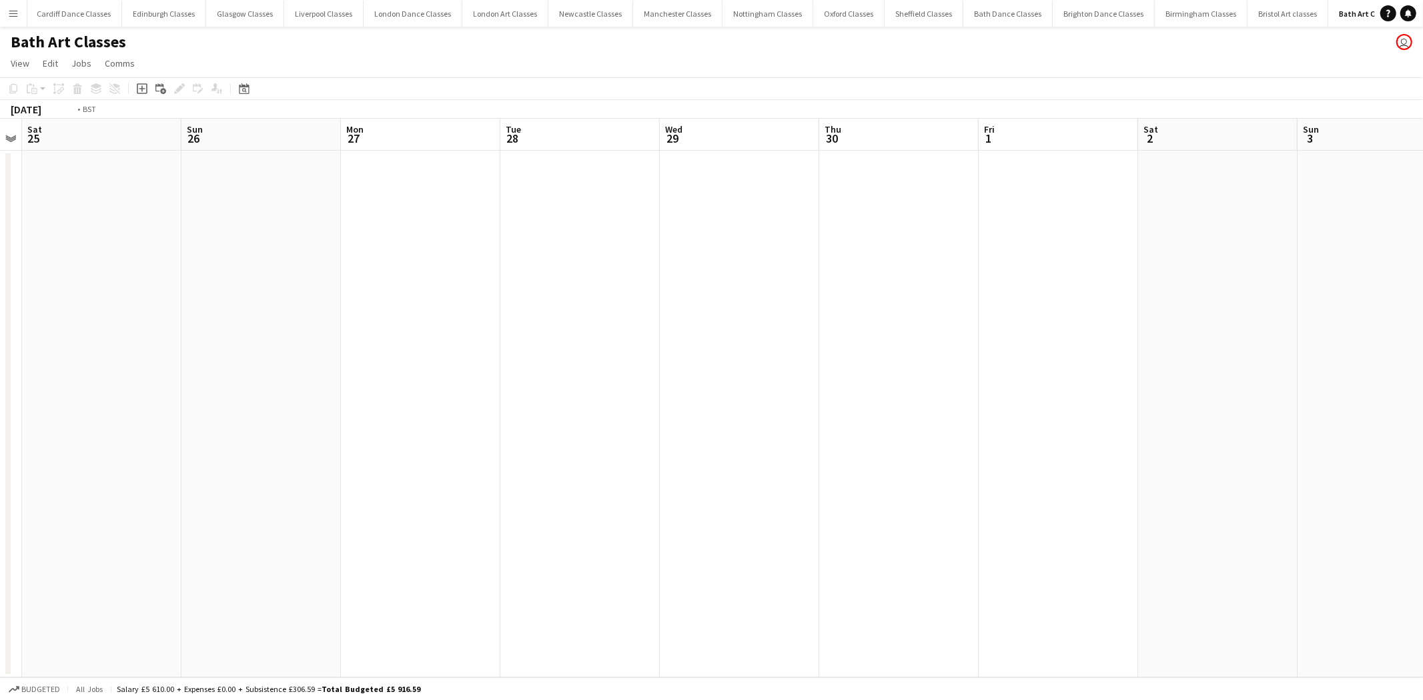
click at [342, 221] on app-calendar-viewport "Wed 22 Thu 23 Fri 24 Sat 25 Sun 26 Mon 27 Tue 28 Wed 29 Thu 30 Fri 1 Sat 2 Sun …" at bounding box center [711, 398] width 1423 height 559
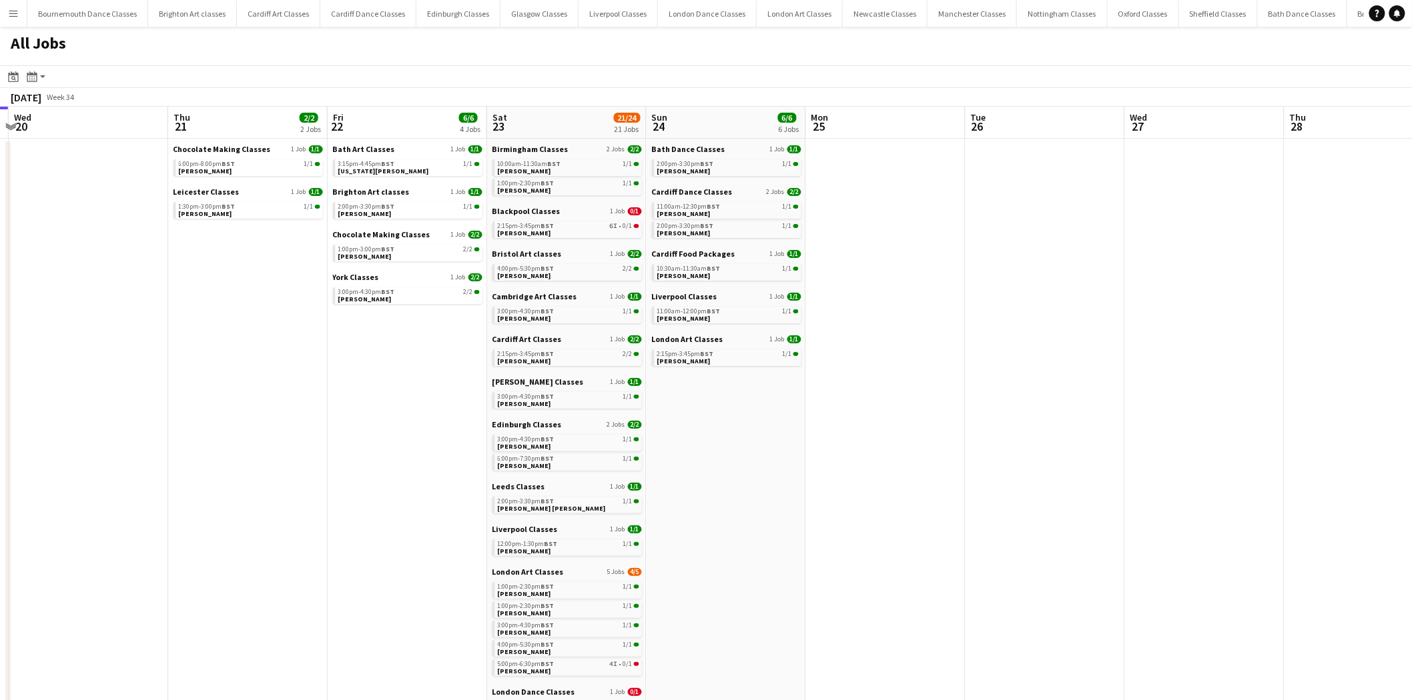
drag, startPoint x: 1255, startPoint y: 435, endPoint x: 622, endPoint y: 494, distance: 635.8
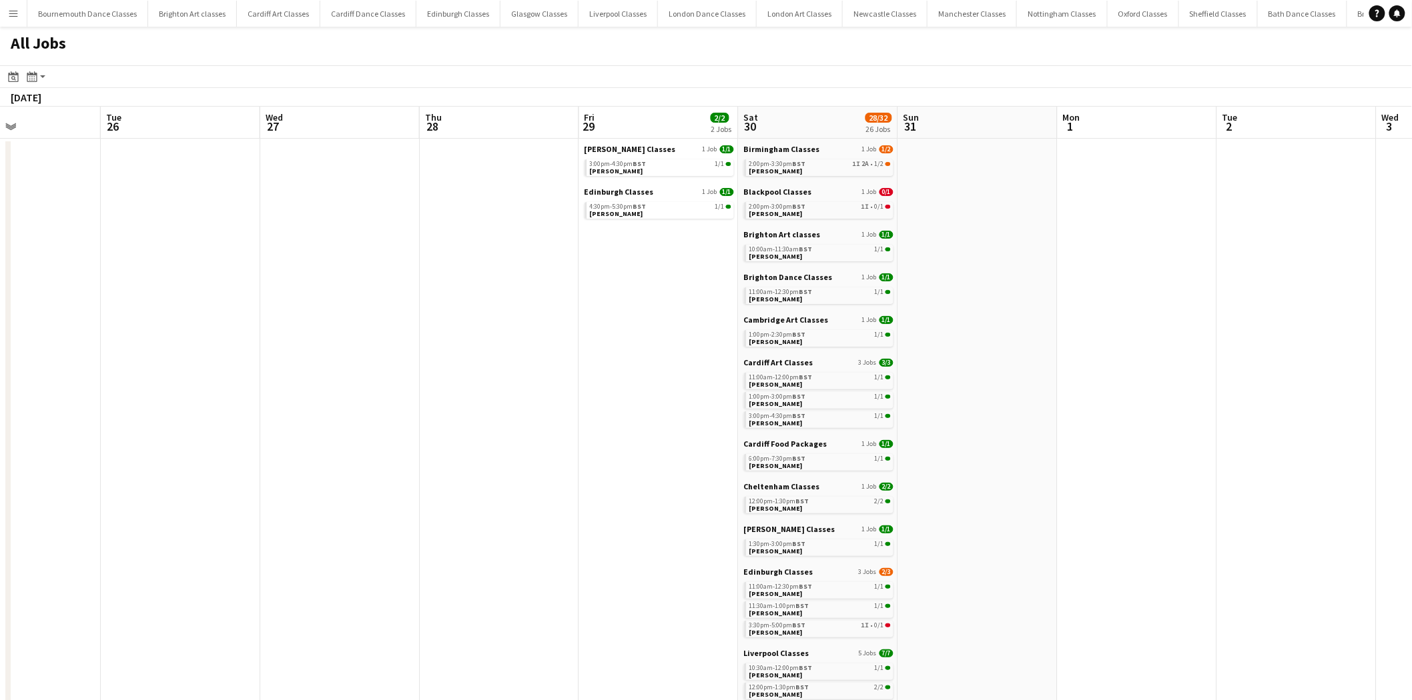
drag, startPoint x: 935, startPoint y: 470, endPoint x: 388, endPoint y: 488, distance: 548.0
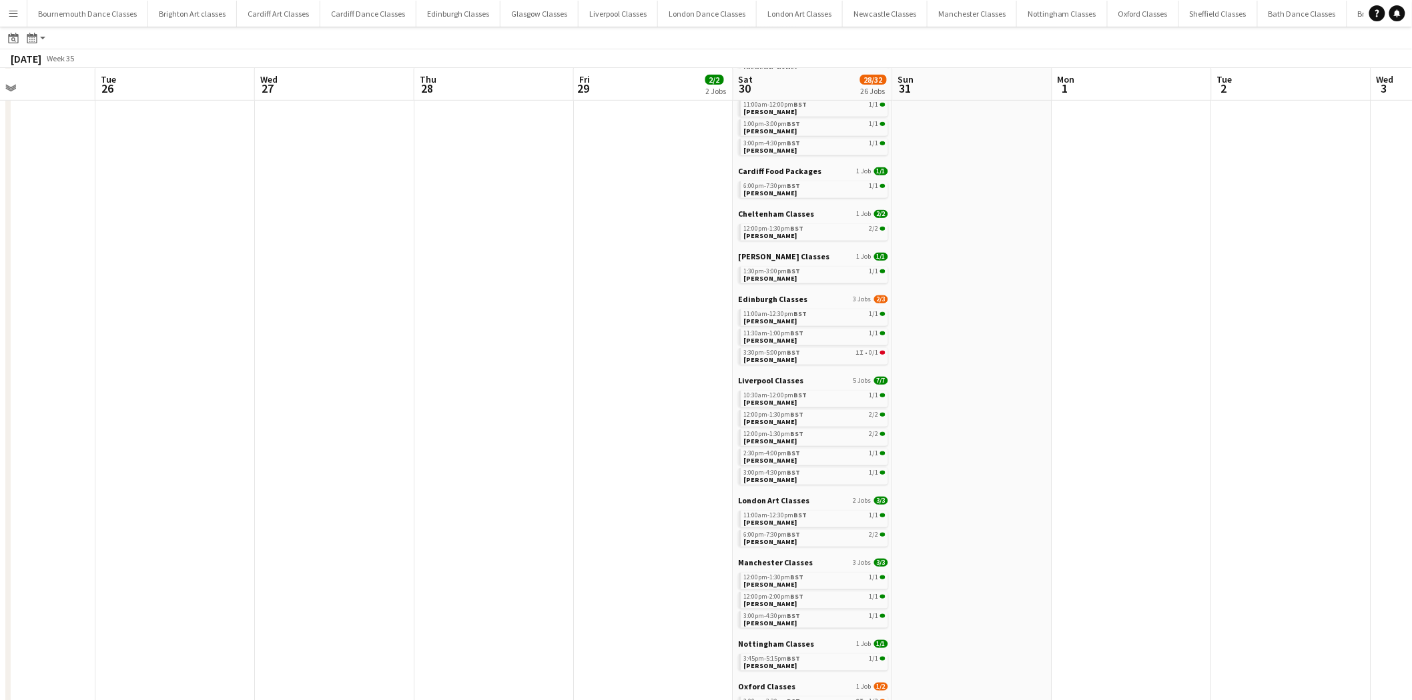
scroll to position [543, 0]
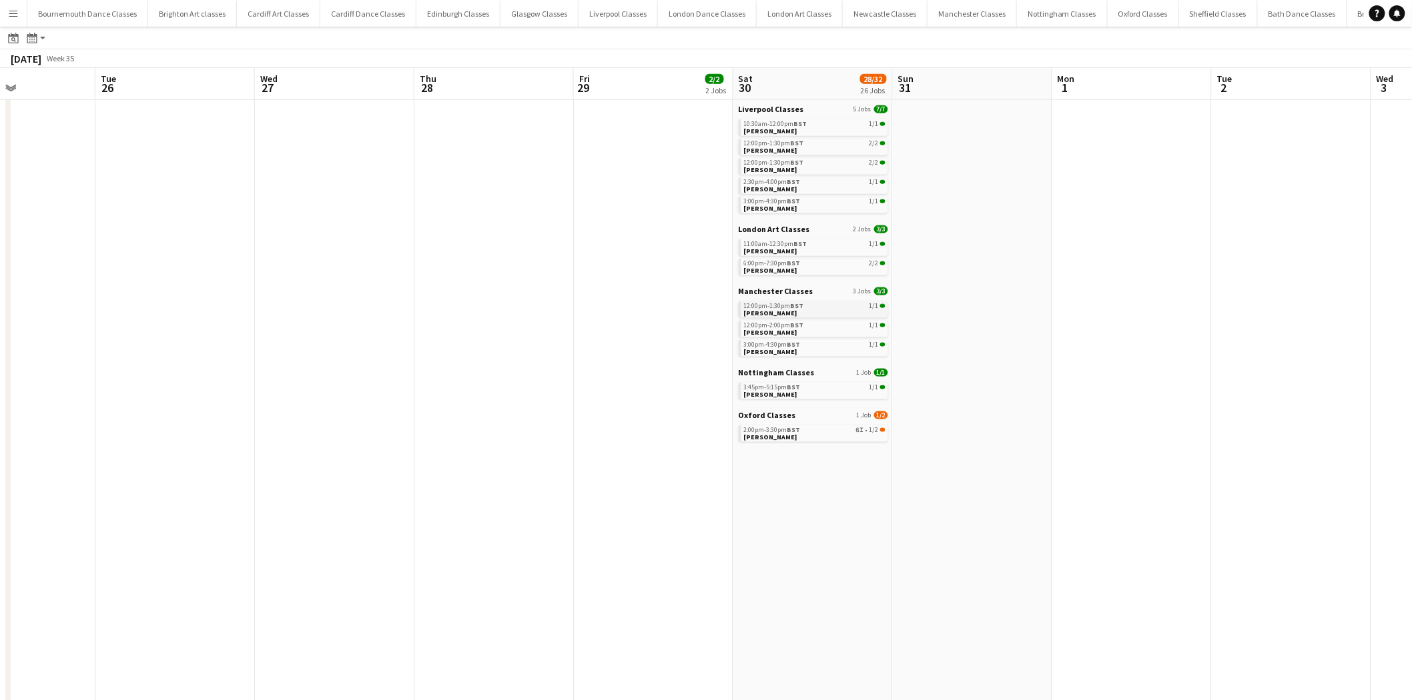
click at [783, 311] on span "[PERSON_NAME]" at bounding box center [770, 313] width 53 height 9
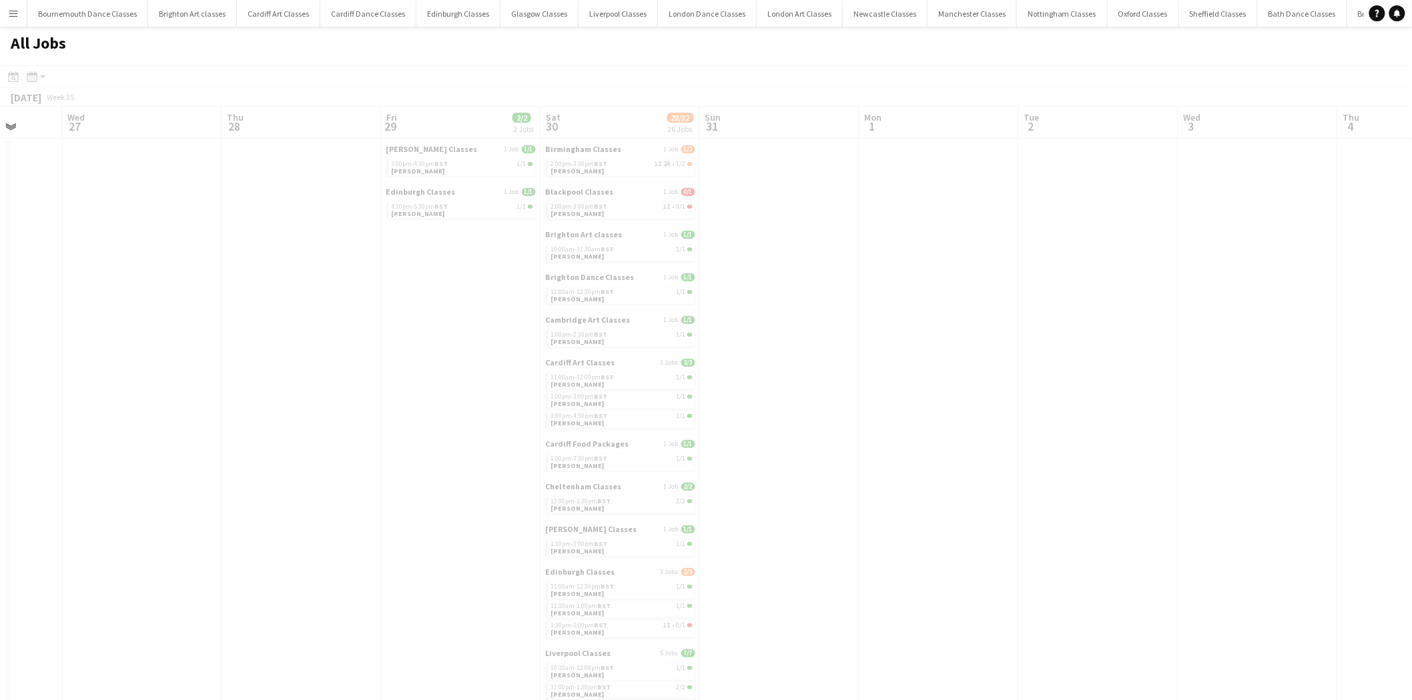
drag, startPoint x: 1065, startPoint y: 424, endPoint x: 610, endPoint y: 401, distance: 455.5
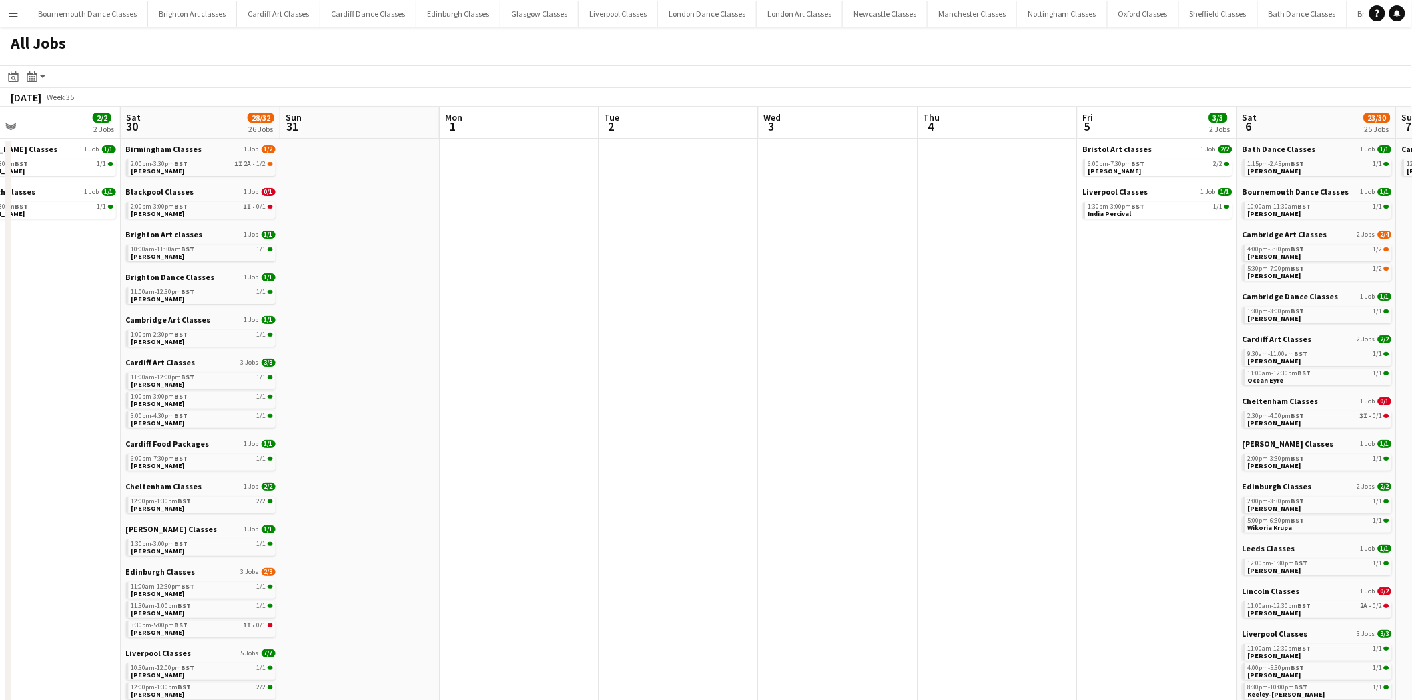
scroll to position [0, 458]
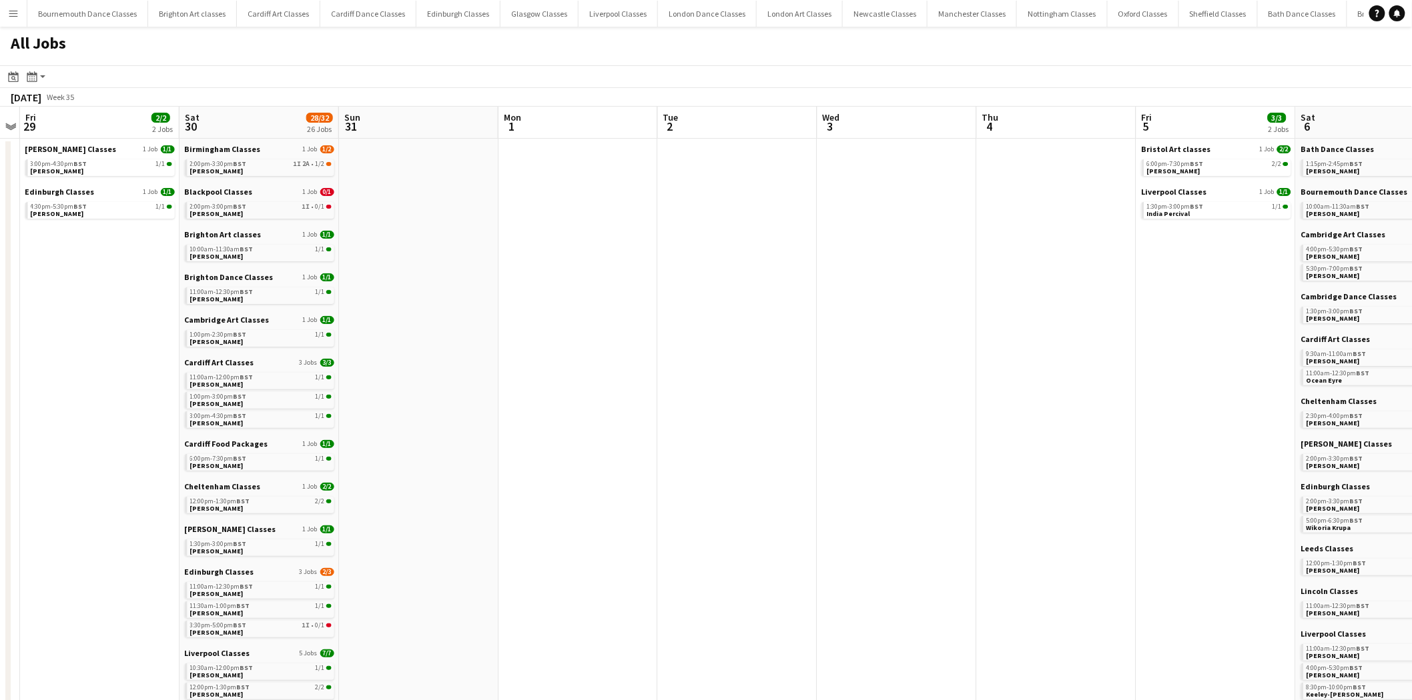
click at [437, 402] on app-all-jobs "All Jobs Date picker AUG 2025 AUG 2025 Monday M Tuesday T Wednesday W Thursday …" at bounding box center [706, 684] width 1412 height 1314
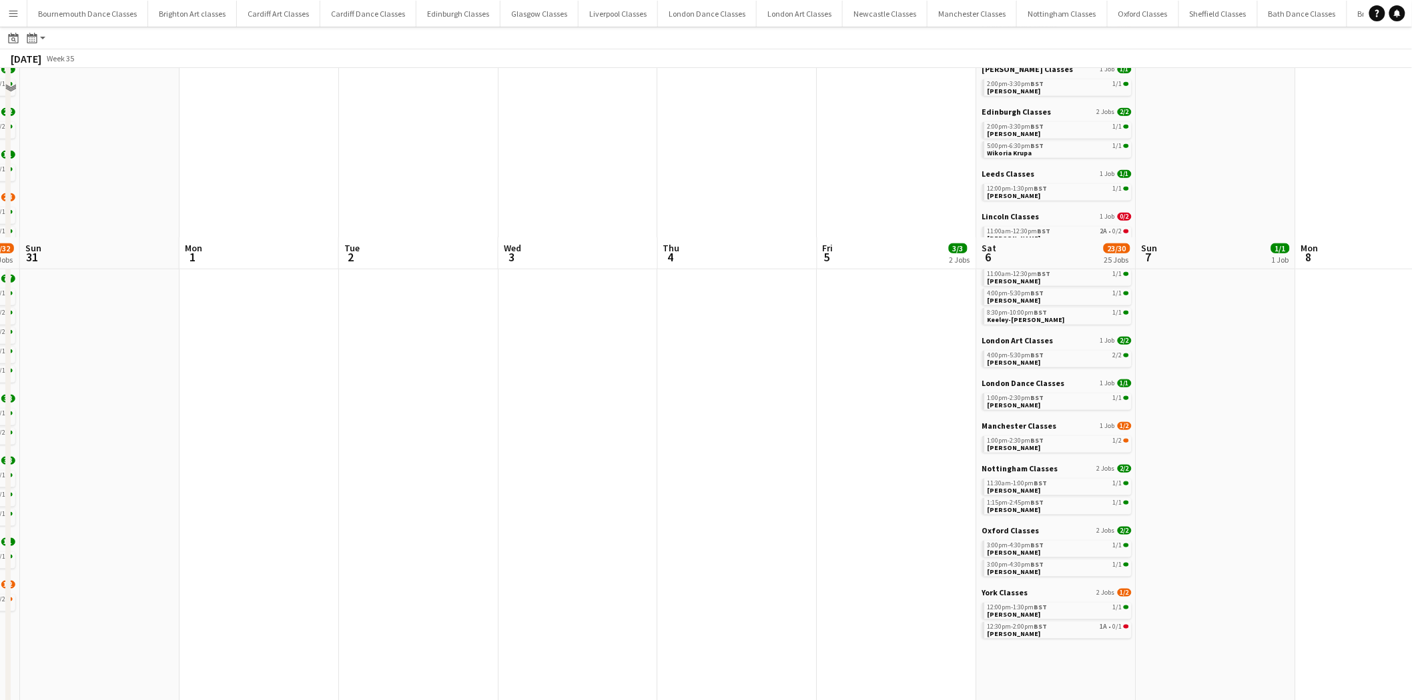
scroll to position [543, 0]
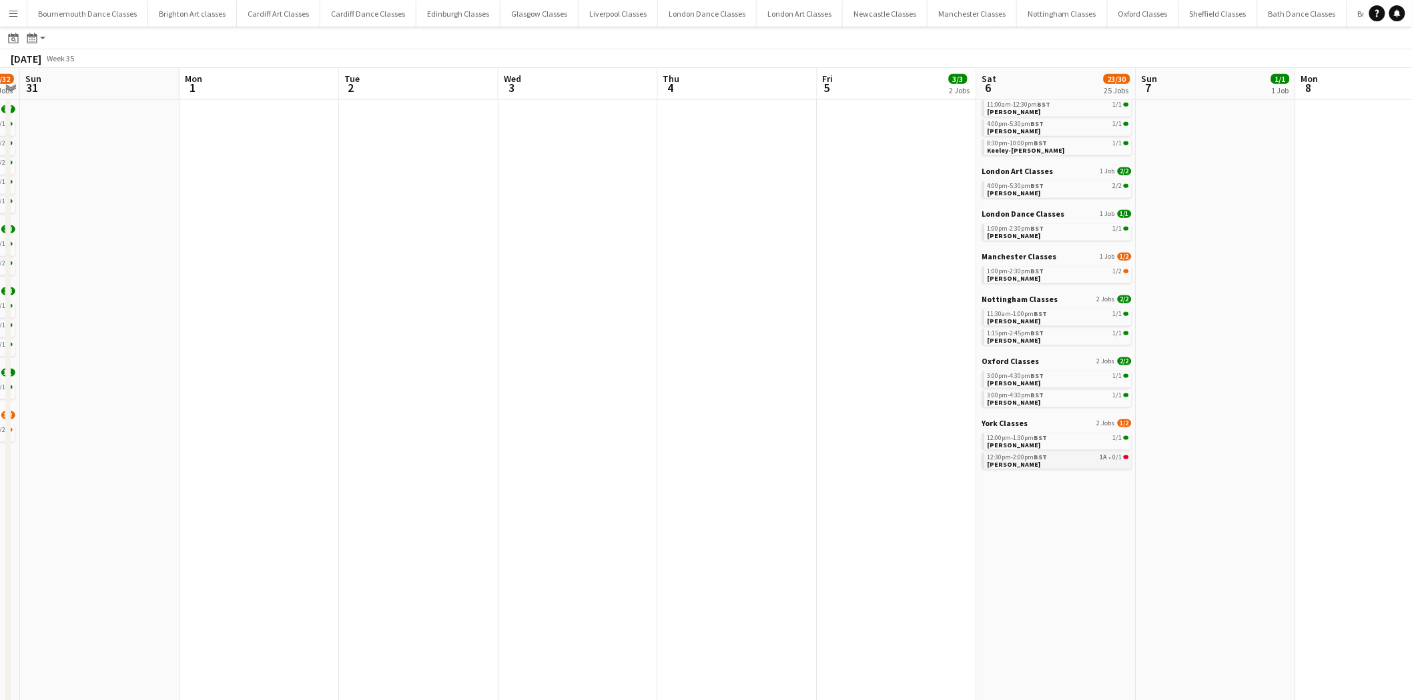
click at [1013, 460] on span "Lauren Ainsworth" at bounding box center [1013, 464] width 53 height 9
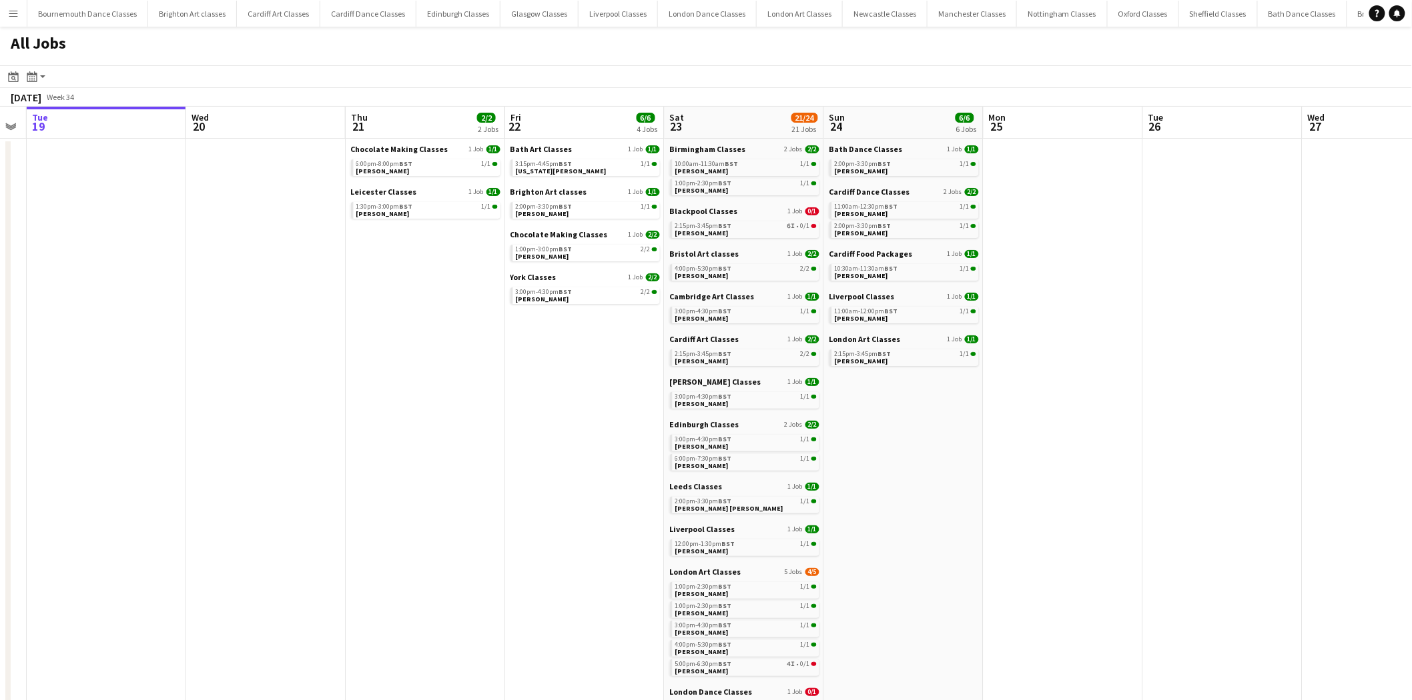
drag, startPoint x: 1253, startPoint y: 258, endPoint x: 1109, endPoint y: 285, distance: 146.5
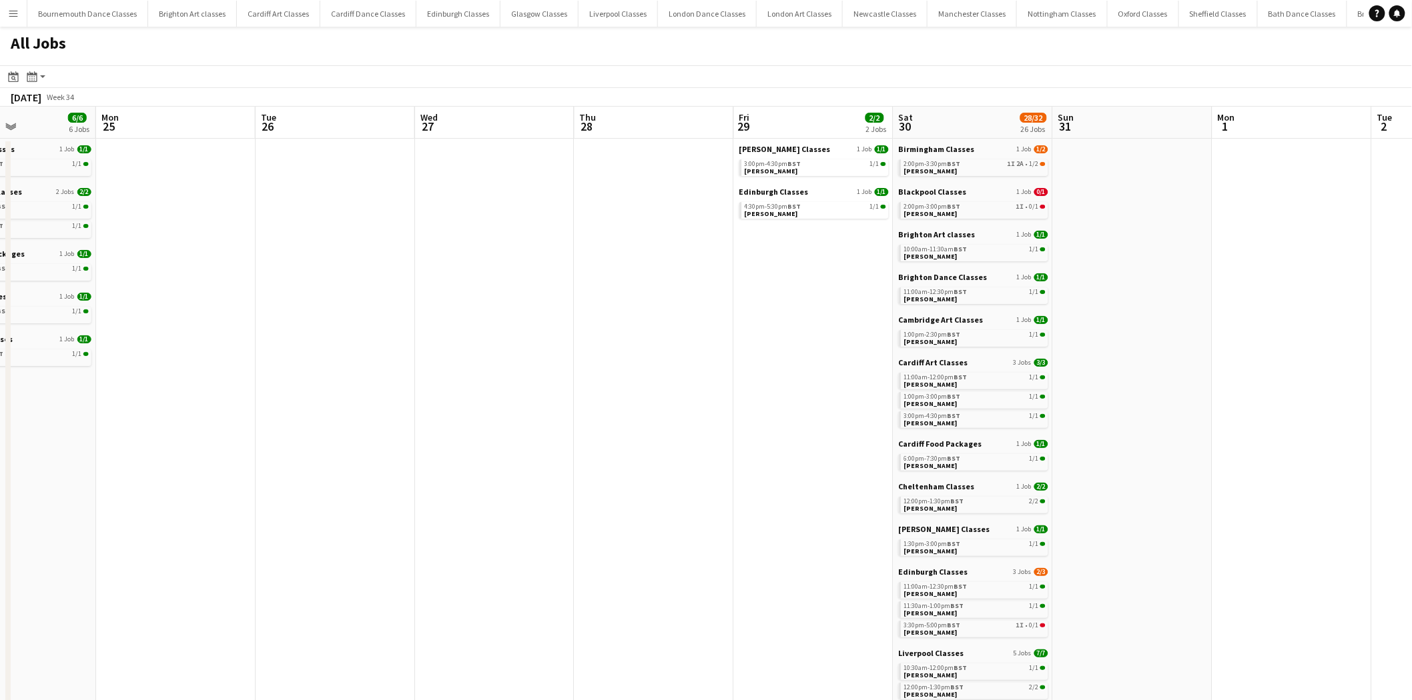
drag, startPoint x: 1212, startPoint y: 284, endPoint x: 322, endPoint y: 370, distance: 893.9
click at [1026, 169] on link "2:00pm-3:30pm BST 1I 2A • 1/2 Lyndsey Wood" at bounding box center [969, 166] width 141 height 15
click at [952, 162] on span "BST" at bounding box center [949, 163] width 13 height 9
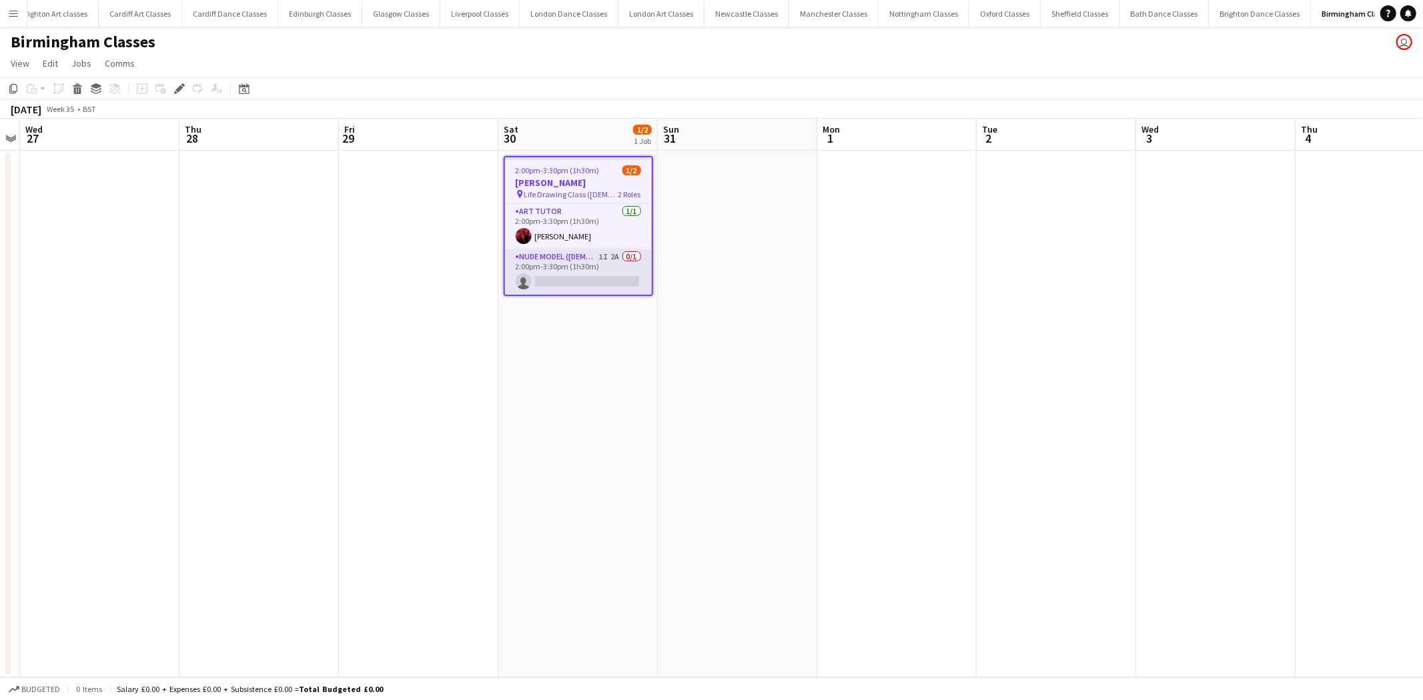
click at [647, 285] on app-card-role "Nude Model ([DEMOGRAPHIC_DATA]) 1I 2A 0/1 2:00pm-3:30pm (1h30m) single-neutral-…" at bounding box center [578, 271] width 147 height 45
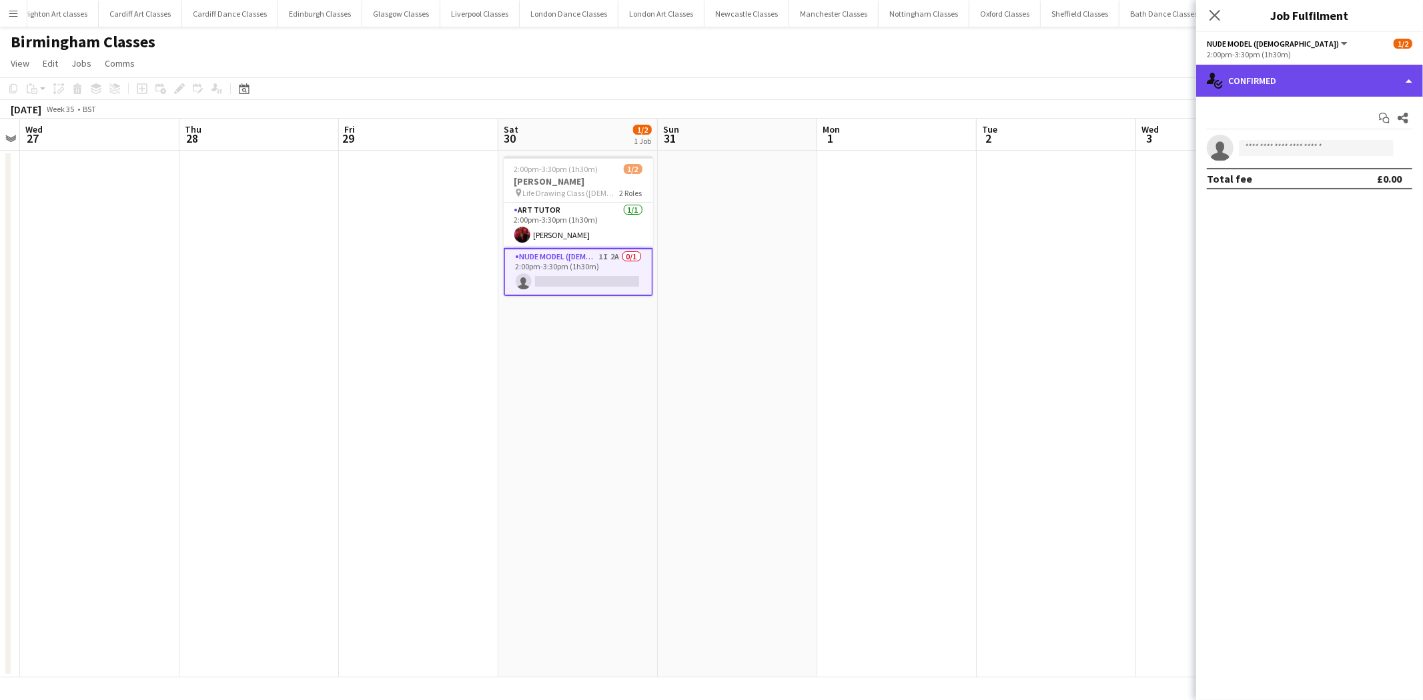
click at [1352, 87] on div "single-neutral-actions-check-2 Confirmed" at bounding box center [1309, 81] width 227 height 32
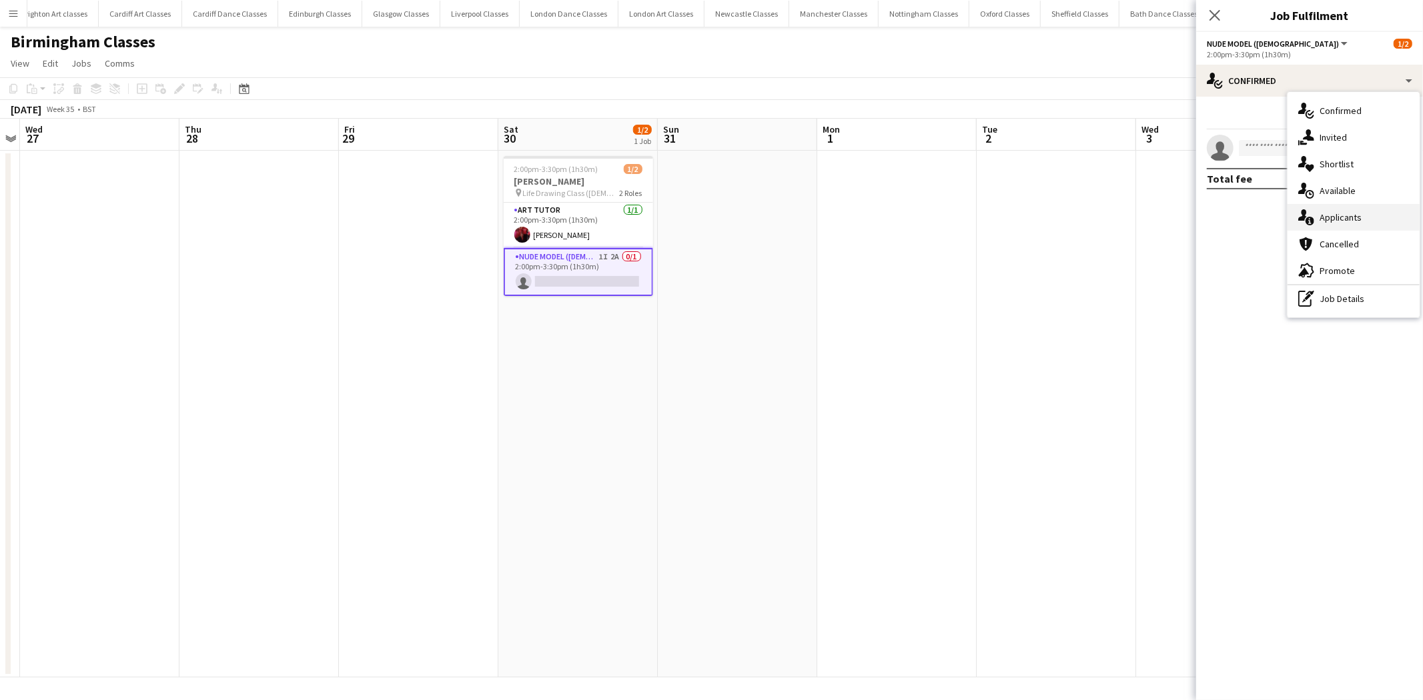
click at [1347, 220] on div "single-neutral-actions-information Applicants" at bounding box center [1353, 217] width 132 height 27
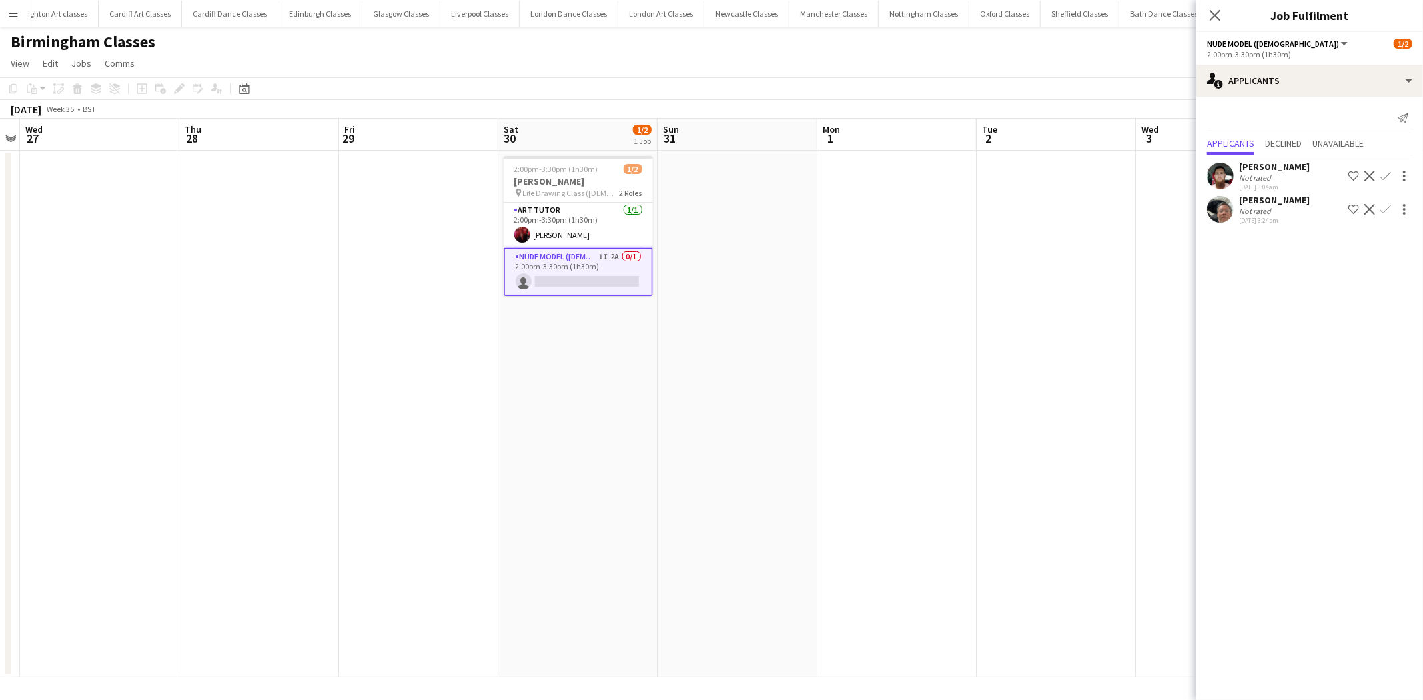
click at [1065, 236] on app-date-cell at bounding box center [1056, 414] width 159 height 527
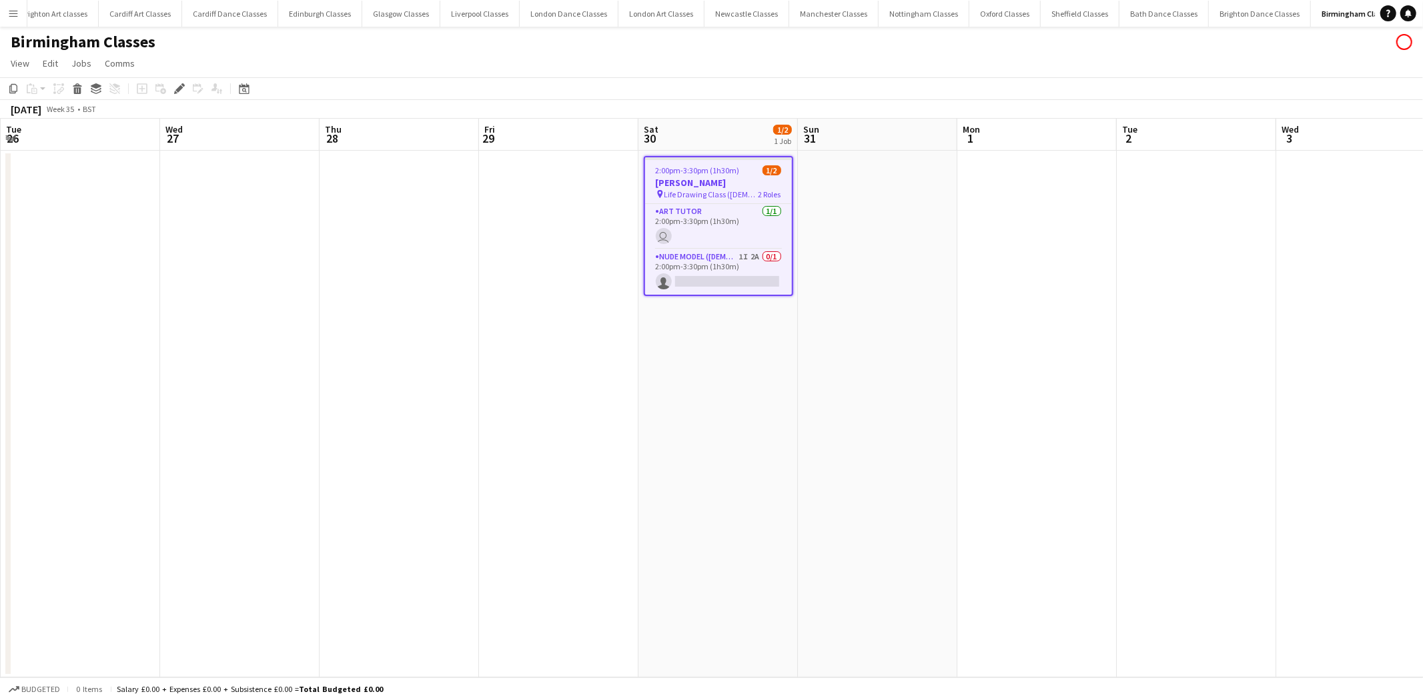
scroll to position [0, 458]
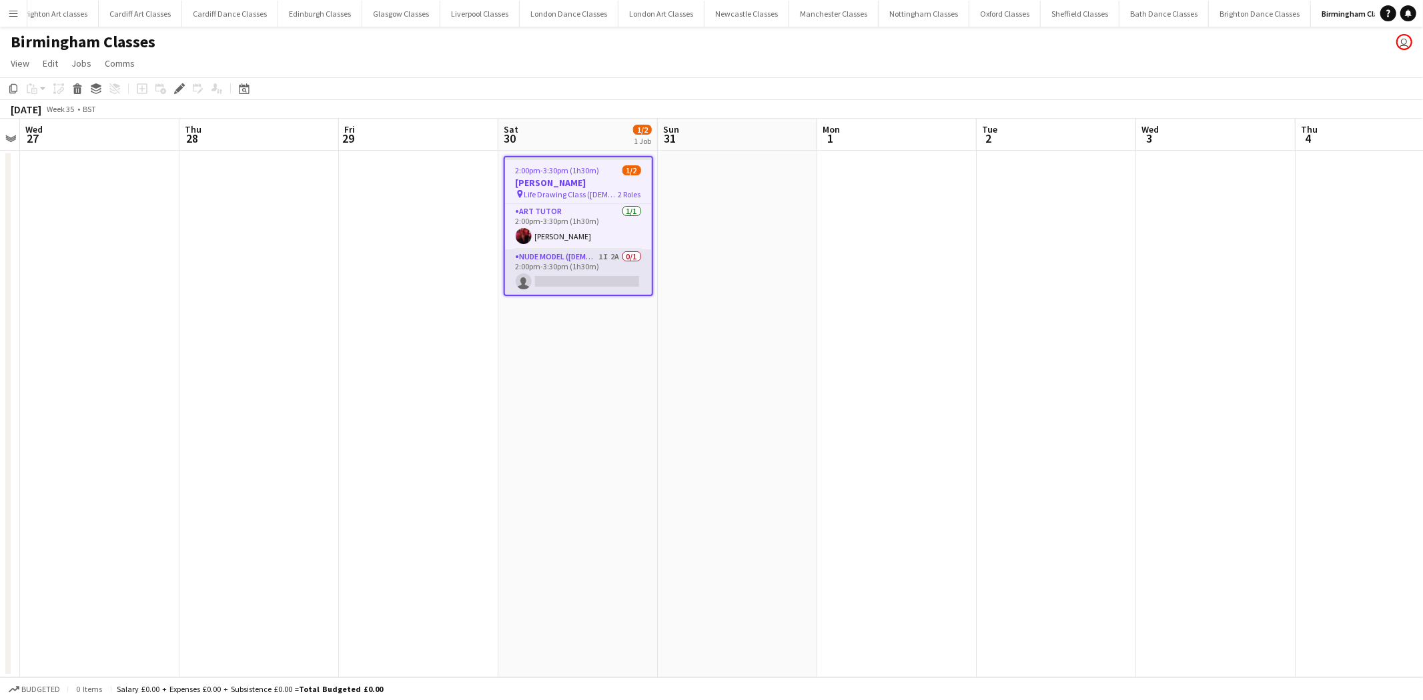
click at [556, 269] on app-card-role "Nude Model ([DEMOGRAPHIC_DATA]) 1I 2A 0/1 2:00pm-3:30pm (1h30m) single-neutral-…" at bounding box center [578, 271] width 147 height 45
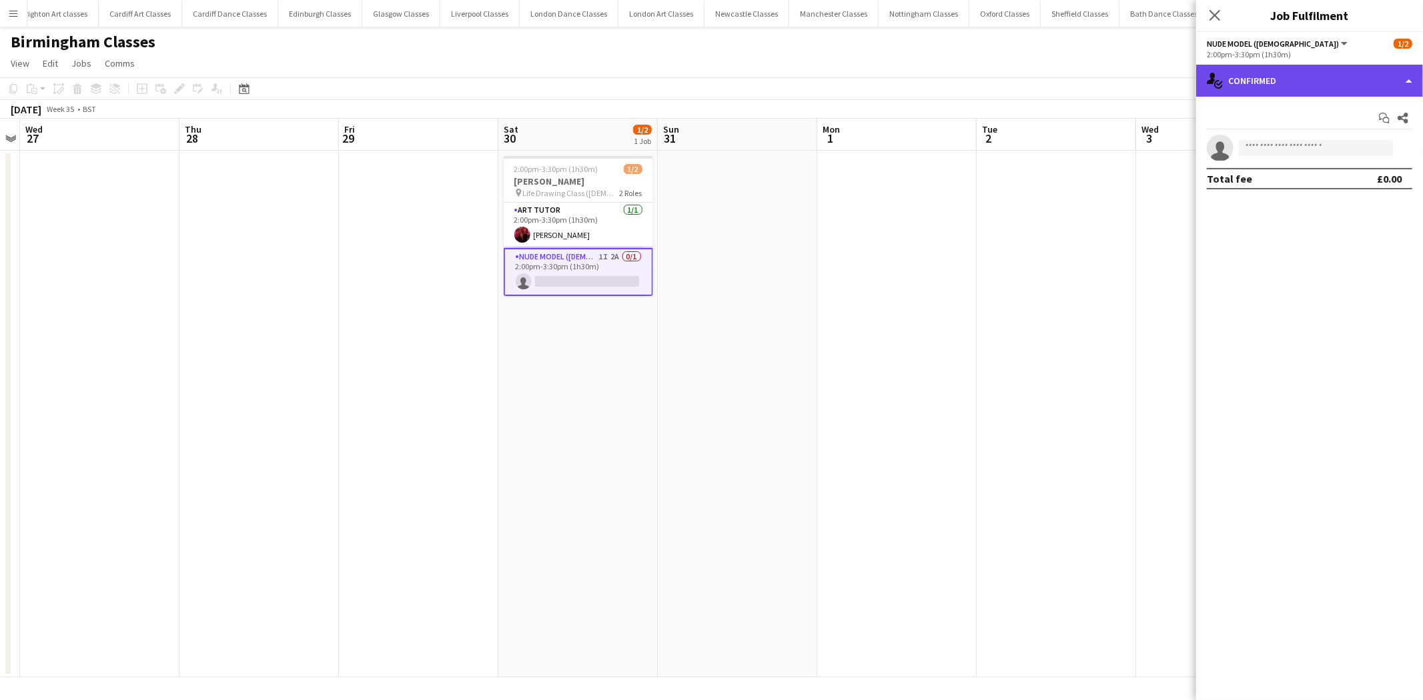
click at [1233, 91] on div "single-neutral-actions-check-2 Confirmed" at bounding box center [1309, 81] width 227 height 32
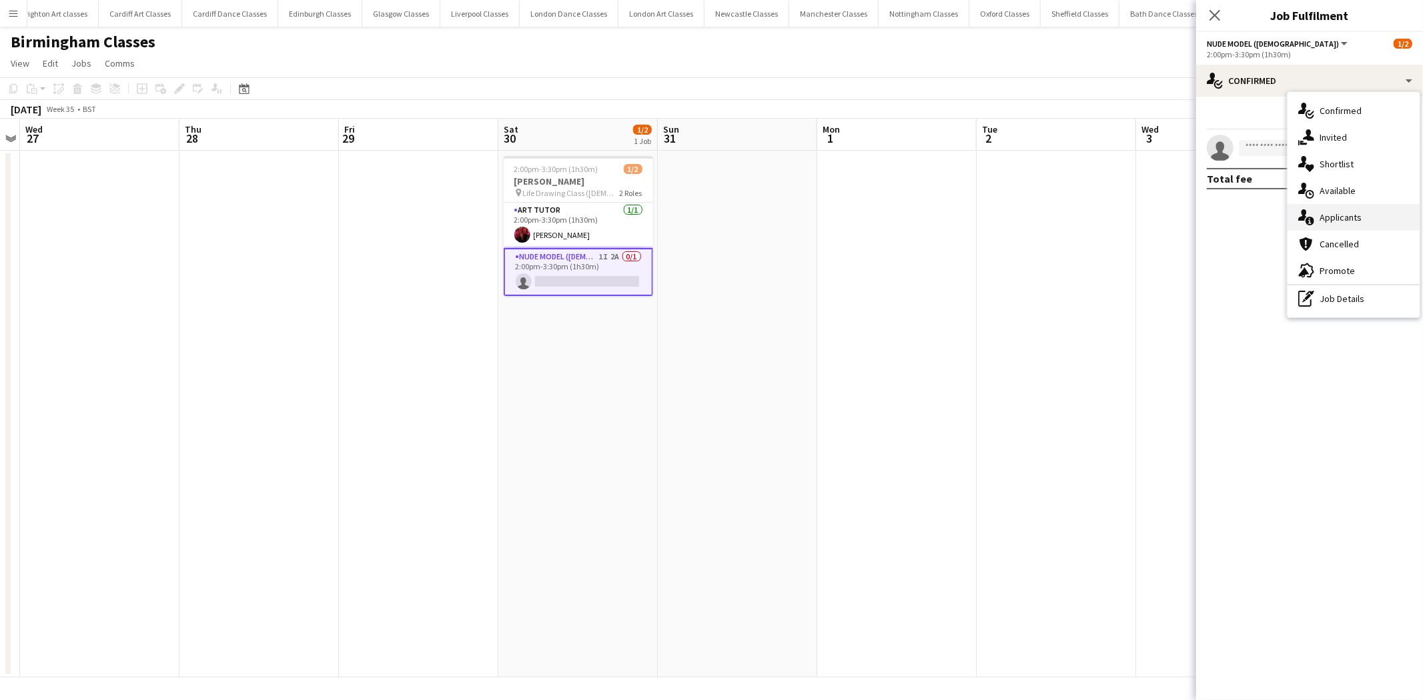
click at [1348, 211] on div "single-neutral-actions-information Applicants" at bounding box center [1353, 217] width 132 height 27
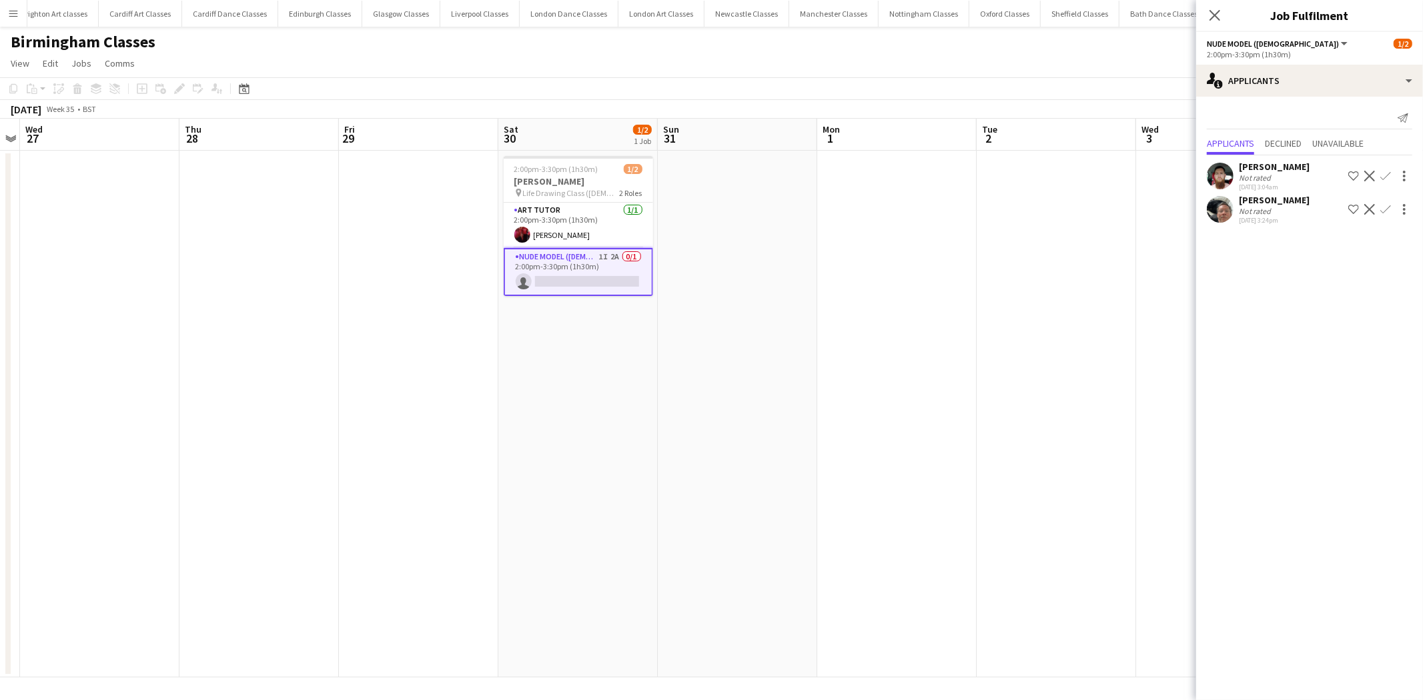
click at [1221, 179] on app-user-avatar at bounding box center [1220, 176] width 27 height 27
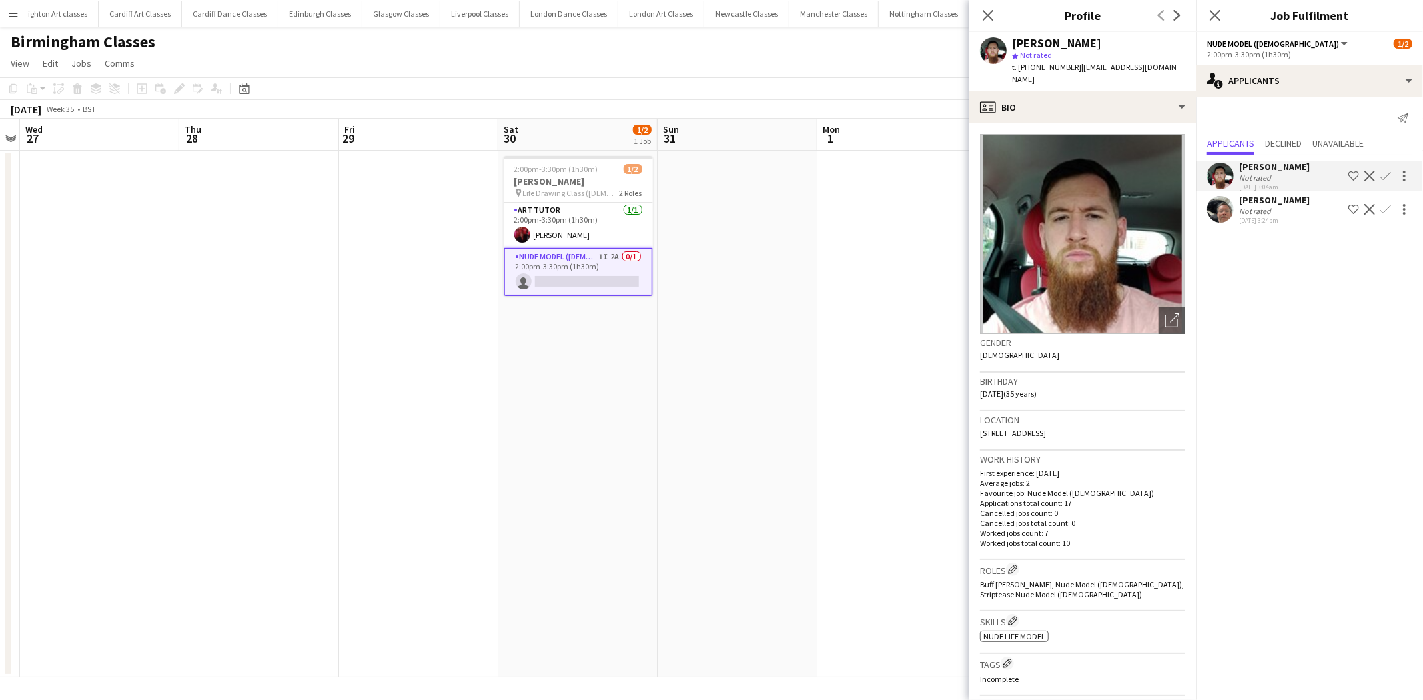
click at [892, 227] on app-date-cell at bounding box center [896, 414] width 159 height 527
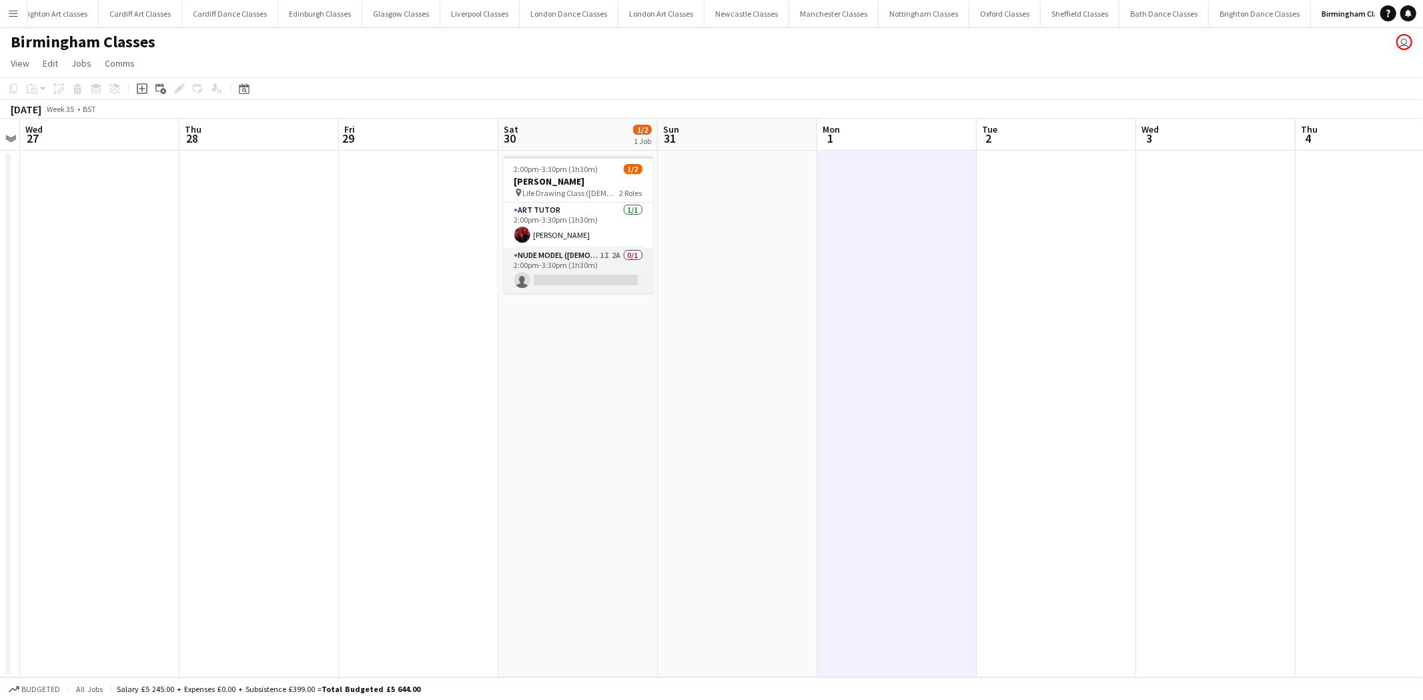
click at [576, 261] on app-card-role "Nude Model ([DEMOGRAPHIC_DATA]) 1I 2A 0/1 2:00pm-3:30pm (1h30m) single-neutral-…" at bounding box center [578, 270] width 149 height 45
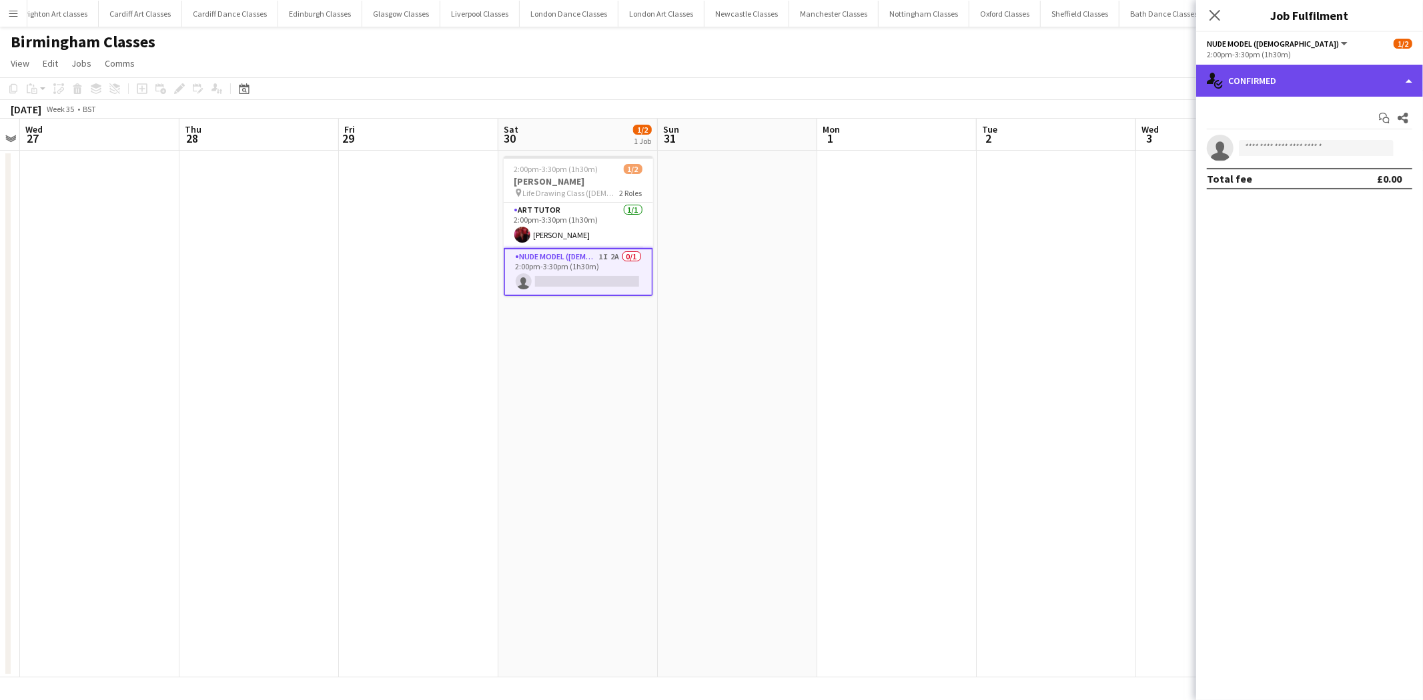
click at [1355, 82] on div "single-neutral-actions-check-2 Confirmed" at bounding box center [1309, 81] width 227 height 32
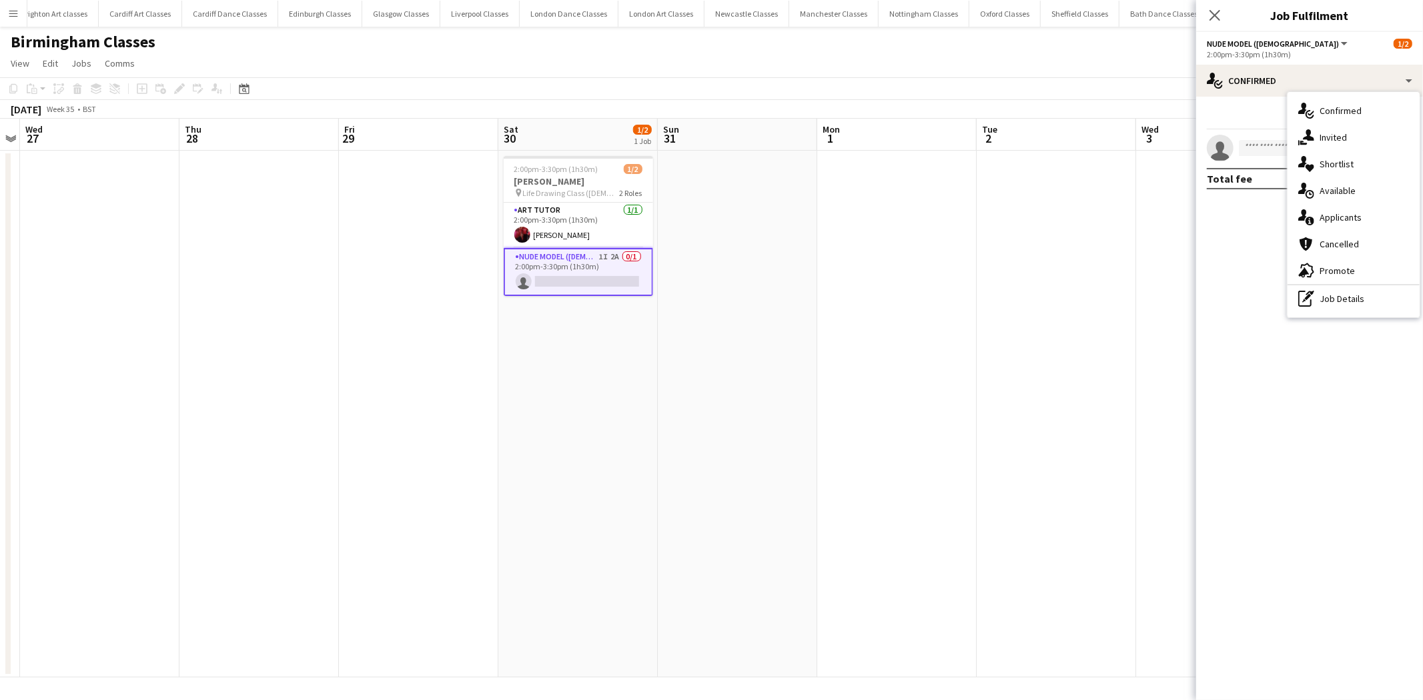
click at [1335, 191] on div "single-neutral-actions-upload Available" at bounding box center [1353, 190] width 132 height 27
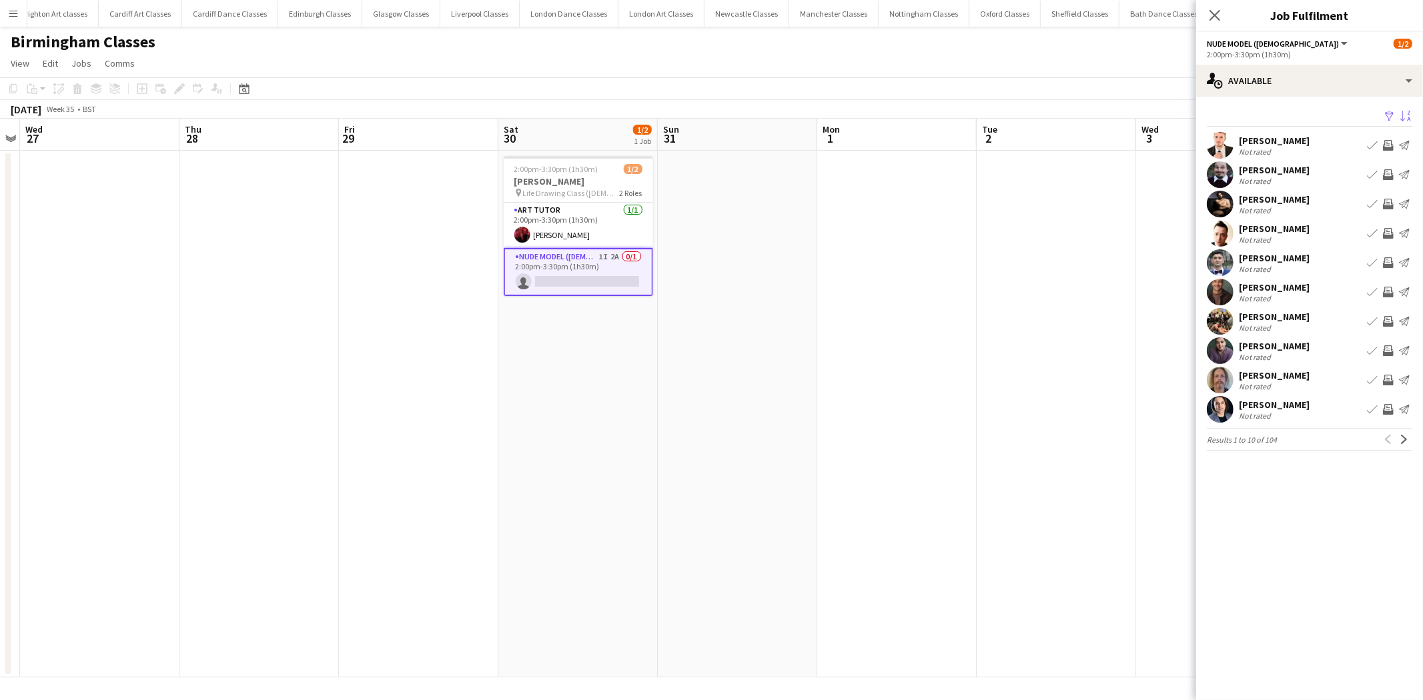
click at [1400, 113] on app-icon "Sort asc" at bounding box center [1405, 117] width 11 height 13
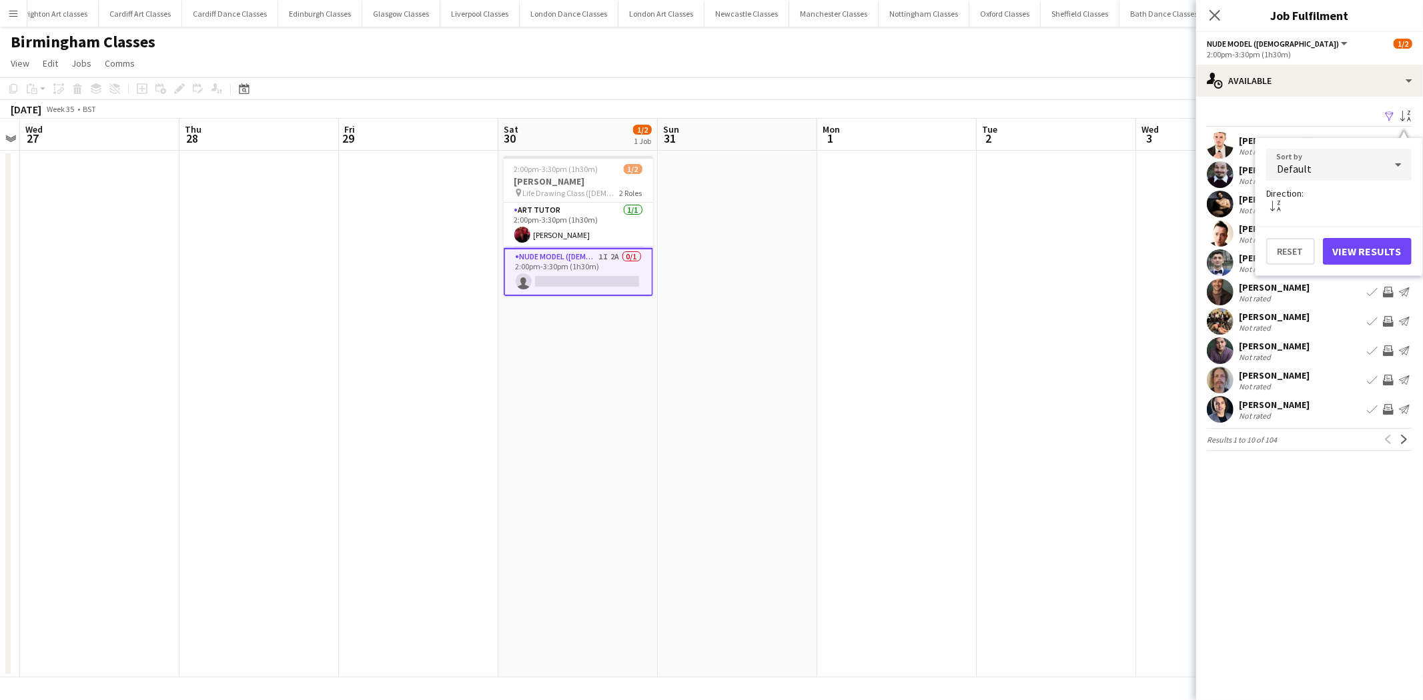
click at [1319, 163] on div "Default" at bounding box center [1325, 165] width 119 height 32
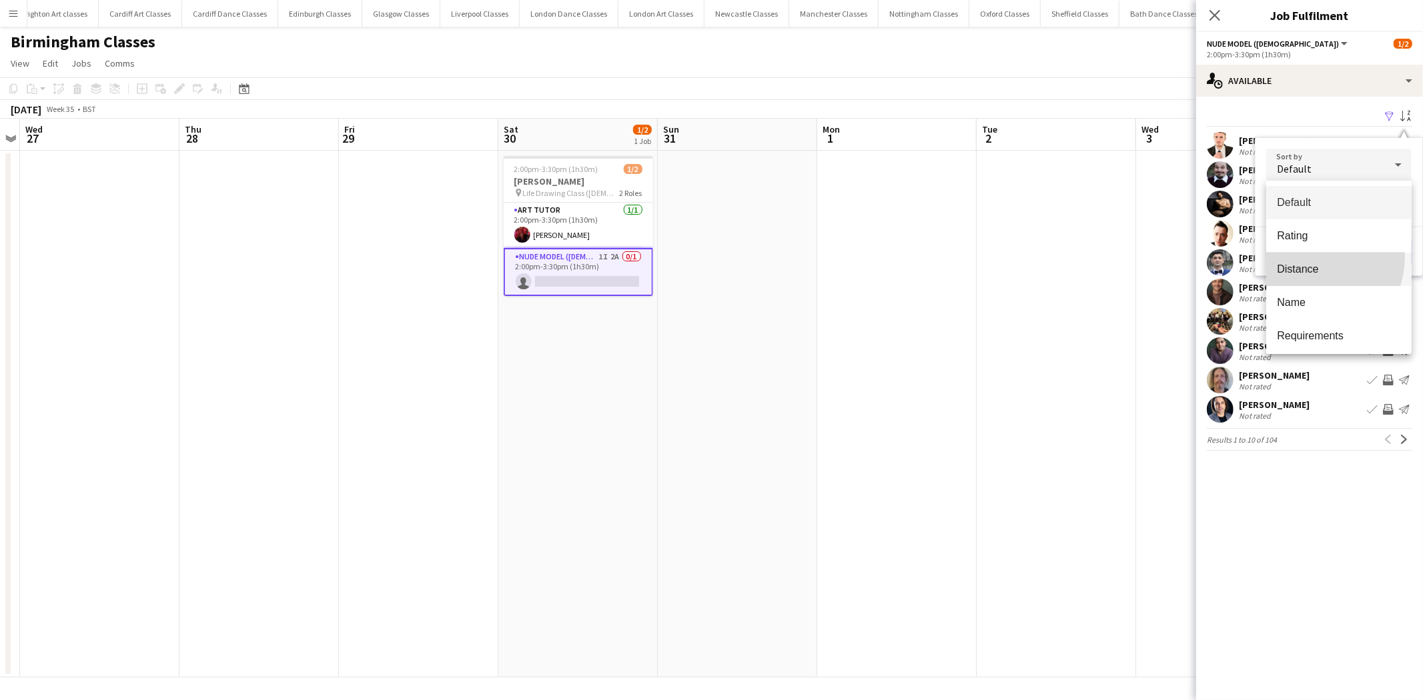
click at [1306, 256] on mat-option "Distance" at bounding box center [1338, 269] width 145 height 33
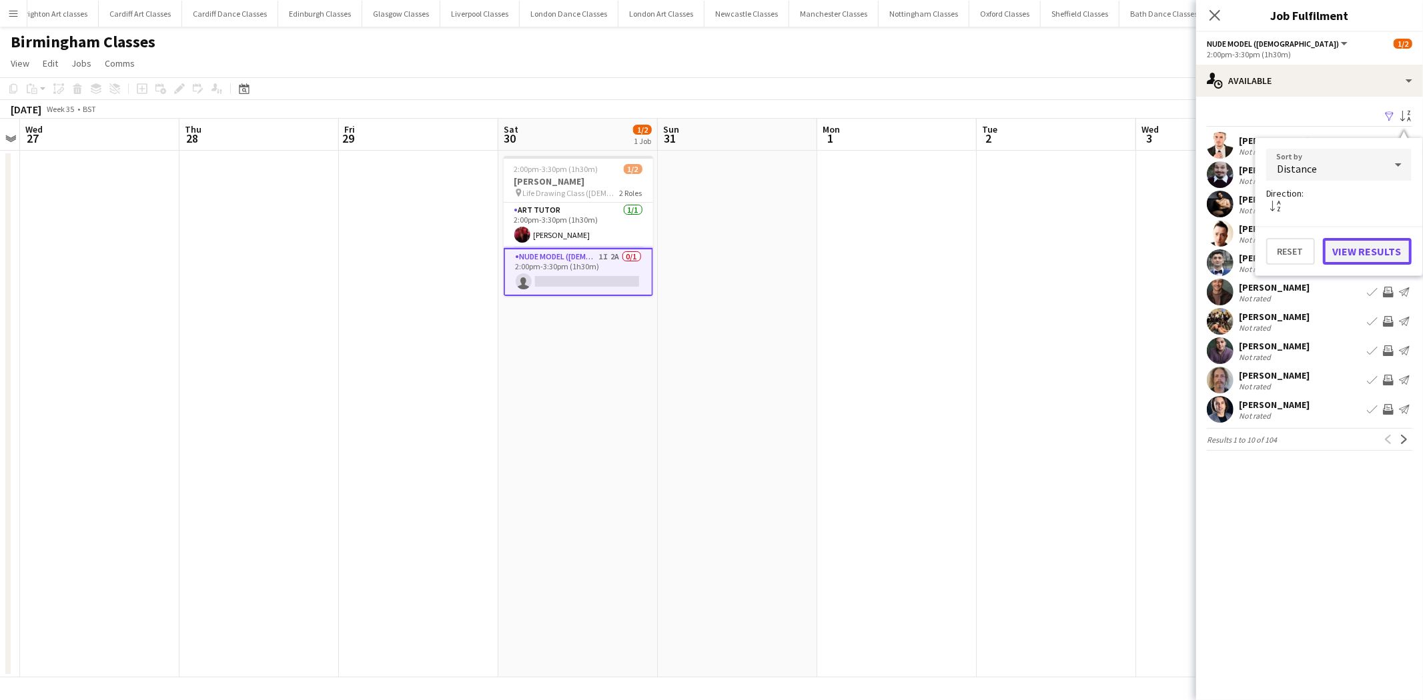
click at [1374, 259] on button "View Results" at bounding box center [1367, 251] width 89 height 27
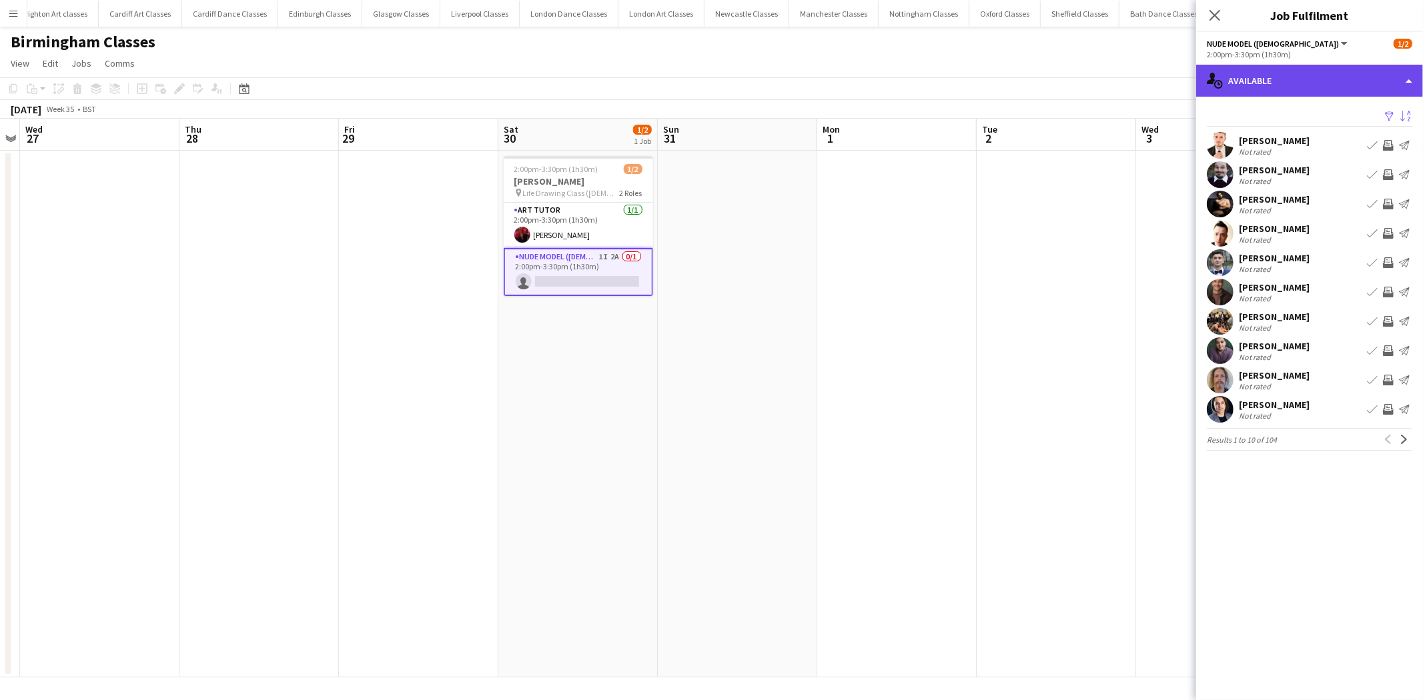
click at [1408, 87] on div "single-neutral-actions-upload Available" at bounding box center [1309, 81] width 227 height 32
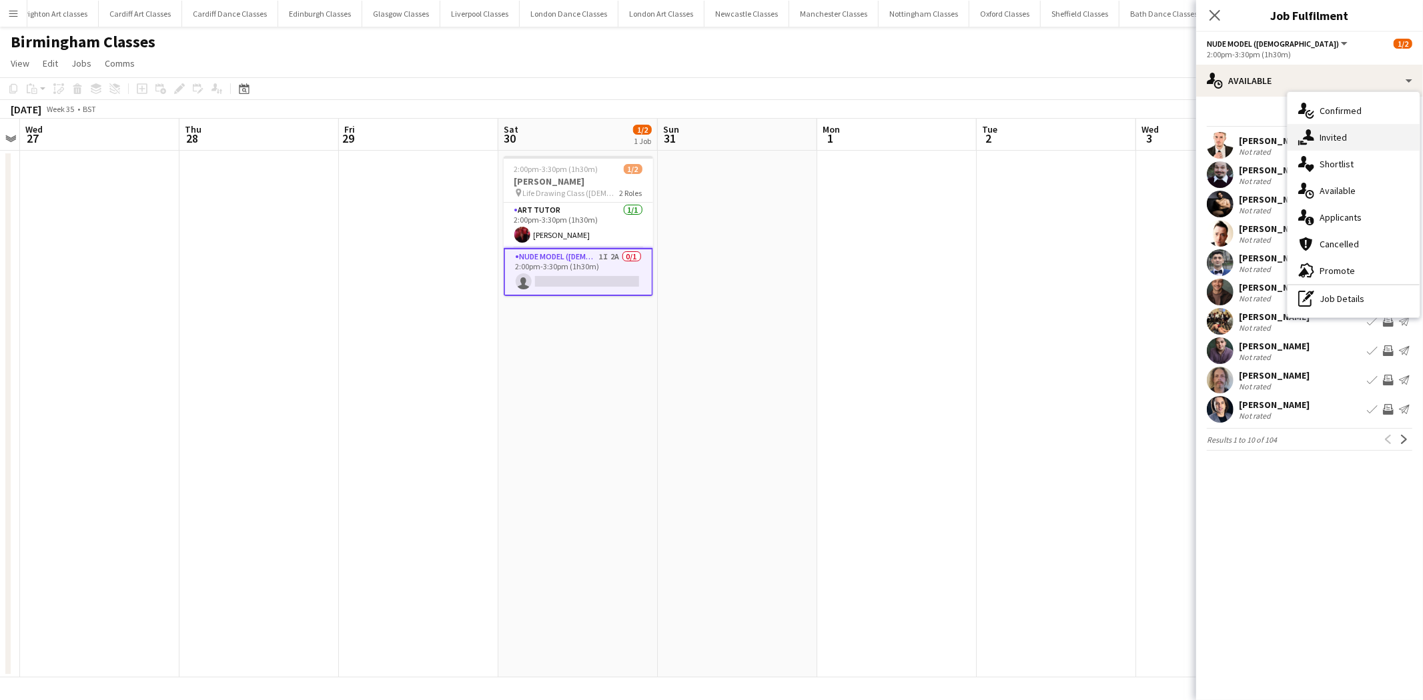
click at [1337, 140] on div "single-neutral-actions-share-1 Invited" at bounding box center [1353, 137] width 132 height 27
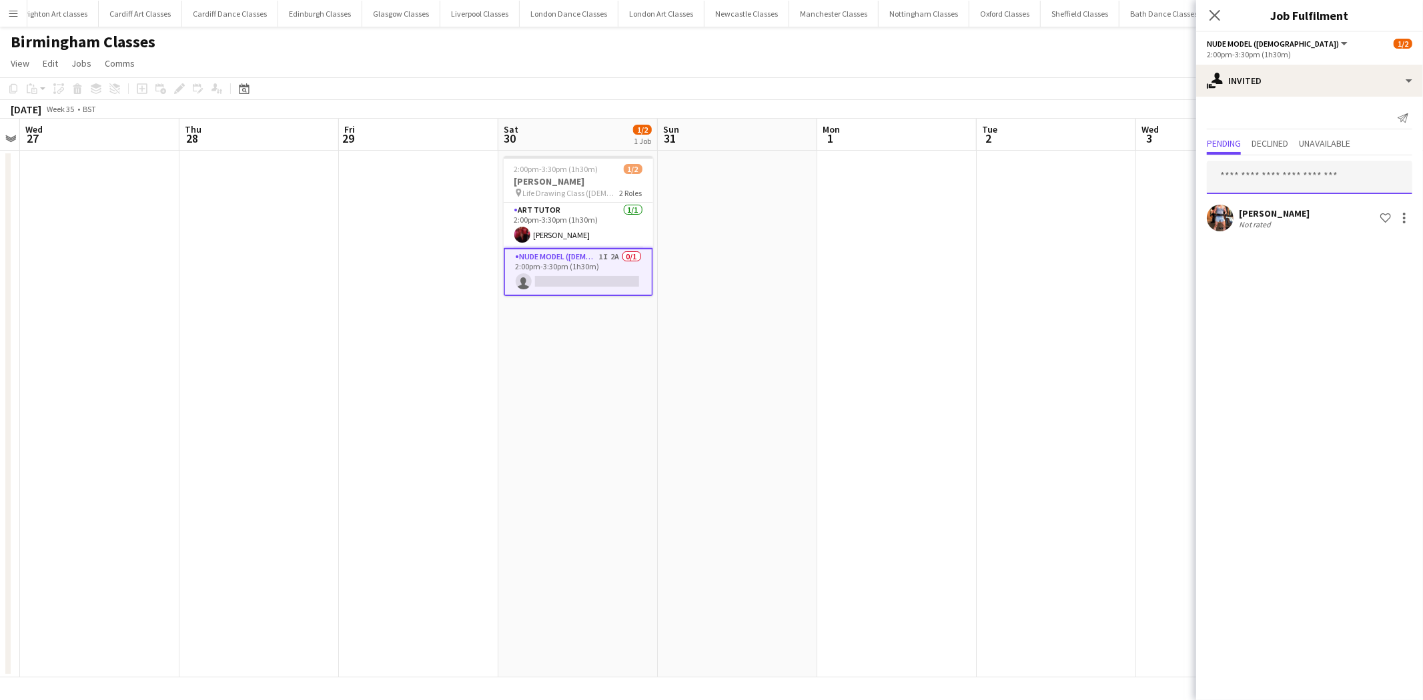
click at [1244, 181] on input "text" at bounding box center [1309, 177] width 205 height 33
type input "****"
click at [1257, 220] on span "Already an applicant." at bounding box center [1309, 216] width 184 height 12
click at [1091, 318] on app-date-cell at bounding box center [1056, 414] width 159 height 527
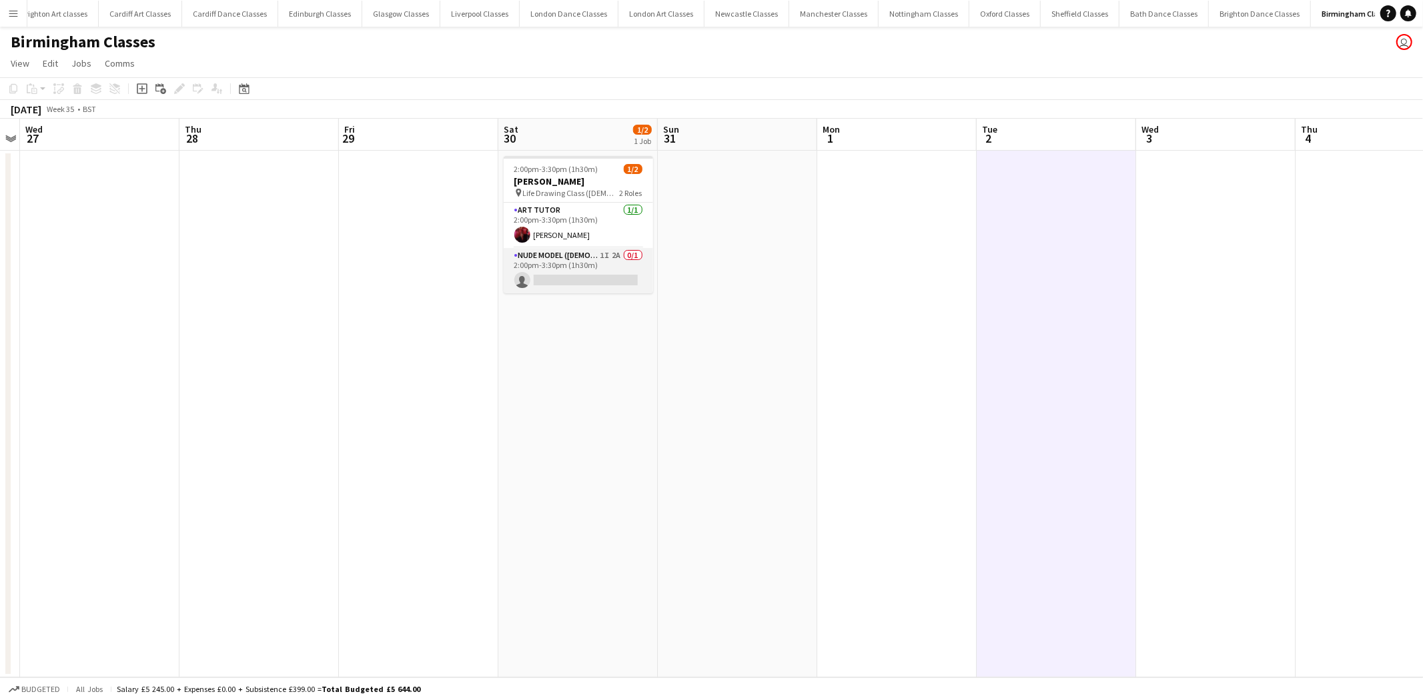
click at [556, 257] on app-card-role "Nude Model ([DEMOGRAPHIC_DATA]) 1I 2A 0/1 2:00pm-3:30pm (1h30m) single-neutral-…" at bounding box center [578, 270] width 149 height 45
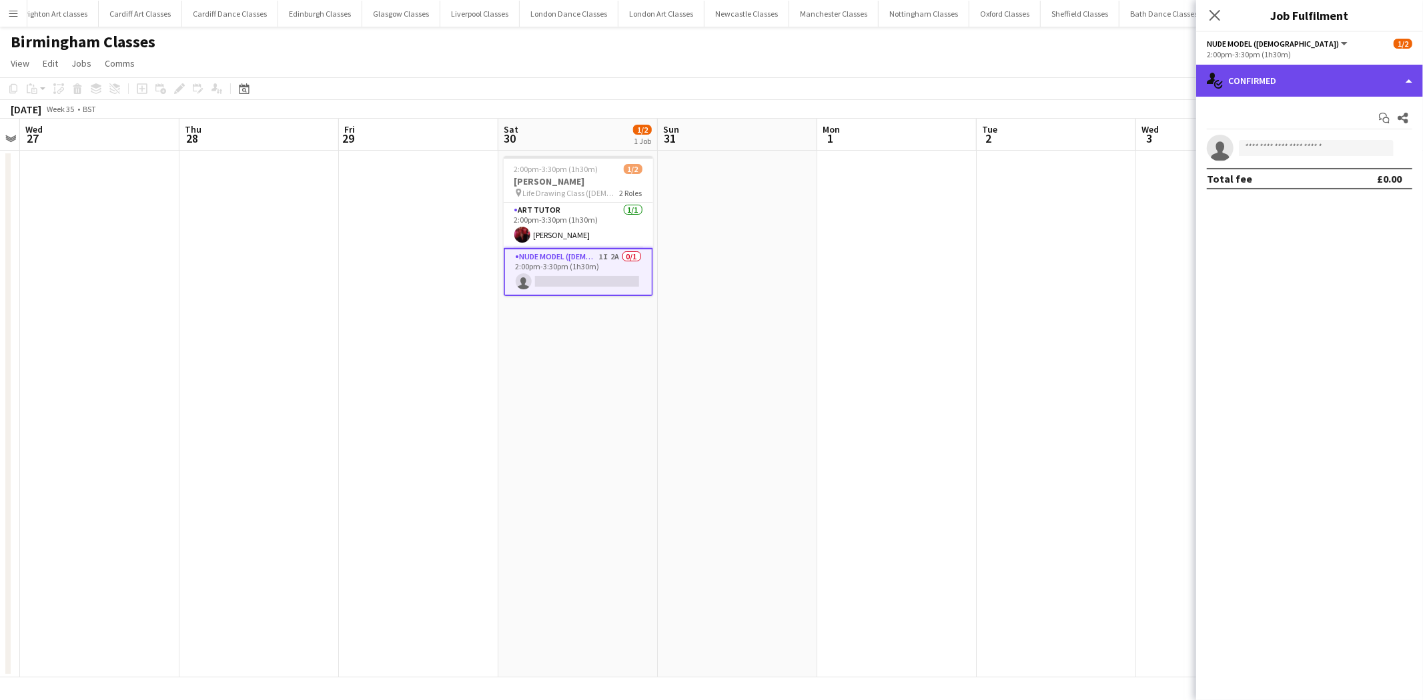
click at [1270, 71] on div "single-neutral-actions-check-2 Confirmed" at bounding box center [1309, 81] width 227 height 32
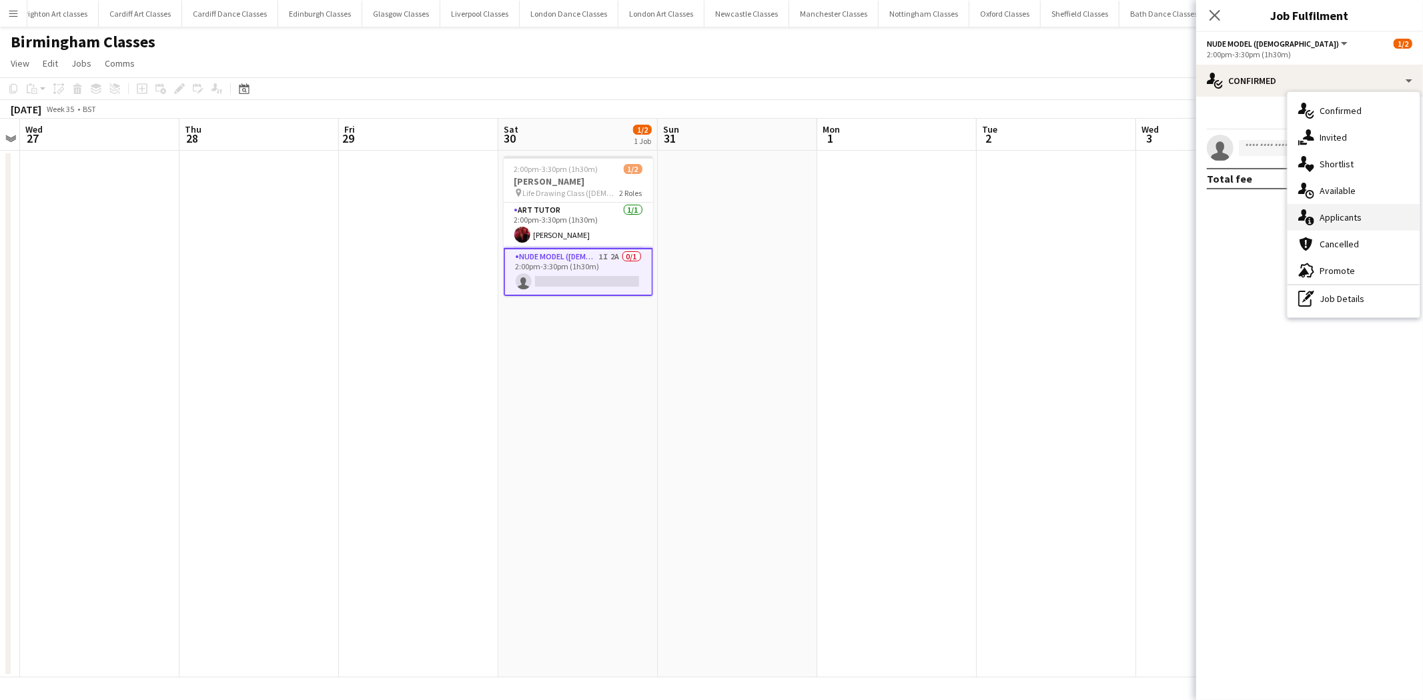
click at [1350, 209] on div "single-neutral-actions-information Applicants" at bounding box center [1353, 217] width 132 height 27
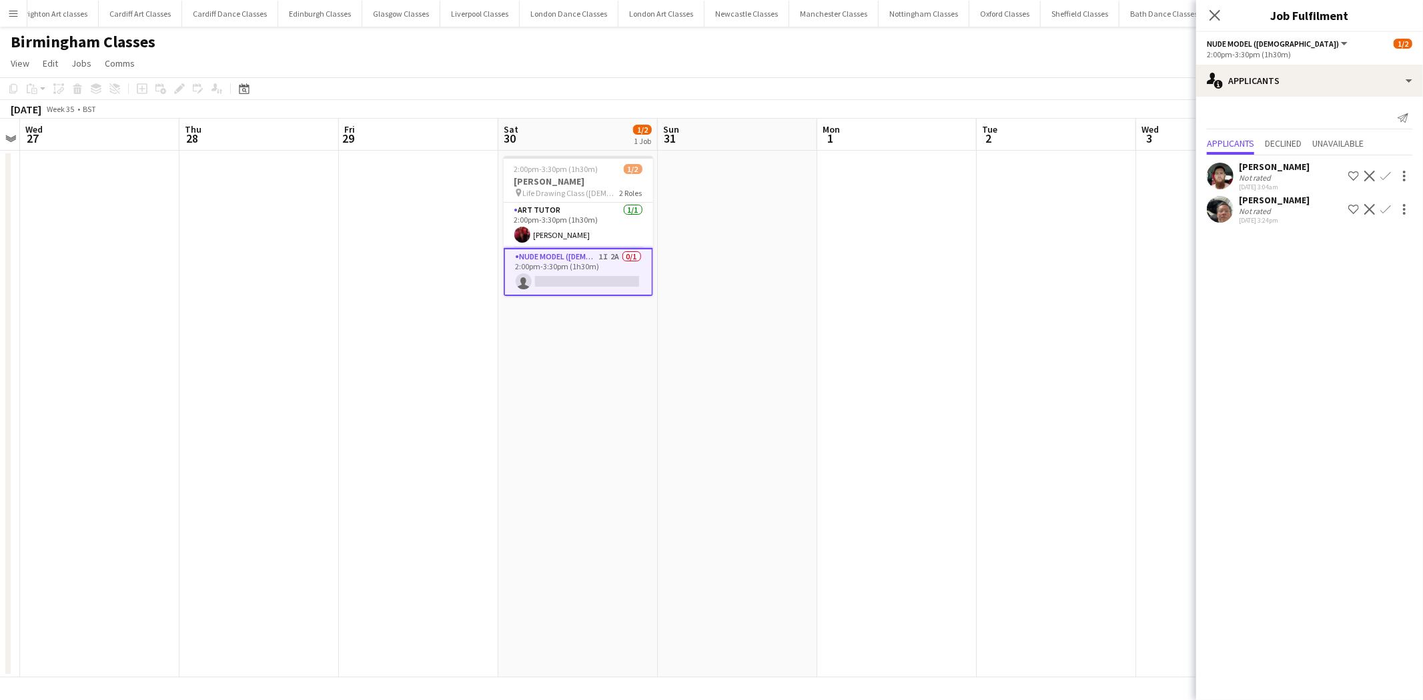
click at [1359, 168] on button "Shortlist crew" at bounding box center [1353, 176] width 16 height 16
click at [1367, 175] on app-icon "Decline" at bounding box center [1369, 176] width 11 height 11
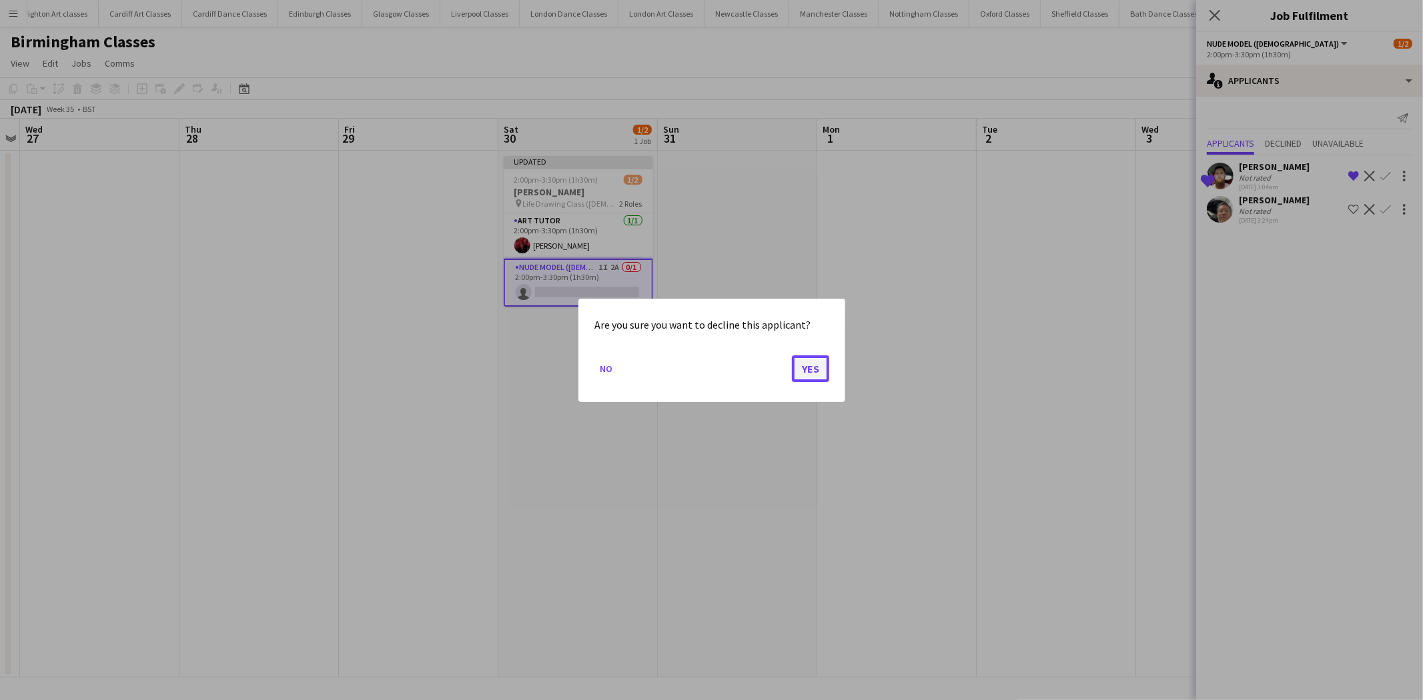
click at [816, 370] on button "Yes" at bounding box center [810, 368] width 37 height 27
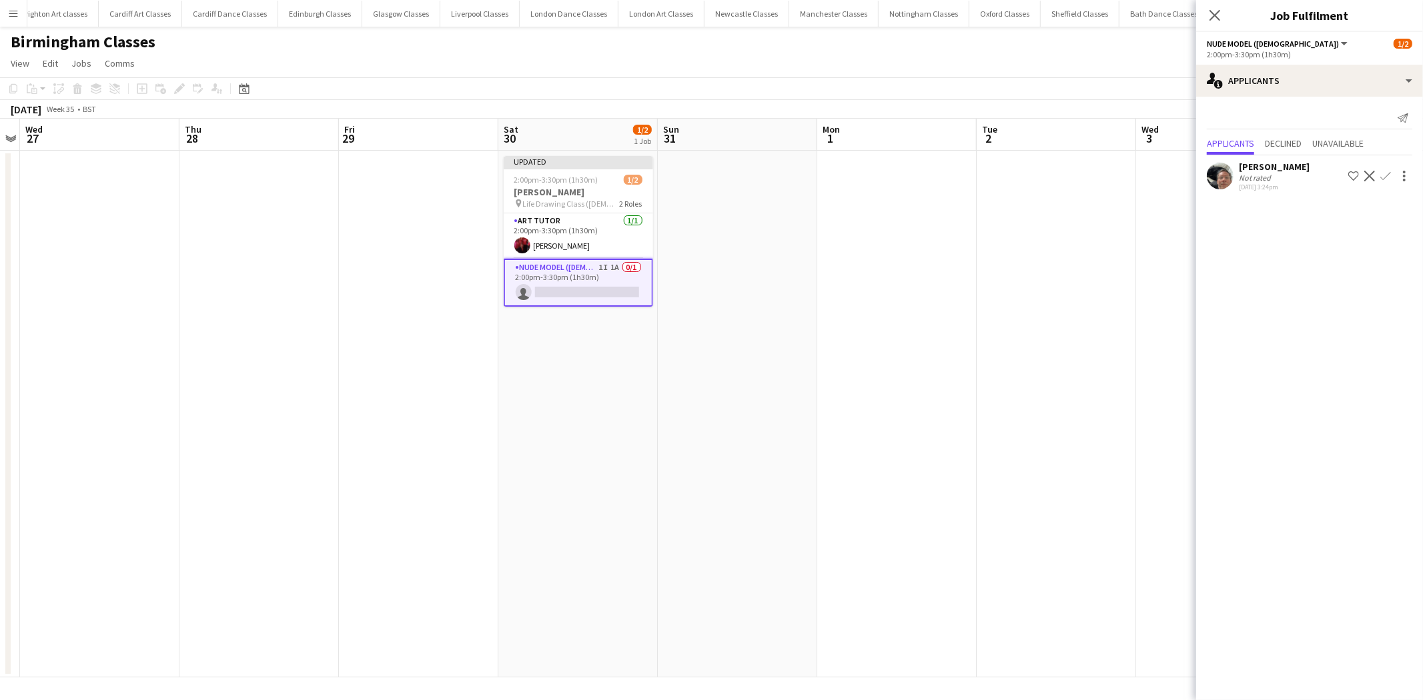
click at [1379, 174] on button "Confirm" at bounding box center [1385, 176] width 16 height 16
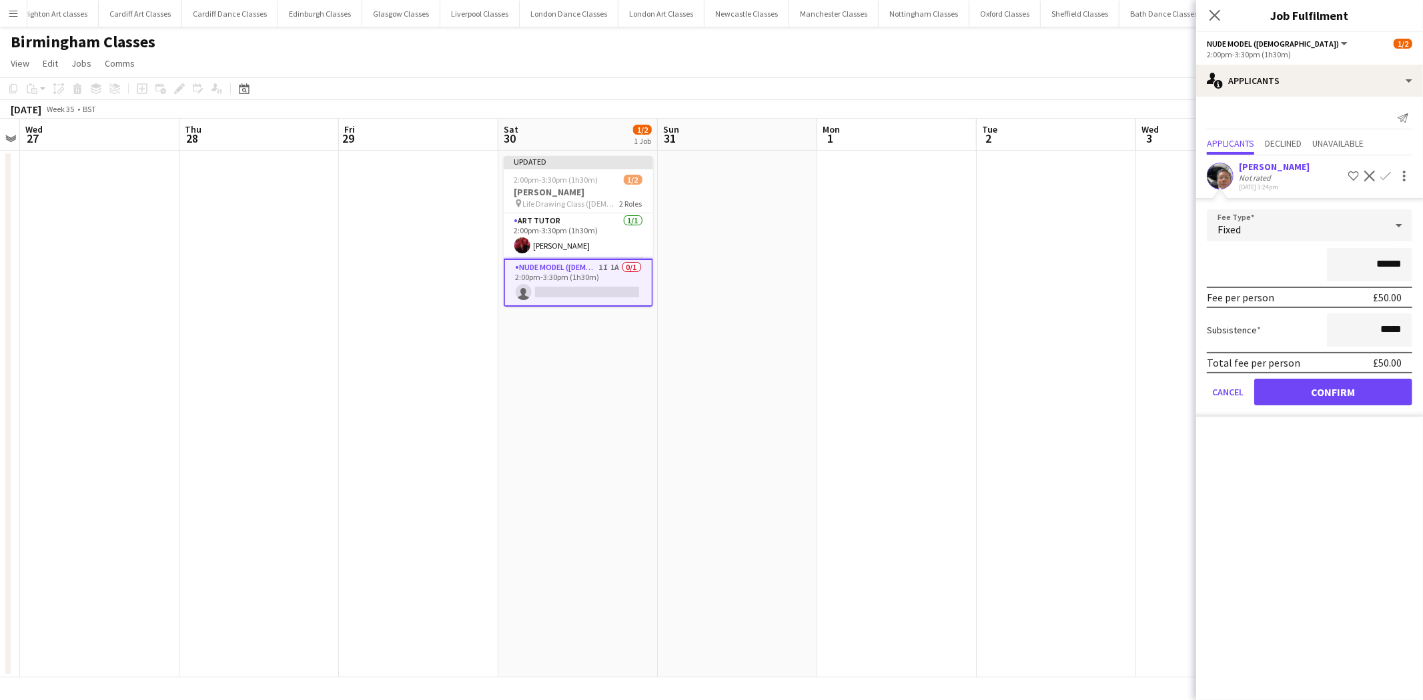
click at [1369, 180] on app-icon "Decline" at bounding box center [1369, 176] width 11 height 11
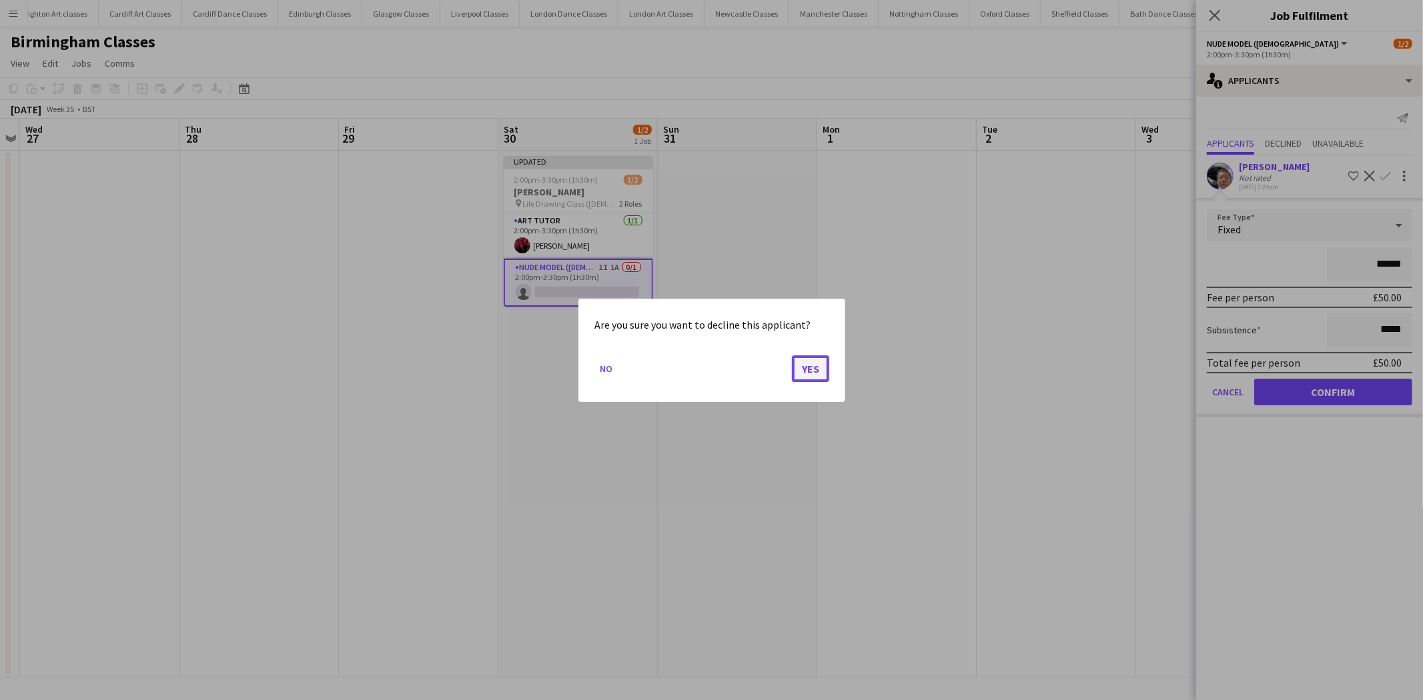
click at [822, 366] on button "Yes" at bounding box center [810, 368] width 37 height 27
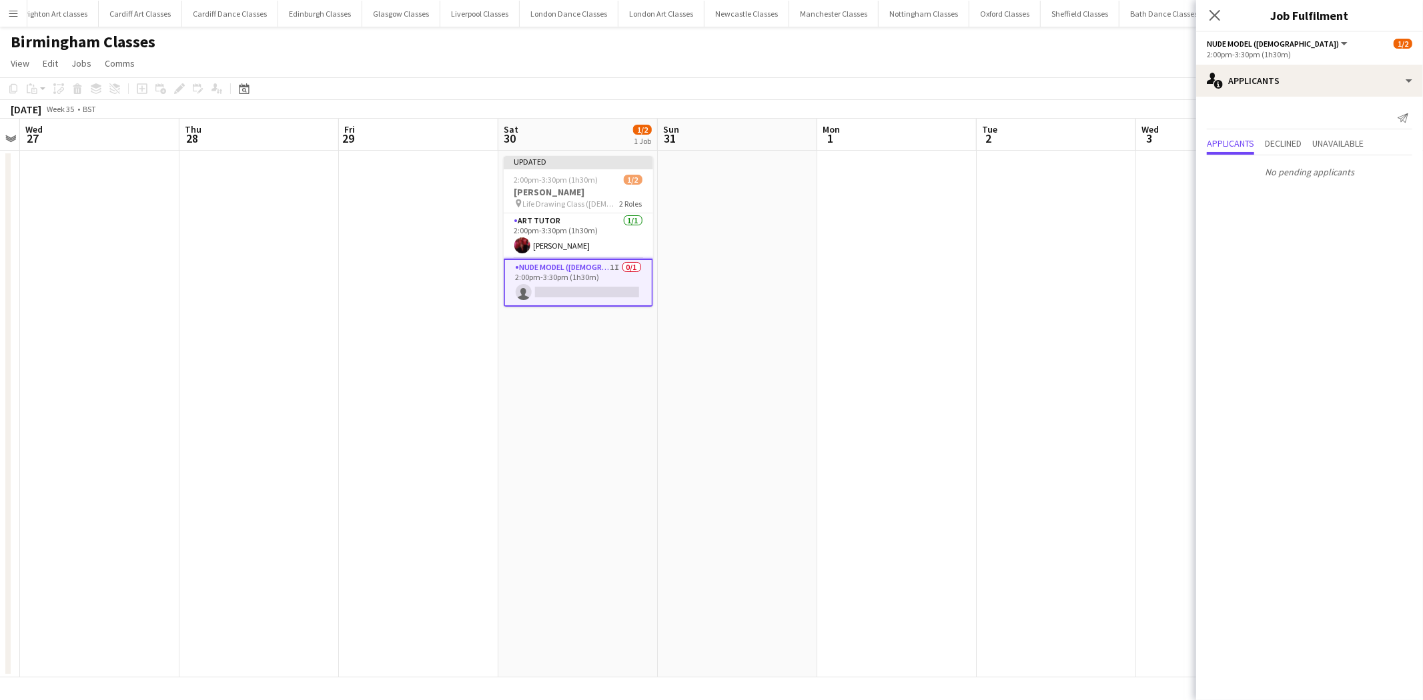
click at [1045, 155] on app-date-cell at bounding box center [1056, 414] width 159 height 527
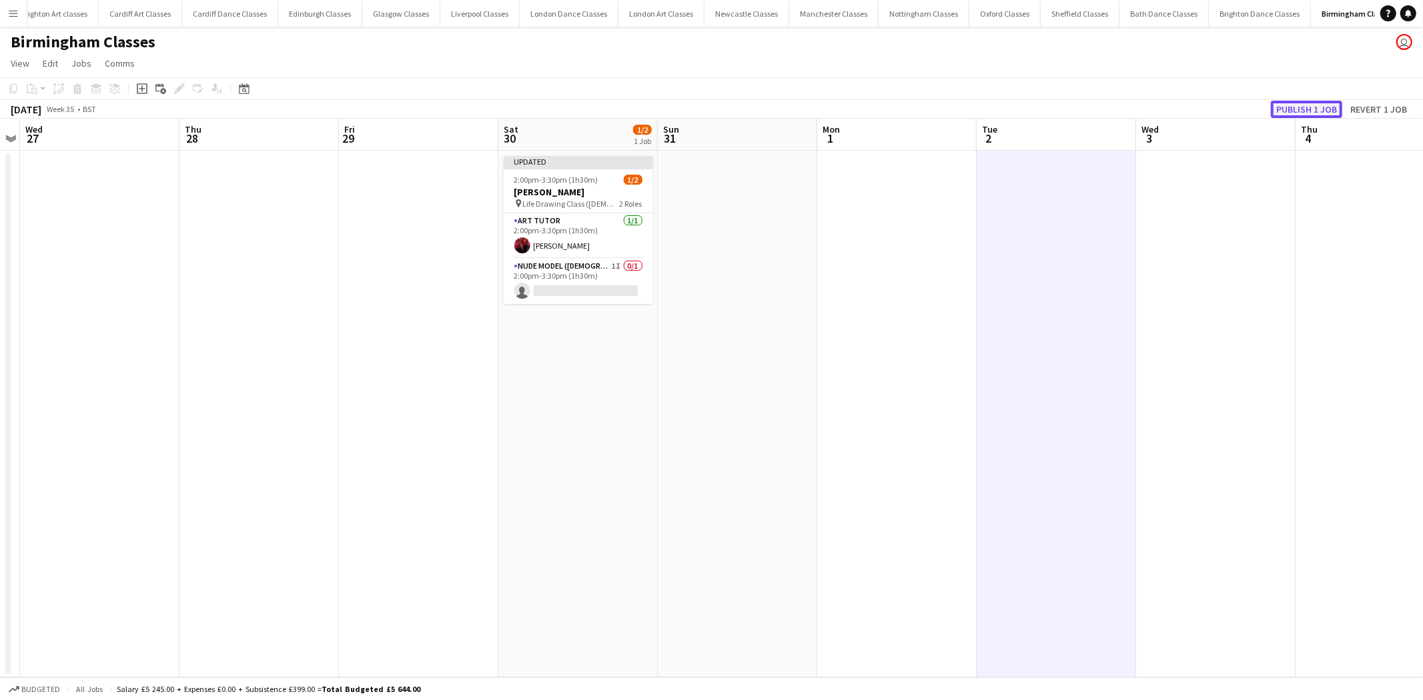
click at [1303, 107] on button "Publish 1 job" at bounding box center [1306, 109] width 71 height 17
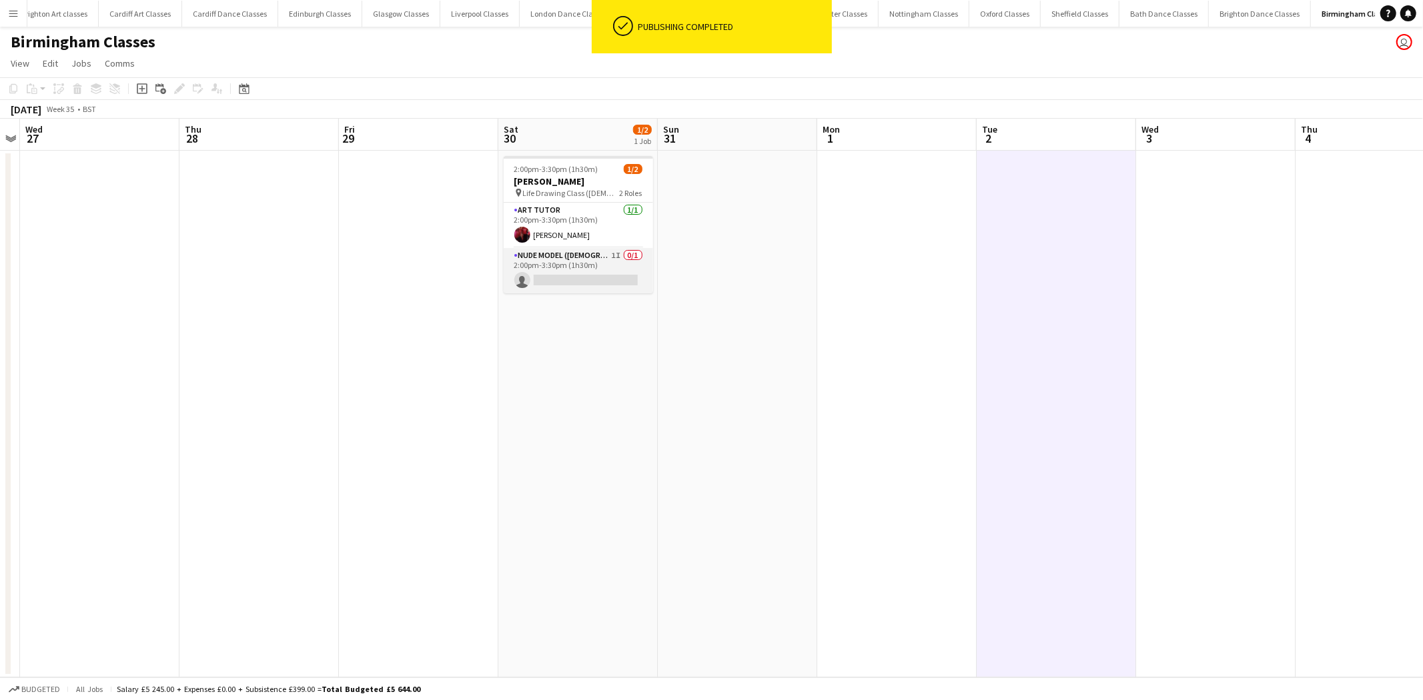
click at [585, 279] on app-card-role "Nude Model ([DEMOGRAPHIC_DATA]) 1I 0/1 2:00pm-3:30pm (1h30m) single-neutral-act…" at bounding box center [578, 270] width 149 height 45
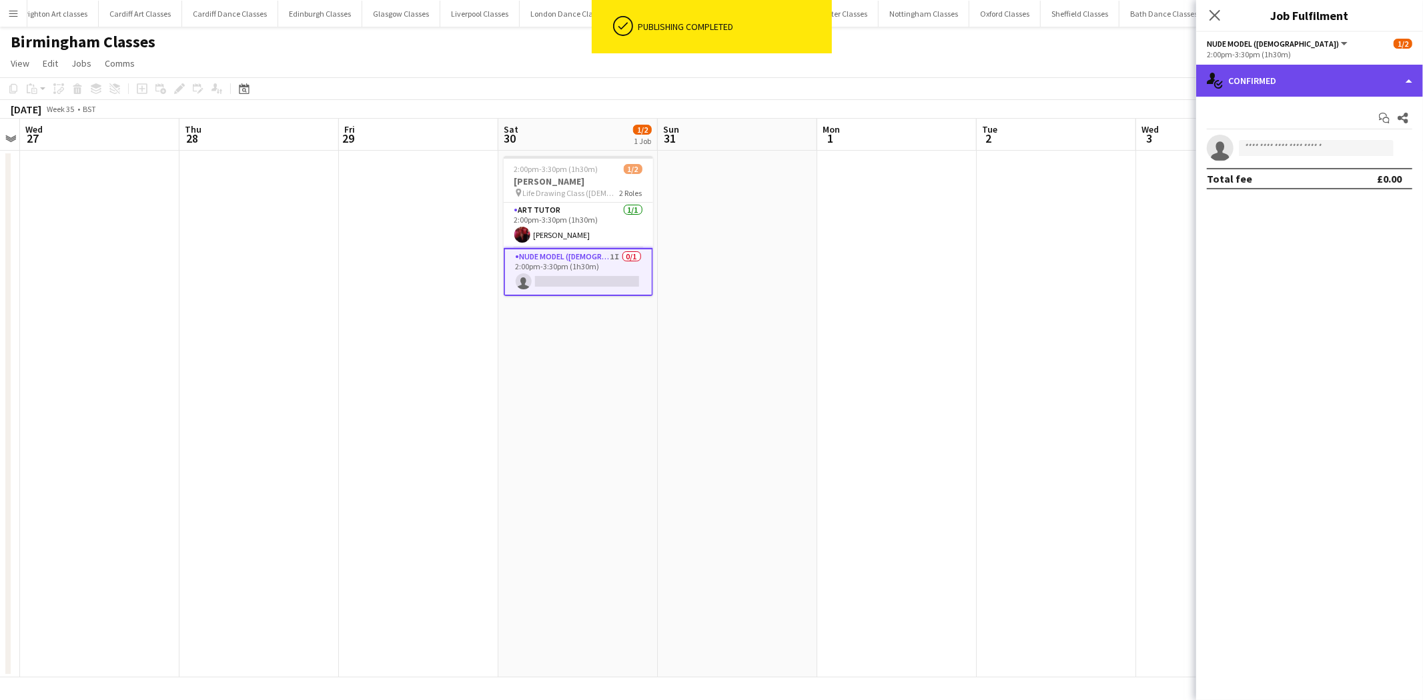
click at [1328, 78] on div "single-neutral-actions-check-2 Confirmed" at bounding box center [1309, 81] width 227 height 32
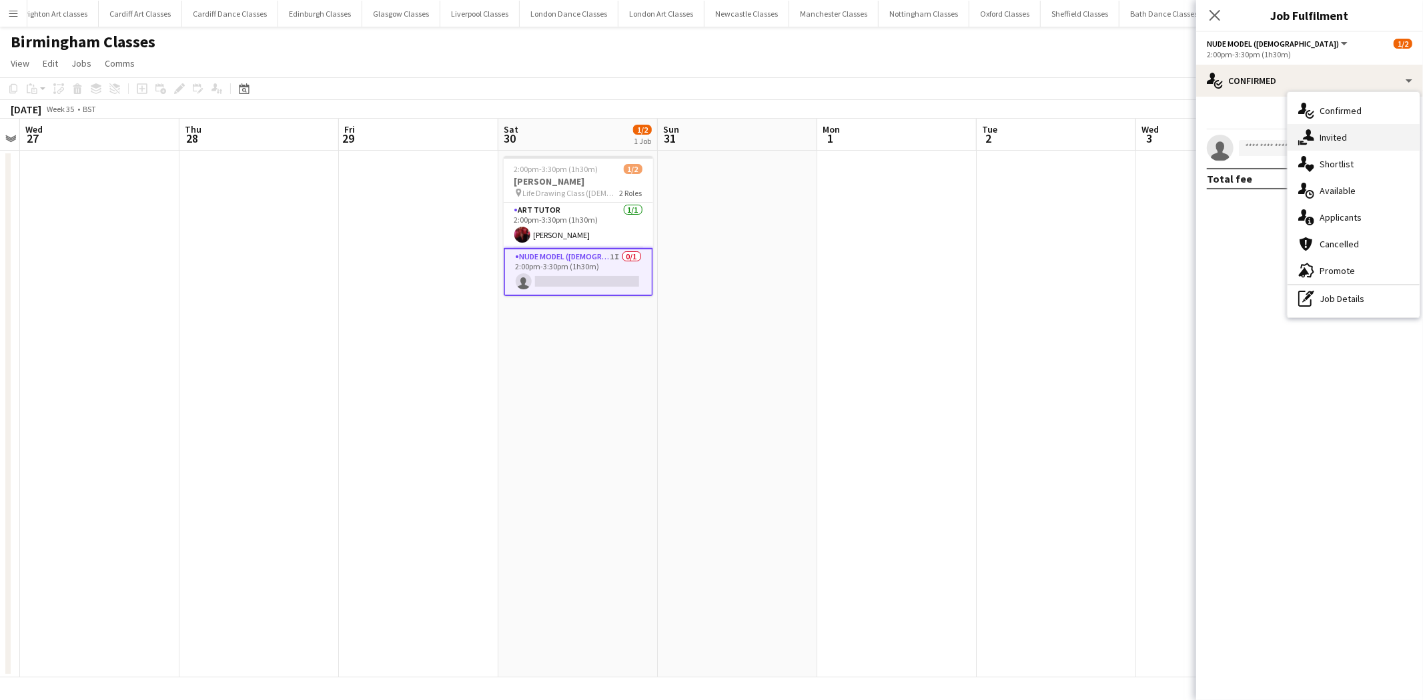
click at [1355, 143] on div "single-neutral-actions-share-1 Invited" at bounding box center [1353, 137] width 132 height 27
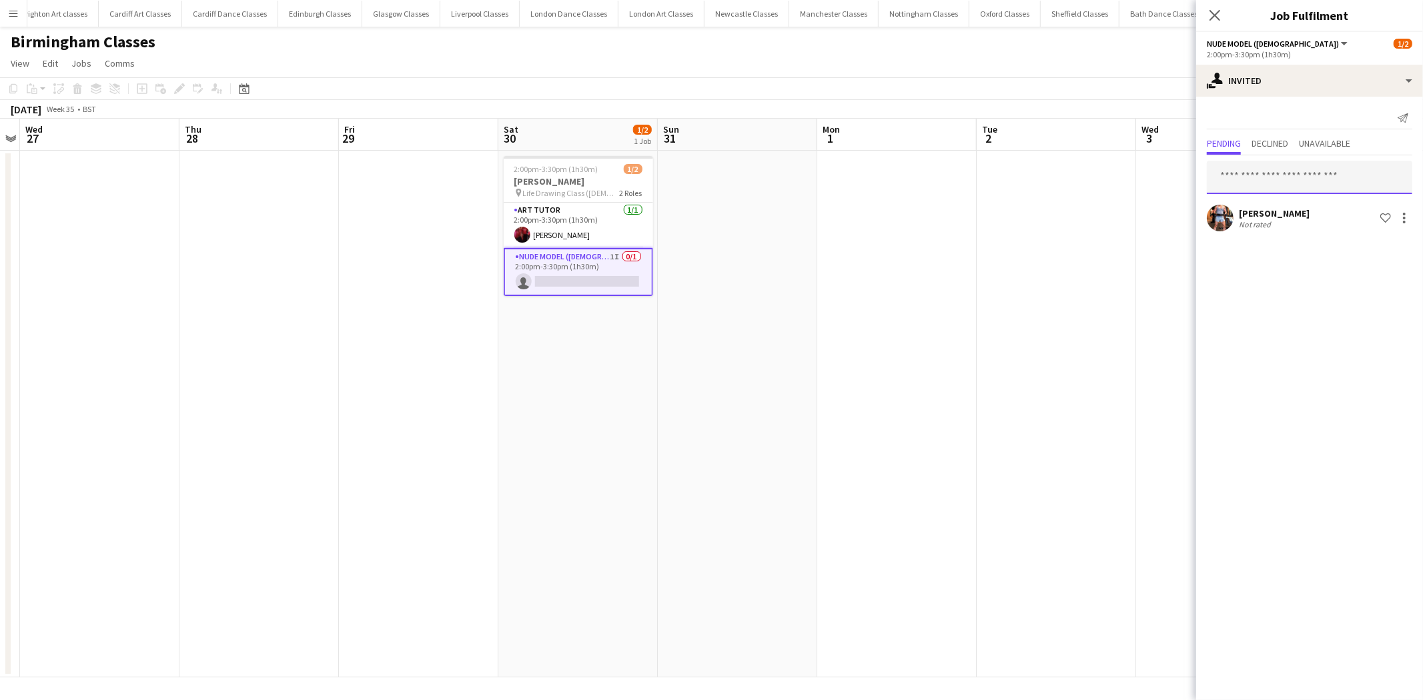
click at [1266, 169] on input "text" at bounding box center [1309, 177] width 205 height 33
type input "****"
click at [983, 264] on app-date-cell at bounding box center [1056, 414] width 159 height 527
